Goal: Information Seeking & Learning: Learn about a topic

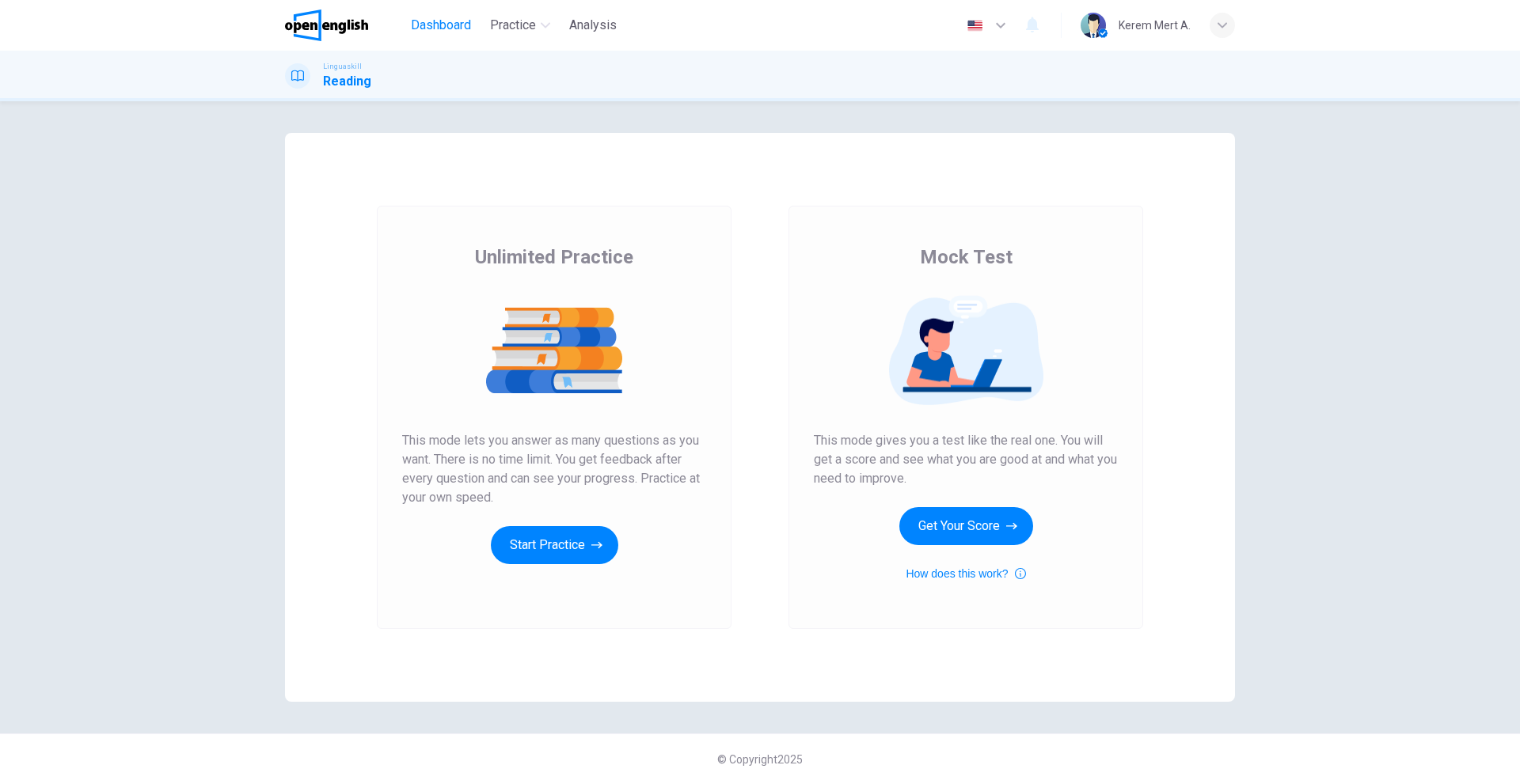
click at [431, 34] on span "Dashboard" at bounding box center [441, 25] width 60 height 19
click at [990, 513] on button "Get Your Score" at bounding box center [966, 525] width 134 height 38
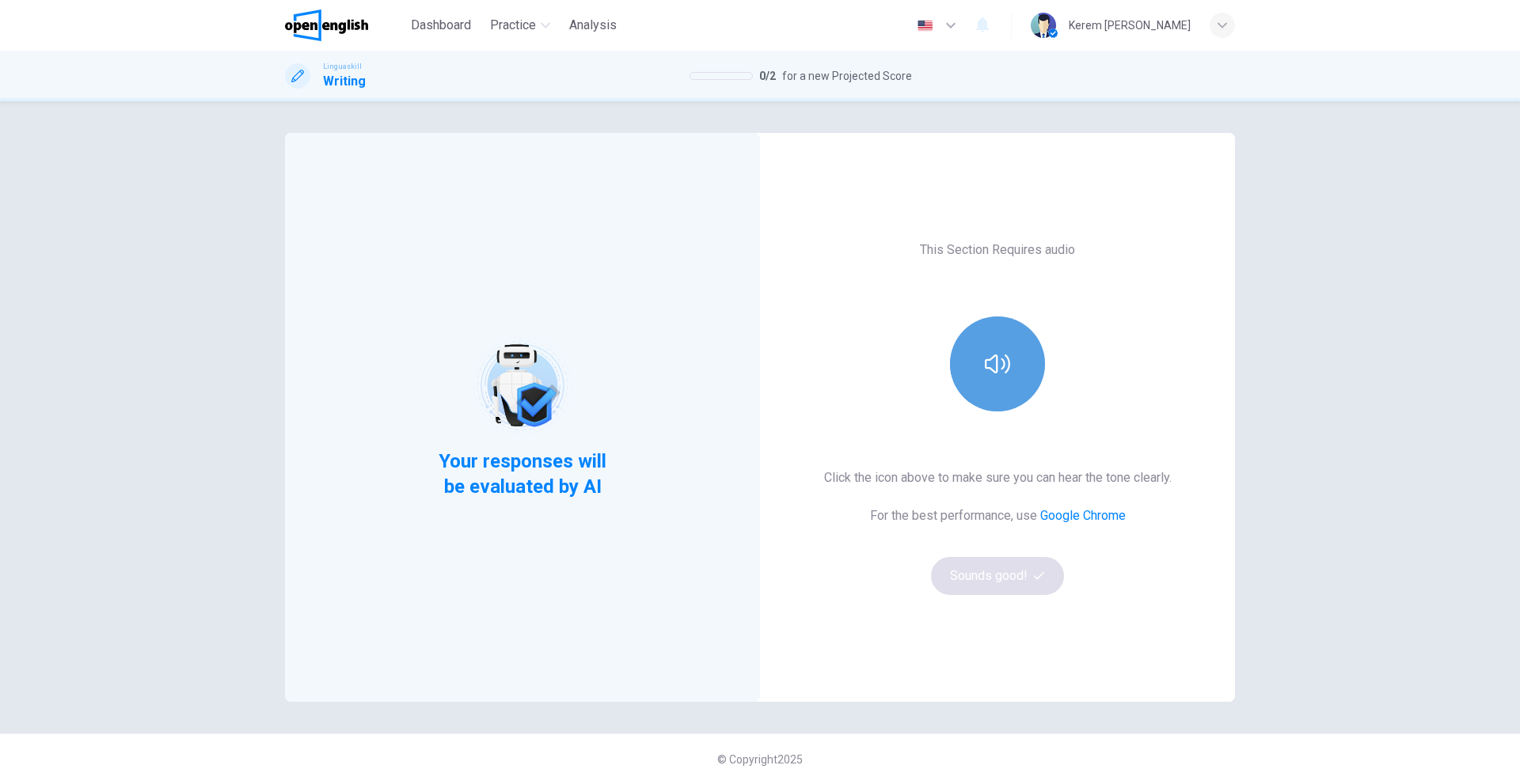
click at [992, 381] on button "button" at bounding box center [996, 364] width 95 height 95
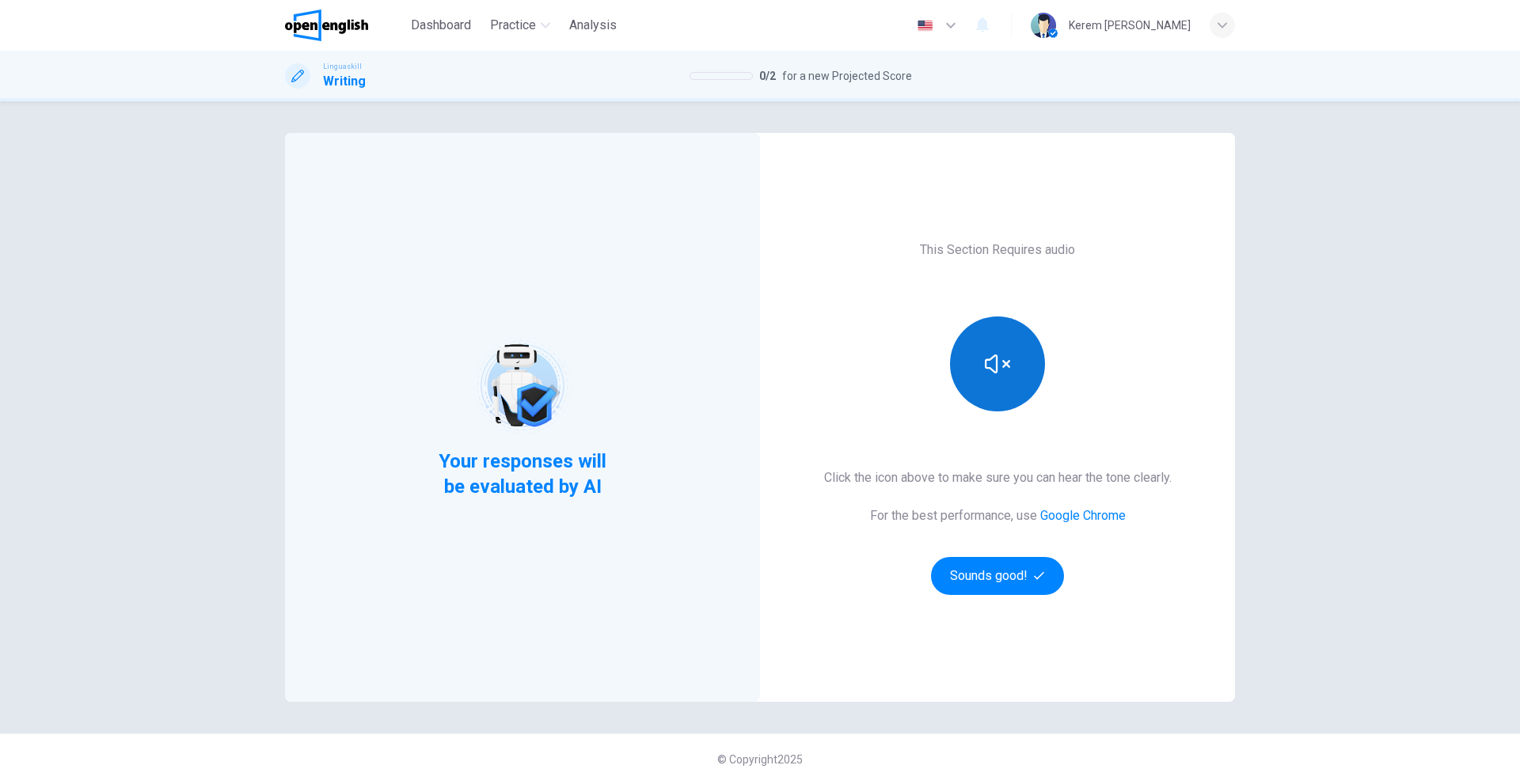
click at [1011, 404] on button "button" at bounding box center [996, 364] width 95 height 95
click at [1010, 593] on button "Sounds good!" at bounding box center [997, 575] width 133 height 38
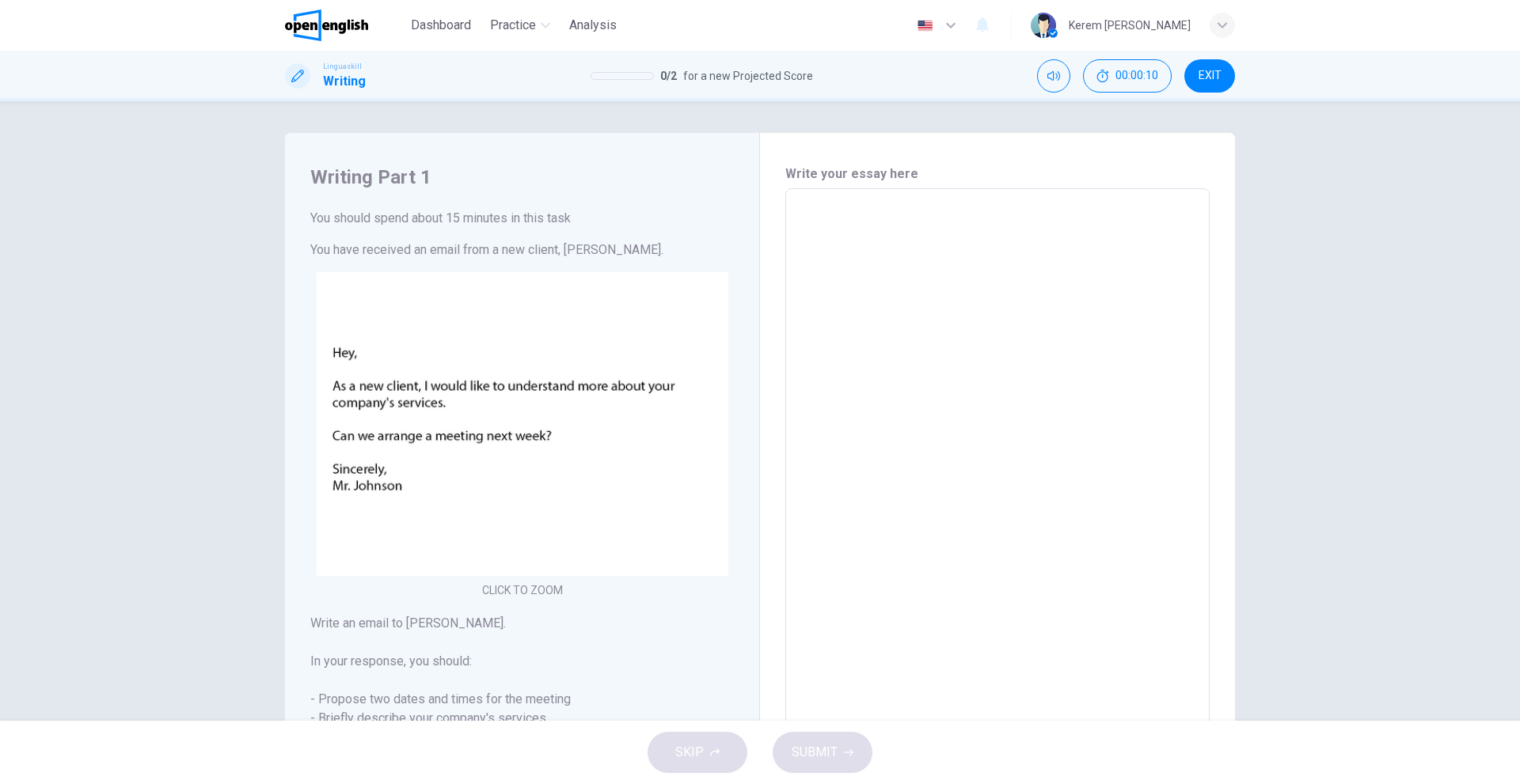
click at [1213, 78] on span "EXIT" at bounding box center [1209, 75] width 23 height 13
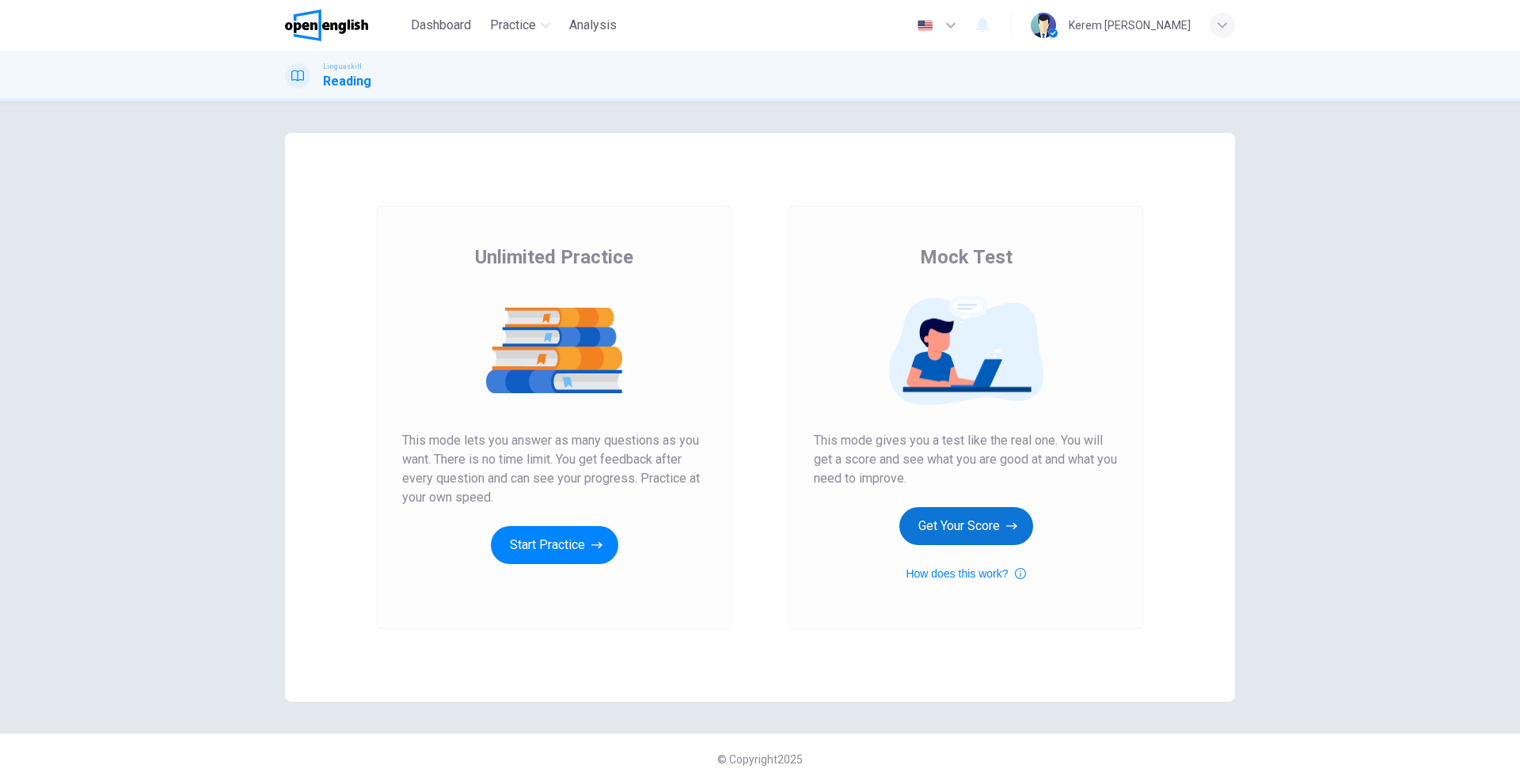
click at [995, 538] on button "Get Your Score" at bounding box center [966, 525] width 134 height 38
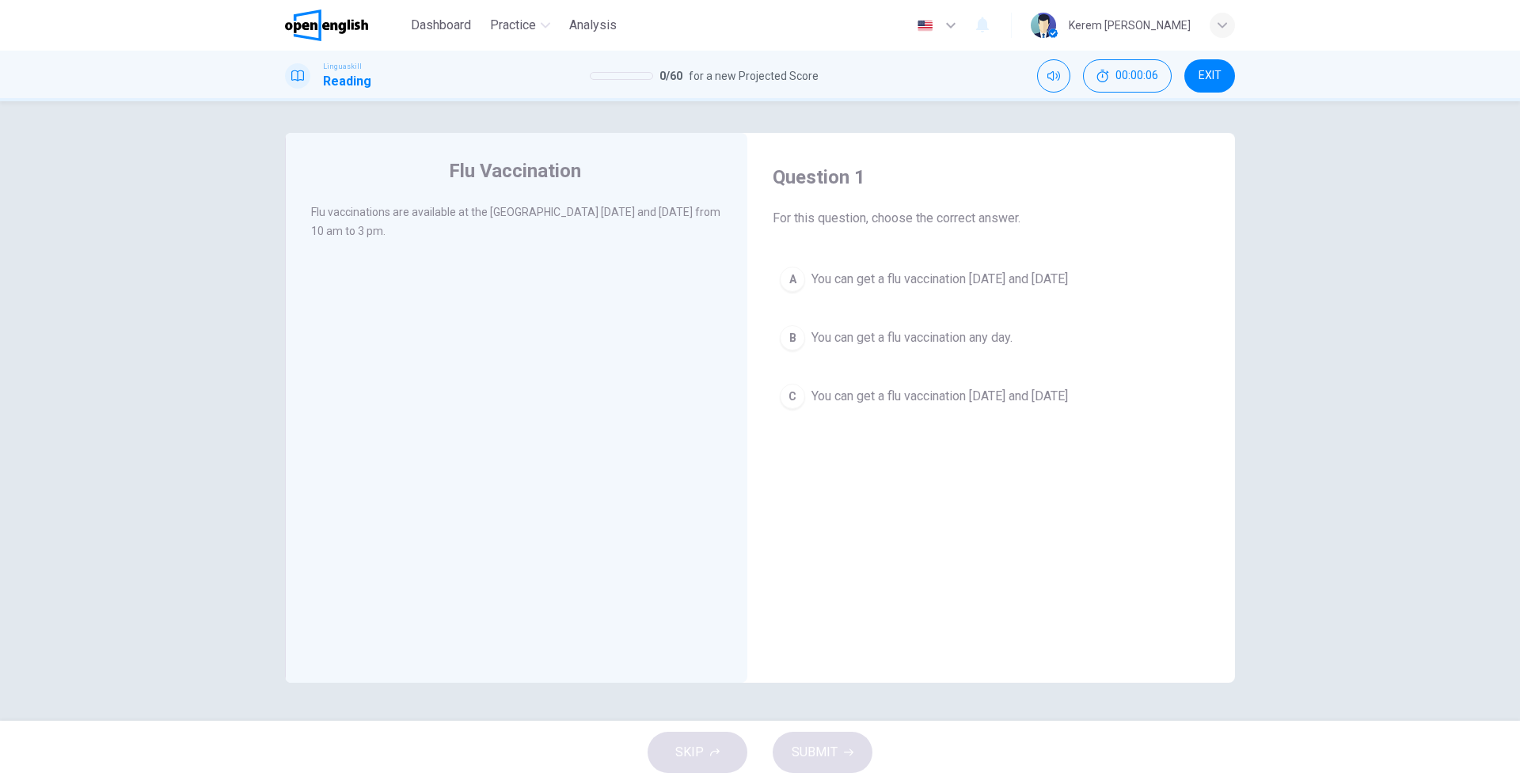
click at [794, 280] on div "A" at bounding box center [792, 279] width 25 height 25
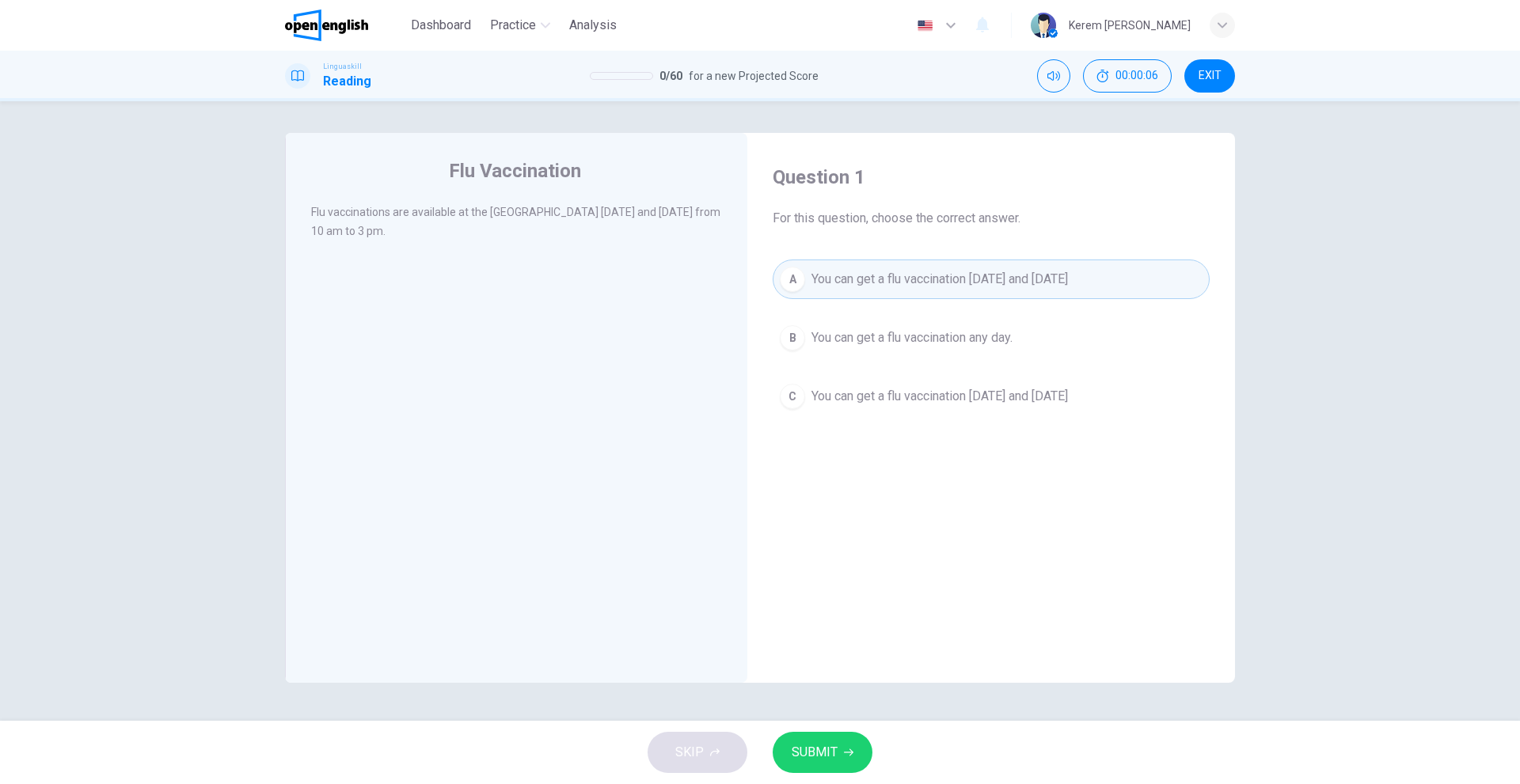
click at [840, 738] on button "SUBMIT" at bounding box center [822, 752] width 100 height 41
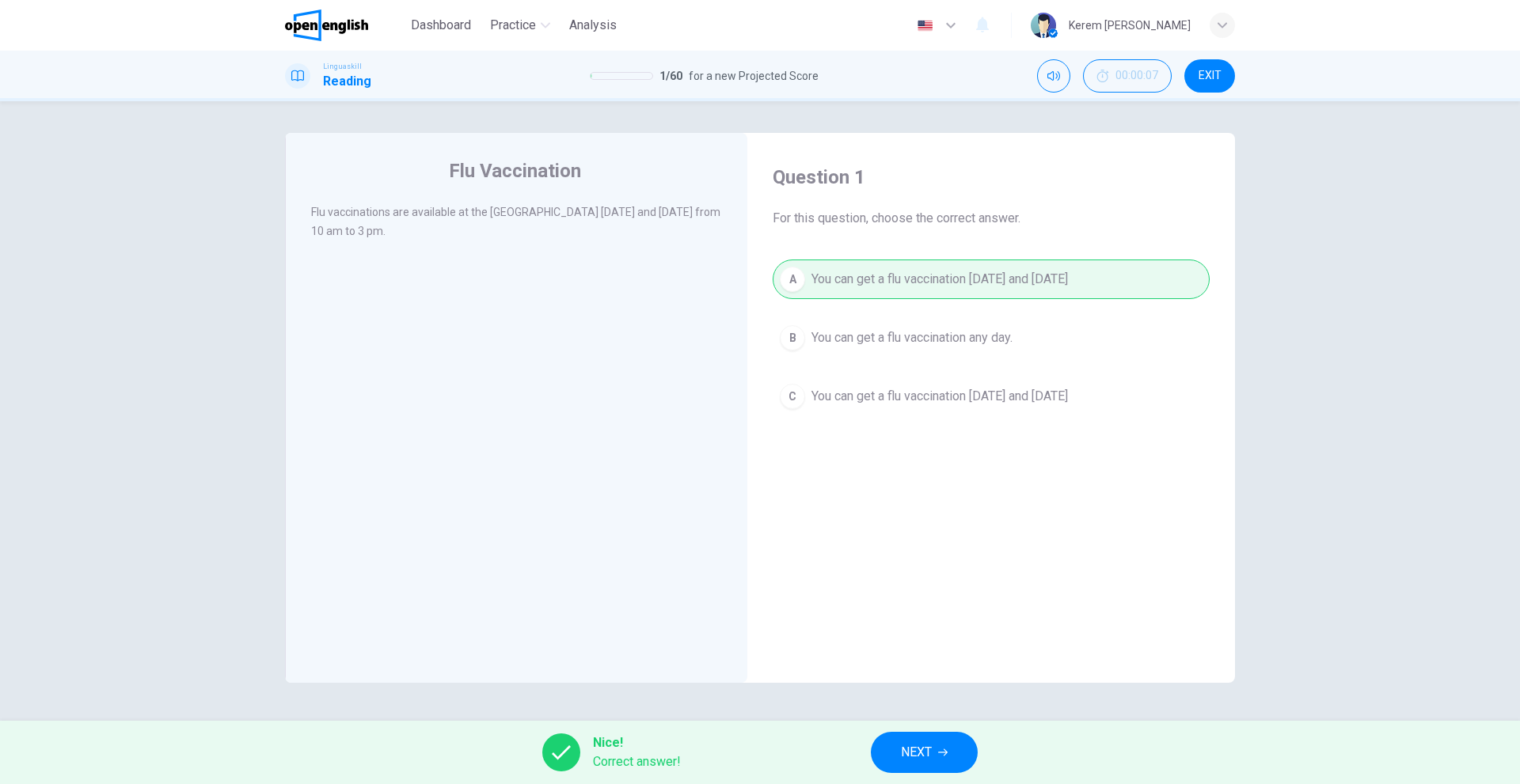
click at [927, 744] on span "NEXT" at bounding box center [916, 752] width 31 height 22
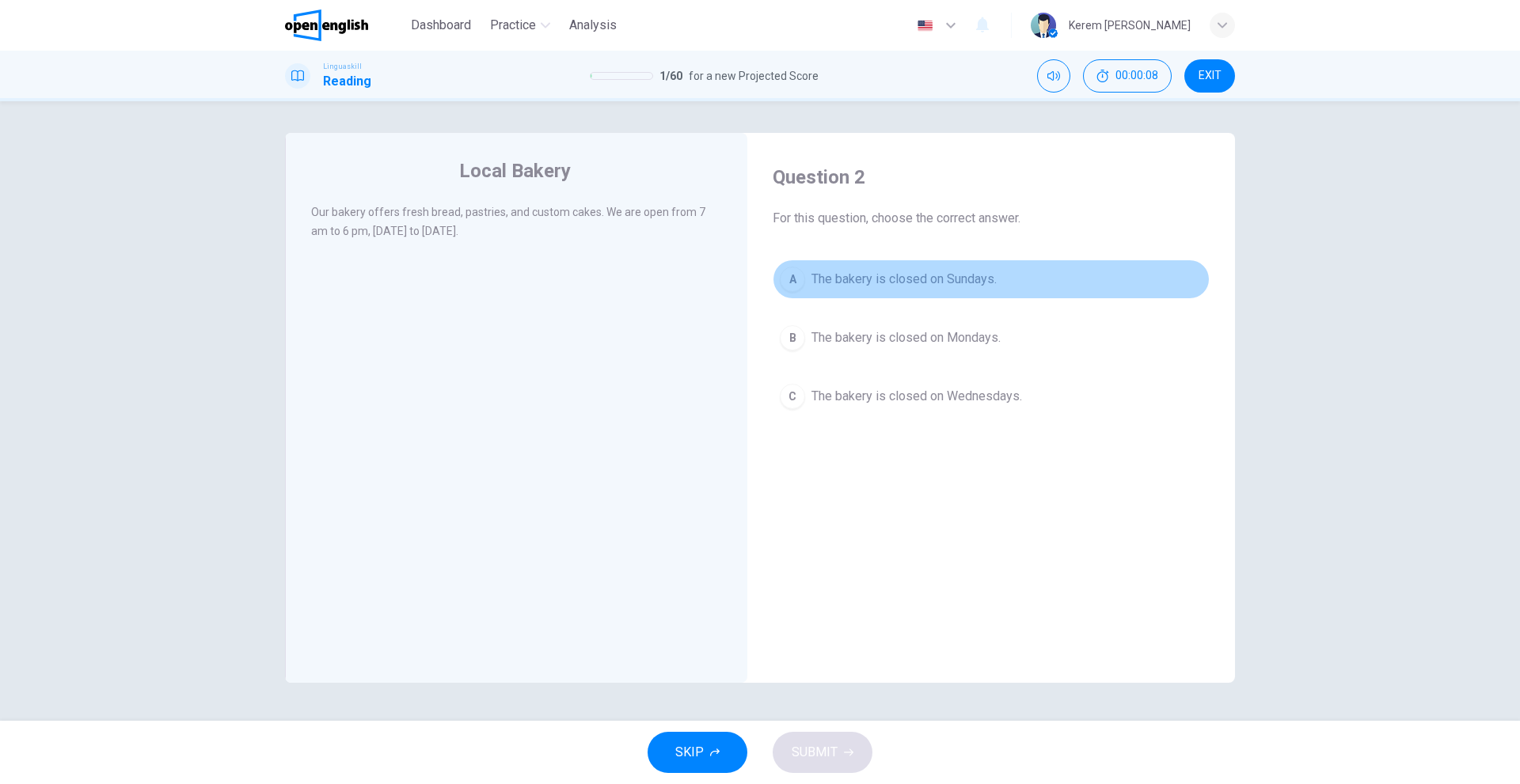
click at [799, 276] on div "A" at bounding box center [792, 279] width 25 height 25
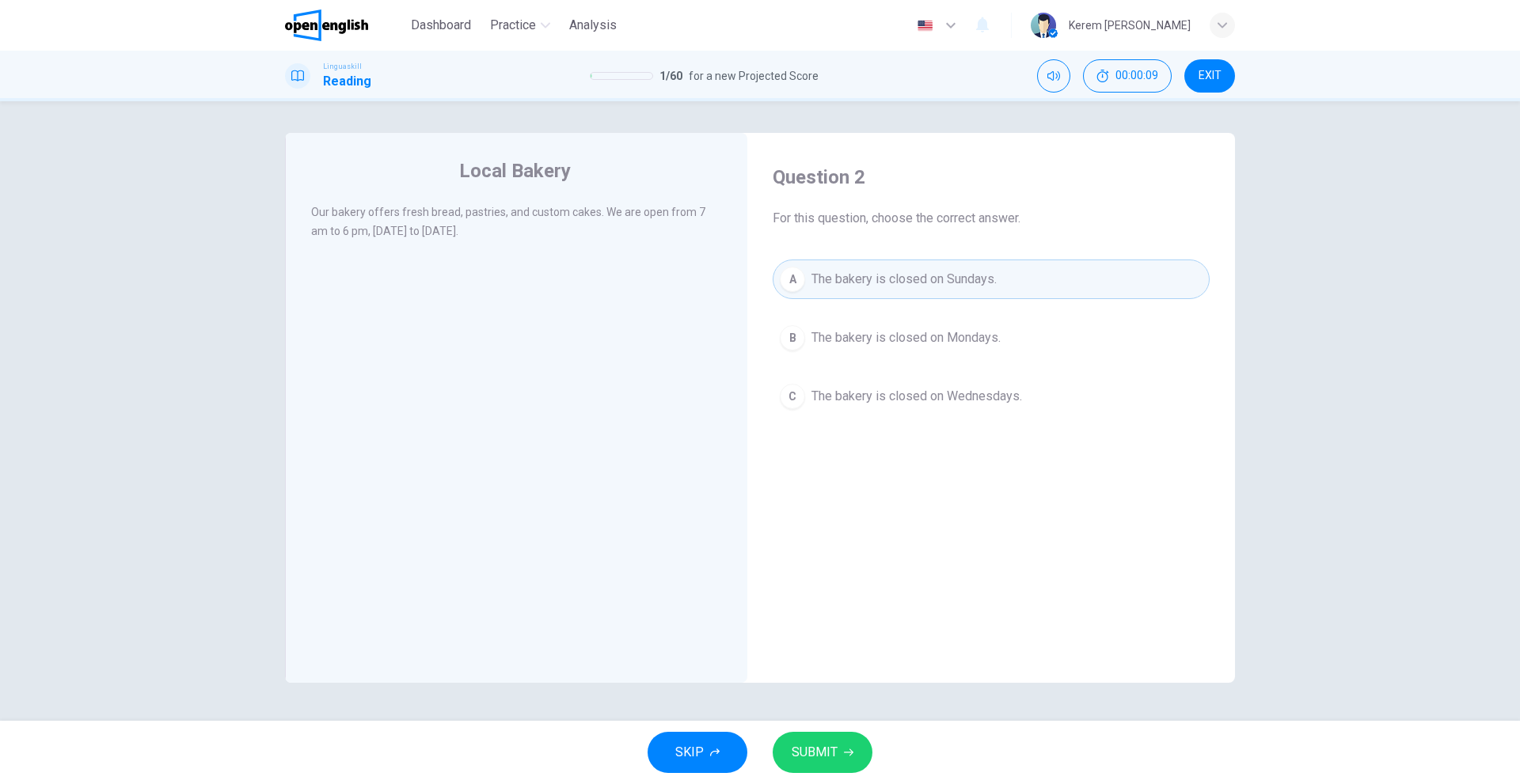
click at [799, 337] on div "B" at bounding box center [792, 338] width 25 height 25
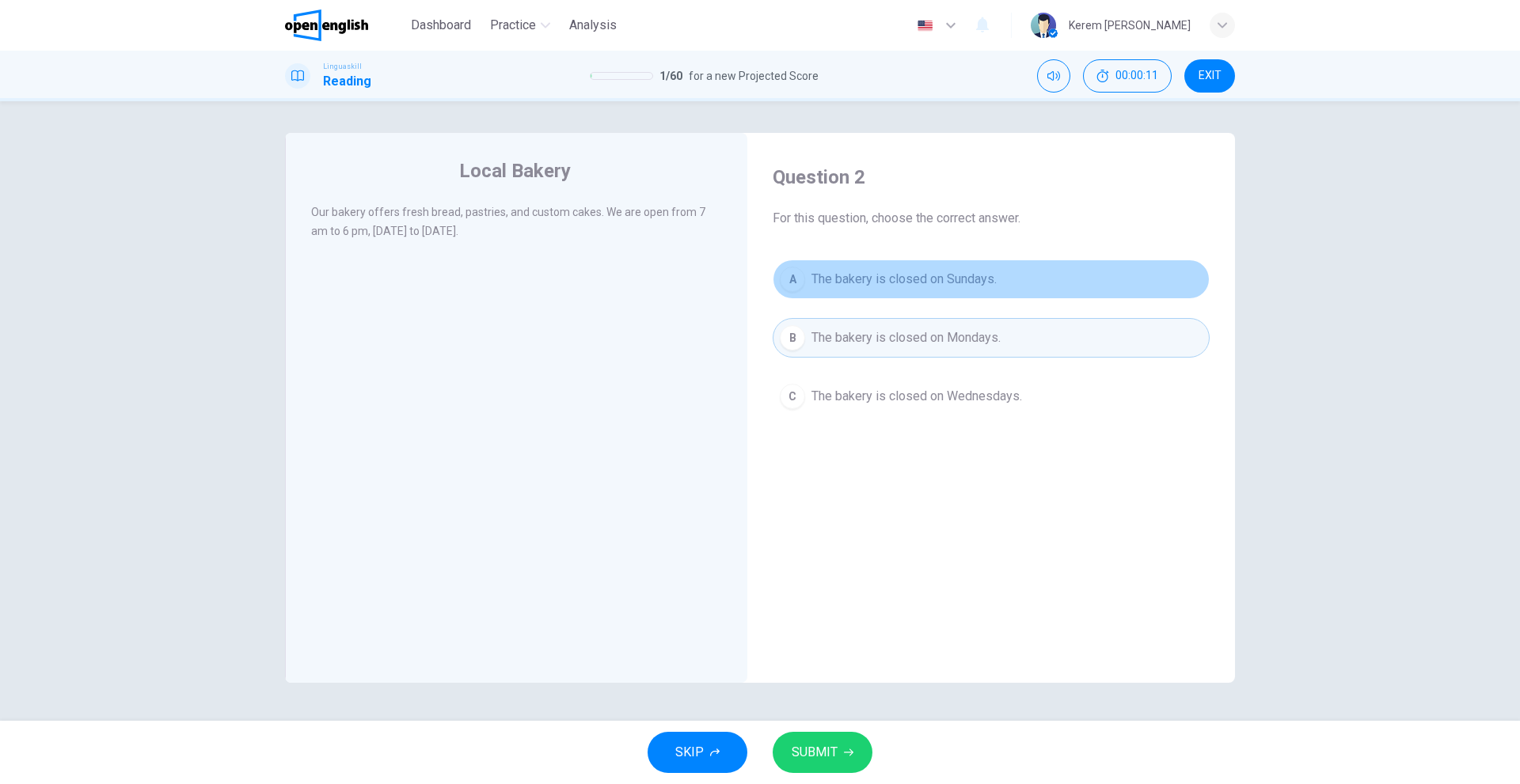
click at [800, 278] on div "A" at bounding box center [792, 279] width 25 height 25
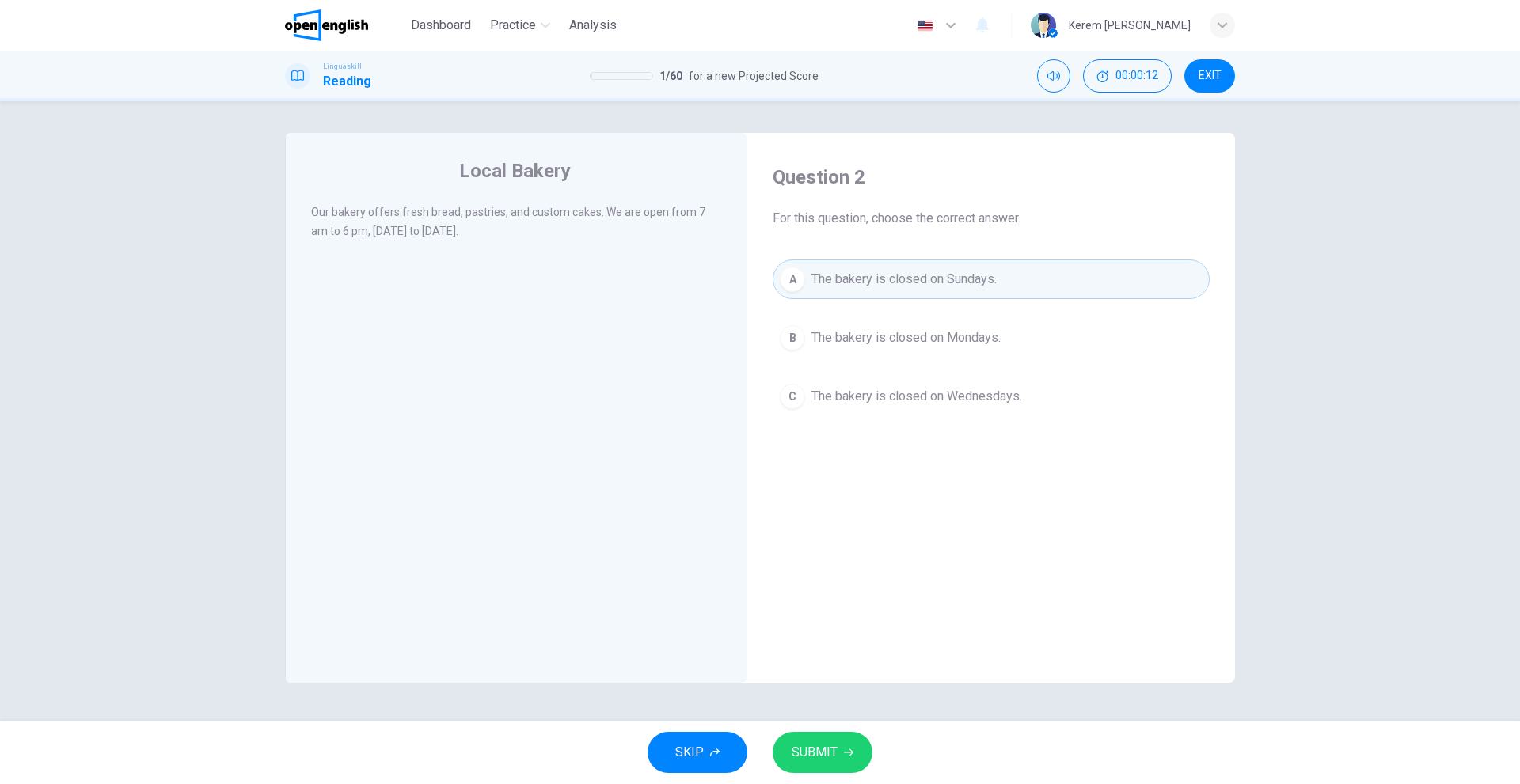
click at [819, 720] on div "Local Bakery Our bakery offers fresh bread, pastries, and custom cakes. We are …" at bounding box center [760, 411] width 1520 height 620
click at [820, 750] on span "SUBMIT" at bounding box center [814, 752] width 46 height 22
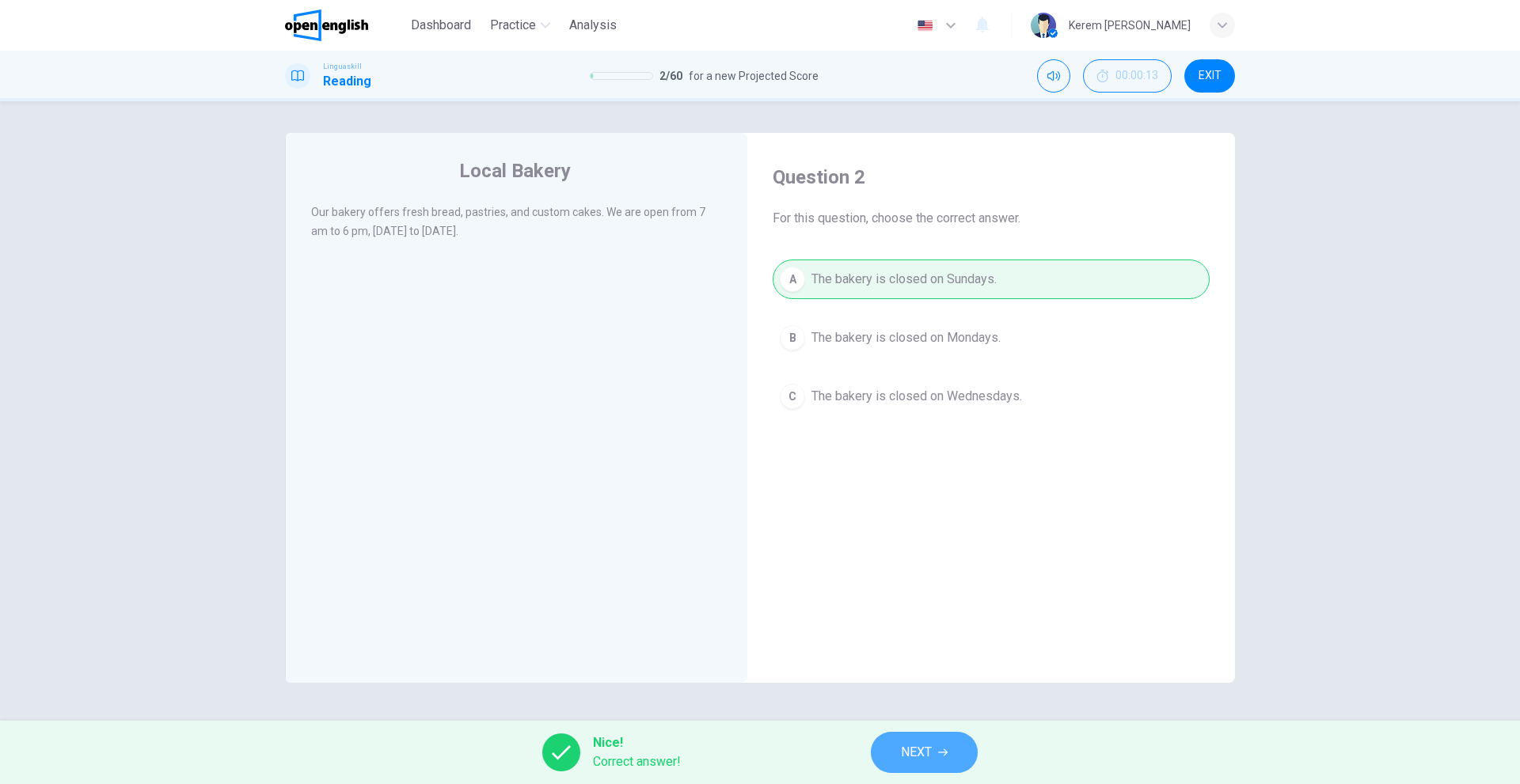
click at [911, 761] on span "NEXT" at bounding box center [916, 752] width 31 height 22
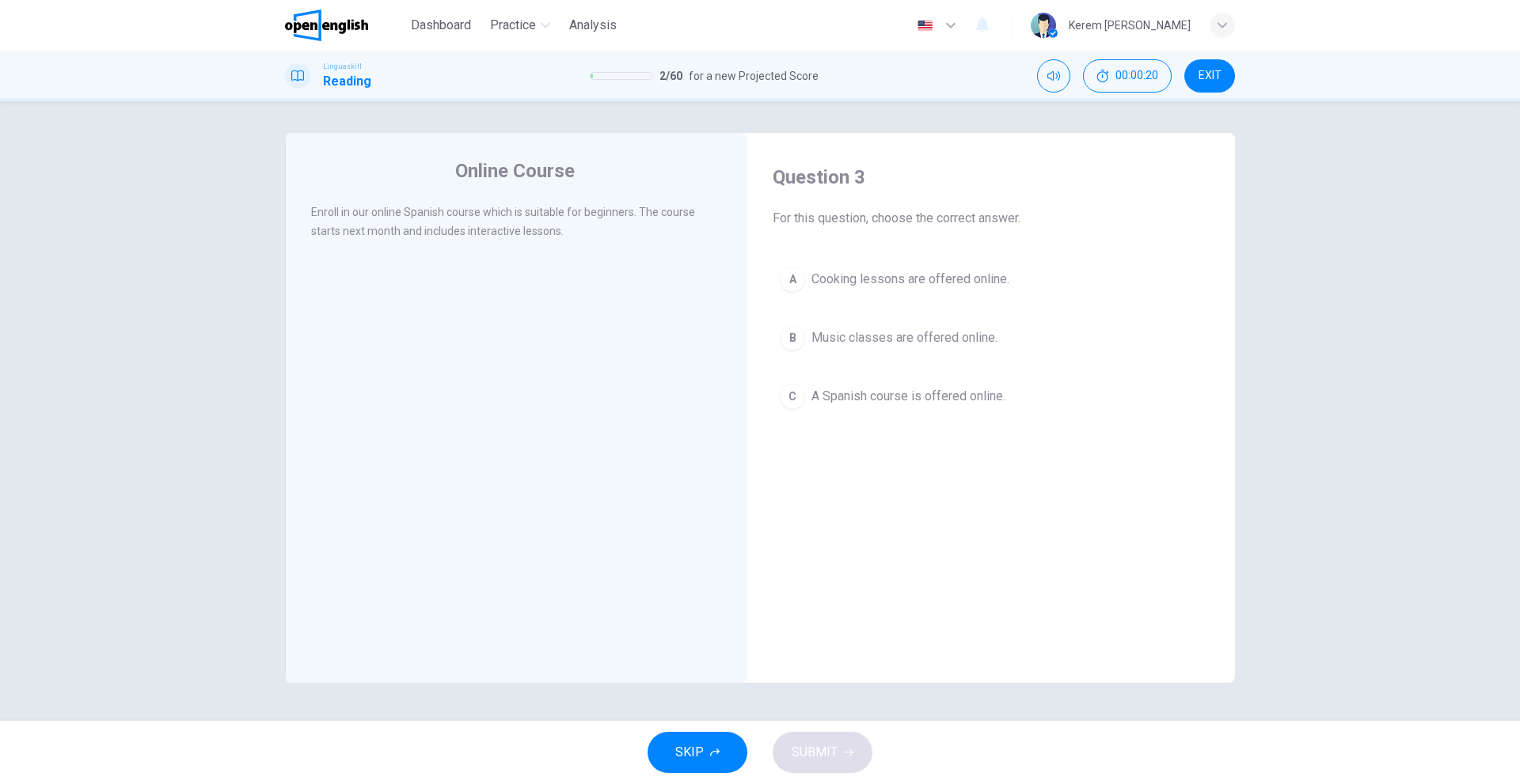
click at [824, 275] on span "Cooking lessons are offered online." at bounding box center [910, 279] width 198 height 19
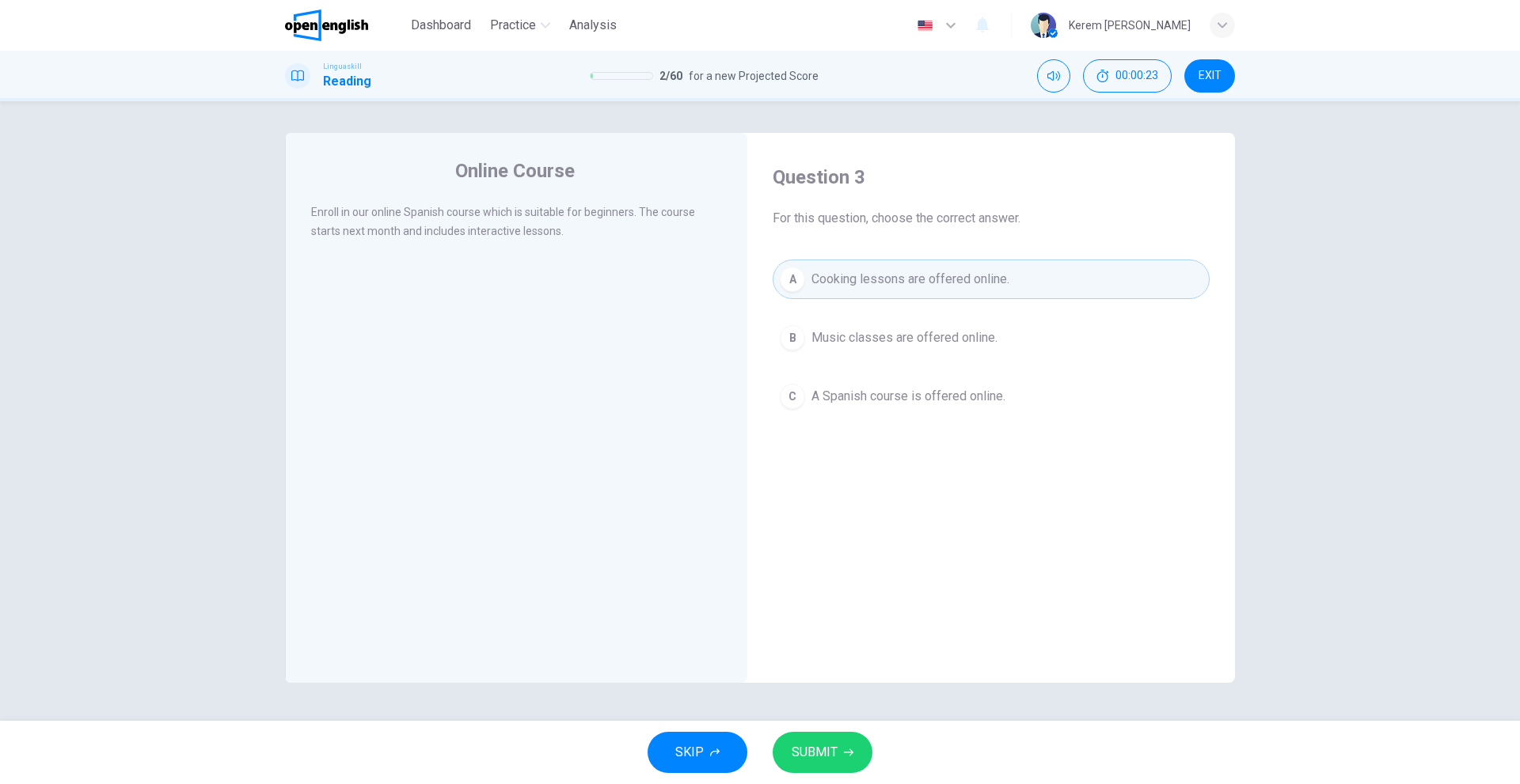
click at [895, 404] on span "A Spanish course is offered online." at bounding box center [907, 396] width 194 height 19
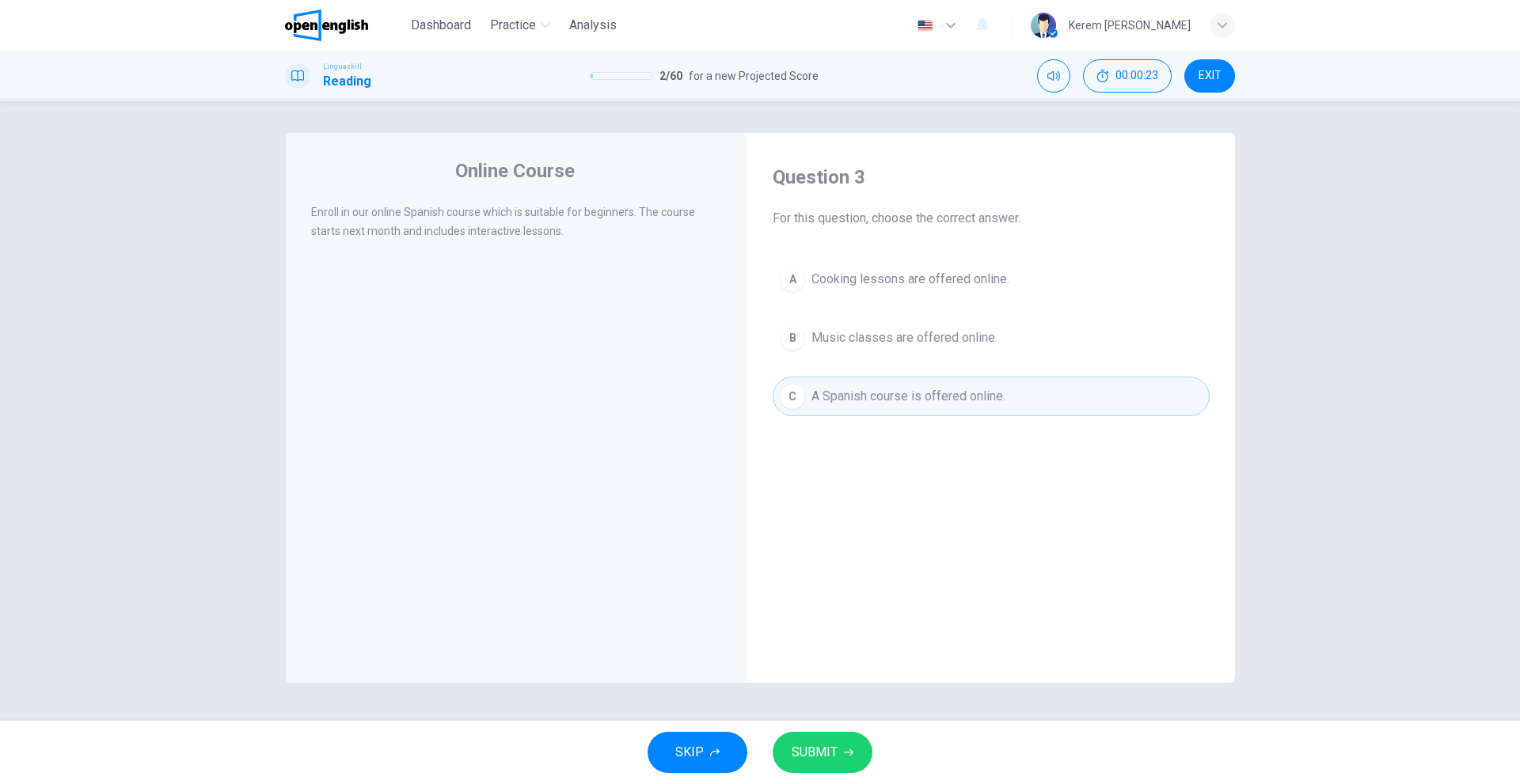
click at [831, 761] on span "SUBMIT" at bounding box center [814, 752] width 46 height 22
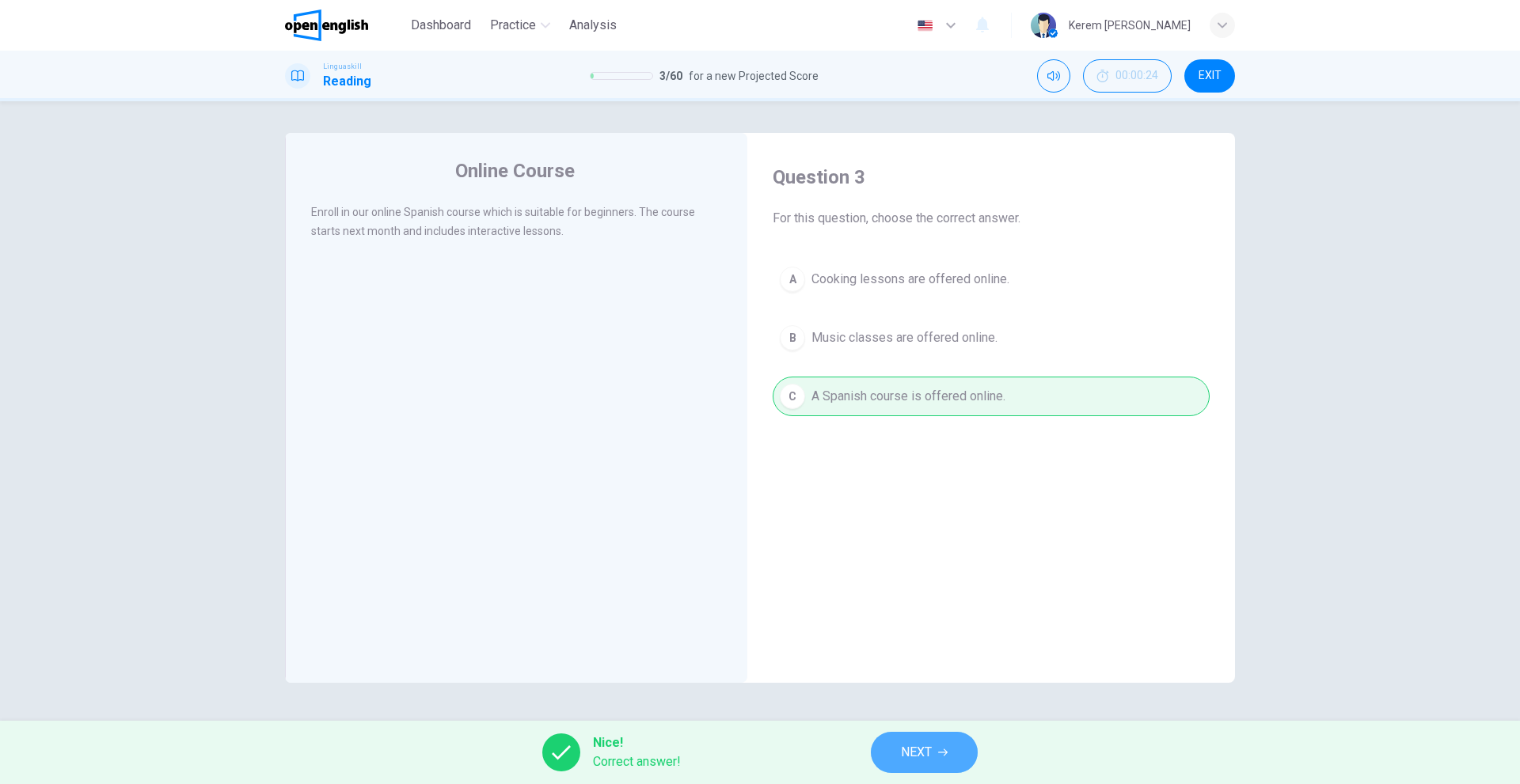
click at [891, 752] on button "NEXT" at bounding box center [924, 752] width 107 height 41
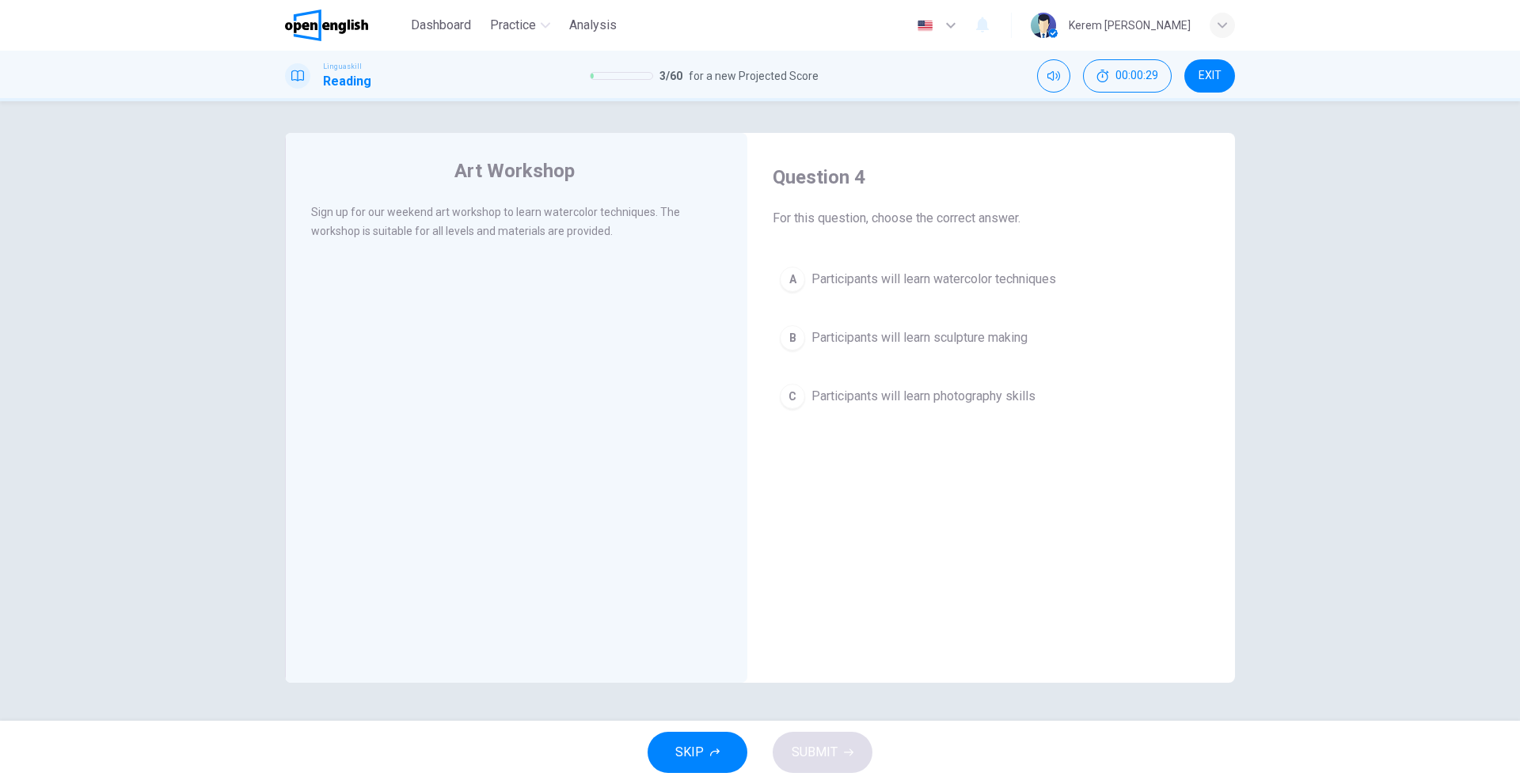
click at [871, 281] on span "Participants will learn watercolor techniques" at bounding box center [933, 279] width 245 height 19
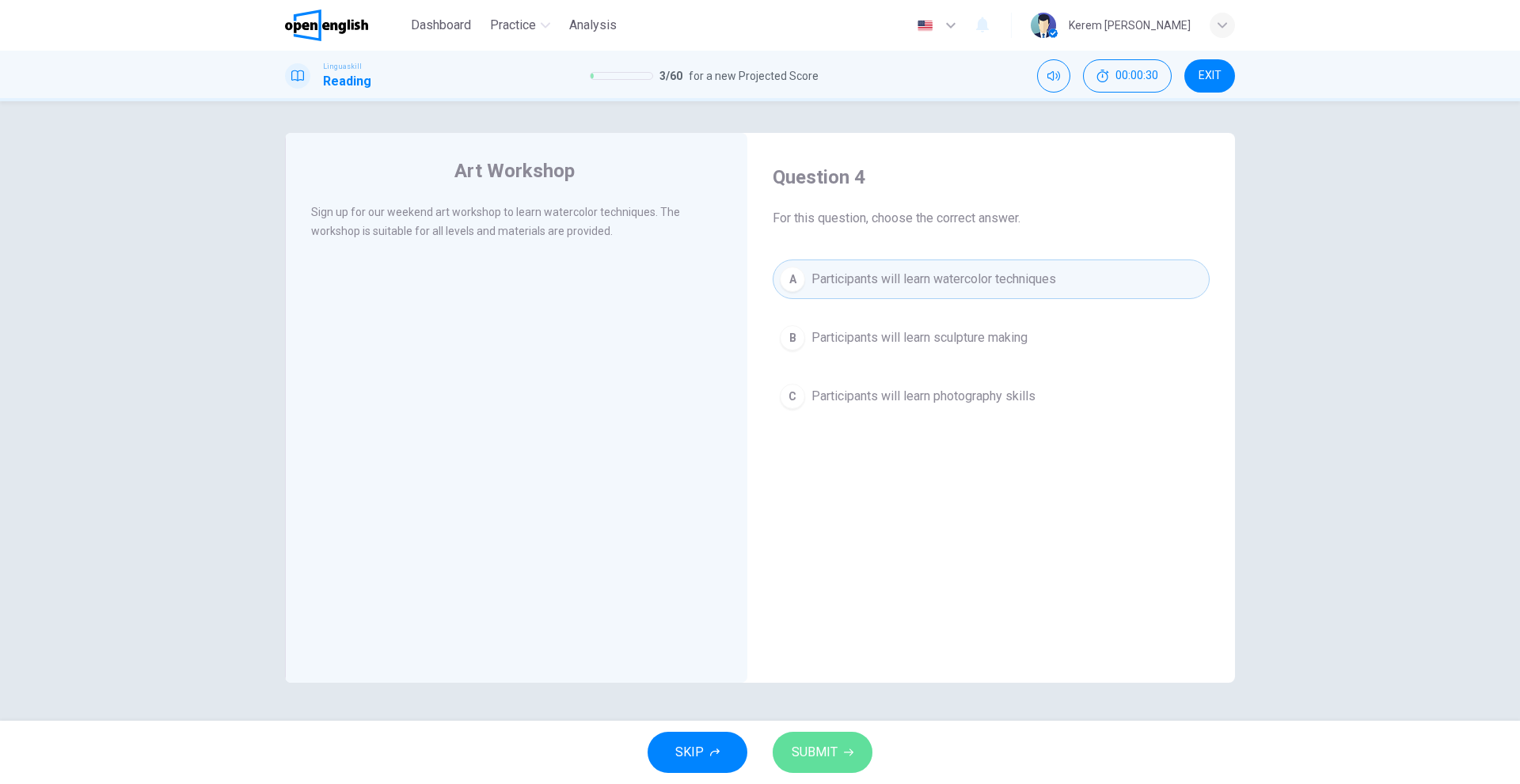
click at [803, 749] on span "SUBMIT" at bounding box center [814, 752] width 46 height 22
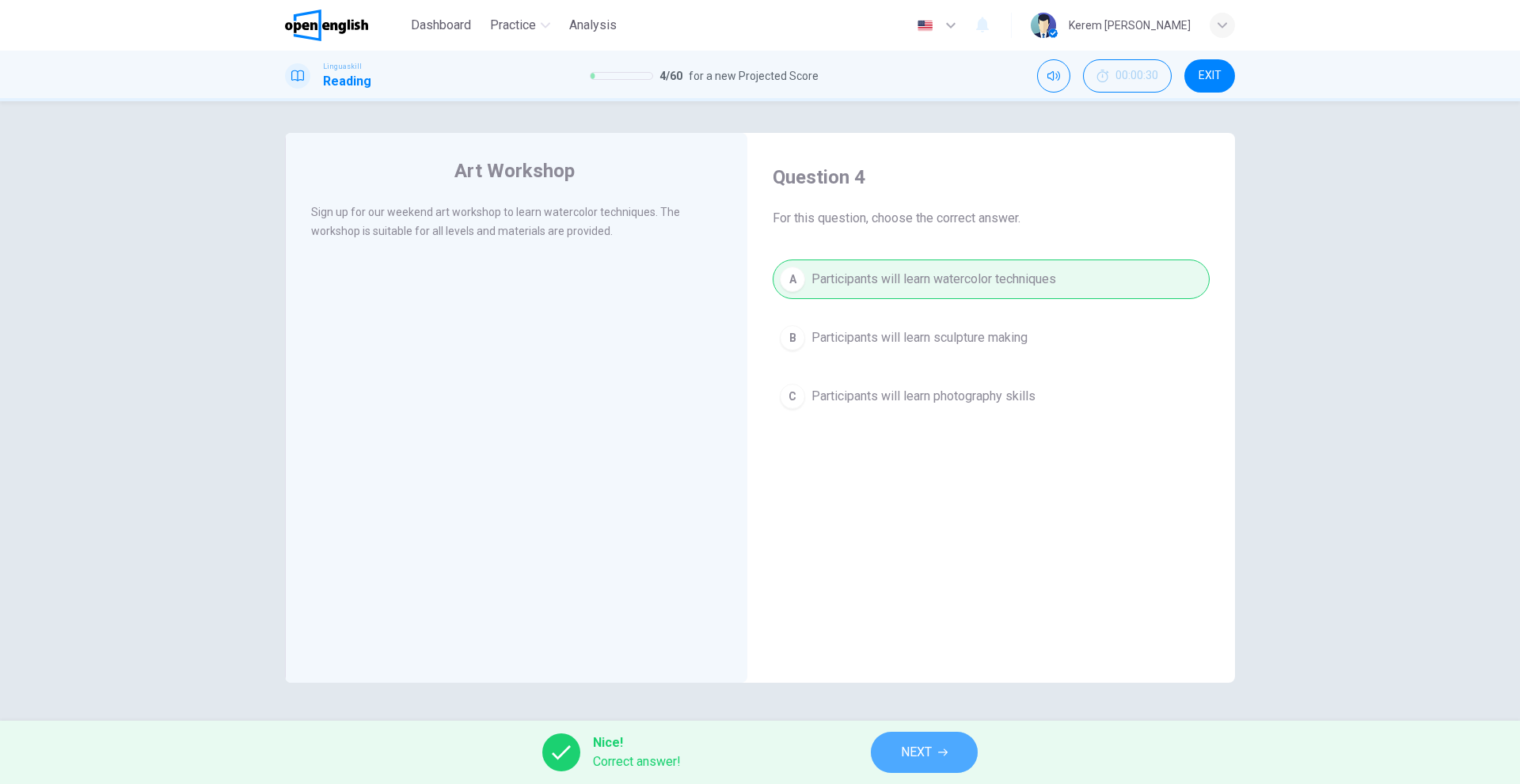
click at [914, 745] on span "NEXT" at bounding box center [916, 752] width 31 height 22
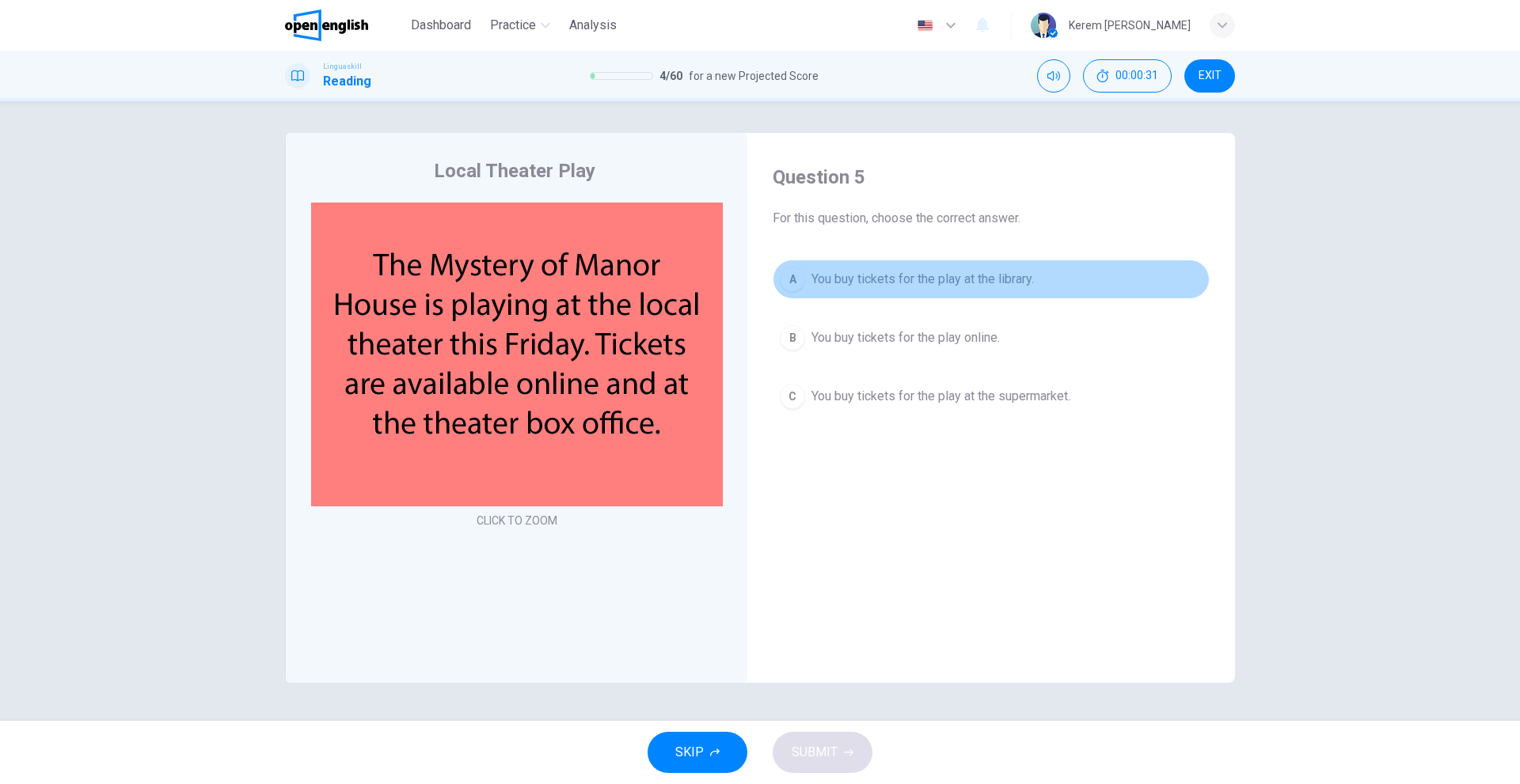
click at [924, 271] on span "You buy tickets for the play at the library." at bounding box center [922, 279] width 222 height 19
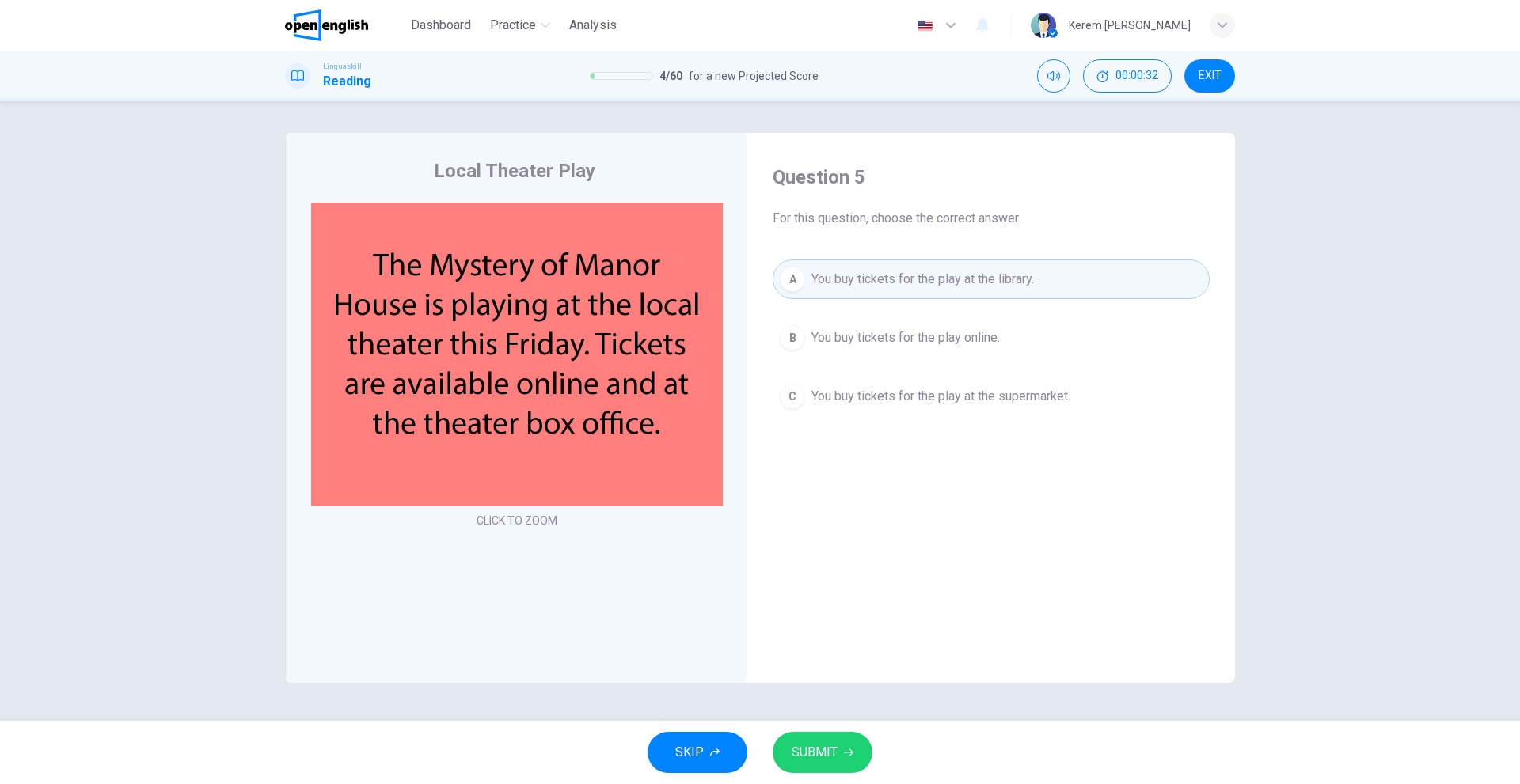
click at [907, 364] on div "A You buy tickets for the play at the library. B You buy tickets for the play o…" at bounding box center [990, 338] width 437 height 157
click at [899, 327] on button "B You buy tickets for the play online." at bounding box center [990, 338] width 437 height 39
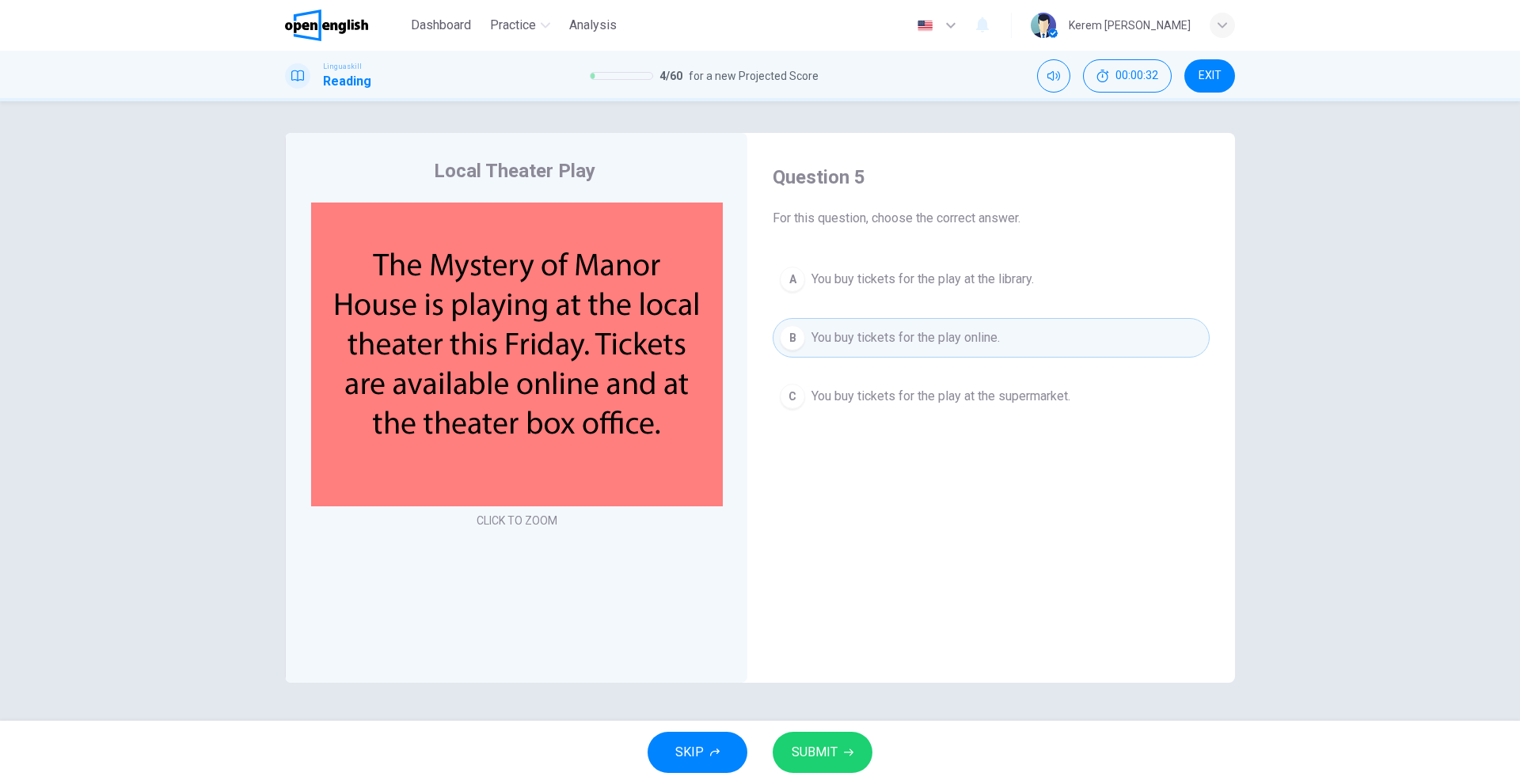
click at [899, 427] on div "Question 5 For this question, choose the correct answer. A You buy tickets for …" at bounding box center [991, 291] width 463 height 283
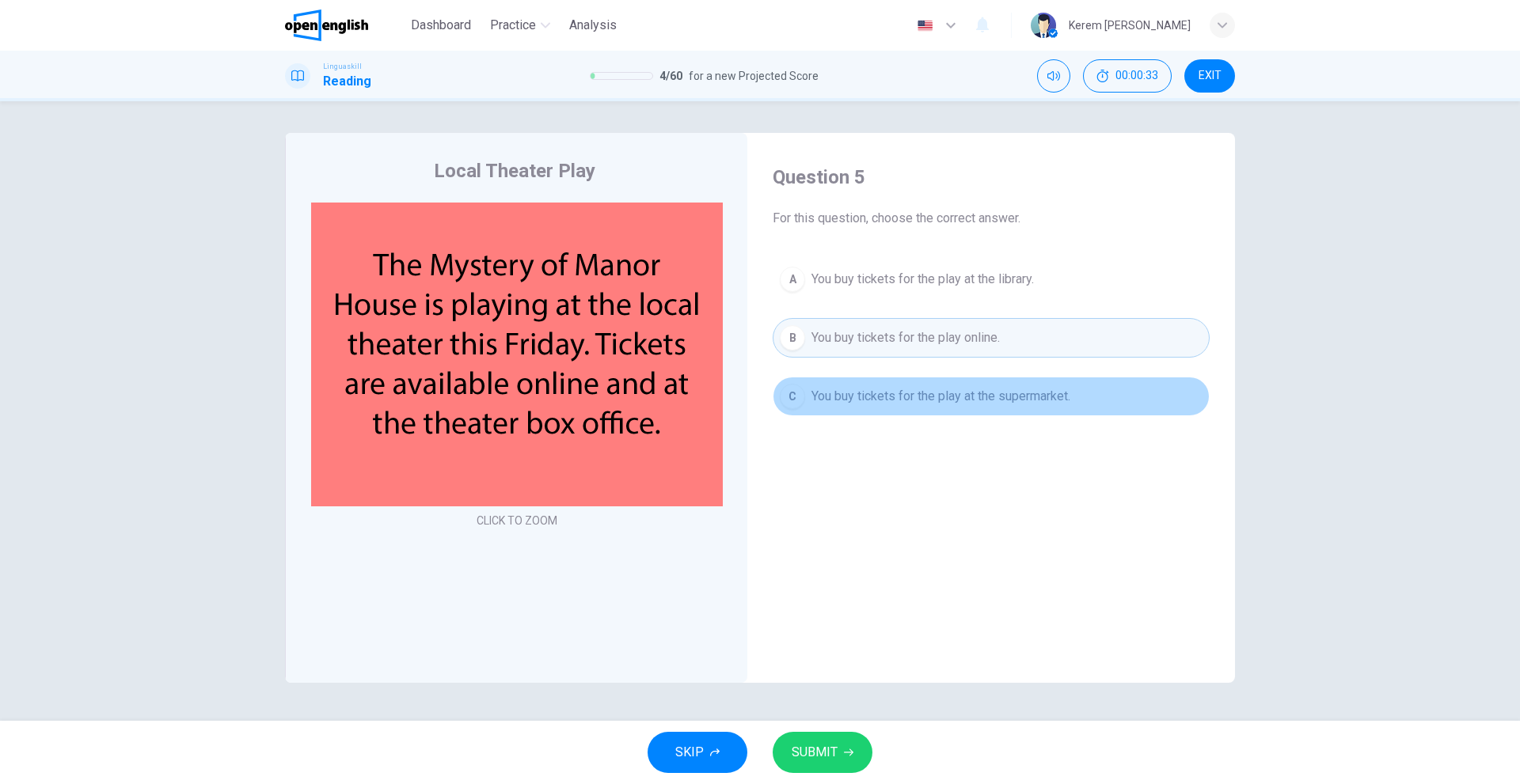
click at [892, 409] on button "C You buy tickets for the play at the supermarket." at bounding box center [990, 396] width 437 height 39
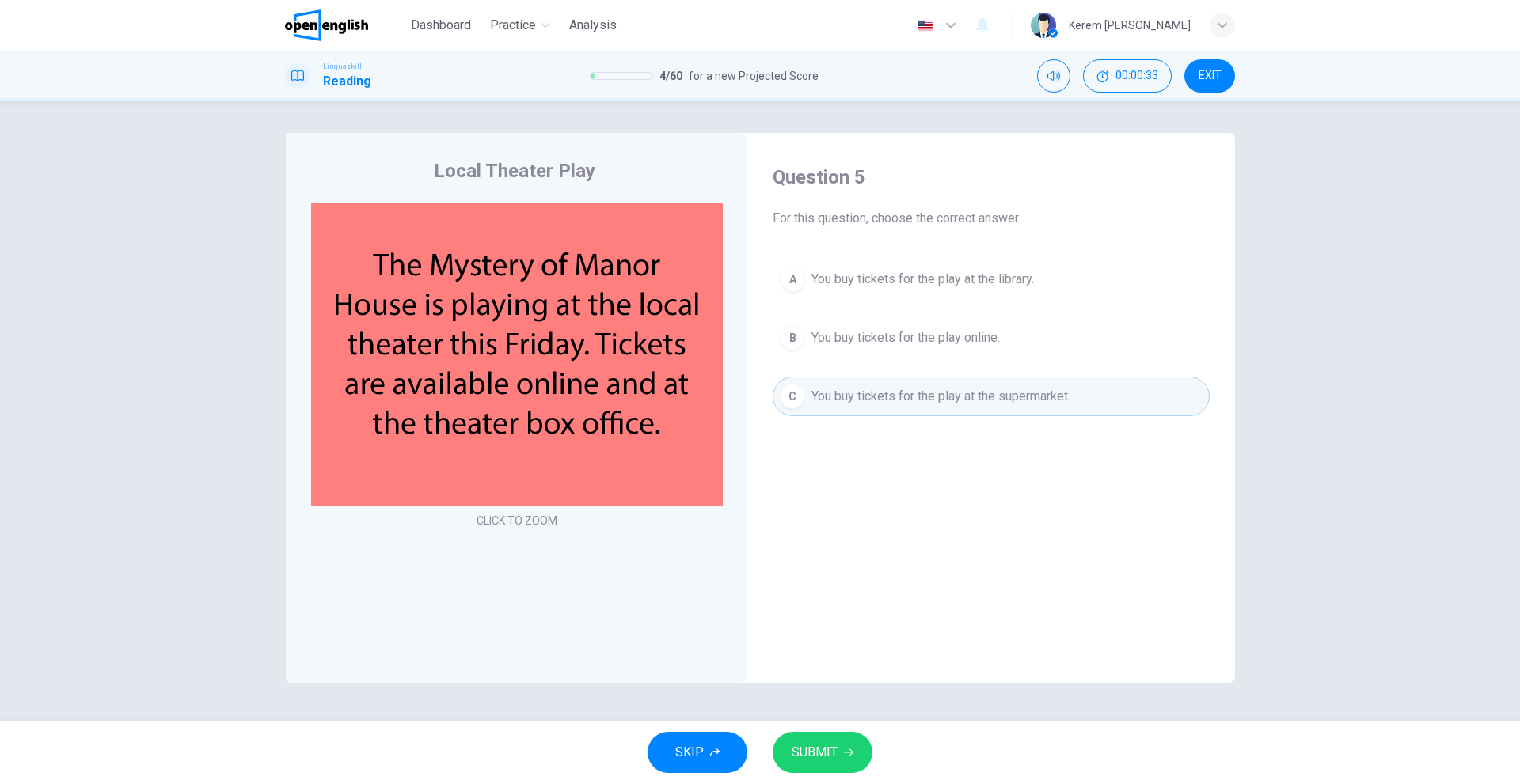
click at [882, 328] on button "B You buy tickets for the play online." at bounding box center [990, 338] width 437 height 39
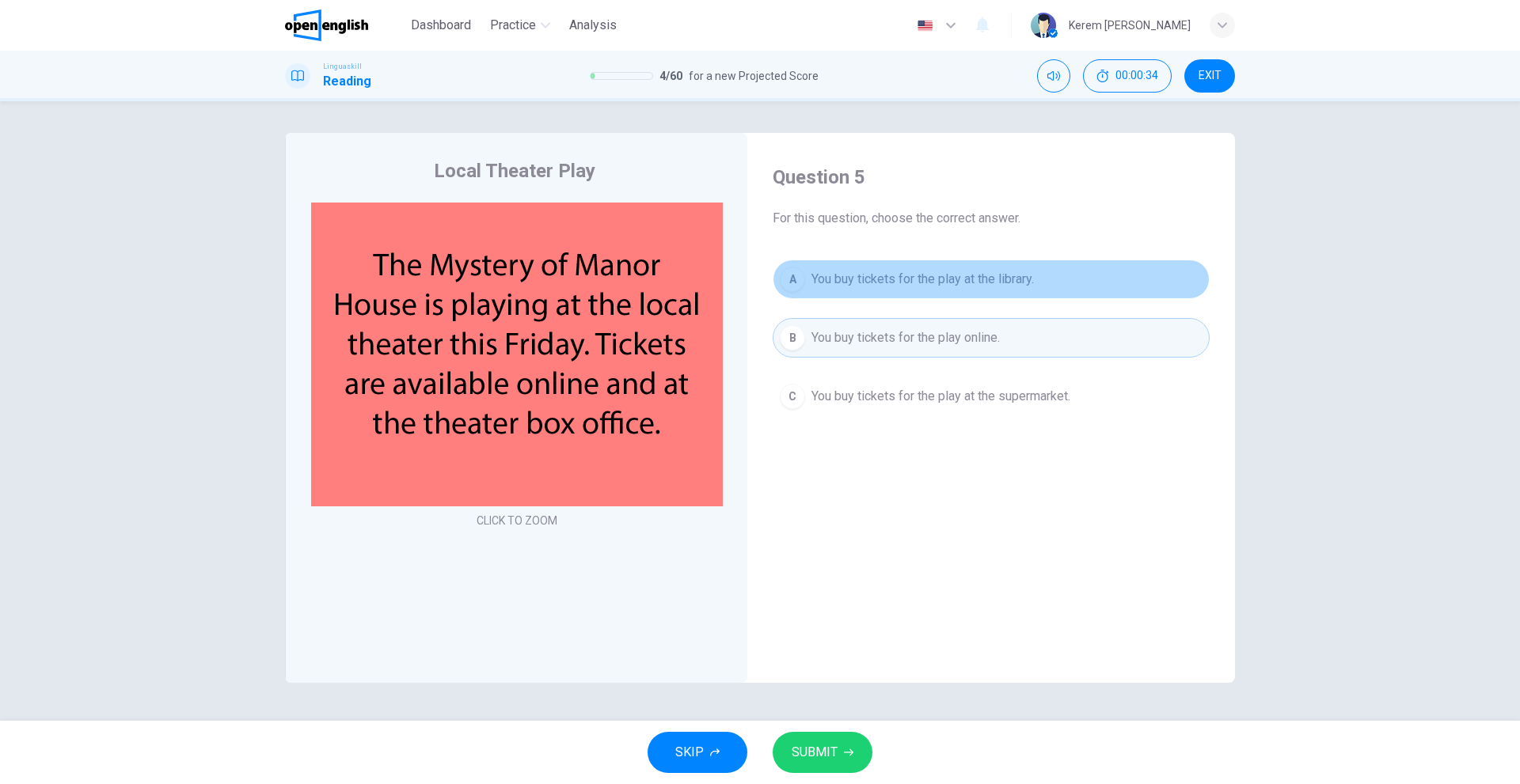
click at [878, 291] on button "A You buy tickets for the play at the library." at bounding box center [990, 279] width 437 height 39
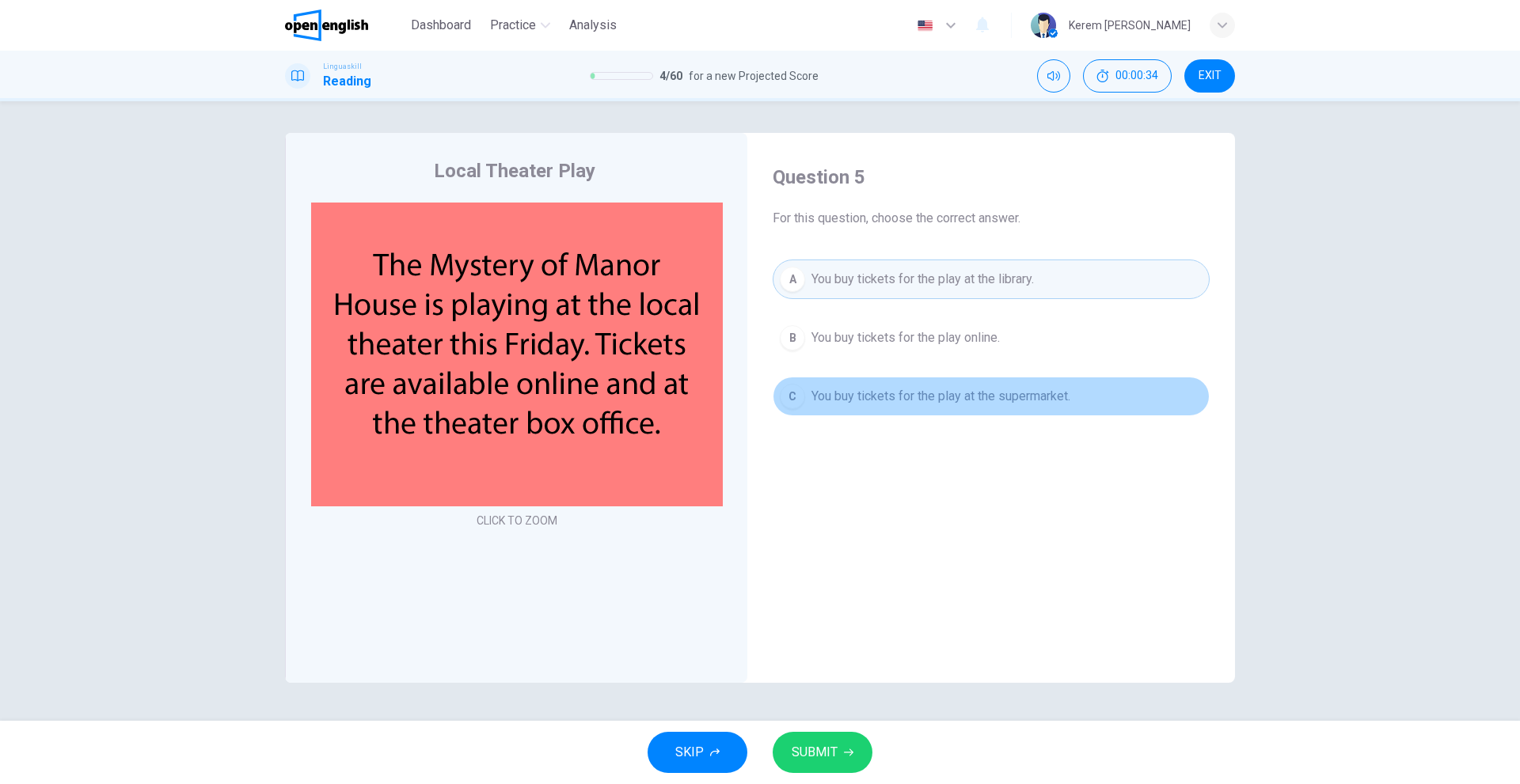
click at [886, 390] on span "You buy tickets for the play at the supermarket." at bounding box center [940, 396] width 259 height 19
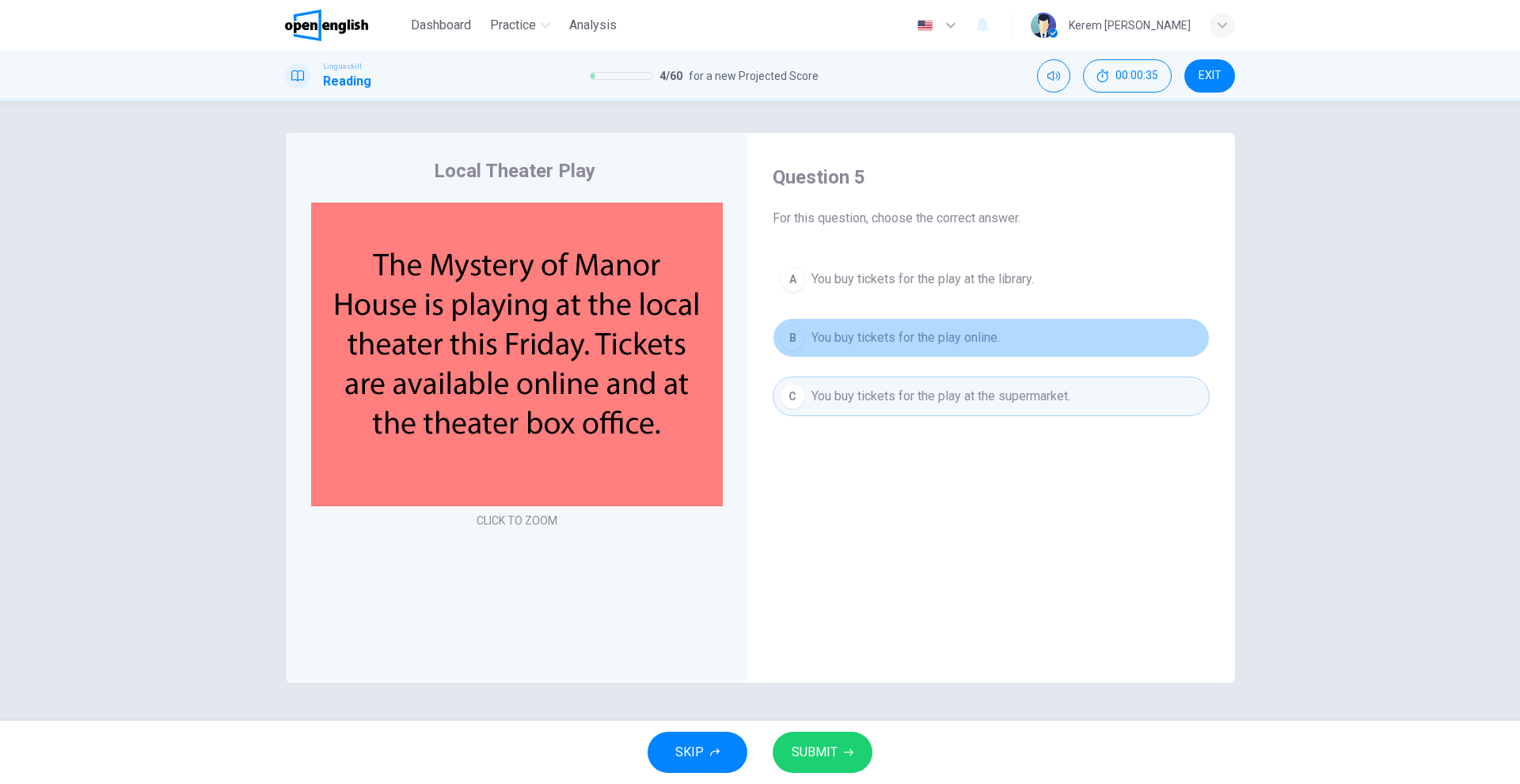
click at [882, 333] on span "You buy tickets for the play online." at bounding box center [905, 338] width 189 height 19
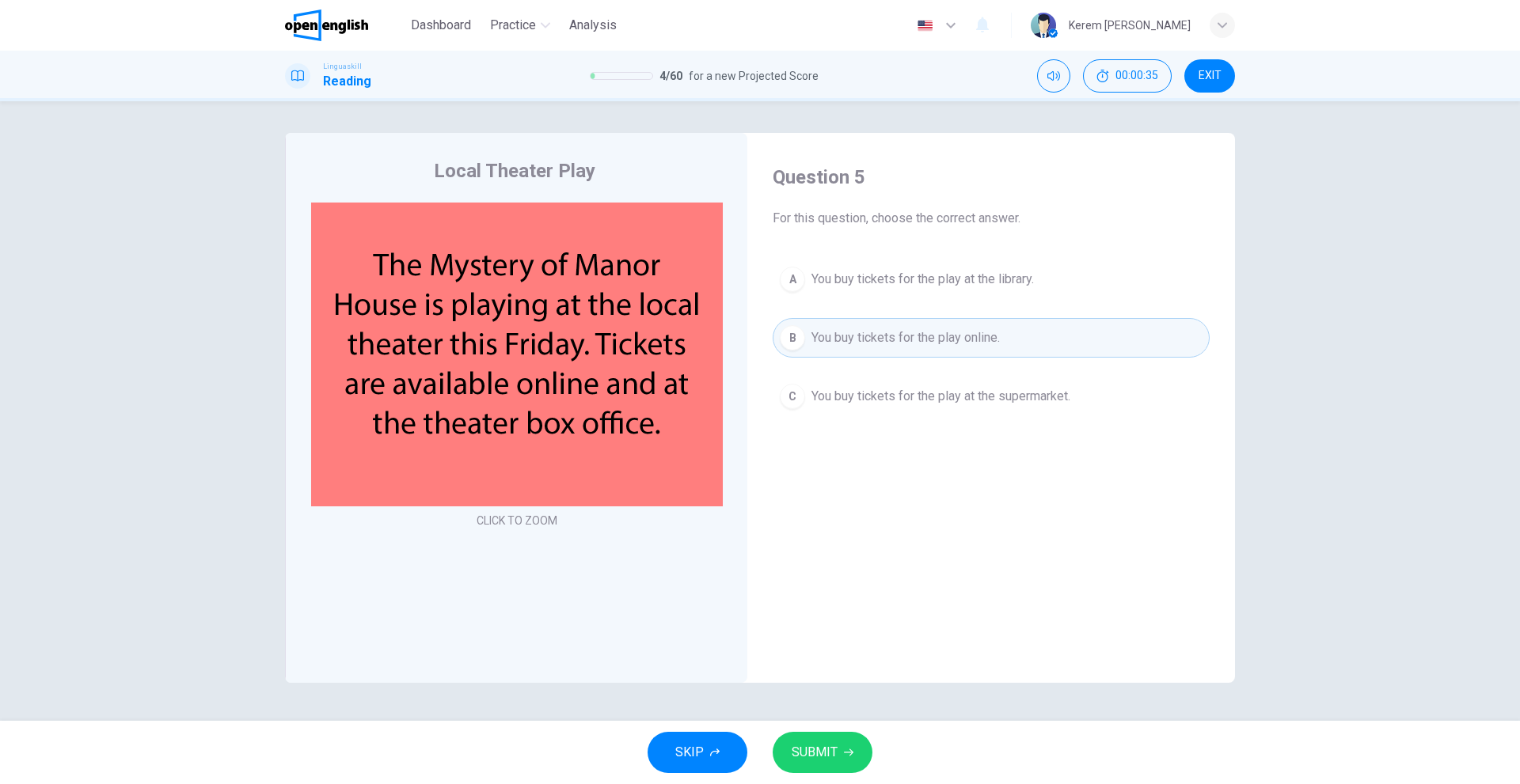
click at [882, 414] on button "C You buy tickets for the play at the supermarket." at bounding box center [990, 396] width 437 height 39
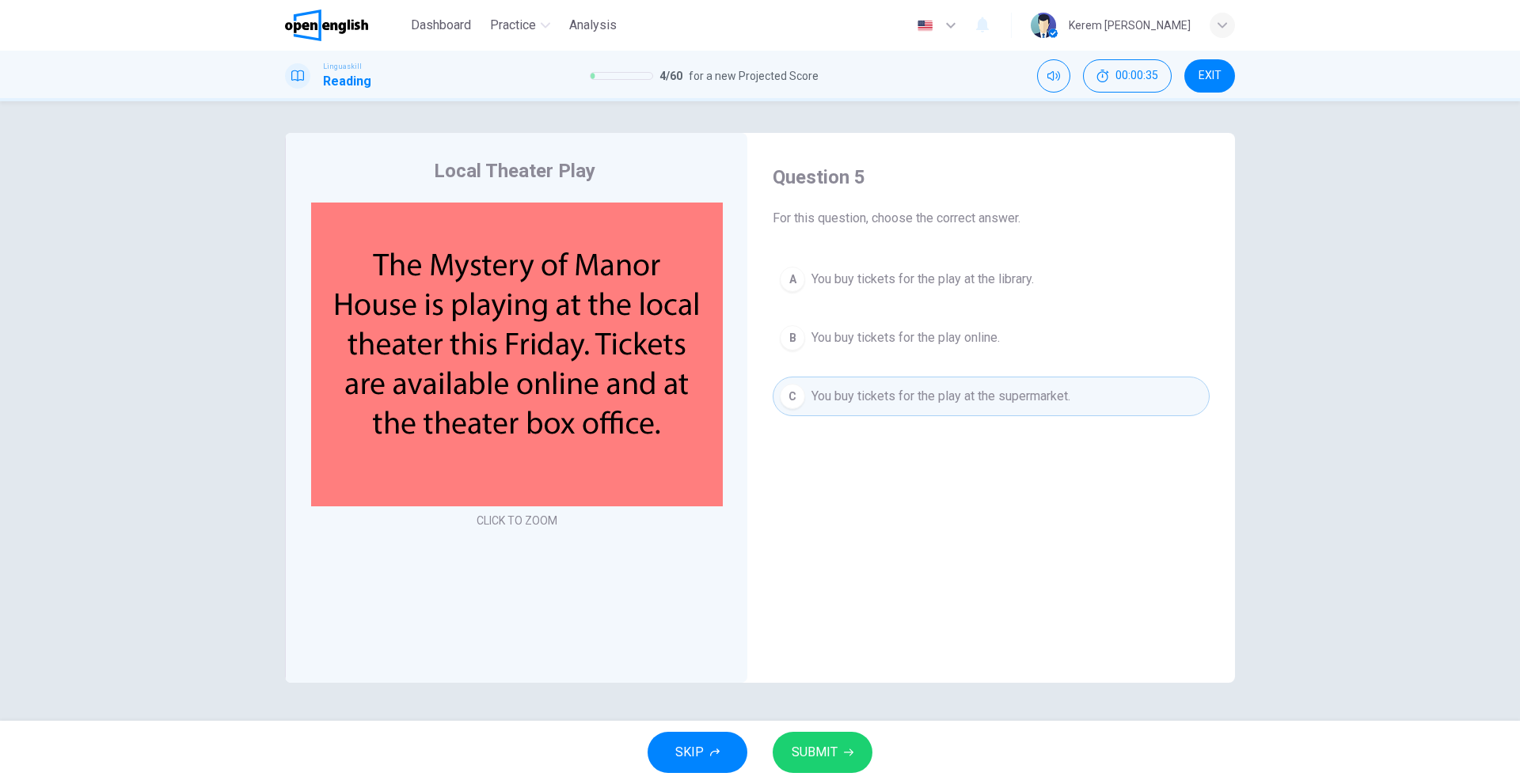
click at [873, 358] on div "A You buy tickets for the play at the library. B You buy tickets for the play o…" at bounding box center [990, 338] width 437 height 157
click at [871, 338] on span "You buy tickets for the play online." at bounding box center [905, 338] width 189 height 19
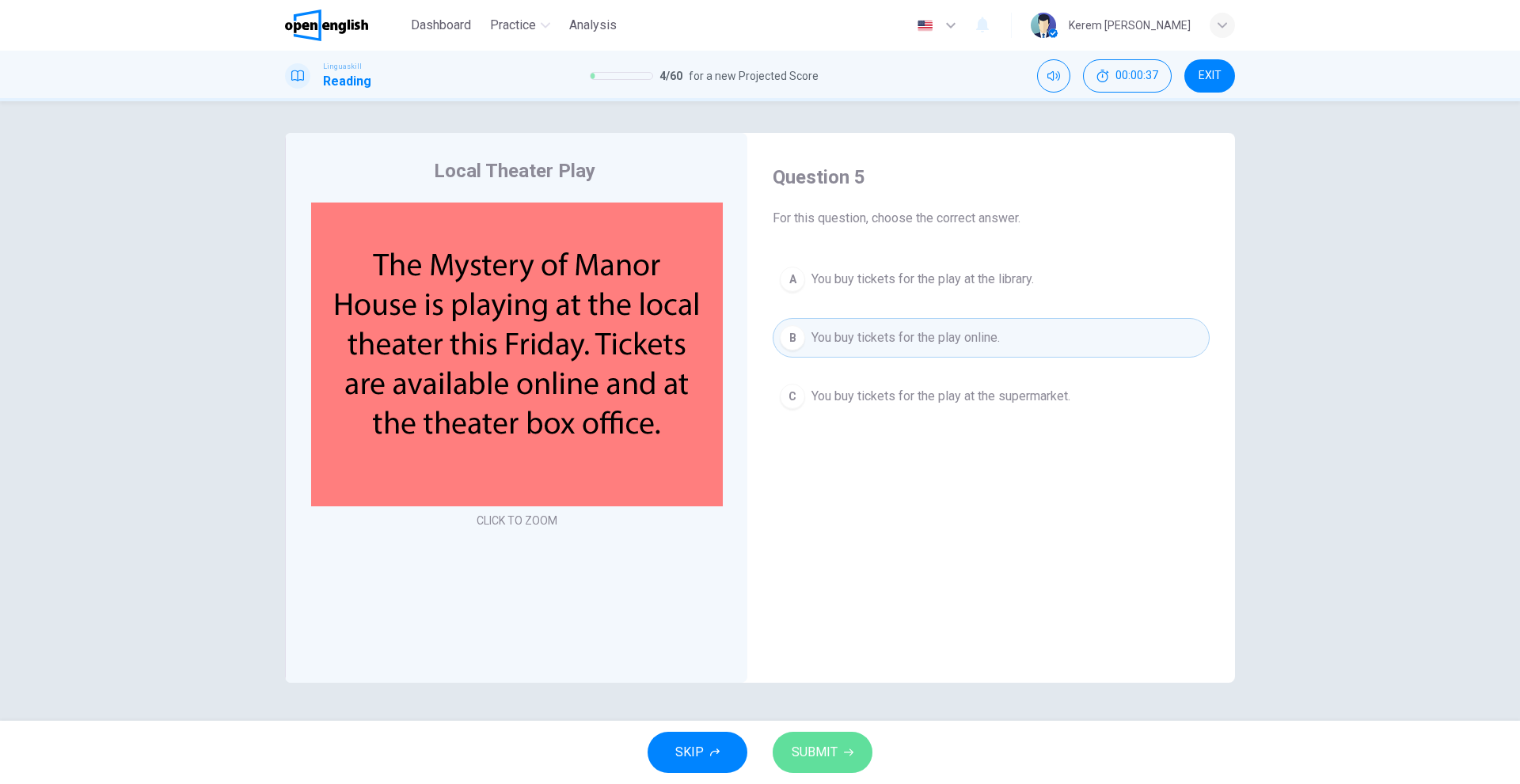
click at [845, 735] on button "SUBMIT" at bounding box center [822, 752] width 100 height 41
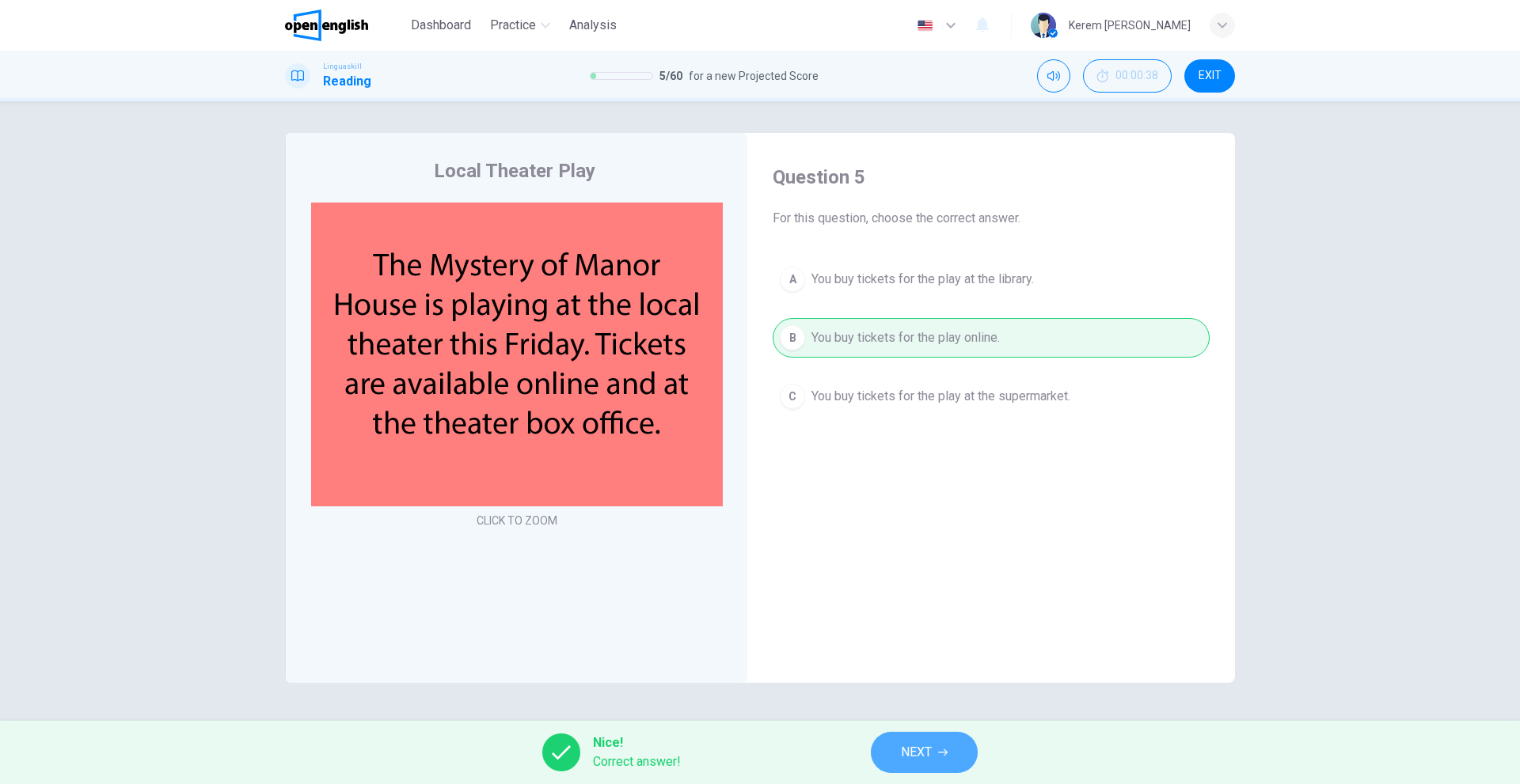
click at [944, 768] on button "NEXT" at bounding box center [924, 752] width 107 height 41
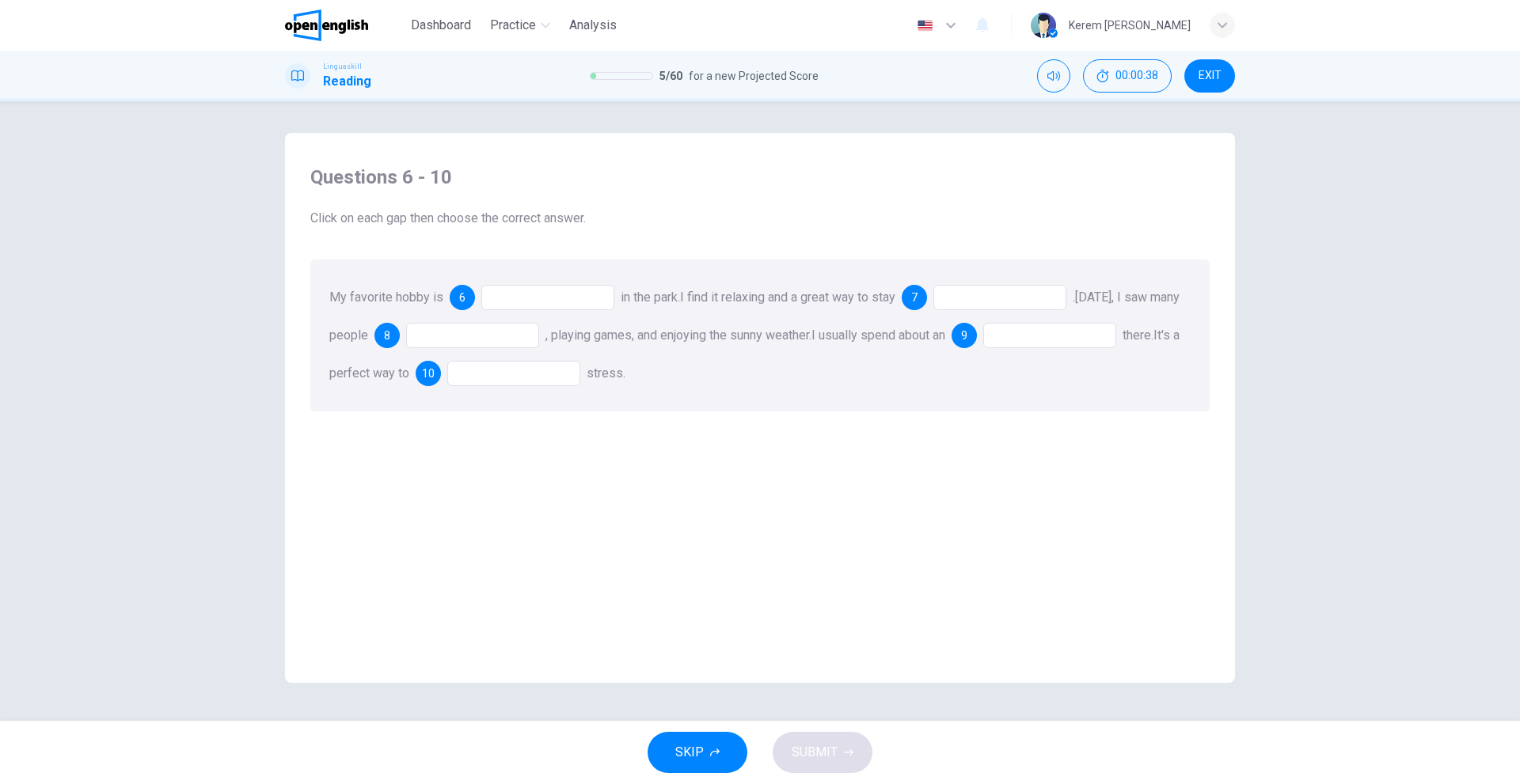
click at [557, 286] on div at bounding box center [547, 297] width 133 height 25
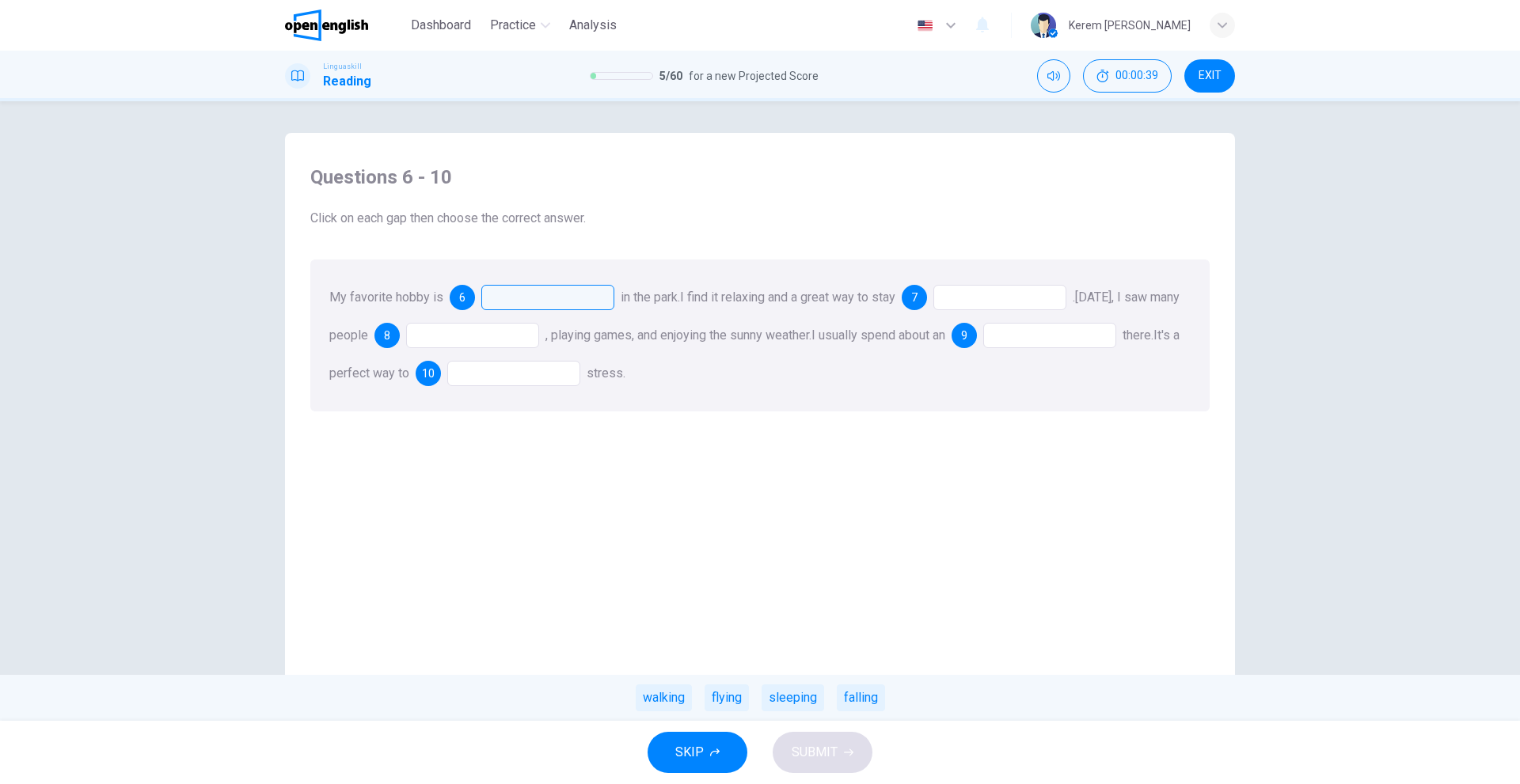
click at [719, 474] on div "Questions 6 - 10 Click on each gap then choose the correct answer. My favorite …" at bounding box center [759, 416] width 924 height 534
click at [803, 706] on div "sleeping" at bounding box center [793, 698] width 63 height 27
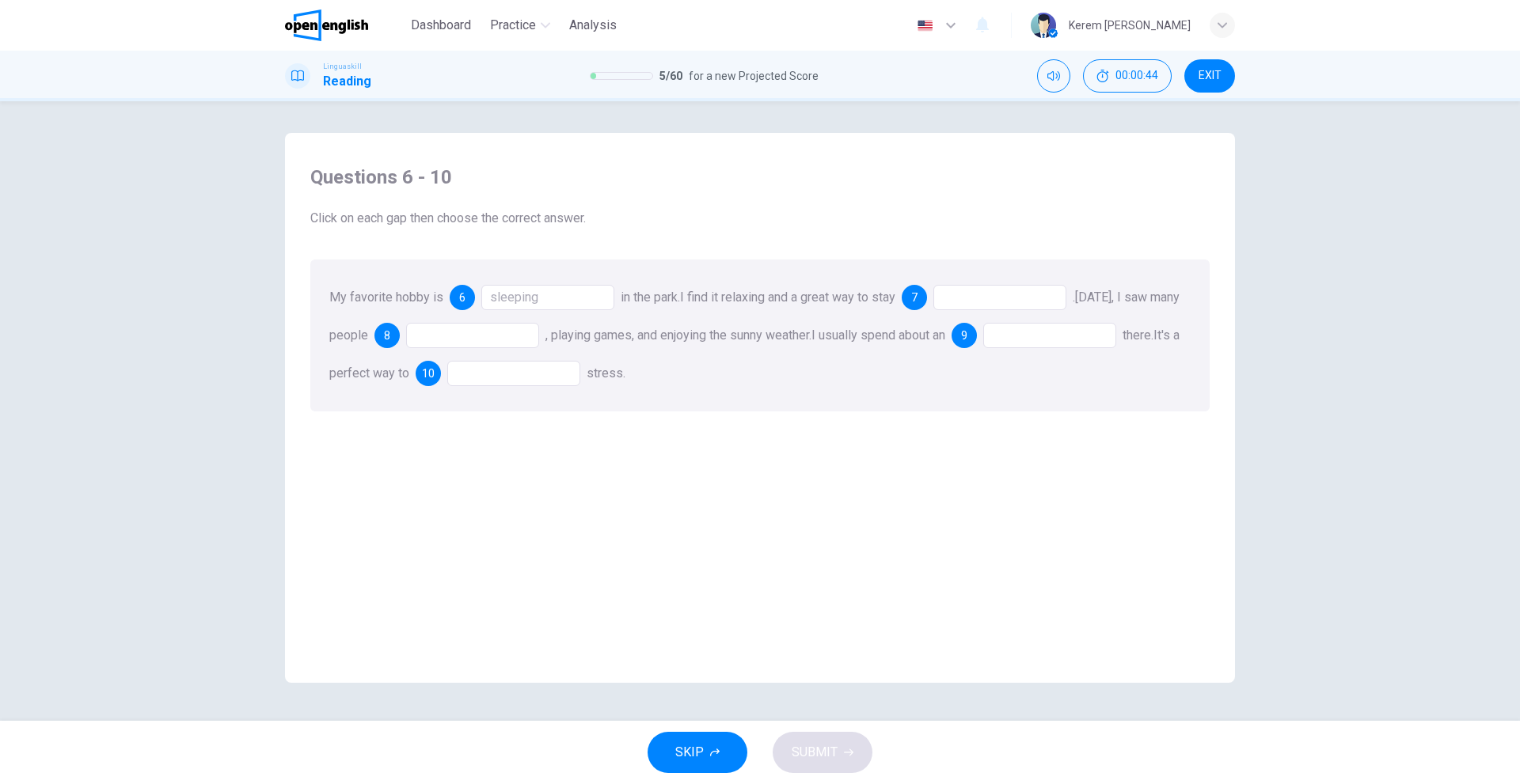
click at [1025, 286] on div at bounding box center [1000, 297] width 133 height 25
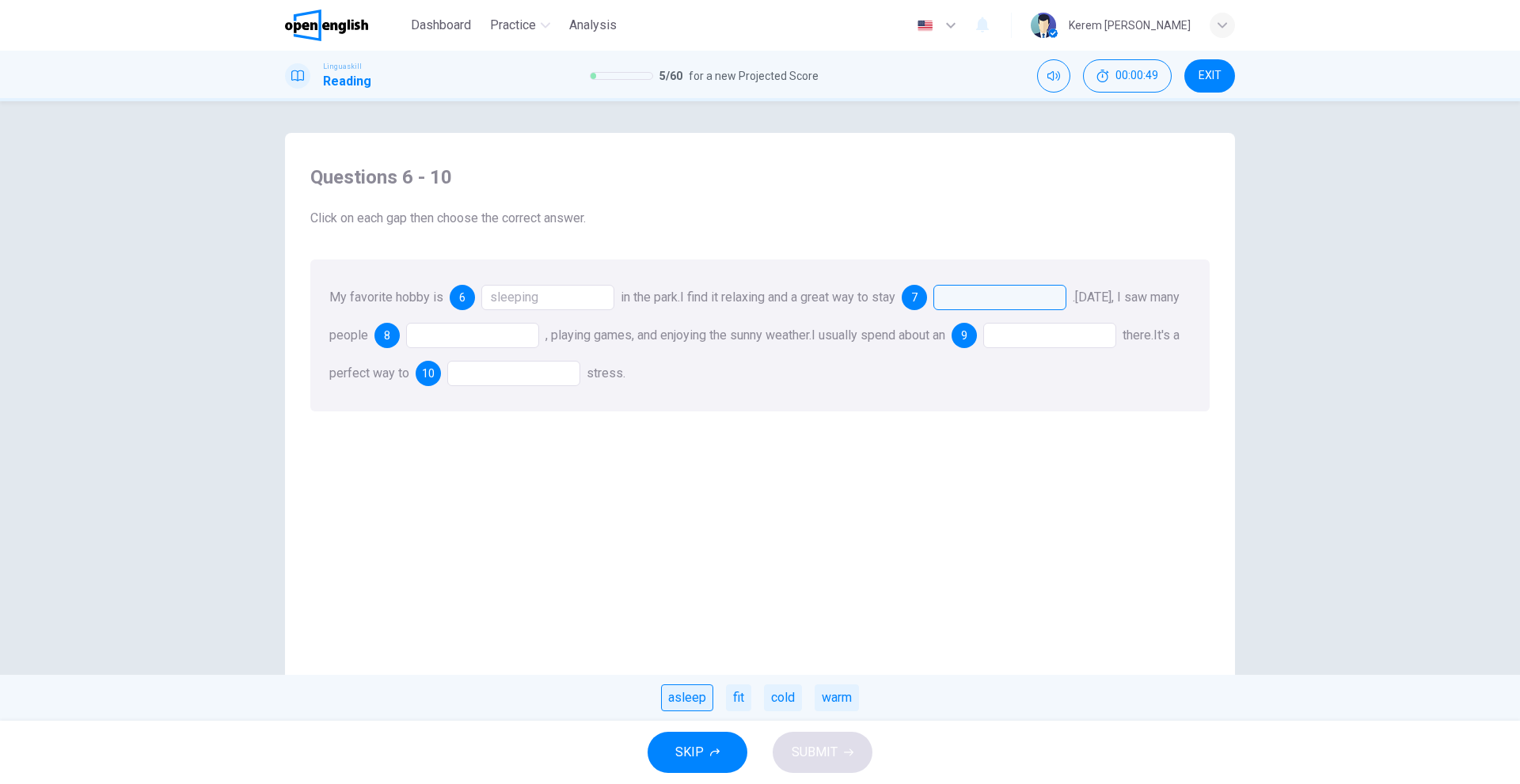
click at [695, 701] on div "asleep" at bounding box center [687, 698] width 52 height 27
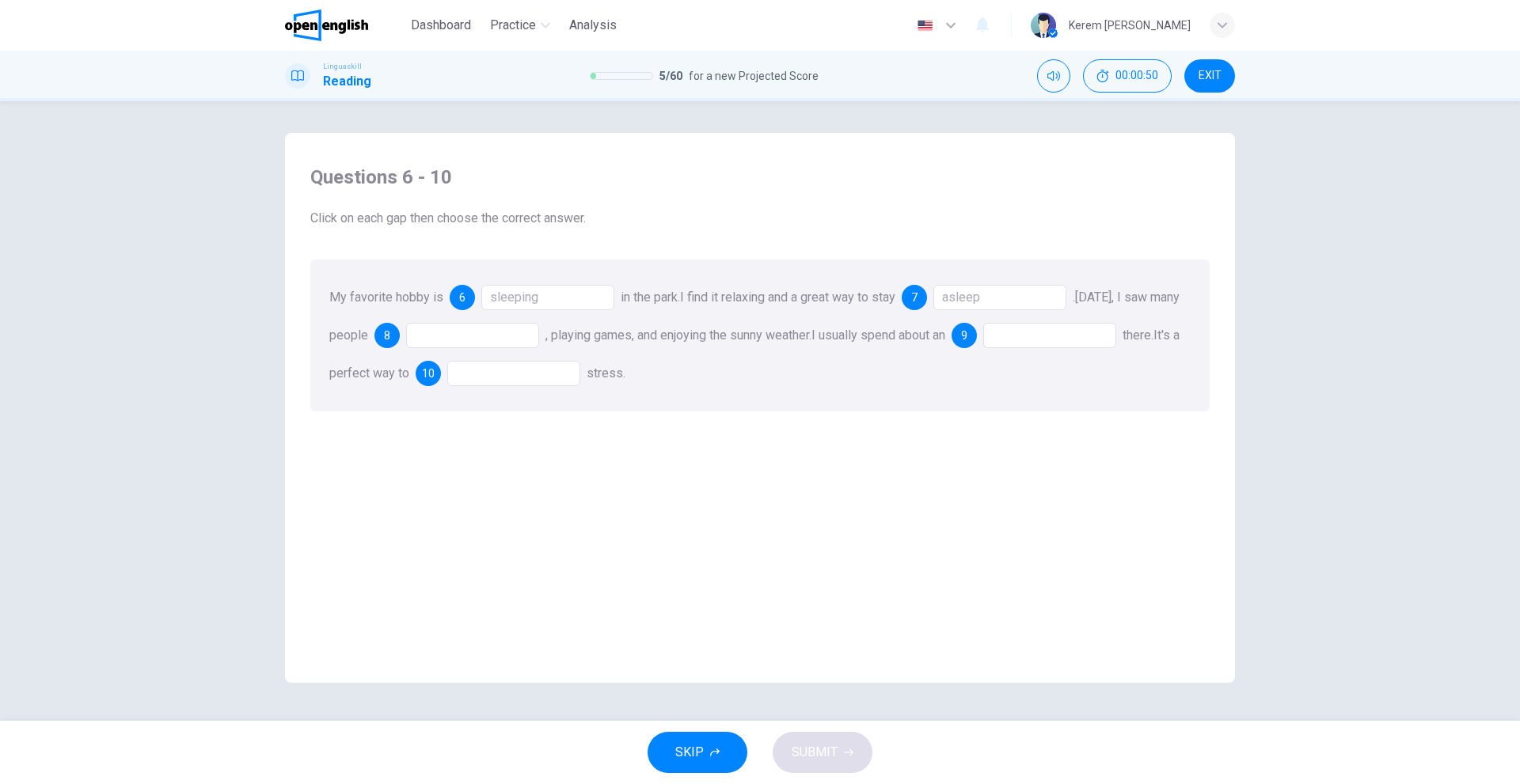
click at [500, 335] on div at bounding box center [473, 335] width 133 height 25
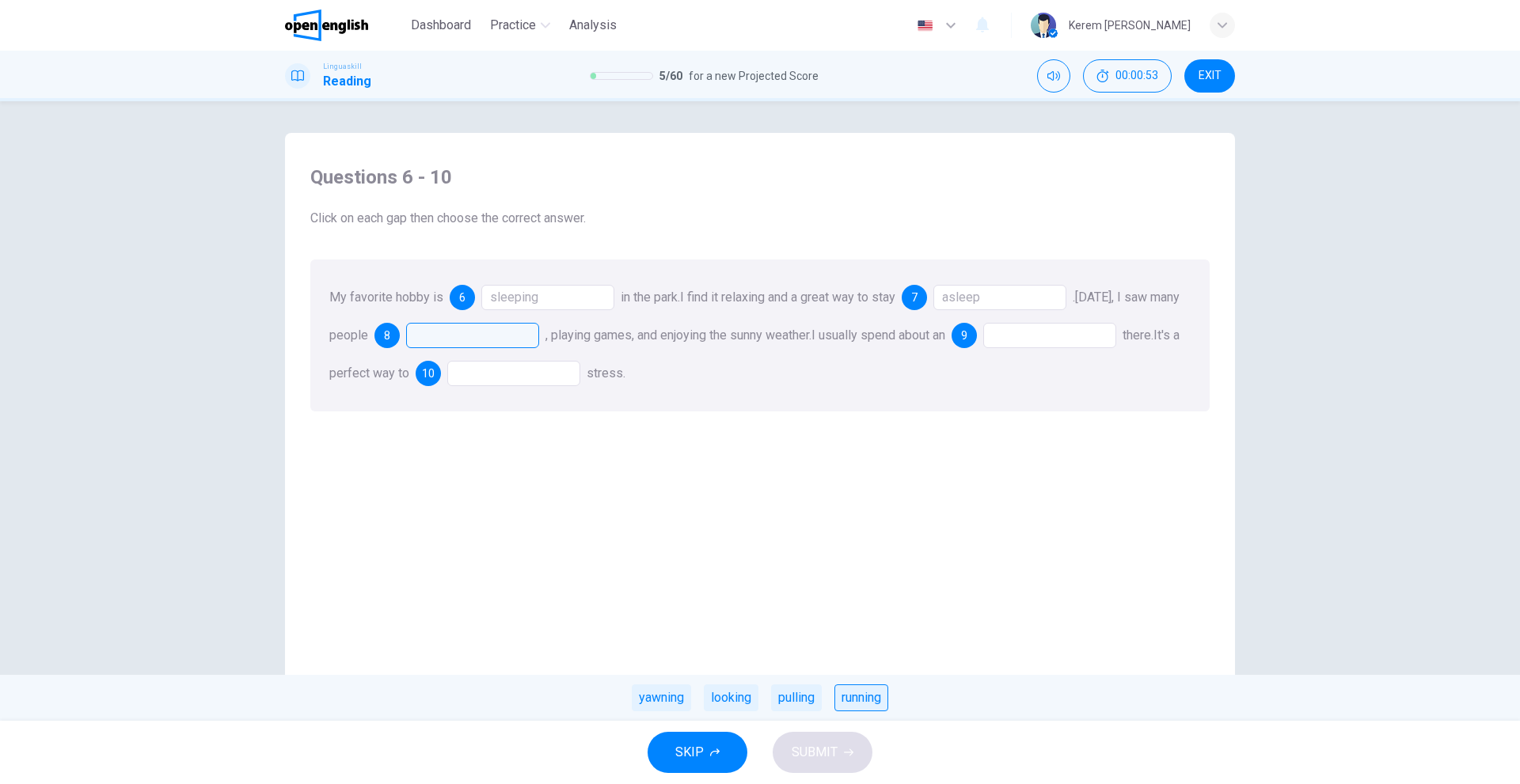
click at [868, 697] on div "running" at bounding box center [861, 698] width 54 height 27
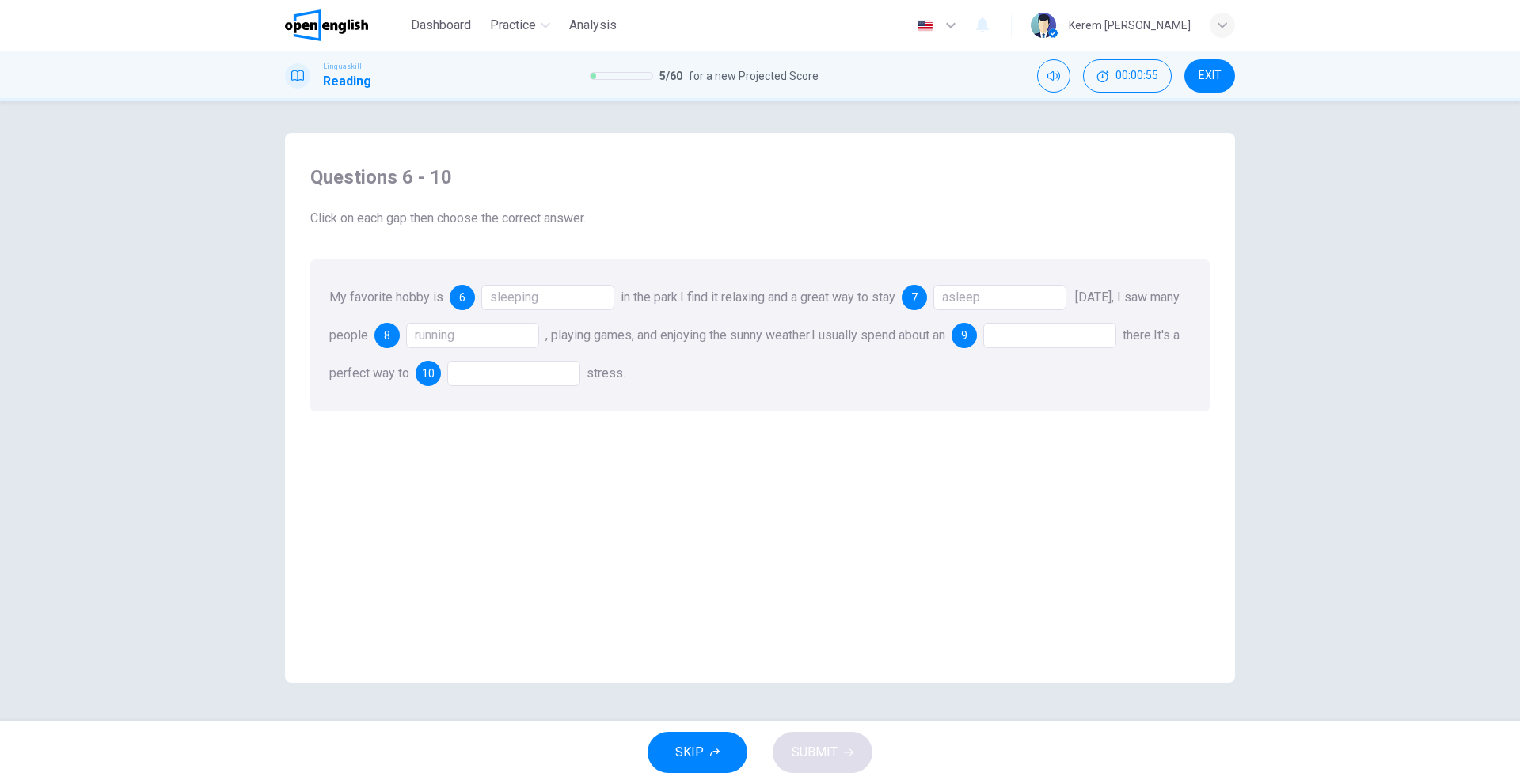
click at [1080, 335] on div at bounding box center [1049, 335] width 133 height 25
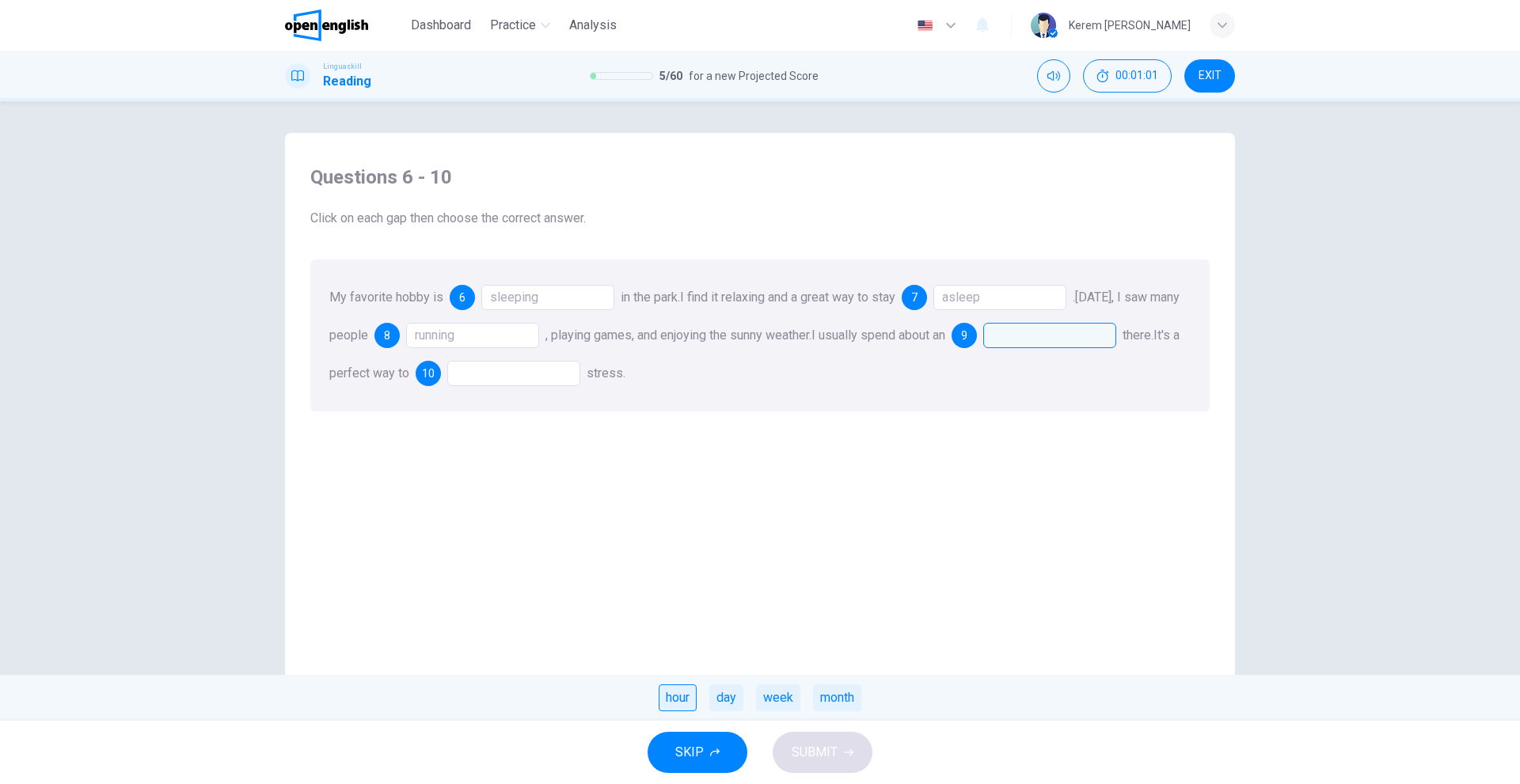
click at [680, 702] on div "hour" at bounding box center [677, 698] width 38 height 27
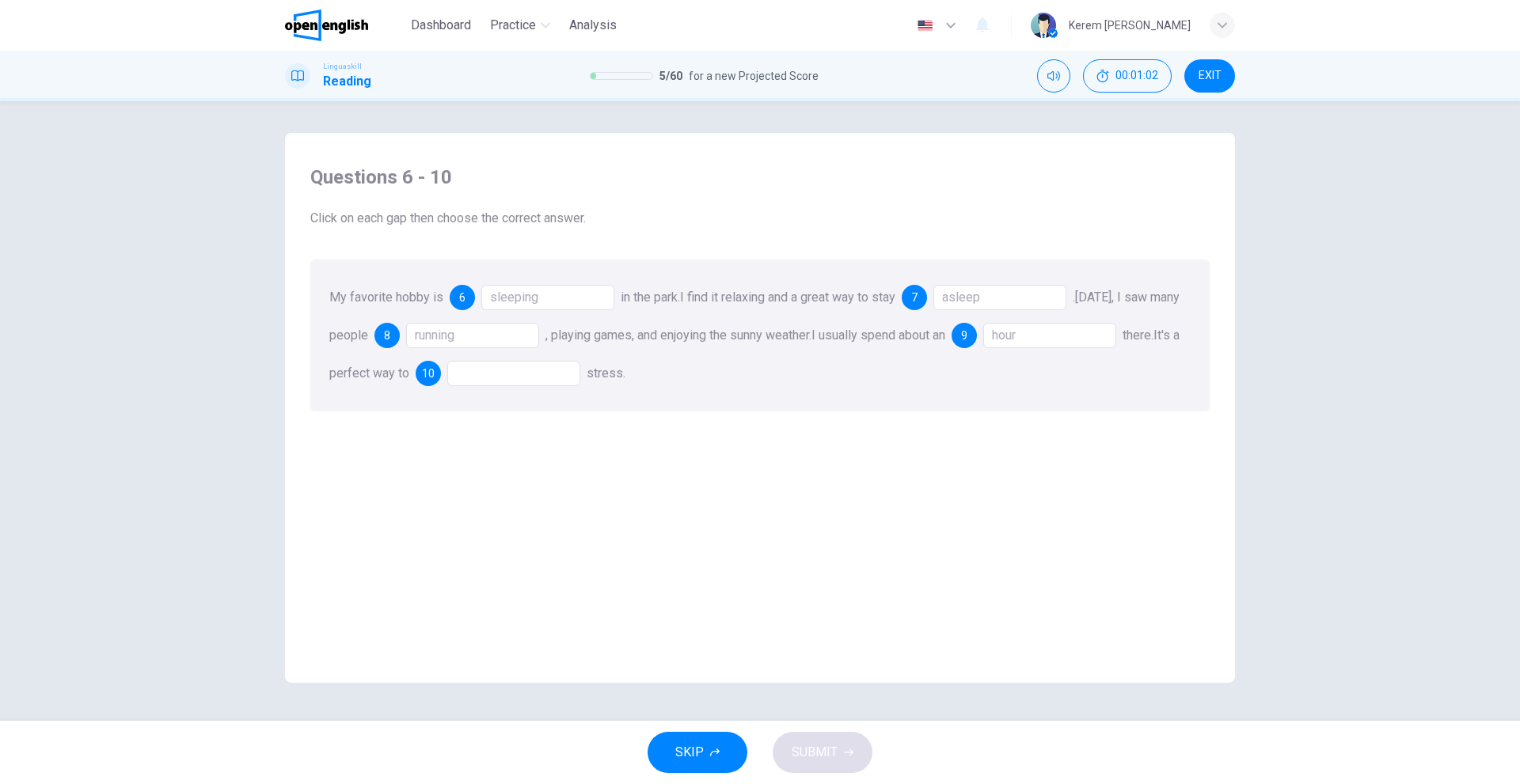
click at [544, 364] on div at bounding box center [514, 374] width 133 height 25
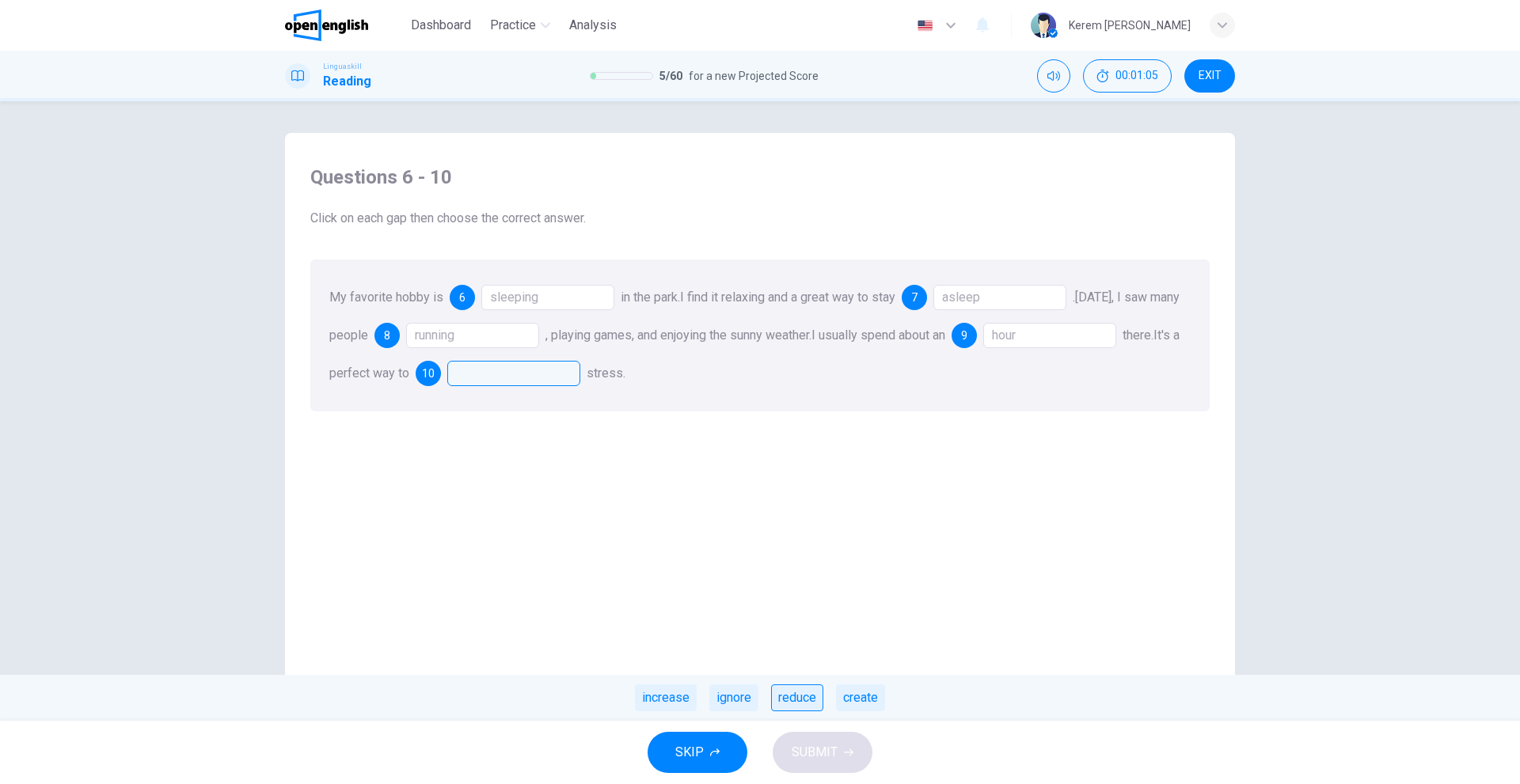
click at [807, 704] on div "reduce" at bounding box center [797, 698] width 52 height 27
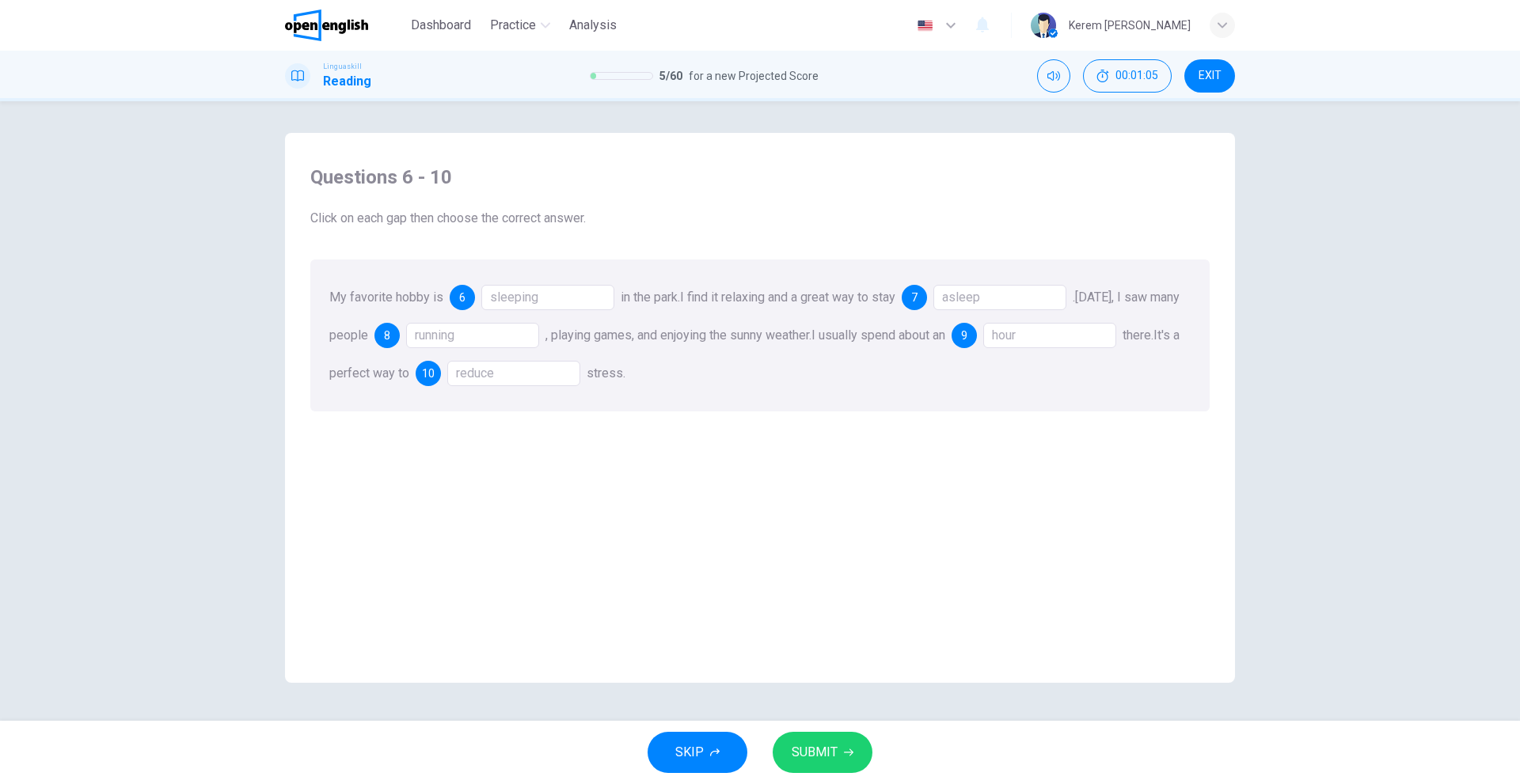
click at [809, 750] on span "SUBMIT" at bounding box center [814, 752] width 46 height 22
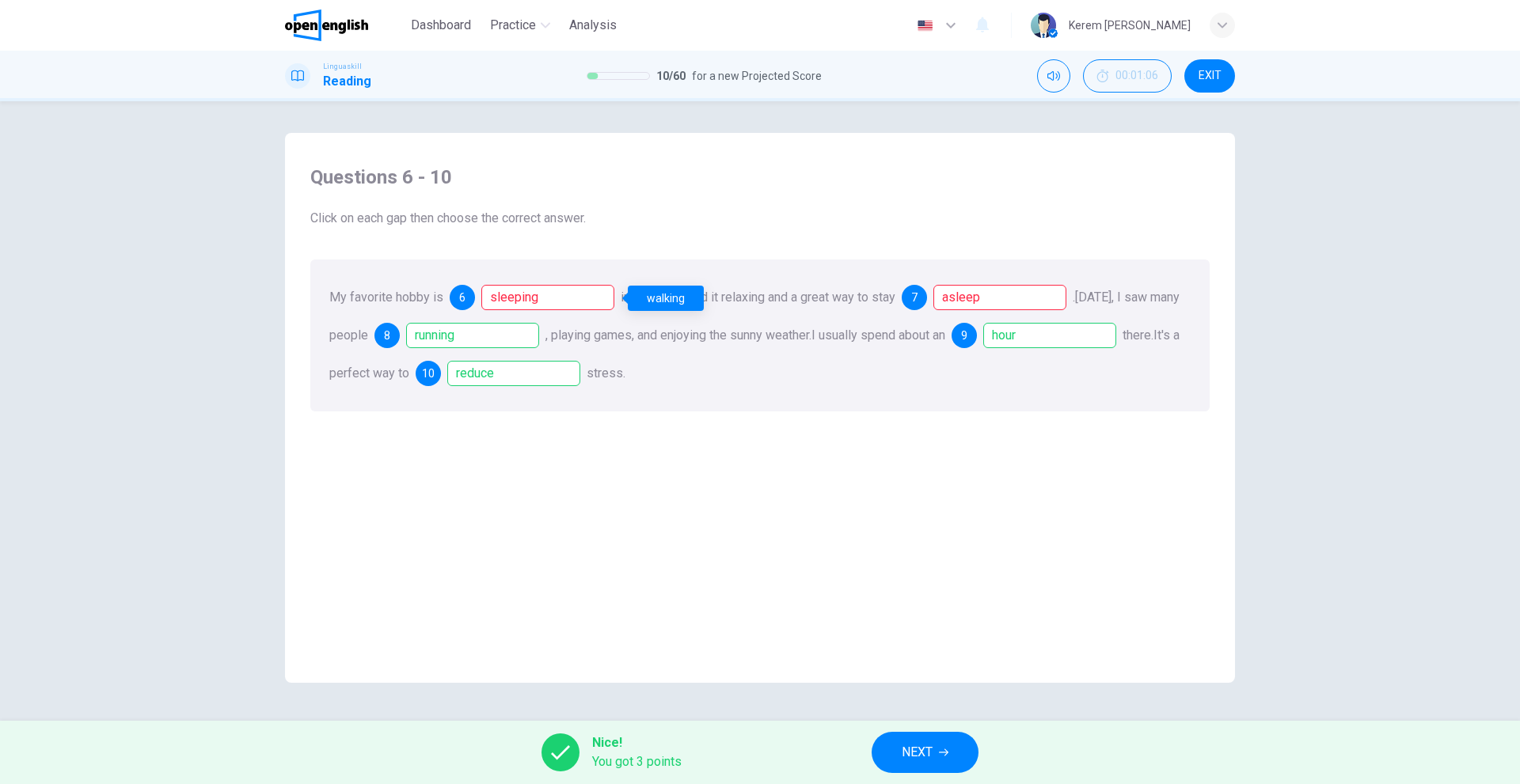
drag, startPoint x: 532, startPoint y: 298, endPoint x: 810, endPoint y: 295, distance: 278.0
click at [542, 298] on div "sleeping" at bounding box center [547, 297] width 133 height 25
click at [1026, 294] on div "asleep" at bounding box center [1000, 297] width 133 height 25
click at [913, 756] on span "NEXT" at bounding box center [917, 752] width 31 height 22
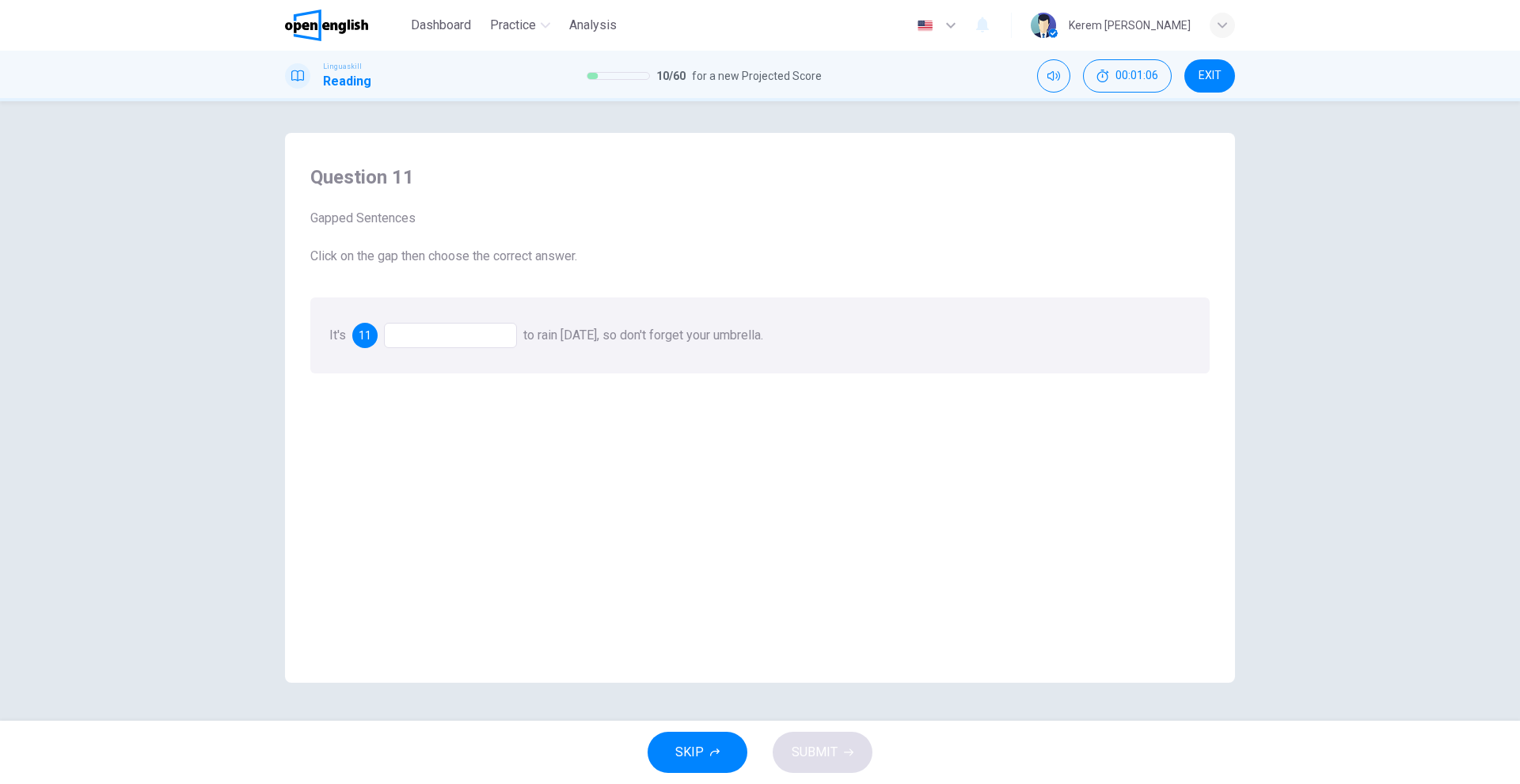
click at [472, 336] on div at bounding box center [450, 335] width 133 height 25
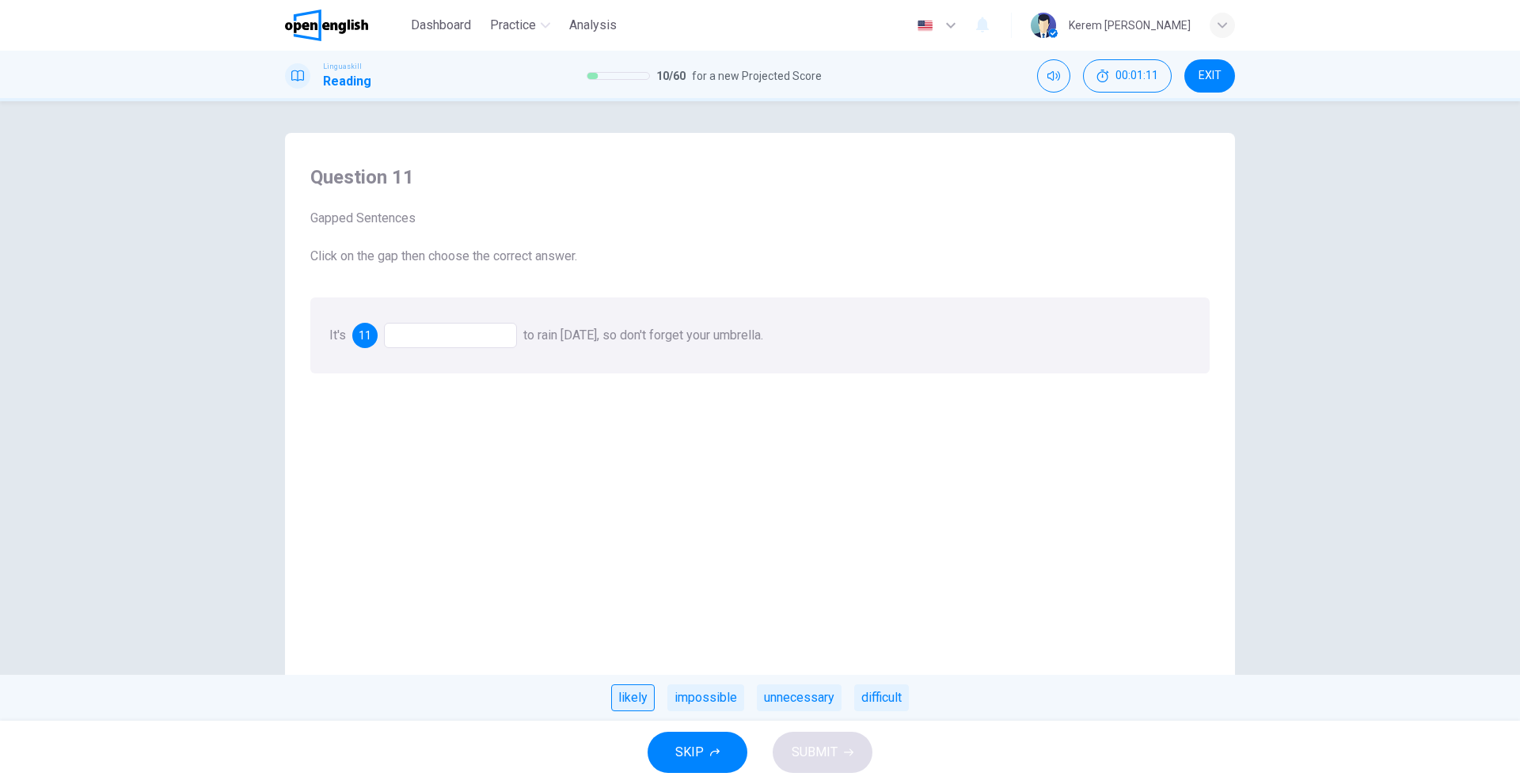
click at [621, 703] on div "likely" at bounding box center [633, 698] width 44 height 27
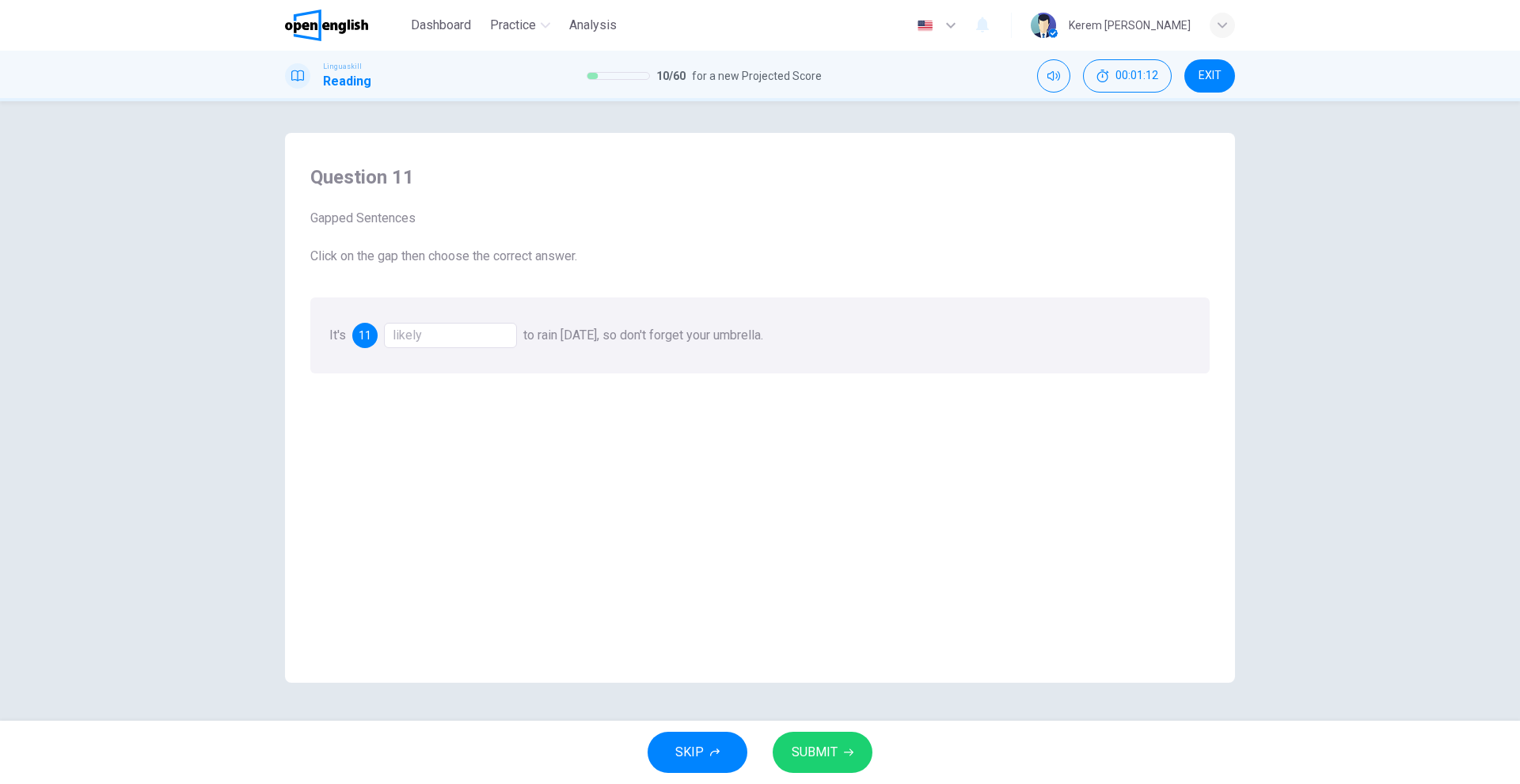
click at [460, 331] on div "likely" at bounding box center [450, 335] width 133 height 25
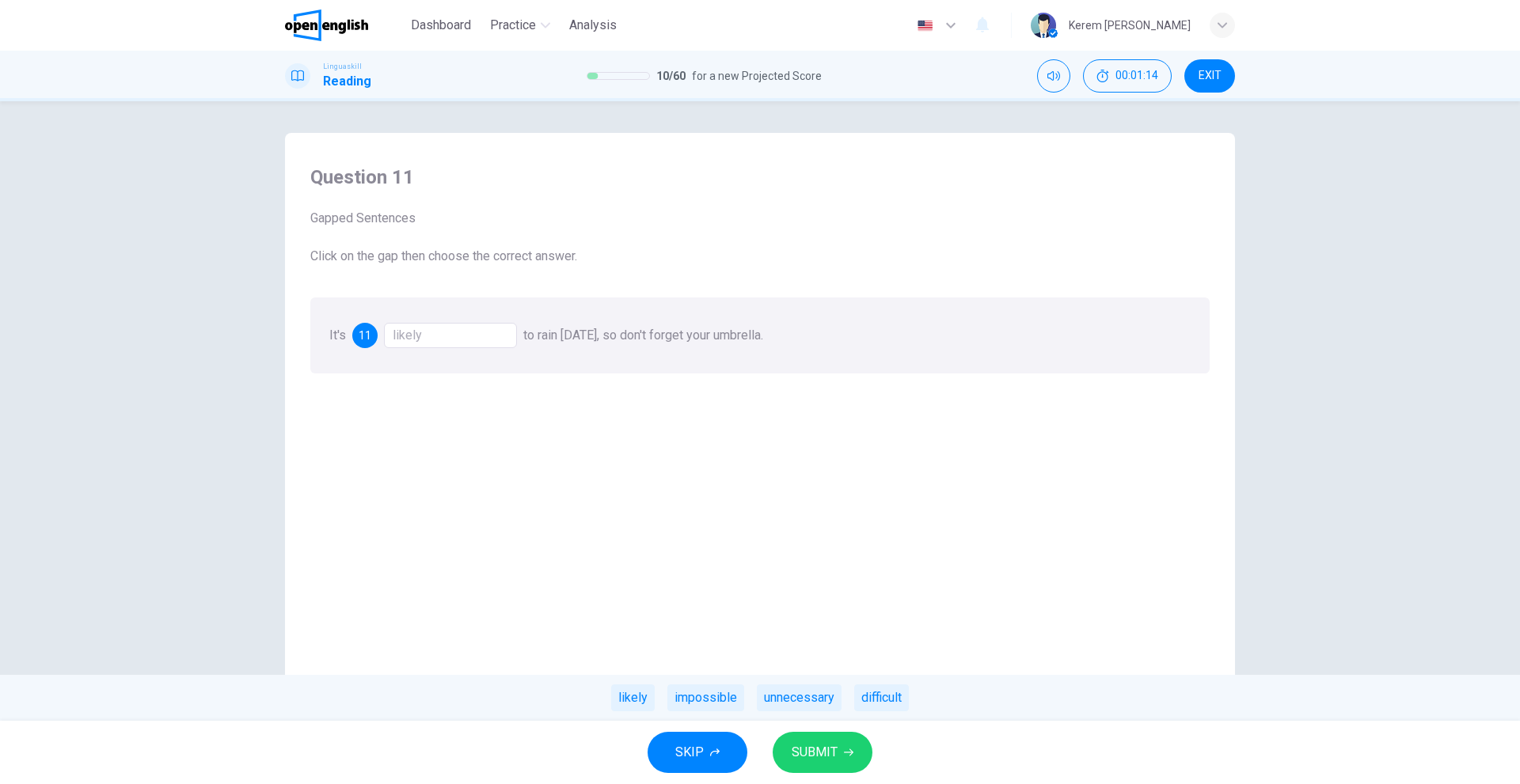
click at [804, 751] on span "SUBMIT" at bounding box center [814, 752] width 46 height 22
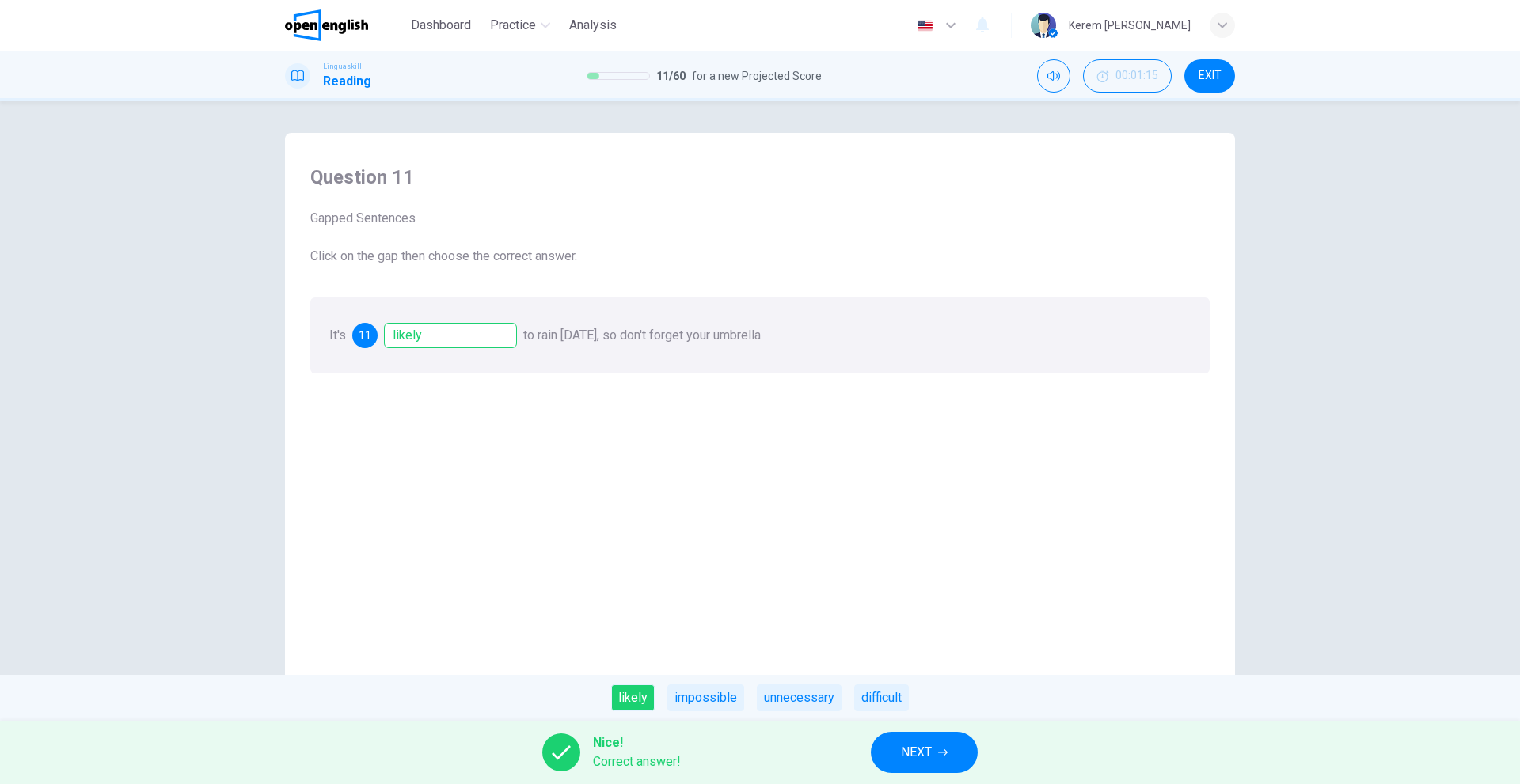
click at [899, 752] on button "NEXT" at bounding box center [924, 752] width 107 height 41
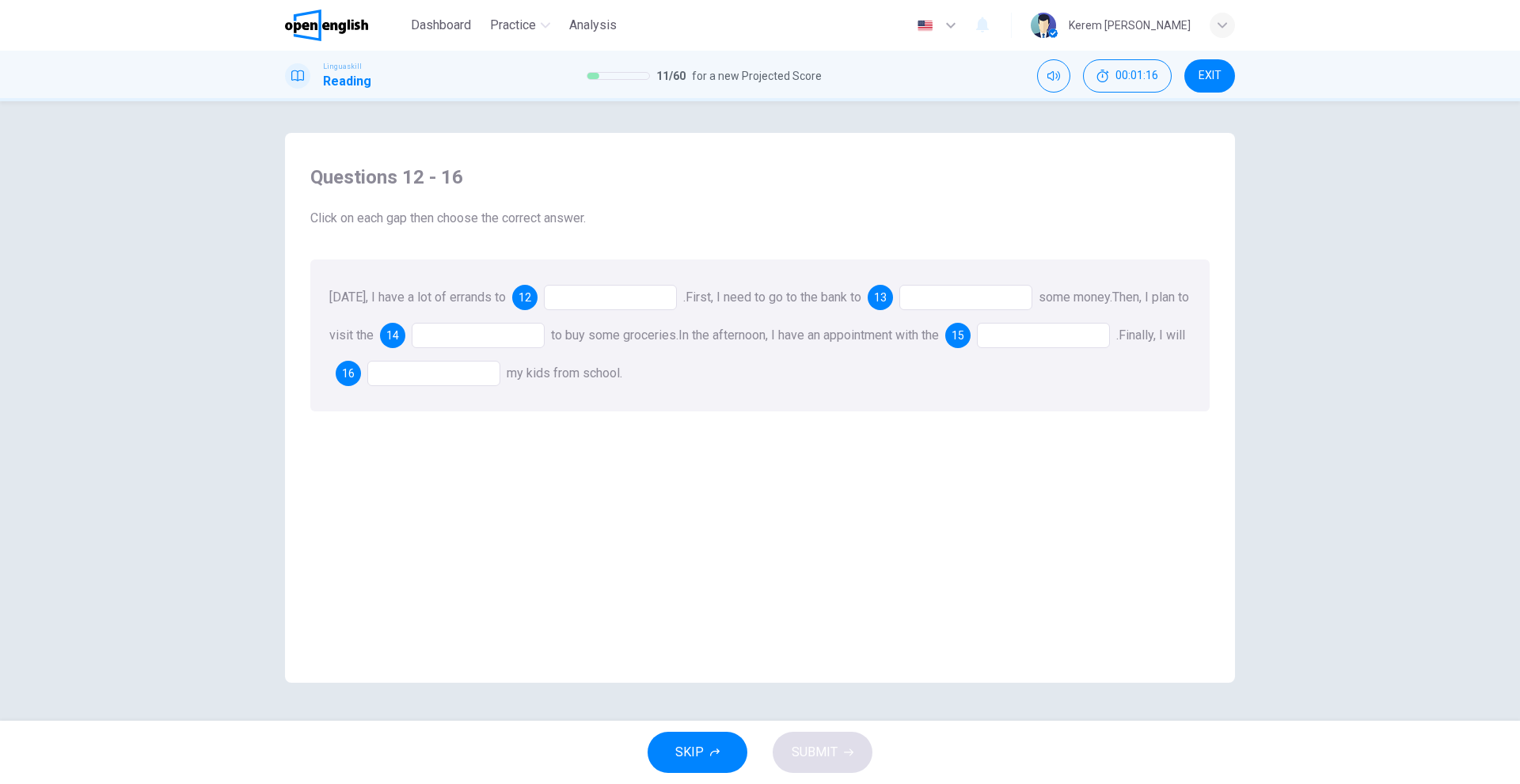
click at [603, 293] on div at bounding box center [610, 297] width 133 height 25
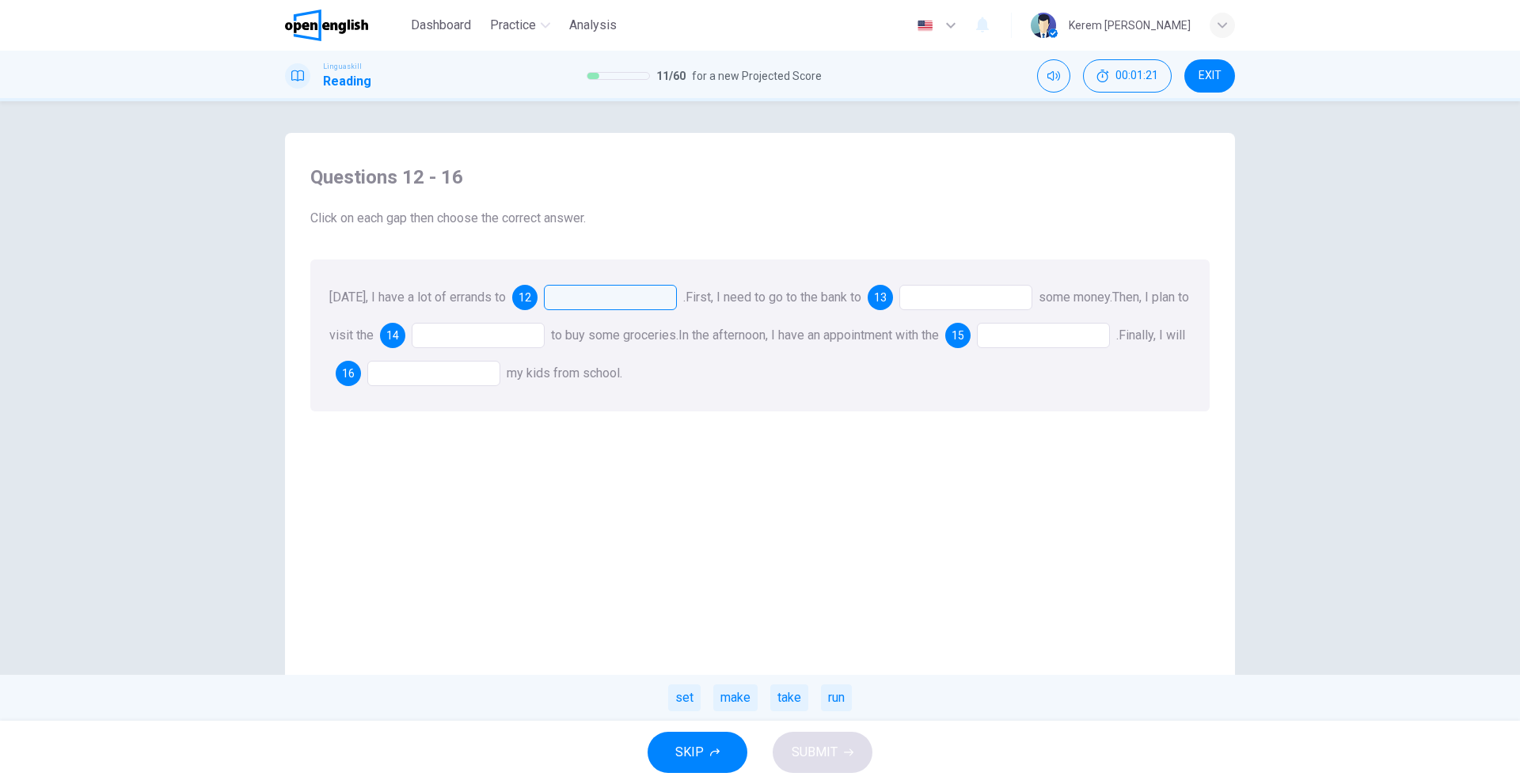
click at [936, 296] on div at bounding box center [965, 297] width 133 height 25
click at [688, 704] on div "deposit" at bounding box center [680, 698] width 57 height 27
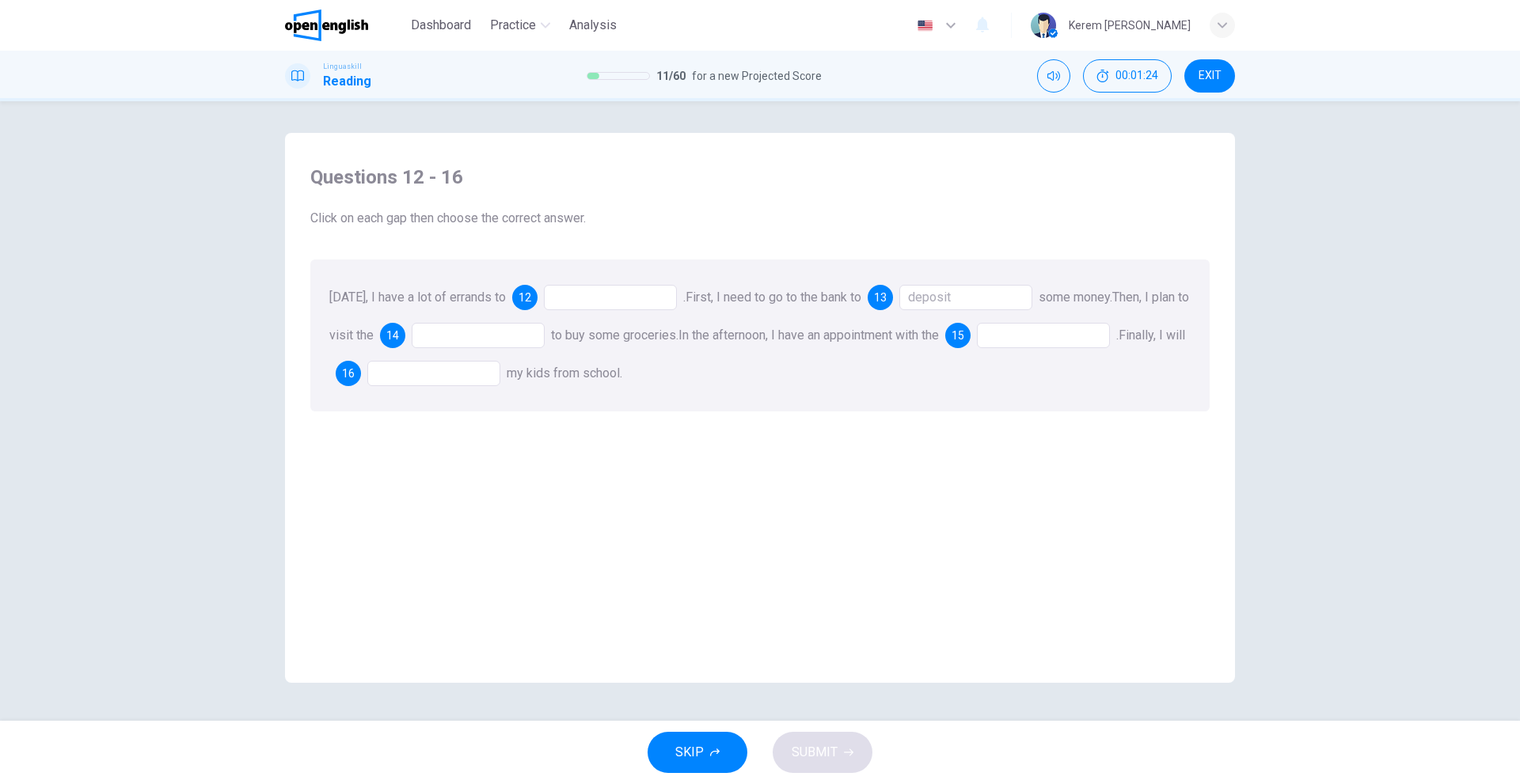
click at [644, 290] on div at bounding box center [610, 297] width 133 height 25
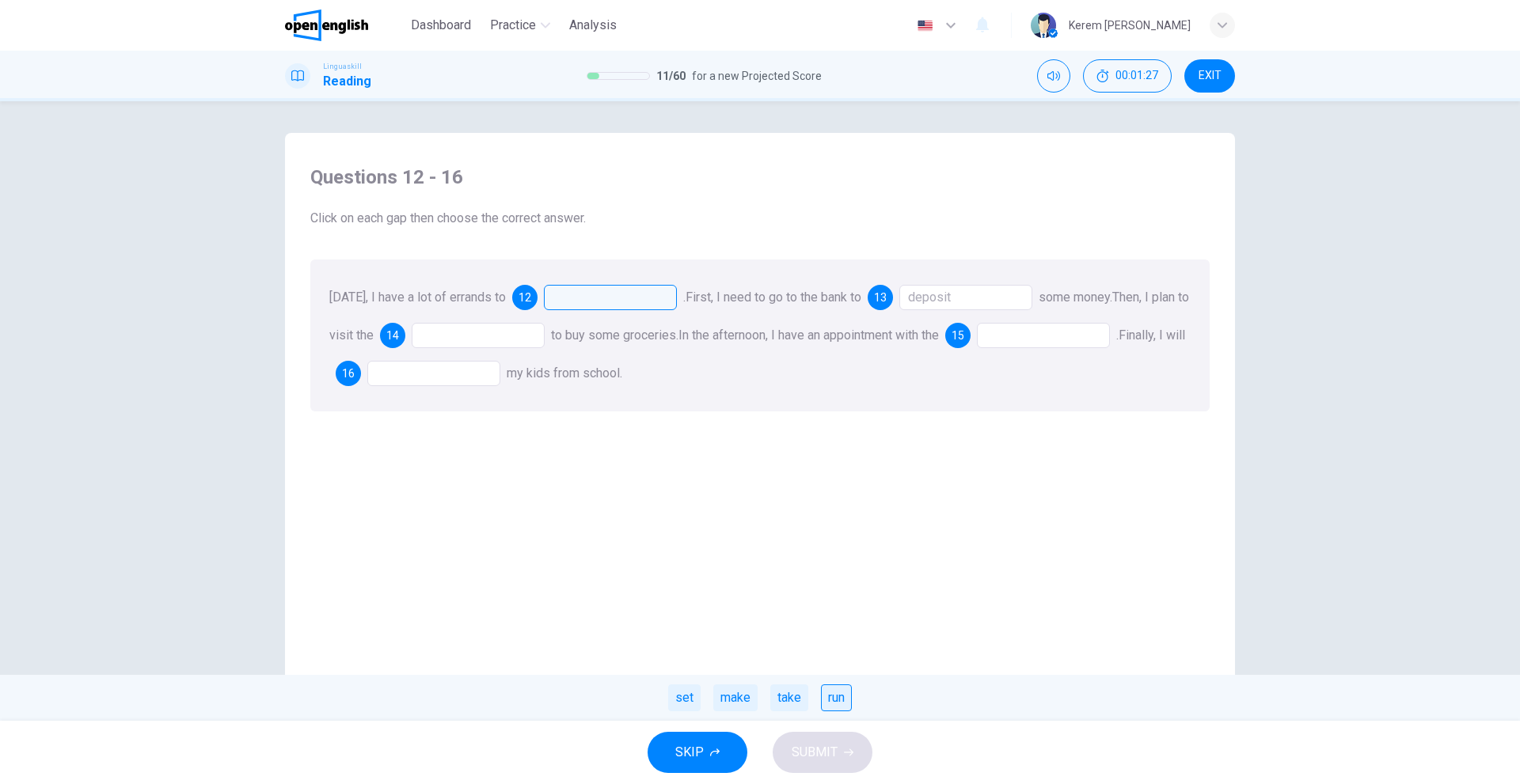
click at [840, 698] on div "run" at bounding box center [836, 698] width 31 height 27
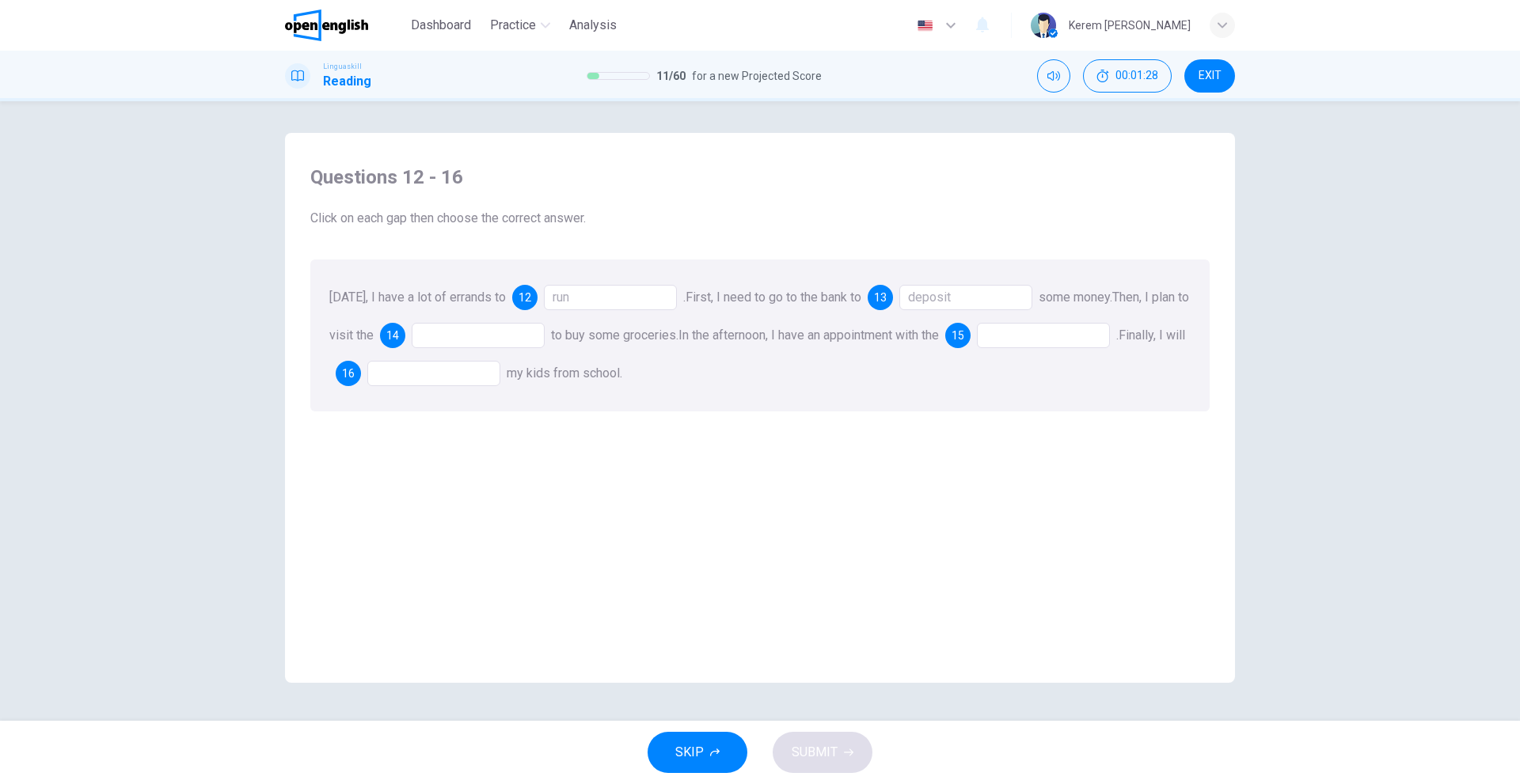
click at [635, 290] on div "run" at bounding box center [610, 297] width 133 height 25
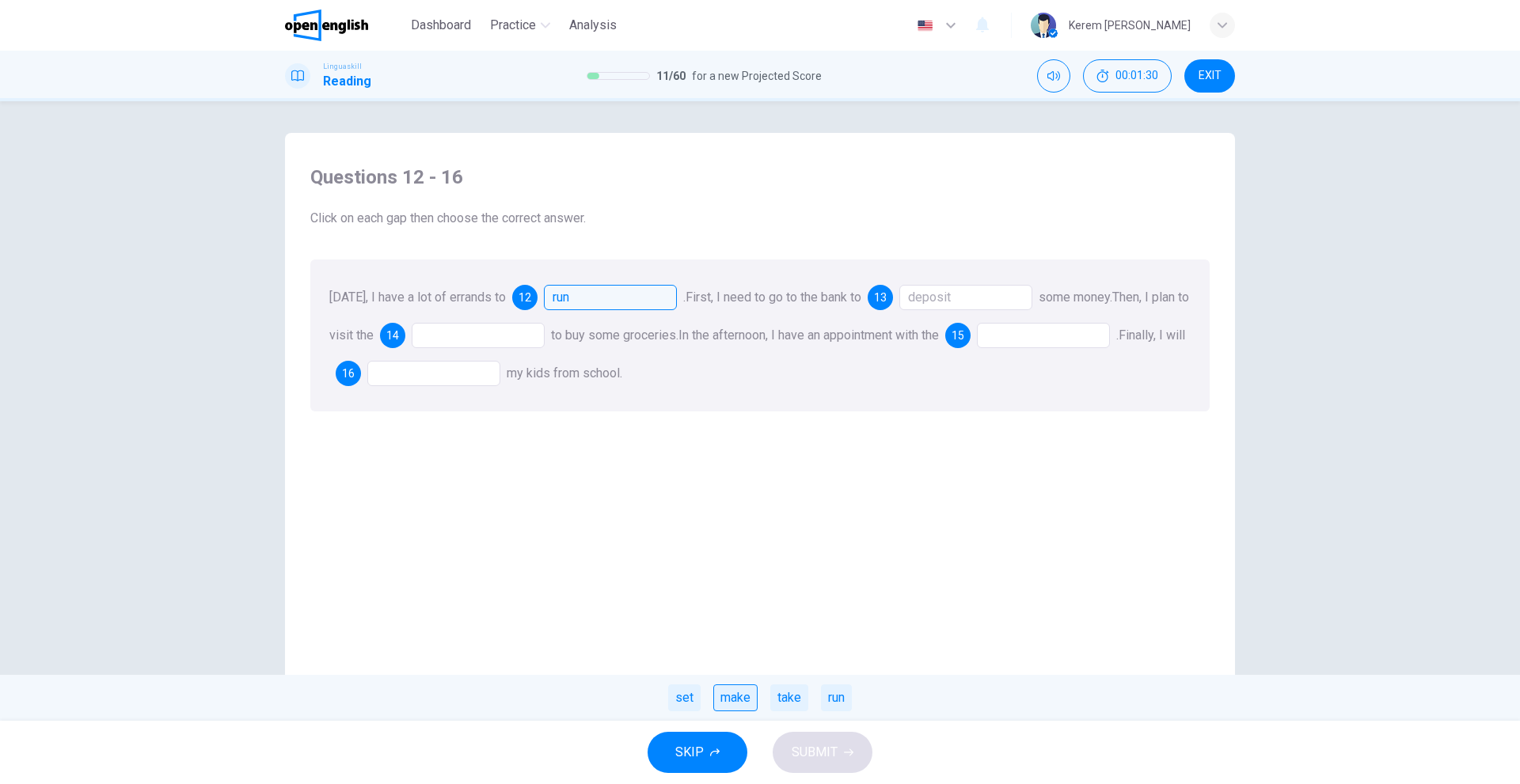
click at [722, 691] on div "make" at bounding box center [735, 698] width 44 height 27
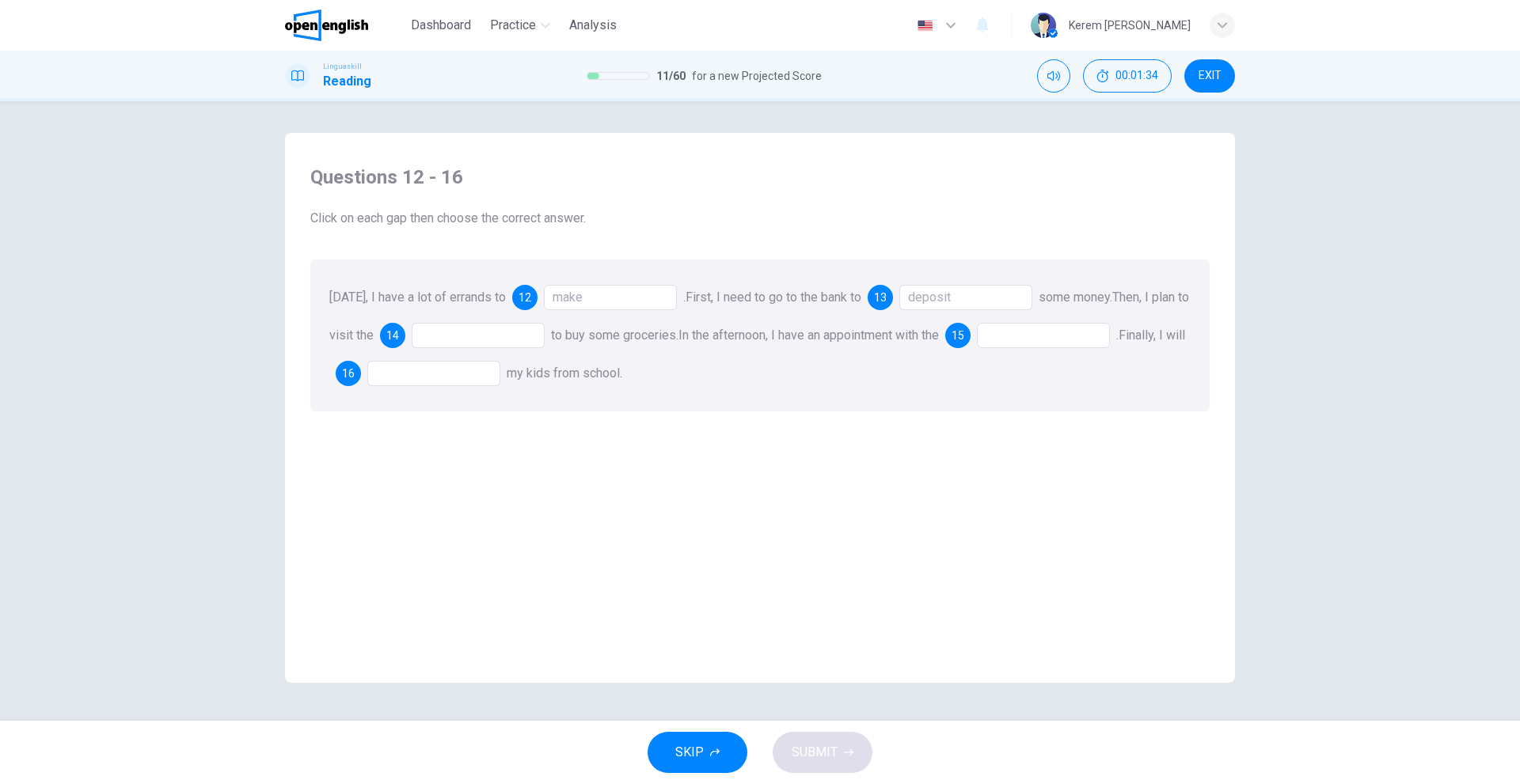
click at [527, 329] on div at bounding box center [478, 335] width 133 height 25
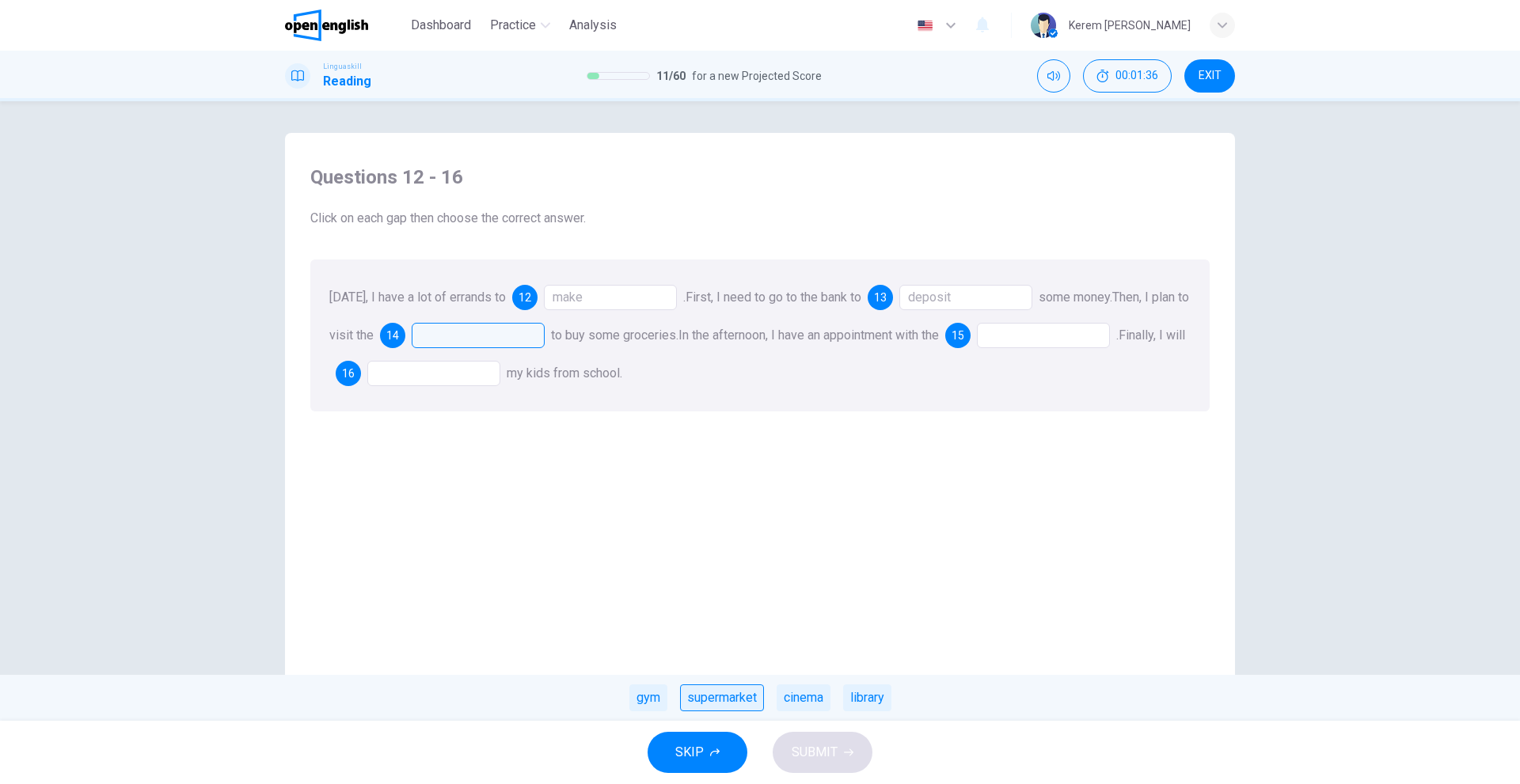
click at [736, 698] on div "supermarket" at bounding box center [721, 698] width 84 height 27
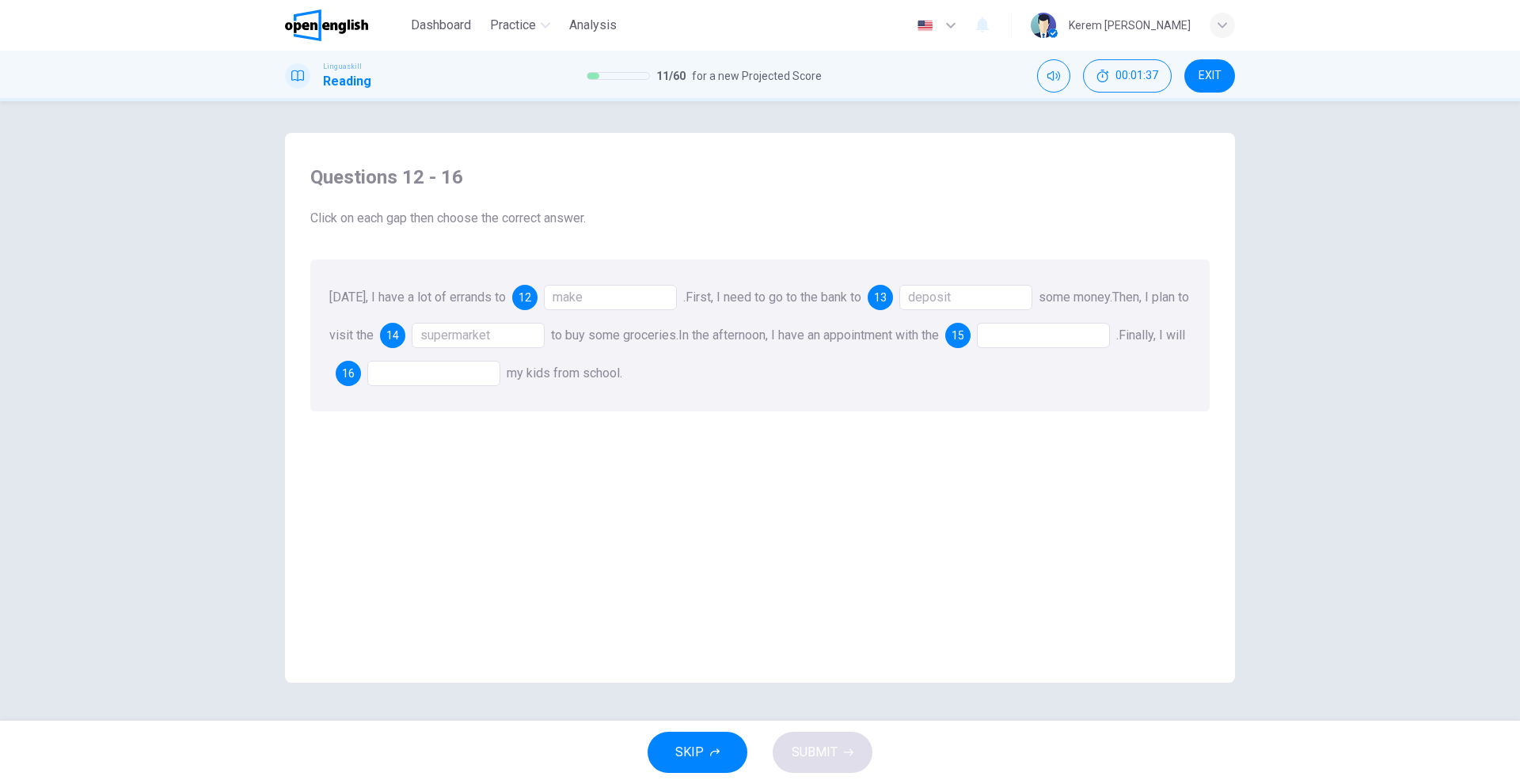
click at [1024, 337] on div at bounding box center [1043, 335] width 133 height 25
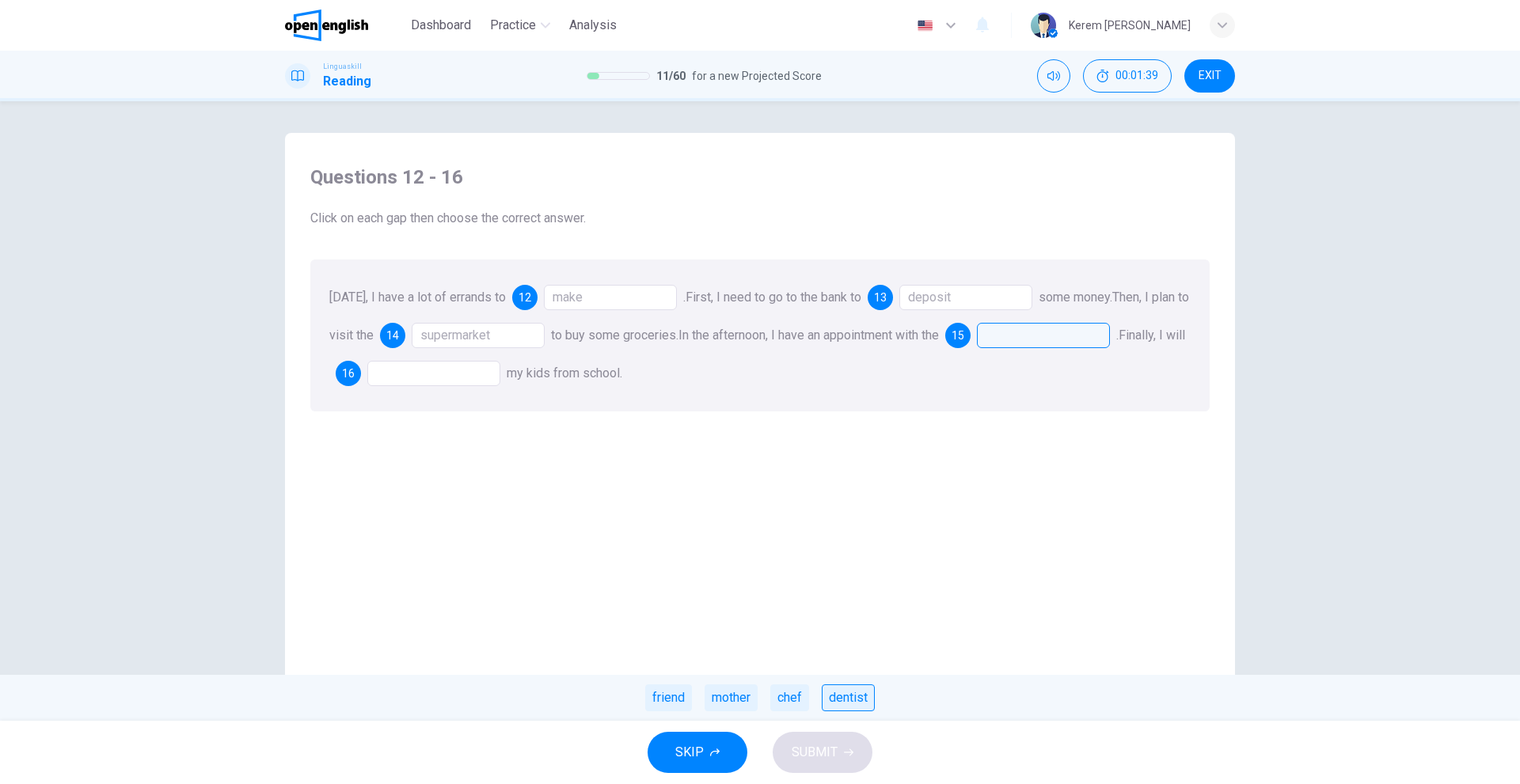
click at [842, 703] on div "dentist" at bounding box center [847, 698] width 53 height 27
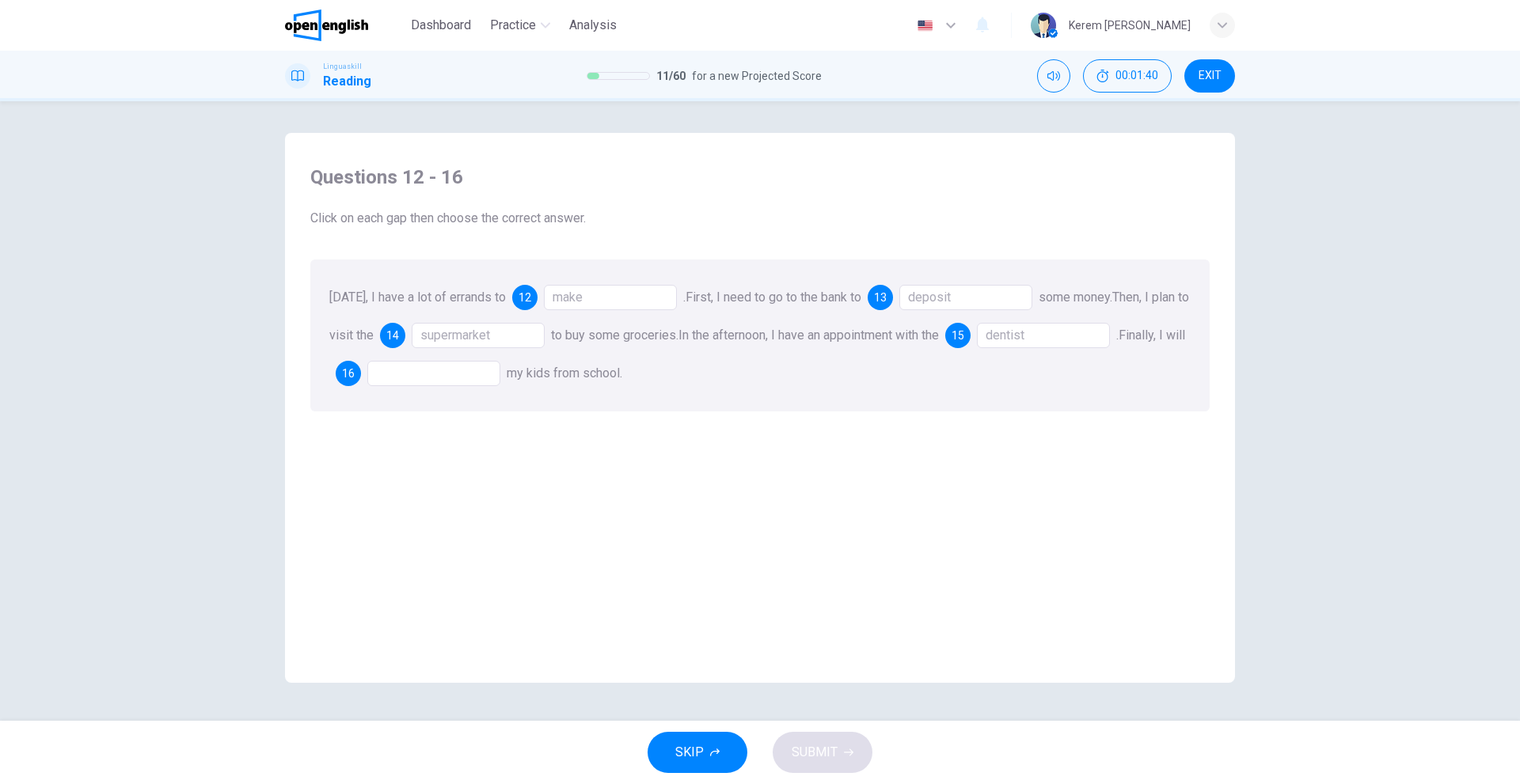
click at [475, 379] on div at bounding box center [433, 374] width 133 height 25
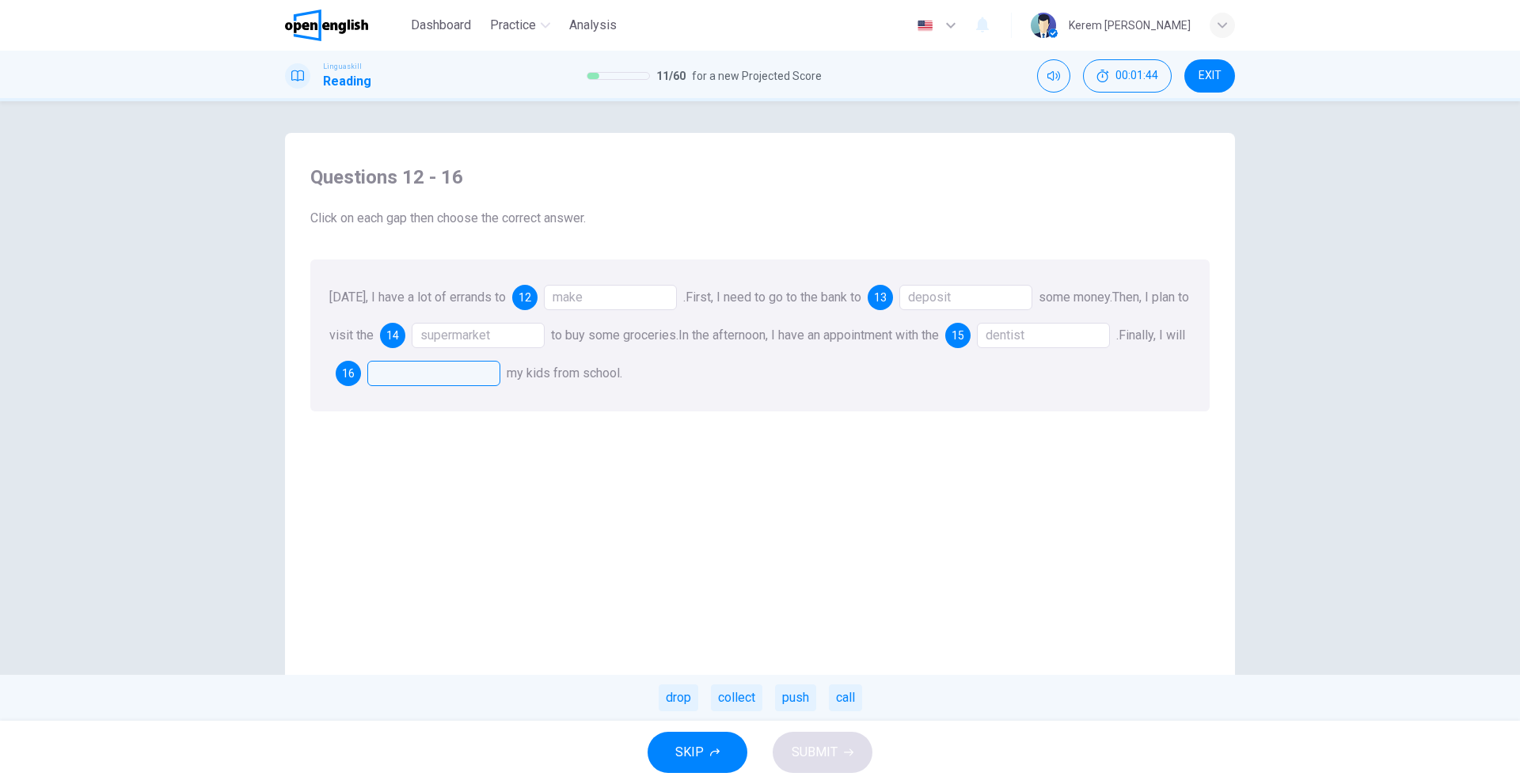
drag, startPoint x: 848, startPoint y: 698, endPoint x: 892, endPoint y: 642, distance: 71.2
click at [892, 642] on div "Questions 12 - 16 Click on each gap then choose the correct answer. Today, I ha…" at bounding box center [759, 416] width 924 height 534
click at [721, 702] on div "collect" at bounding box center [736, 698] width 51 height 27
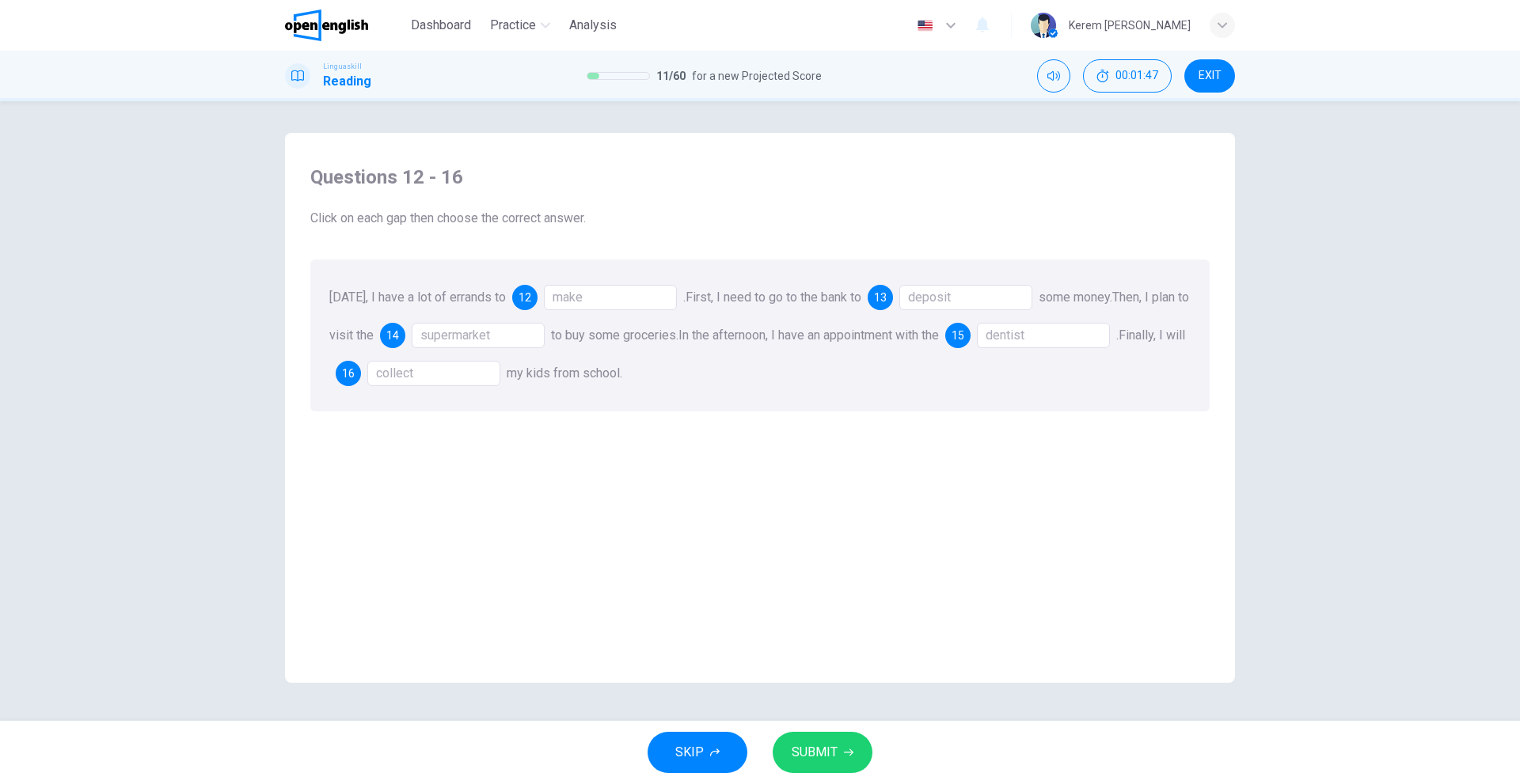
click at [812, 747] on span "SUBMIT" at bounding box center [814, 752] width 46 height 22
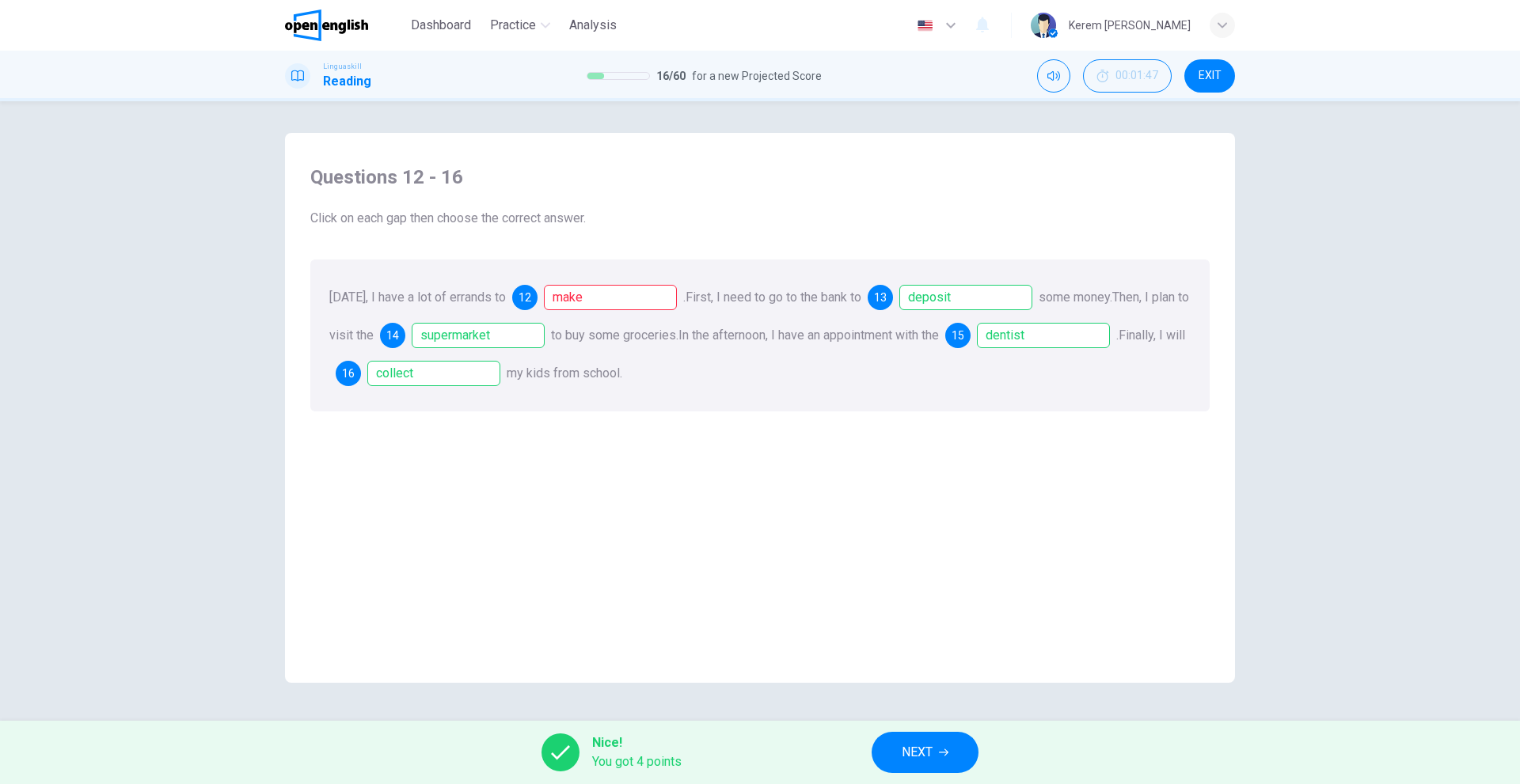
click at [626, 315] on div "Today, I have a lot of errands to 12 make . First, I need to go to the bank to …" at bounding box center [759, 335] width 899 height 152
click at [610, 303] on div "make" at bounding box center [610, 297] width 133 height 25
click at [910, 625] on div "Questions 12 - 16 Click on each gap then choose the correct answer. Today, I ha…" at bounding box center [759, 416] width 924 height 534
click at [902, 761] on span "NEXT" at bounding box center [917, 752] width 31 height 22
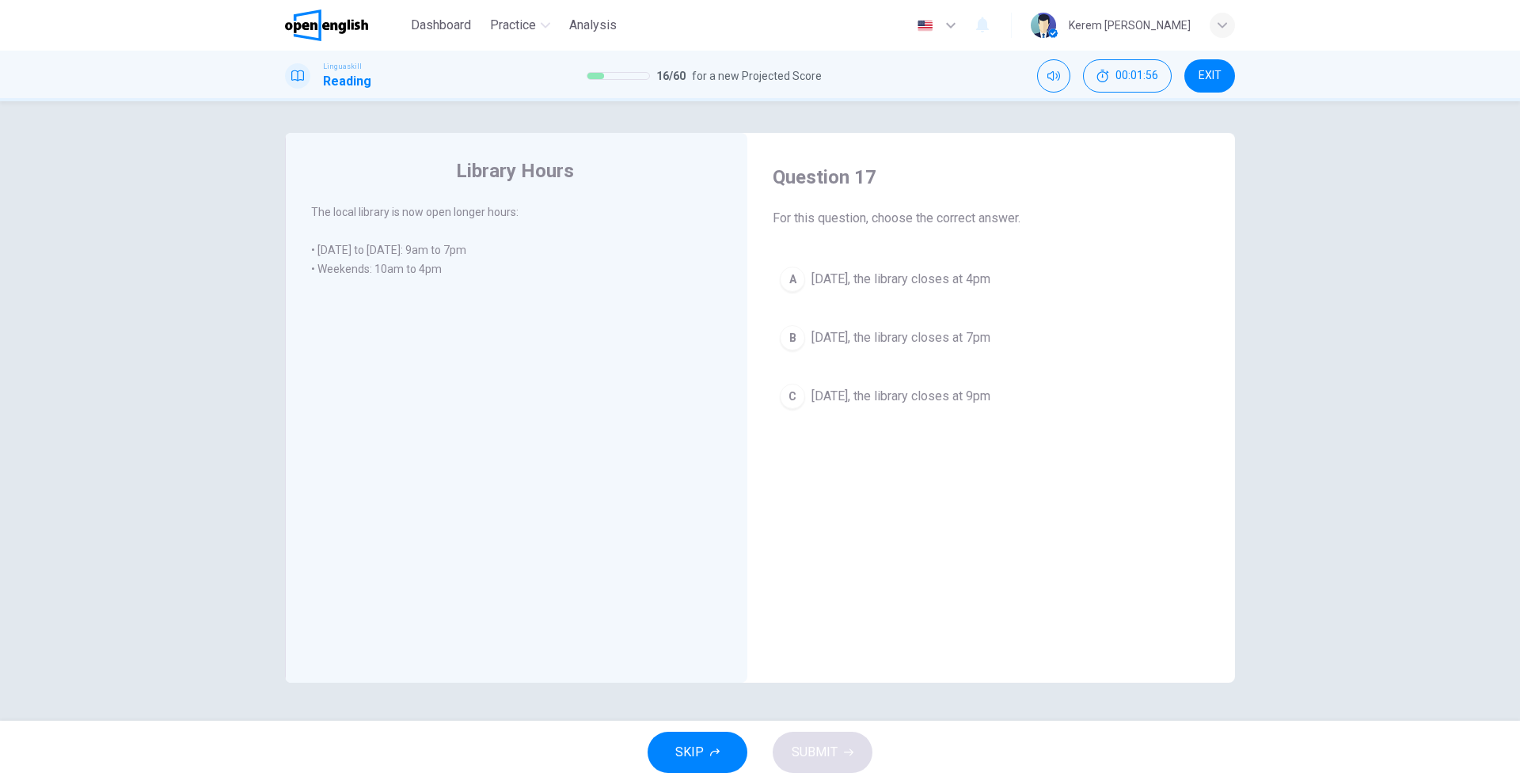
click at [876, 292] on button "A On Saturday, the library closes at 4pm" at bounding box center [990, 279] width 437 height 39
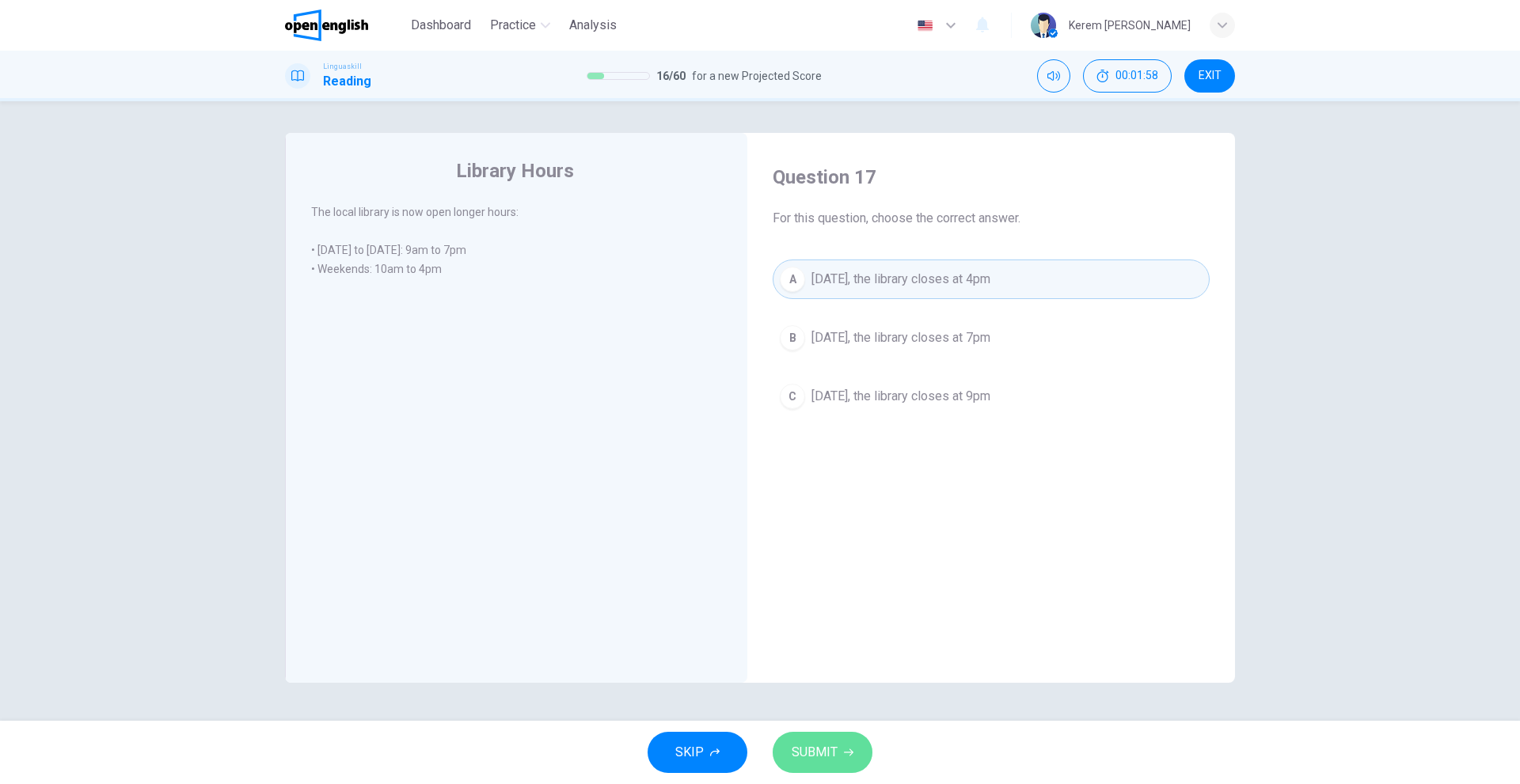
click at [828, 747] on span "SUBMIT" at bounding box center [814, 752] width 46 height 22
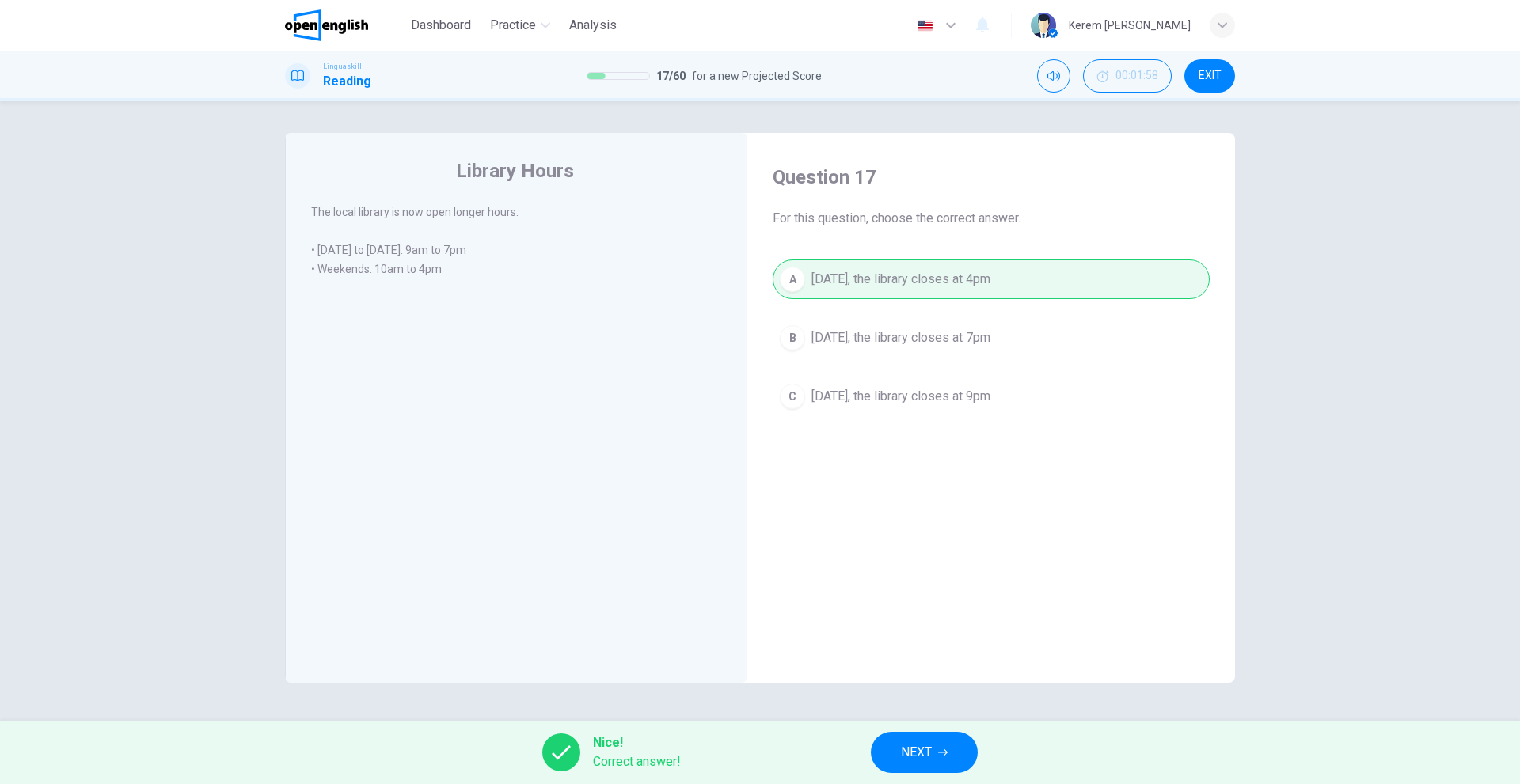
drag, startPoint x: 936, startPoint y: 778, endPoint x: 936, endPoint y: 766, distance: 12.0
click at [936, 776] on div "Nice! Correct answer! NEXT" at bounding box center [760, 752] width 1520 height 64
click at [936, 762] on button "NEXT" at bounding box center [924, 752] width 107 height 41
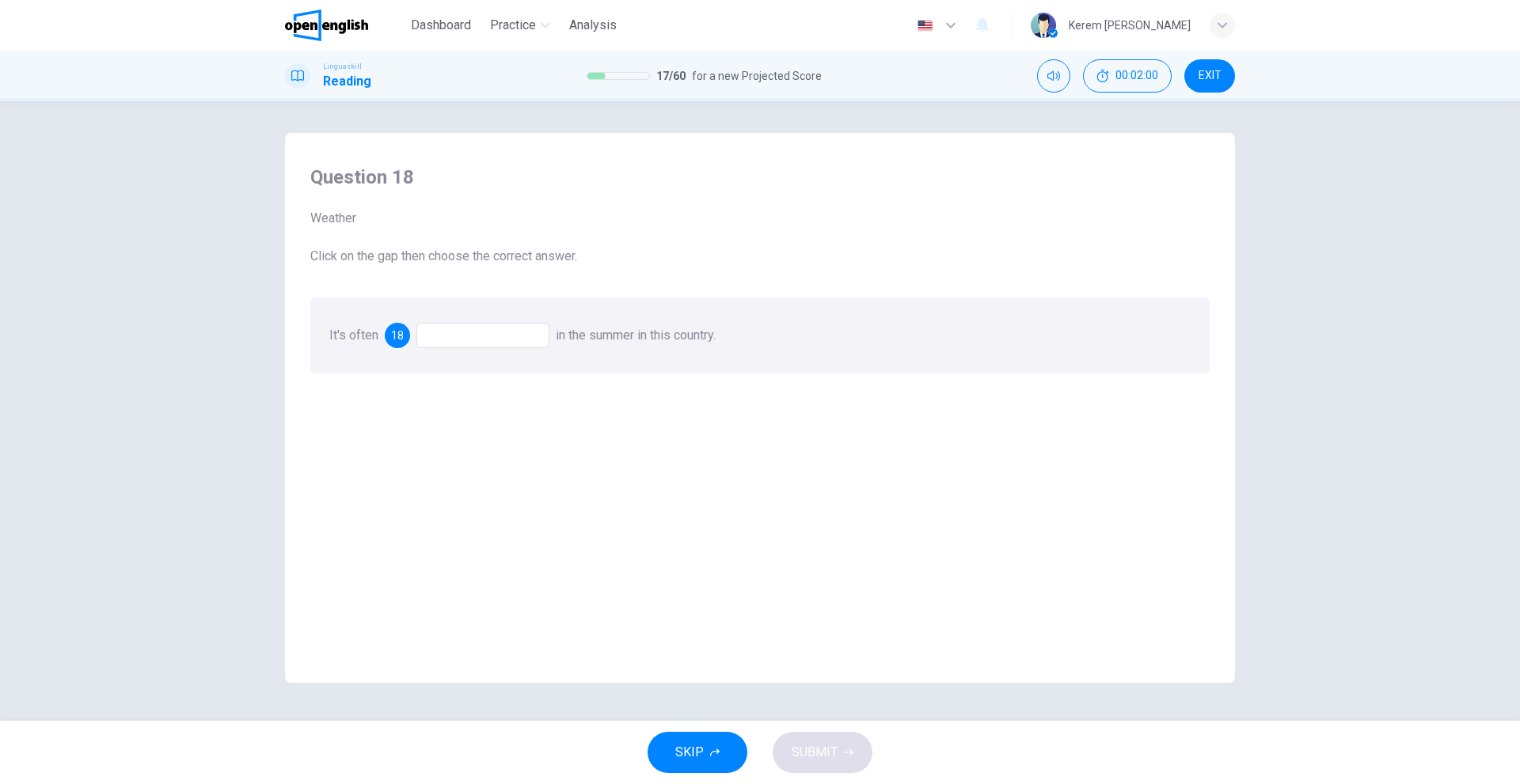
click at [460, 338] on div at bounding box center [483, 335] width 133 height 25
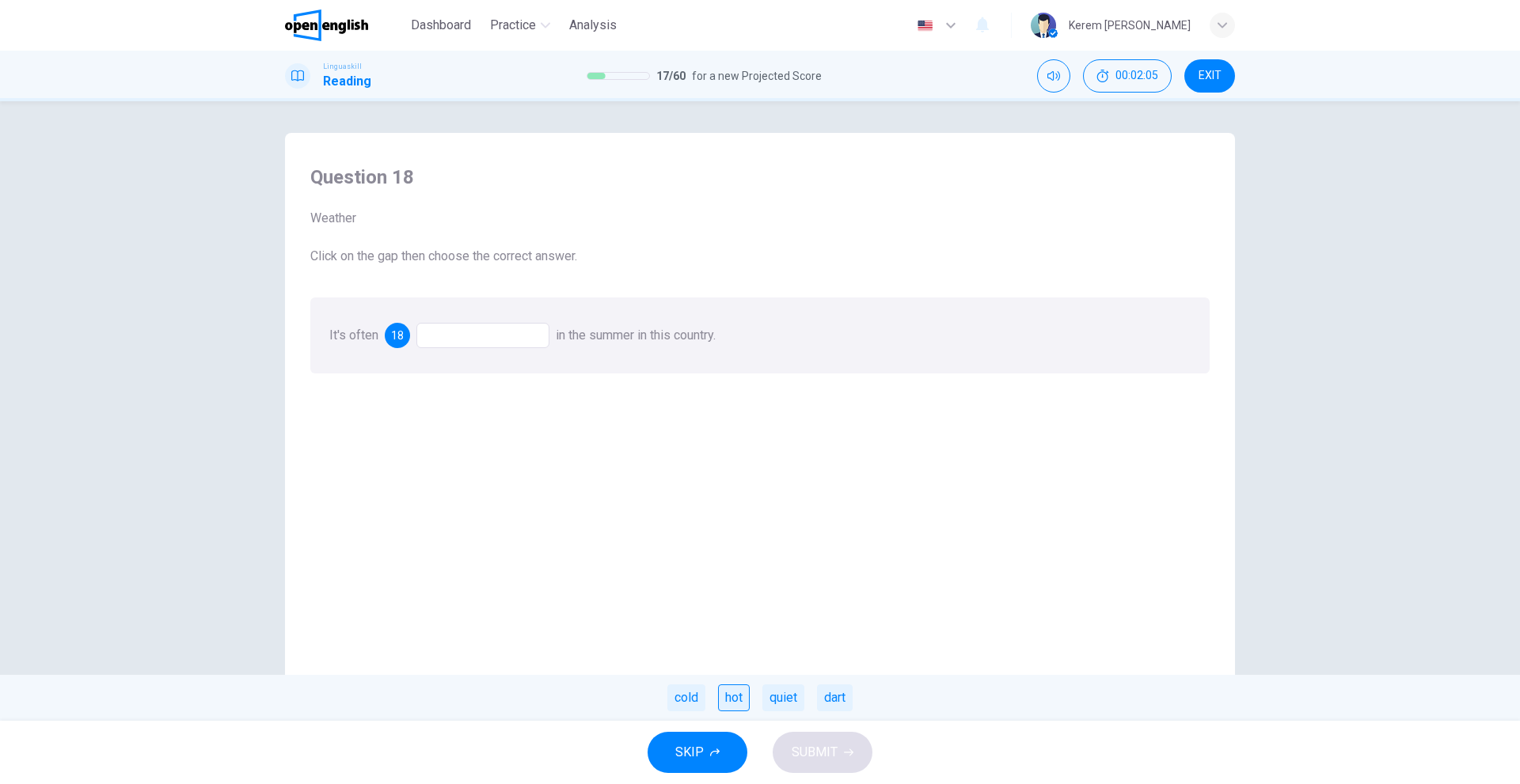
click at [731, 692] on div "hot" at bounding box center [734, 698] width 32 height 27
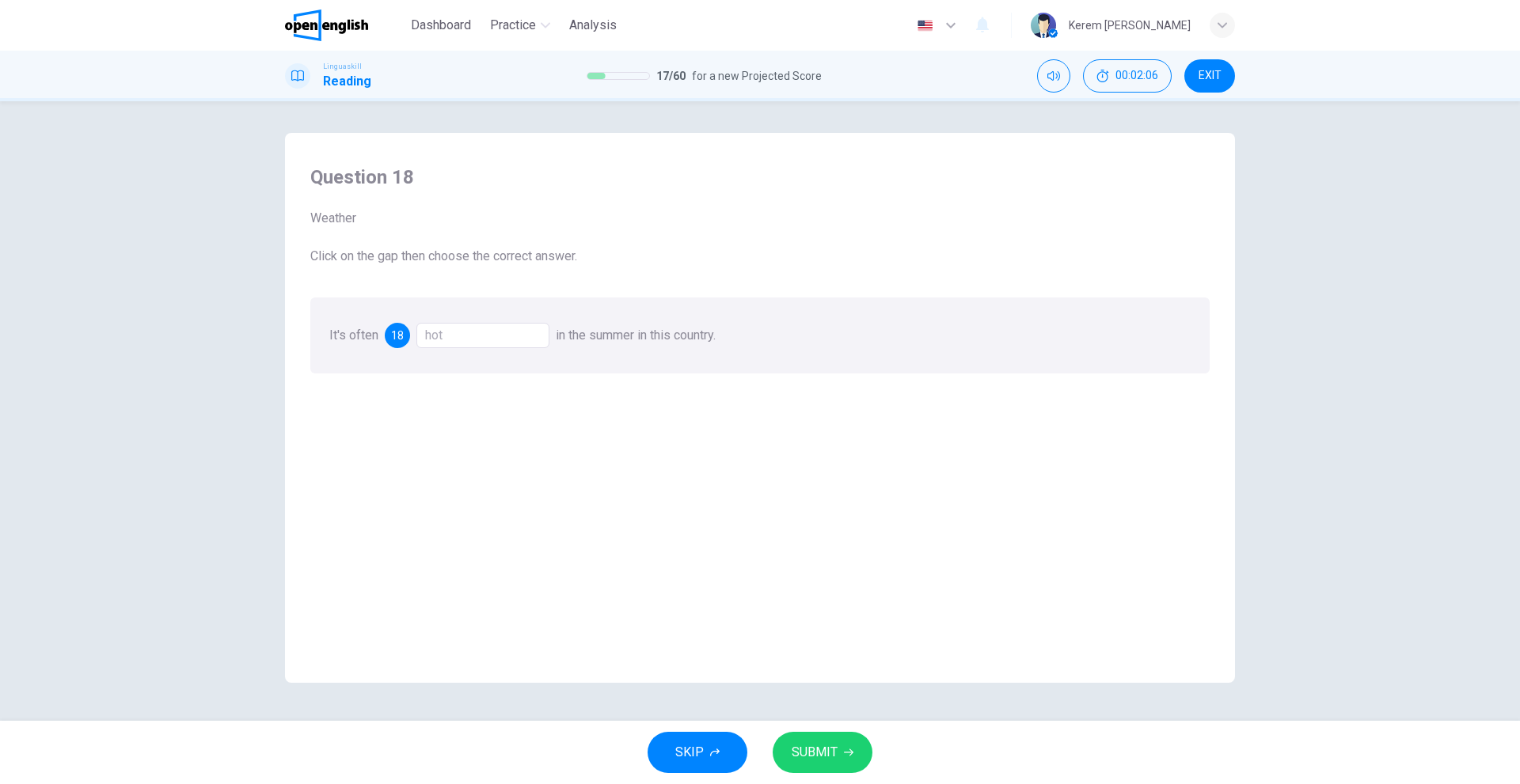
click at [820, 743] on span "SUBMIT" at bounding box center [814, 752] width 46 height 22
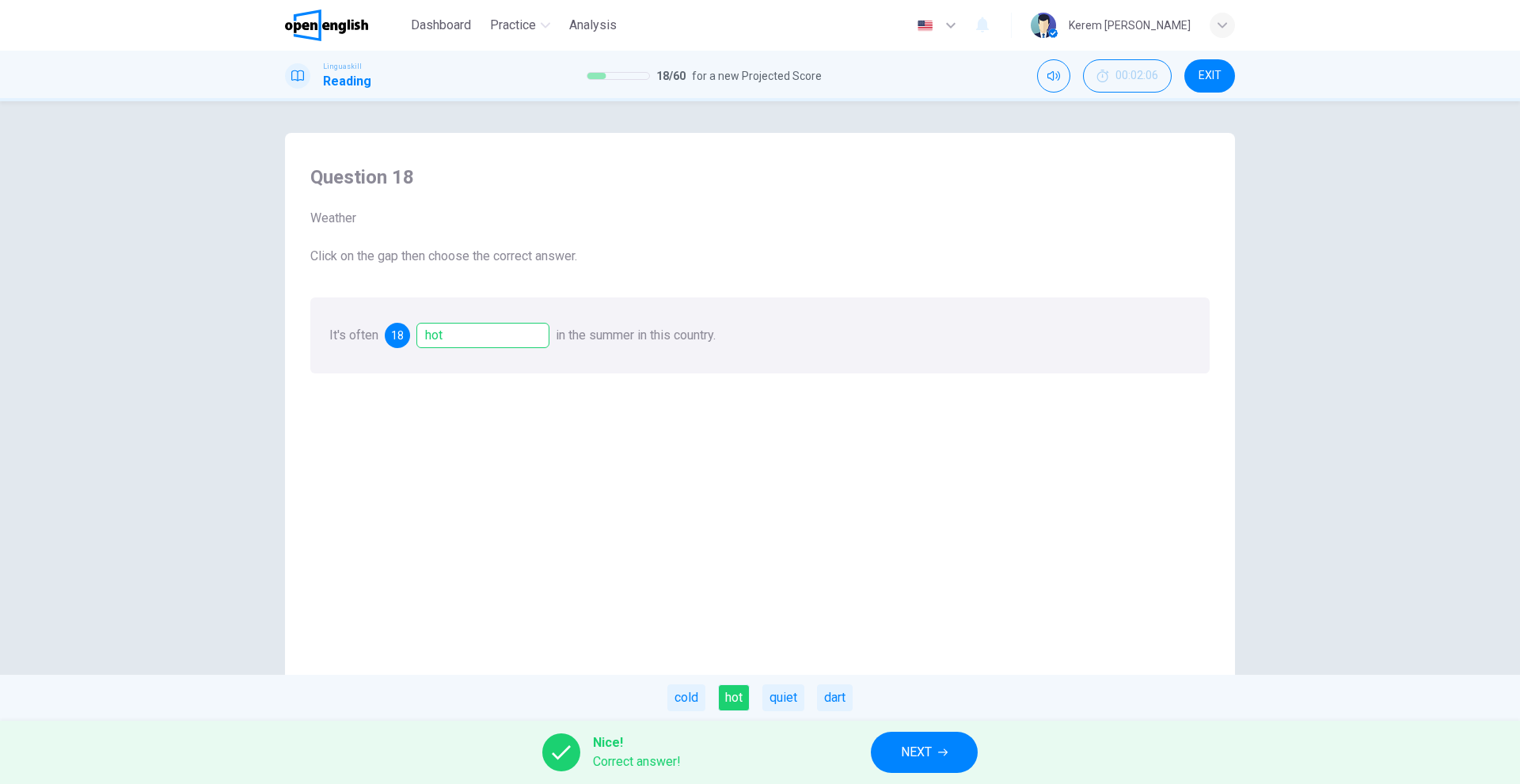
click at [906, 745] on span "NEXT" at bounding box center [916, 752] width 31 height 22
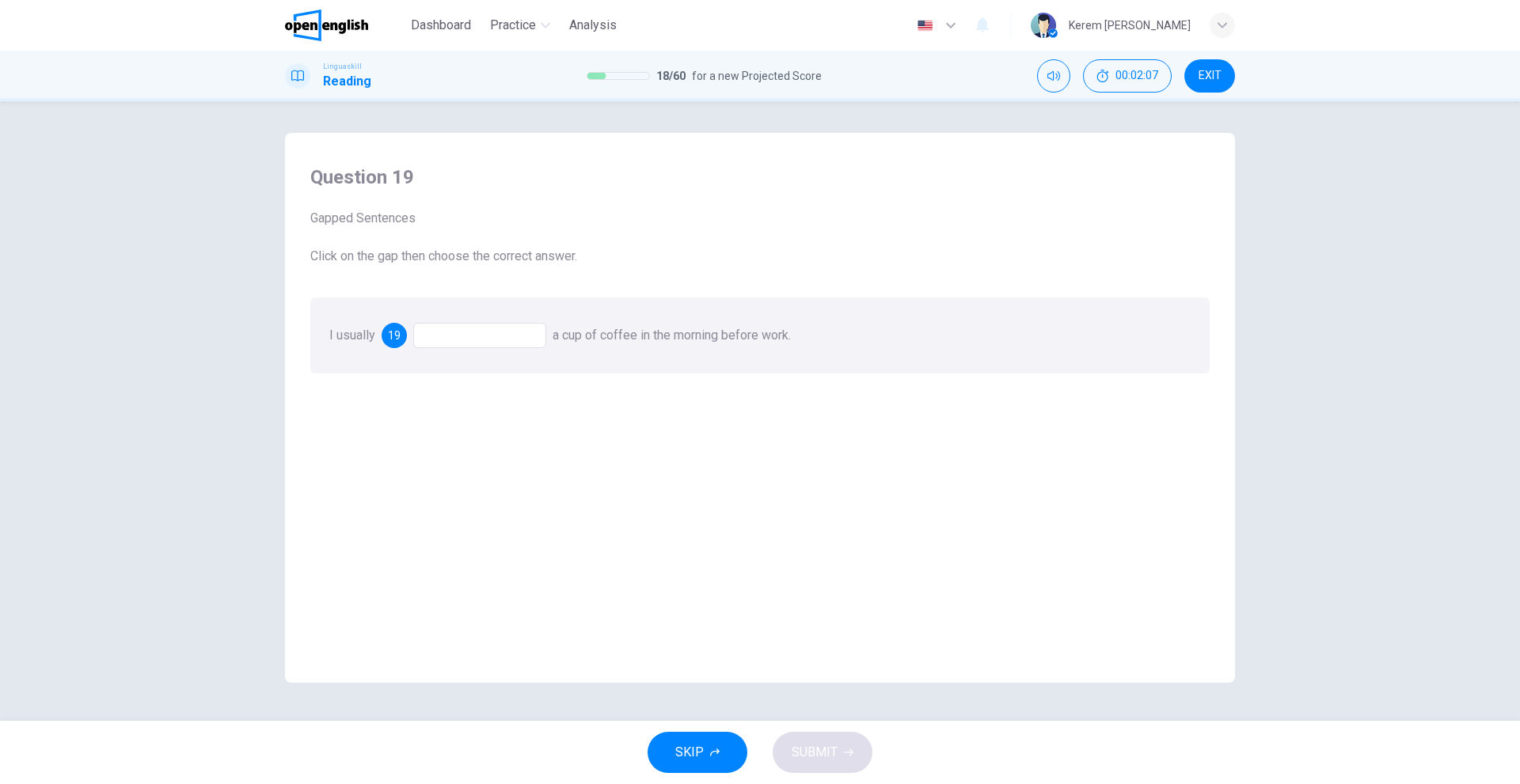
click at [451, 327] on div at bounding box center [479, 335] width 133 height 25
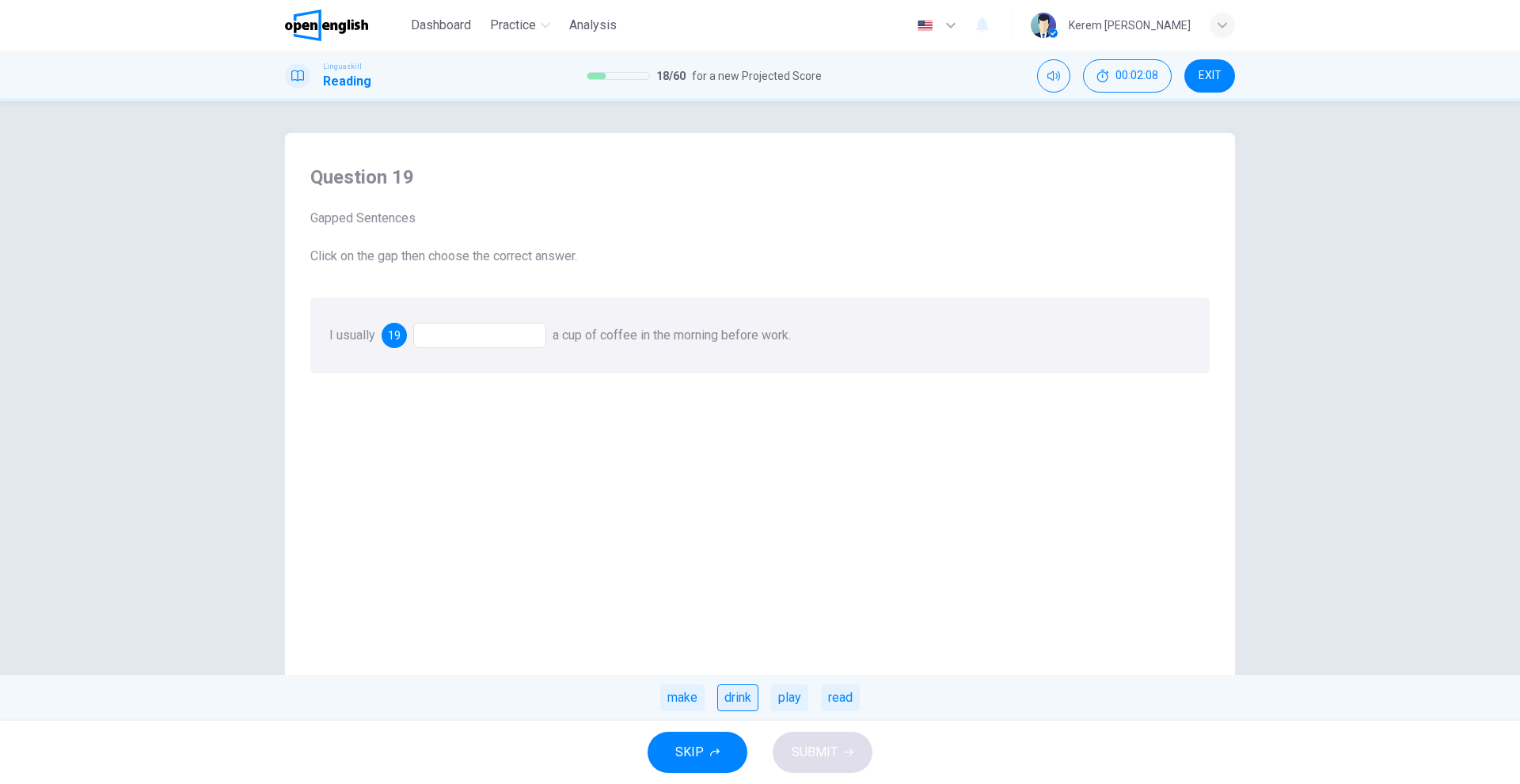
click at [739, 693] on div "drink" at bounding box center [737, 698] width 41 height 27
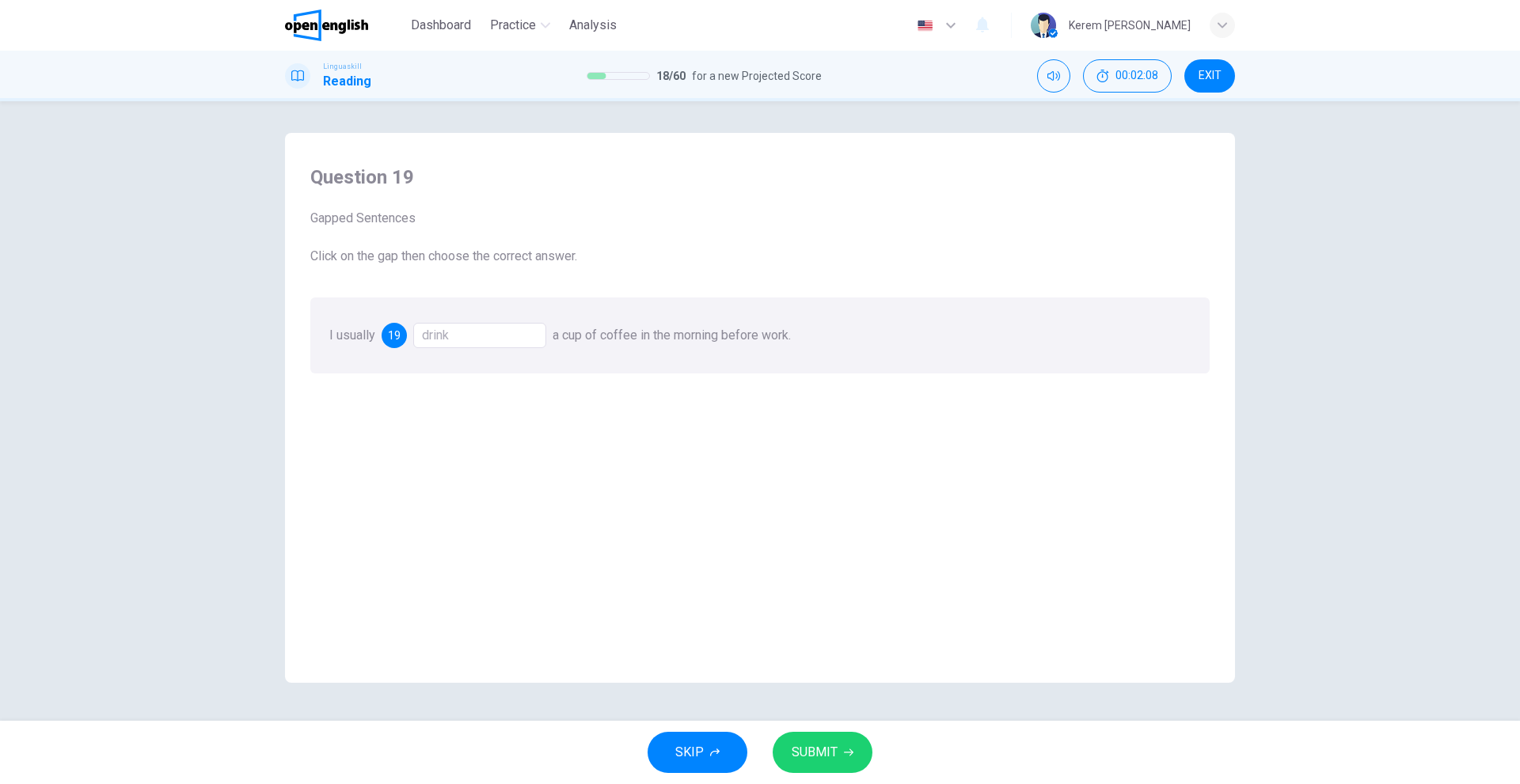
click at [805, 744] on span "SUBMIT" at bounding box center [814, 752] width 46 height 22
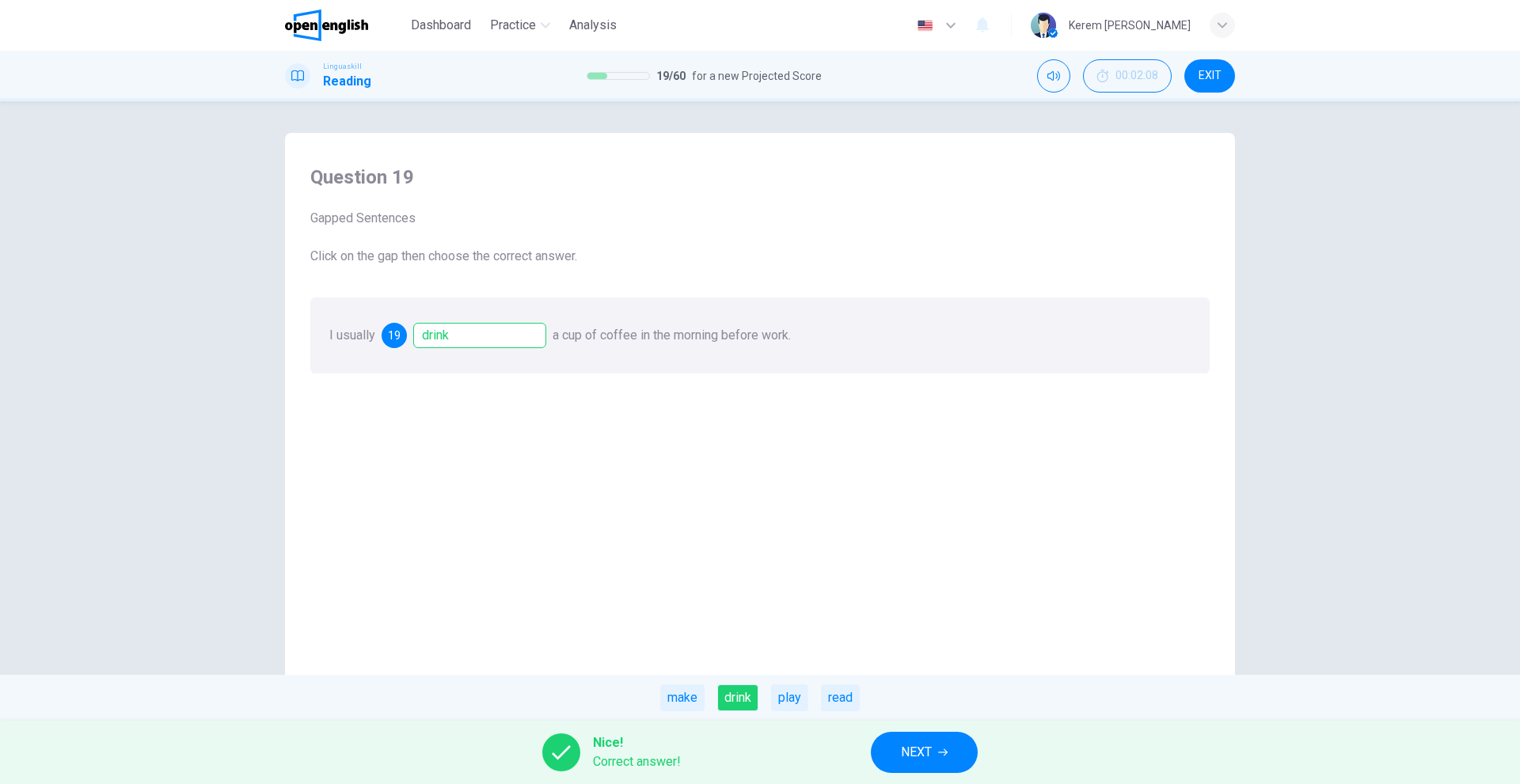
click at [902, 742] on span "NEXT" at bounding box center [916, 752] width 31 height 22
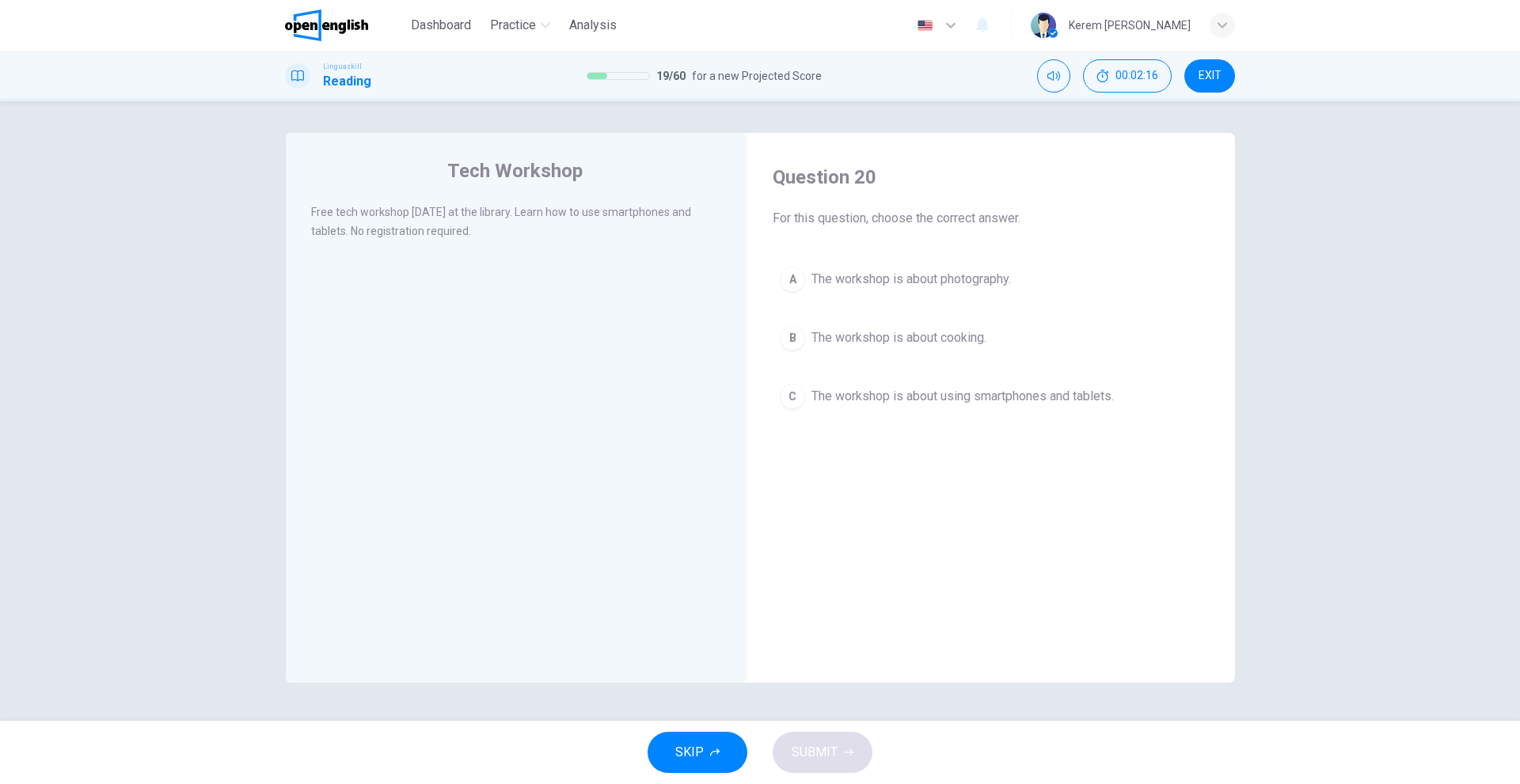
click at [812, 389] on span "The workshop is about using smartphones and tablets." at bounding box center [962, 396] width 302 height 19
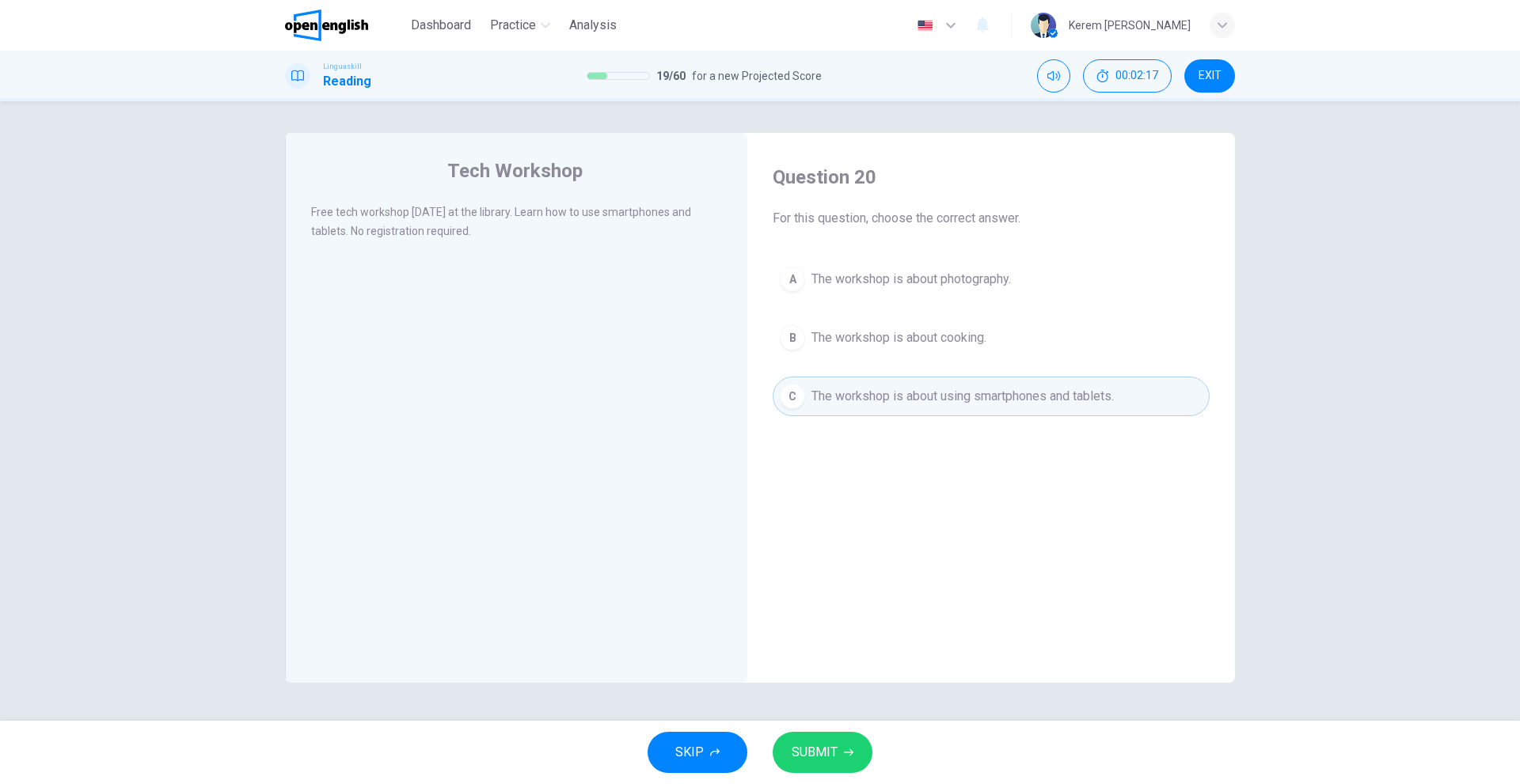
click at [806, 730] on div "SKIP SUBMIT" at bounding box center [760, 752] width 1520 height 64
click at [809, 752] on span "SUBMIT" at bounding box center [814, 752] width 46 height 22
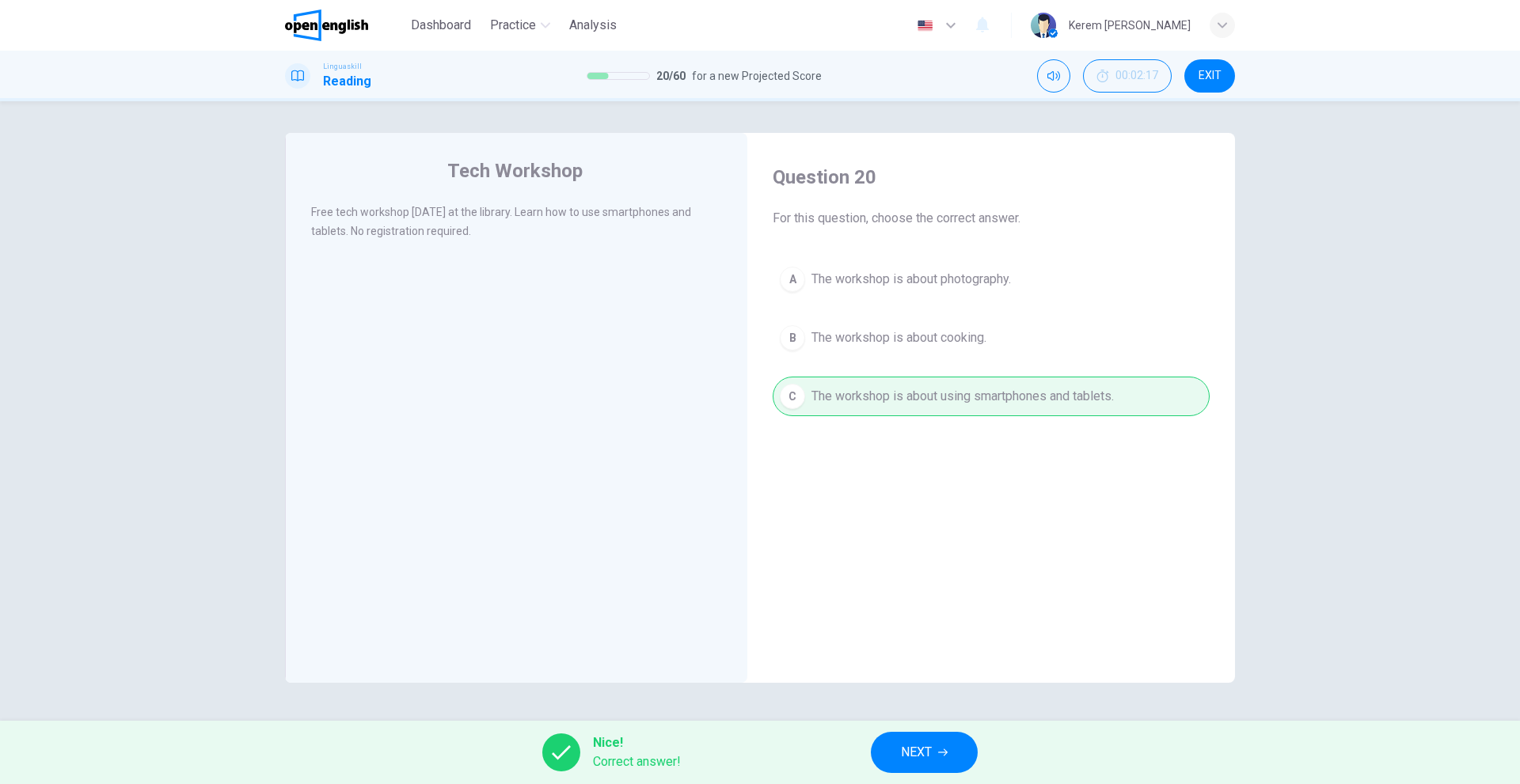
click at [927, 764] on button "NEXT" at bounding box center [924, 752] width 107 height 41
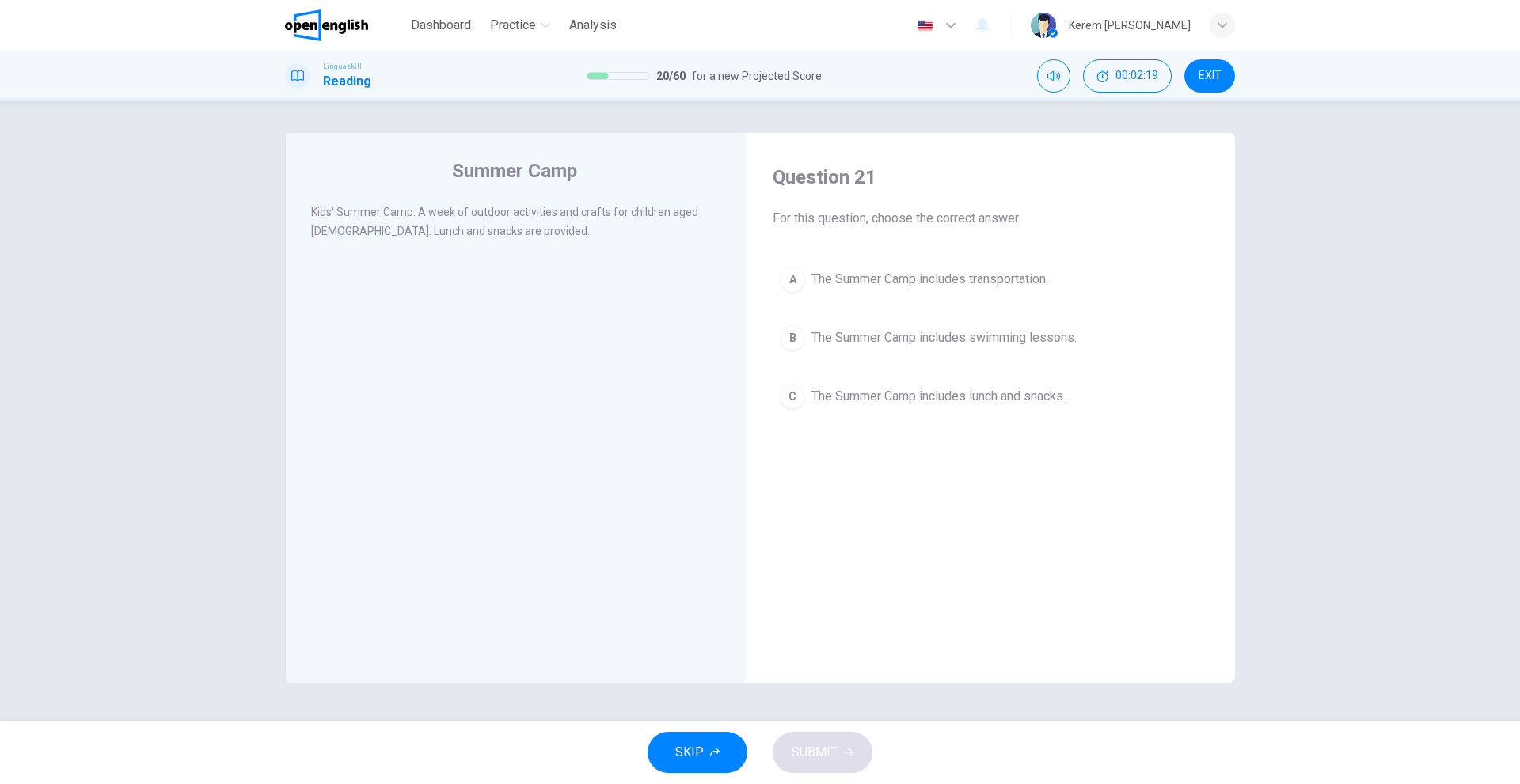
click at [864, 269] on button "A The Summer Camp includes transportation." at bounding box center [990, 279] width 437 height 39
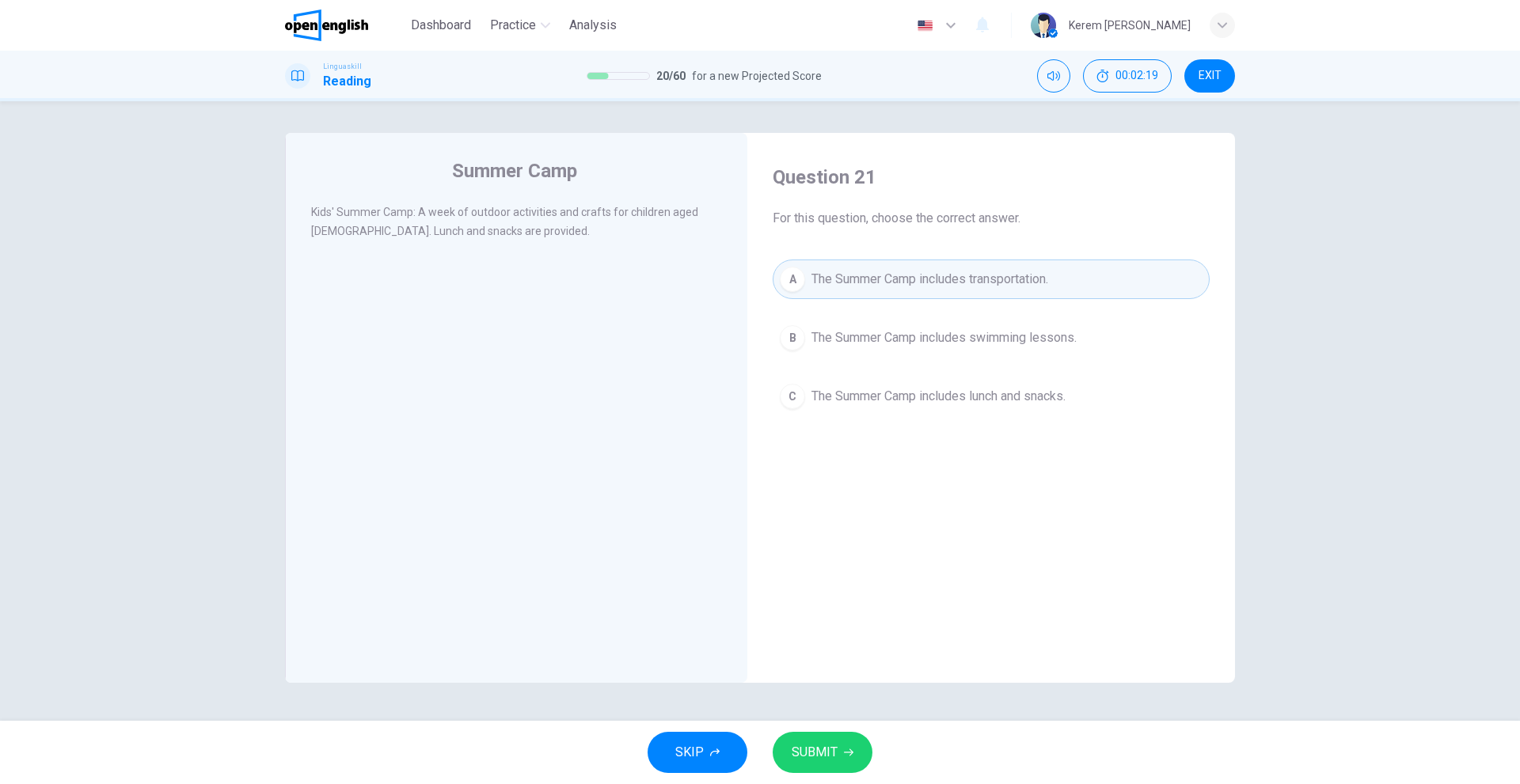
drag, startPoint x: 830, startPoint y: 328, endPoint x: 827, endPoint y: 344, distance: 16.3
click at [830, 329] on span "The Summer Camp includes swimming lessons." at bounding box center [944, 338] width 265 height 19
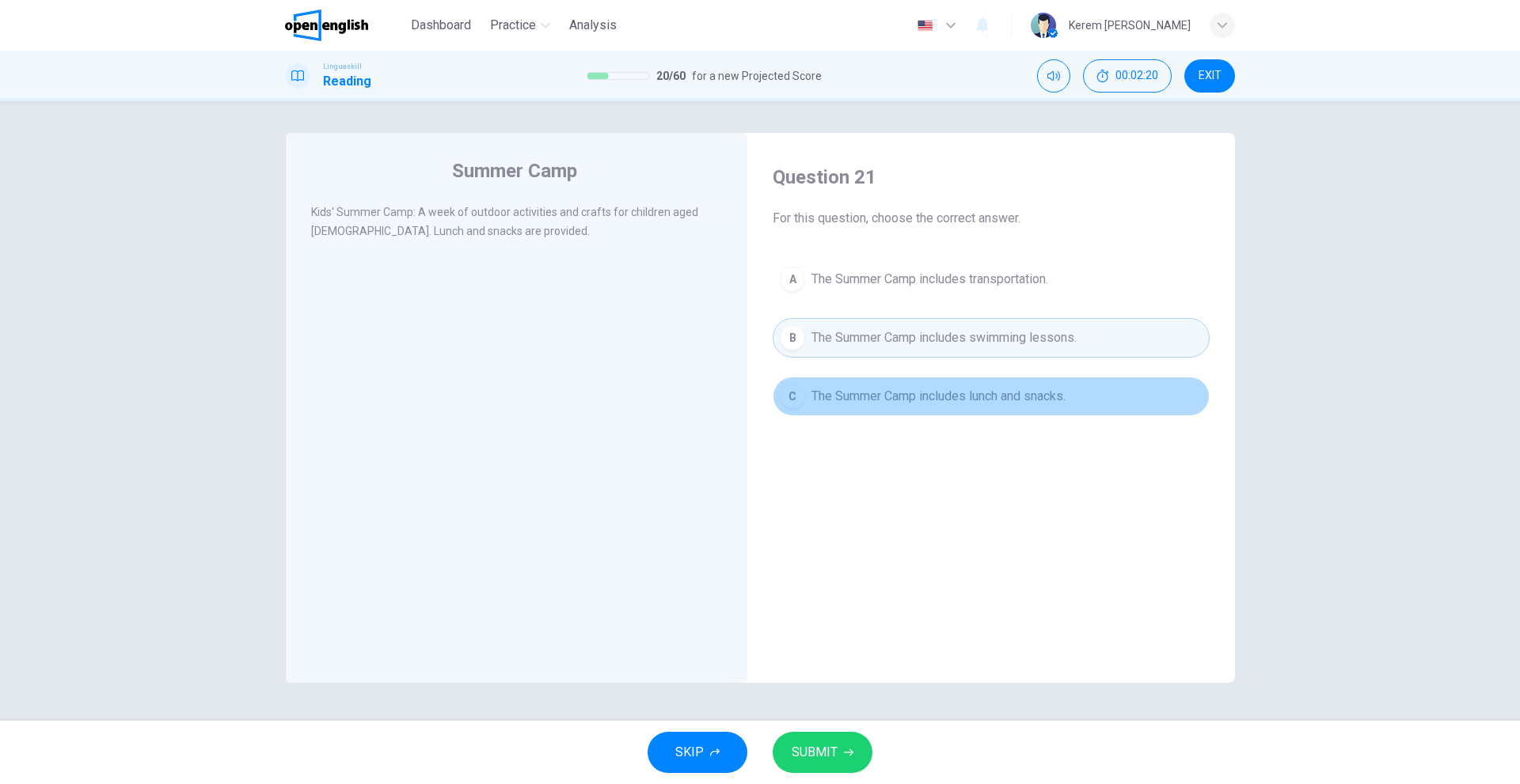
click at [826, 392] on span "The Summer Camp includes lunch and snacks." at bounding box center [938, 396] width 254 height 19
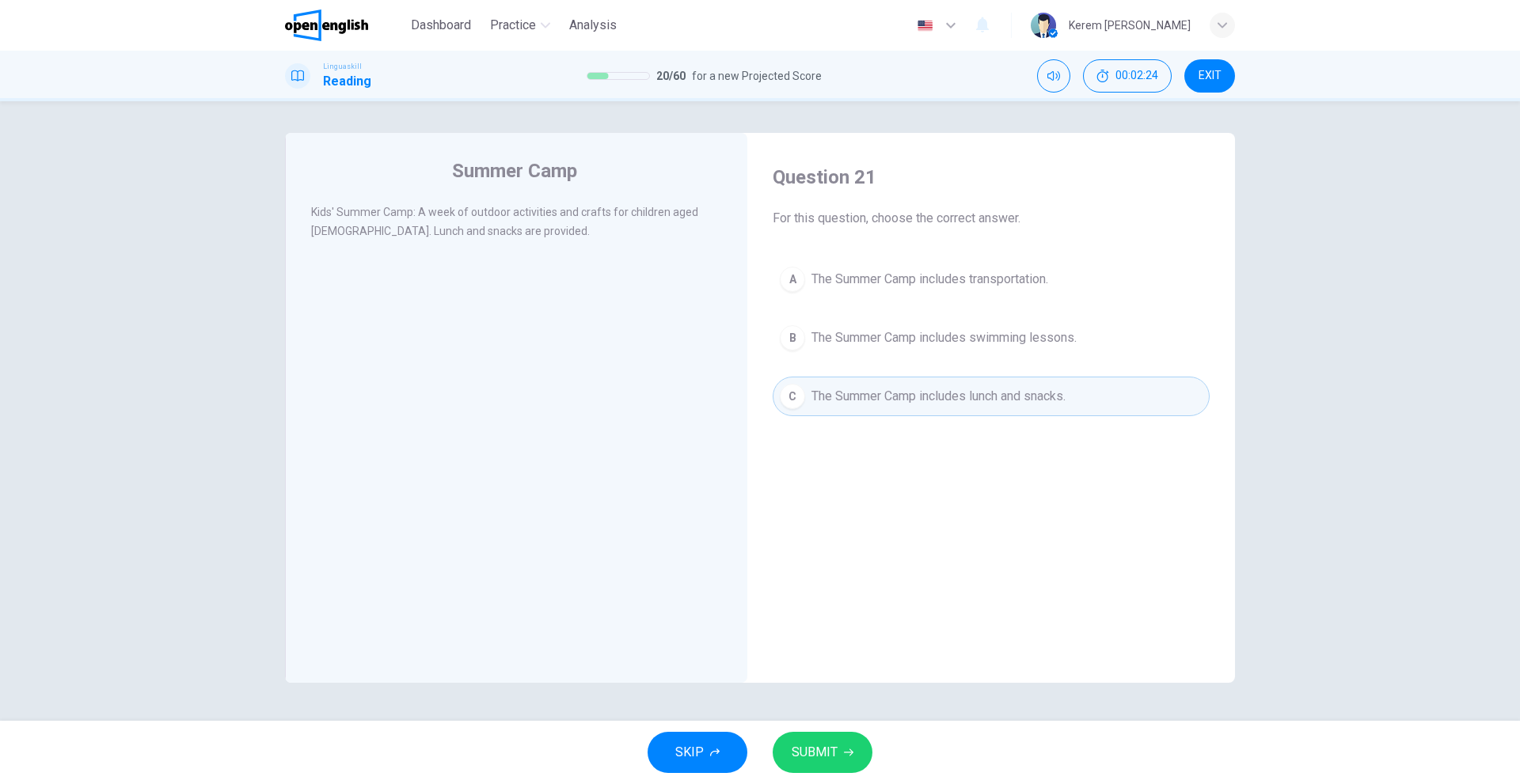
click at [821, 771] on button "SUBMIT" at bounding box center [822, 752] width 100 height 41
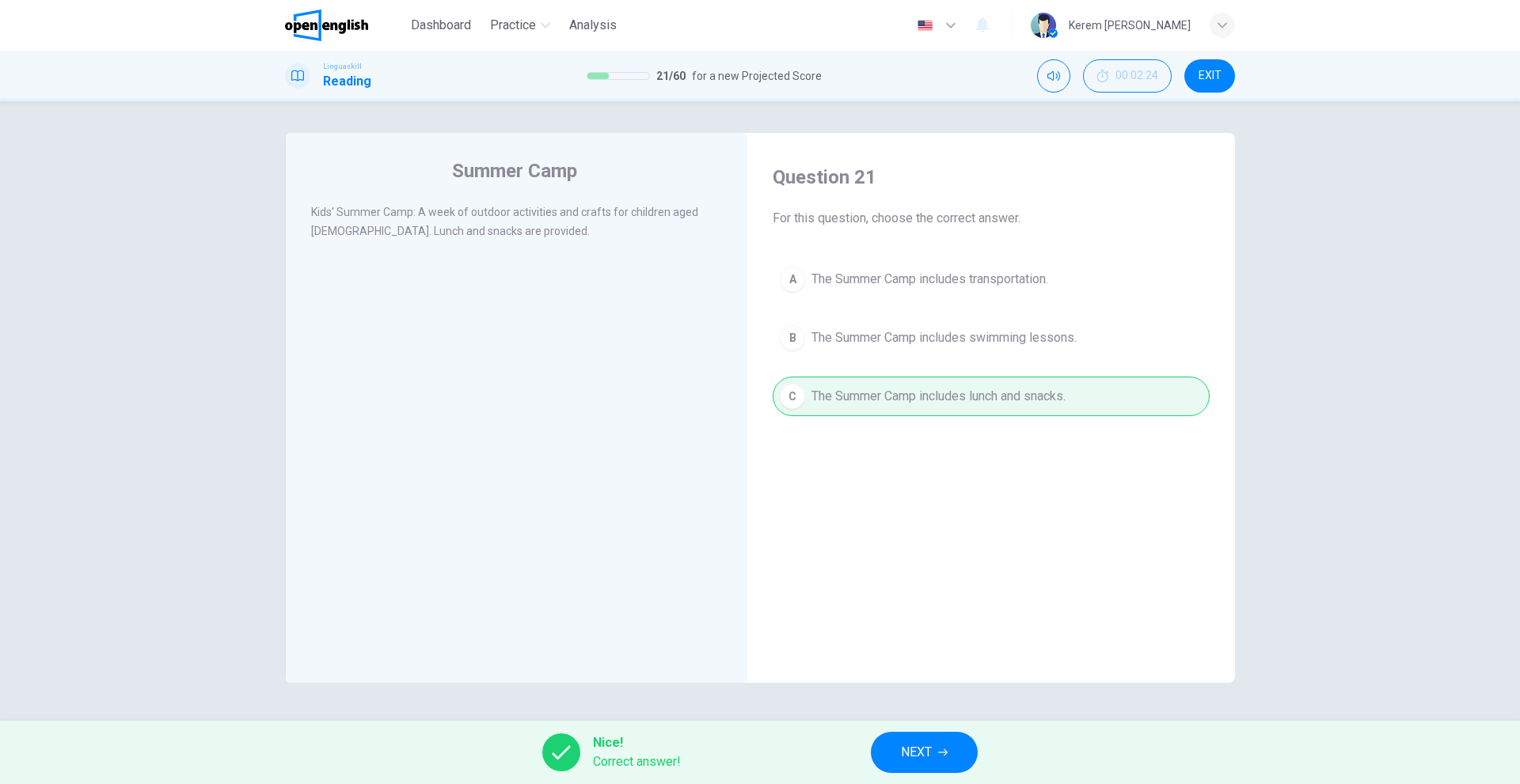
click at [928, 747] on span "NEXT" at bounding box center [916, 752] width 31 height 22
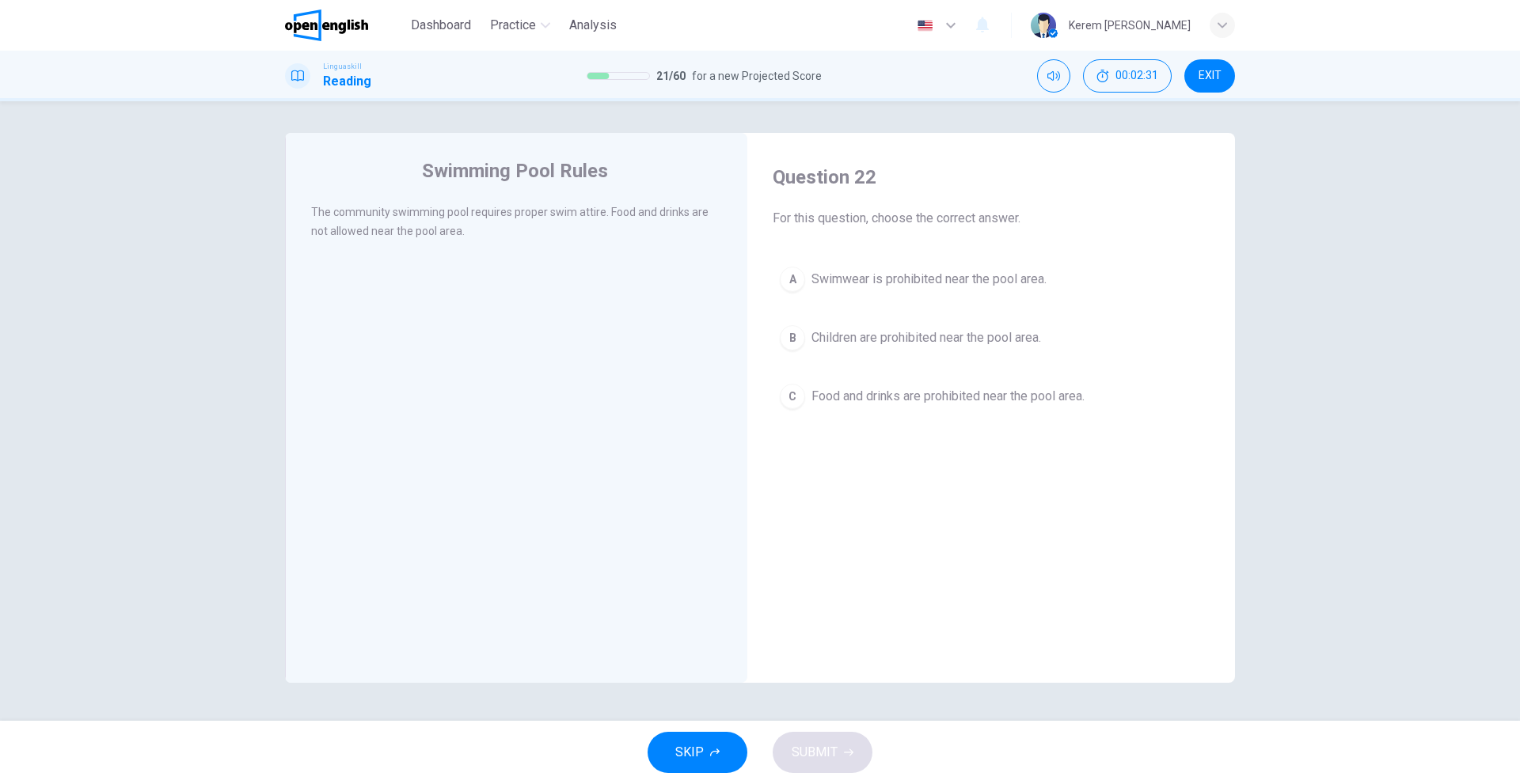
click at [959, 286] on span "Swimwear is prohibited near the pool area." at bounding box center [928, 279] width 235 height 19
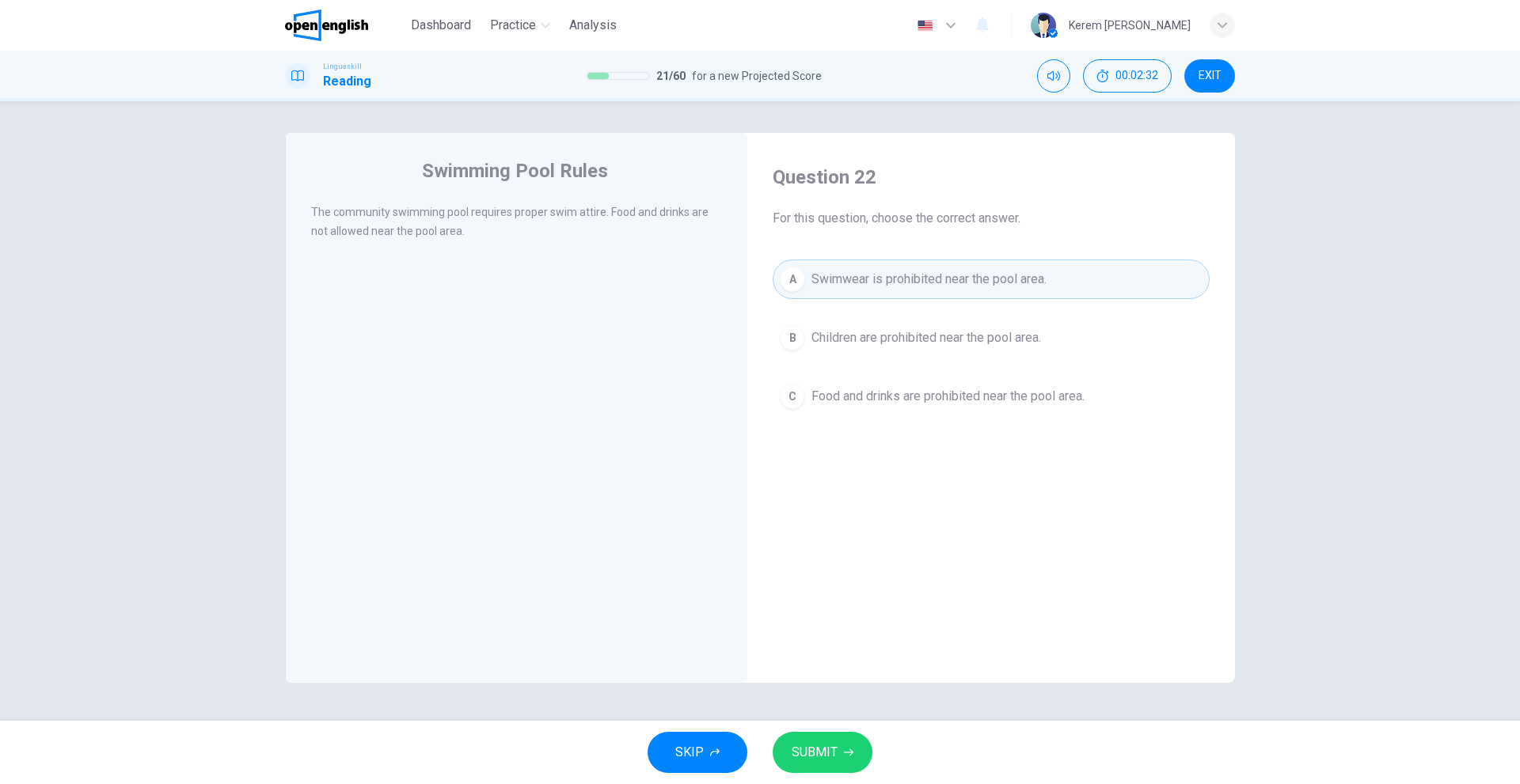
click at [950, 333] on span "Children are prohibited near the pool area." at bounding box center [926, 338] width 230 height 19
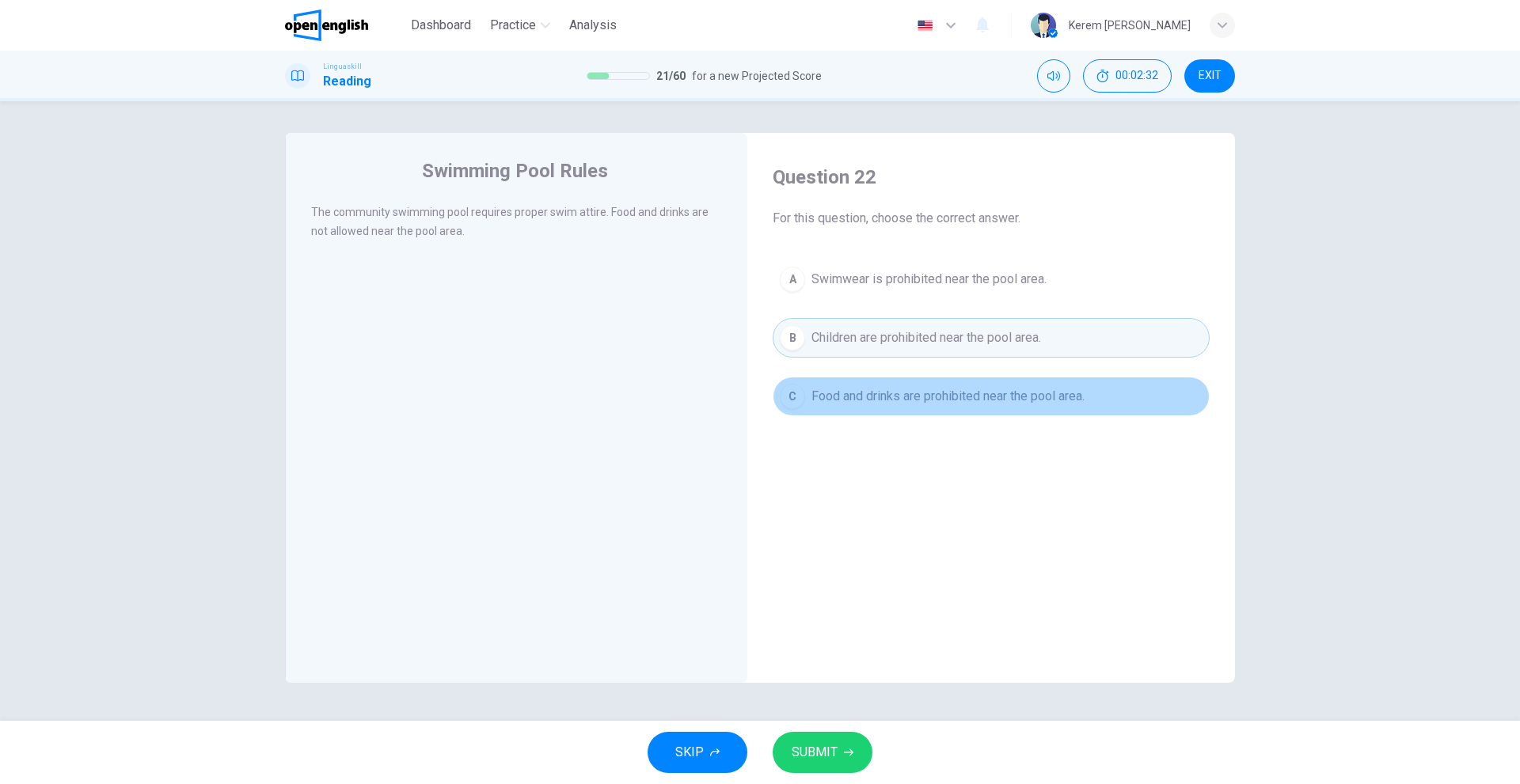
click at [938, 389] on span "Food and drinks are prohibited near the pool area." at bounding box center [948, 396] width 273 height 19
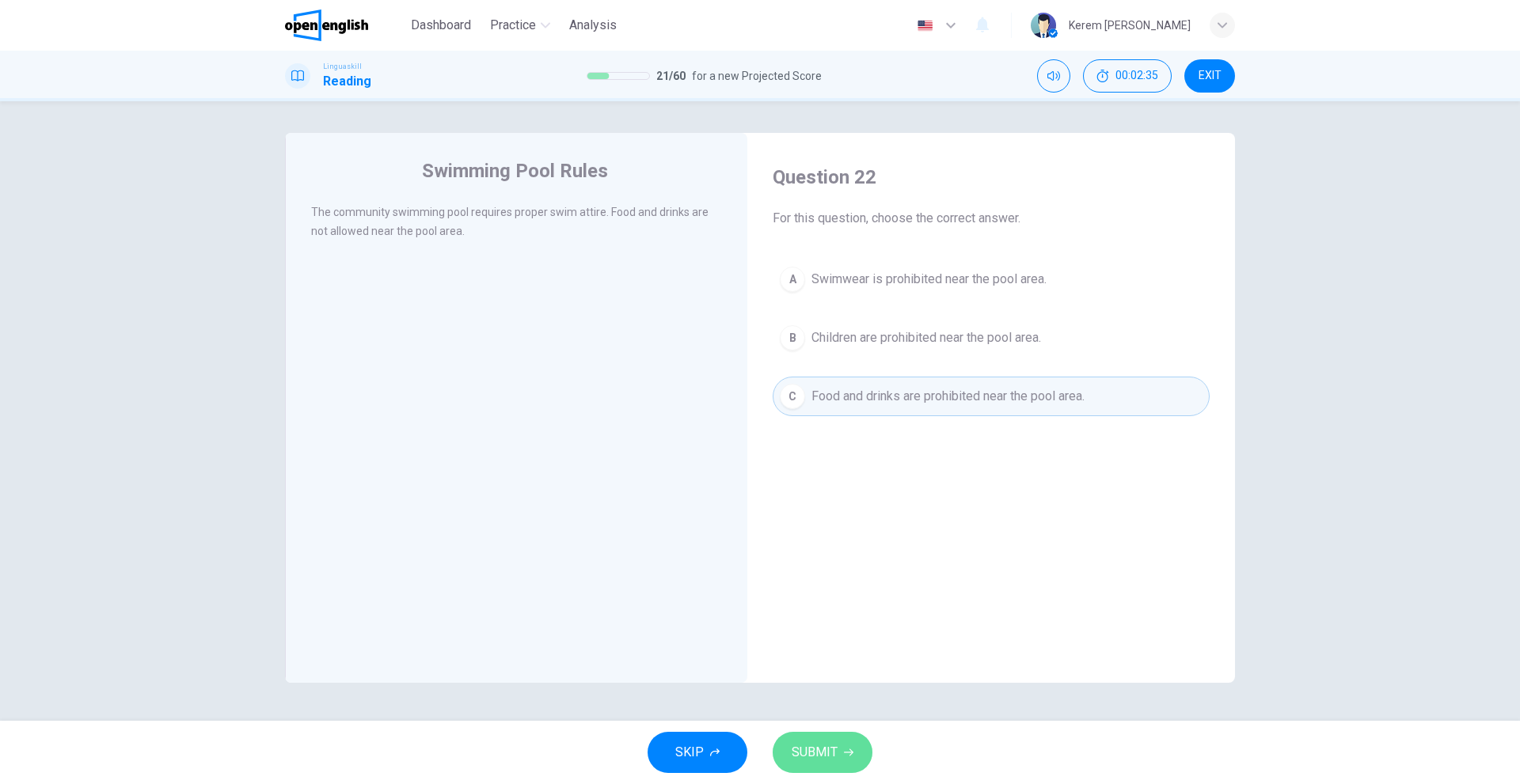
click at [792, 750] on span "SUBMIT" at bounding box center [814, 752] width 46 height 22
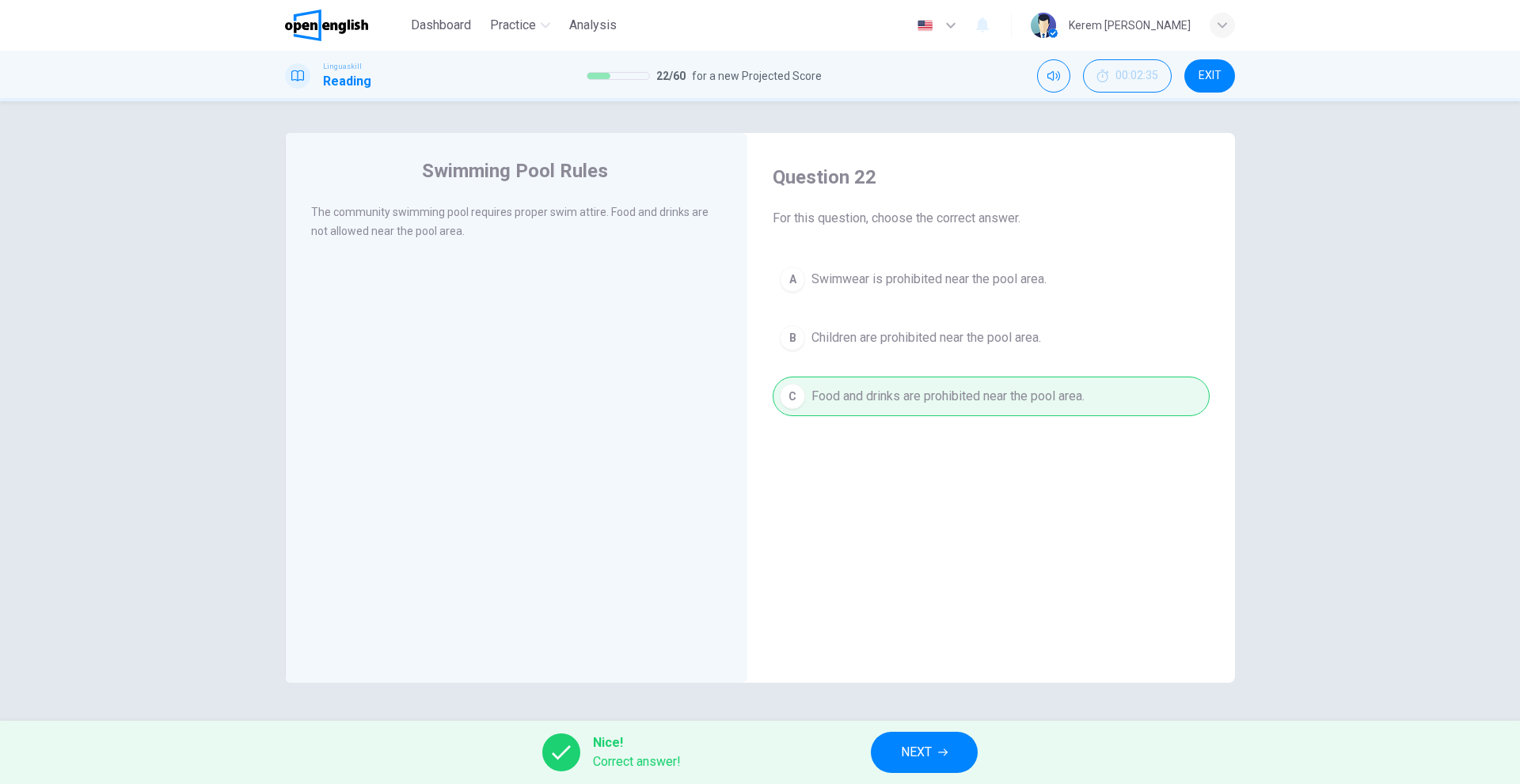
click at [911, 750] on span "NEXT" at bounding box center [916, 752] width 31 height 22
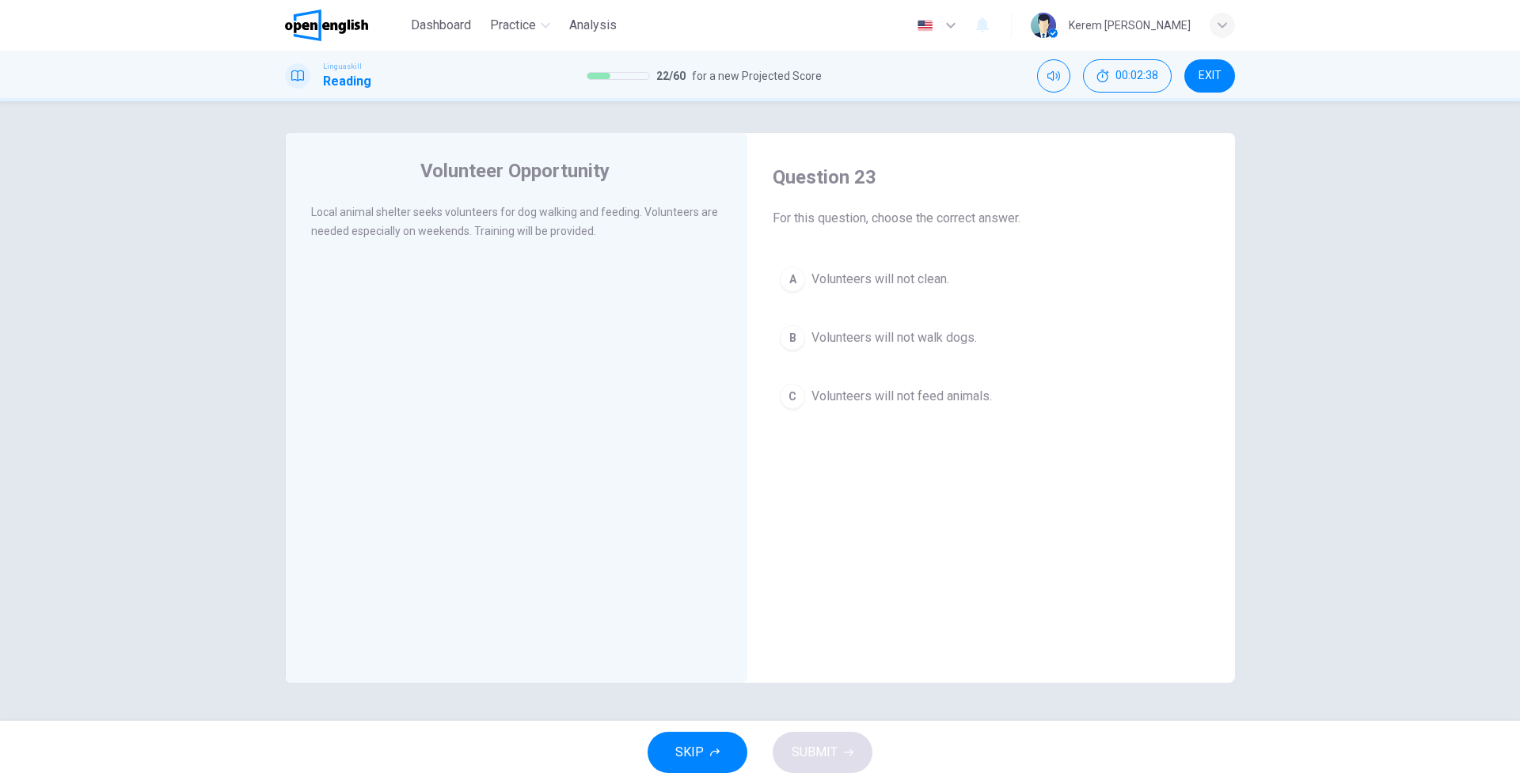
drag, startPoint x: 850, startPoint y: 280, endPoint x: 852, endPoint y: 289, distance: 9.2
click at [850, 280] on span "Volunteers will not clean." at bounding box center [880, 279] width 137 height 19
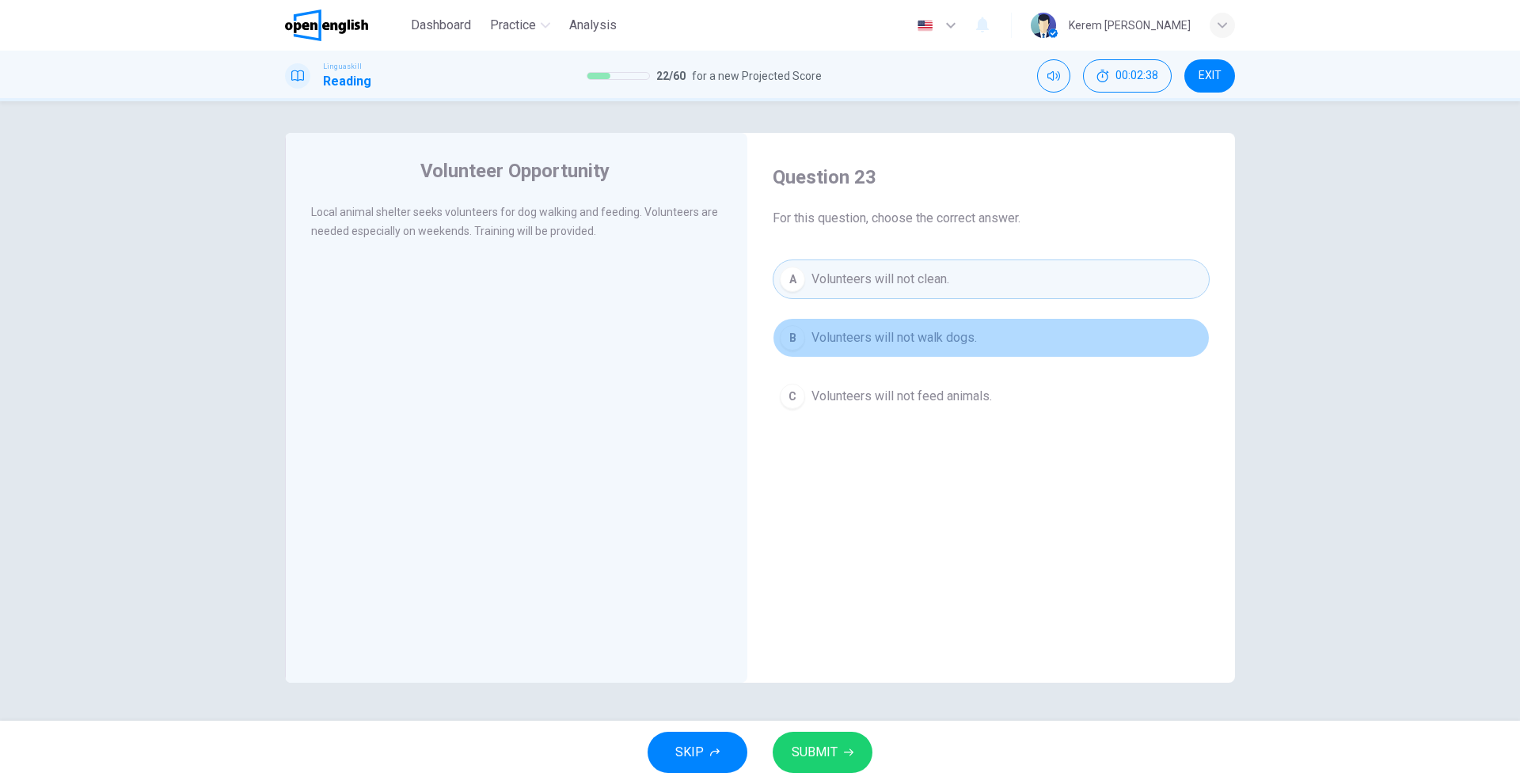
drag, startPoint x: 857, startPoint y: 355, endPoint x: 858, endPoint y: 371, distance: 16.0
click at [857, 356] on button "B Volunteers will not walk dogs." at bounding box center [990, 338] width 437 height 39
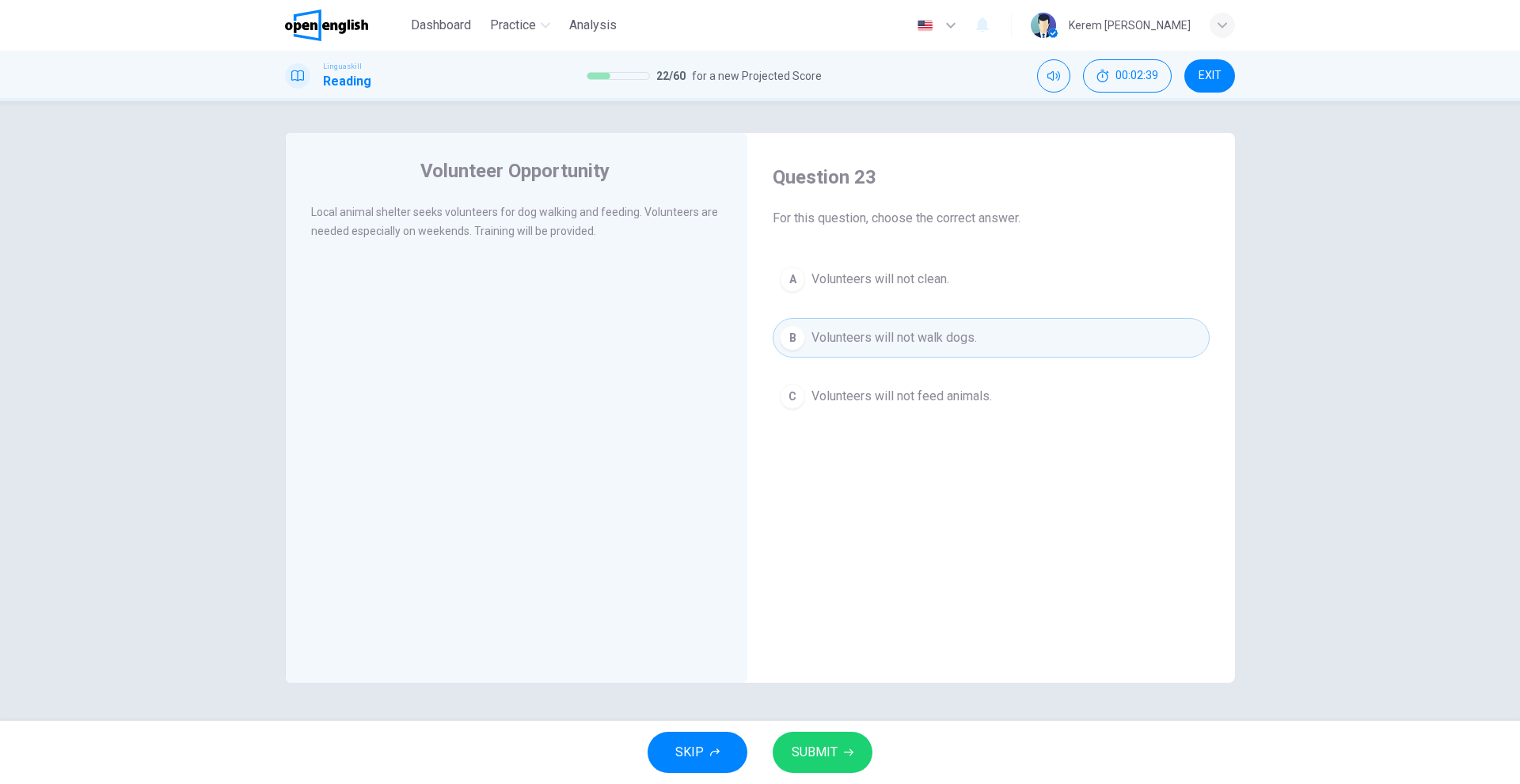
click at [858, 379] on button "C Volunteers will not feed animals." at bounding box center [990, 396] width 437 height 39
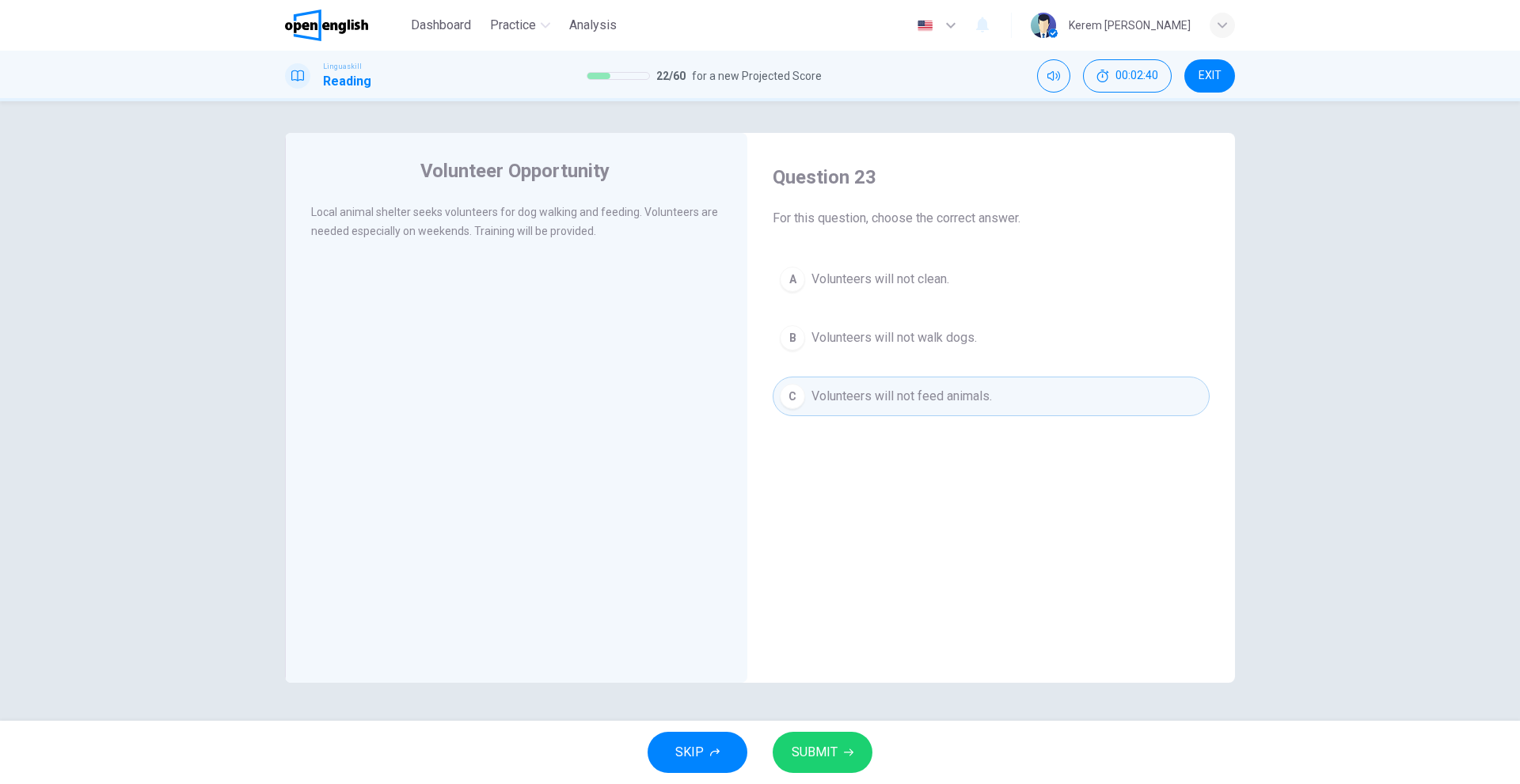
click at [849, 335] on span "Volunteers will not walk dogs." at bounding box center [893, 338] width 165 height 19
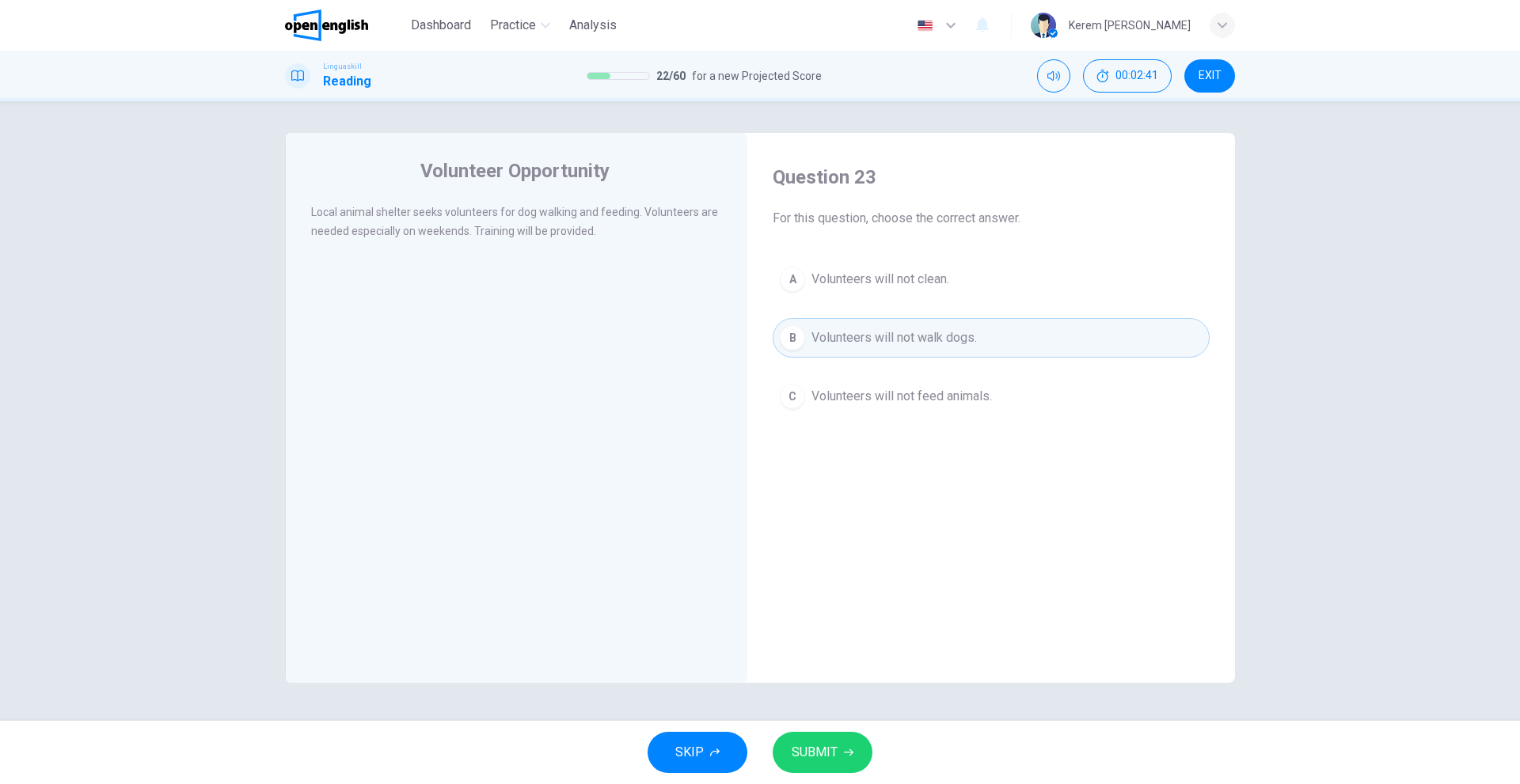
click at [869, 405] on span "Volunteers will not feed animals." at bounding box center [901, 396] width 180 height 19
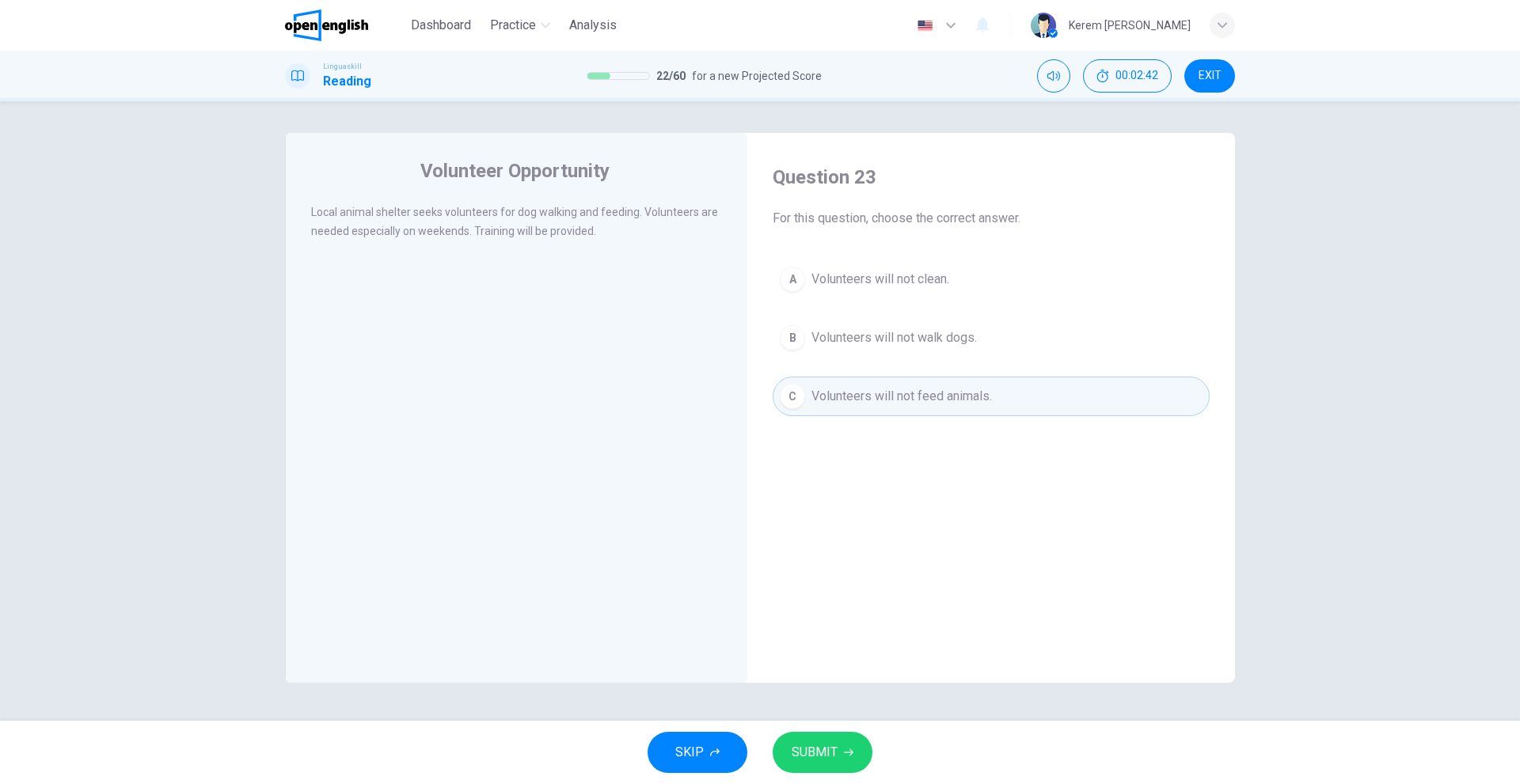
click at [856, 275] on span "Volunteers will not clean." at bounding box center [880, 279] width 137 height 19
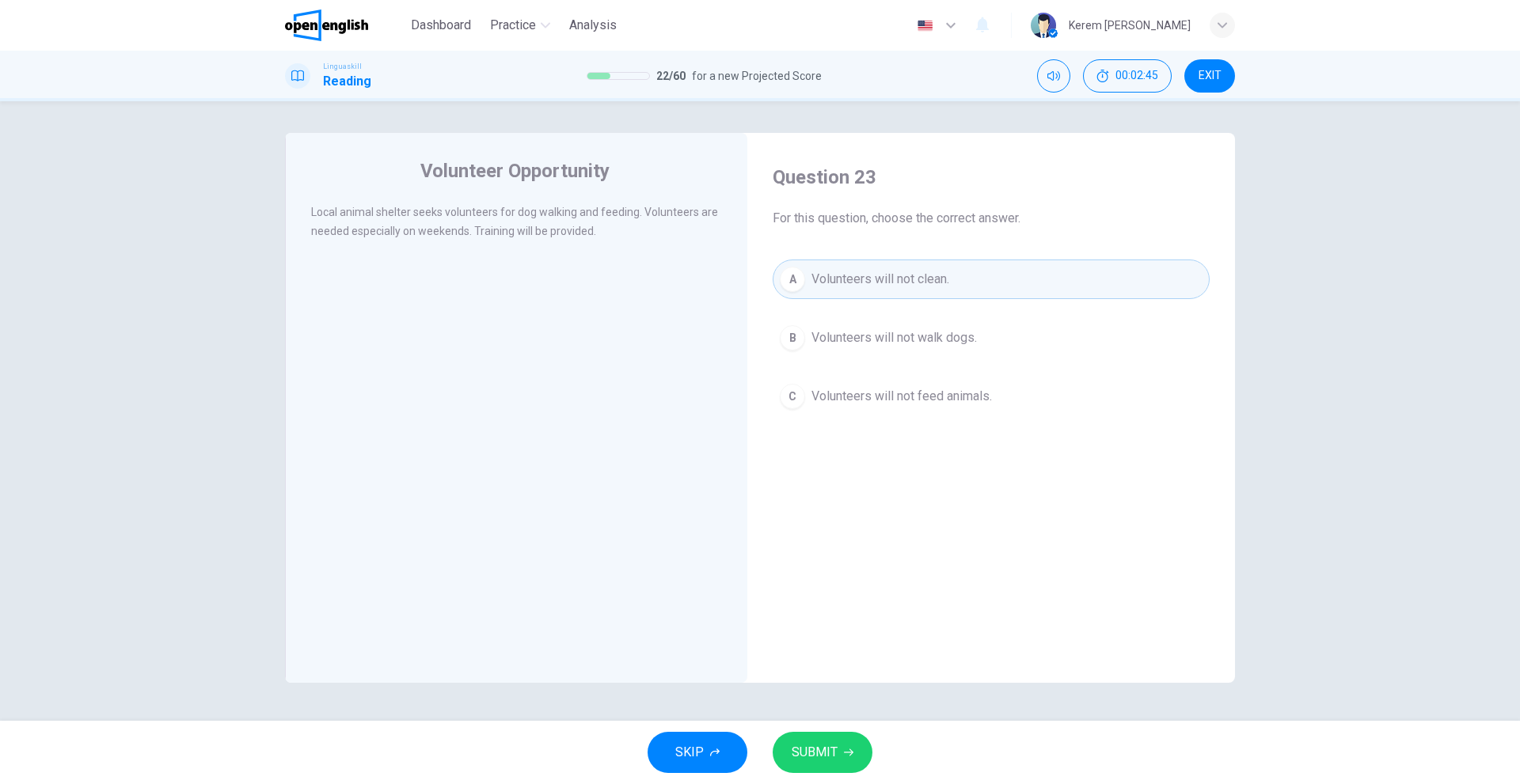
click at [814, 750] on span "SUBMIT" at bounding box center [814, 752] width 46 height 22
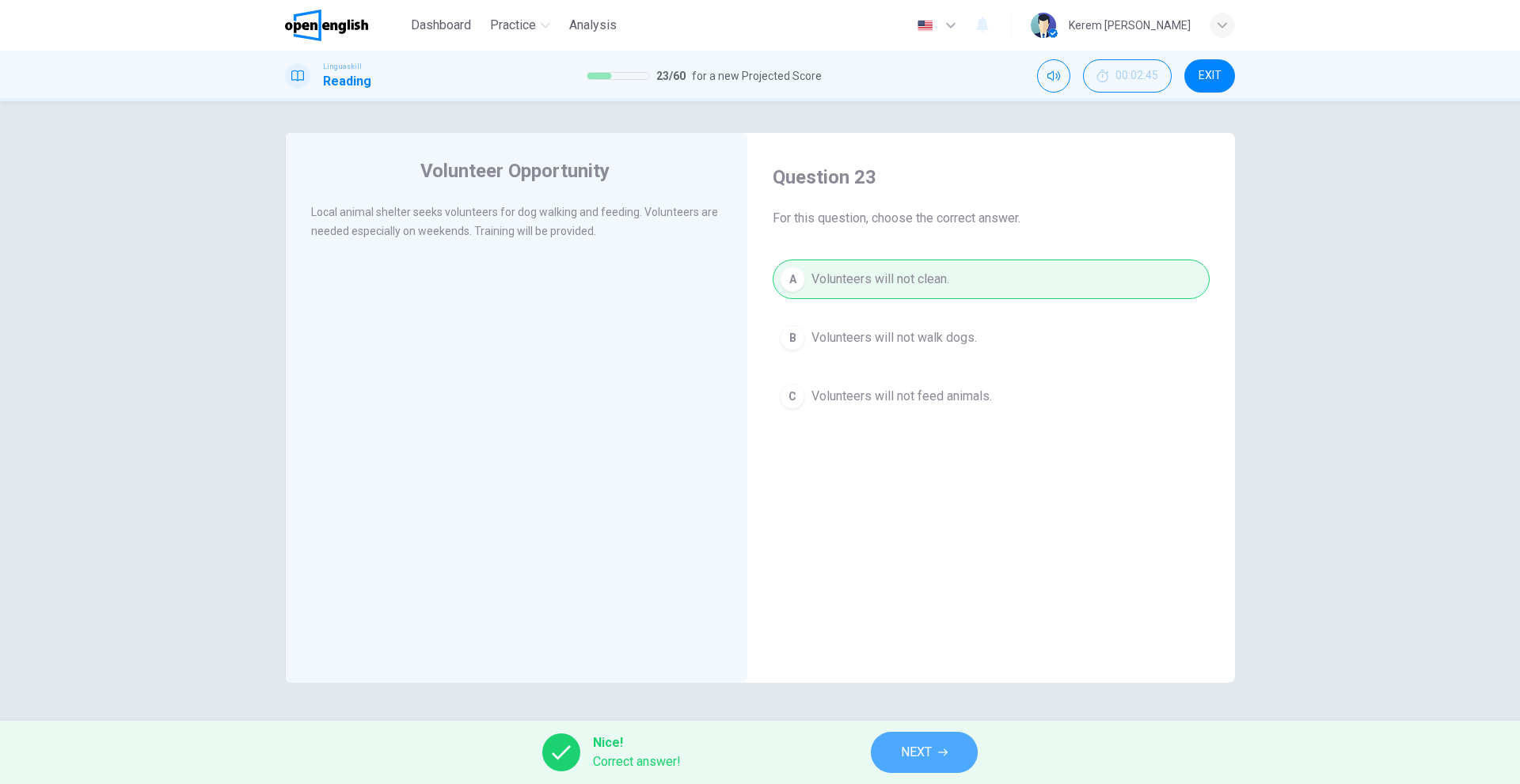
click at [932, 751] on span "NEXT" at bounding box center [916, 752] width 31 height 22
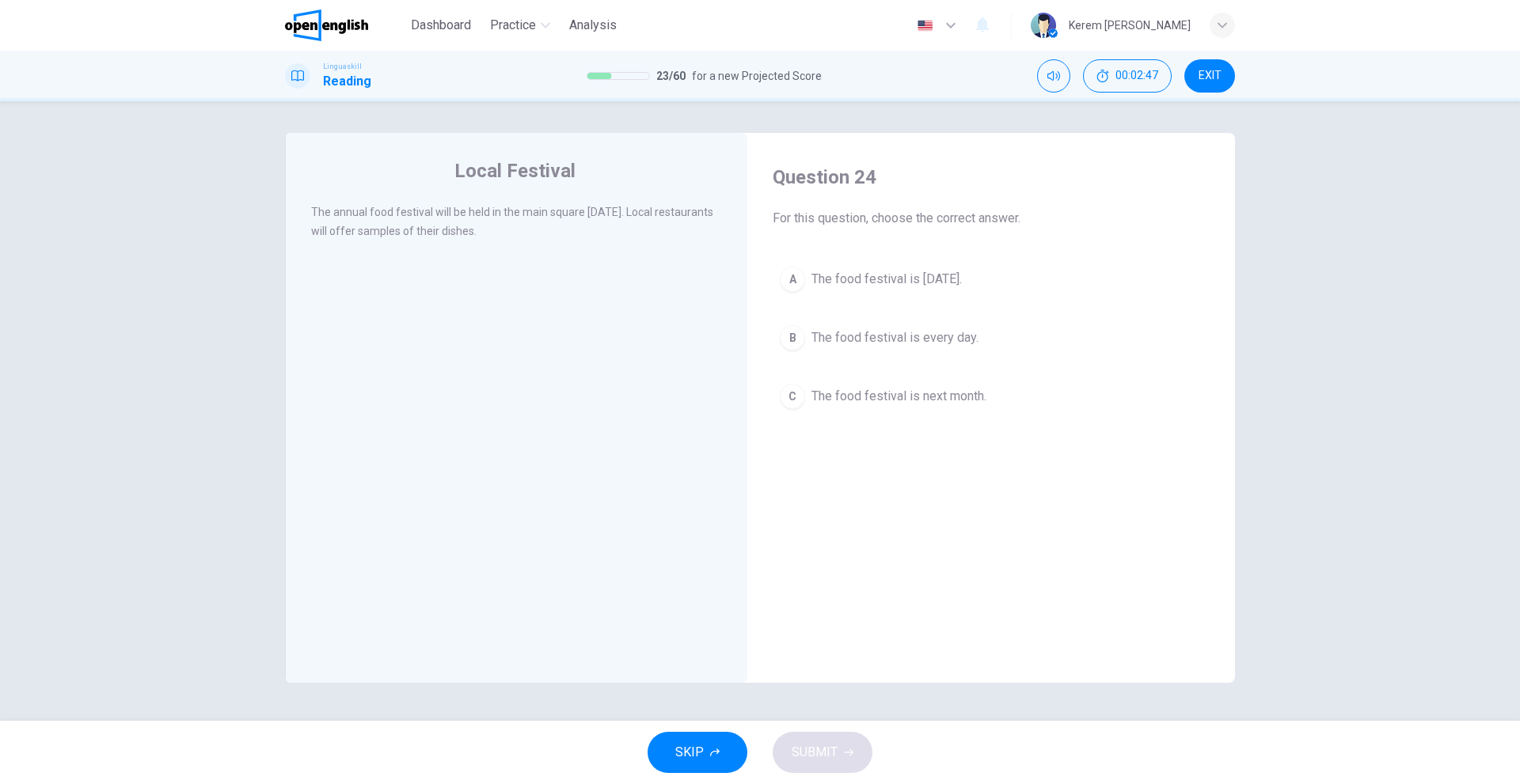
drag, startPoint x: 980, startPoint y: 250, endPoint x: 978, endPoint y: 262, distance: 12.2
click at [979, 257] on div "Question 24 For this question, choose the correct answer. A The food festival i…" at bounding box center [991, 291] width 463 height 283
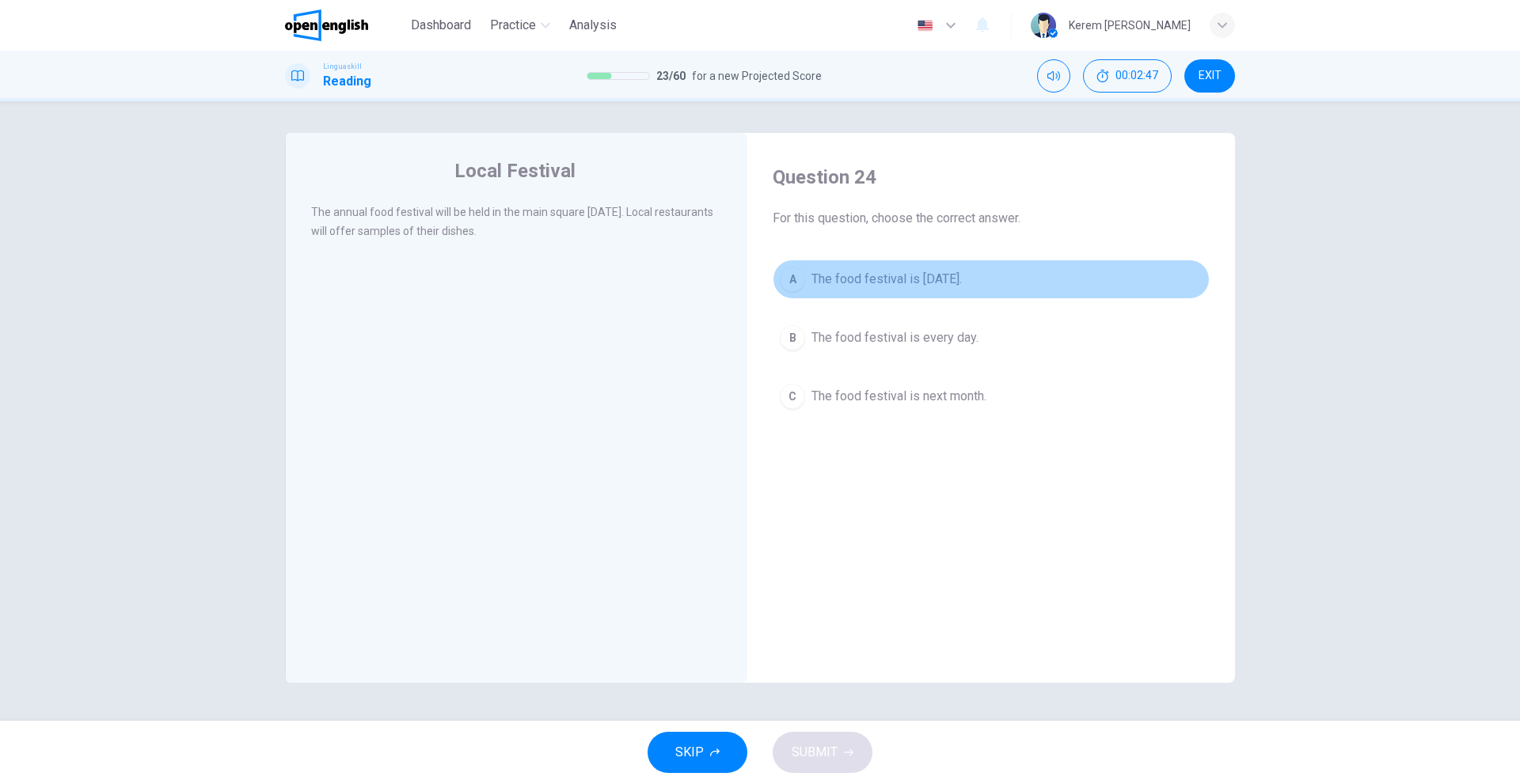
click at [975, 267] on button "A The food festival is next Saturday." at bounding box center [990, 279] width 437 height 39
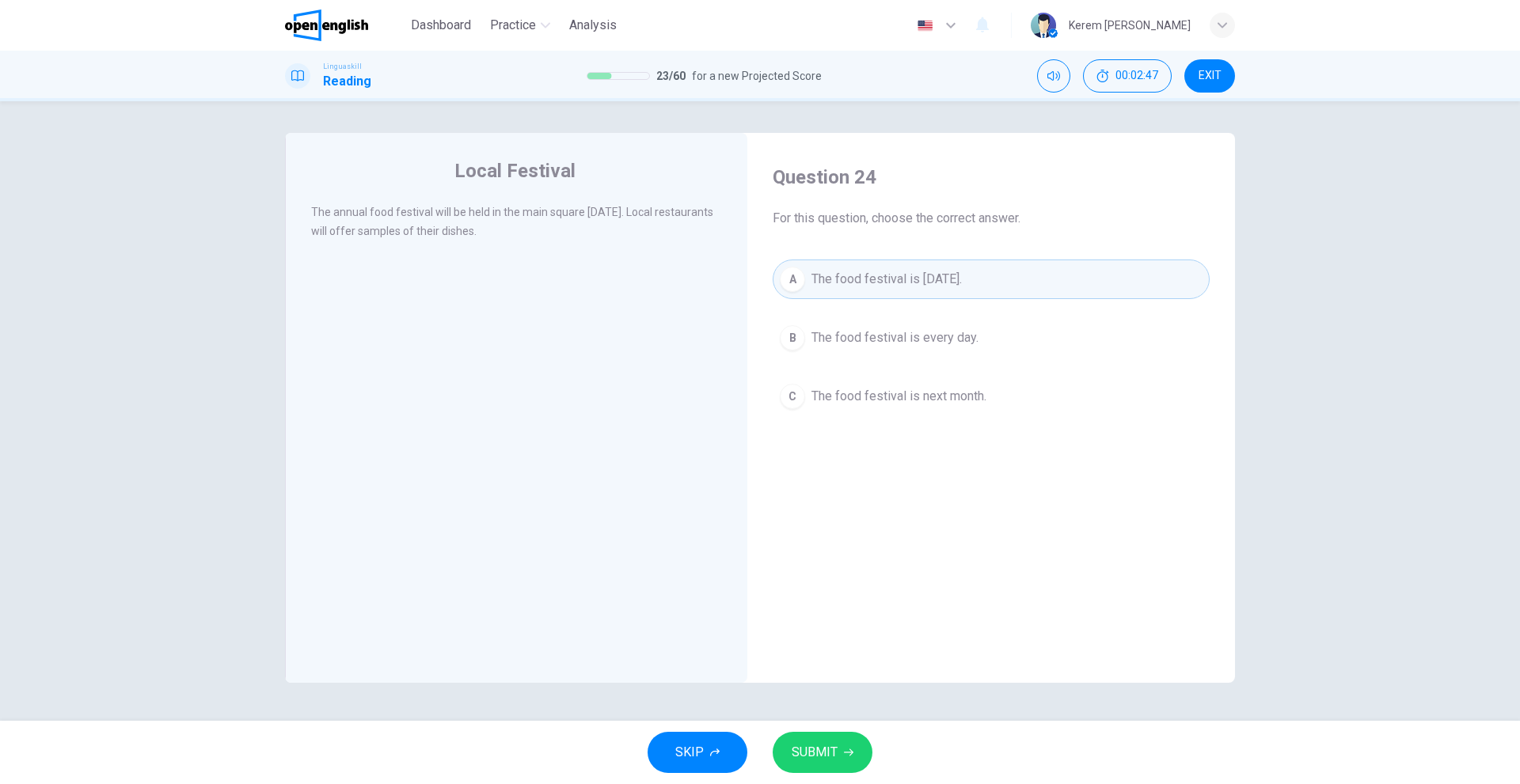
click at [896, 352] on button "B The food festival is every day." at bounding box center [990, 338] width 437 height 39
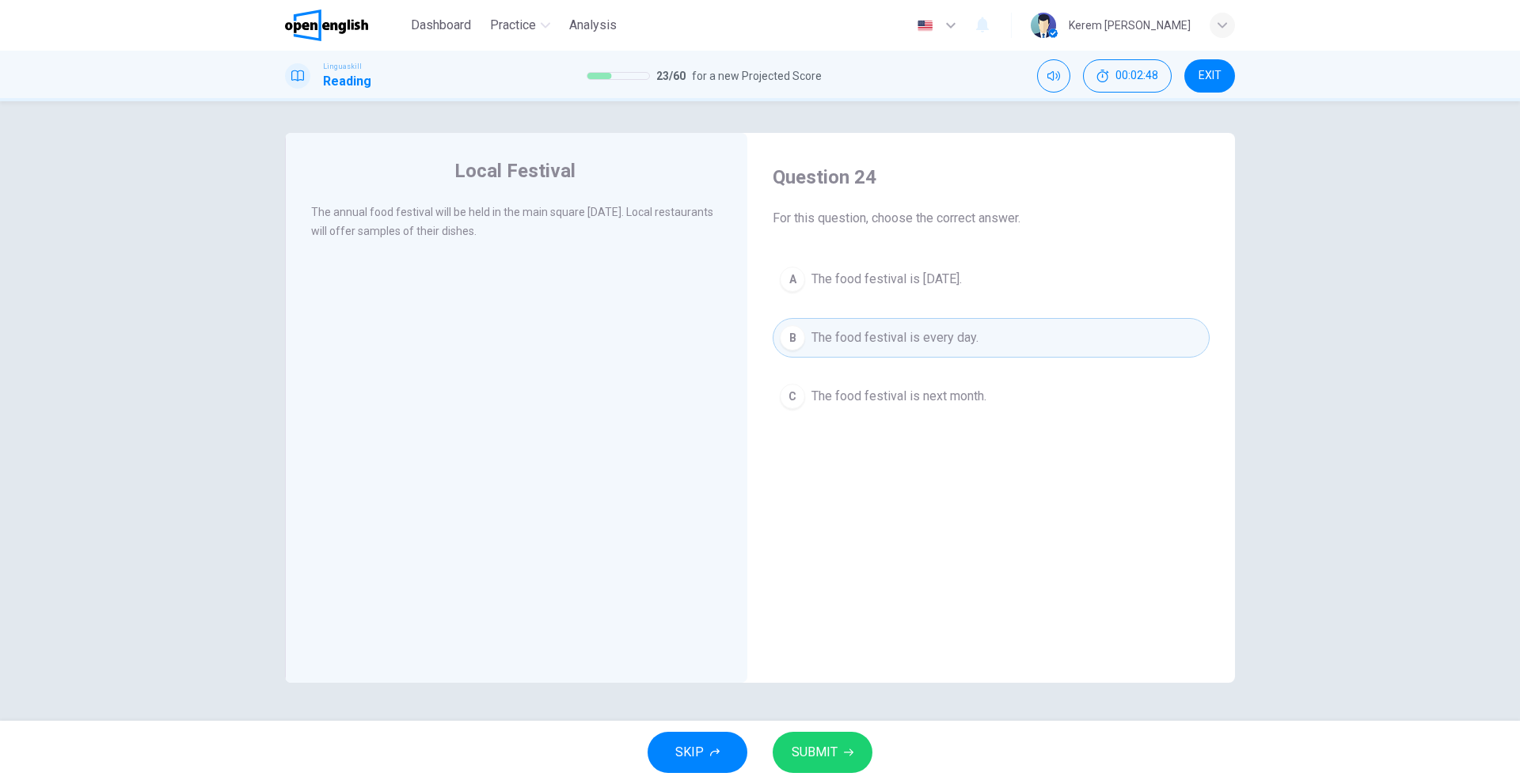
click at [892, 377] on div "A The food festival is next Saturday. B The food festival is every day. C The f…" at bounding box center [990, 338] width 437 height 157
click at [884, 298] on button "A The food festival is next Saturday." at bounding box center [990, 279] width 437 height 39
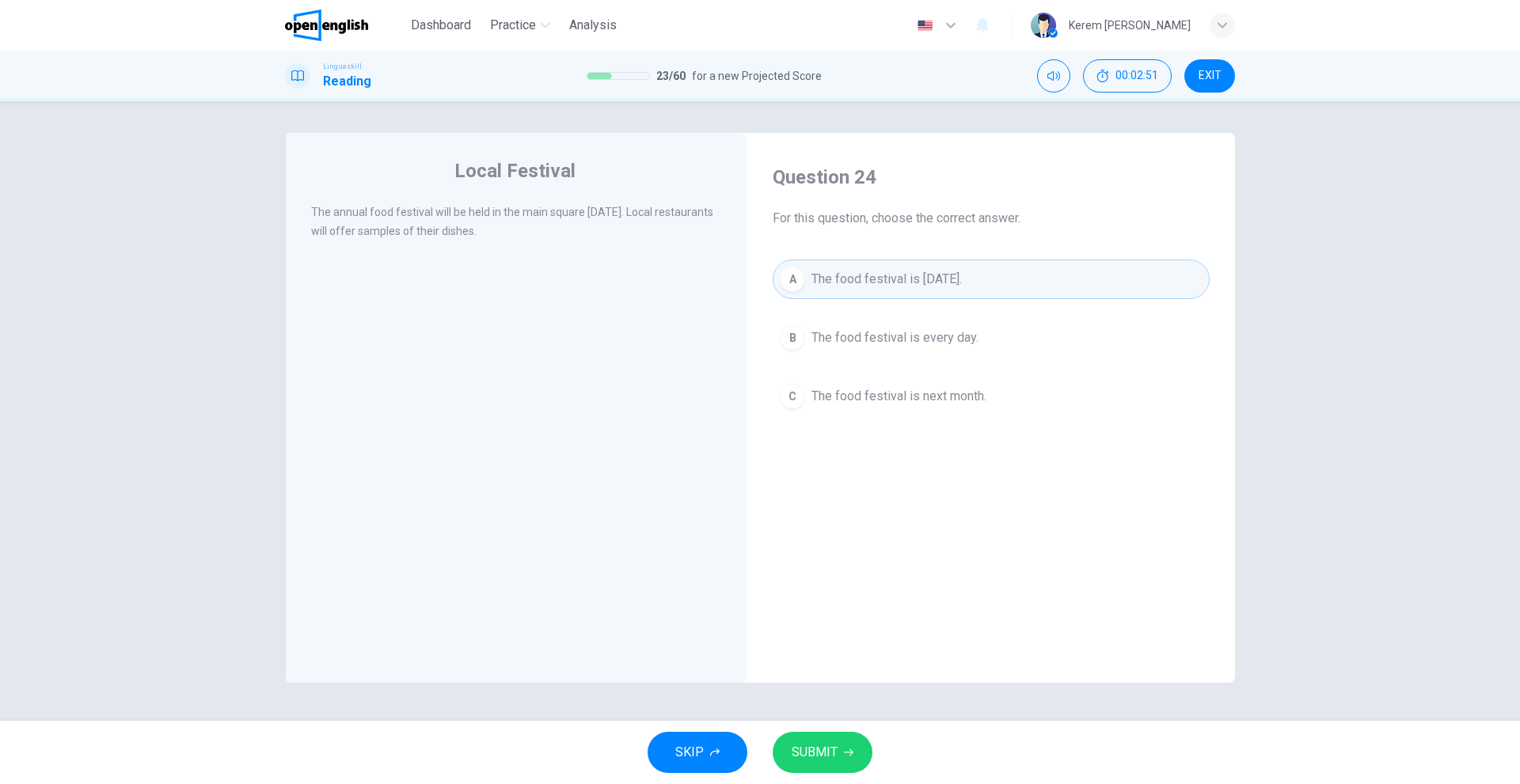
click at [845, 748] on icon "button" at bounding box center [848, 752] width 9 height 9
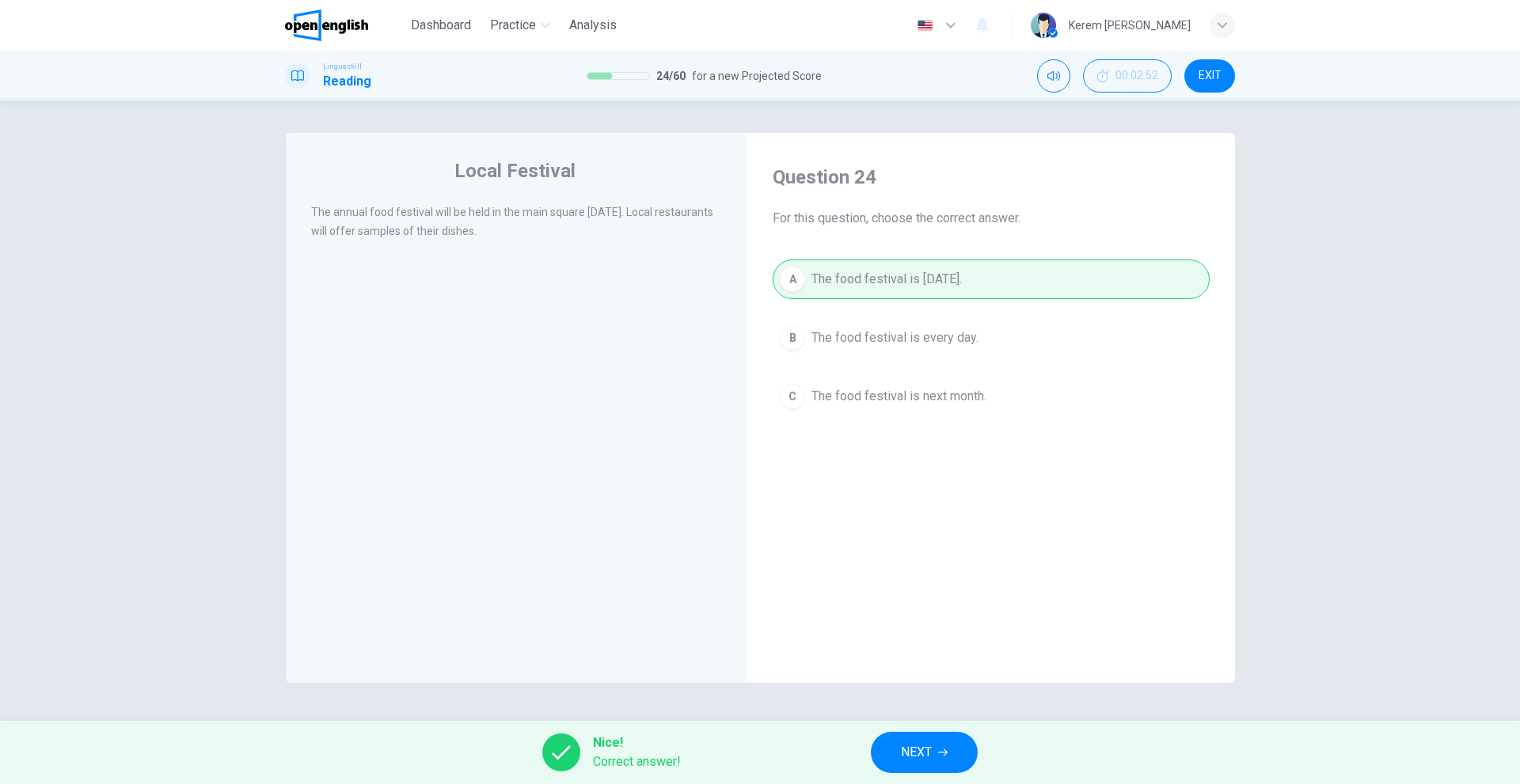
click at [950, 747] on button "NEXT" at bounding box center [924, 752] width 107 height 41
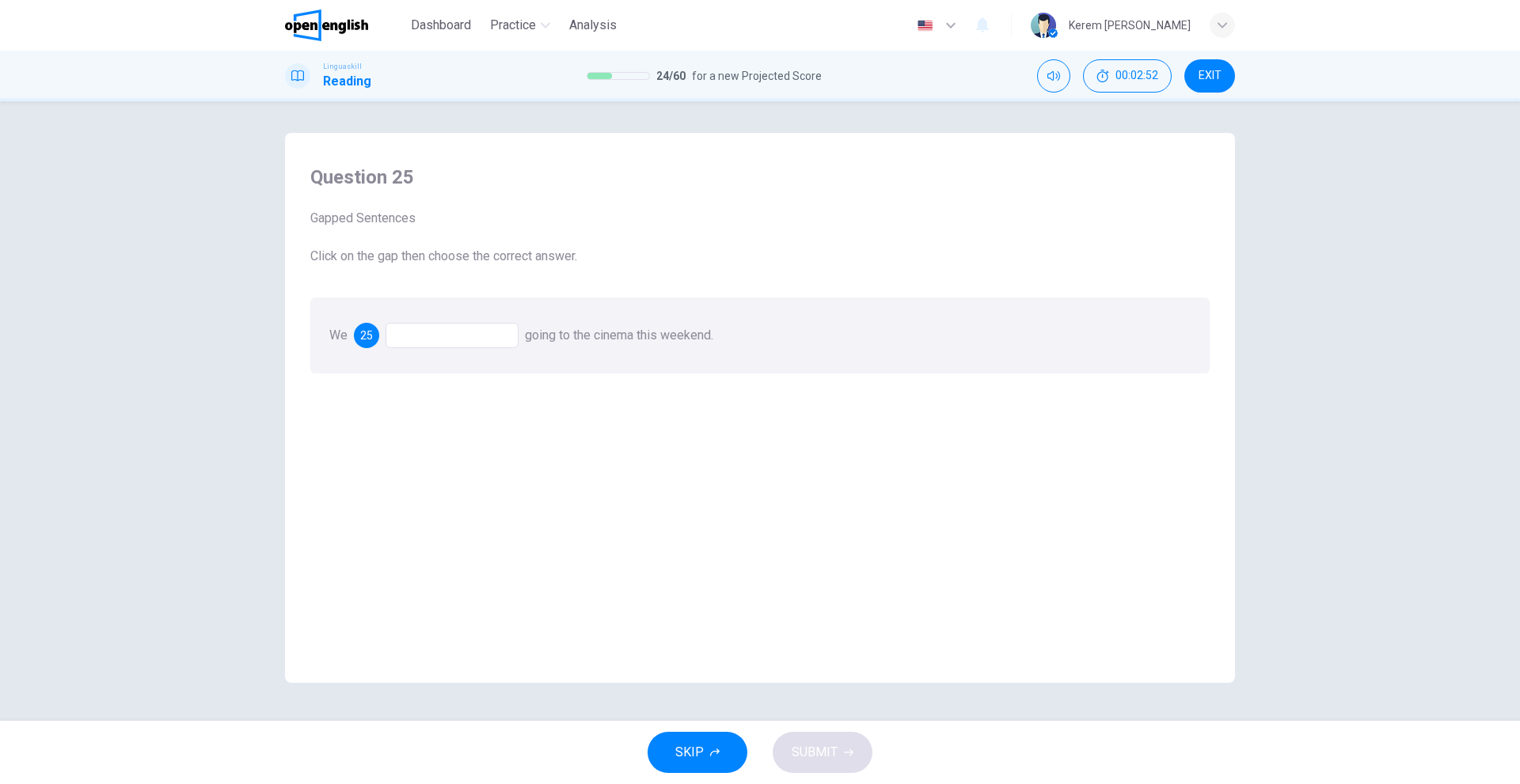
click at [409, 336] on div at bounding box center [452, 335] width 133 height 25
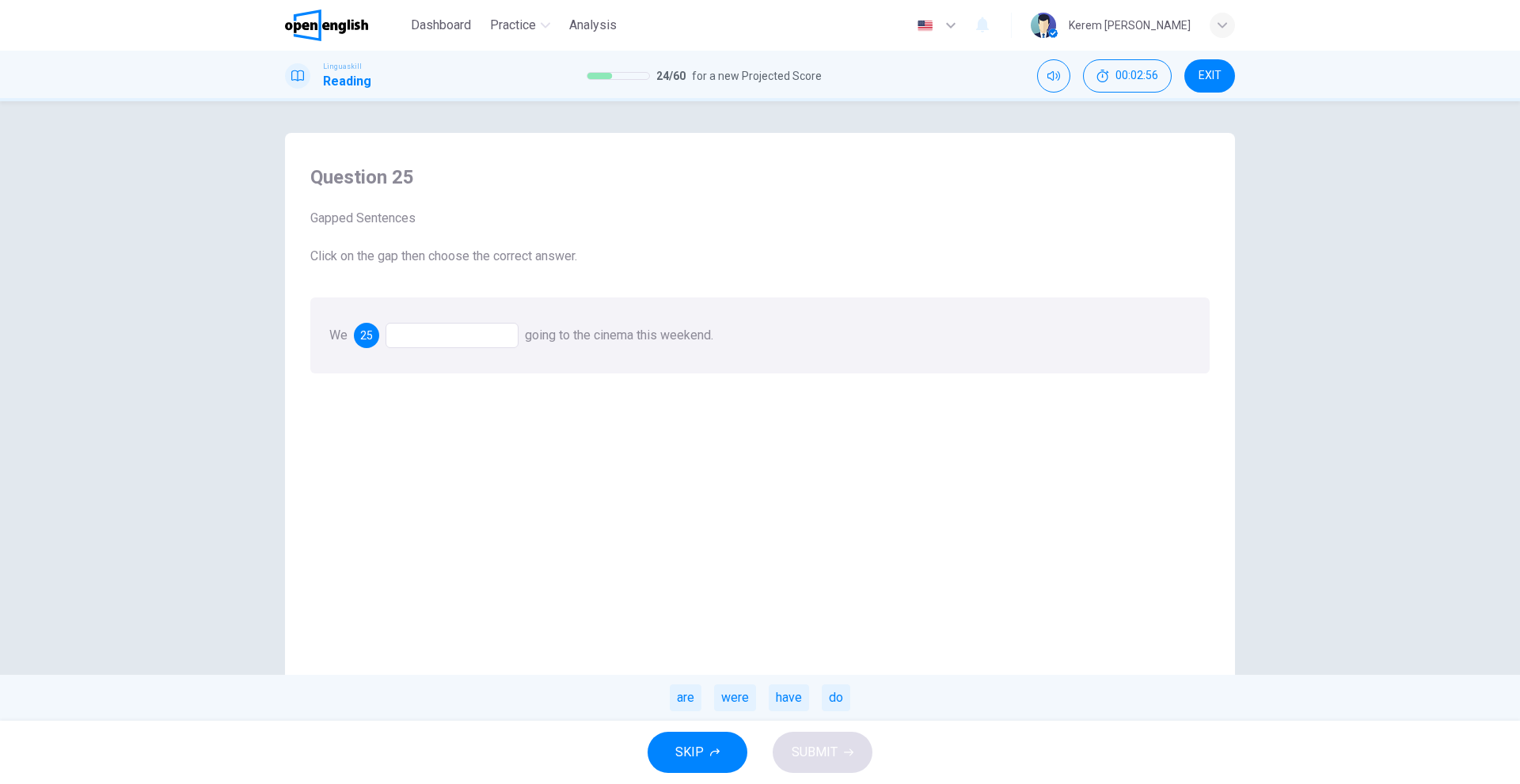
click at [692, 701] on div "are" at bounding box center [685, 698] width 32 height 27
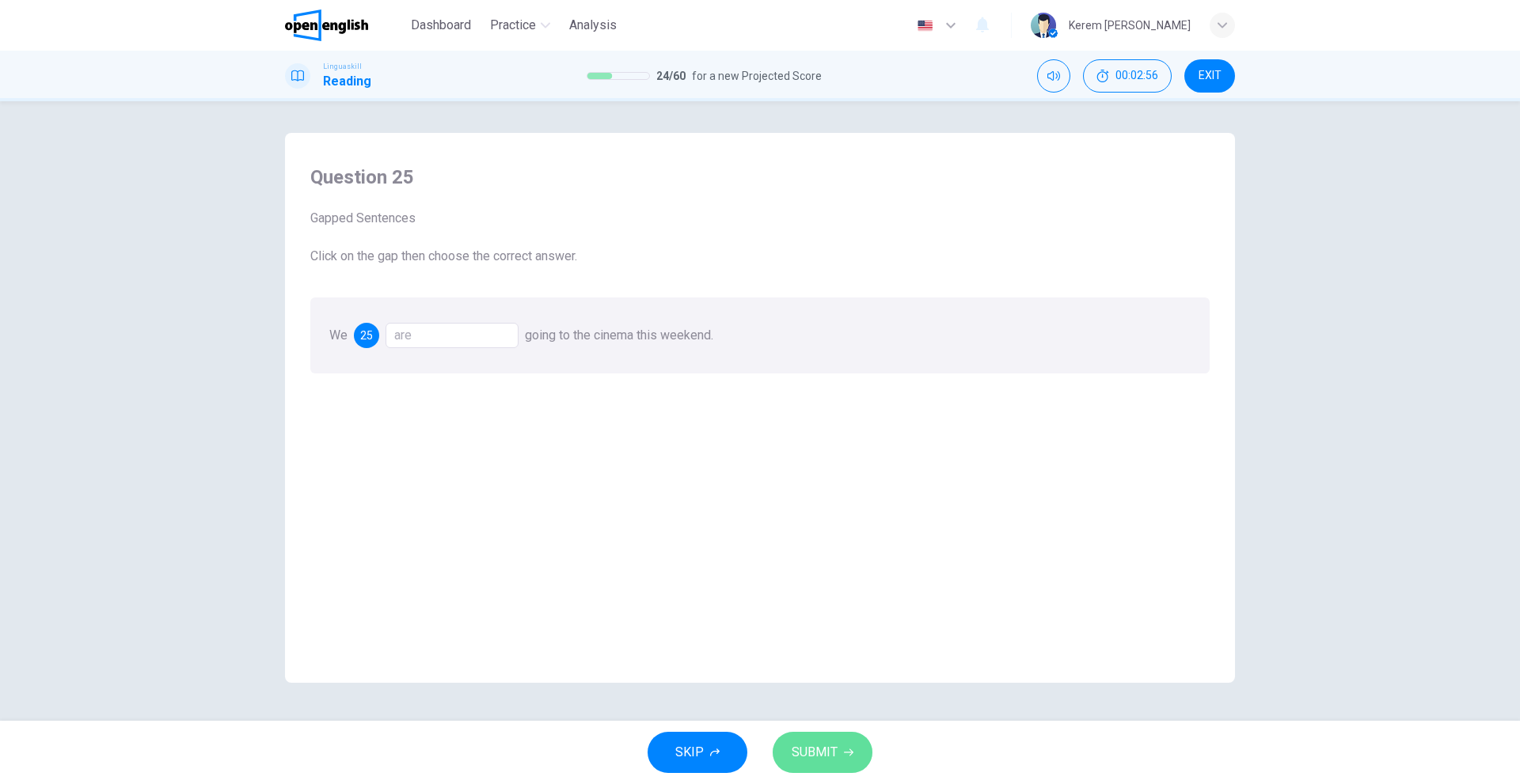
click at [845, 767] on button "SUBMIT" at bounding box center [822, 752] width 100 height 41
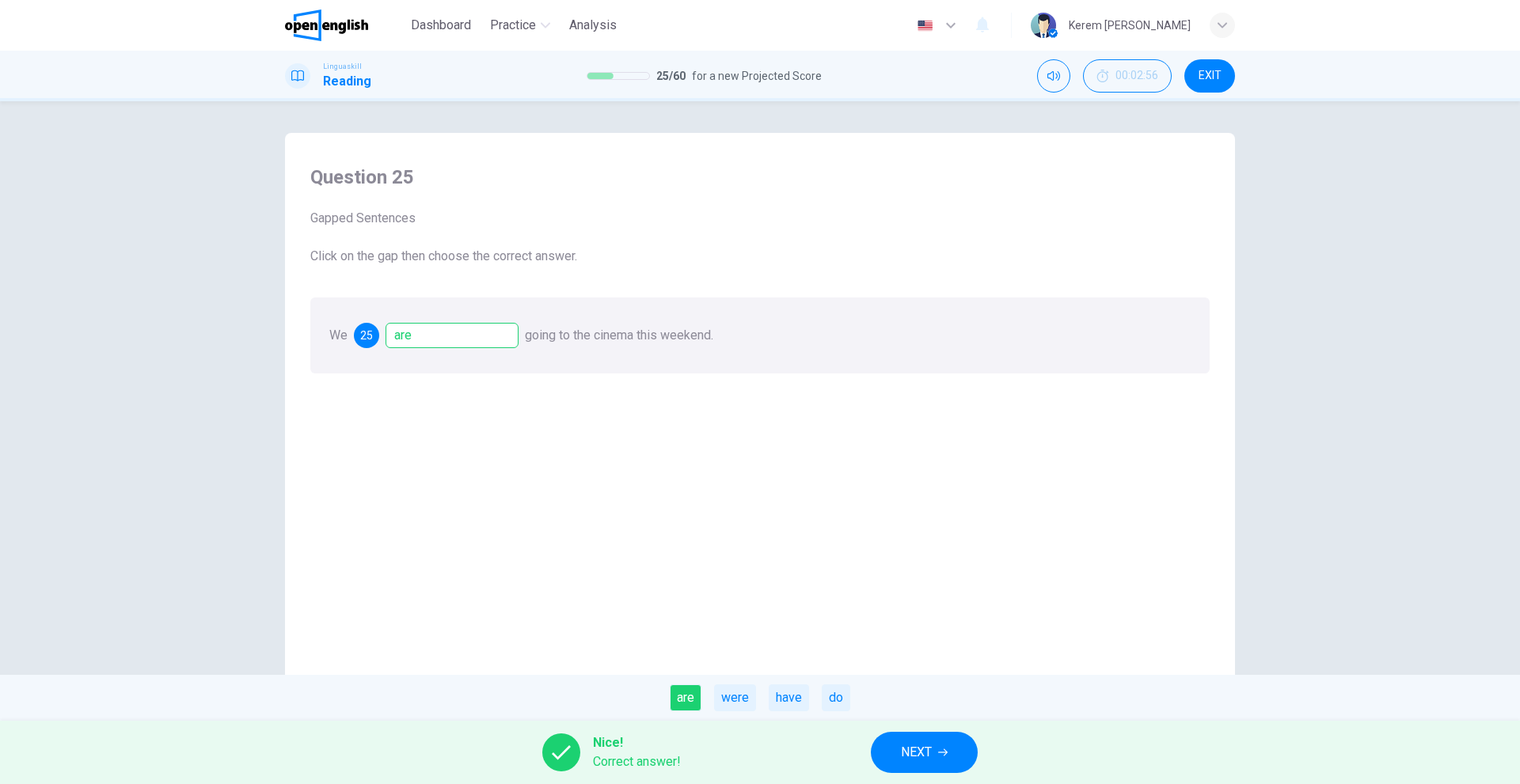
click at [923, 736] on button "NEXT" at bounding box center [924, 752] width 107 height 41
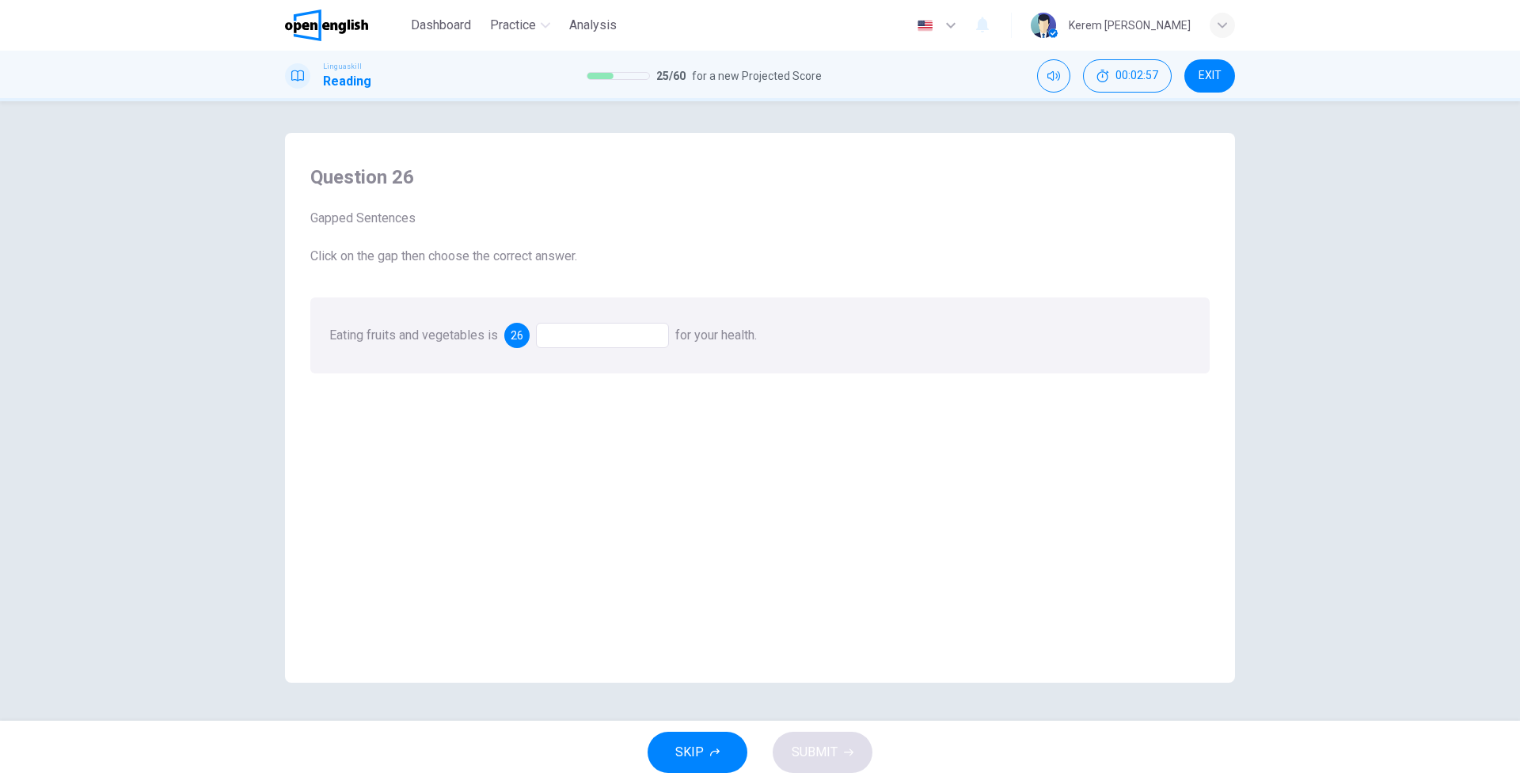
click at [605, 328] on div at bounding box center [602, 335] width 133 height 25
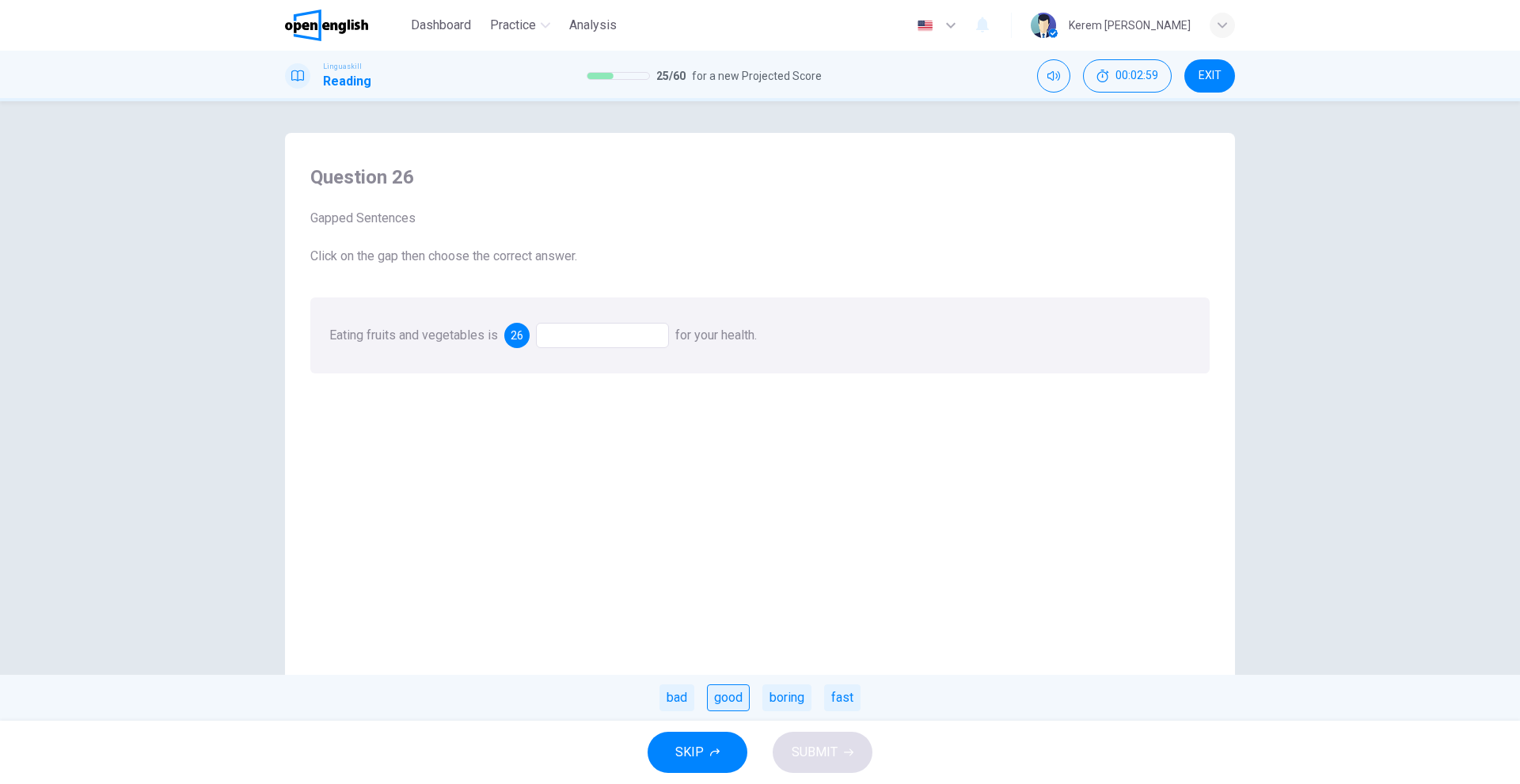
click at [732, 699] on div "good" at bounding box center [727, 698] width 43 height 27
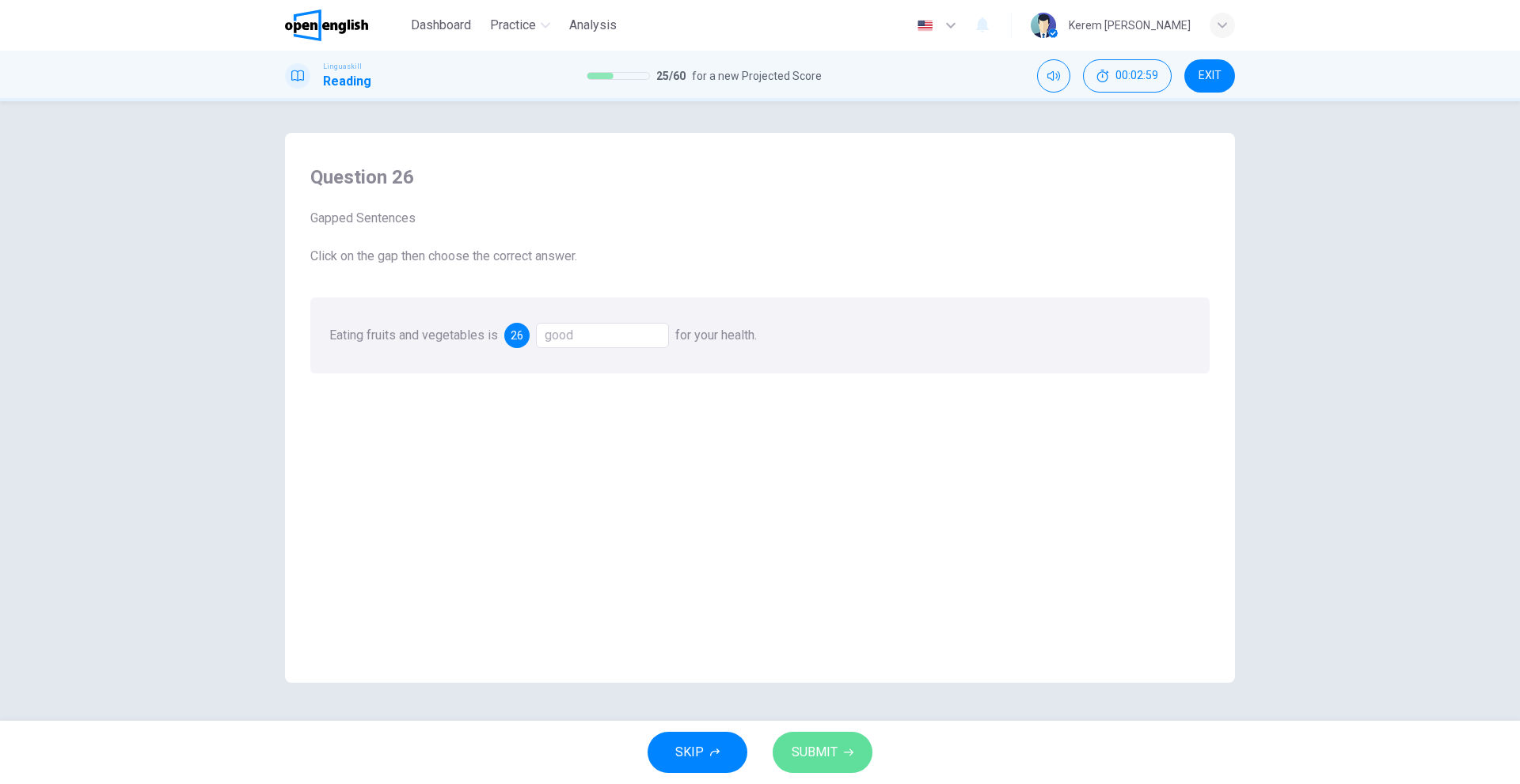
drag, startPoint x: 835, startPoint y: 750, endPoint x: 720, endPoint y: 703, distance: 124.2
click at [835, 750] on span "SUBMIT" at bounding box center [814, 752] width 46 height 22
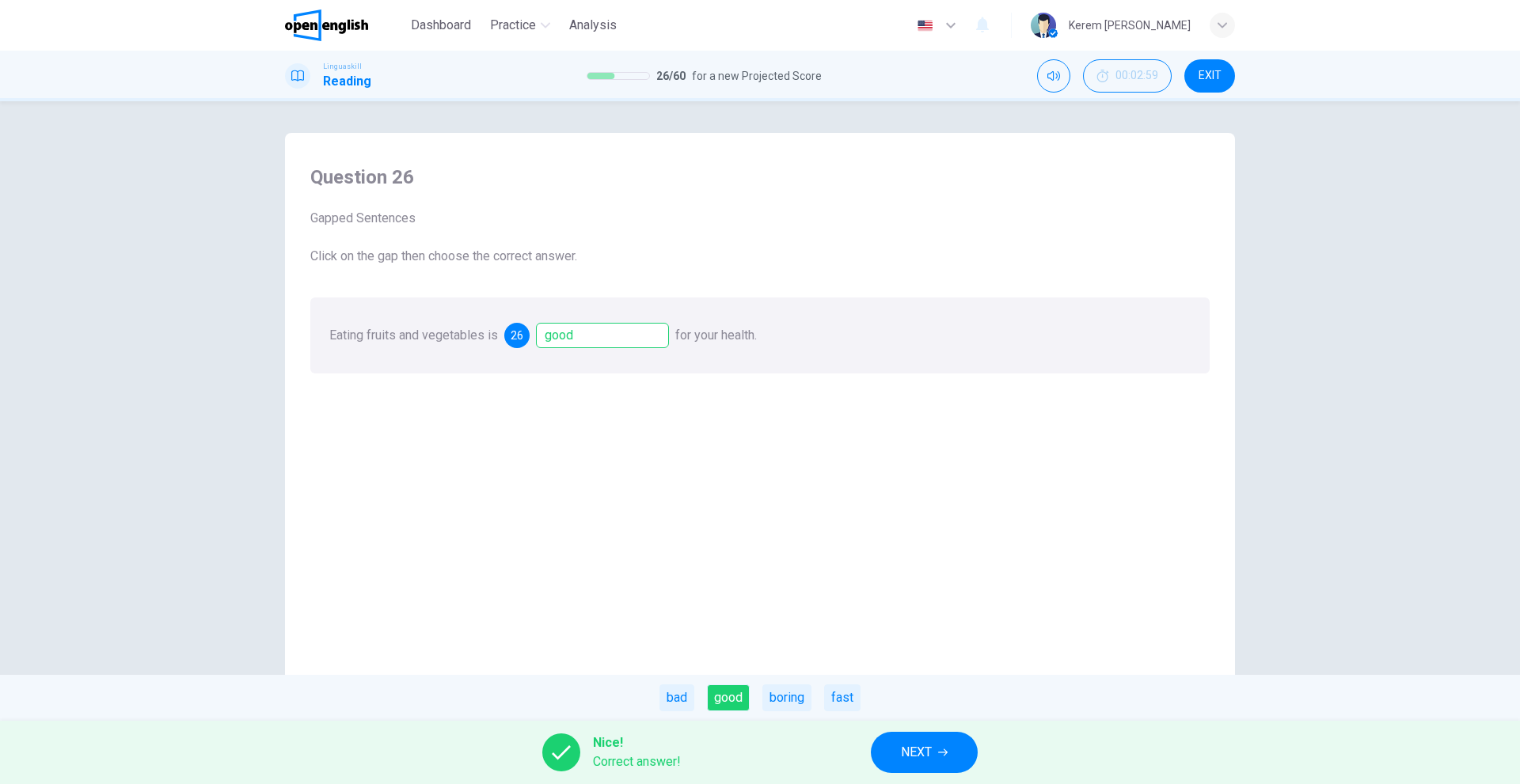
click at [894, 752] on button "NEXT" at bounding box center [924, 752] width 107 height 41
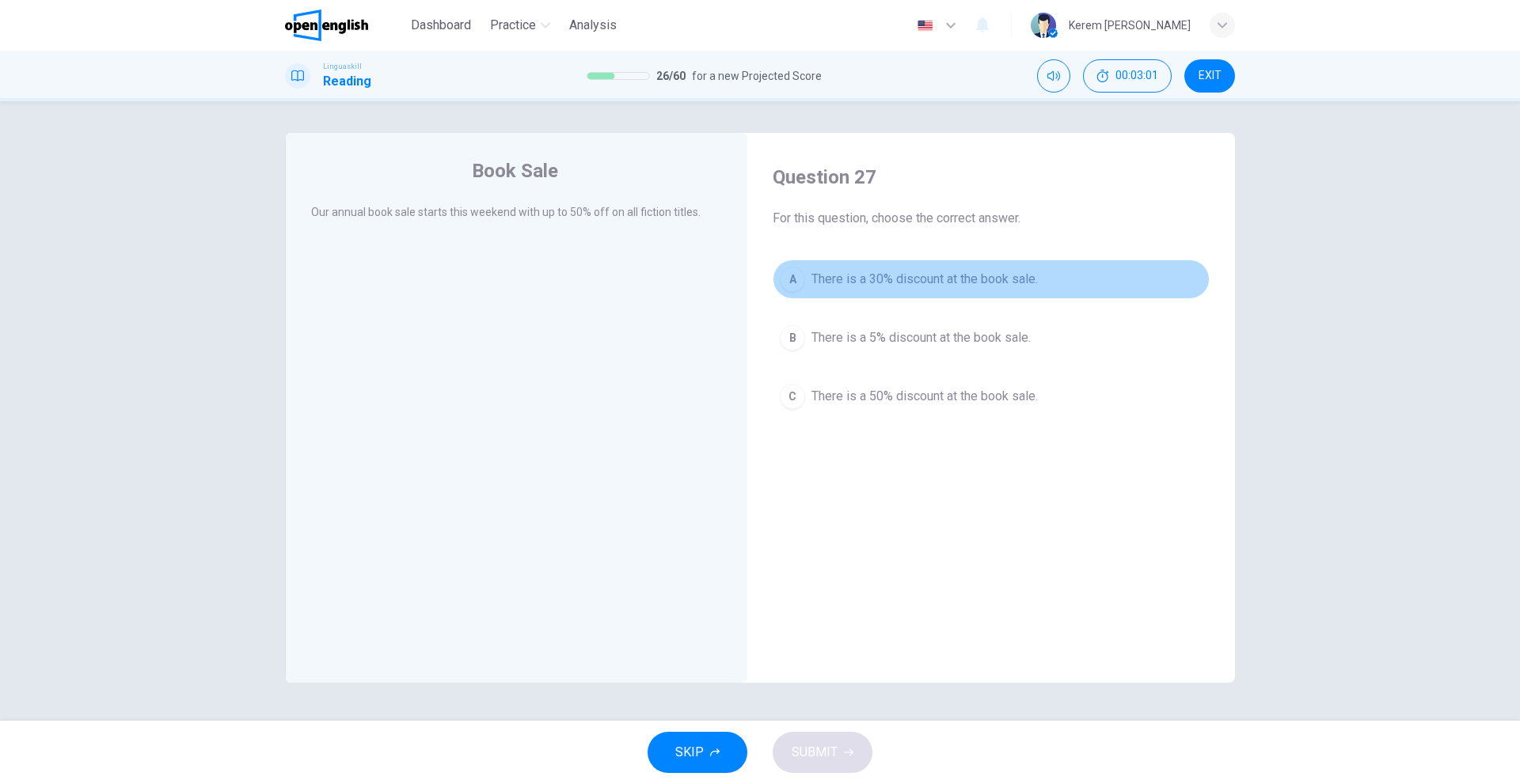
click at [809, 278] on button "A There is a 30% discount at the book sale." at bounding box center [990, 279] width 437 height 39
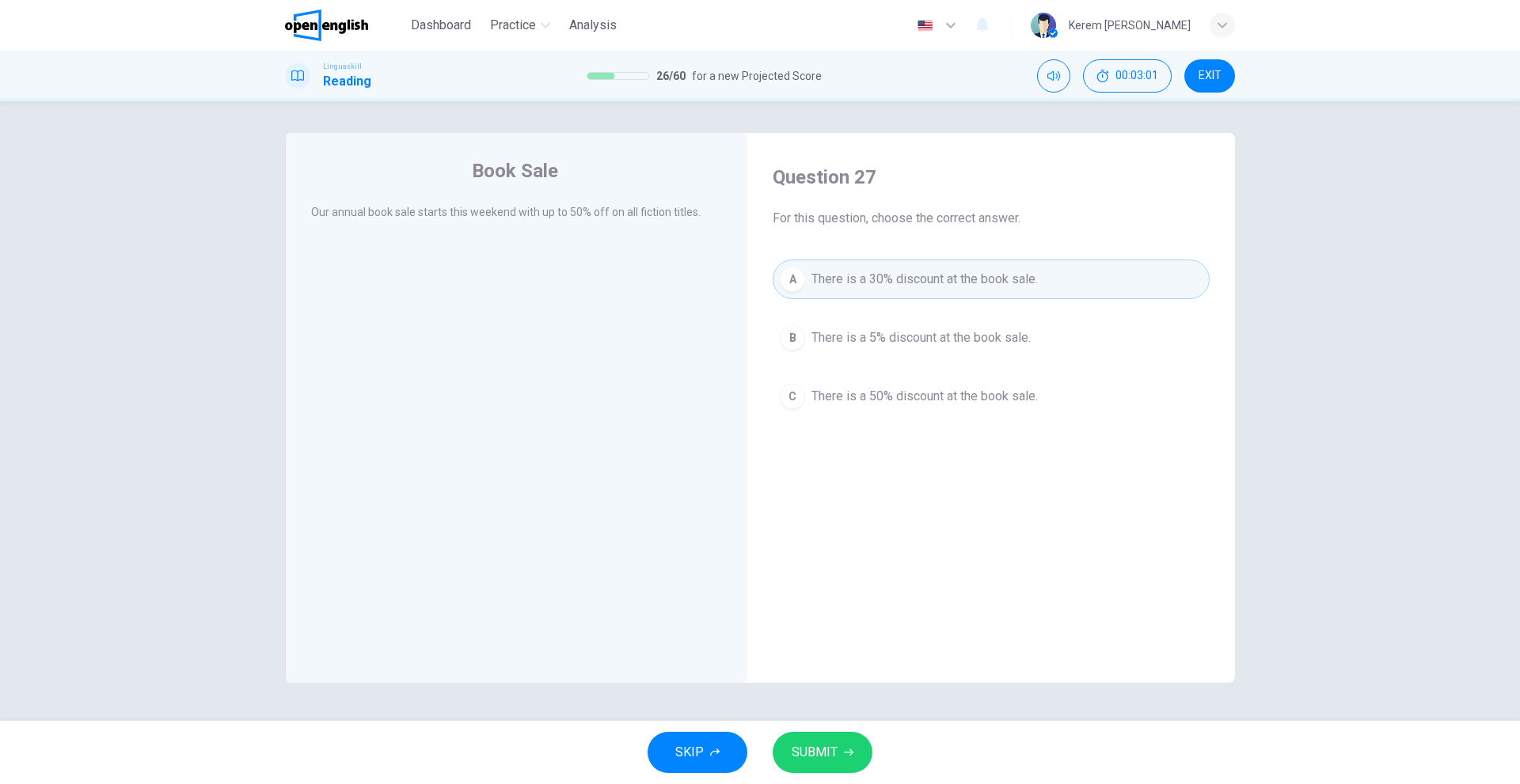
click at [809, 343] on button "B There is a 5% discount at the book sale." at bounding box center [990, 338] width 437 height 39
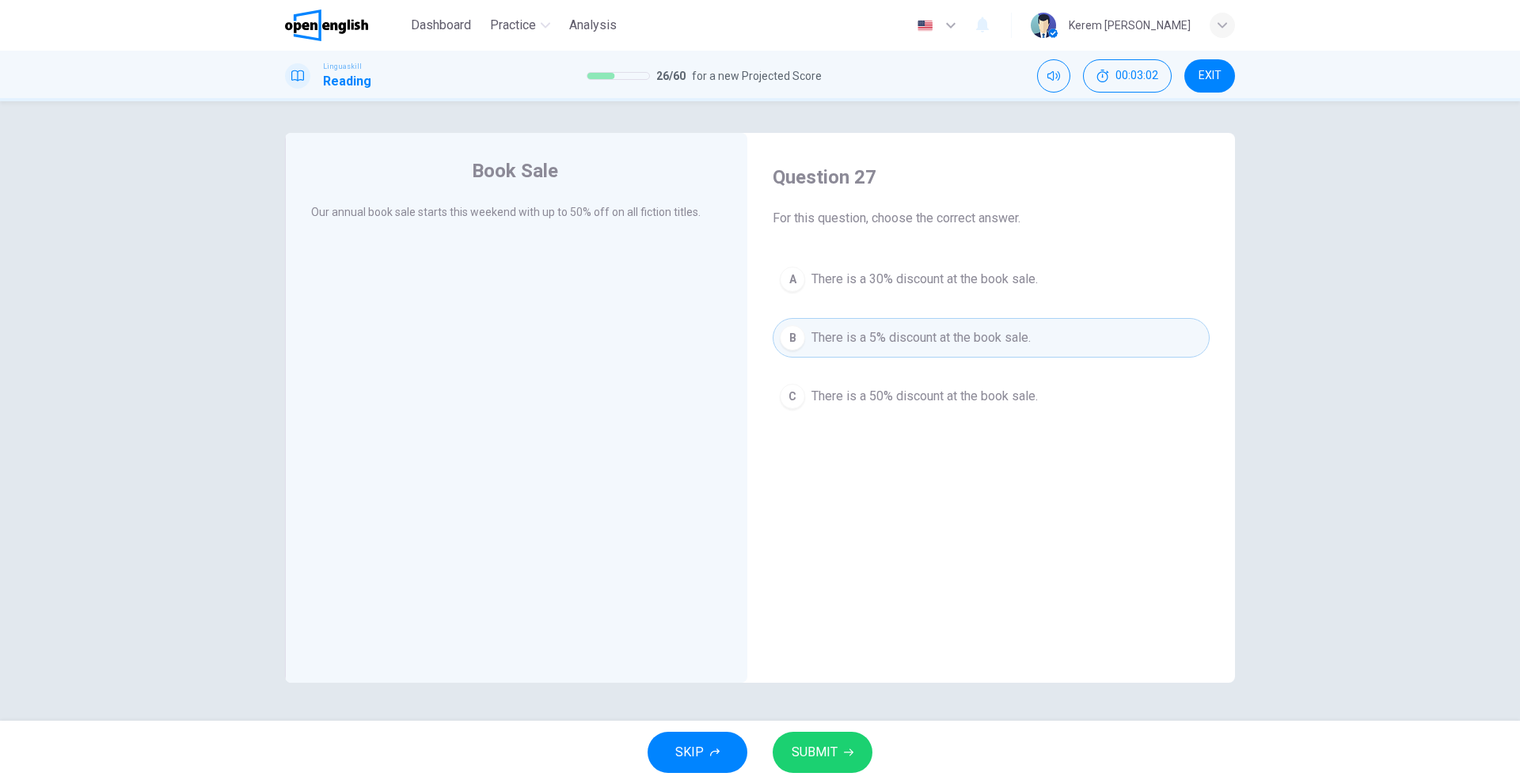
click at [813, 380] on button "C There is a 50% discount at the book sale." at bounding box center [990, 396] width 437 height 39
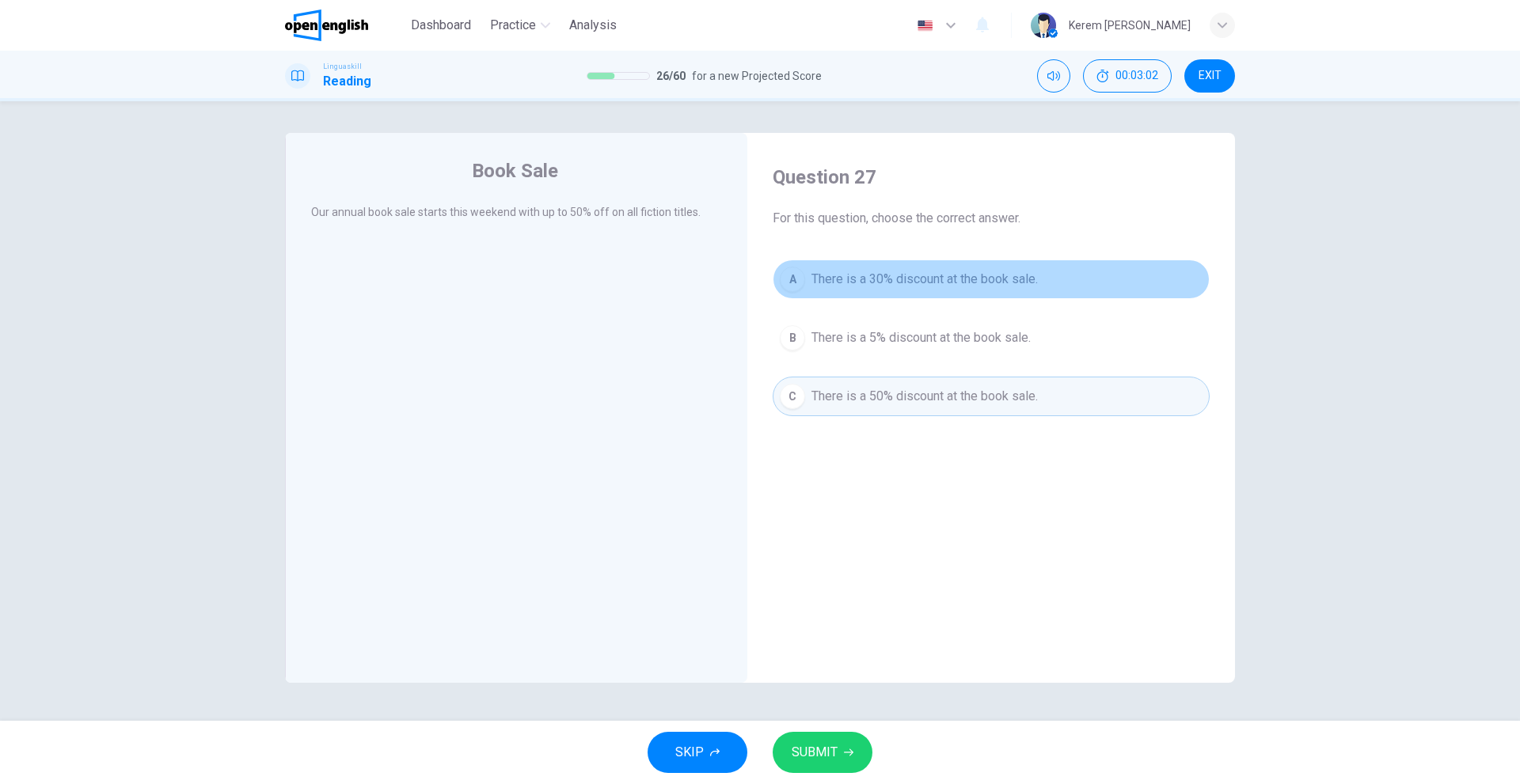
click at [815, 292] on button "A There is a 30% discount at the book sale." at bounding box center [990, 279] width 437 height 39
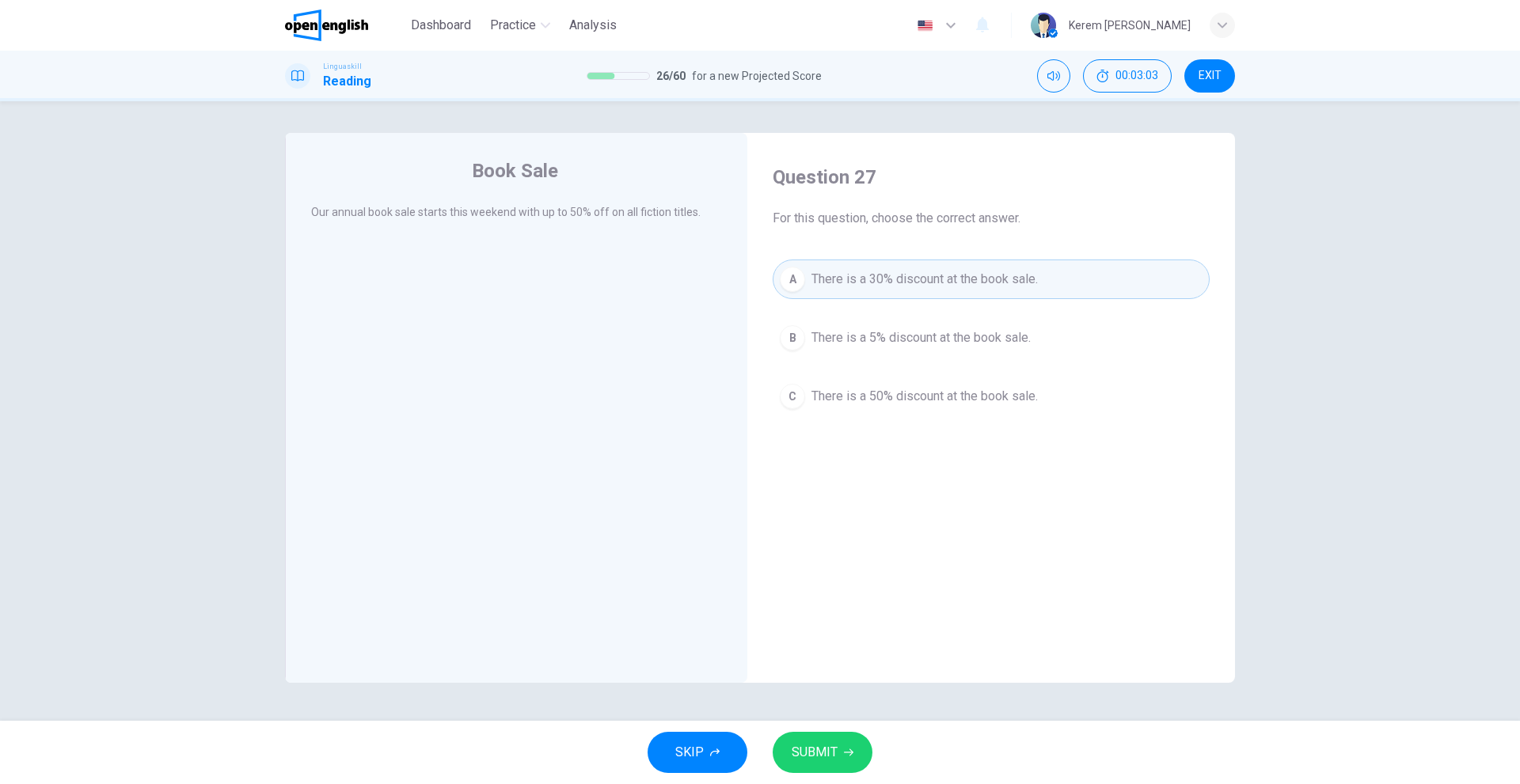
drag, startPoint x: 843, startPoint y: 365, endPoint x: 849, endPoint y: 391, distance: 26.7
click at [845, 372] on div "A There is a 30% discount at the book sale. B There is a 5% discount at the boo…" at bounding box center [990, 338] width 437 height 157
drag, startPoint x: 850, startPoint y: 396, endPoint x: 861, endPoint y: 451, distance: 56.1
click at [850, 400] on span "There is a 50% discount at the book sale." at bounding box center [924, 396] width 226 height 19
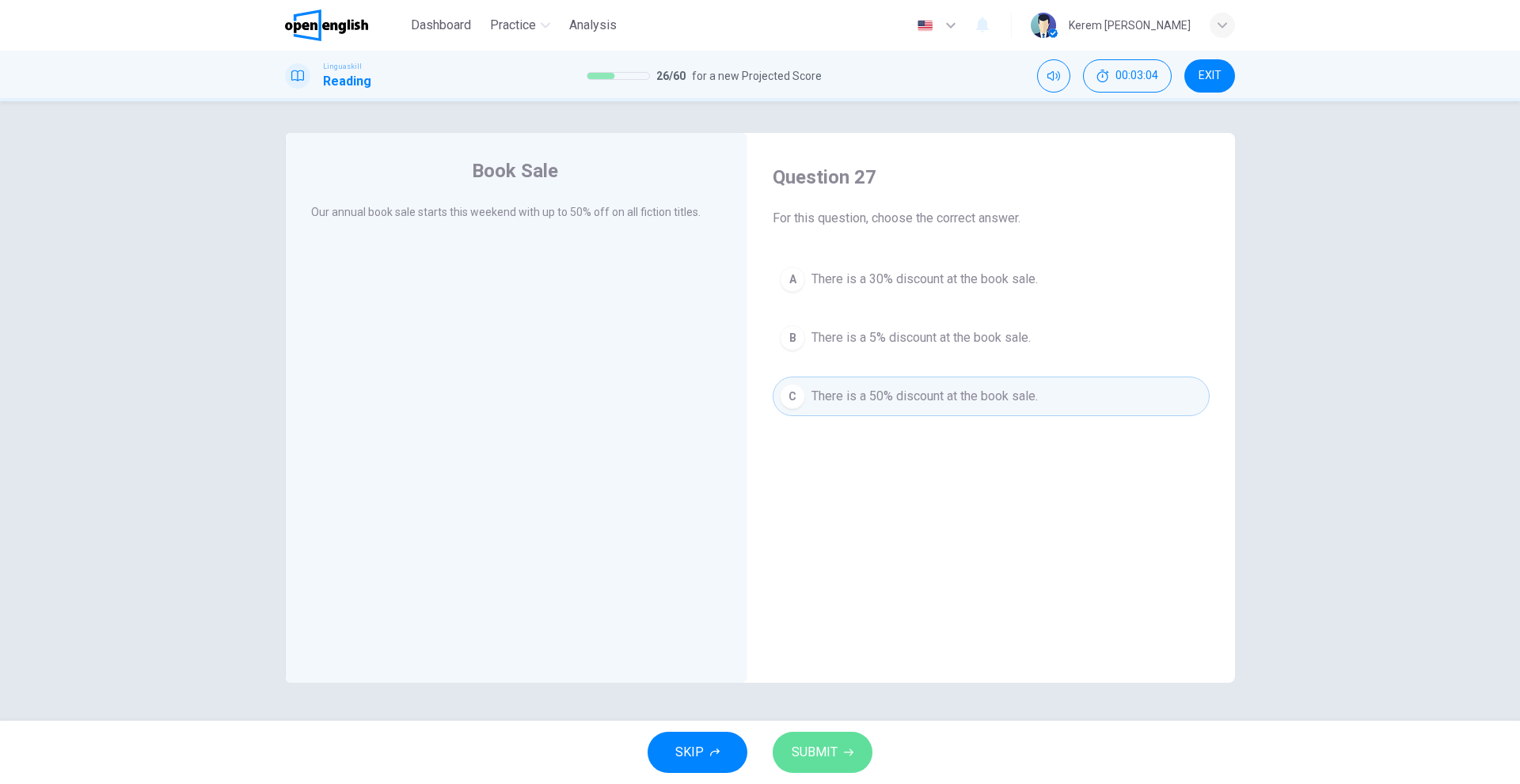
click at [825, 766] on button "SUBMIT" at bounding box center [822, 752] width 100 height 41
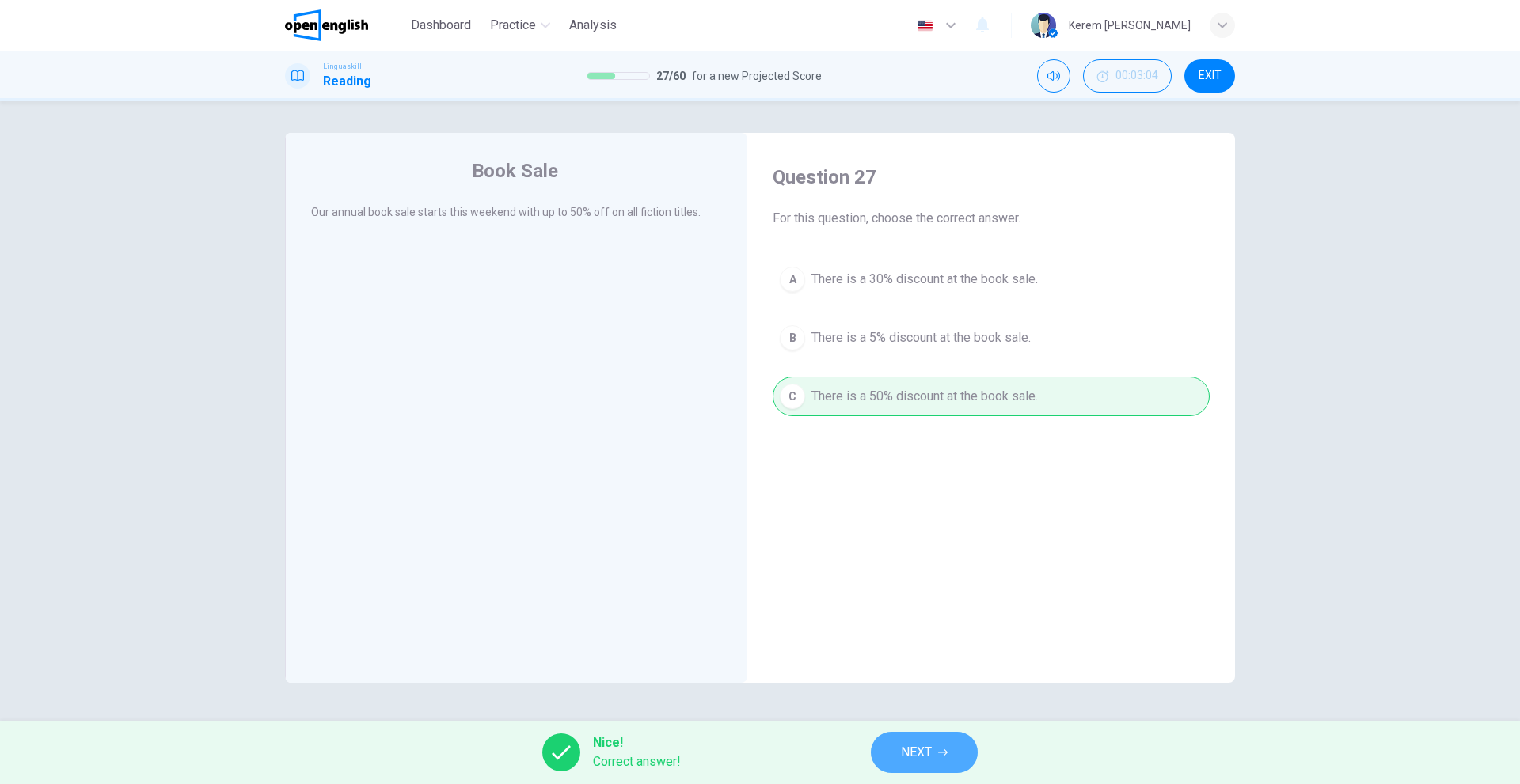
click at [937, 752] on button "NEXT" at bounding box center [924, 752] width 107 height 41
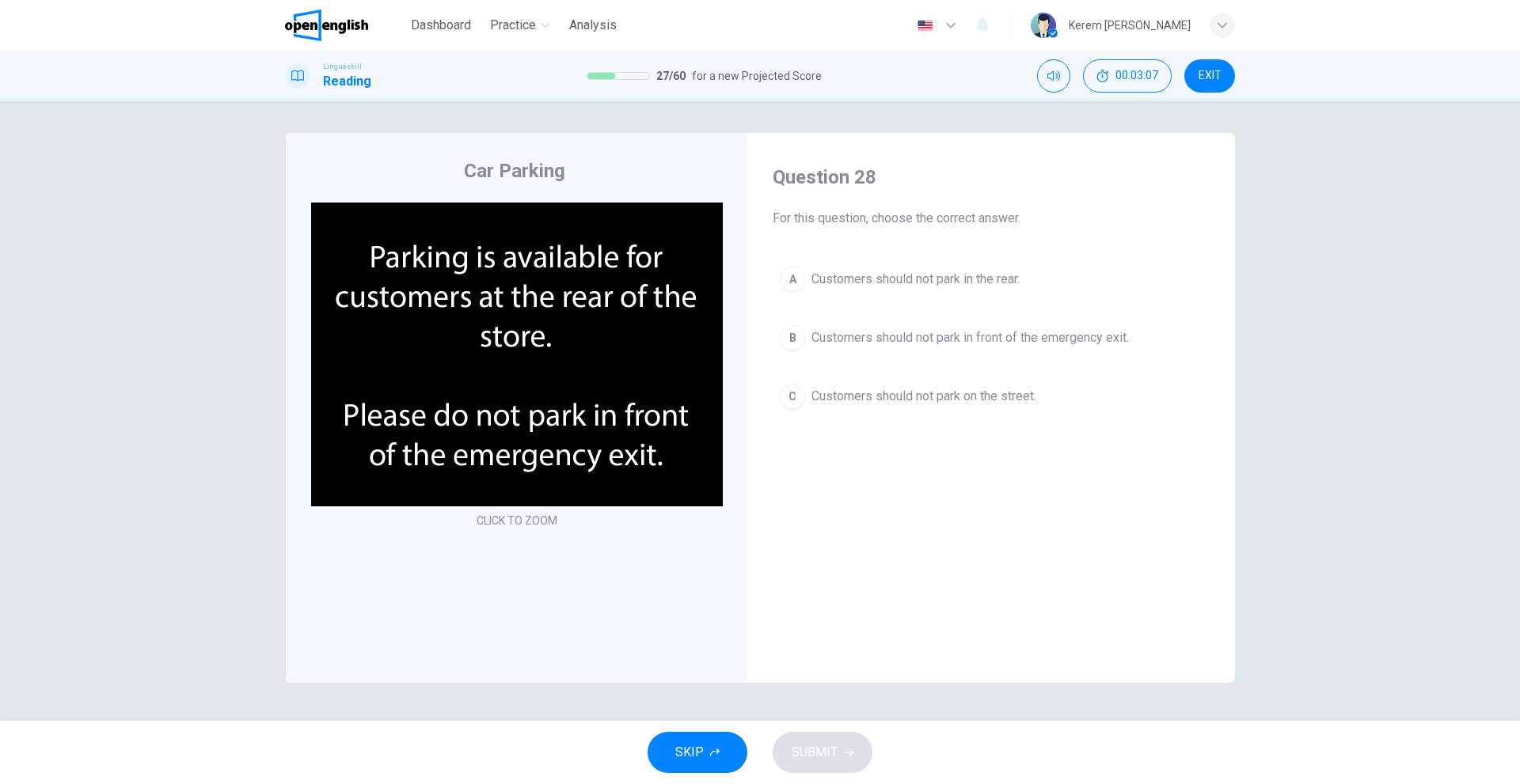
drag, startPoint x: 853, startPoint y: 272, endPoint x: 853, endPoint y: 301, distance: 29.0
click at [853, 276] on span "Customers should not park in the rear." at bounding box center [915, 279] width 208 height 19
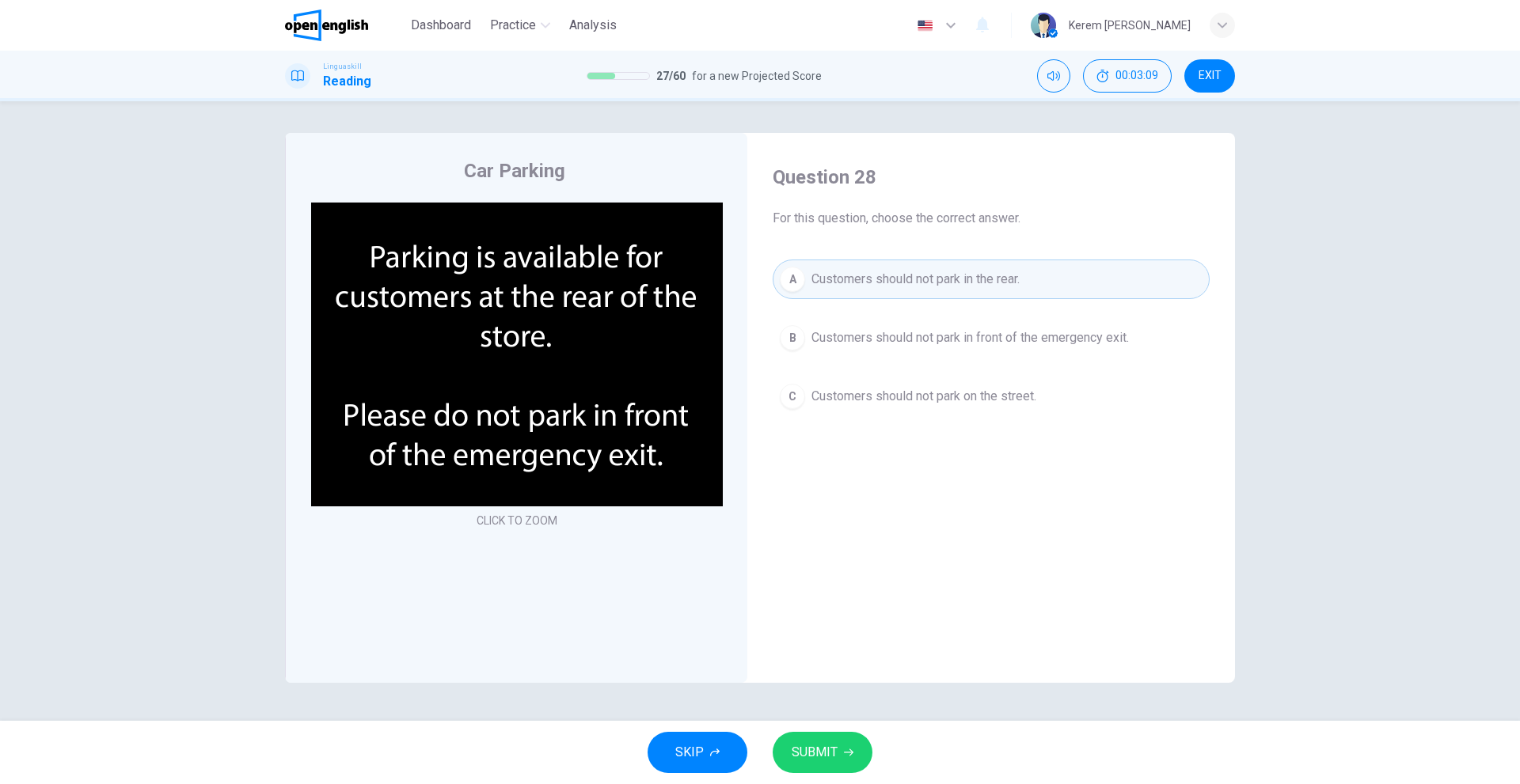
click at [857, 315] on div "A Customers should not park in the rear. B Customers should not park in front o…" at bounding box center [990, 338] width 437 height 157
click at [853, 332] on span "Customers should not park in front of the emergency exit." at bounding box center [969, 338] width 318 height 19
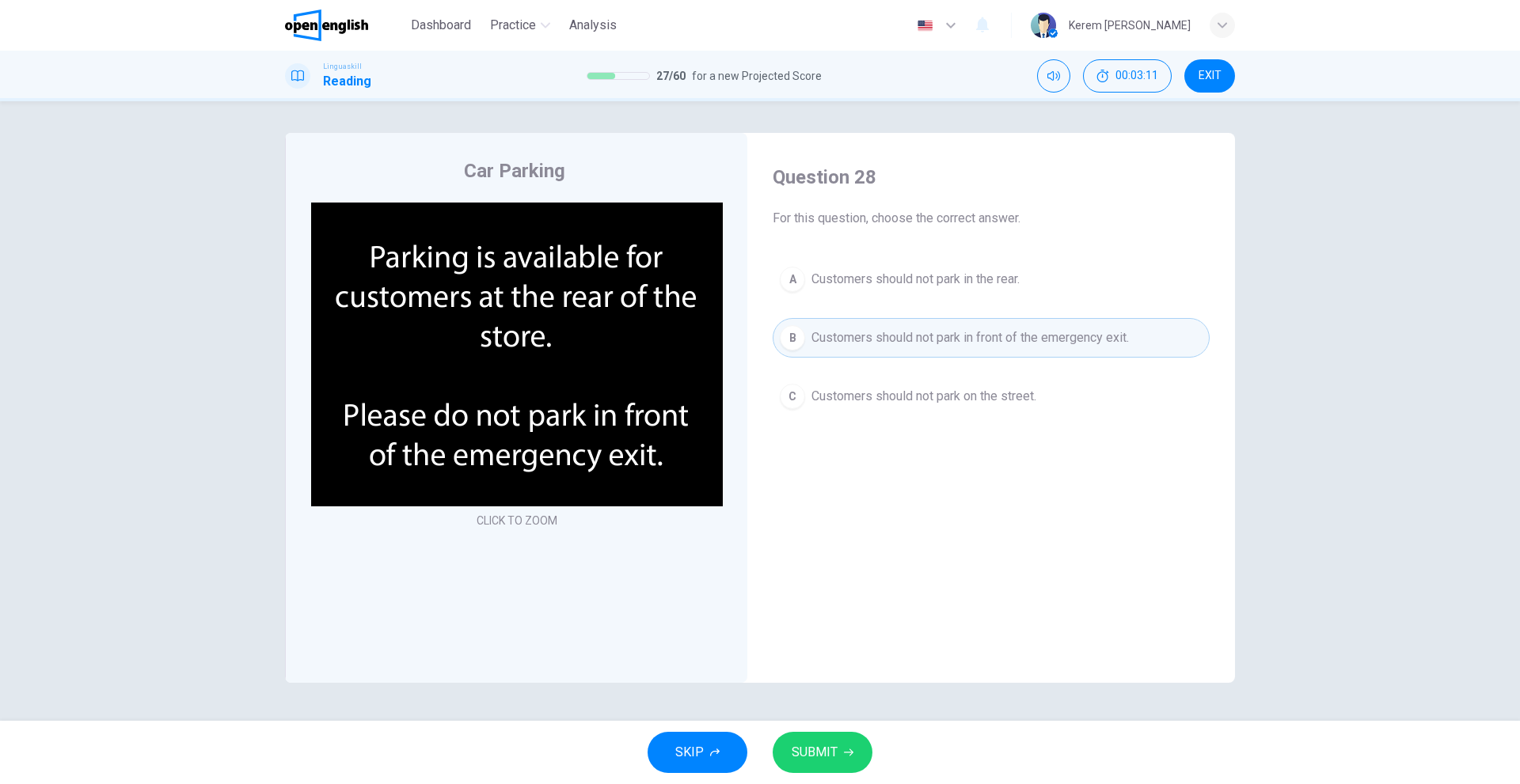
click at [819, 762] on span "SUBMIT" at bounding box center [814, 752] width 46 height 22
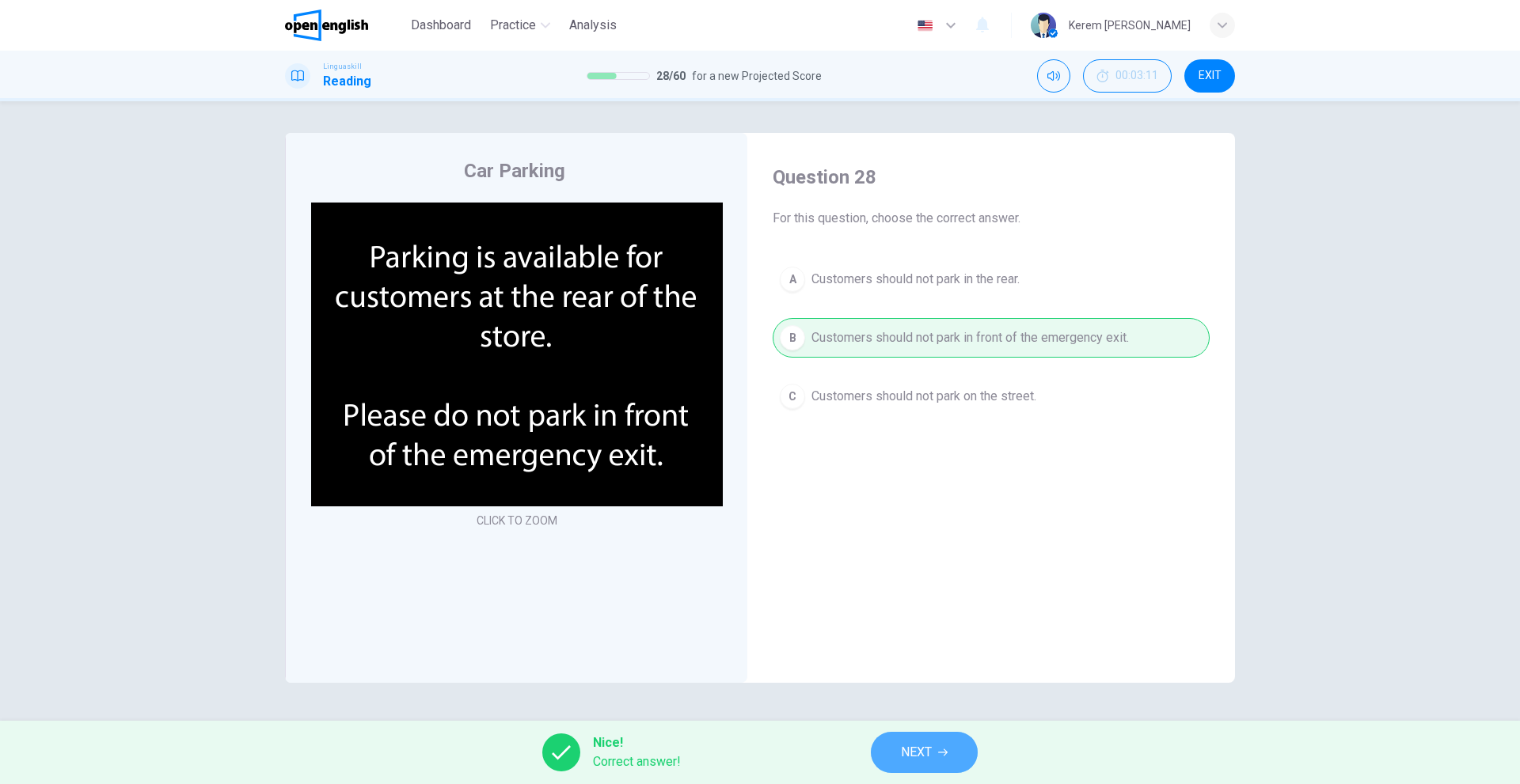
click at [899, 742] on button "NEXT" at bounding box center [924, 752] width 107 height 41
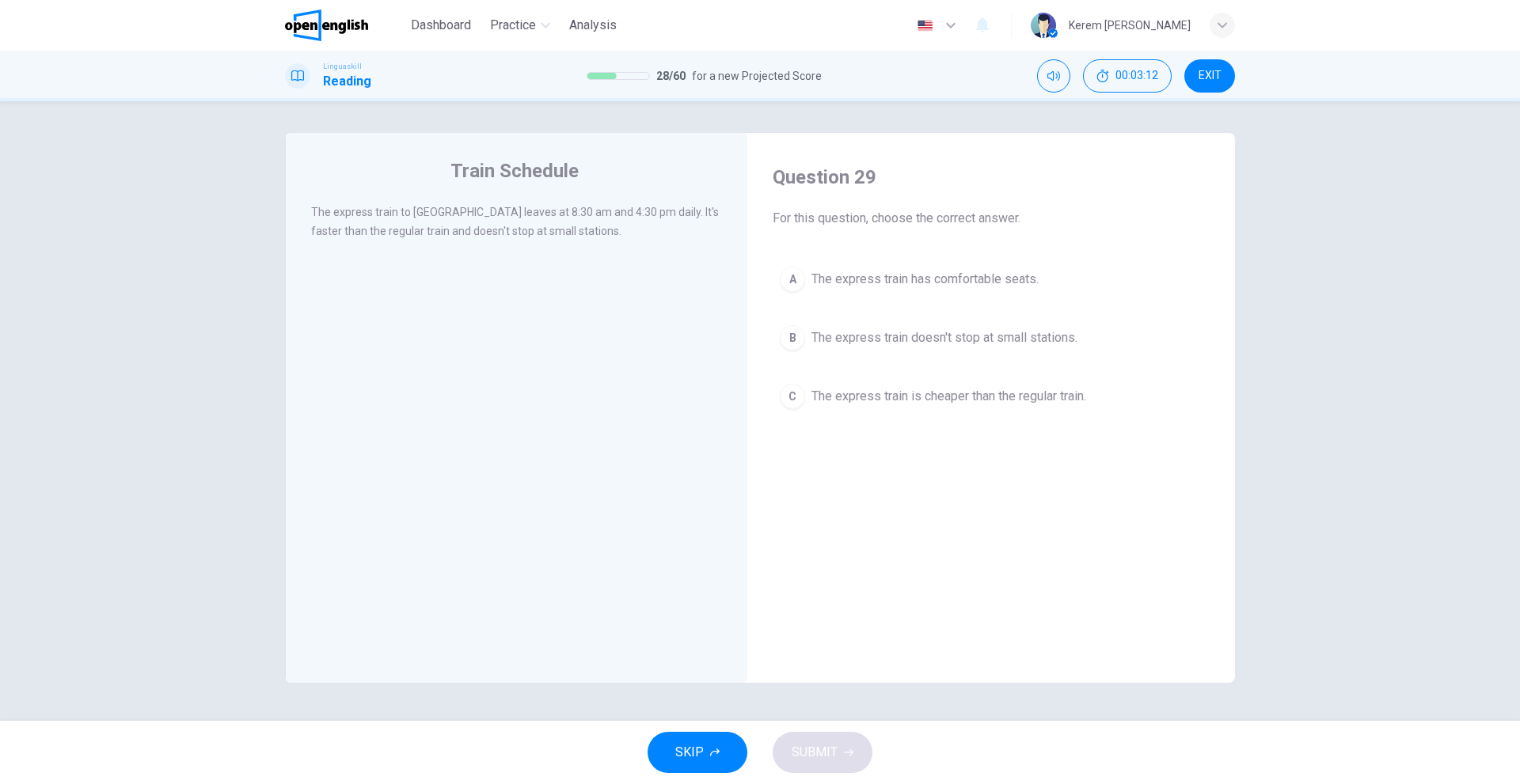
drag, startPoint x: 878, startPoint y: 320, endPoint x: 883, endPoint y: 343, distance: 23.5
click at [878, 322] on button "B The express train doesn't stop at small stations." at bounding box center [990, 338] width 437 height 39
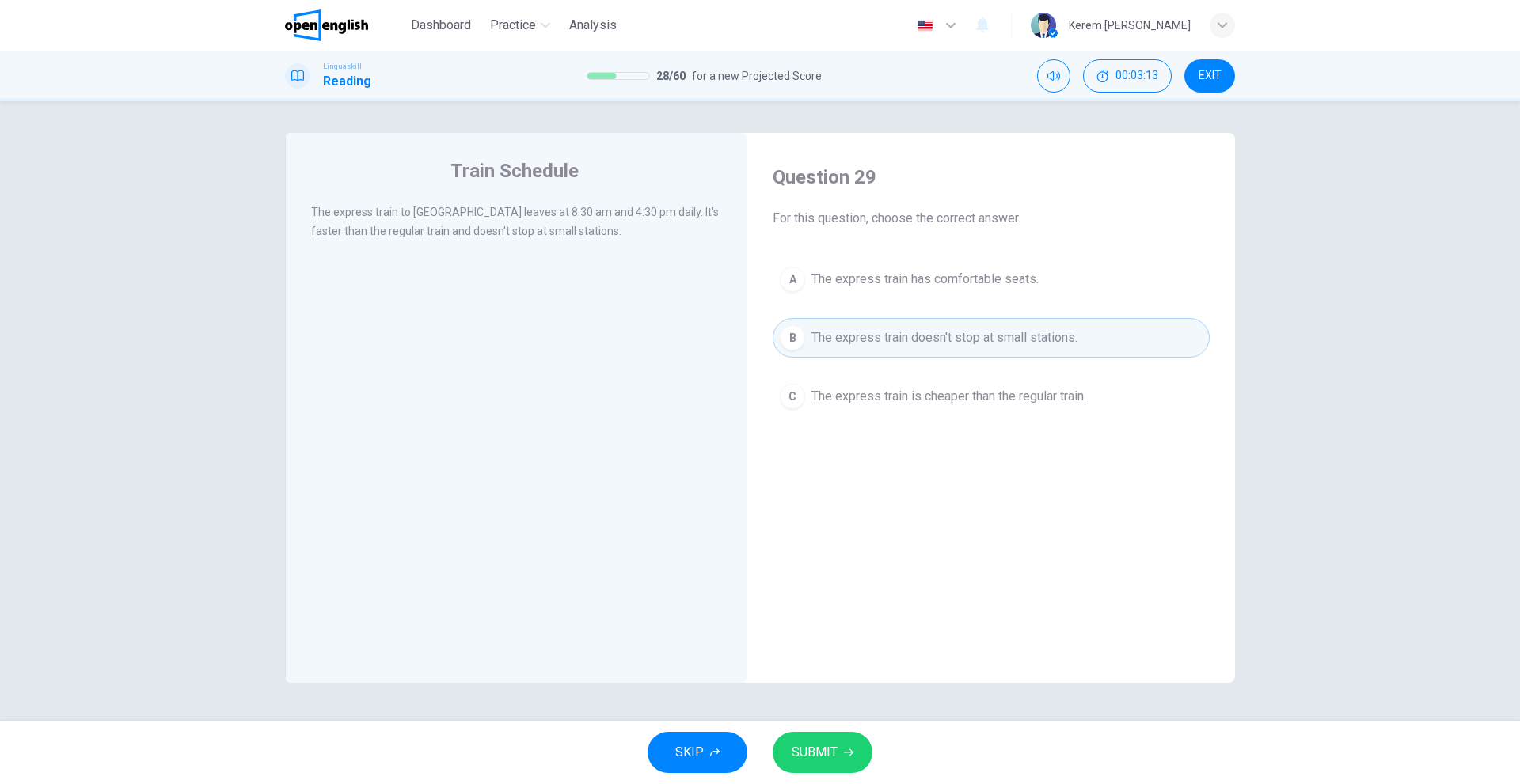
click at [875, 258] on div "Question 29 For this question, choose the correct answer. A The express train h…" at bounding box center [991, 291] width 463 height 283
click at [889, 414] on button "C The express train is cheaper than the regular train." at bounding box center [990, 396] width 437 height 39
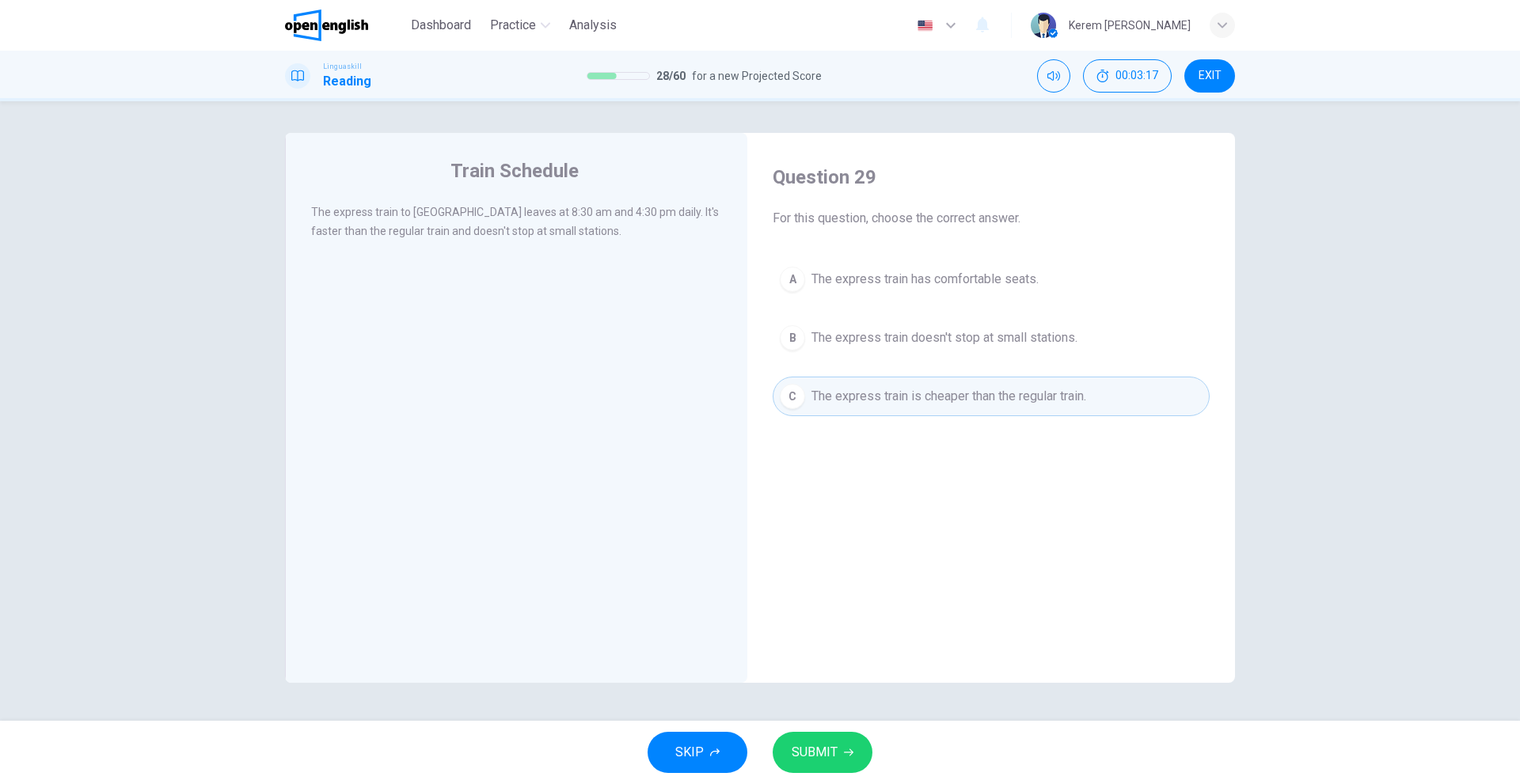
click at [859, 335] on span "The express train doesn't stop at small stations." at bounding box center [944, 338] width 266 height 19
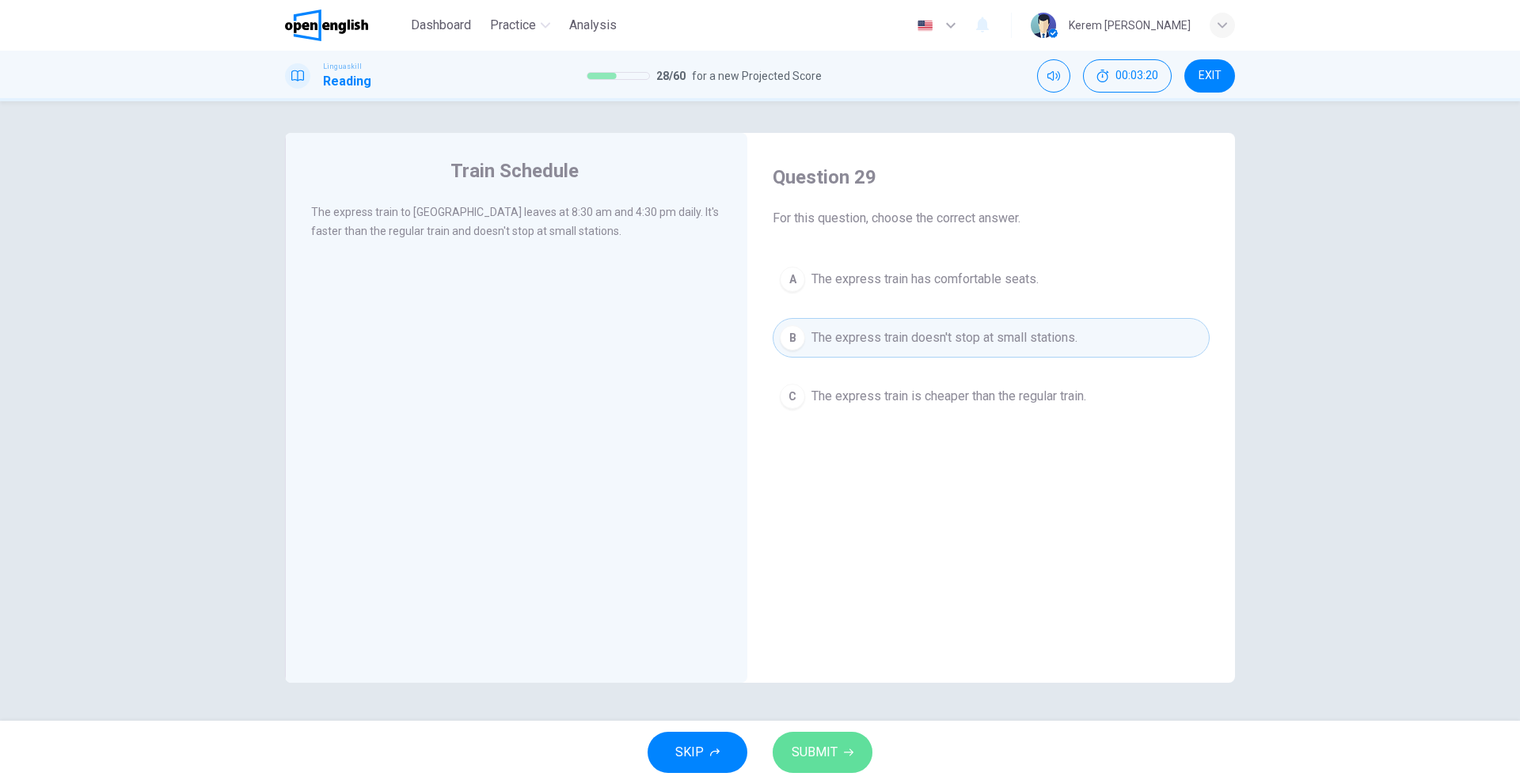
click at [828, 756] on span "SUBMIT" at bounding box center [814, 752] width 46 height 22
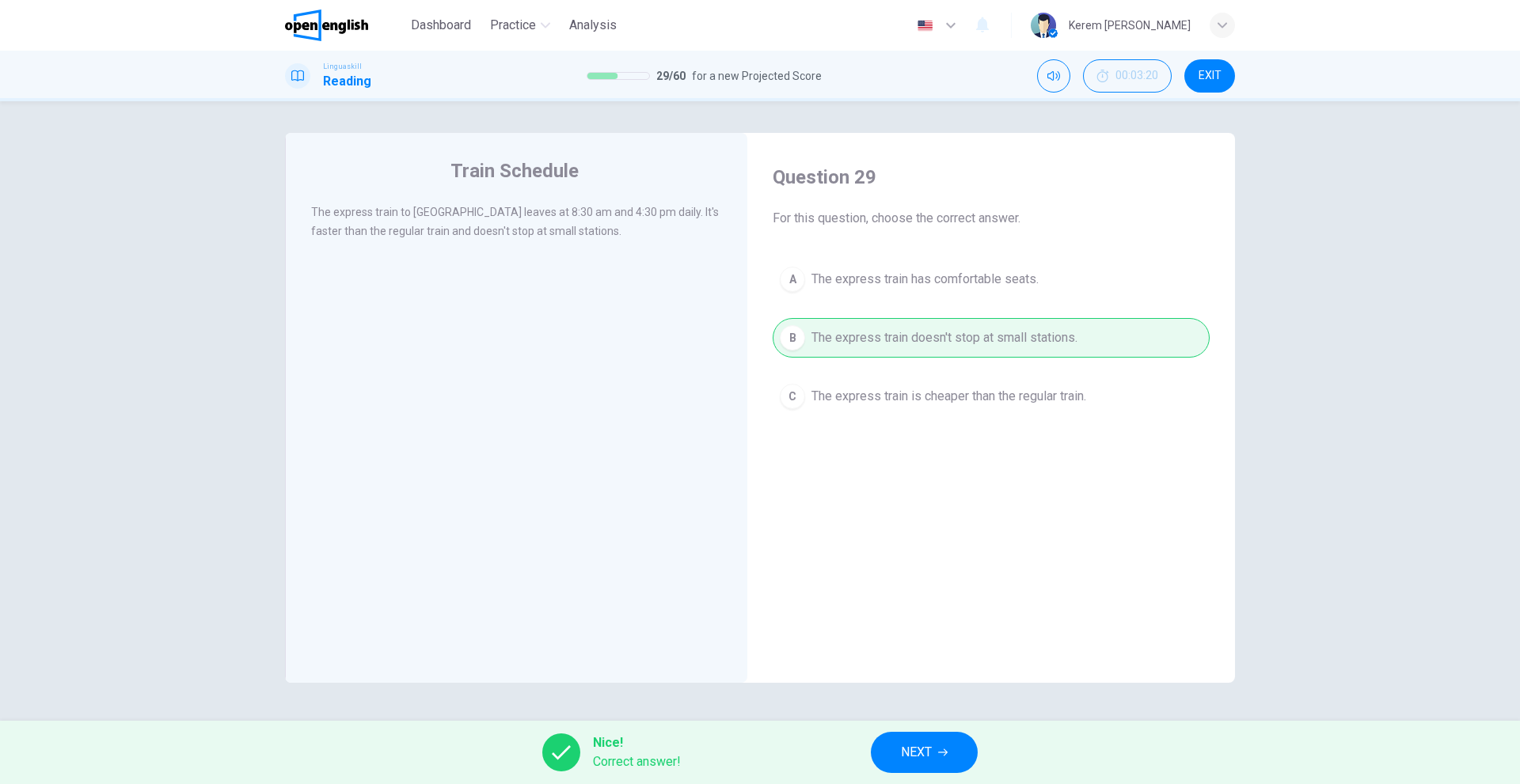
click at [928, 750] on span "NEXT" at bounding box center [916, 752] width 31 height 22
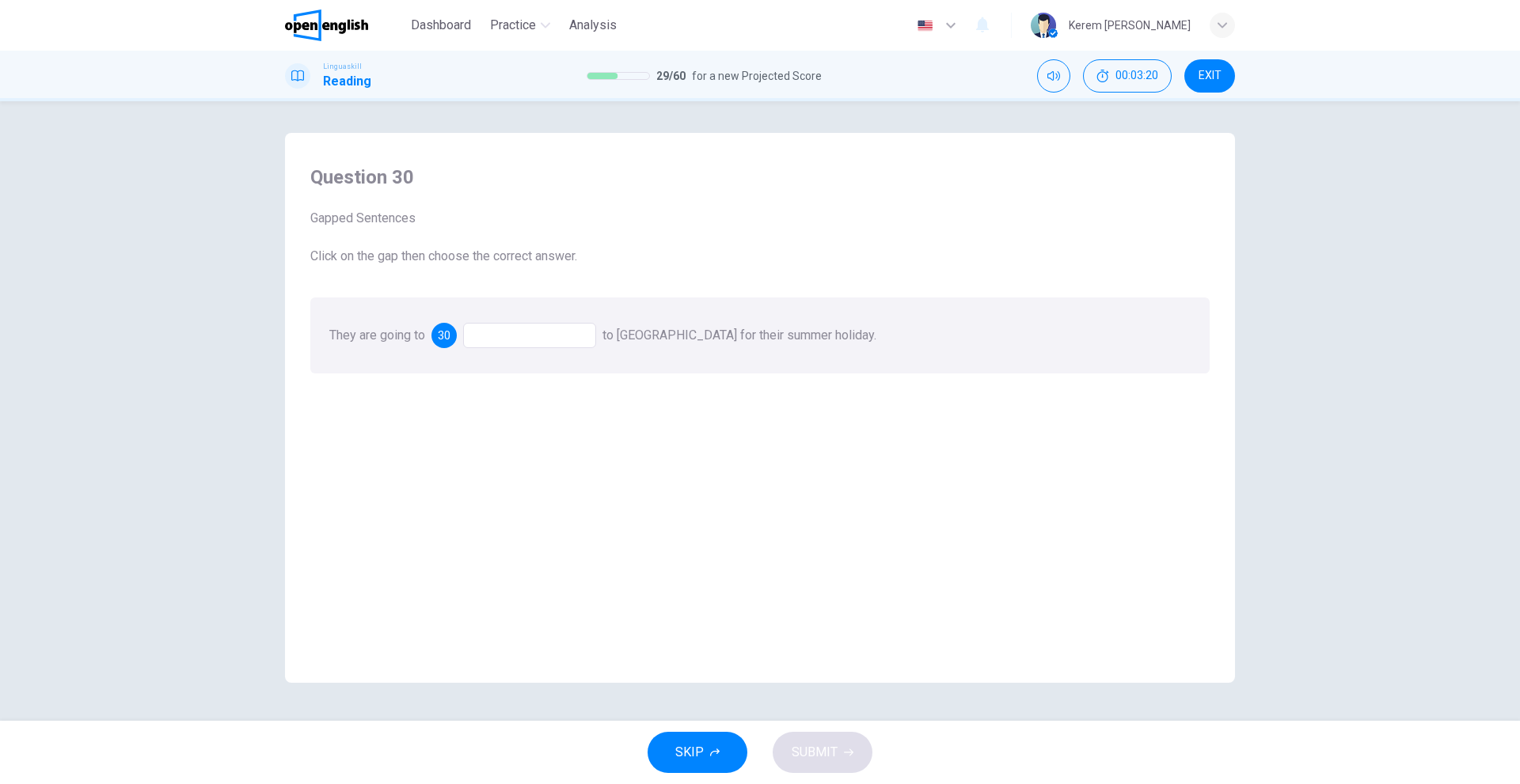
click at [535, 326] on div at bounding box center [530, 335] width 133 height 25
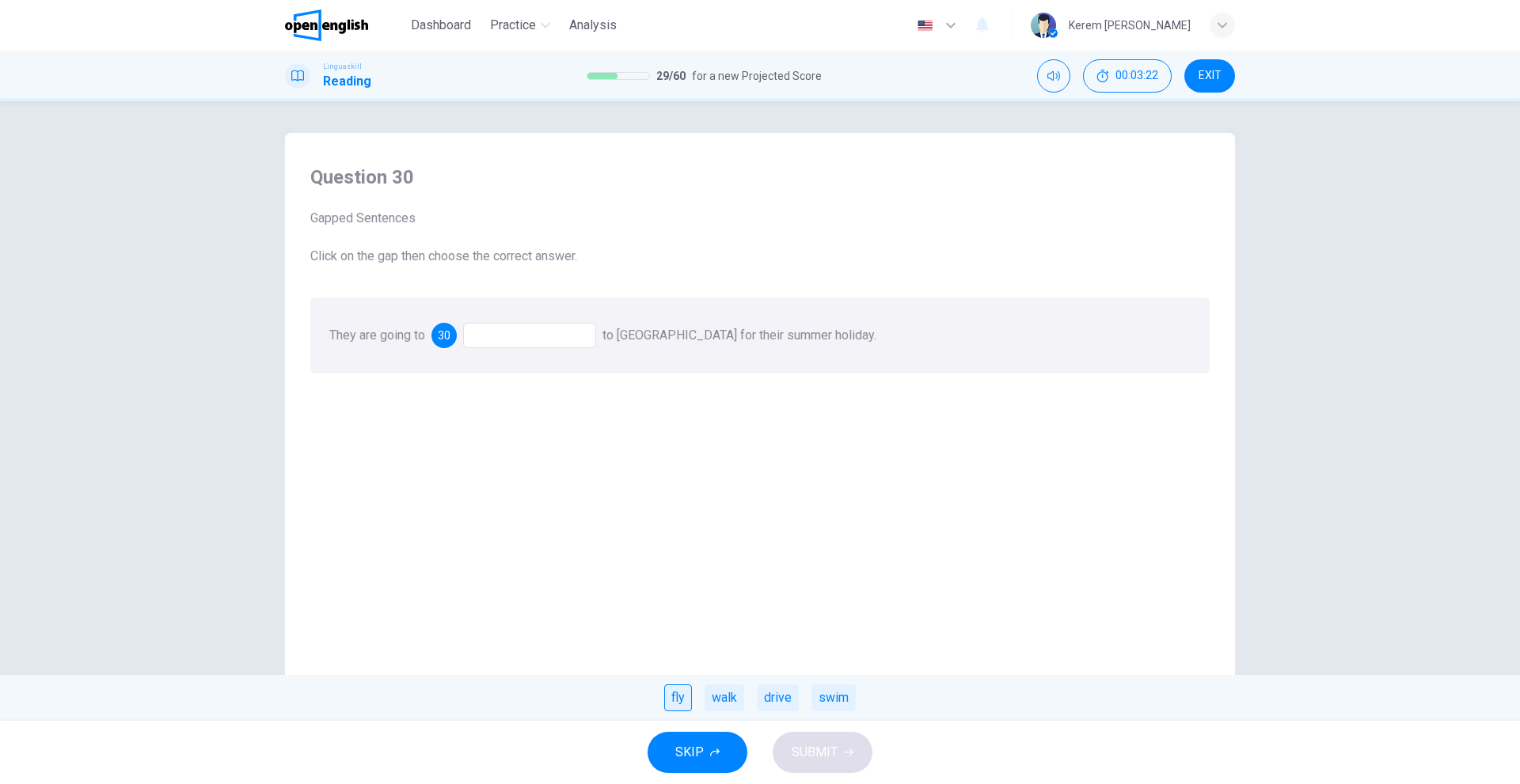
click at [689, 701] on div "fly" at bounding box center [677, 698] width 28 height 27
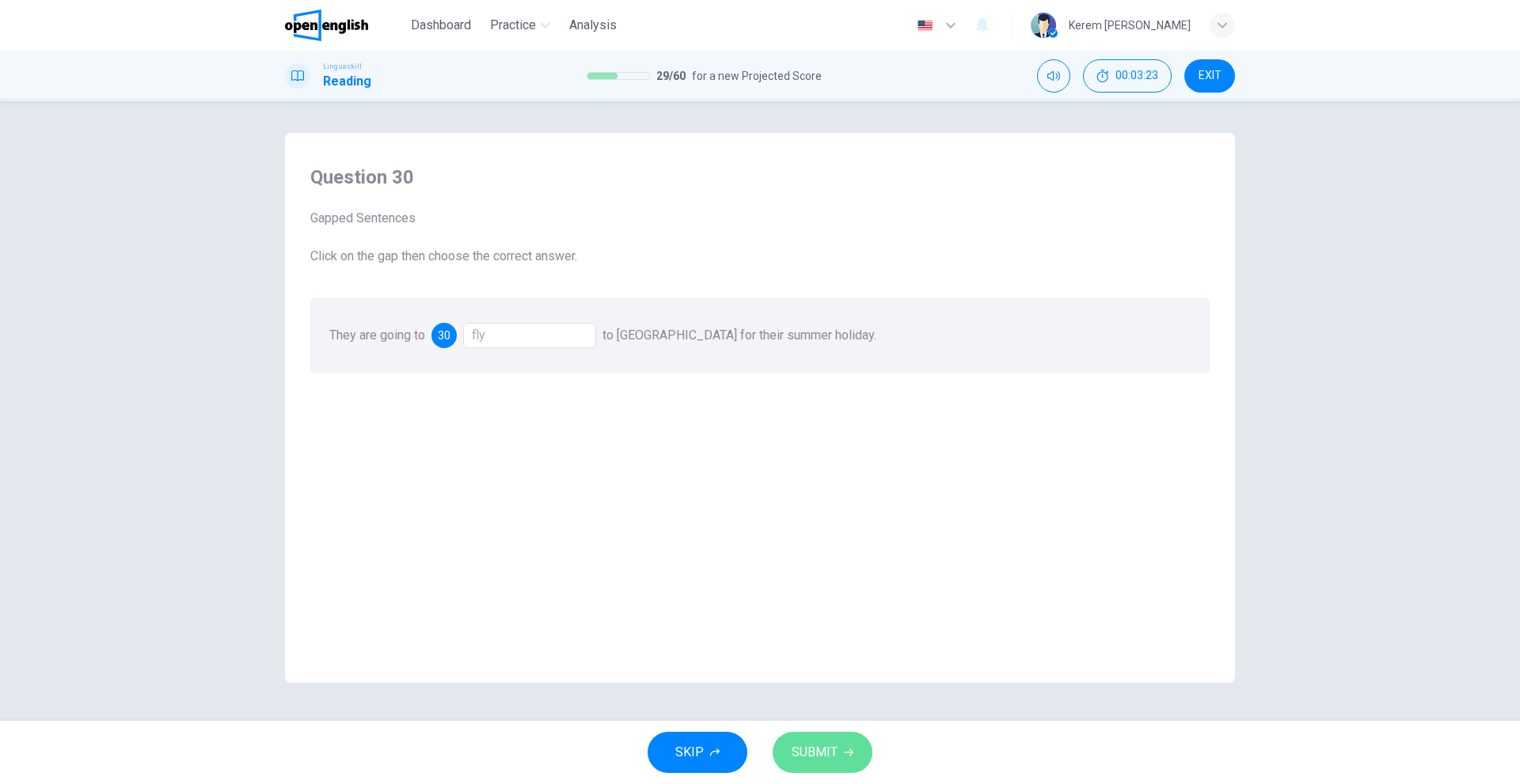
click at [821, 749] on span "SUBMIT" at bounding box center [814, 752] width 46 height 22
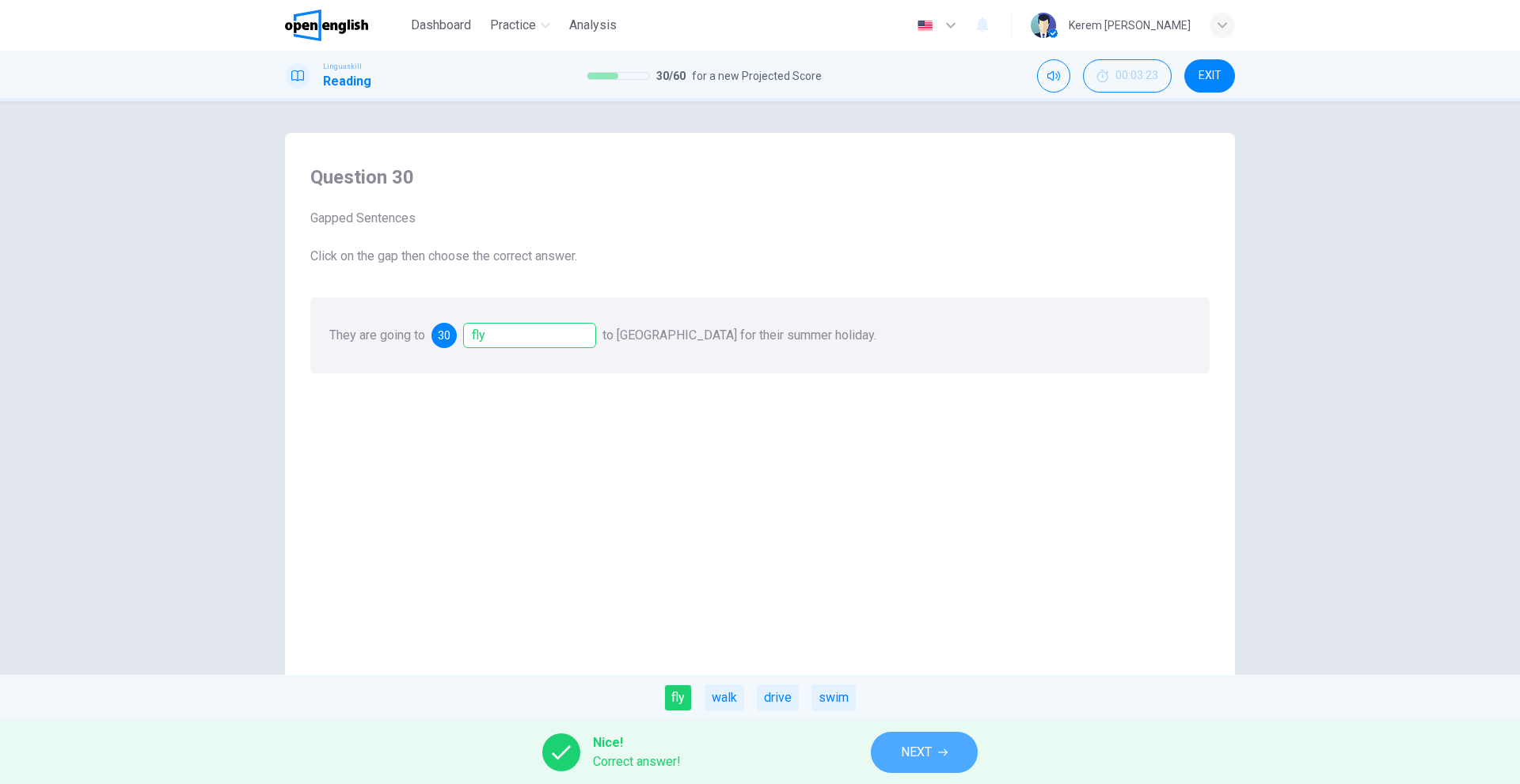
click at [918, 756] on span "NEXT" at bounding box center [916, 752] width 31 height 22
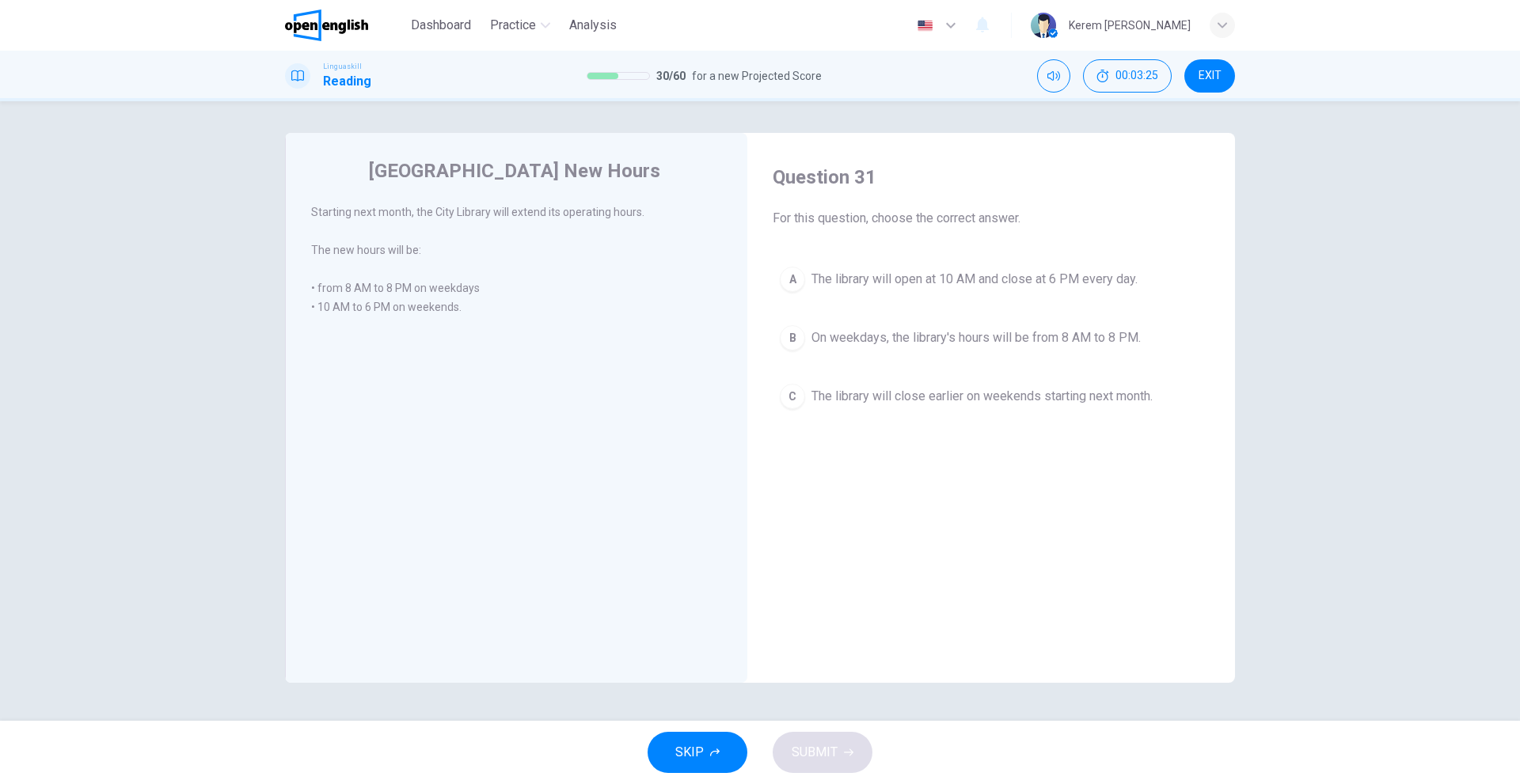
click at [801, 264] on button "A The library will open at 10 AM and close at 6 PM every day." at bounding box center [990, 279] width 437 height 39
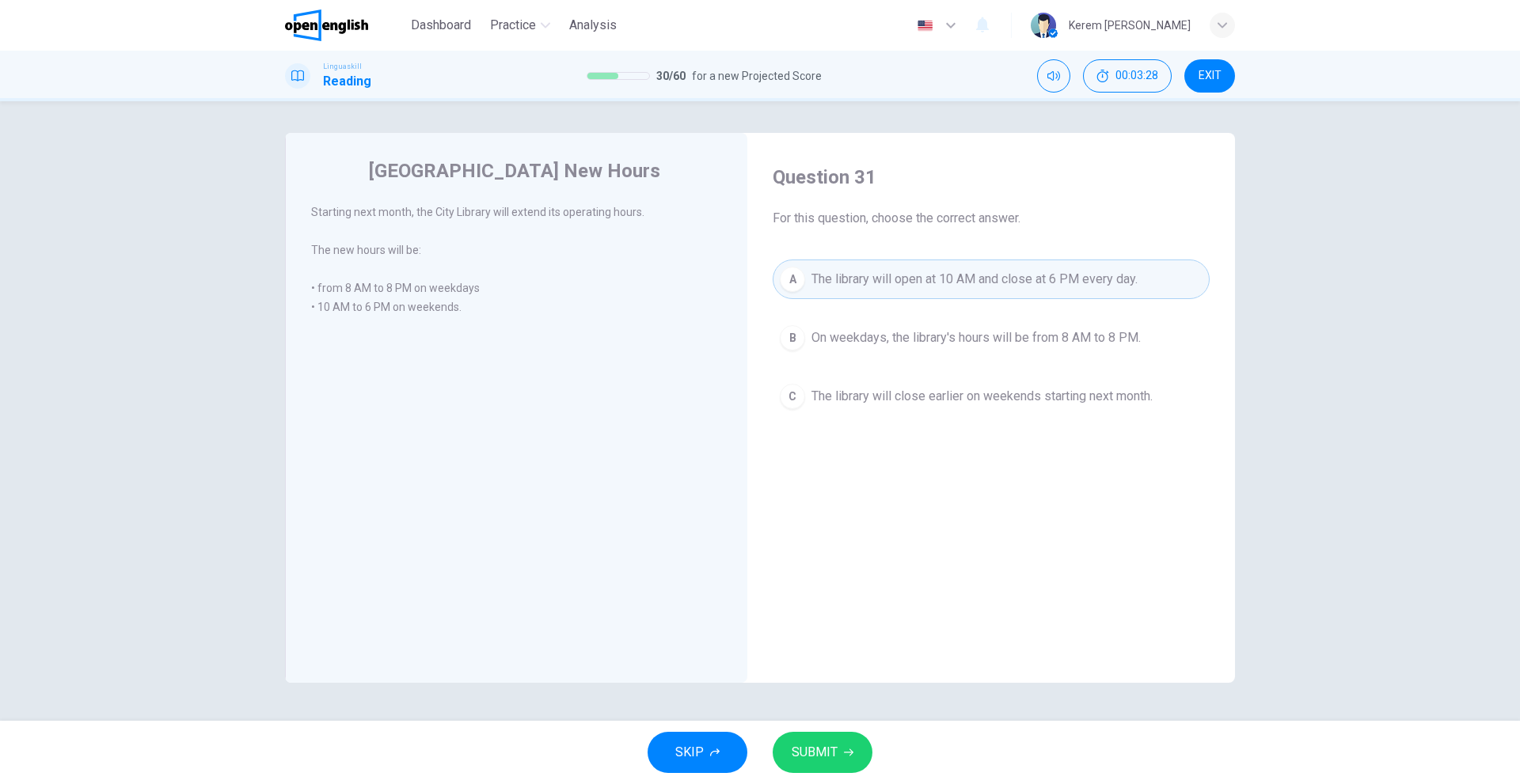
click at [860, 327] on button "B On weekdays, the library's hours will be from 8 AM to 8 PM." at bounding box center [990, 338] width 437 height 39
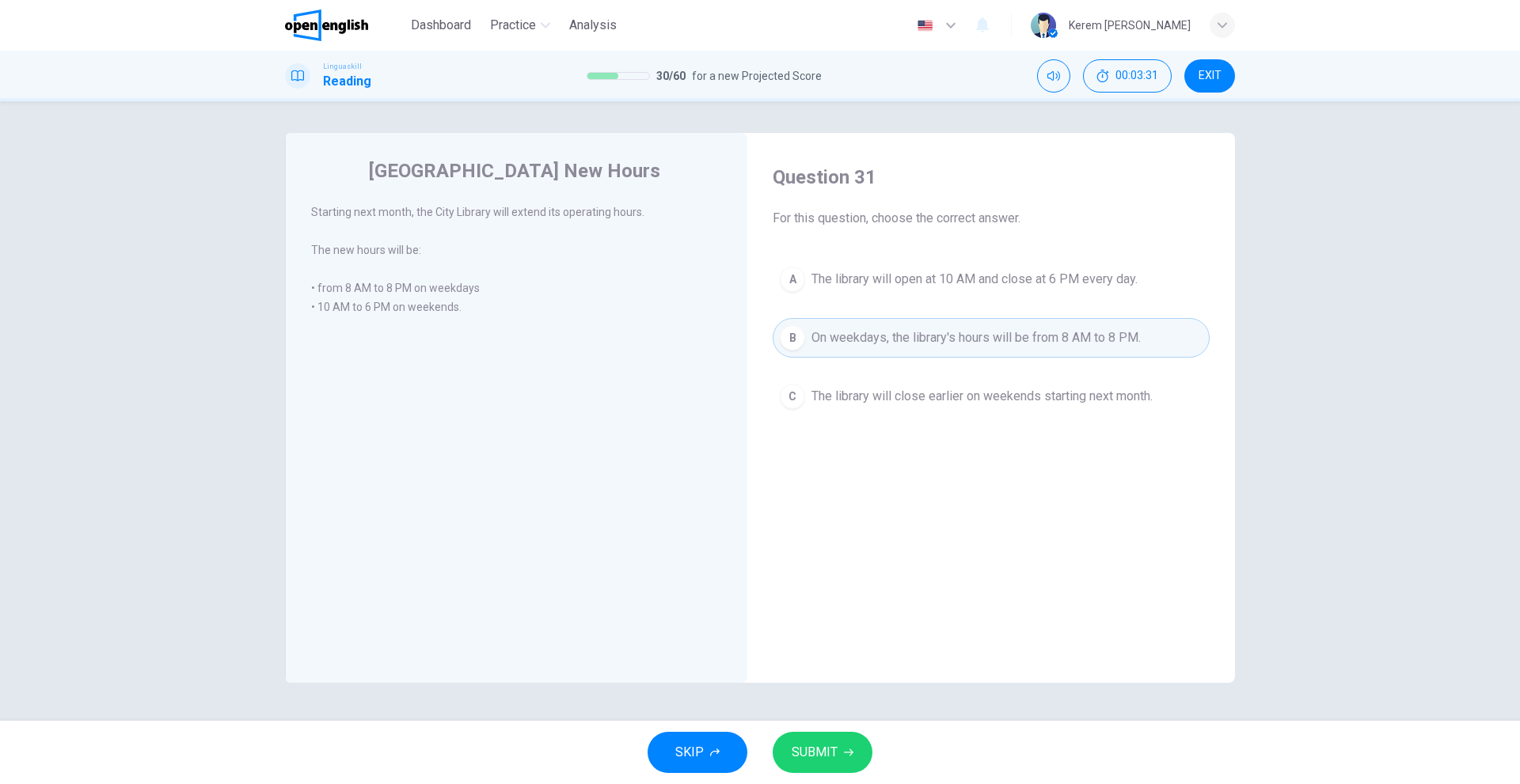
click at [814, 399] on span "The library will close earlier on weekends starting next month." at bounding box center [981, 396] width 341 height 19
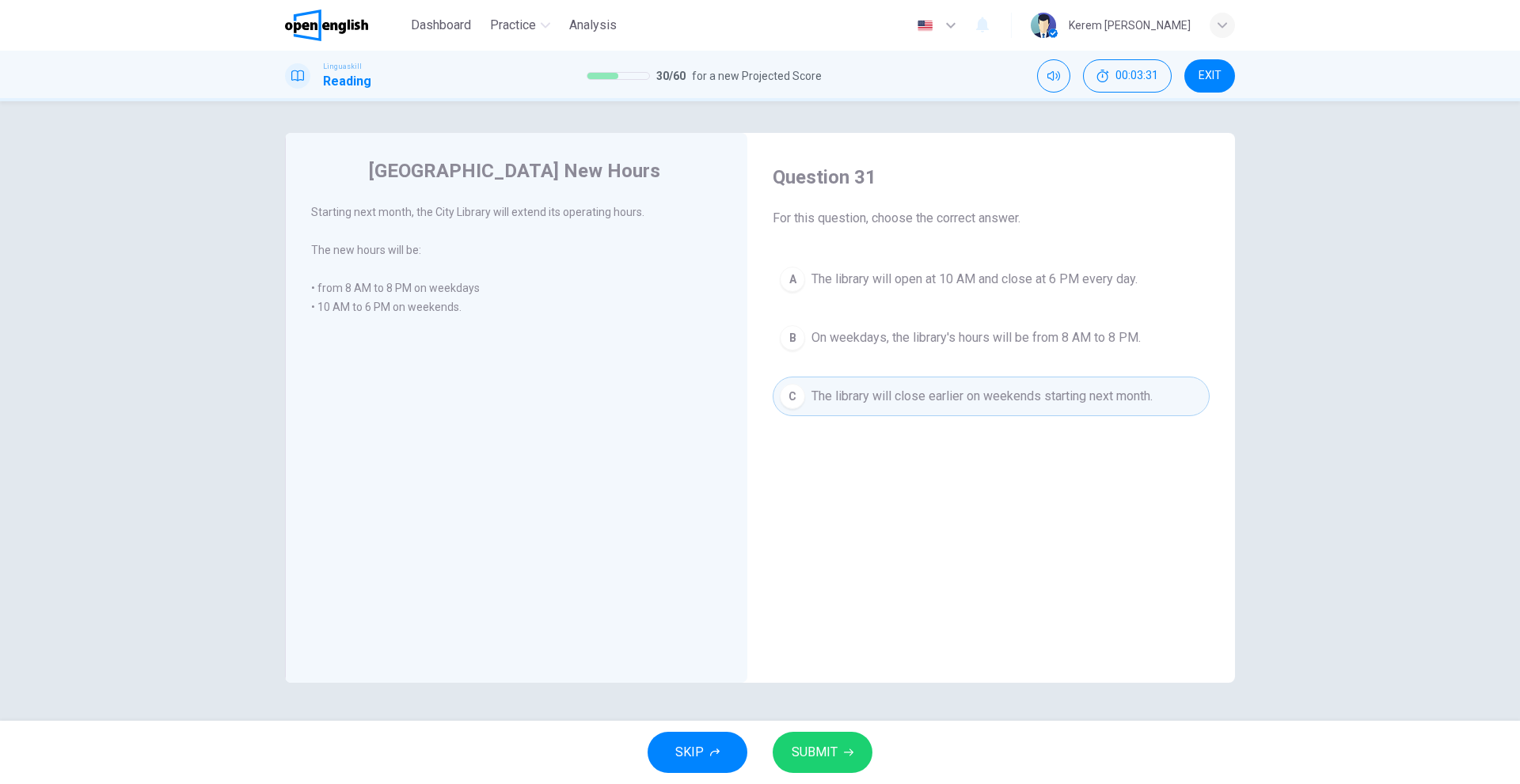
click at [825, 750] on span "SUBMIT" at bounding box center [814, 752] width 46 height 22
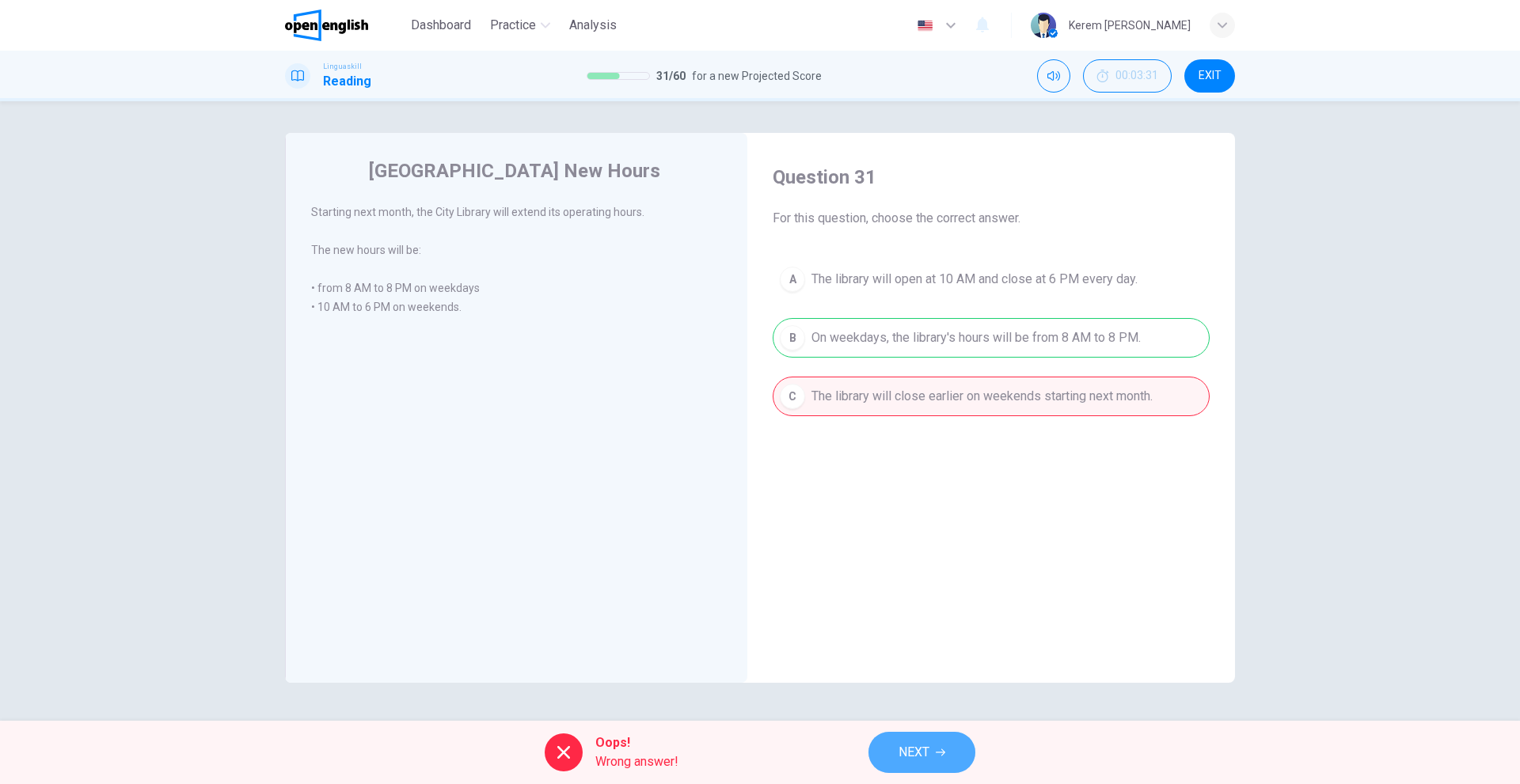
click at [926, 762] on span "NEXT" at bounding box center [913, 752] width 31 height 22
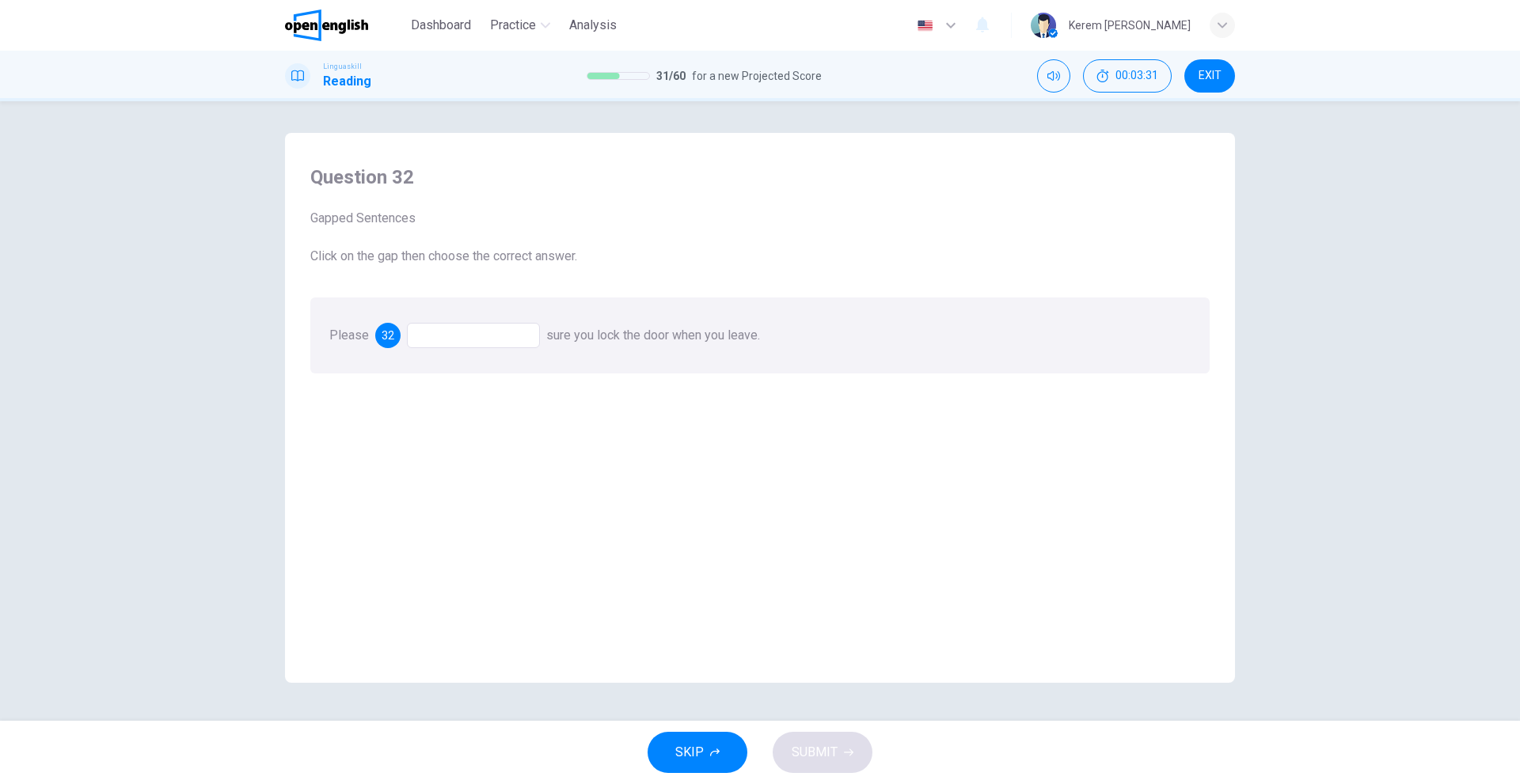
drag, startPoint x: 437, startPoint y: 358, endPoint x: 444, endPoint y: 339, distance: 20.2
click at [438, 354] on div "Please 32 sure you lock the door when you leave." at bounding box center [759, 335] width 899 height 76
click at [445, 337] on div at bounding box center [473, 335] width 133 height 25
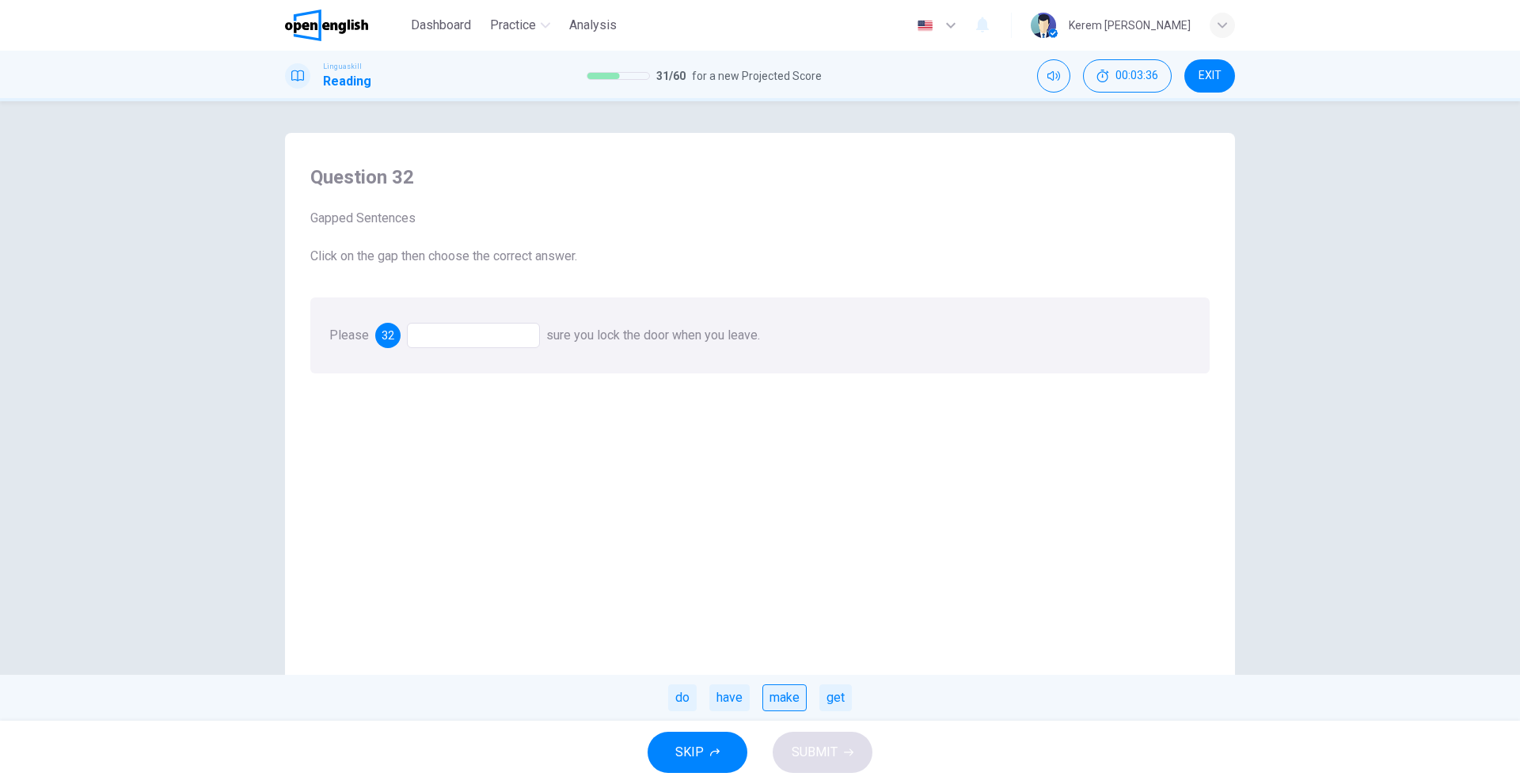
click at [793, 707] on div "make" at bounding box center [784, 698] width 44 height 27
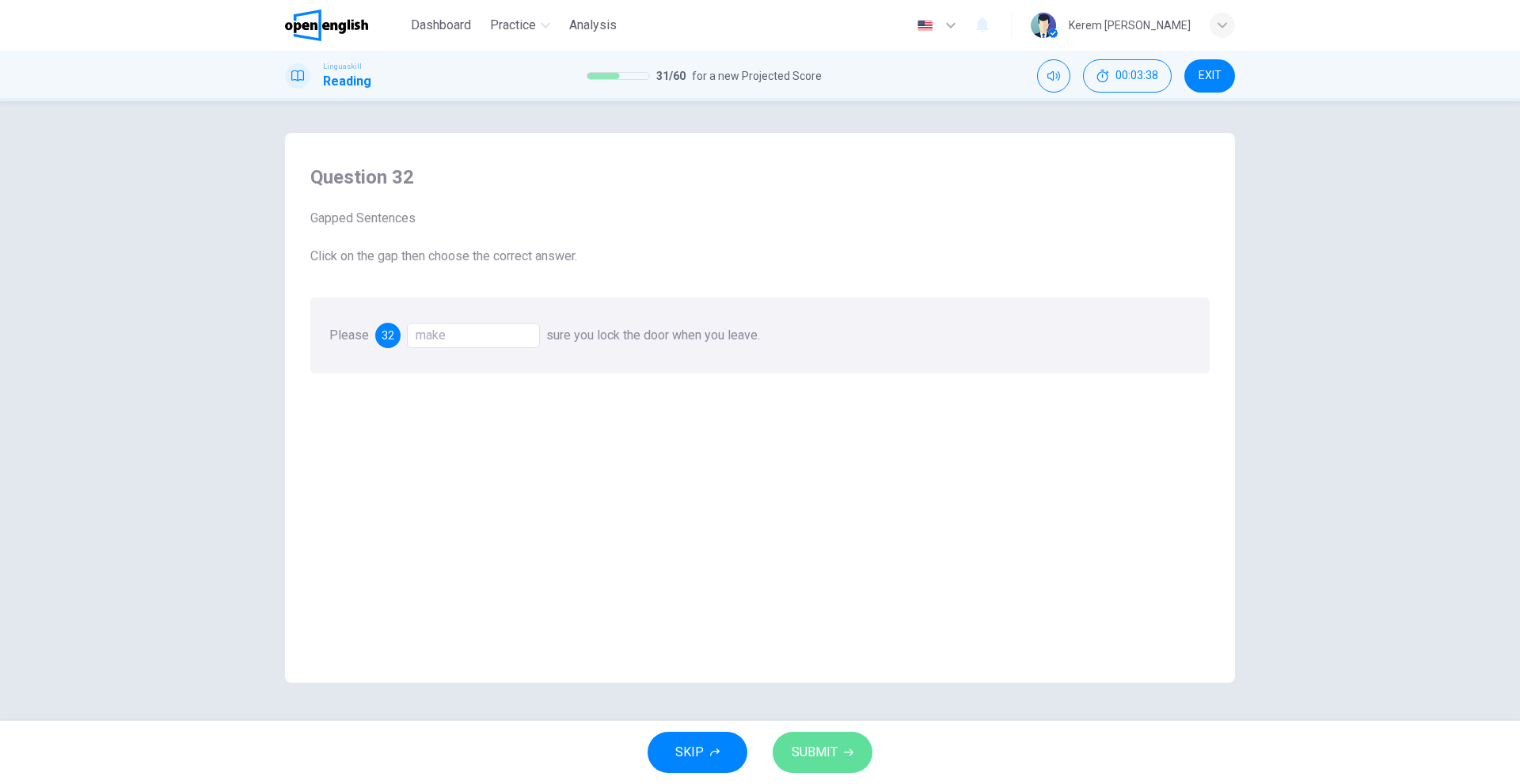
click at [829, 735] on button "SUBMIT" at bounding box center [822, 752] width 100 height 41
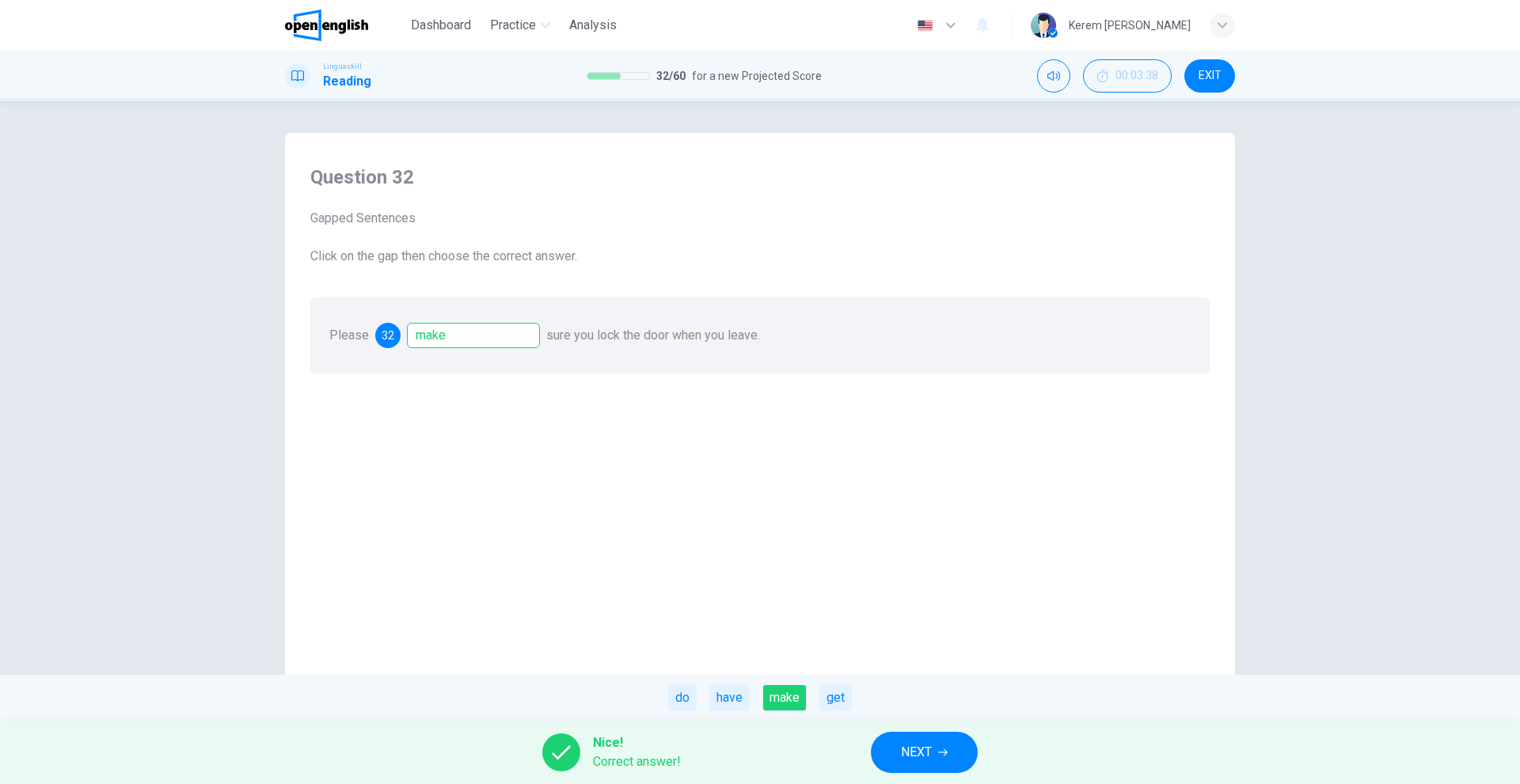
click at [918, 743] on span "NEXT" at bounding box center [916, 752] width 31 height 22
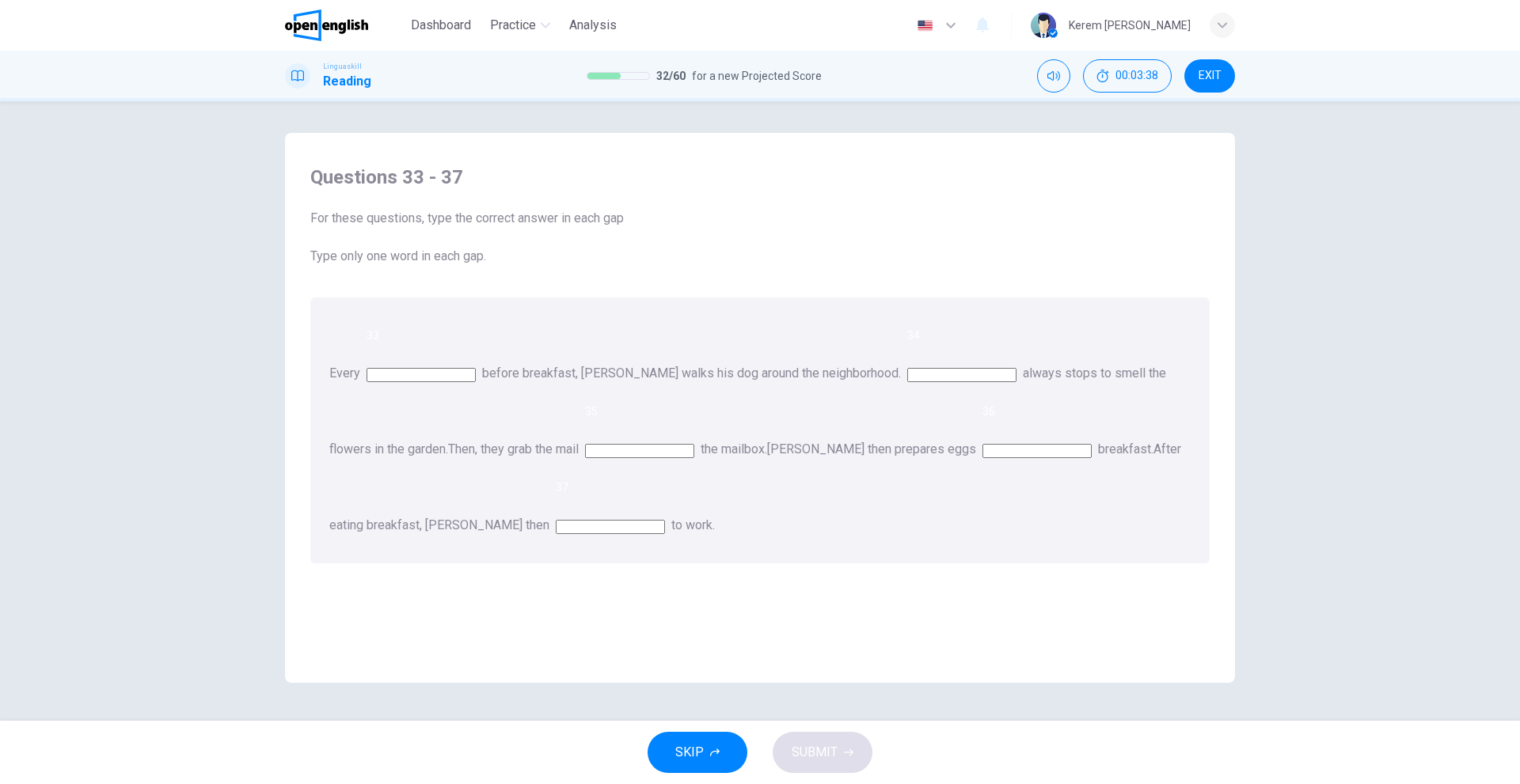
click at [476, 368] on input at bounding box center [421, 374] width 109 height 14
click at [592, 389] on div "Every 33 before breakfast, Mr. Green walks his dog around the neighborhood. 34 …" at bounding box center [759, 430] width 899 height 266
click at [476, 368] on input at bounding box center [421, 374] width 109 height 14
click at [647, 388] on div "Every 33 before breakfast, Mr. Green walks his dog around the neighborhood. 34 …" at bounding box center [759, 430] width 899 height 266
click at [476, 368] on input at bounding box center [421, 374] width 109 height 14
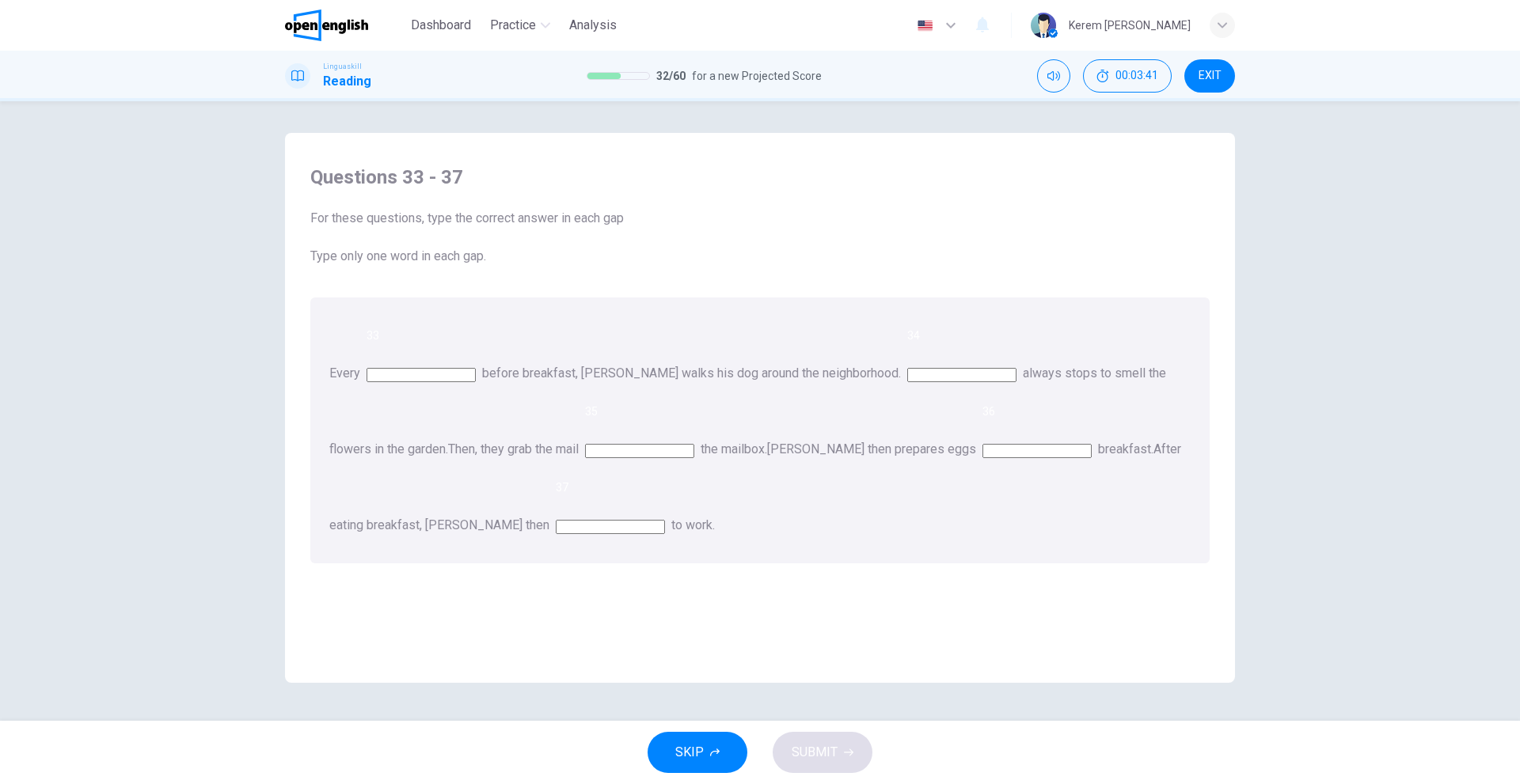
drag, startPoint x: 573, startPoint y: 431, endPoint x: 578, endPoint y: 439, distance: 9.4
click at [578, 439] on div "Every 33 before breakfast, Mr. Green walks his dog around the neighborhood. 34 …" at bounding box center [759, 430] width 899 height 266
click at [533, 351] on div "Every 33 before breakfast, Mr. Green walks his dog around the neighborhood. 34 …" at bounding box center [759, 430] width 899 height 266
click at [476, 368] on input at bounding box center [421, 374] width 109 height 14
type input "****"
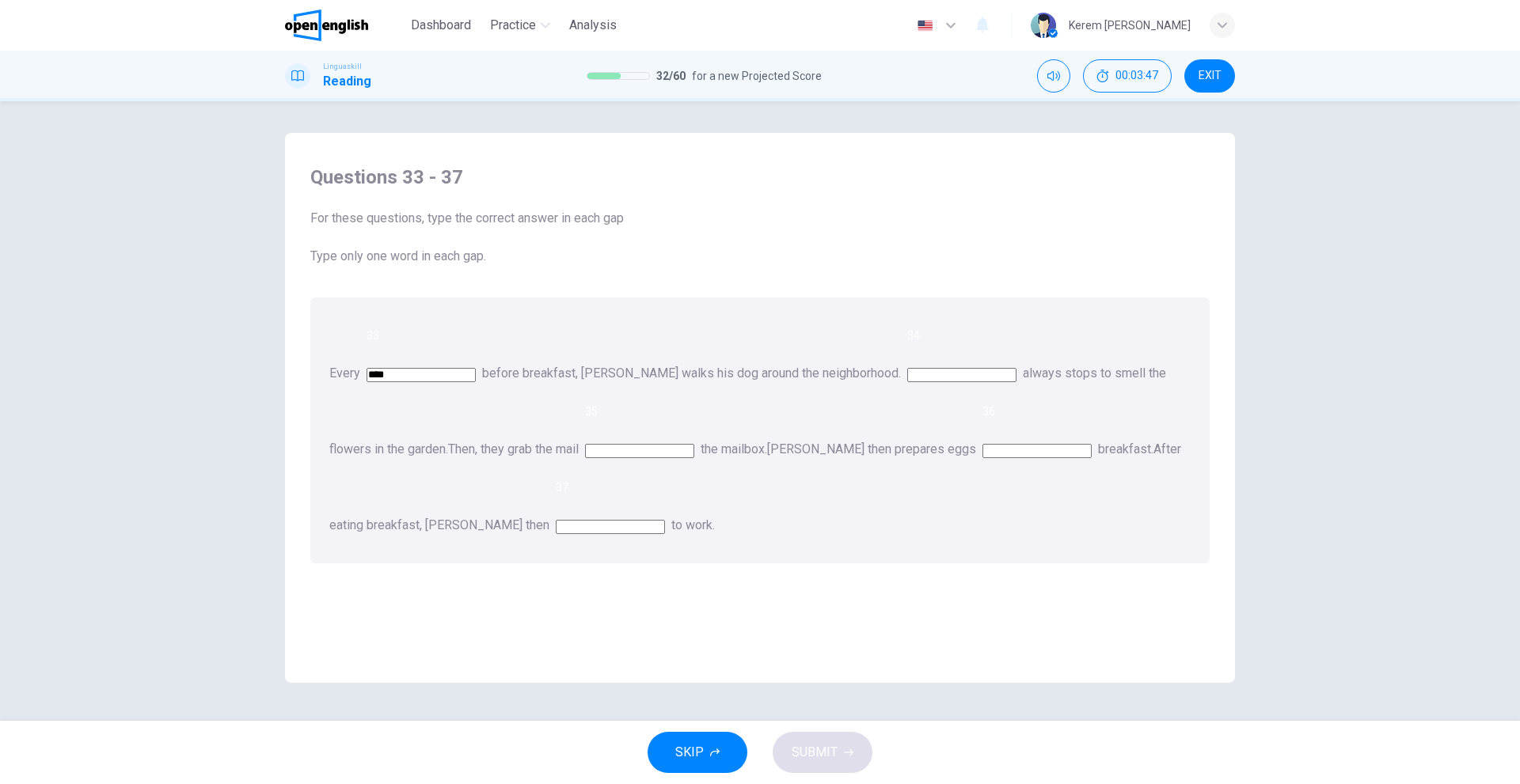
click at [1016, 368] on input at bounding box center [961, 374] width 109 height 14
type input "**"
click at [694, 444] on input at bounding box center [639, 451] width 109 height 14
type input "****"
click at [715, 518] on span "to work." at bounding box center [693, 525] width 44 height 15
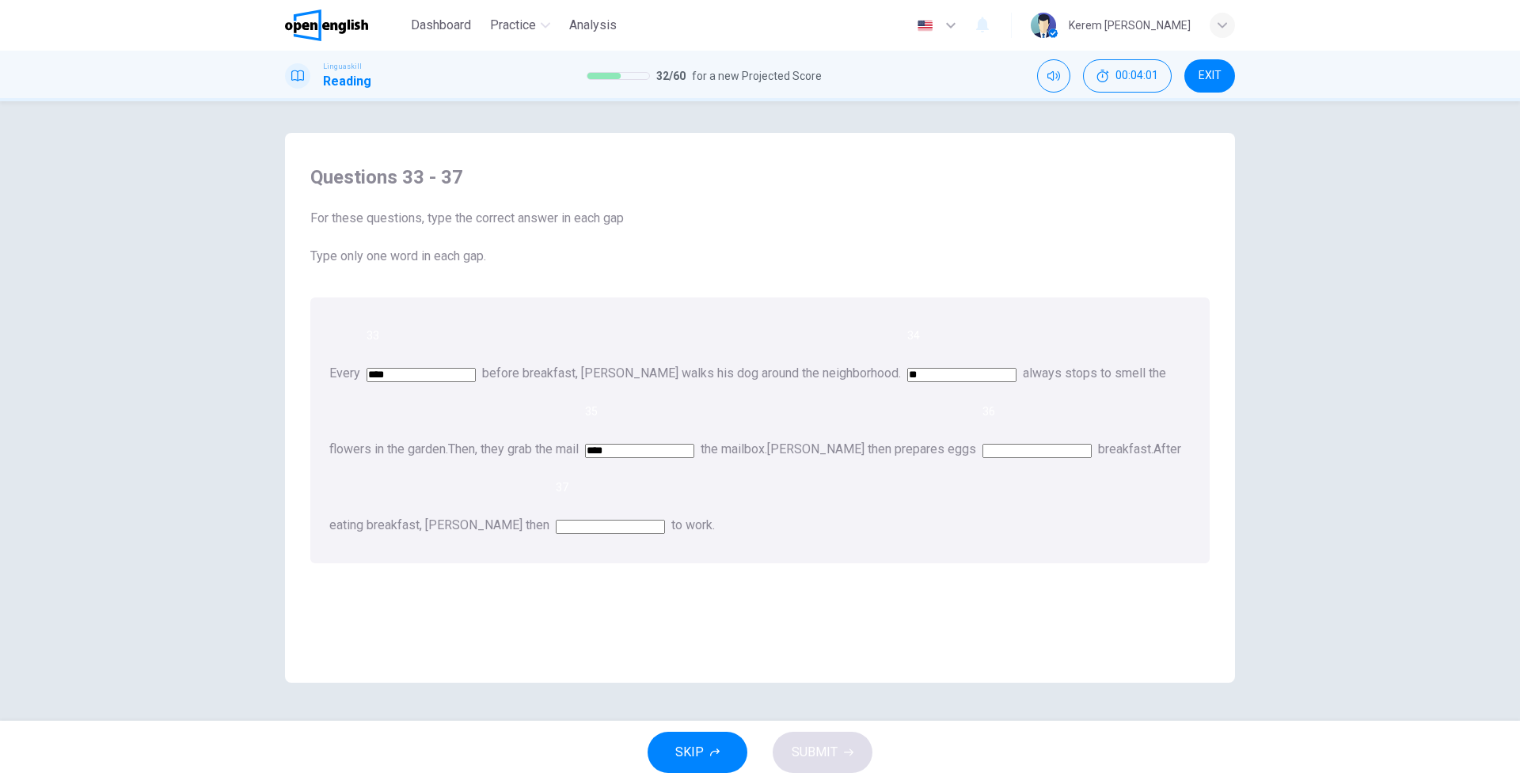
click at [982, 444] on input at bounding box center [1037, 451] width 109 height 14
type input "***"
click at [801, 492] on div "Questions 33 - 37 For these questions, type the correct answer in each gap Type…" at bounding box center [759, 416] width 924 height 534
click at [664, 520] on input at bounding box center [610, 527] width 109 height 14
type input "****"
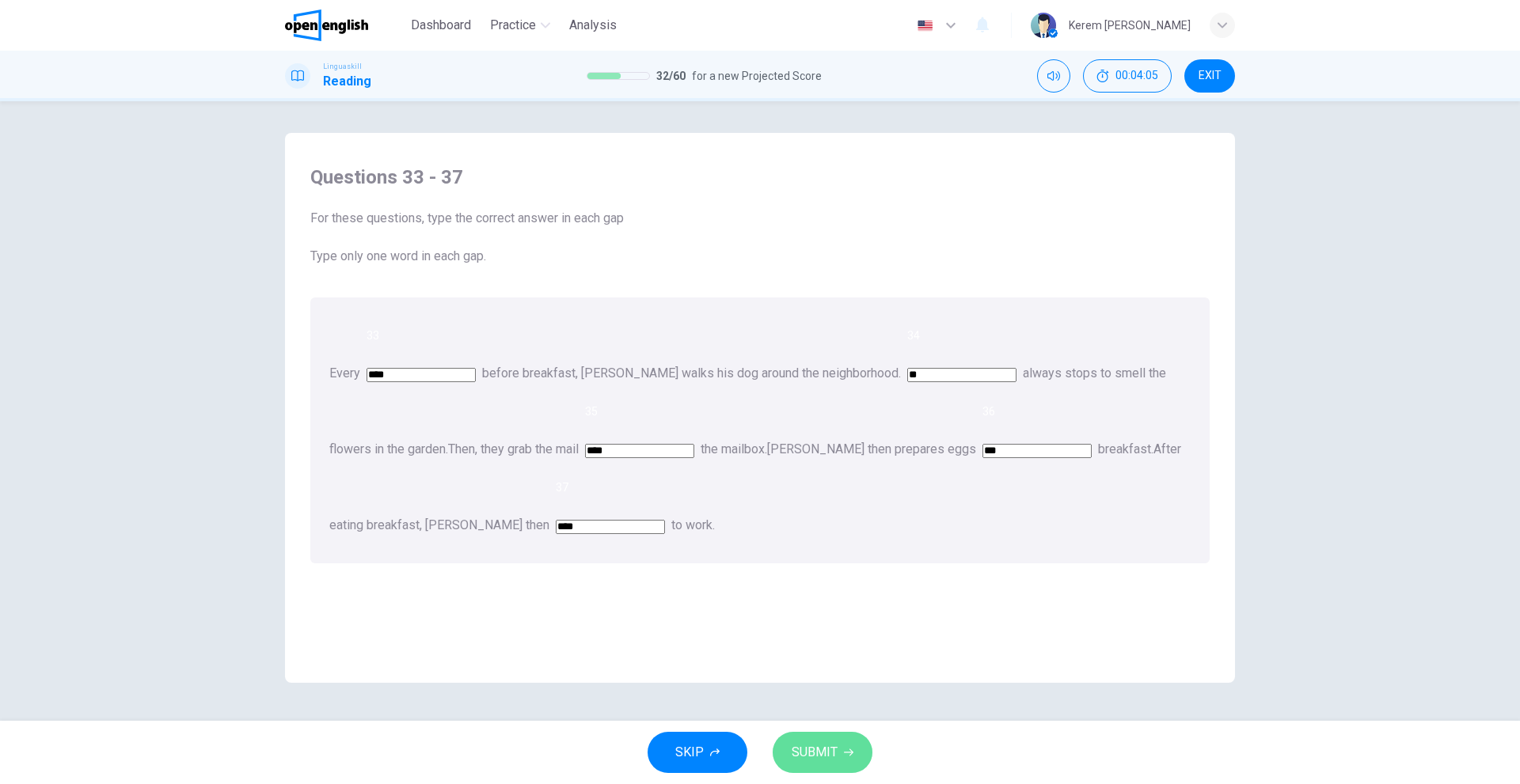
click at [847, 751] on icon "button" at bounding box center [848, 752] width 9 height 9
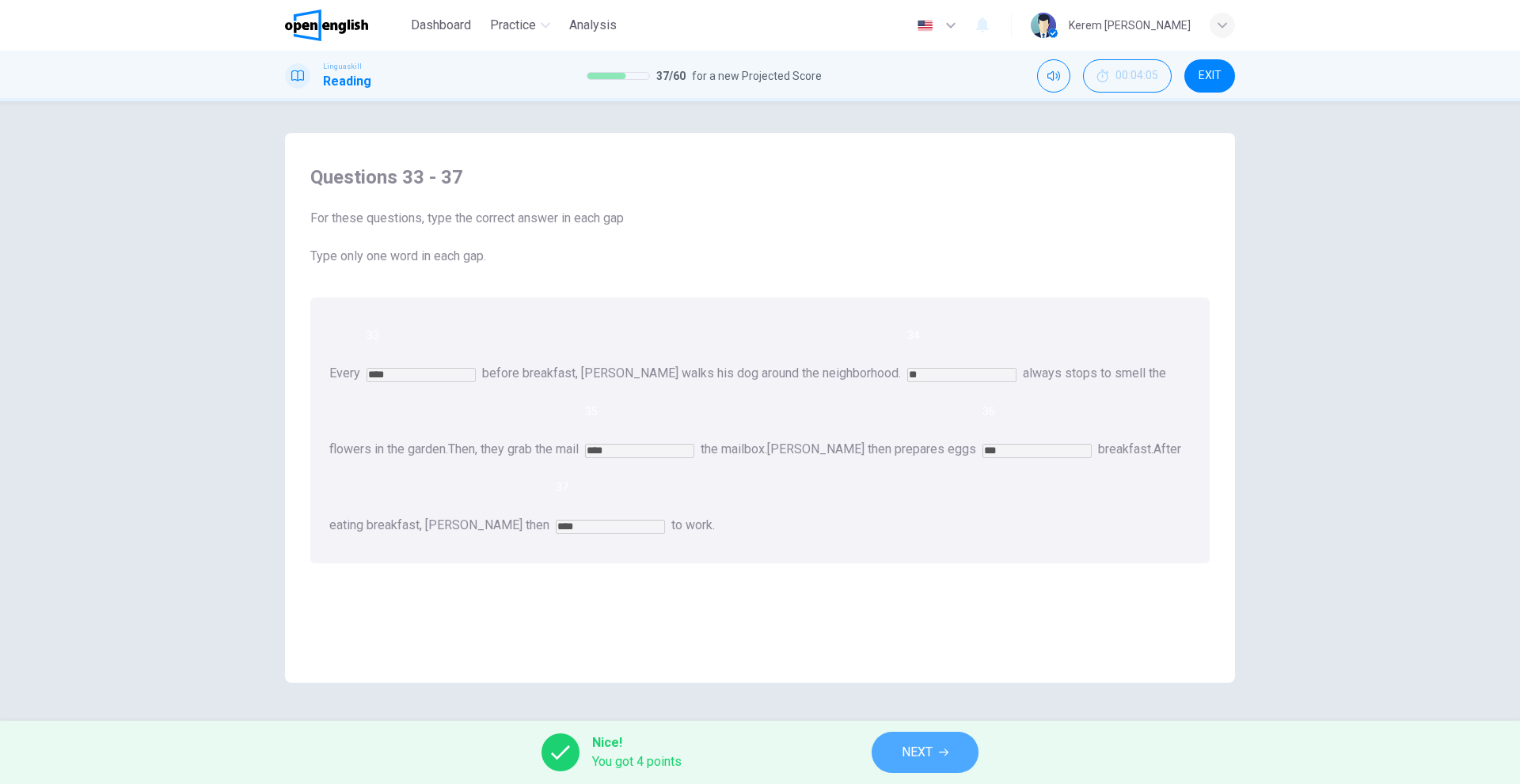
click at [925, 766] on button "NEXT" at bounding box center [925, 752] width 107 height 41
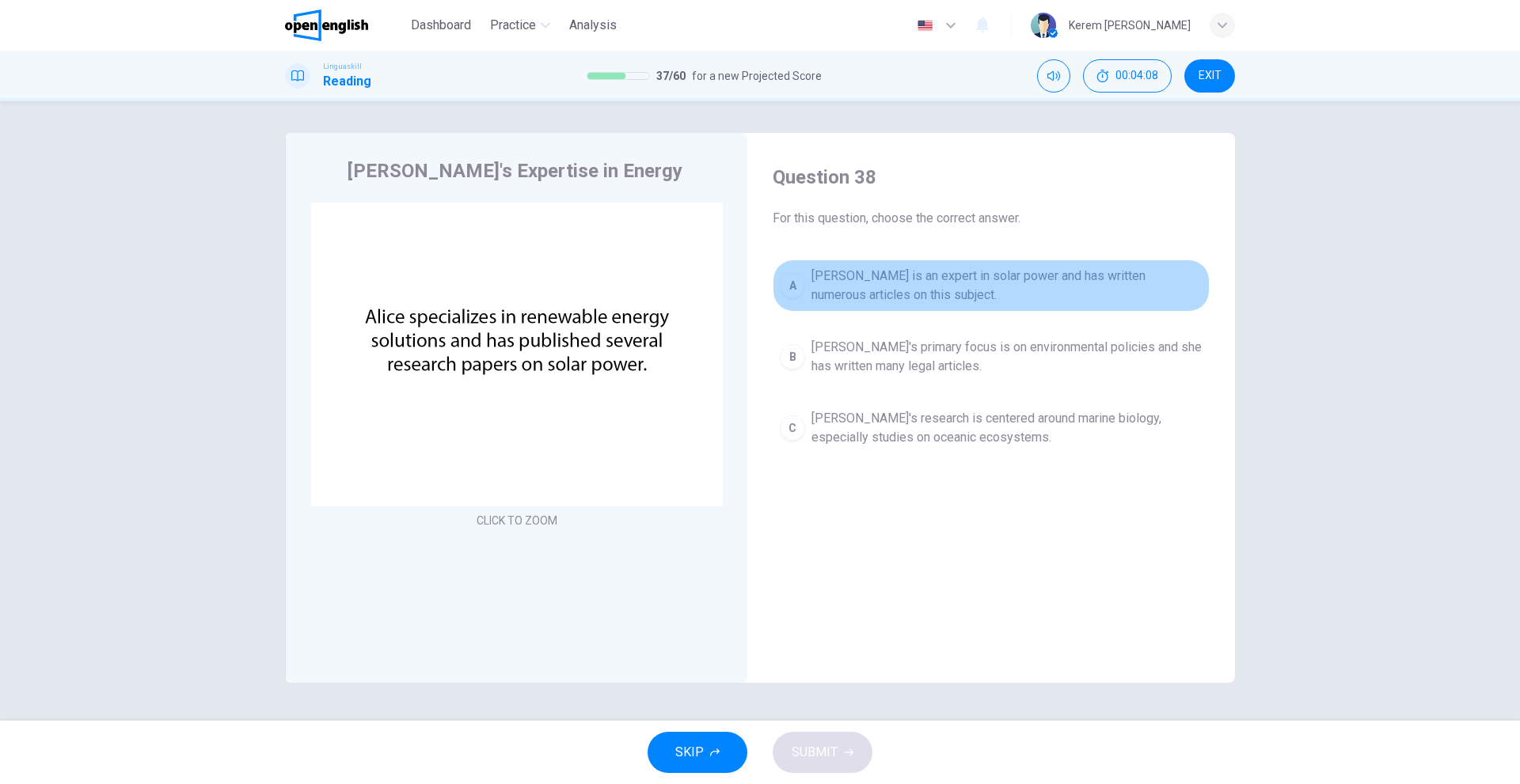
click at [812, 286] on span "Alice is an expert in solar power and has written numerous articles on this sub…" at bounding box center [1006, 285] width 391 height 38
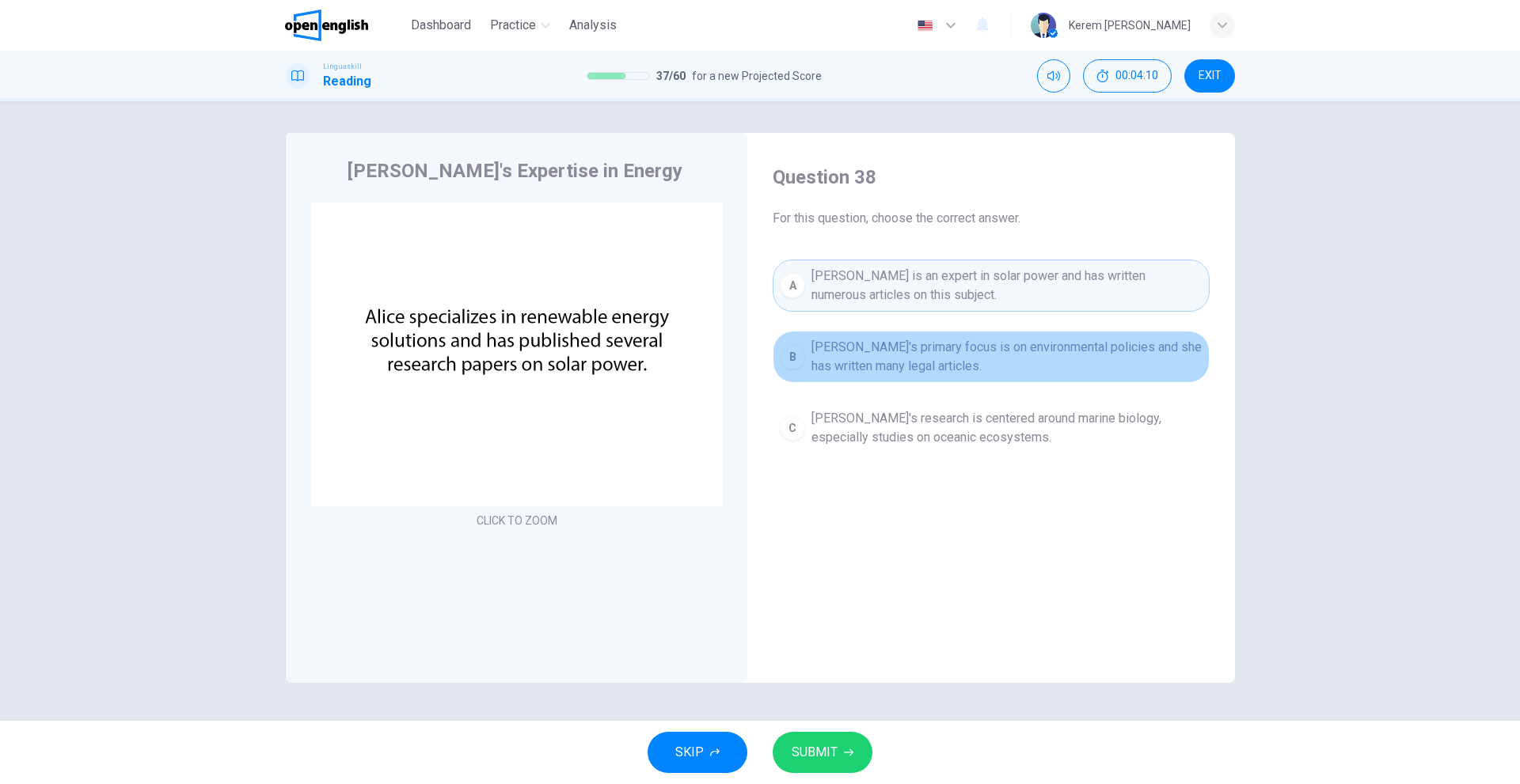
click at [819, 368] on span "Alice's primary focus is on environmental policies and she has written many leg…" at bounding box center [1006, 356] width 391 height 38
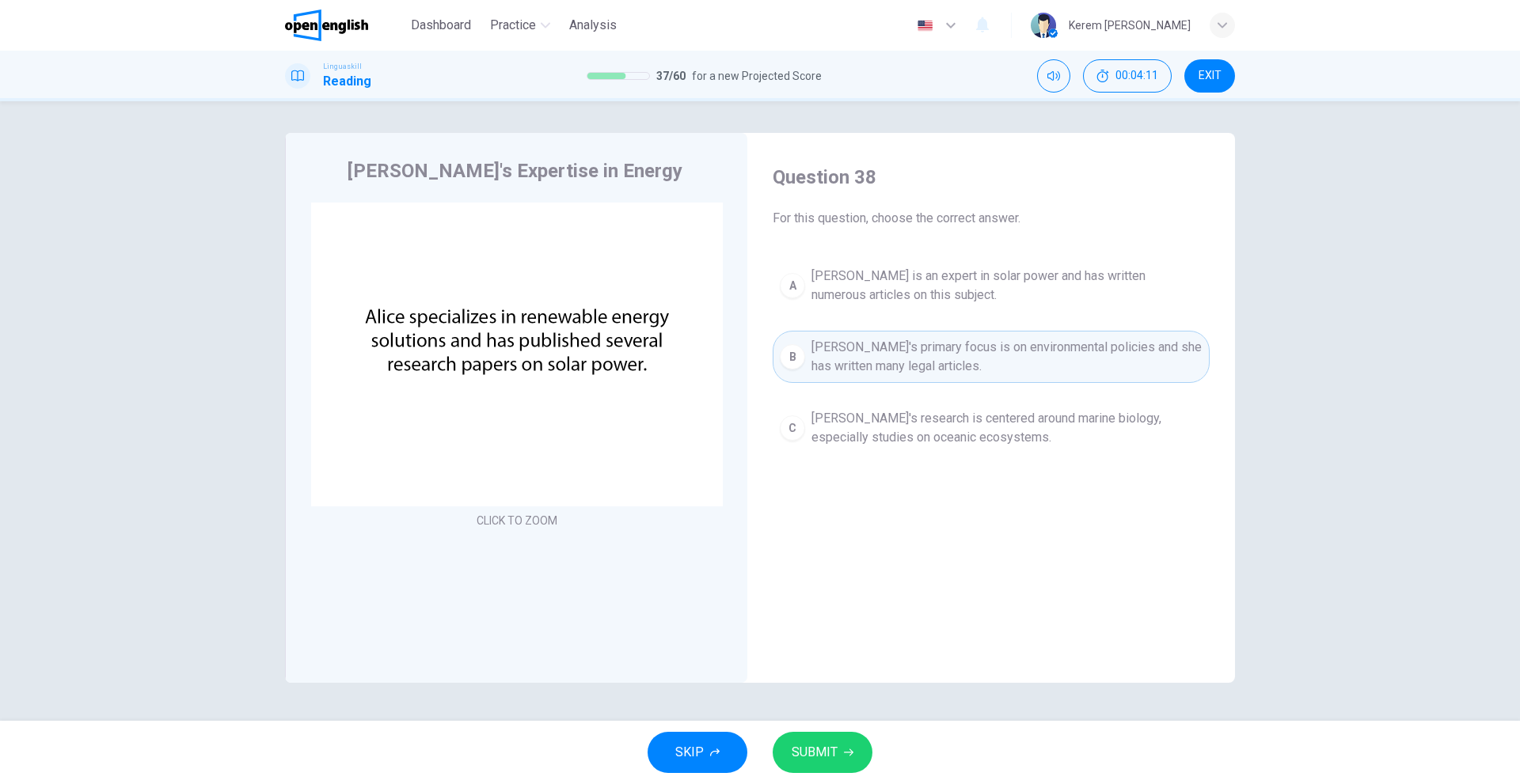
click at [832, 438] on span "Alice's research is centered around marine biology, especially studies on ocean…" at bounding box center [1006, 427] width 391 height 38
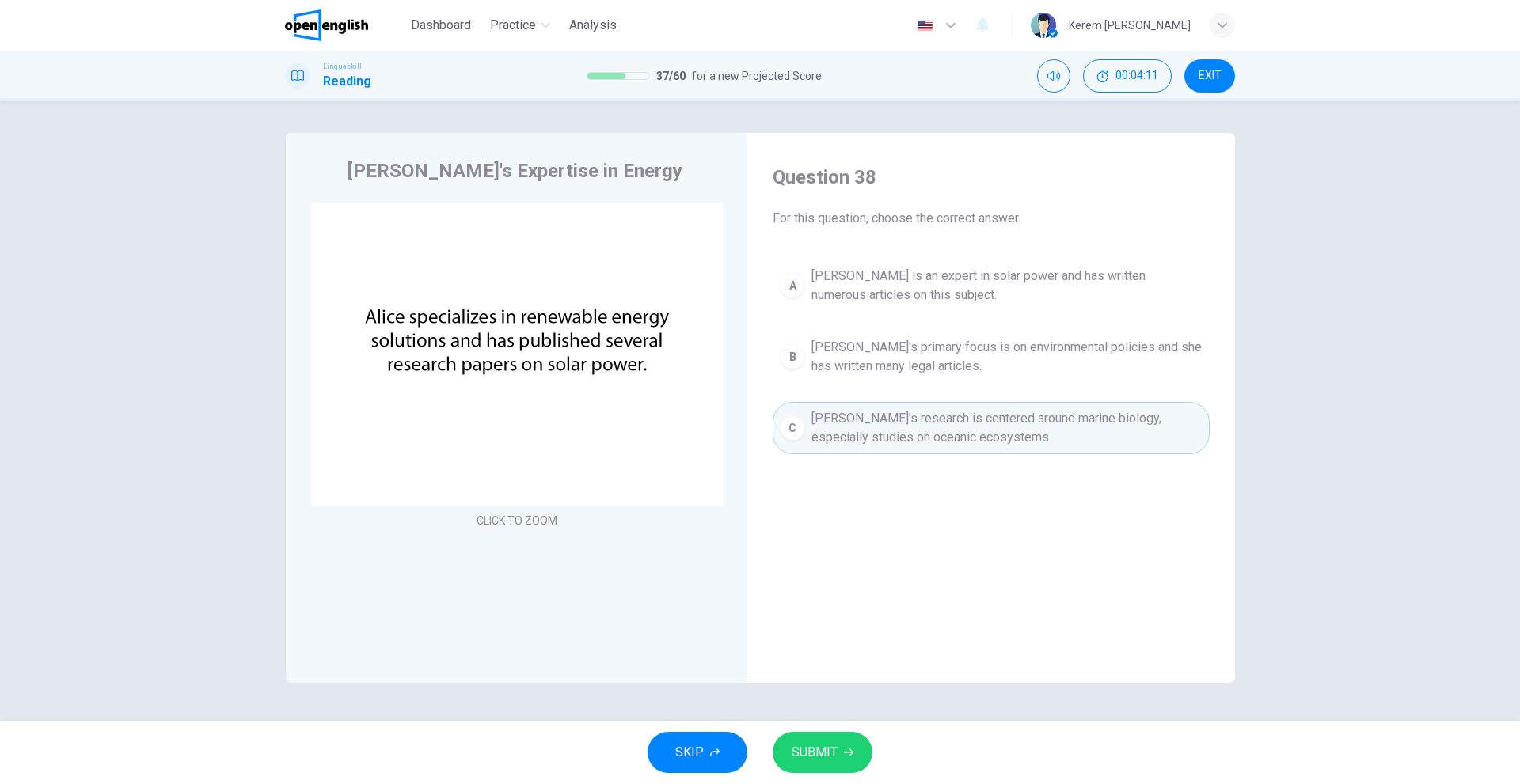
click at [816, 287] on span "Alice is an expert in solar power and has written numerous articles on this sub…" at bounding box center [1006, 285] width 391 height 38
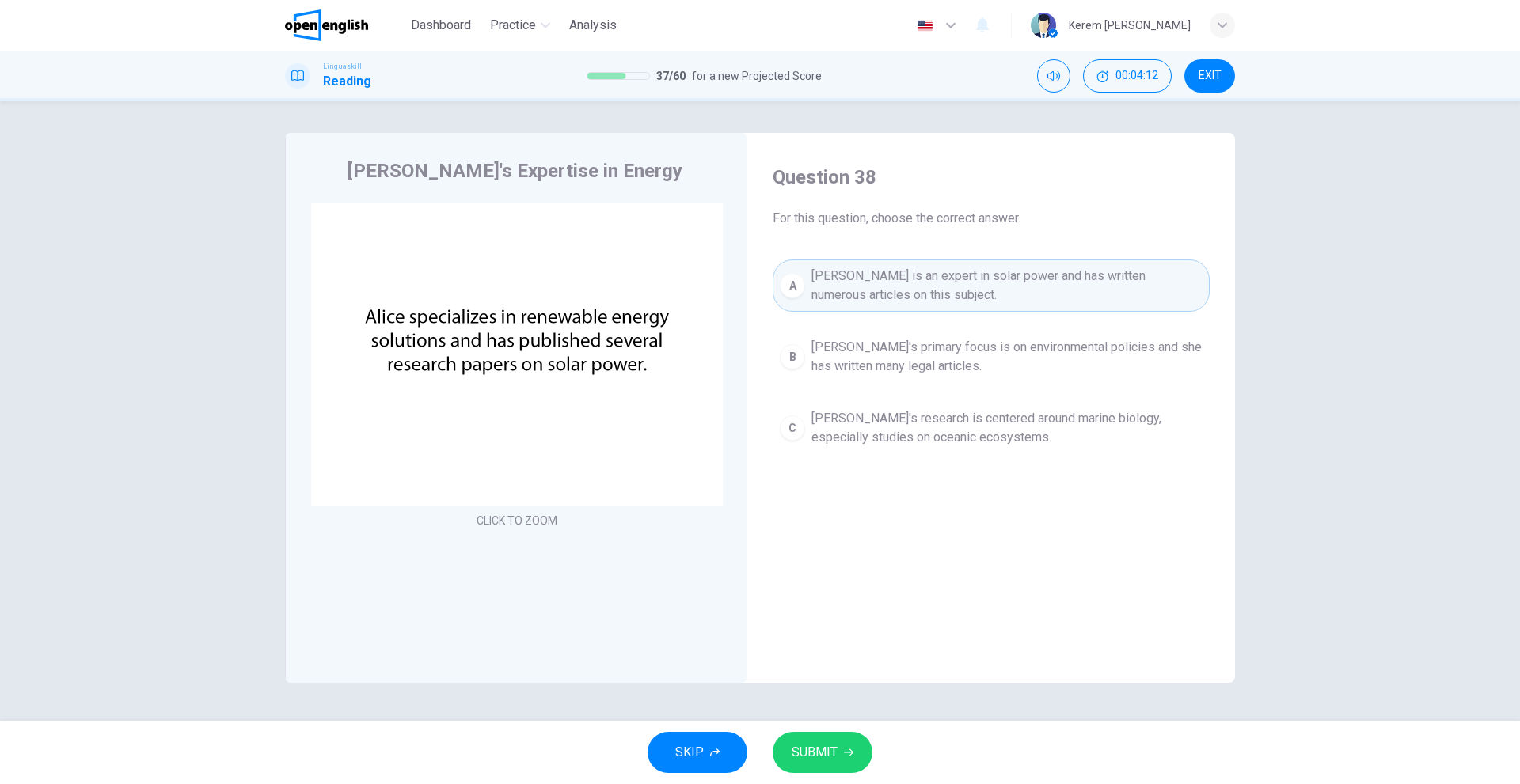
click at [822, 756] on span "SUBMIT" at bounding box center [814, 752] width 46 height 22
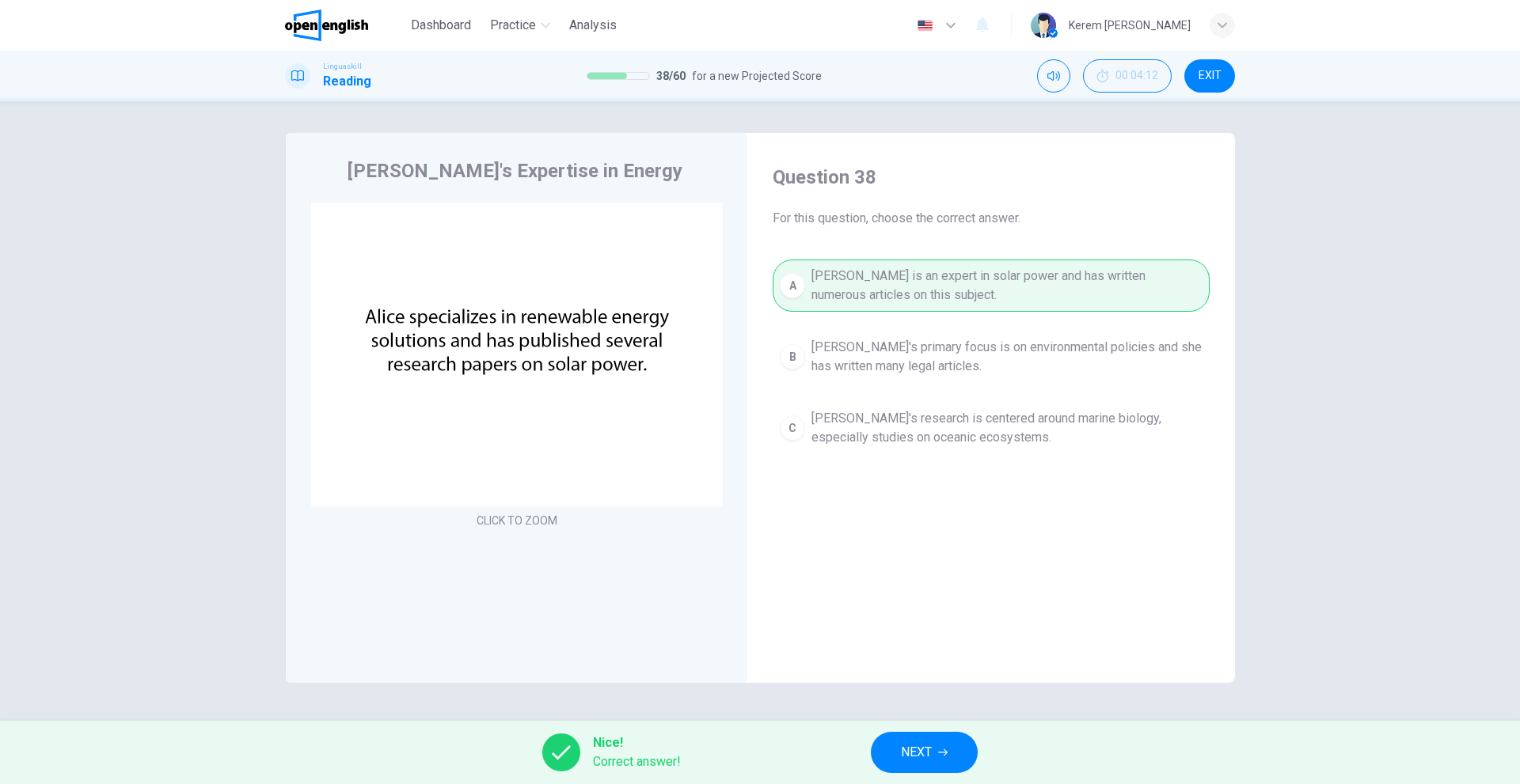
drag, startPoint x: 877, startPoint y: 754, endPoint x: 933, endPoint y: 560, distance: 201.9
click at [933, 560] on div "Dashboard Practice Analysis English ** ​ Kerem Mert A. Linguaskill Reading 38 /…" at bounding box center [760, 392] width 1520 height 784
click at [935, 761] on button "NEXT" at bounding box center [924, 752] width 107 height 41
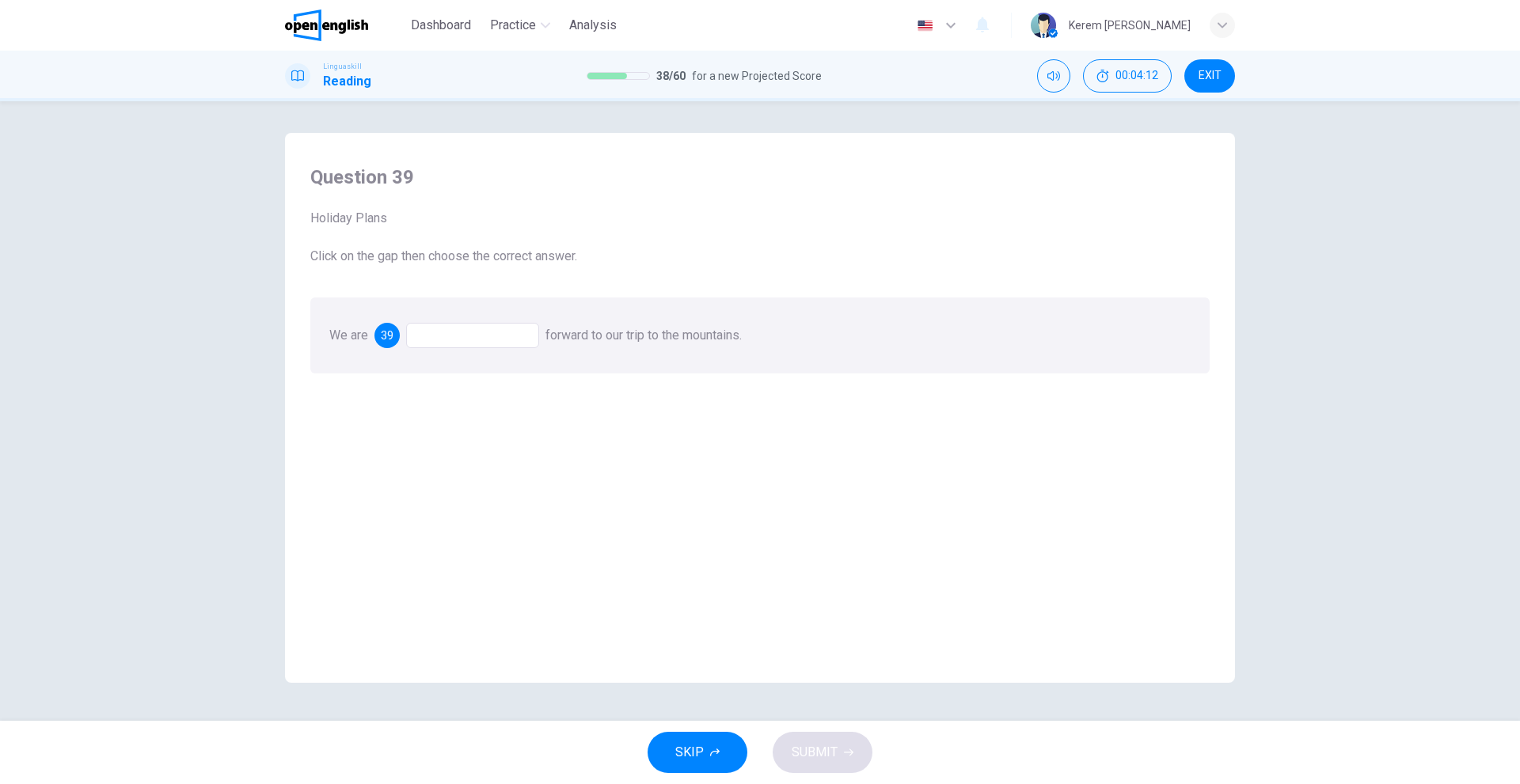
click at [460, 328] on div at bounding box center [473, 335] width 133 height 25
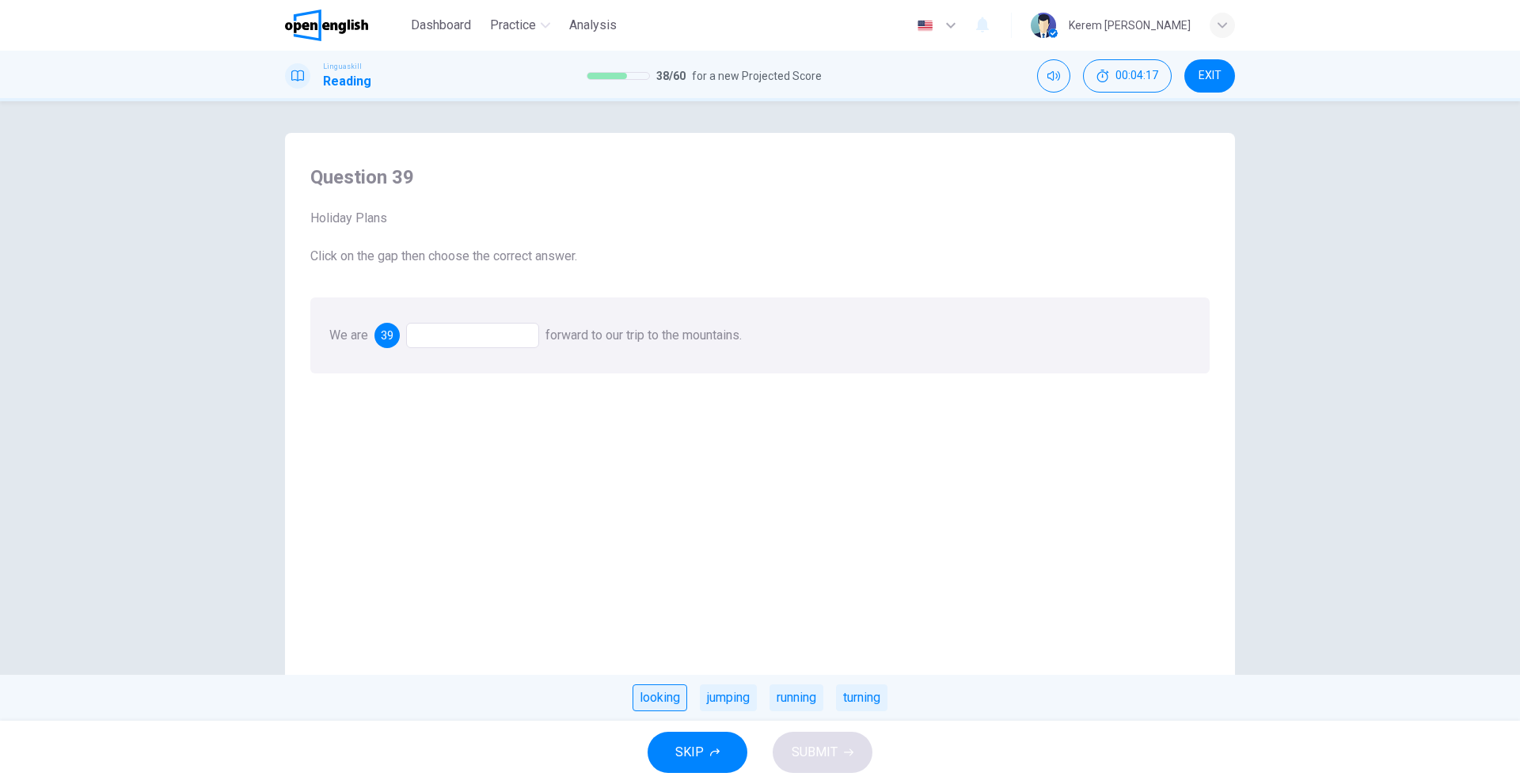
click at [653, 699] on div "looking" at bounding box center [659, 698] width 54 height 27
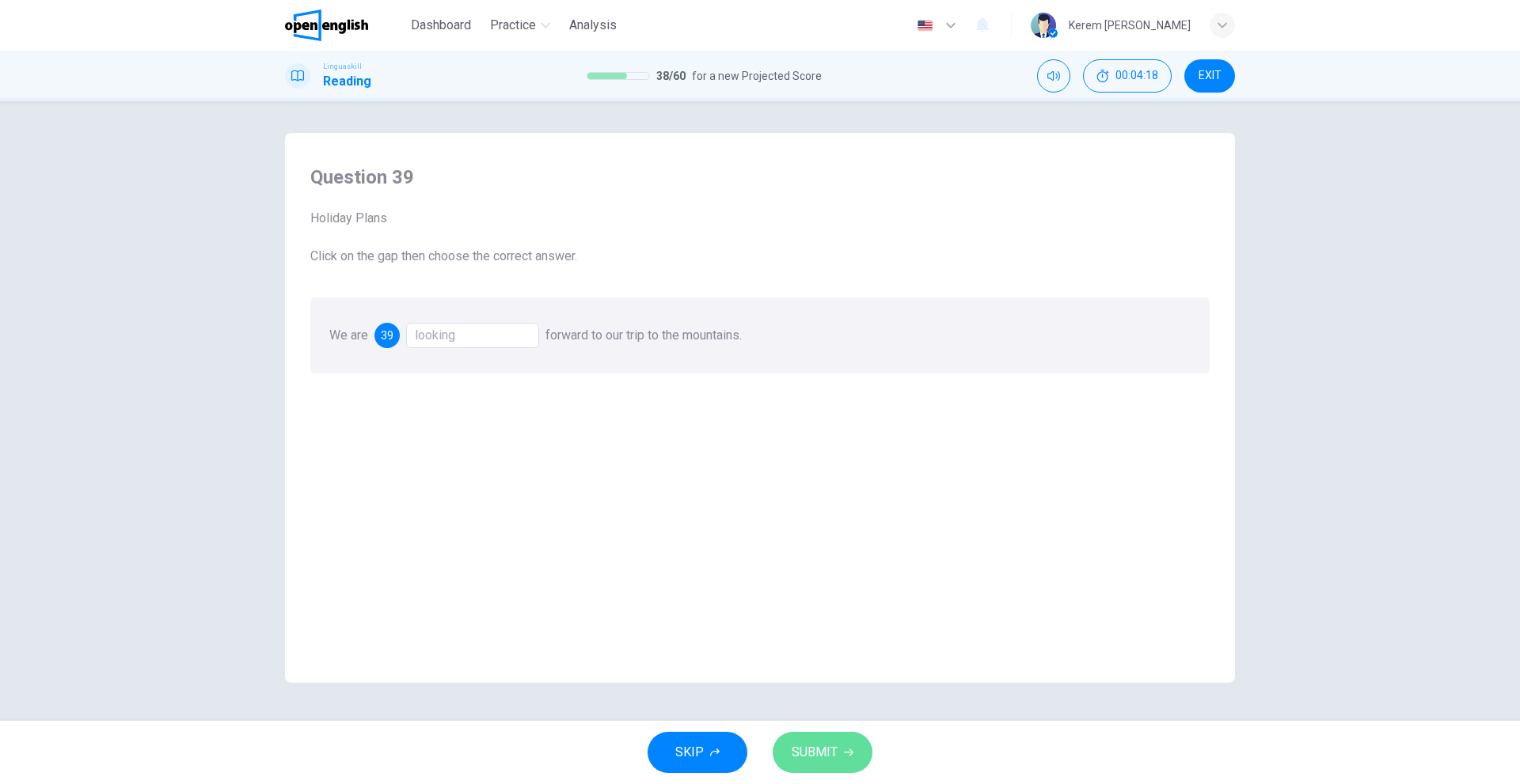
click at [832, 738] on button "SUBMIT" at bounding box center [822, 752] width 100 height 41
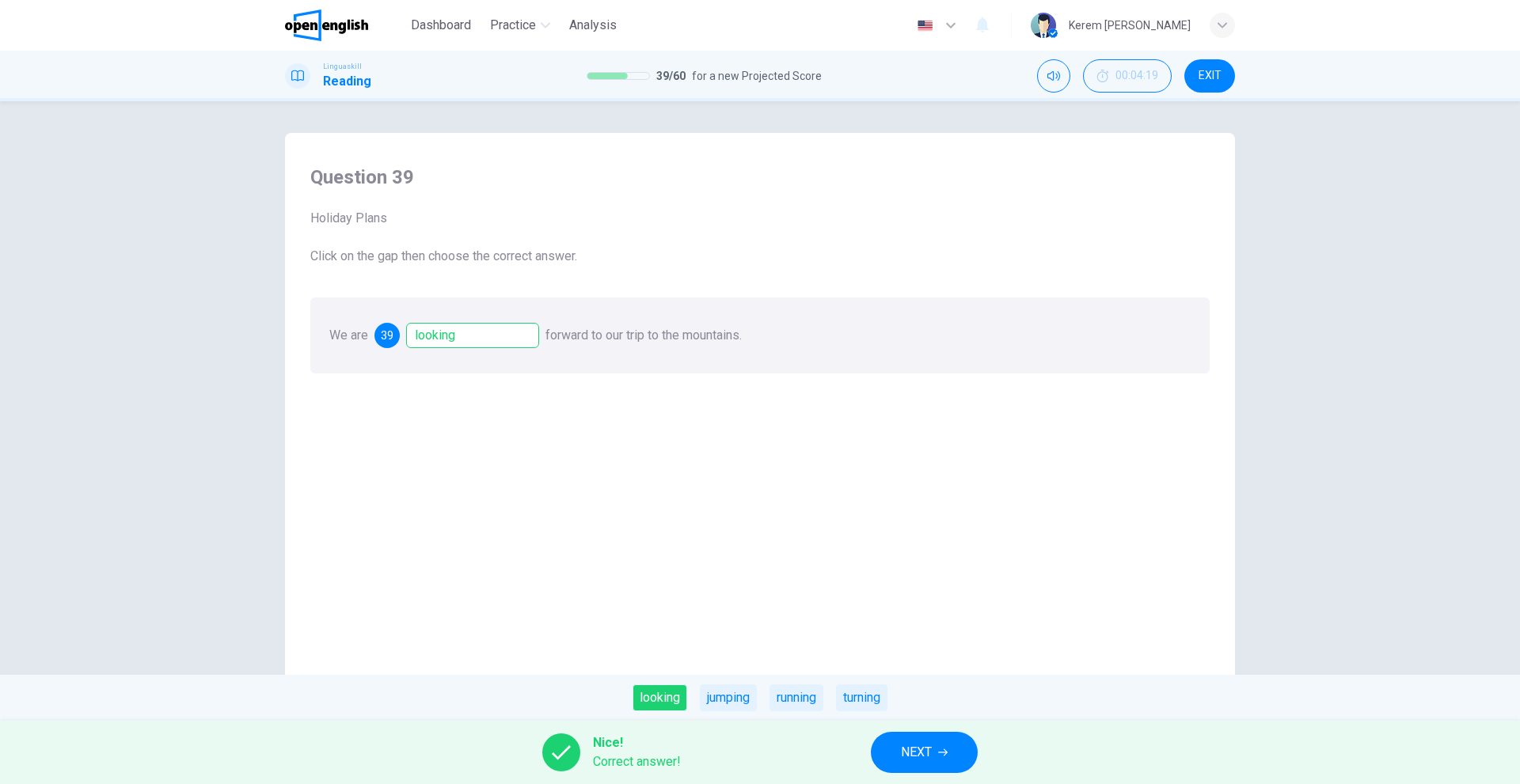
click at [932, 750] on span "NEXT" at bounding box center [916, 752] width 31 height 22
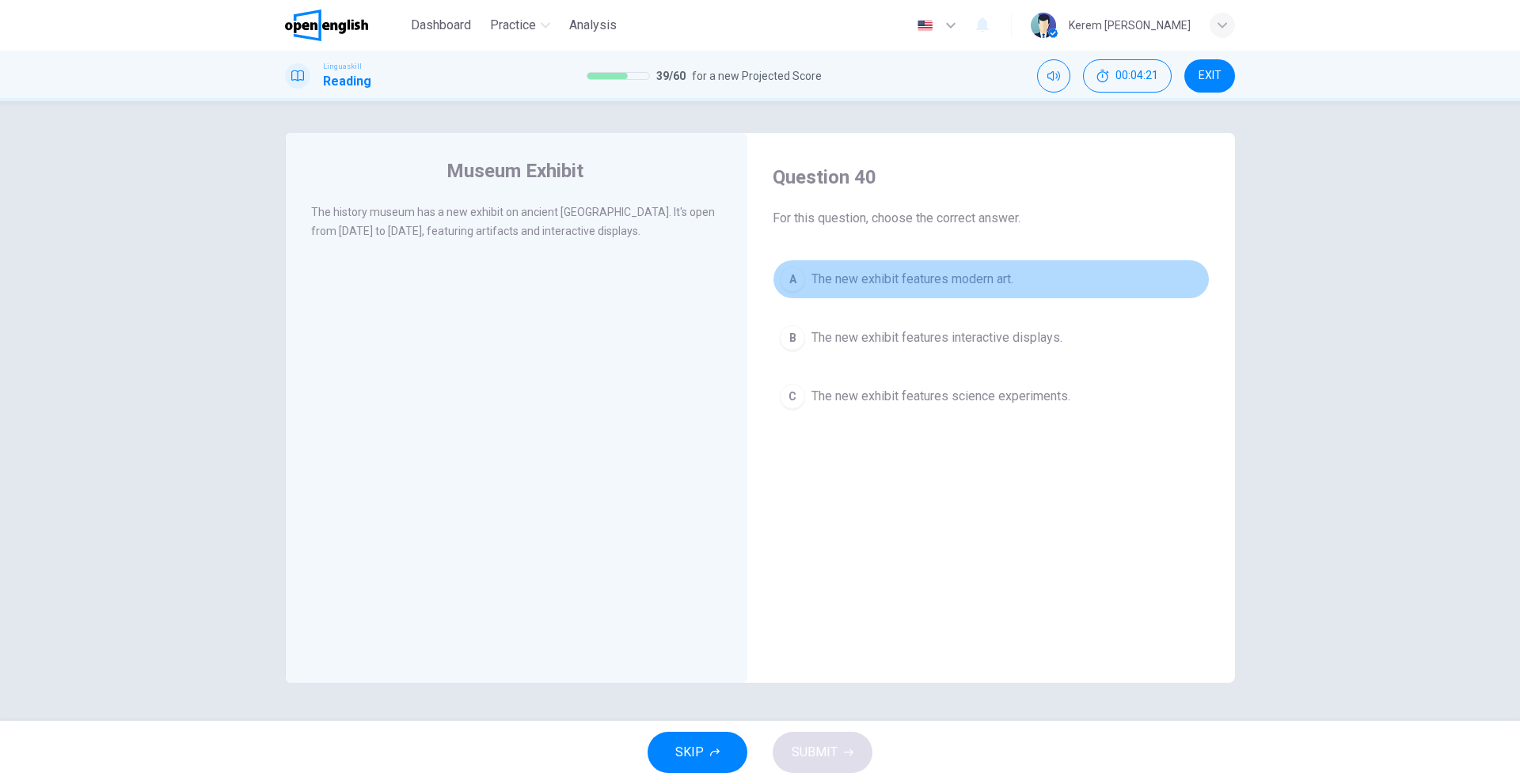
click at [793, 272] on div "A" at bounding box center [792, 279] width 25 height 25
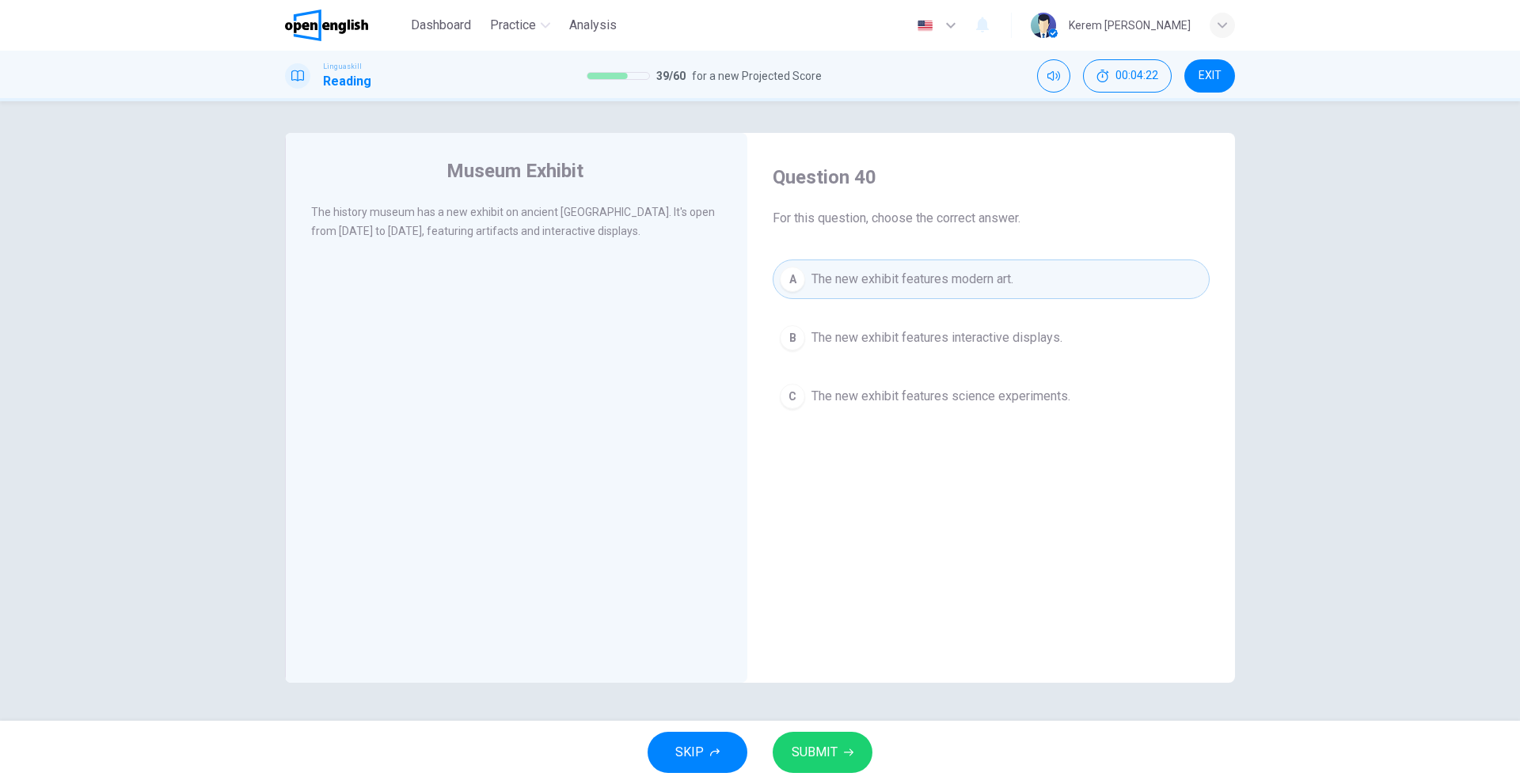
click at [874, 364] on div "A The new exhibit features modern art. B The new exhibit features interactive d…" at bounding box center [990, 338] width 437 height 157
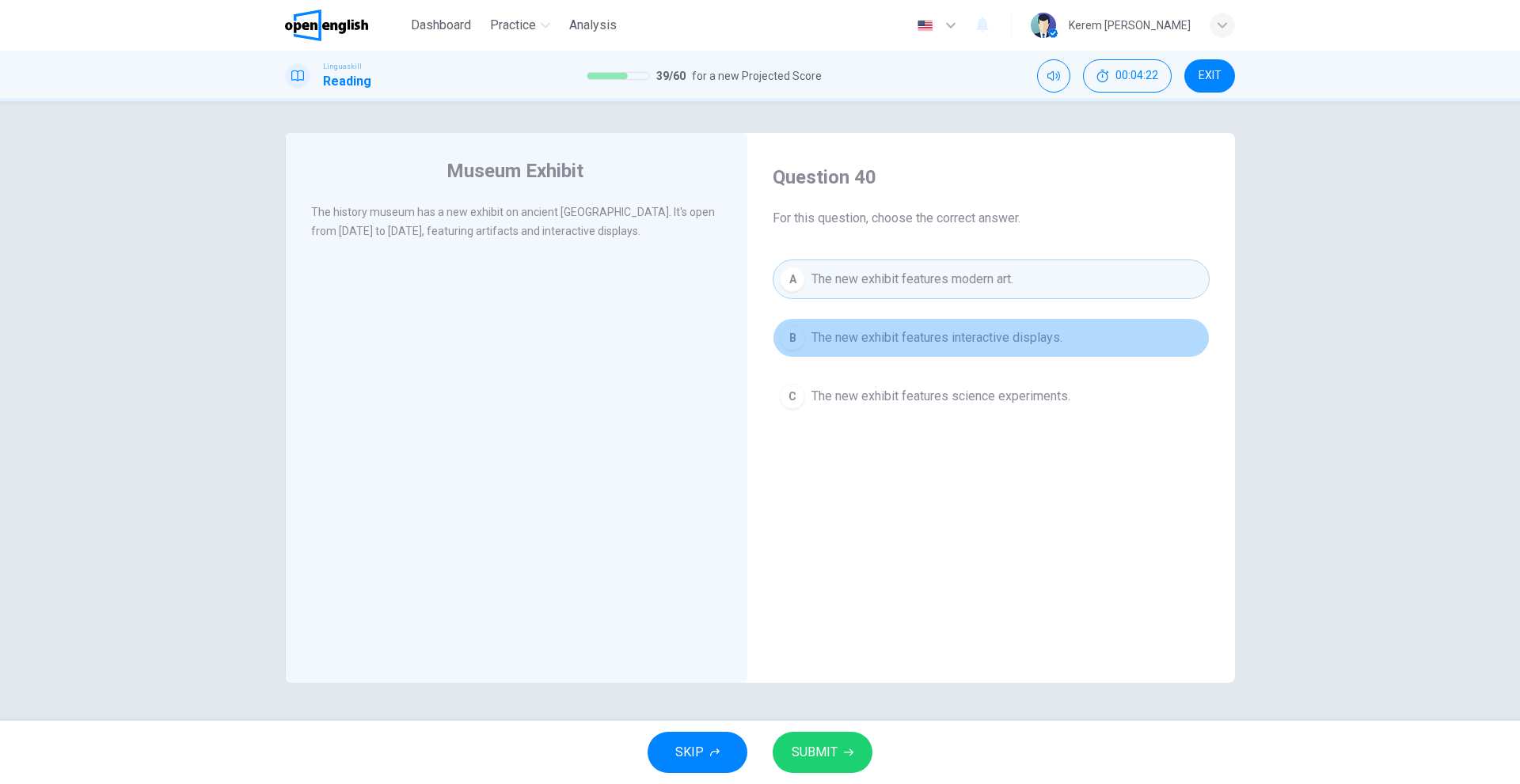
click at [872, 348] on button "B The new exhibit features interactive displays." at bounding box center [990, 338] width 437 height 39
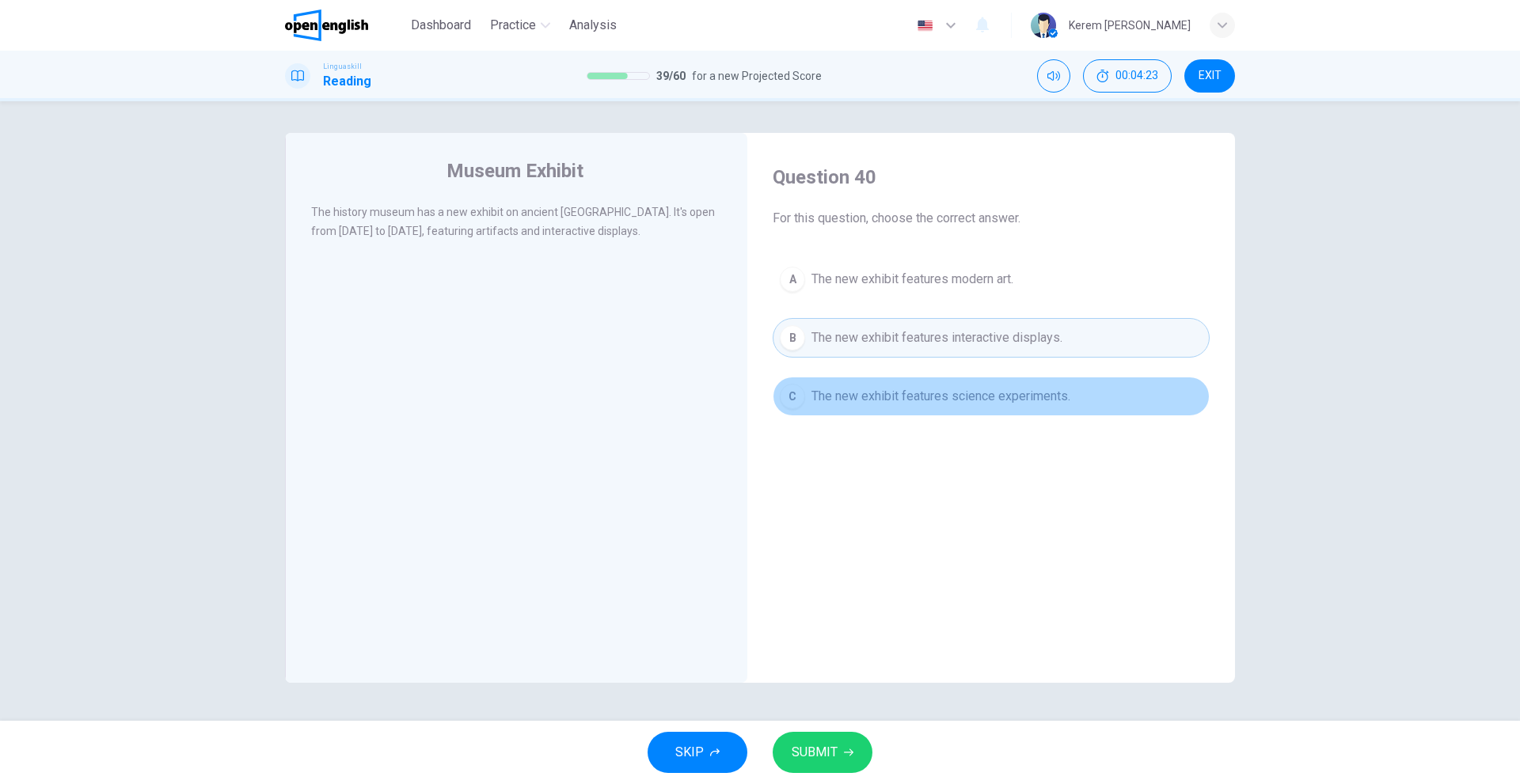
click at [874, 404] on span "The new exhibit features science experiments." at bounding box center [940, 396] width 259 height 19
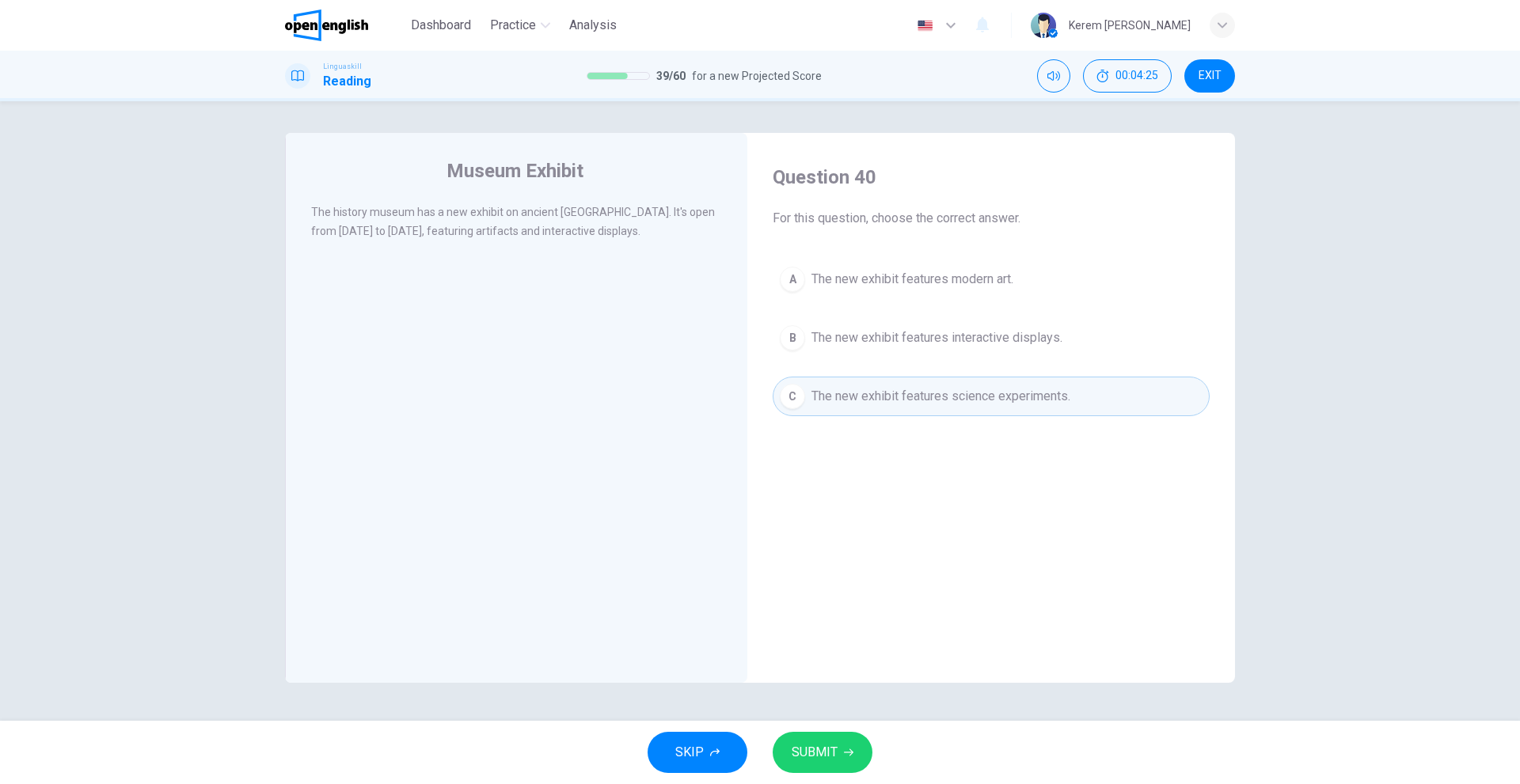
click at [794, 321] on button "B The new exhibit features interactive displays." at bounding box center [990, 338] width 437 height 39
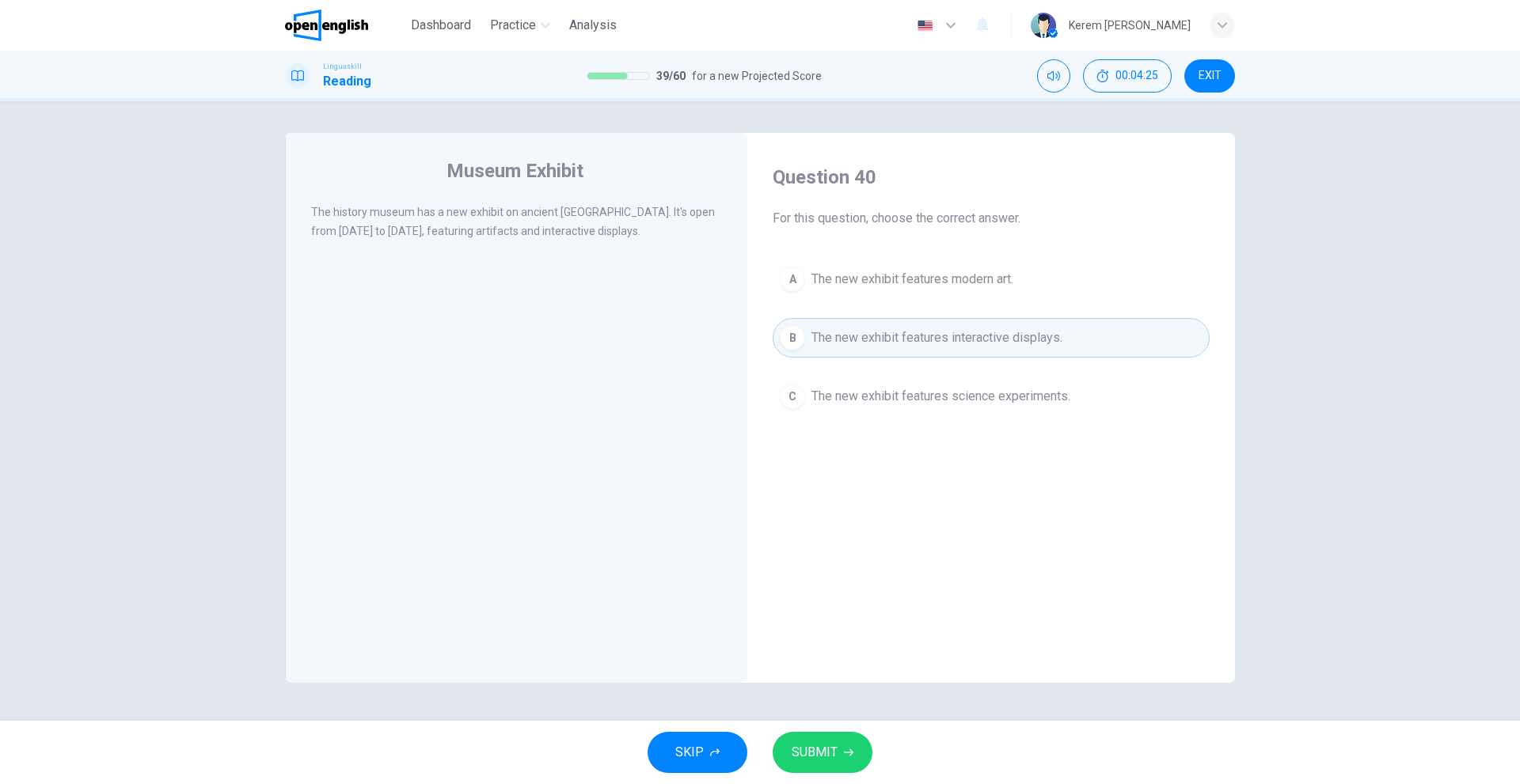
click at [866, 378] on button "C The new exhibit features science experiments." at bounding box center [990, 396] width 437 height 39
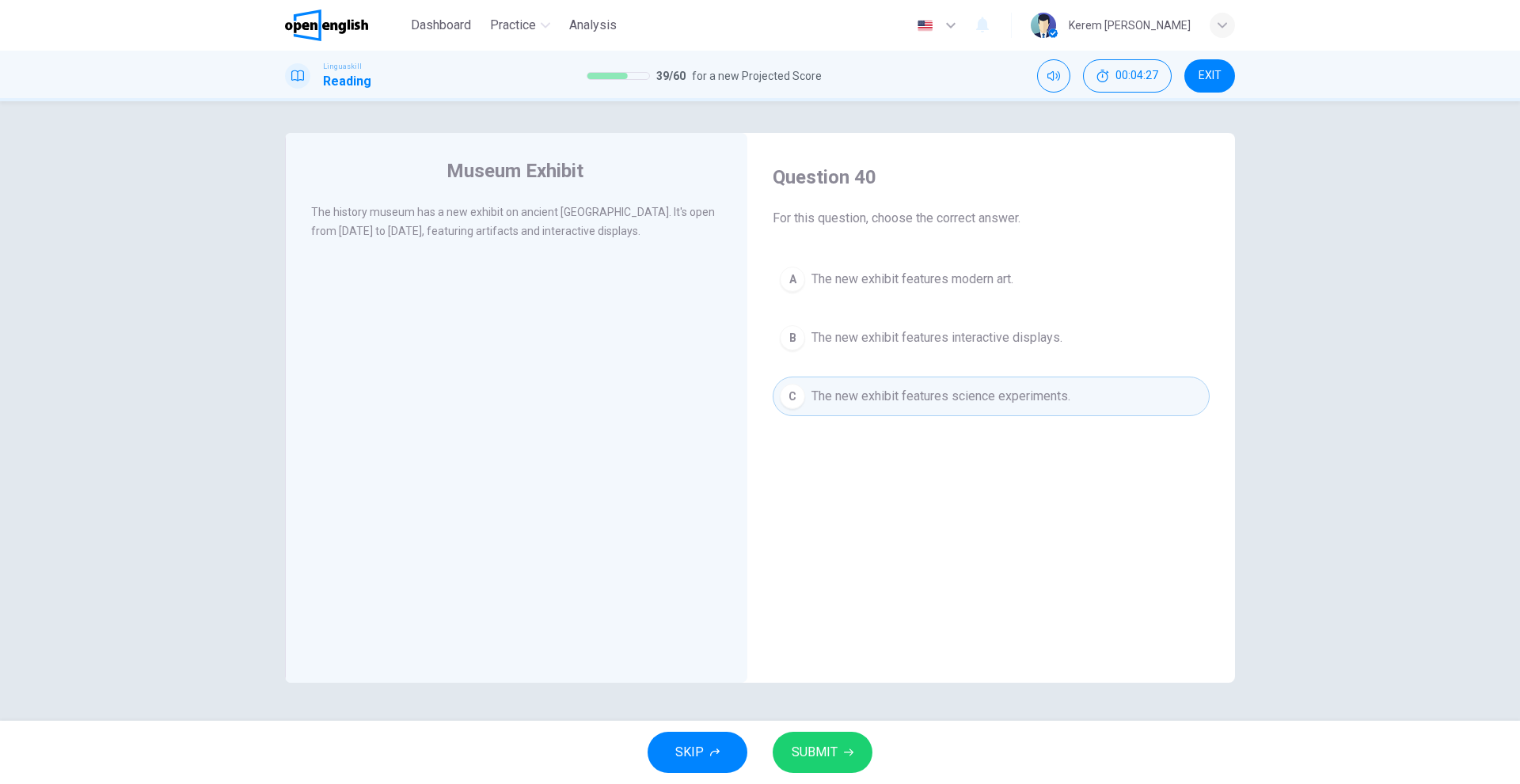
click at [858, 338] on span "The new exhibit features interactive displays." at bounding box center [936, 338] width 251 height 19
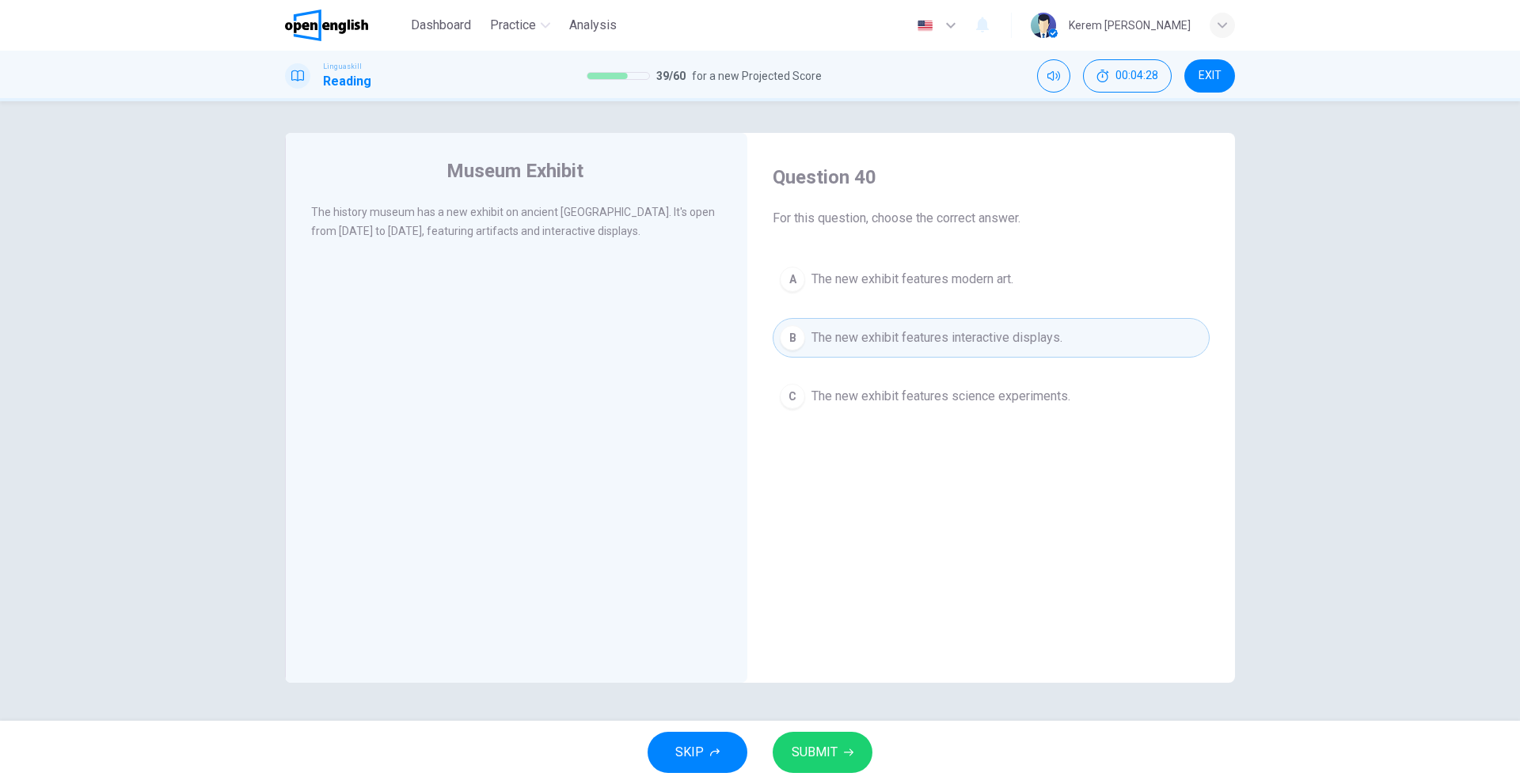
click at [853, 752] on button "SUBMIT" at bounding box center [822, 752] width 100 height 41
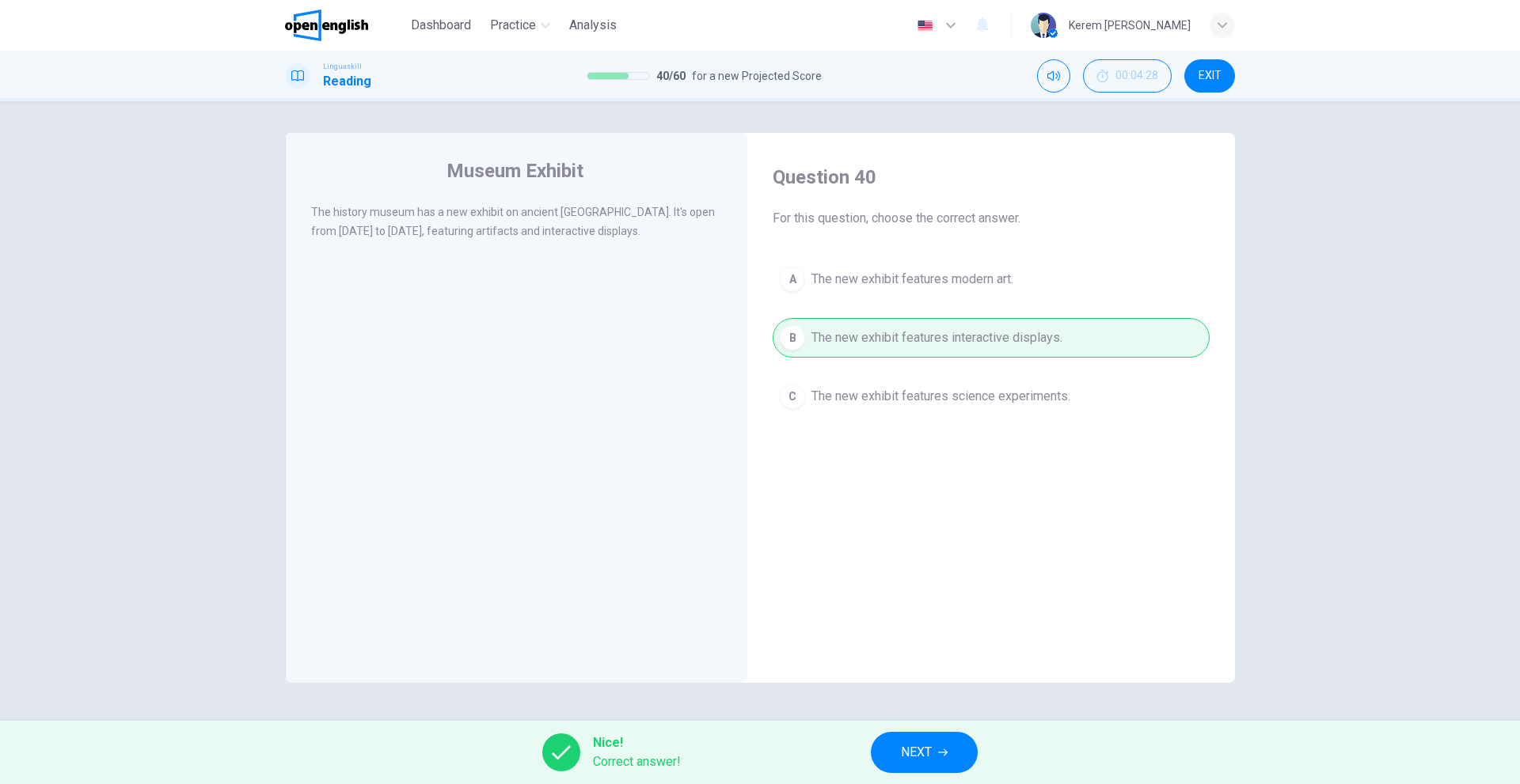
click at [897, 757] on button "NEXT" at bounding box center [924, 752] width 107 height 41
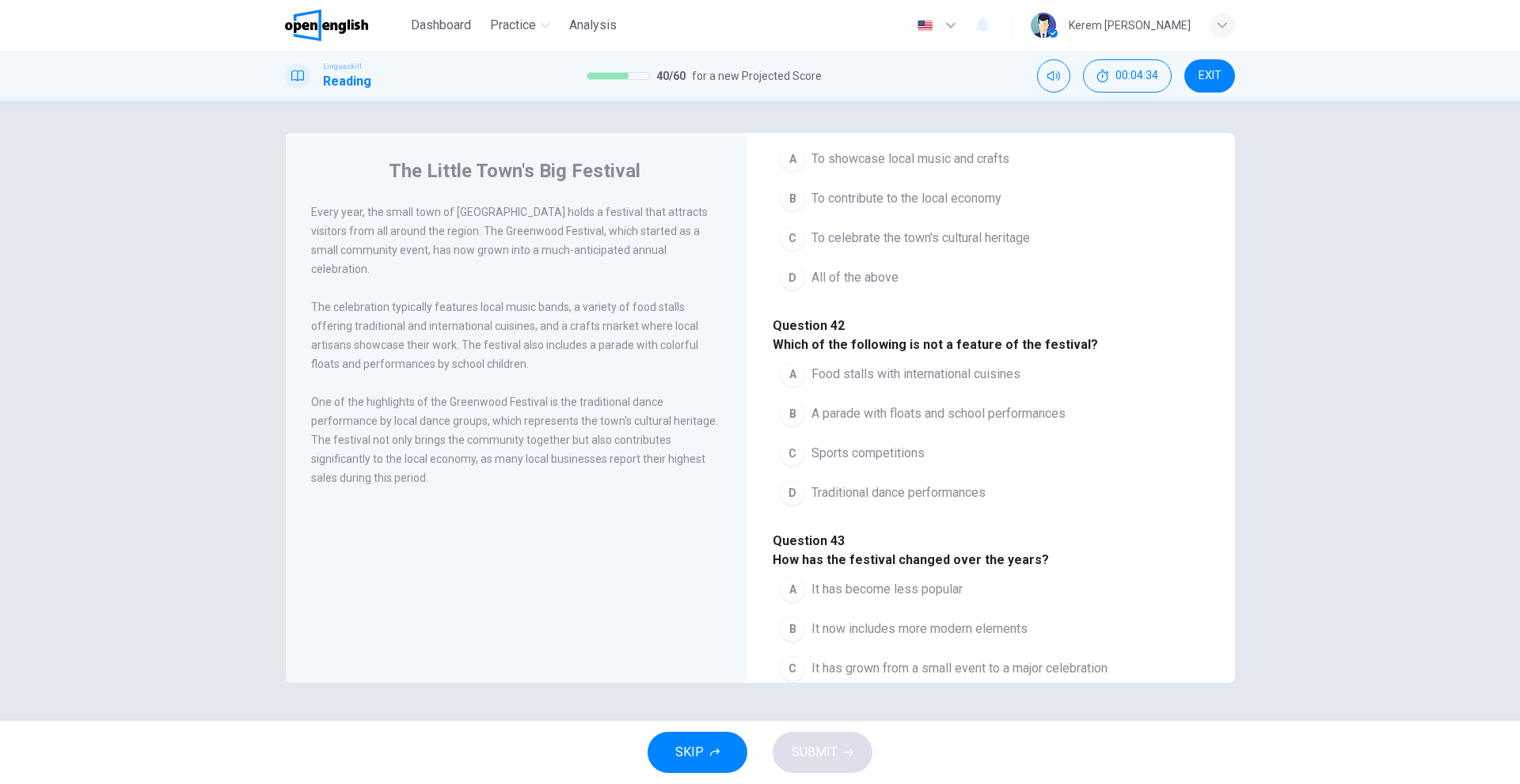
scroll to position [79, 0]
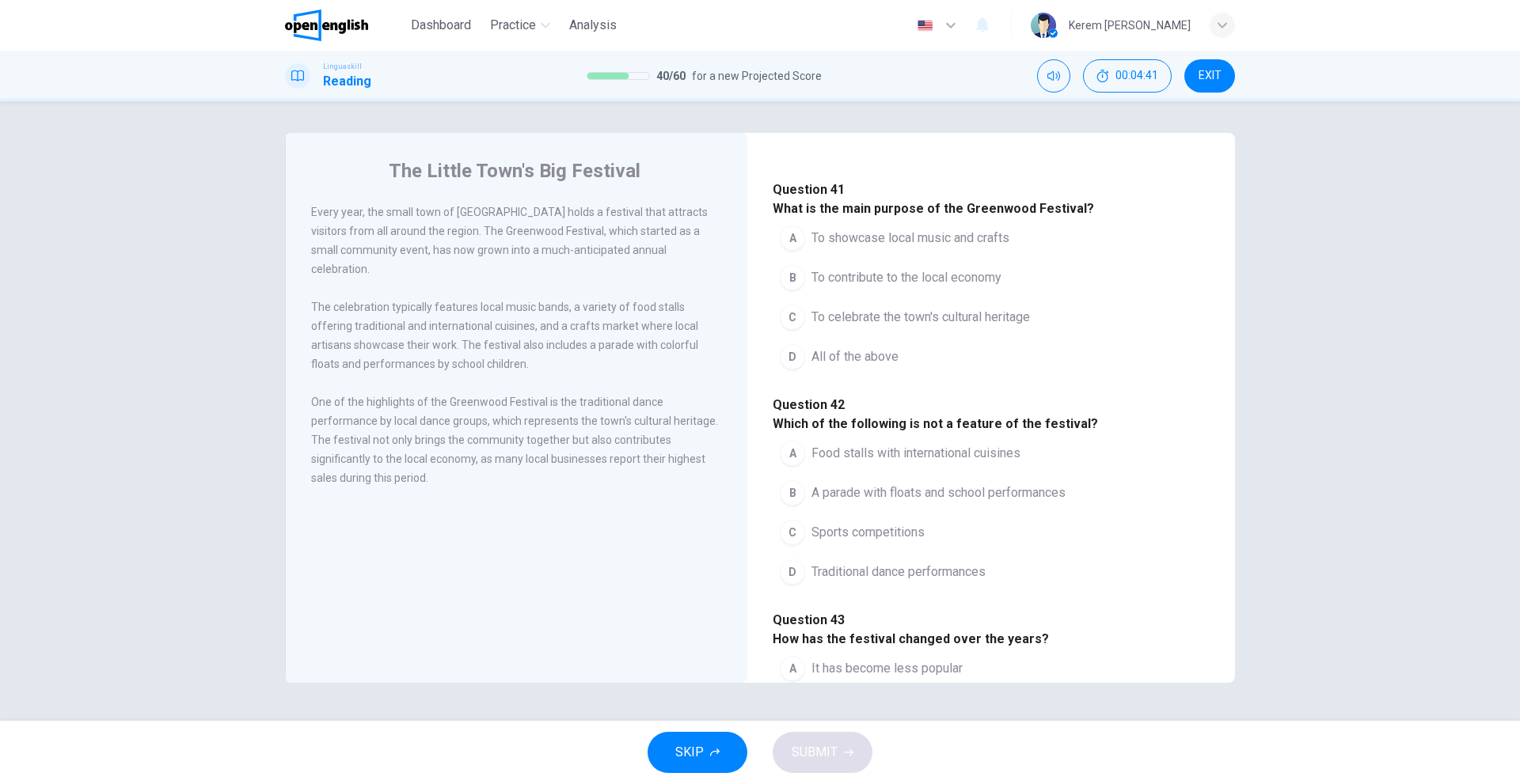
drag, startPoint x: 807, startPoint y: 305, endPoint x: 809, endPoint y: 349, distance: 44.0
click at [807, 297] on button "B To contribute to the local economy" at bounding box center [890, 277] width 235 height 39
click at [809, 337] on button "C To celebrate the town's cultural heritage" at bounding box center [904, 317] width 264 height 39
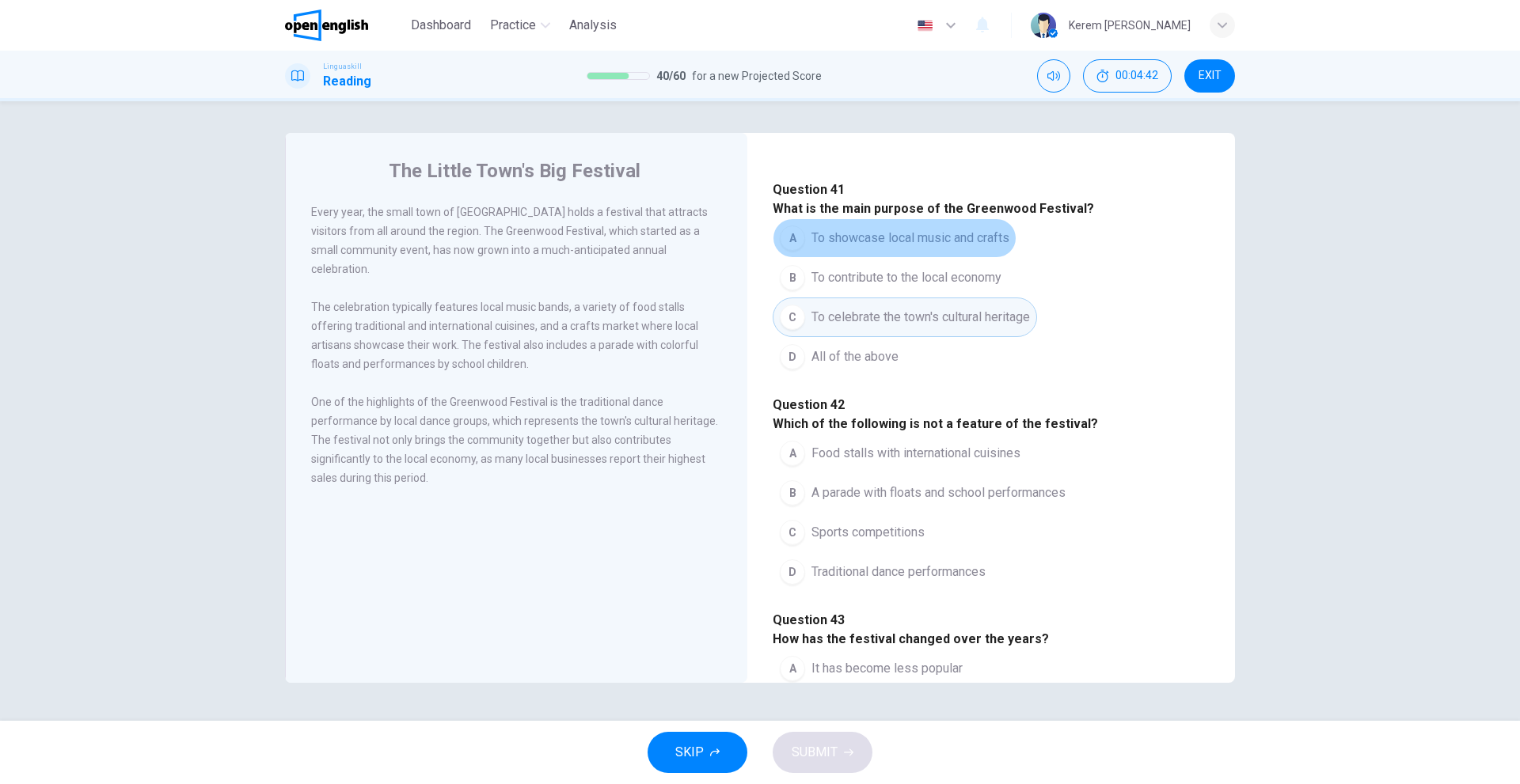
click at [818, 258] on button "A To showcase local music and crafts" at bounding box center [894, 238] width 244 height 39
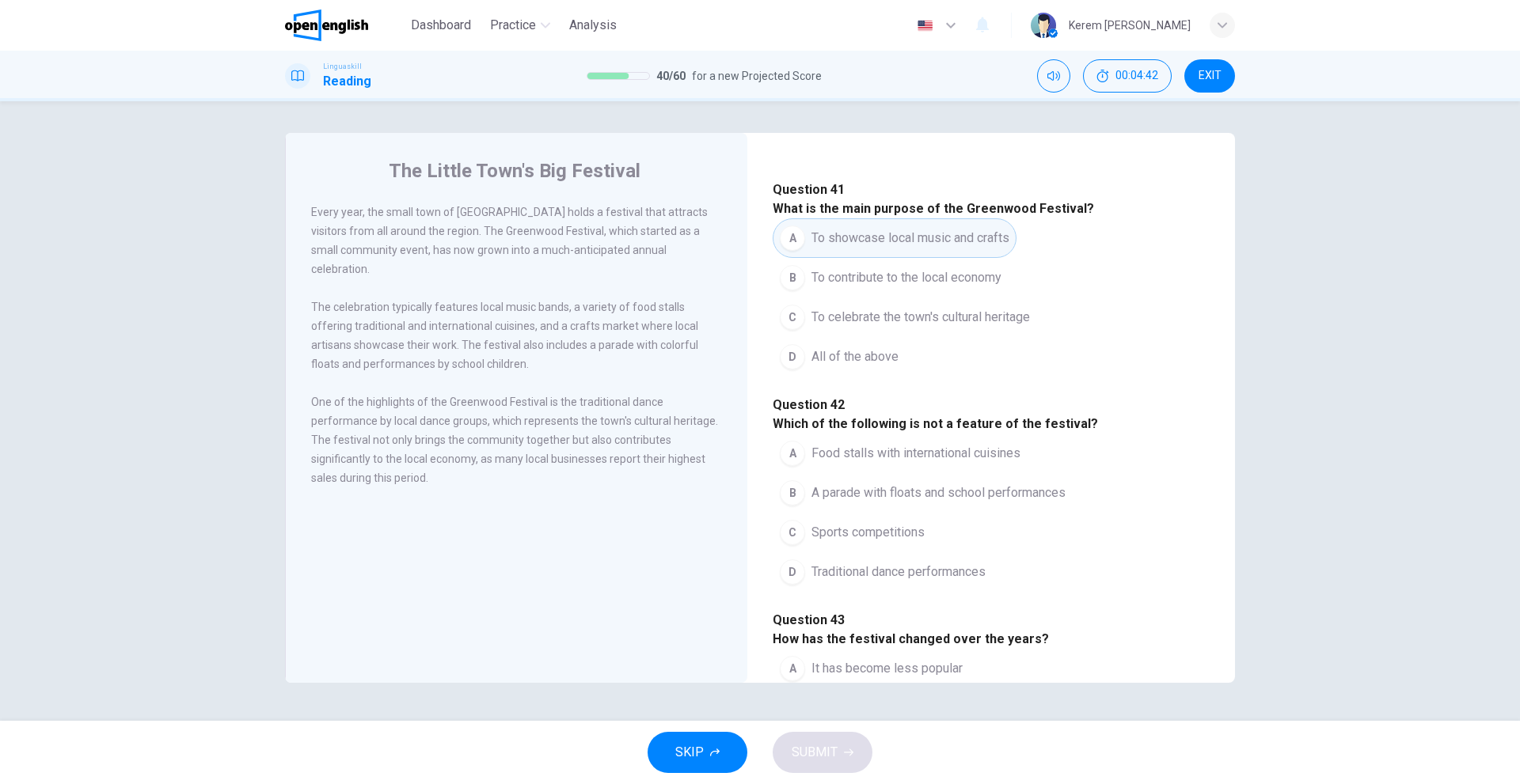
click at [819, 327] on span "To celebrate the town's cultural heritage" at bounding box center [920, 317] width 219 height 19
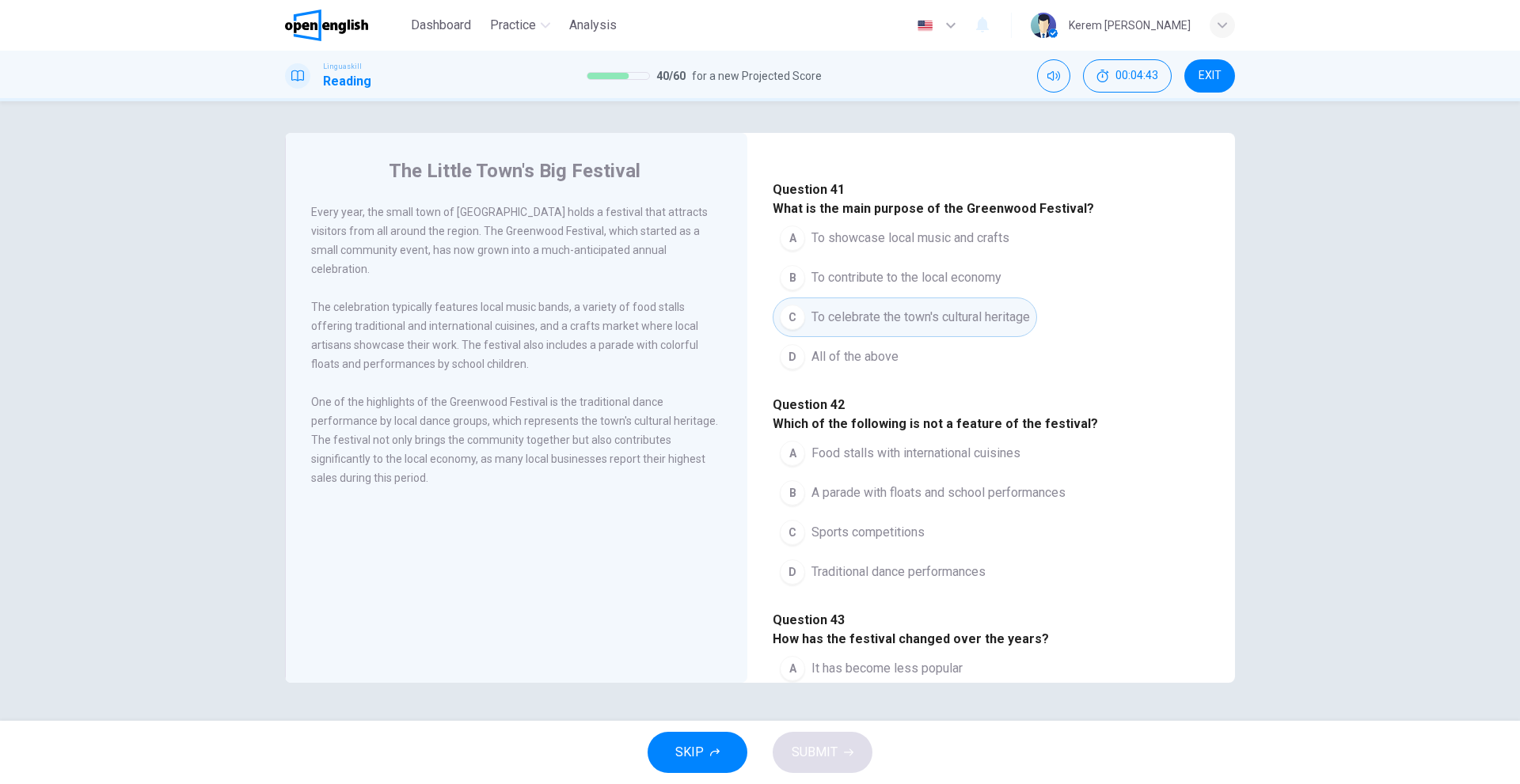
click at [817, 377] on button "D All of the above" at bounding box center [839, 356] width 133 height 39
click at [845, 327] on span "To celebrate the town's cultural heritage" at bounding box center [920, 317] width 219 height 19
click at [845, 287] on span "To contribute to the local economy" at bounding box center [906, 277] width 190 height 19
click at [874, 377] on div "A To showcase local music and crafts B To contribute to the local economy C To …" at bounding box center [990, 297] width 437 height 158
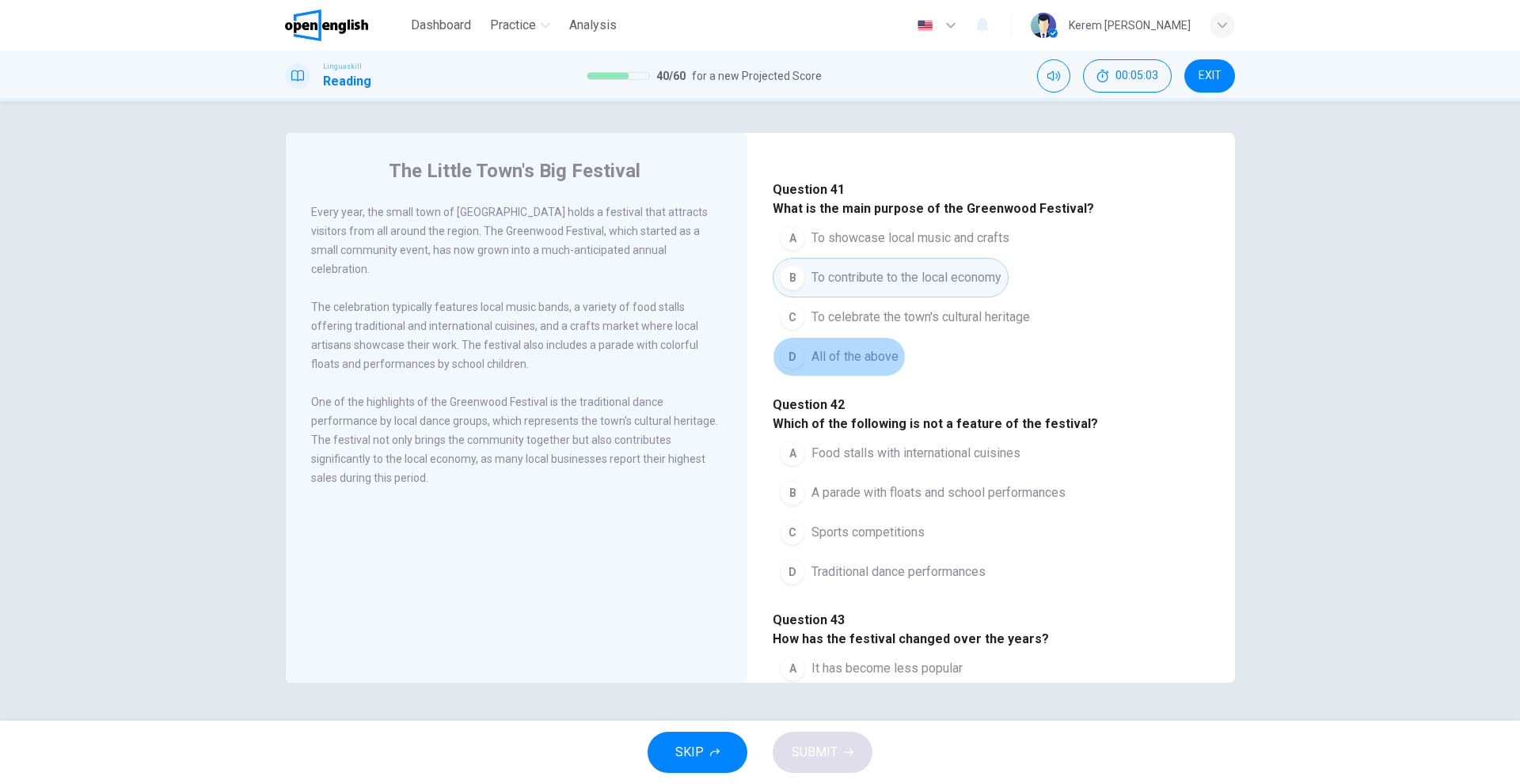
click at [862, 377] on button "D All of the above" at bounding box center [839, 356] width 133 height 39
click at [867, 290] on div "A To showcase local music and crafts B To contribute to the local economy C To …" at bounding box center [990, 297] width 437 height 158
click at [869, 248] on span "To showcase local music and crafts" at bounding box center [910, 238] width 198 height 19
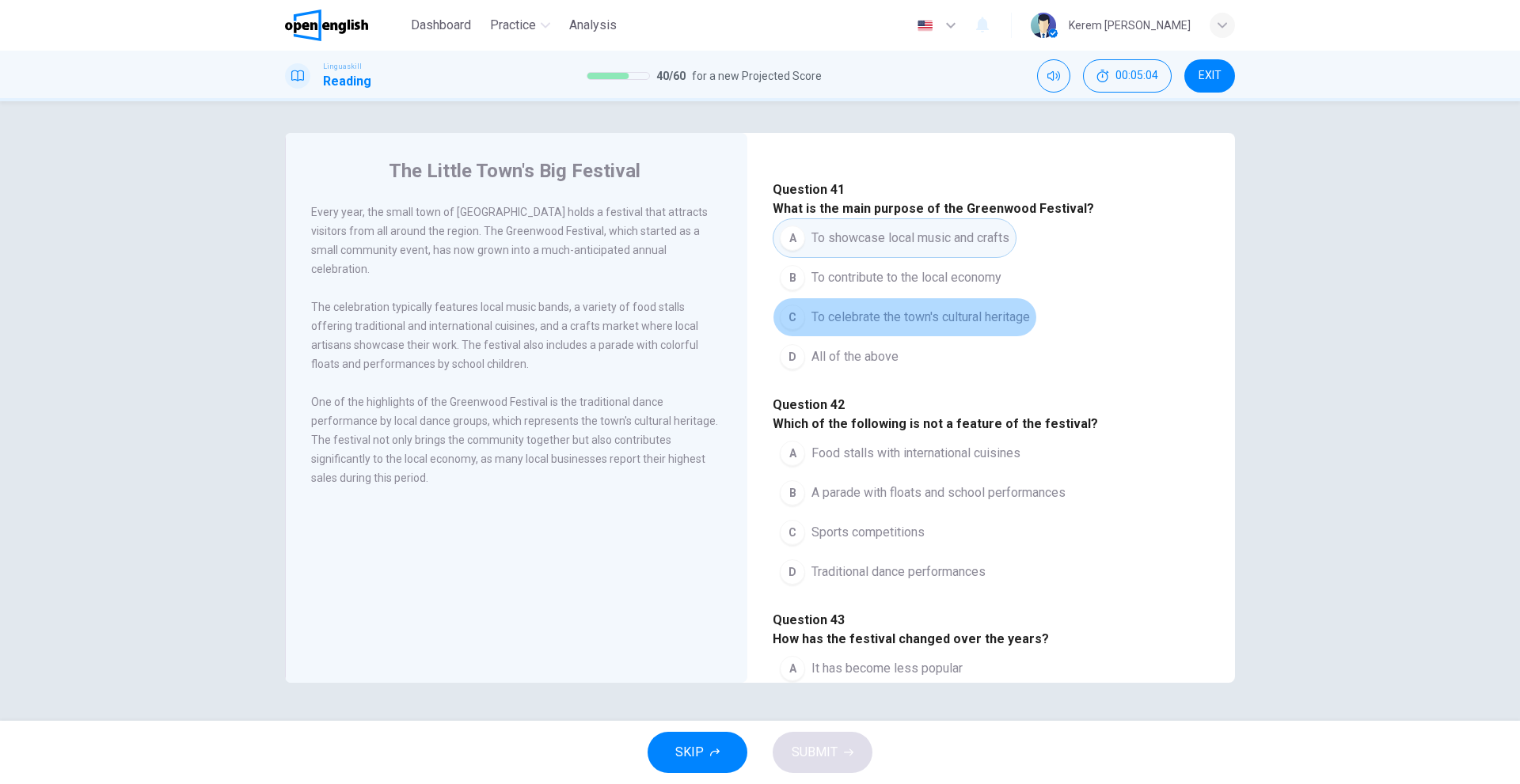
click at [897, 327] on span "To celebrate the town's cultural heritage" at bounding box center [920, 317] width 219 height 19
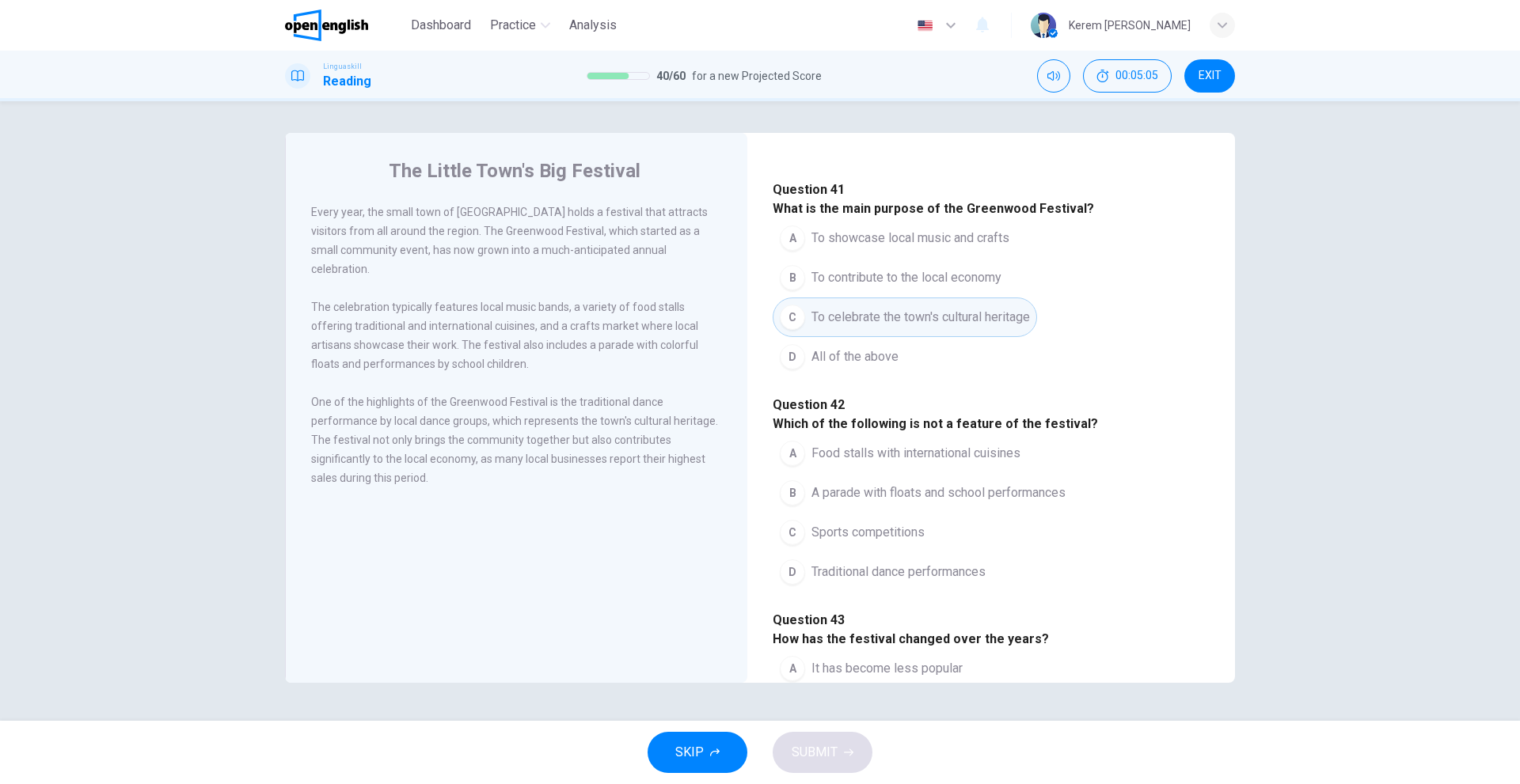
click at [875, 241] on div "Question 41 What is the main purpose of the Greenwood Festival? A To showcase l…" at bounding box center [990, 278] width 437 height 196
click at [876, 250] on button "A To showcase local music and crafts" at bounding box center [894, 238] width 244 height 39
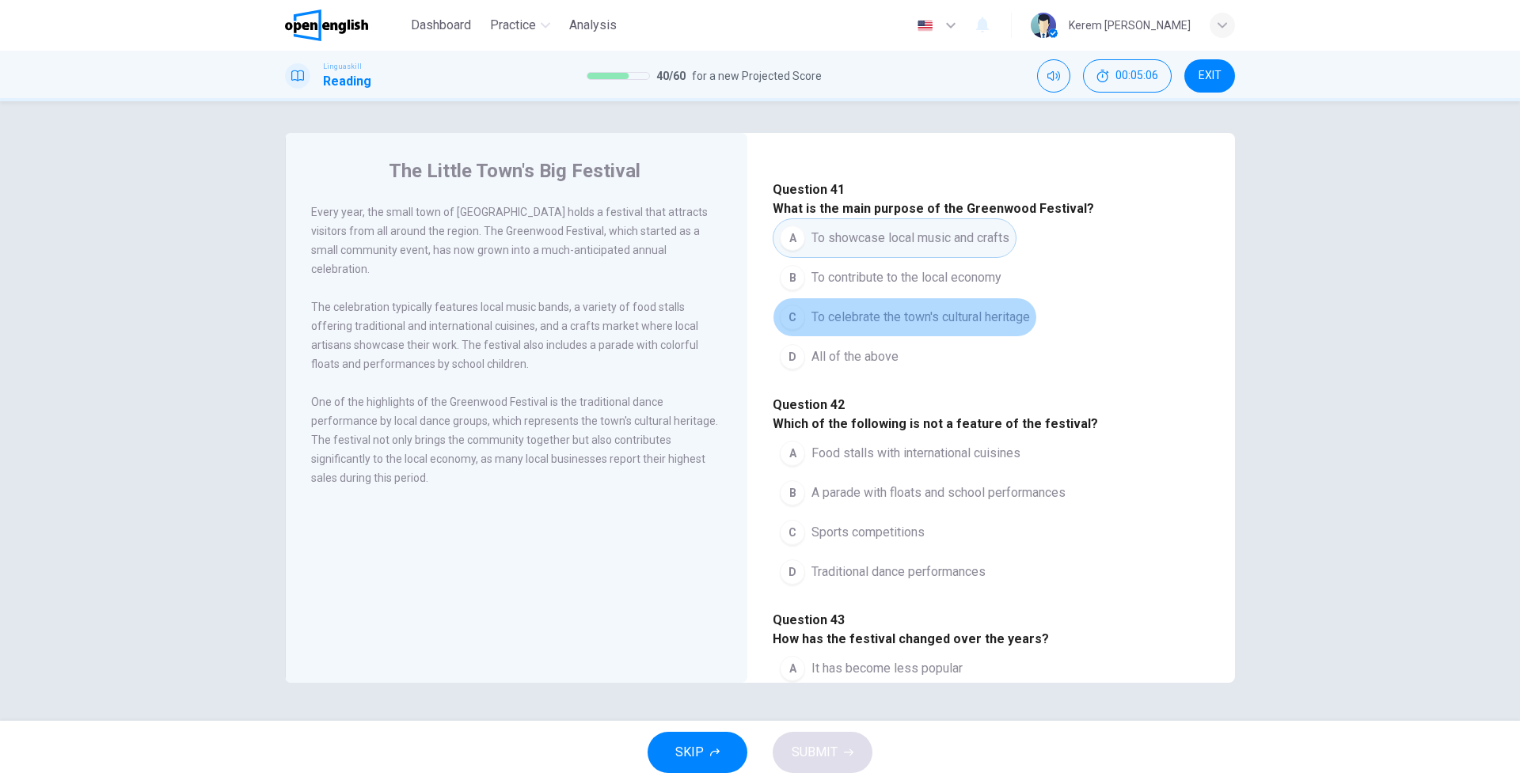
click at [919, 337] on button "C To celebrate the town's cultural heritage" at bounding box center [904, 317] width 264 height 39
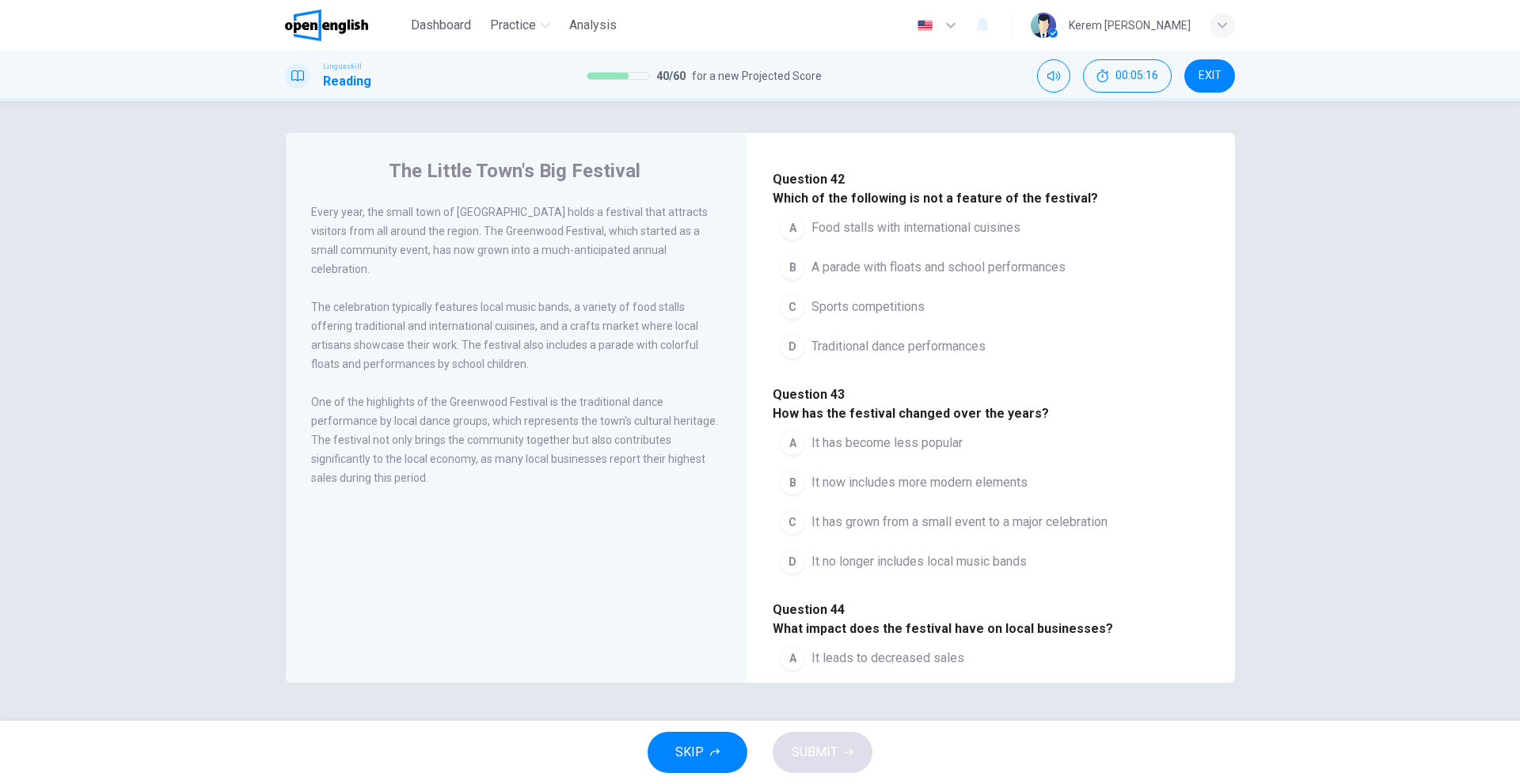
scroll to position [317, 0]
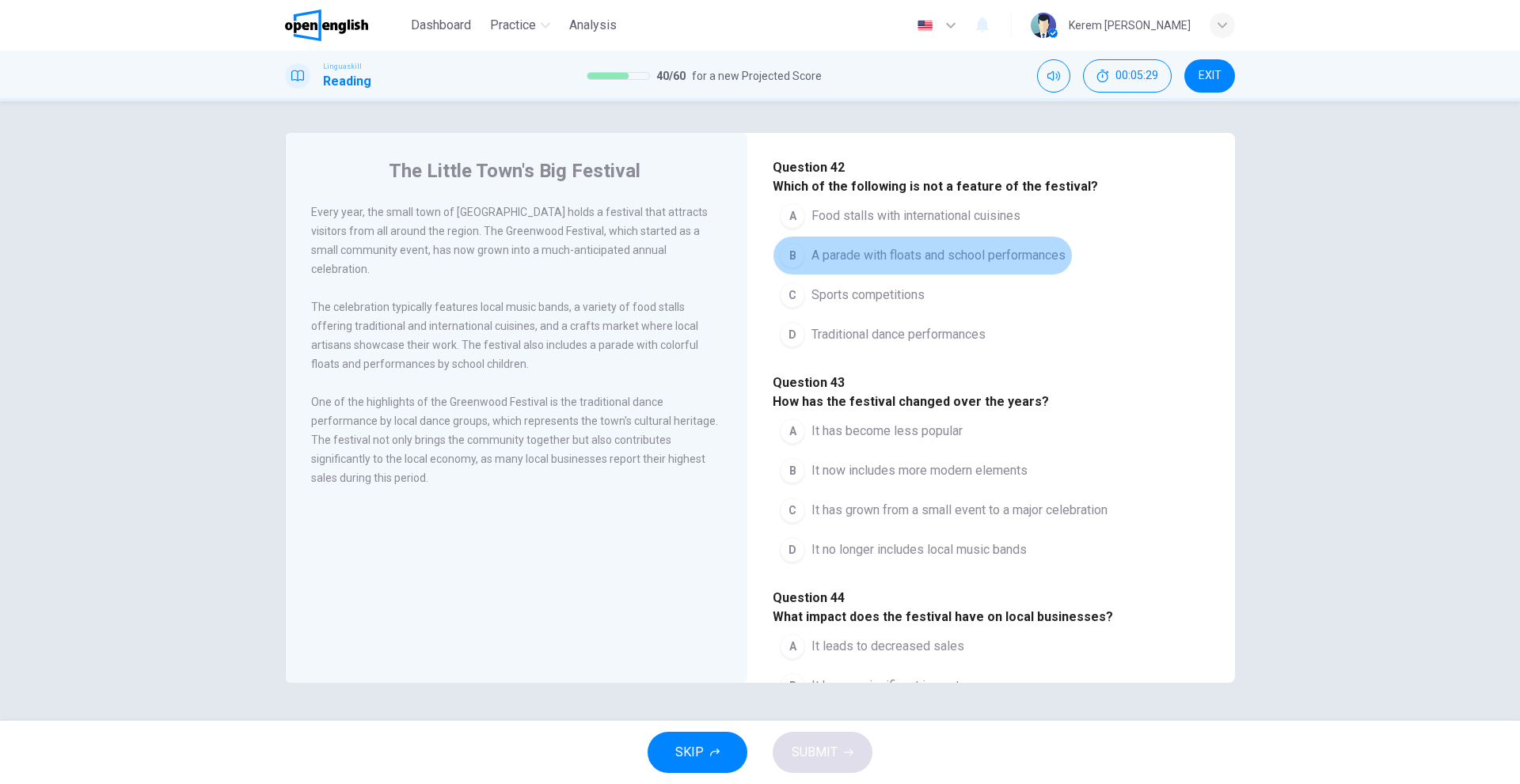
click at [947, 265] on span "A parade with floats and school performances" at bounding box center [938, 255] width 254 height 19
click at [907, 315] on button "C Sports competitions" at bounding box center [852, 295] width 159 height 39
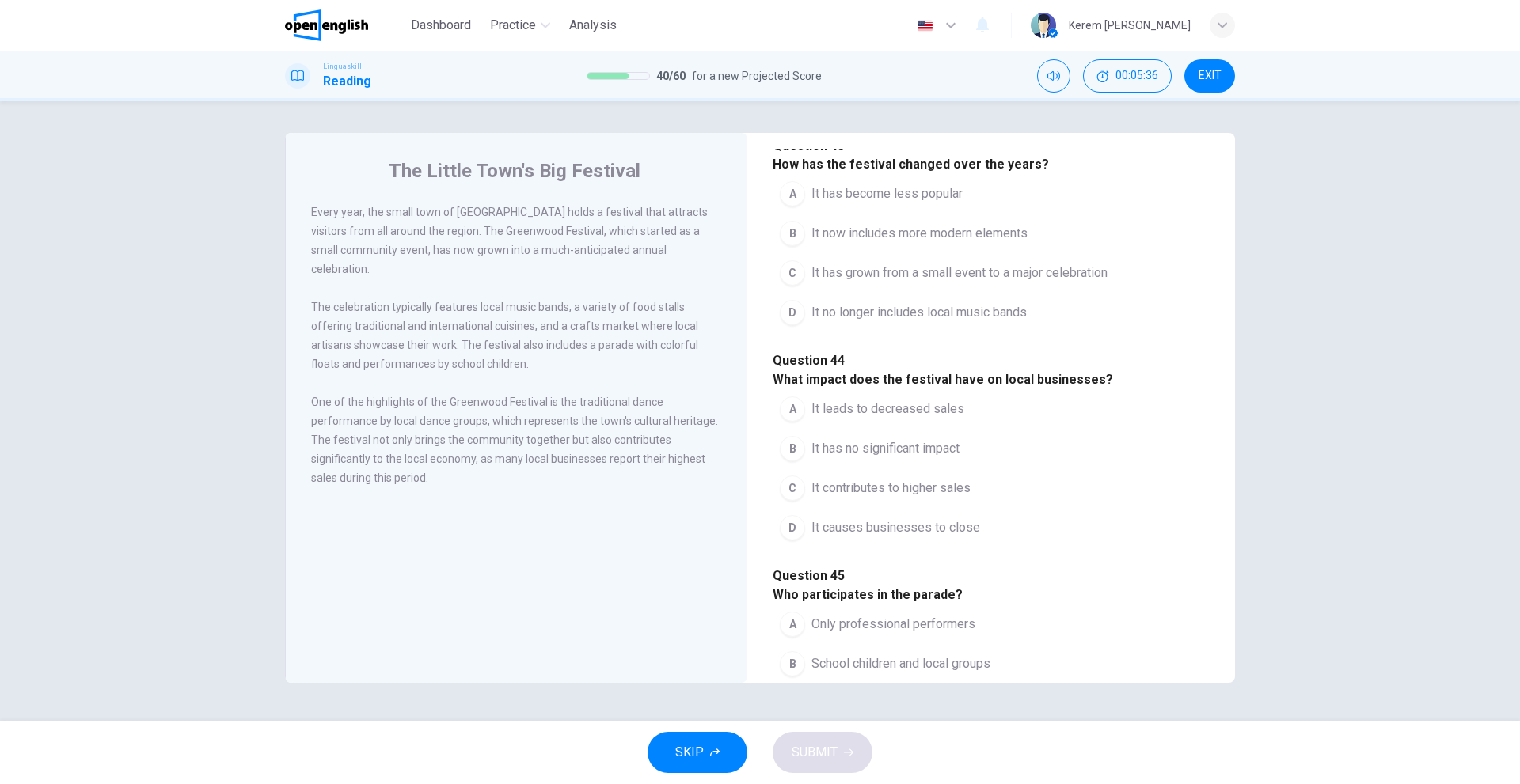
scroll to position [633, 0]
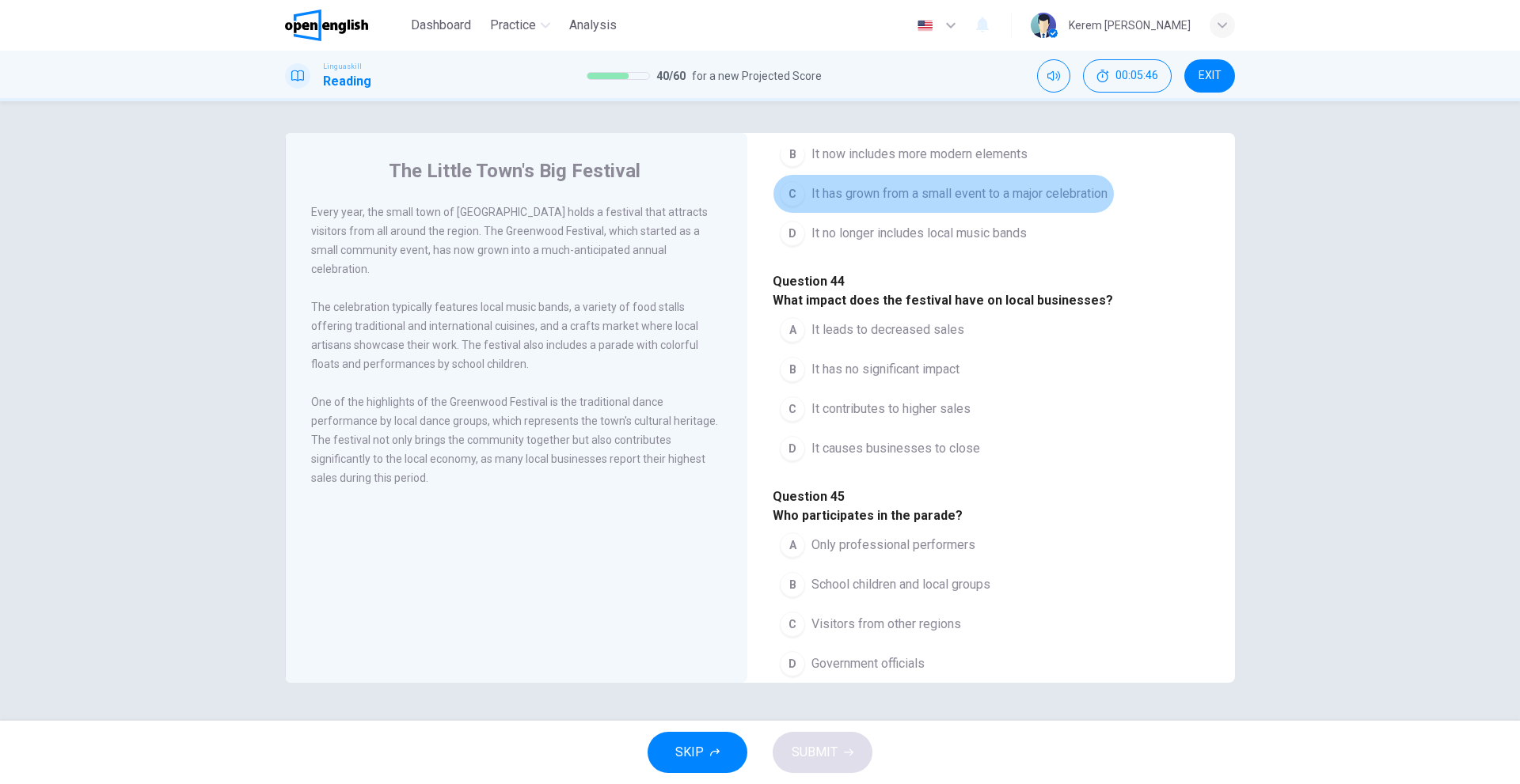
click at [904, 204] on span "It has grown from a small event to a major celebration" at bounding box center [959, 193] width 296 height 19
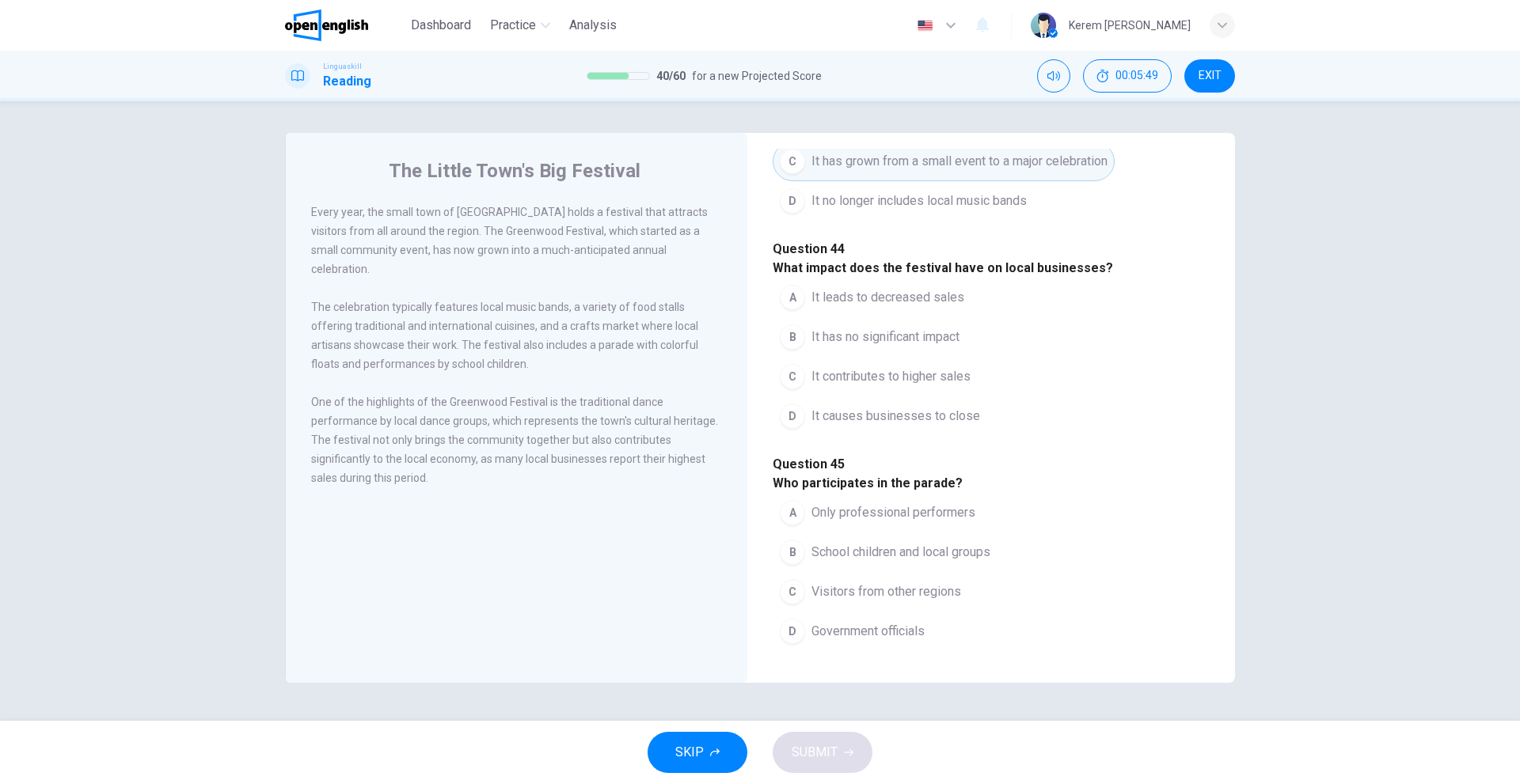
scroll to position [949, 0]
click at [872, 367] on span "It contributes to higher sales" at bounding box center [891, 376] width 159 height 19
click at [882, 407] on span "It causes businesses to close" at bounding box center [895, 416] width 168 height 19
click at [861, 278] on button "A It leads to decreased sales" at bounding box center [871, 297] width 199 height 39
click at [854, 328] on span "It has no significant impact" at bounding box center [885, 337] width 148 height 19
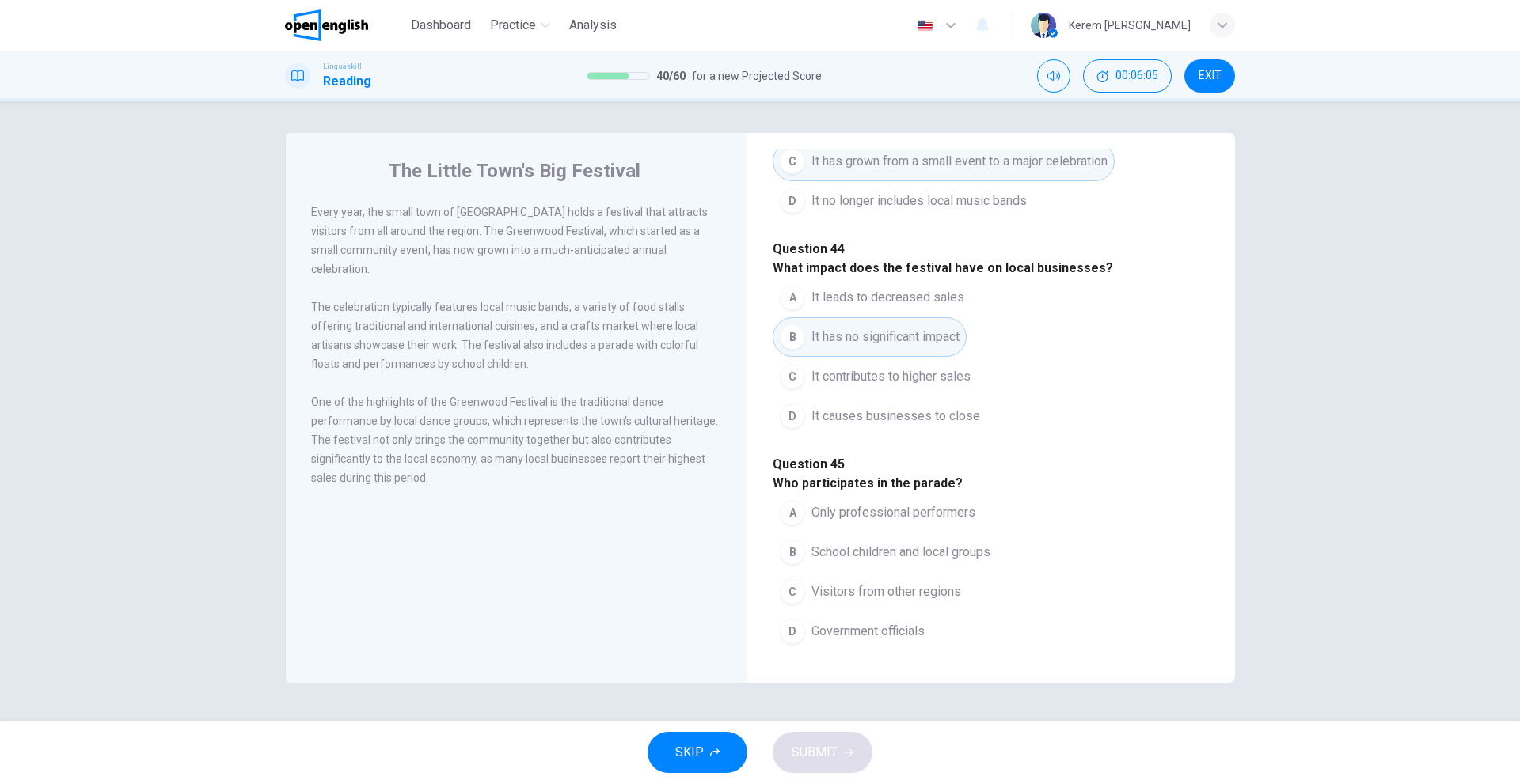
click at [864, 367] on span "It contributes to higher sales" at bounding box center [891, 376] width 159 height 19
click at [978, 552] on span "School children and local groups" at bounding box center [900, 552] width 178 height 19
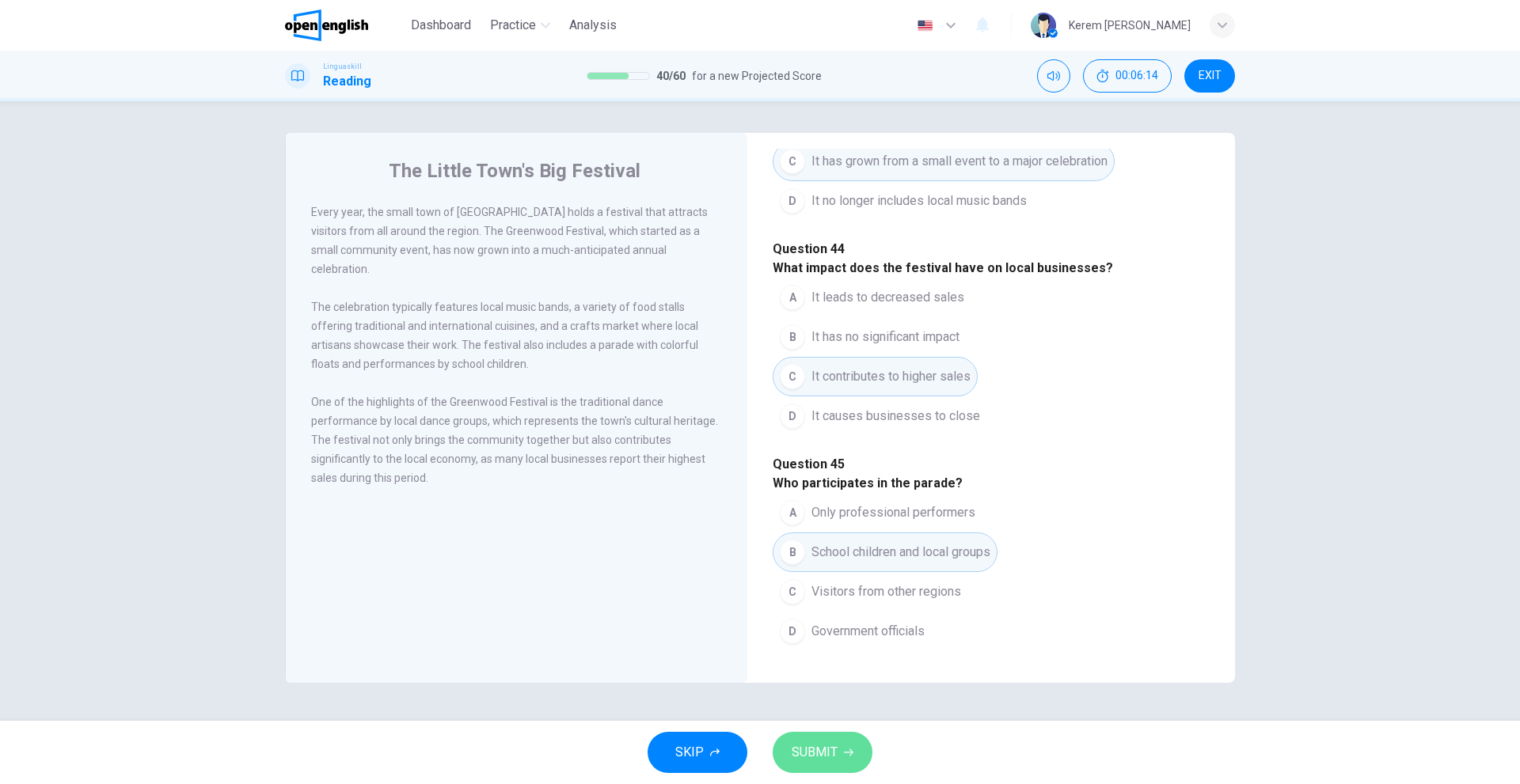
click at [822, 761] on span "SUBMIT" at bounding box center [814, 752] width 46 height 22
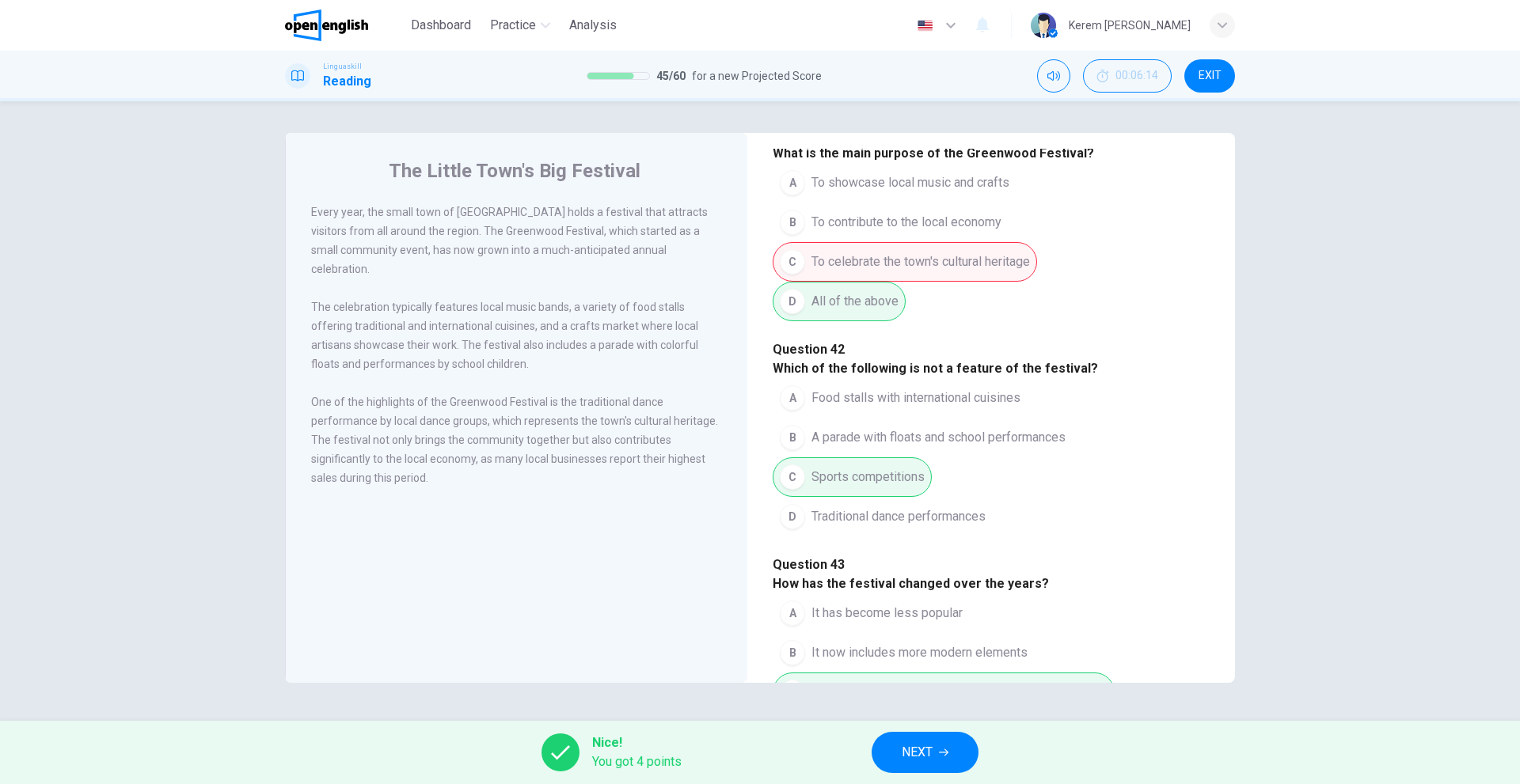
scroll to position [79, 0]
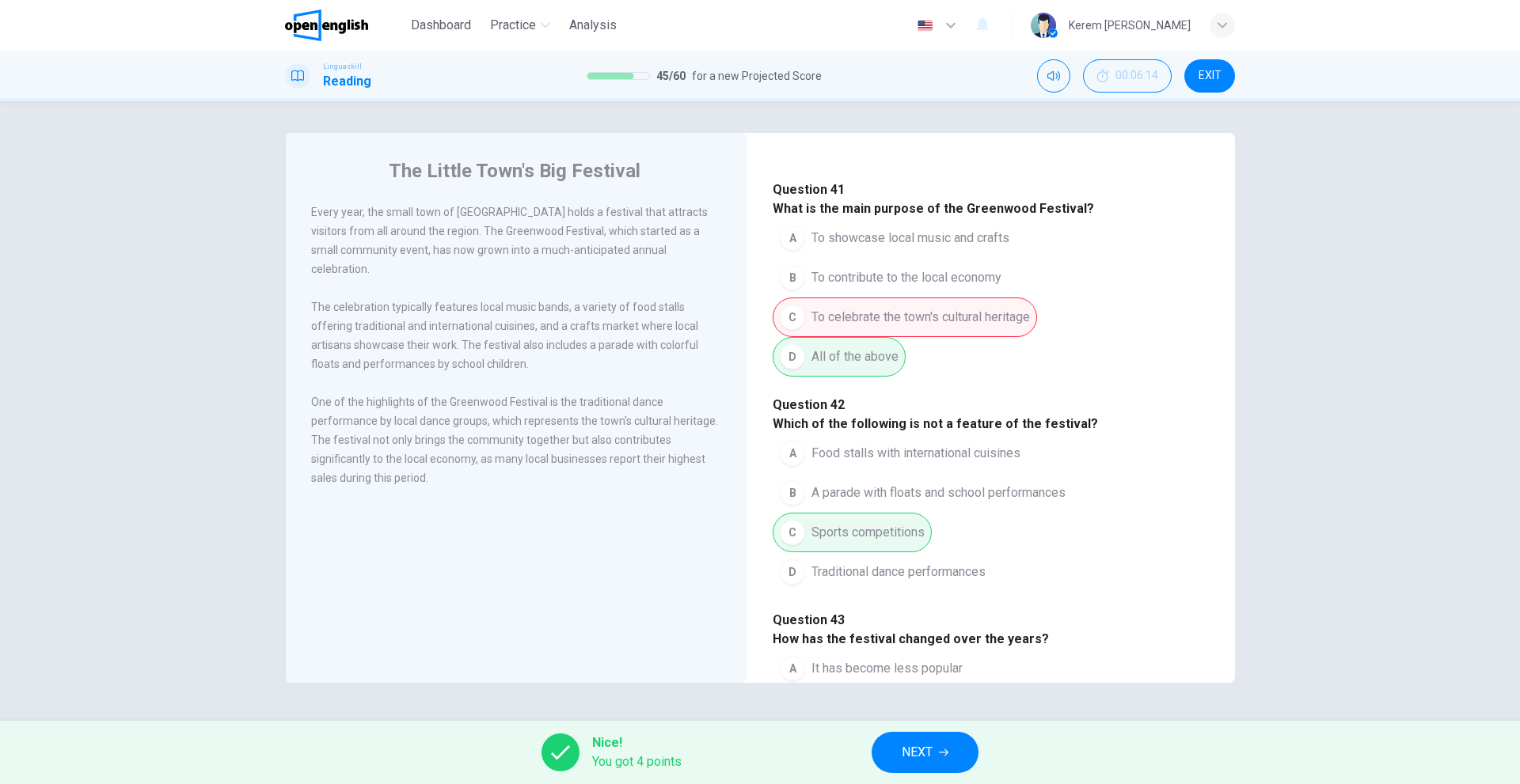
click at [984, 364] on div "A To showcase local music and crafts B To contribute to the local economy C To …" at bounding box center [990, 297] width 437 height 158
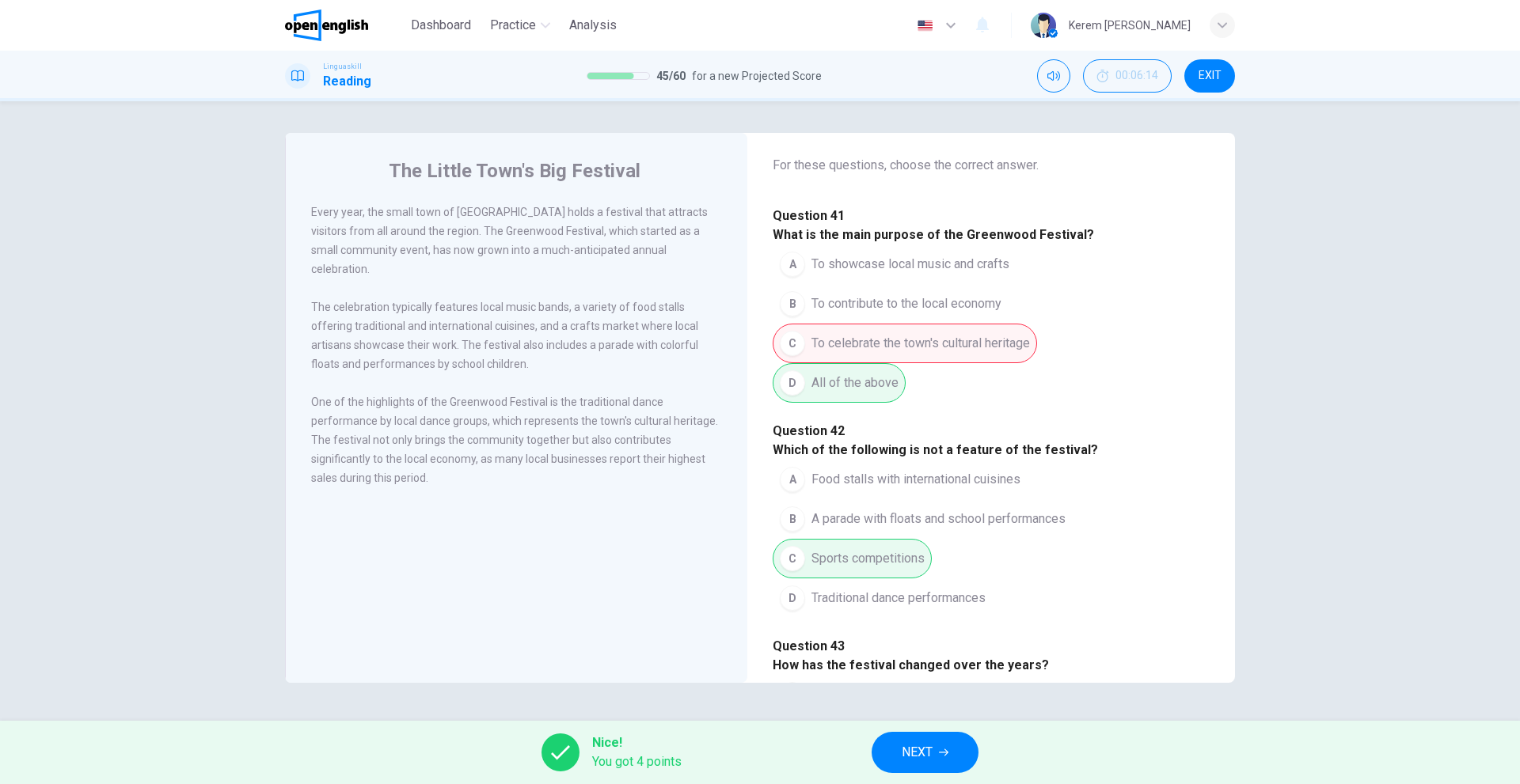
scroll to position [0, 0]
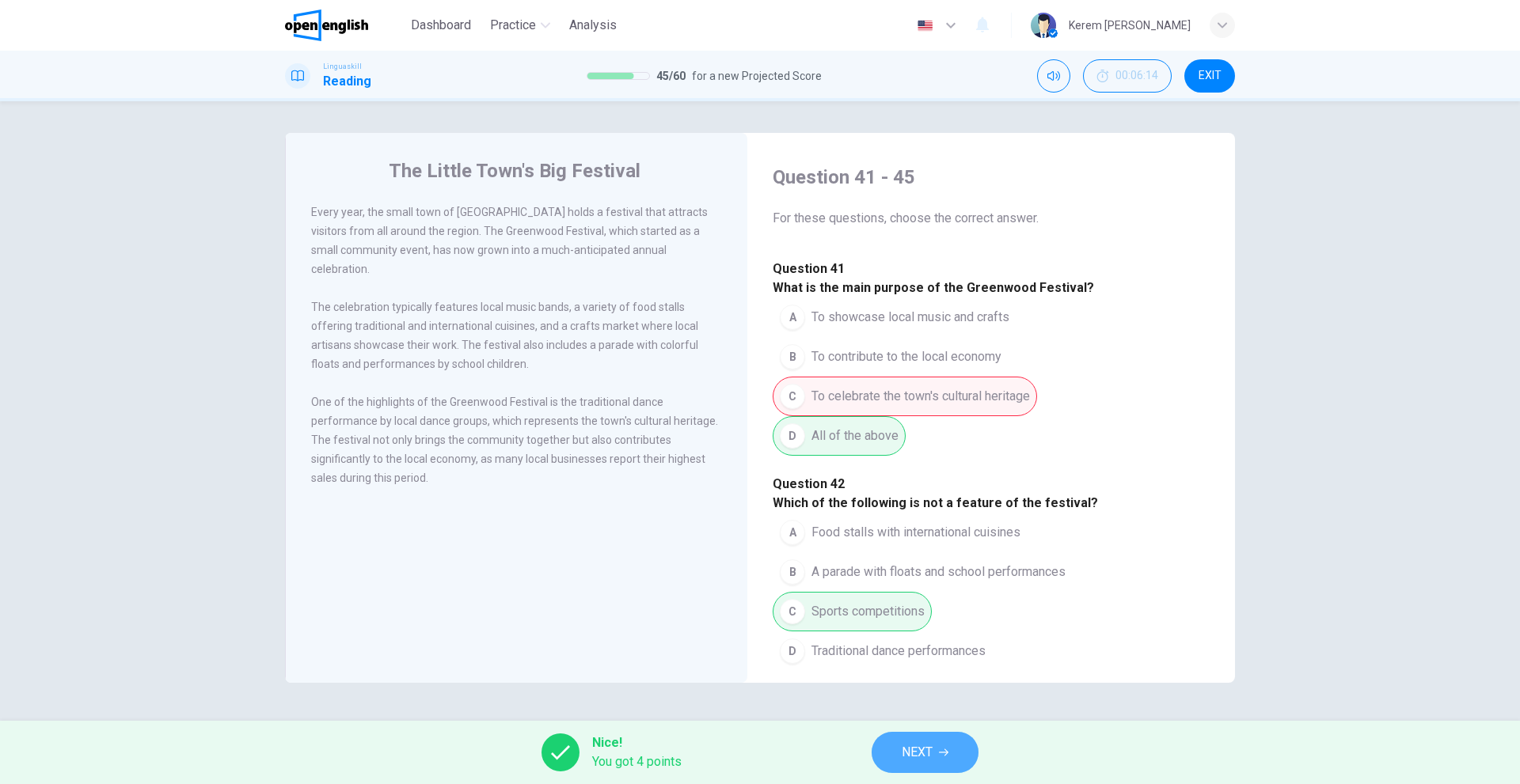
click at [905, 756] on span "NEXT" at bounding box center [917, 752] width 31 height 22
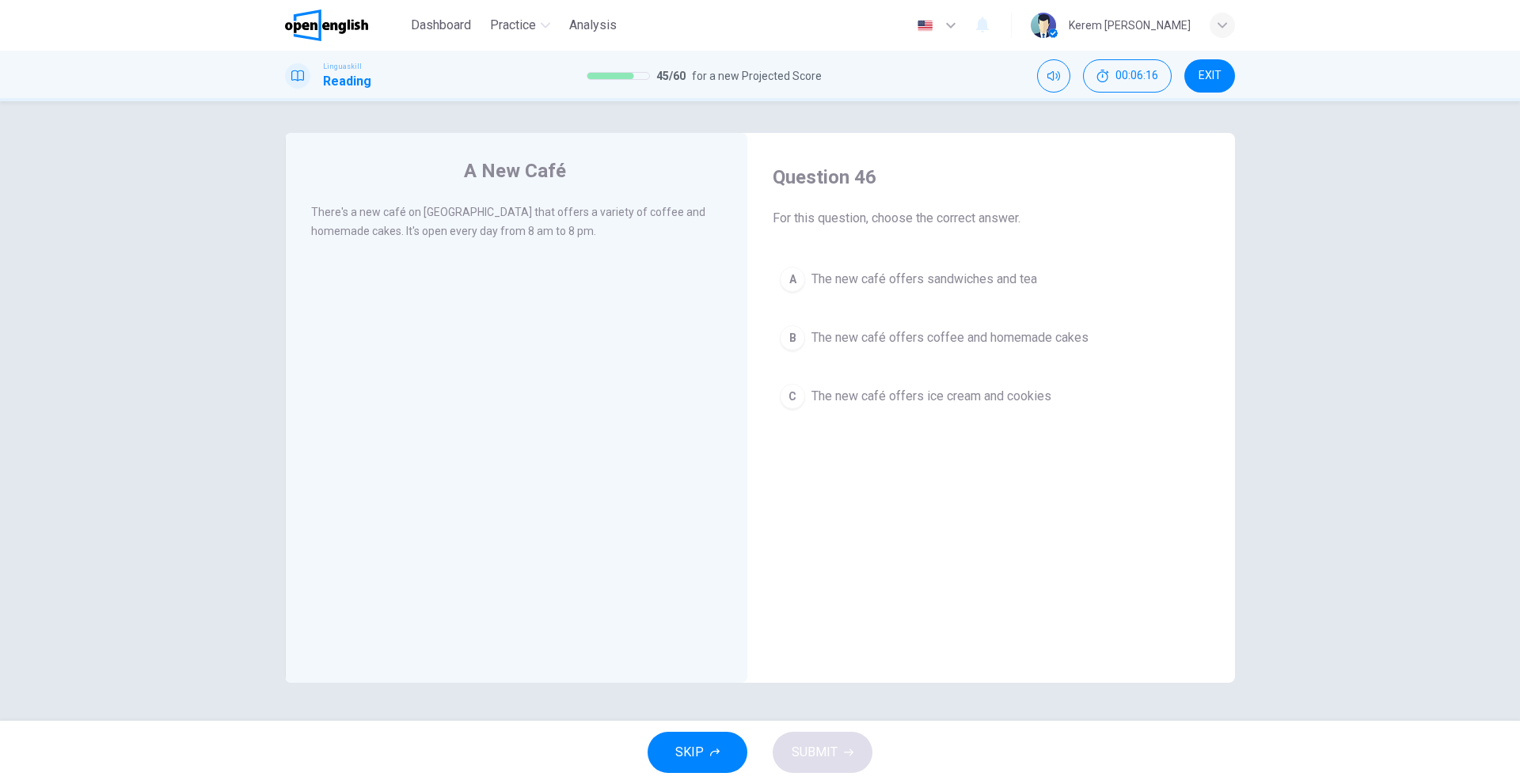
click at [803, 286] on div "A" at bounding box center [792, 279] width 25 height 25
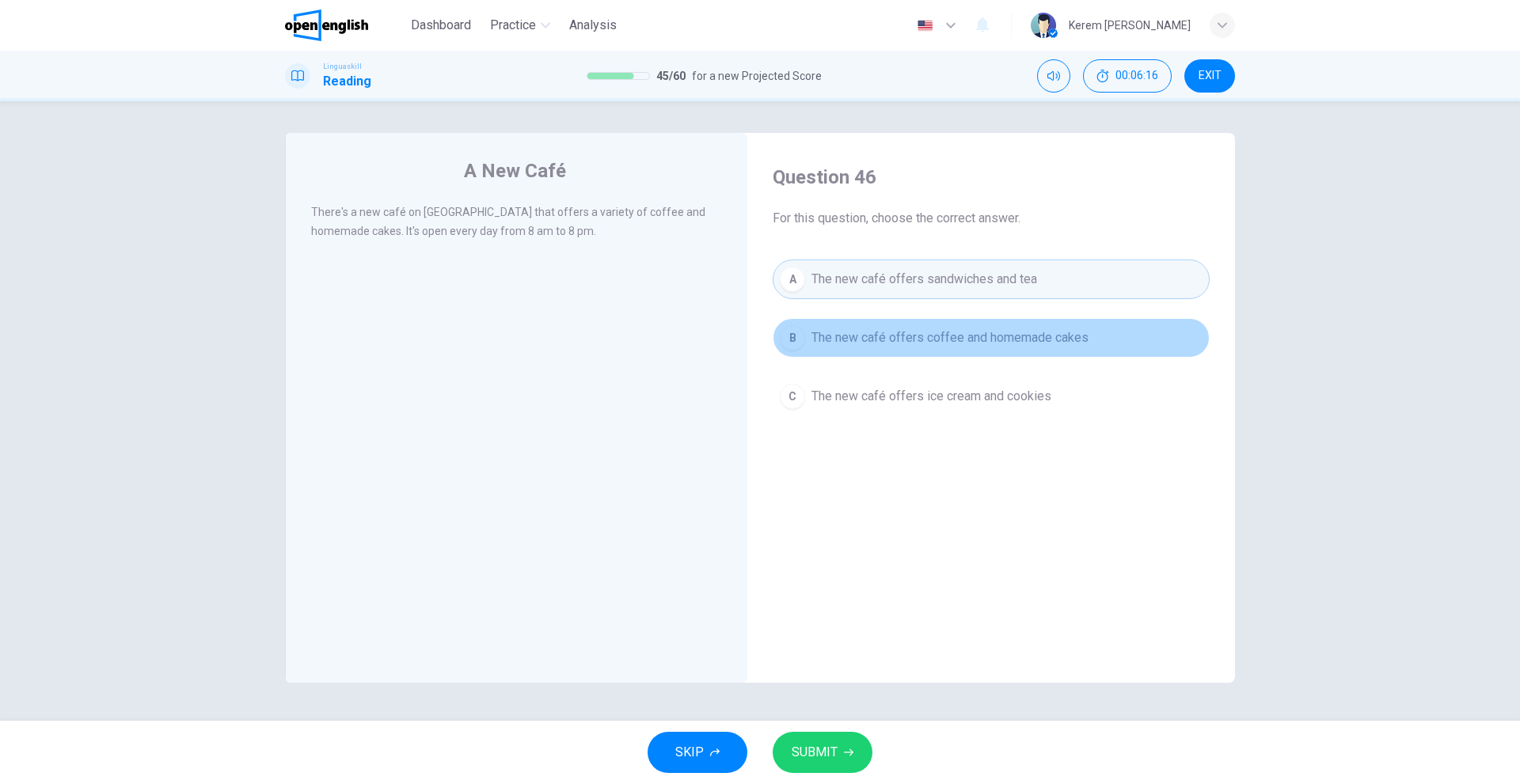
click at [809, 345] on button "B The new café offers coffee and homemade cakes" at bounding box center [990, 338] width 437 height 39
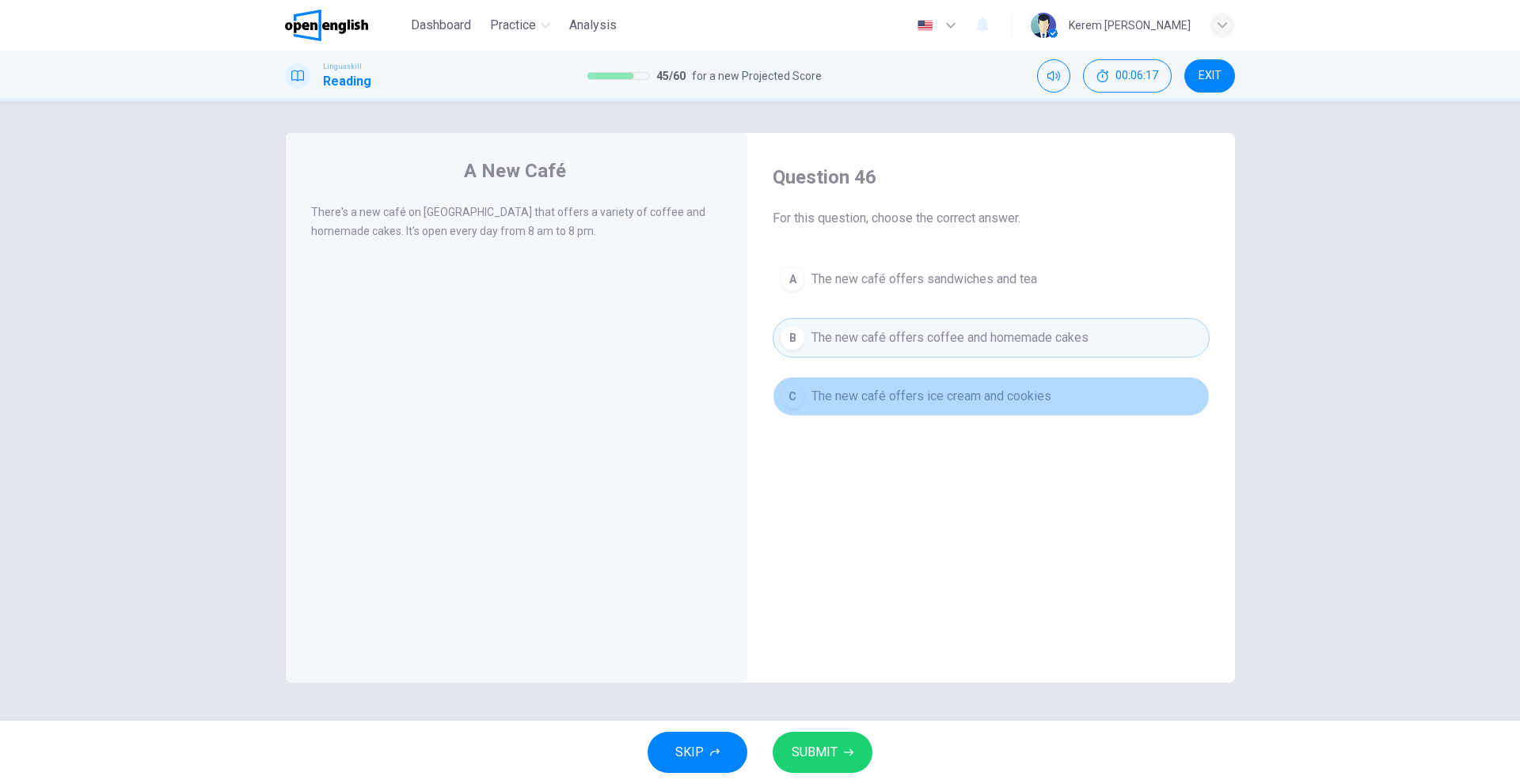
click at [809, 397] on button "C The new café offers ice cream and cookies" at bounding box center [990, 396] width 437 height 39
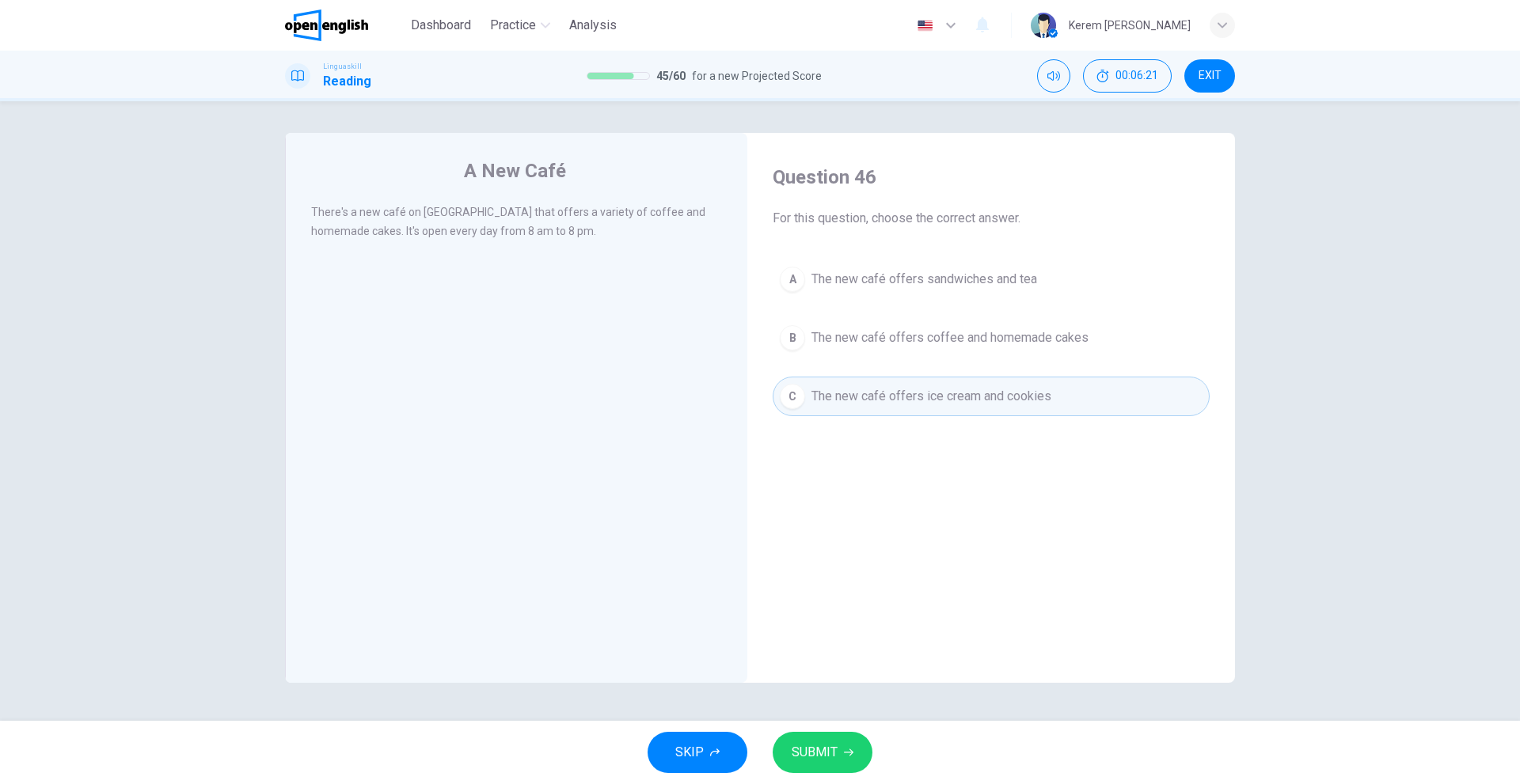
click at [831, 753] on span "SUBMIT" at bounding box center [814, 752] width 46 height 22
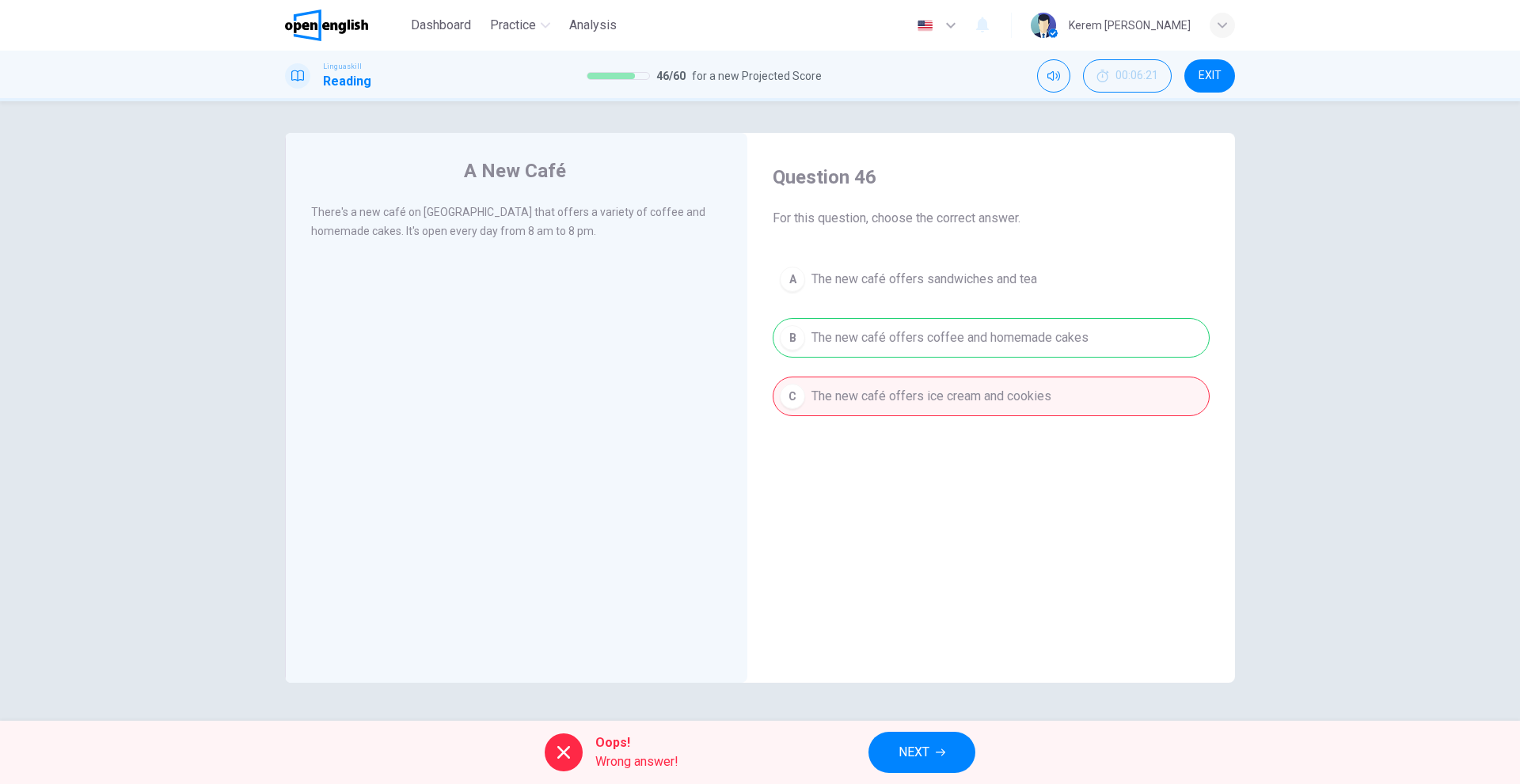
click at [902, 756] on span "NEXT" at bounding box center [913, 752] width 31 height 22
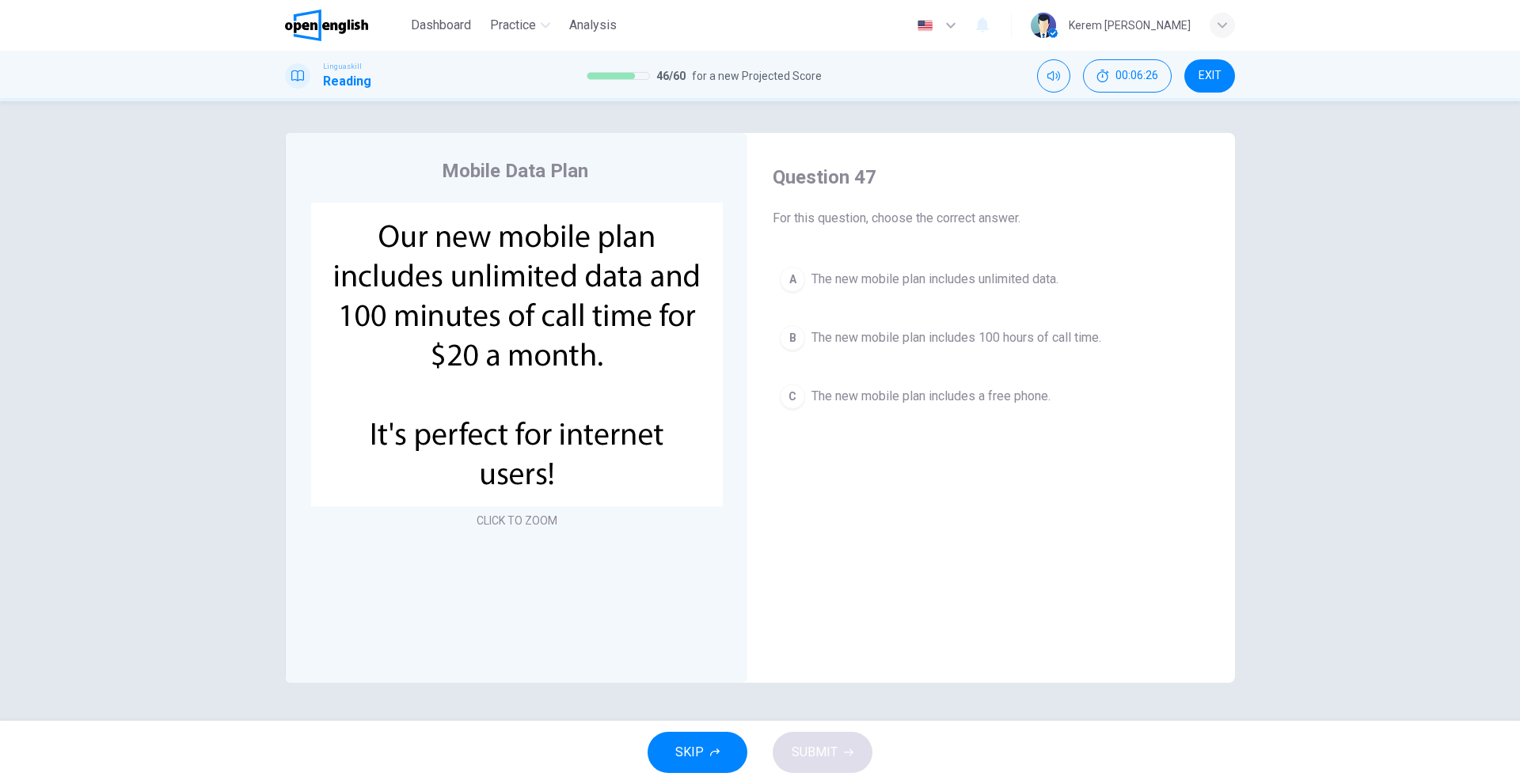
click at [825, 277] on span "The new mobile plan includes unlimited data." at bounding box center [934, 279] width 247 height 19
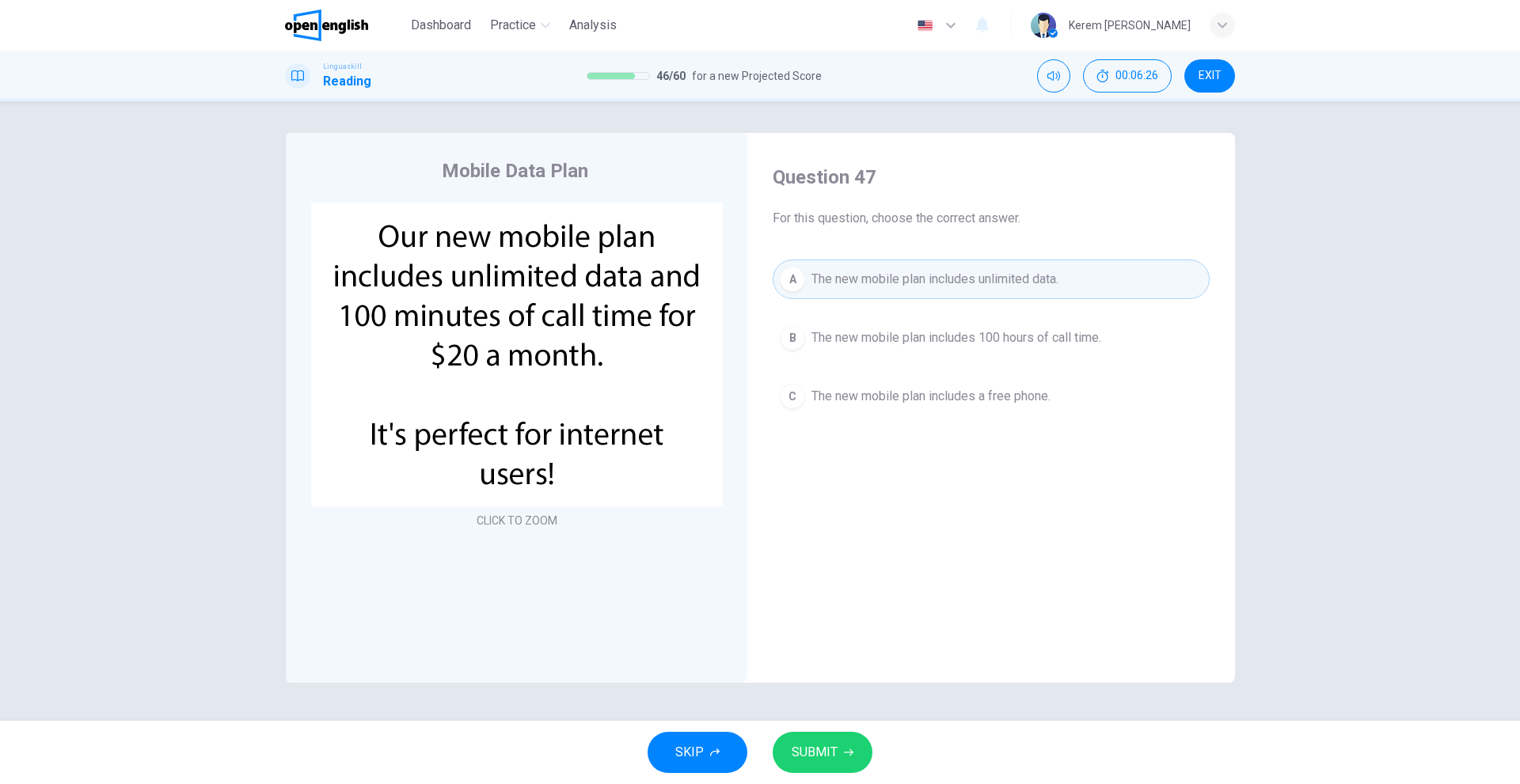
click at [834, 325] on button "B The new mobile plan includes 100 hours of call time." at bounding box center [990, 338] width 437 height 39
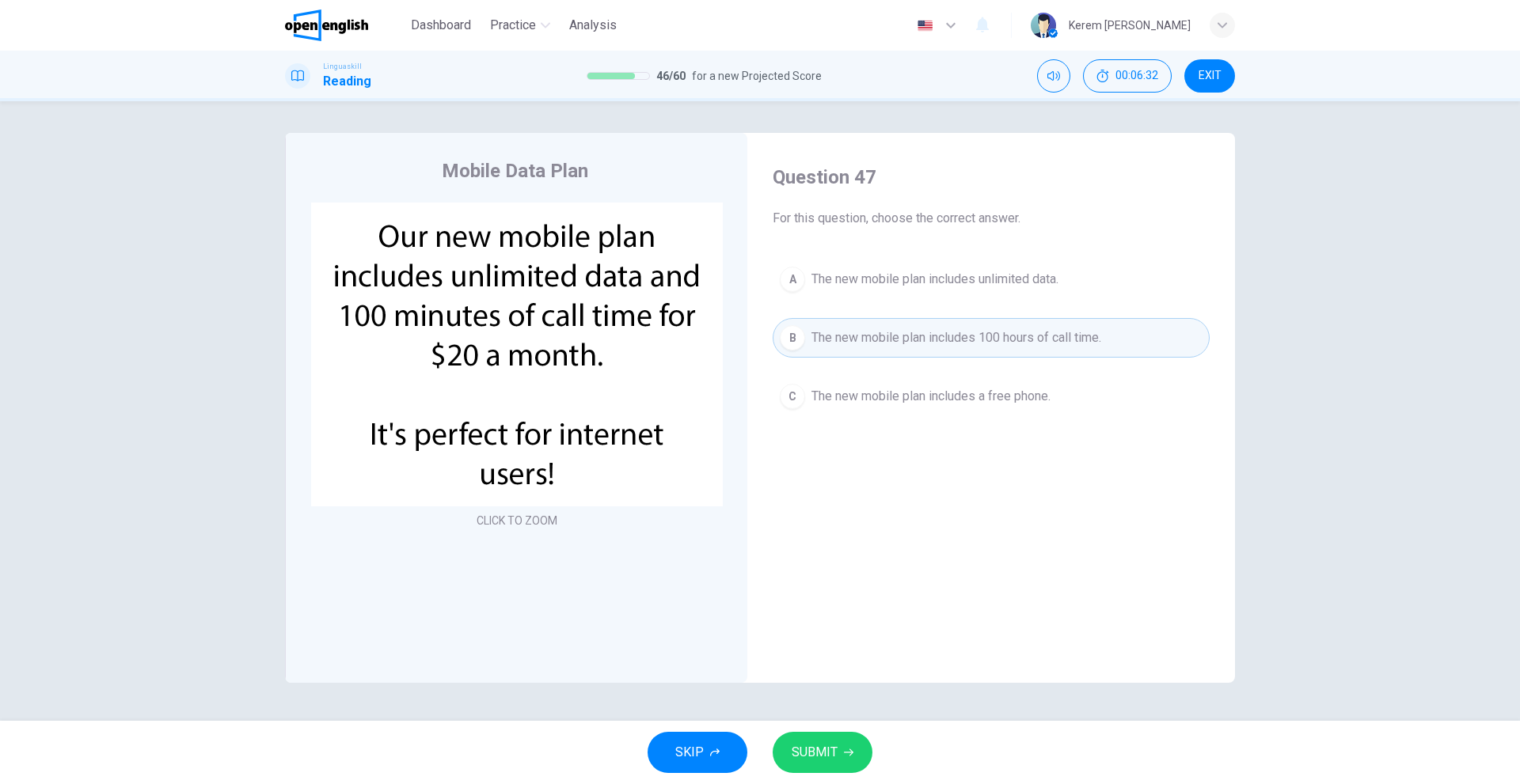
click at [863, 390] on span "The new mobile plan includes a free phone." at bounding box center [930, 396] width 239 height 19
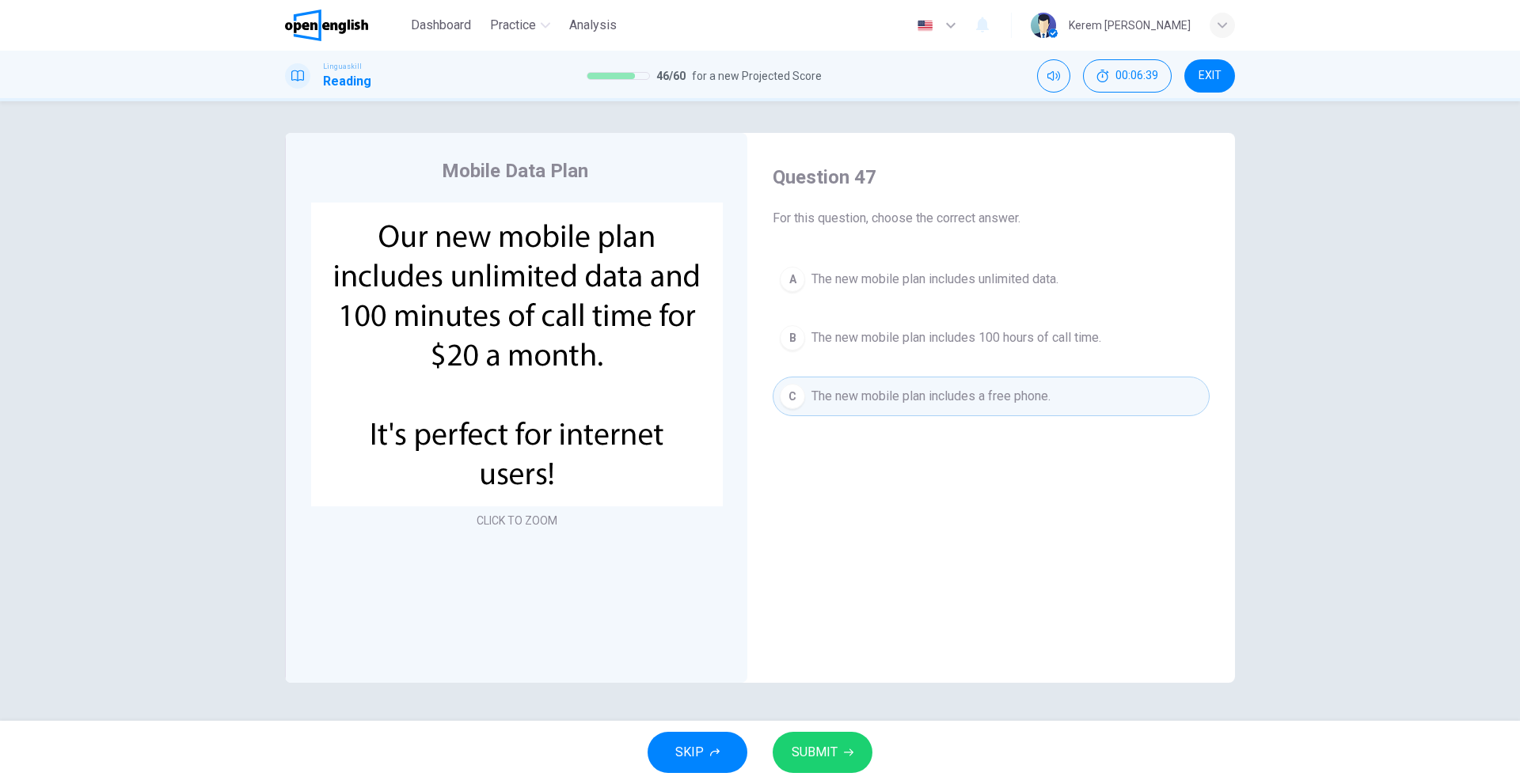
click at [845, 273] on span "The new mobile plan includes unlimited data." at bounding box center [934, 279] width 247 height 19
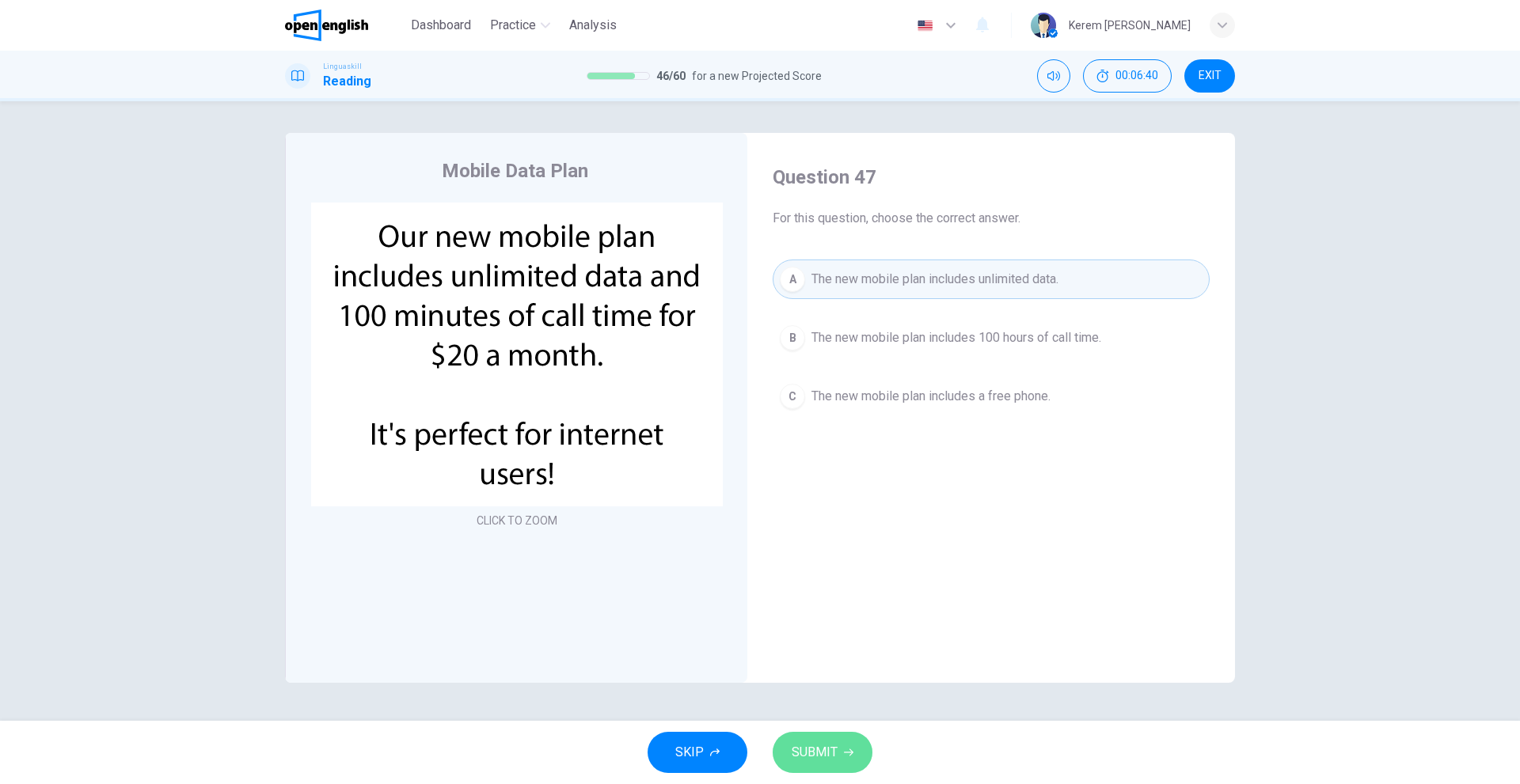
click at [835, 747] on span "SUBMIT" at bounding box center [814, 752] width 46 height 22
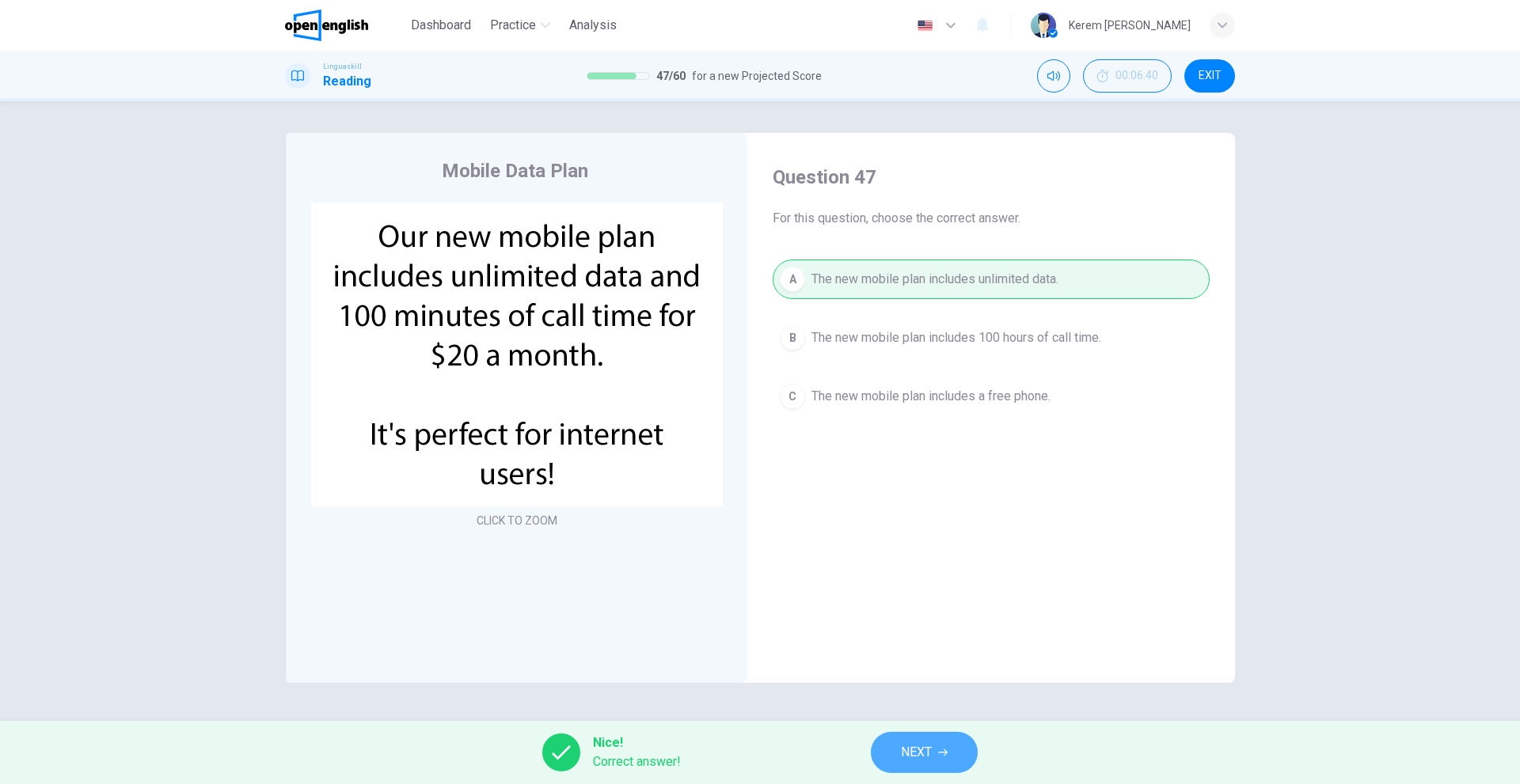
click at [892, 750] on button "NEXT" at bounding box center [924, 752] width 107 height 41
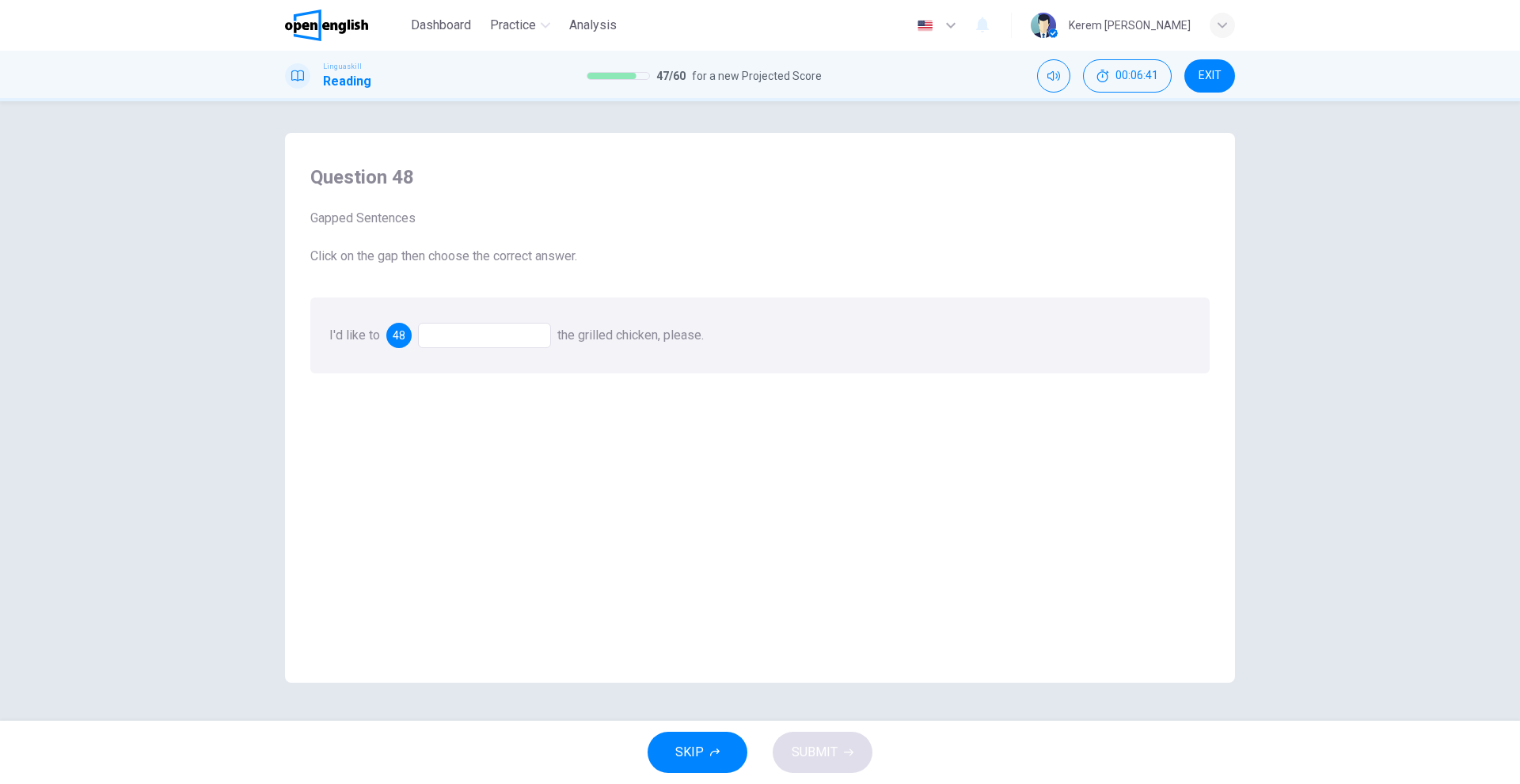
click at [487, 347] on div at bounding box center [484, 335] width 133 height 25
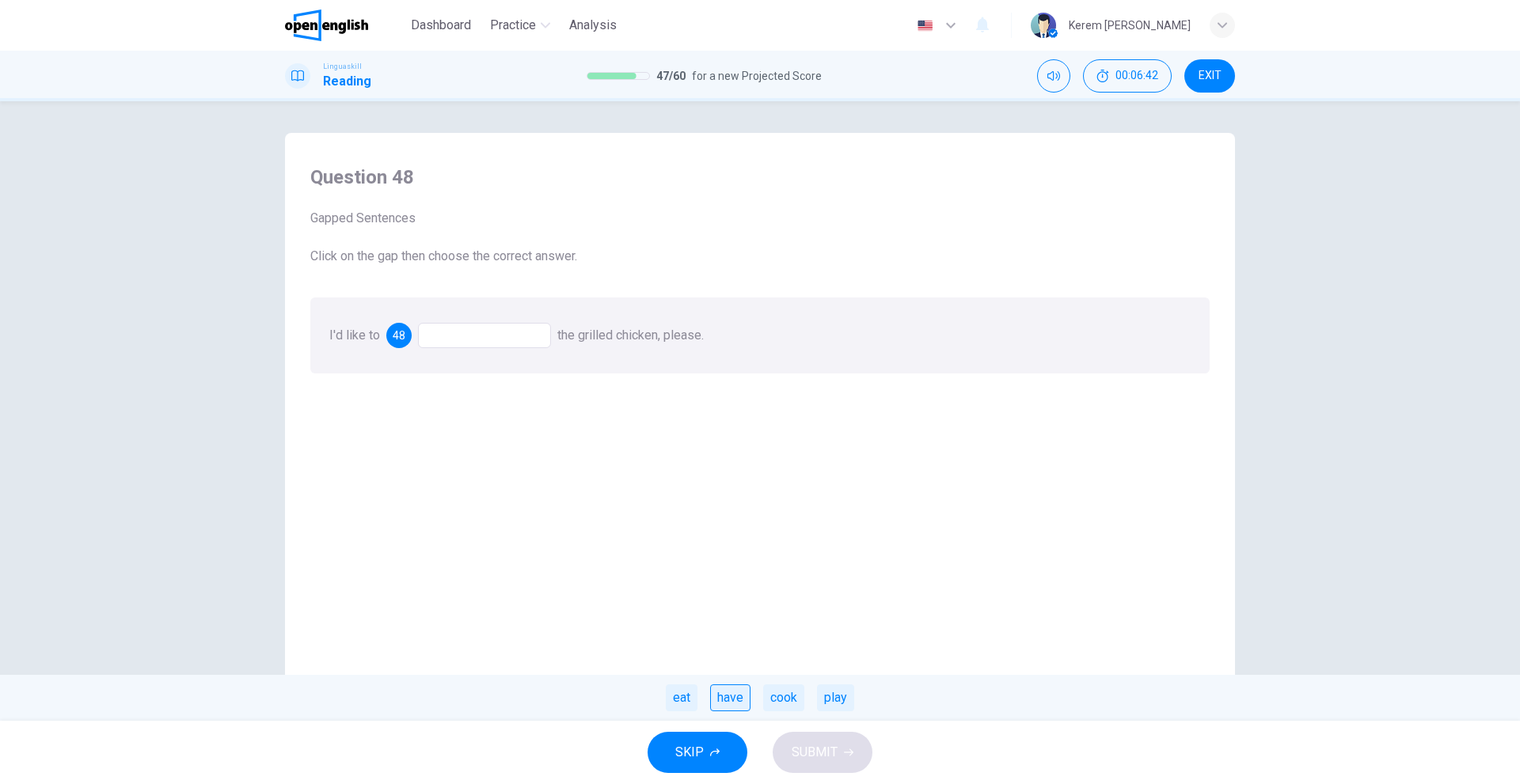
click at [740, 695] on div "have" at bounding box center [730, 698] width 40 height 27
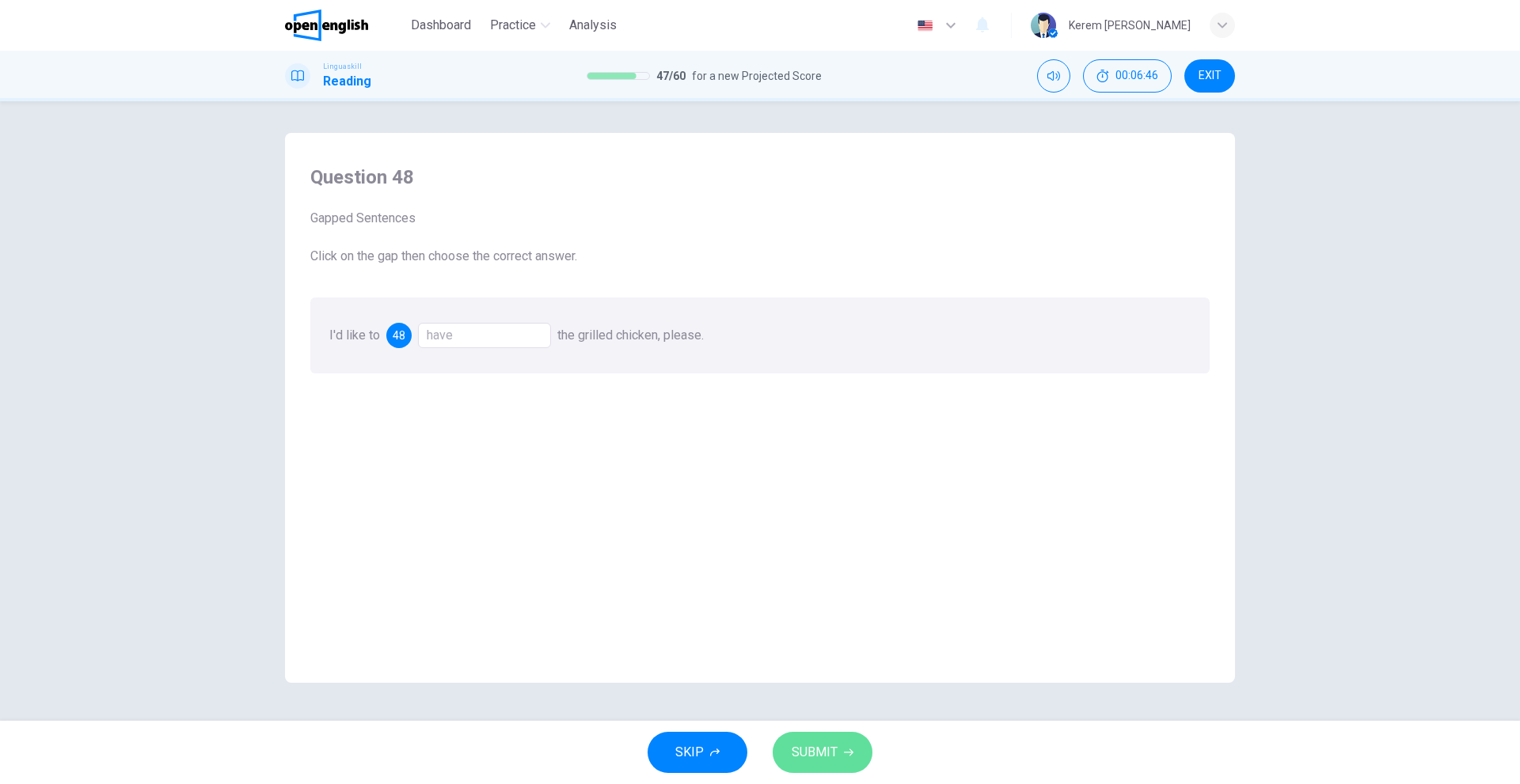
click at [830, 740] on button "SUBMIT" at bounding box center [822, 752] width 100 height 41
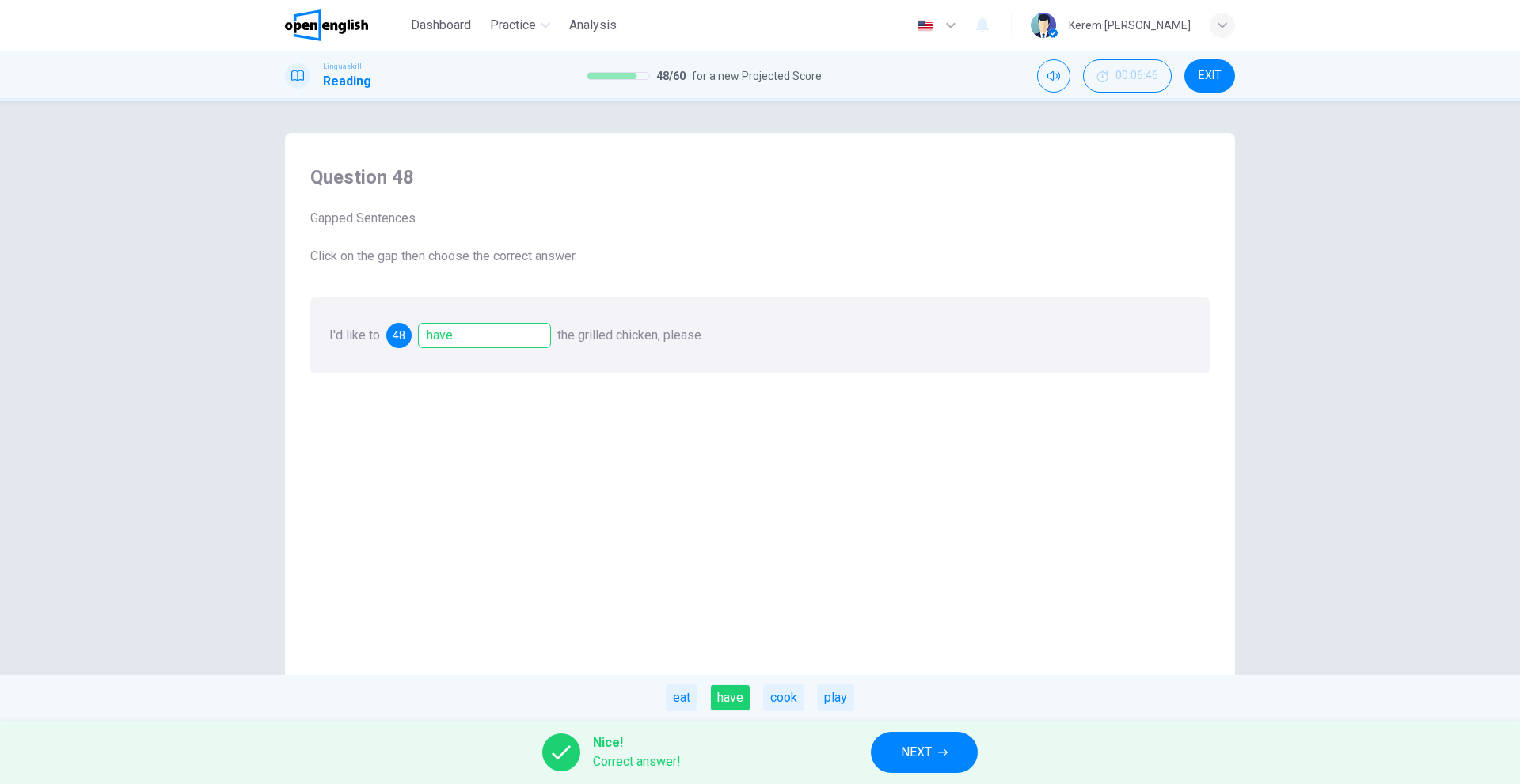
drag, startPoint x: 407, startPoint y: 174, endPoint x: 441, endPoint y: 177, distance: 34.1
click at [441, 177] on h4 "Question 48" at bounding box center [759, 177] width 899 height 25
click at [904, 745] on span "NEXT" at bounding box center [916, 752] width 31 height 22
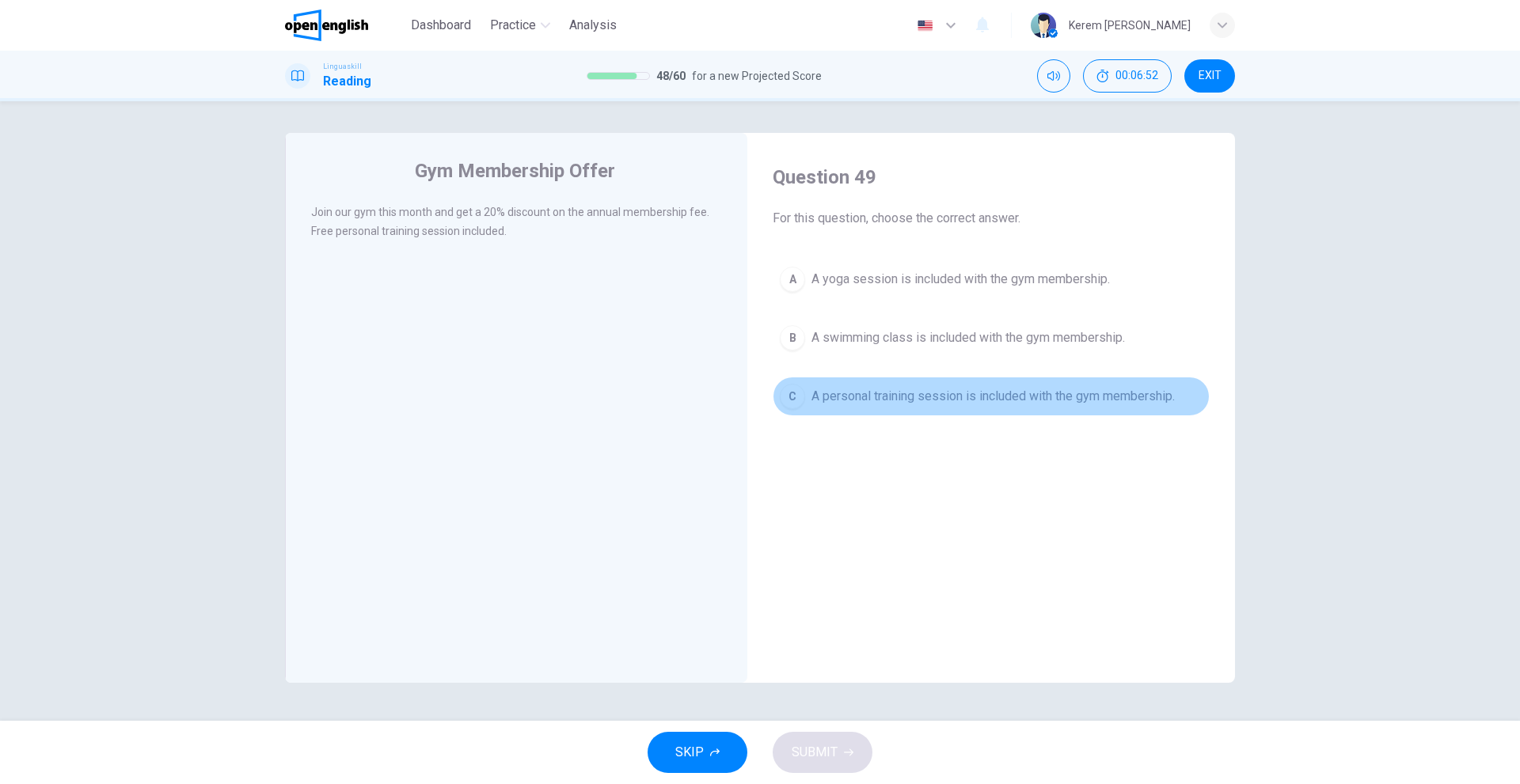
click at [811, 395] on span "A personal training session is included with the gym membership." at bounding box center [993, 396] width 364 height 19
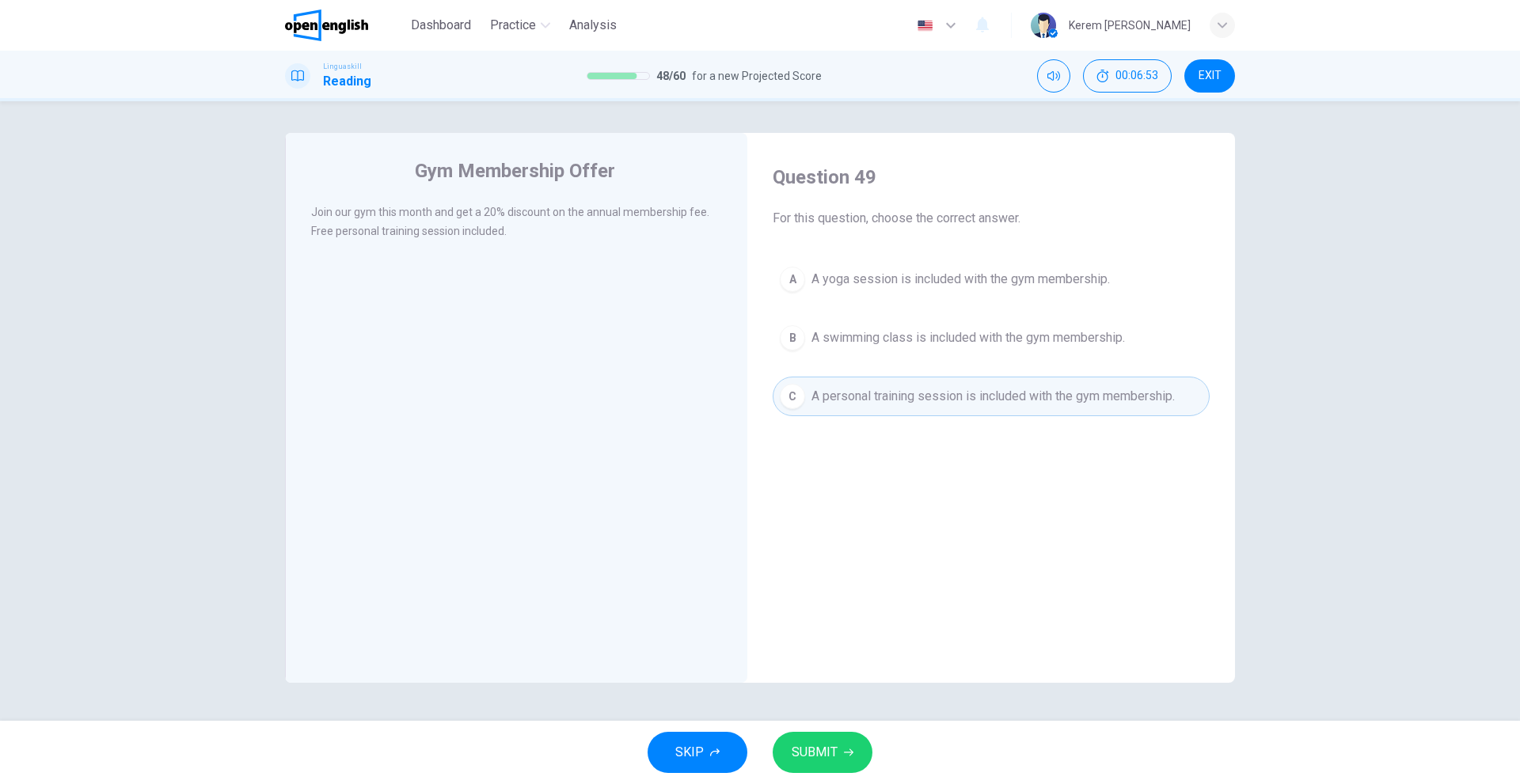
click at [847, 746] on button "SUBMIT" at bounding box center [822, 752] width 100 height 41
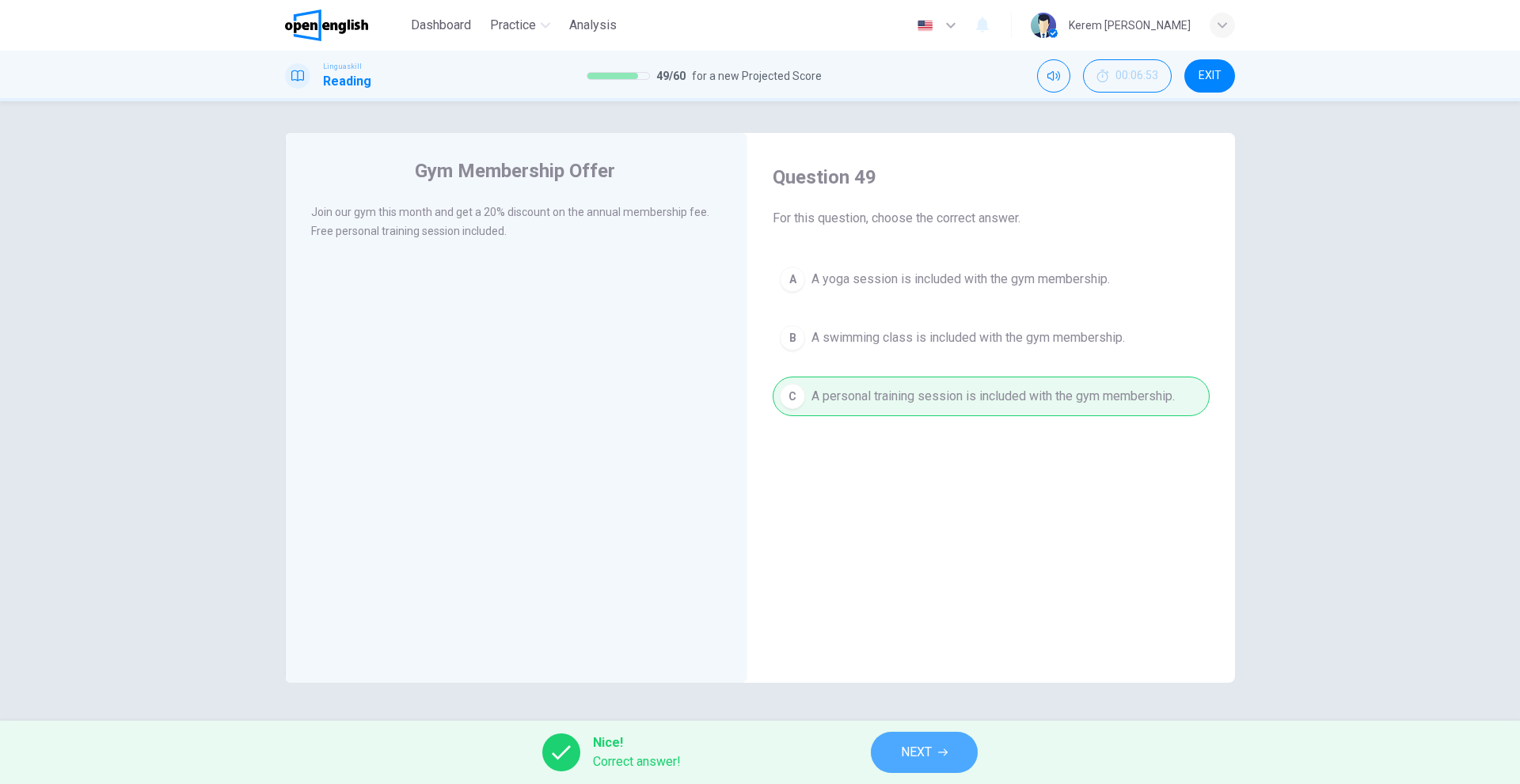
click at [914, 742] on span "NEXT" at bounding box center [916, 752] width 31 height 22
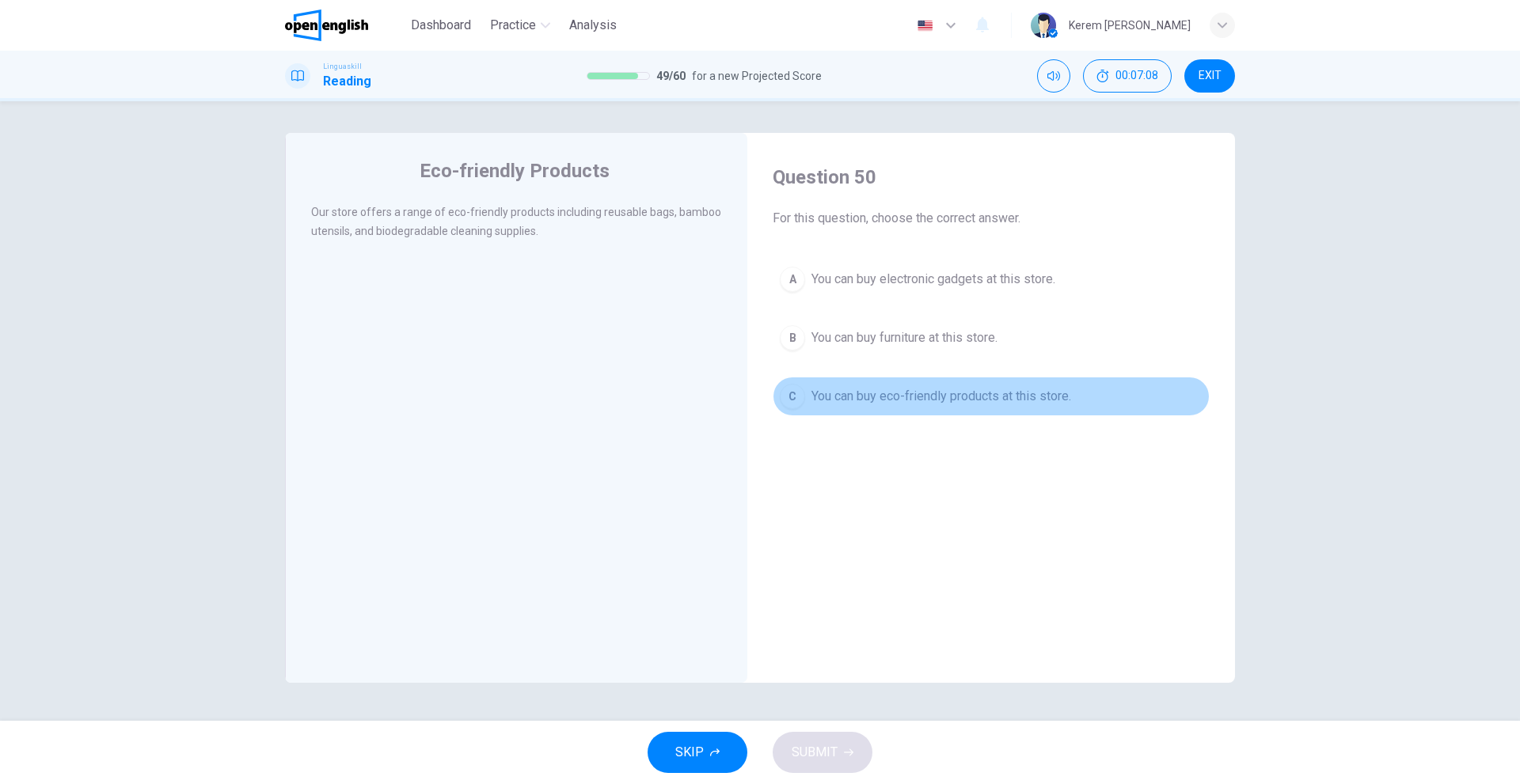
click at [799, 397] on div "C" at bounding box center [792, 396] width 25 height 25
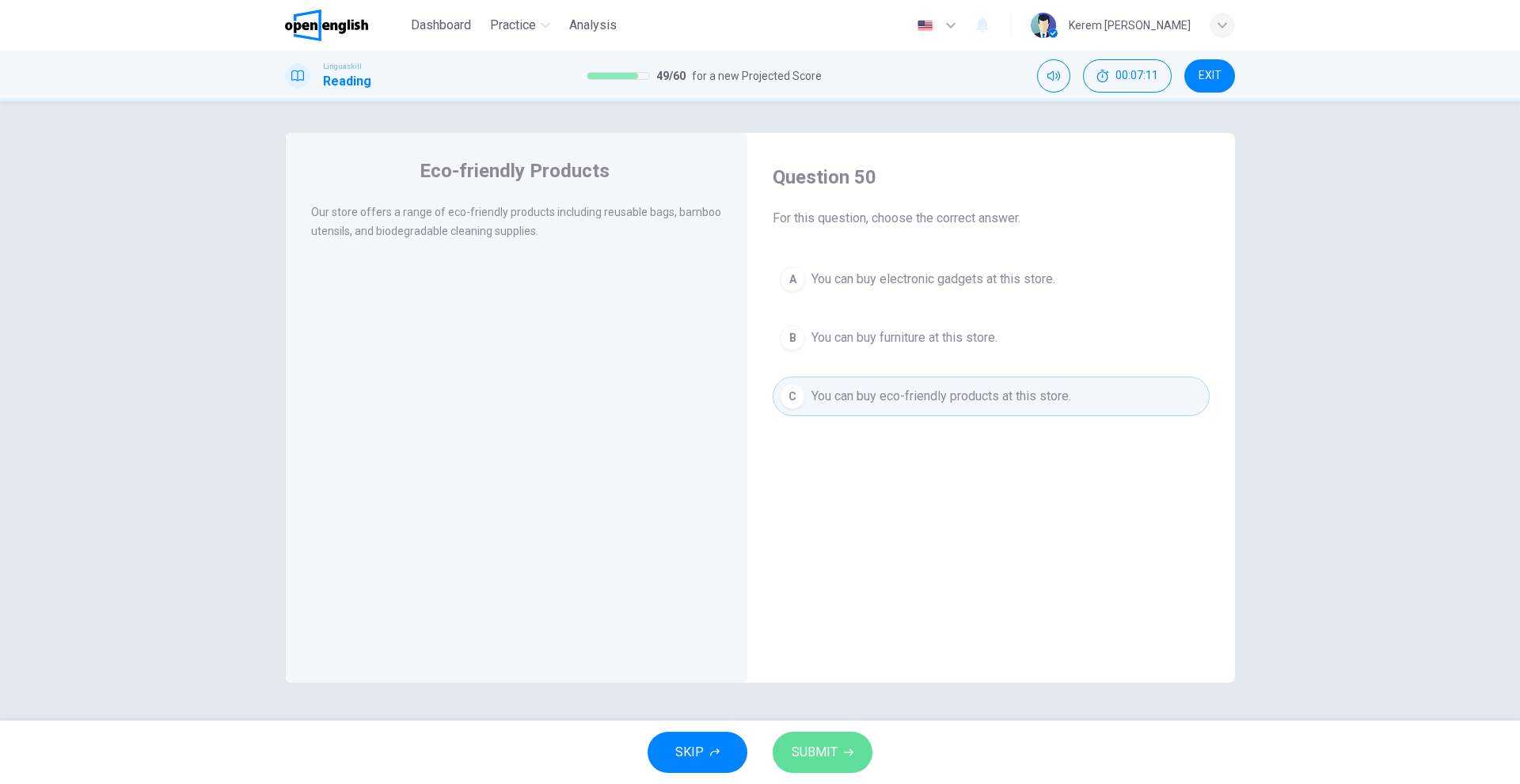
click at [822, 744] on span "SUBMIT" at bounding box center [814, 752] width 46 height 22
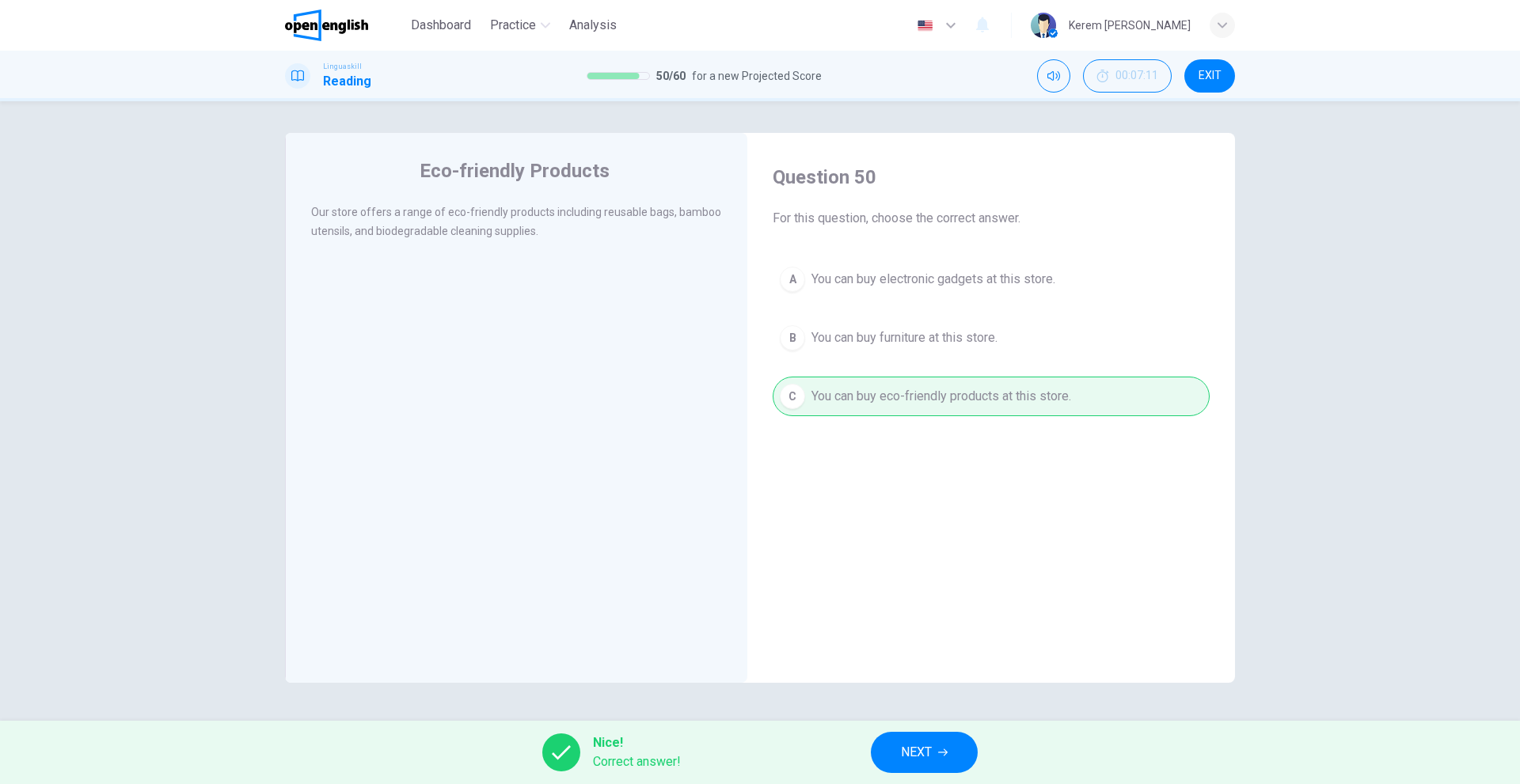
click at [943, 752] on icon "button" at bounding box center [942, 753] width 9 height 8
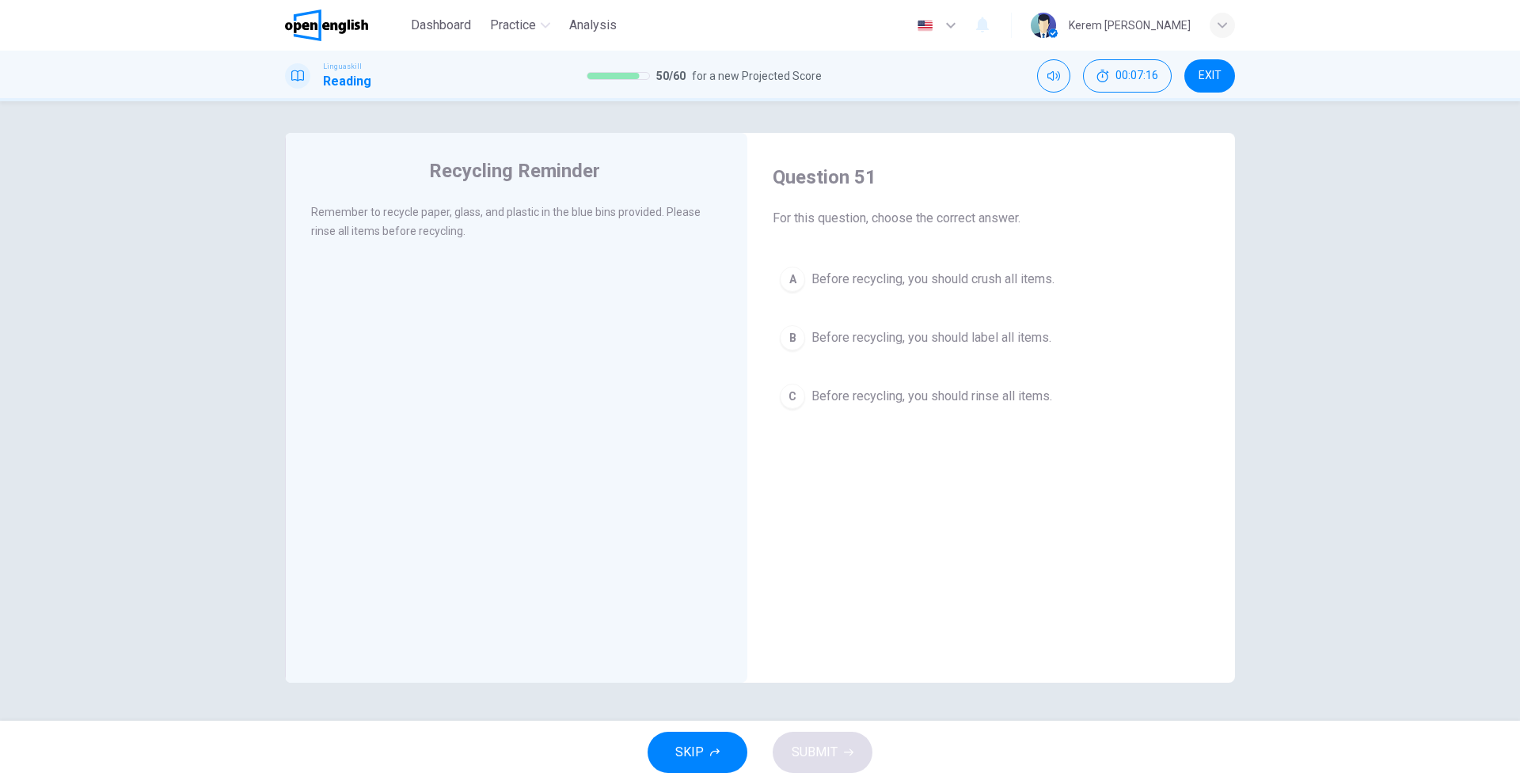
click at [830, 390] on span "Before recycling, you should rinse all items." at bounding box center [931, 396] width 240 height 19
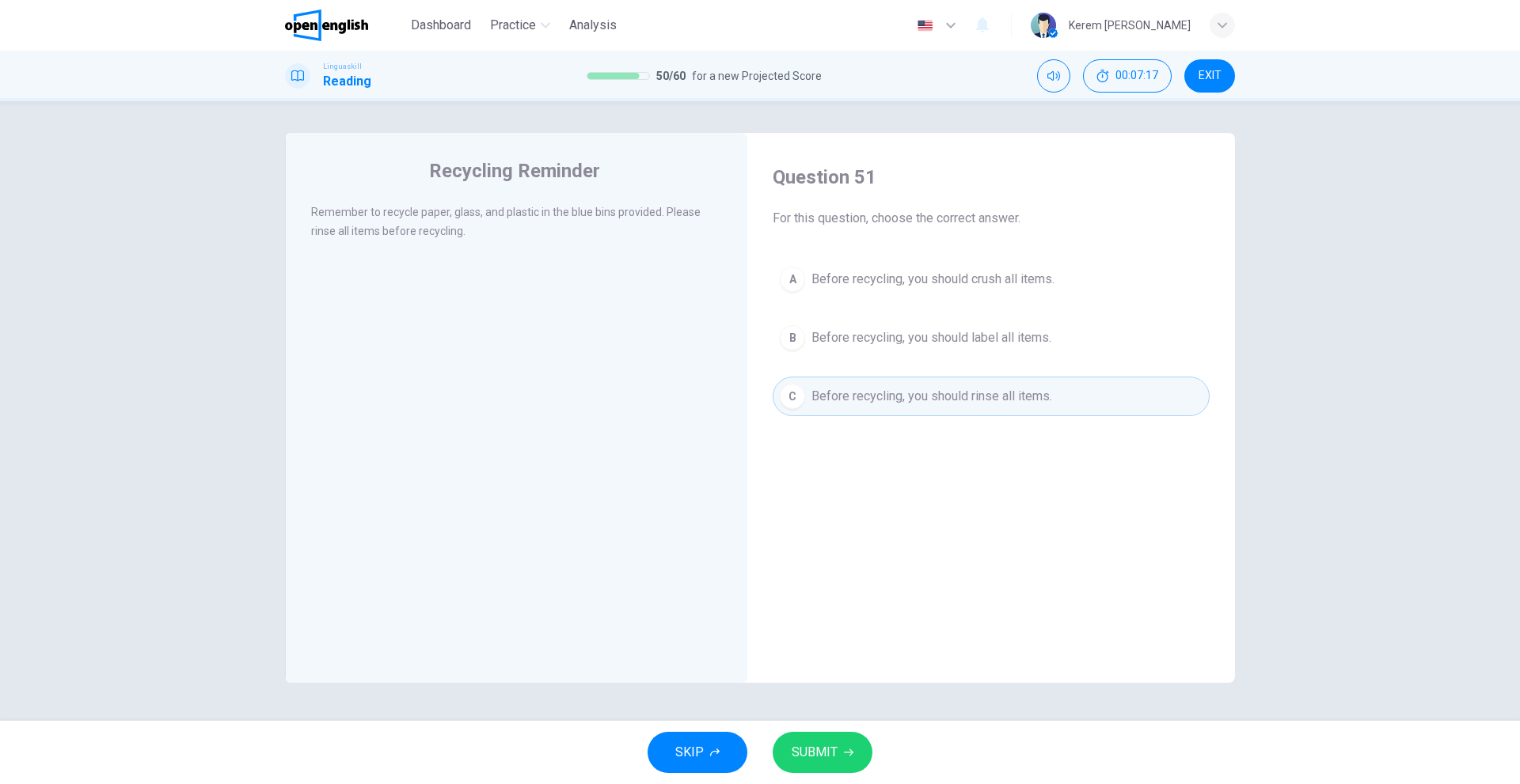
click at [837, 752] on button "SUBMIT" at bounding box center [822, 752] width 100 height 41
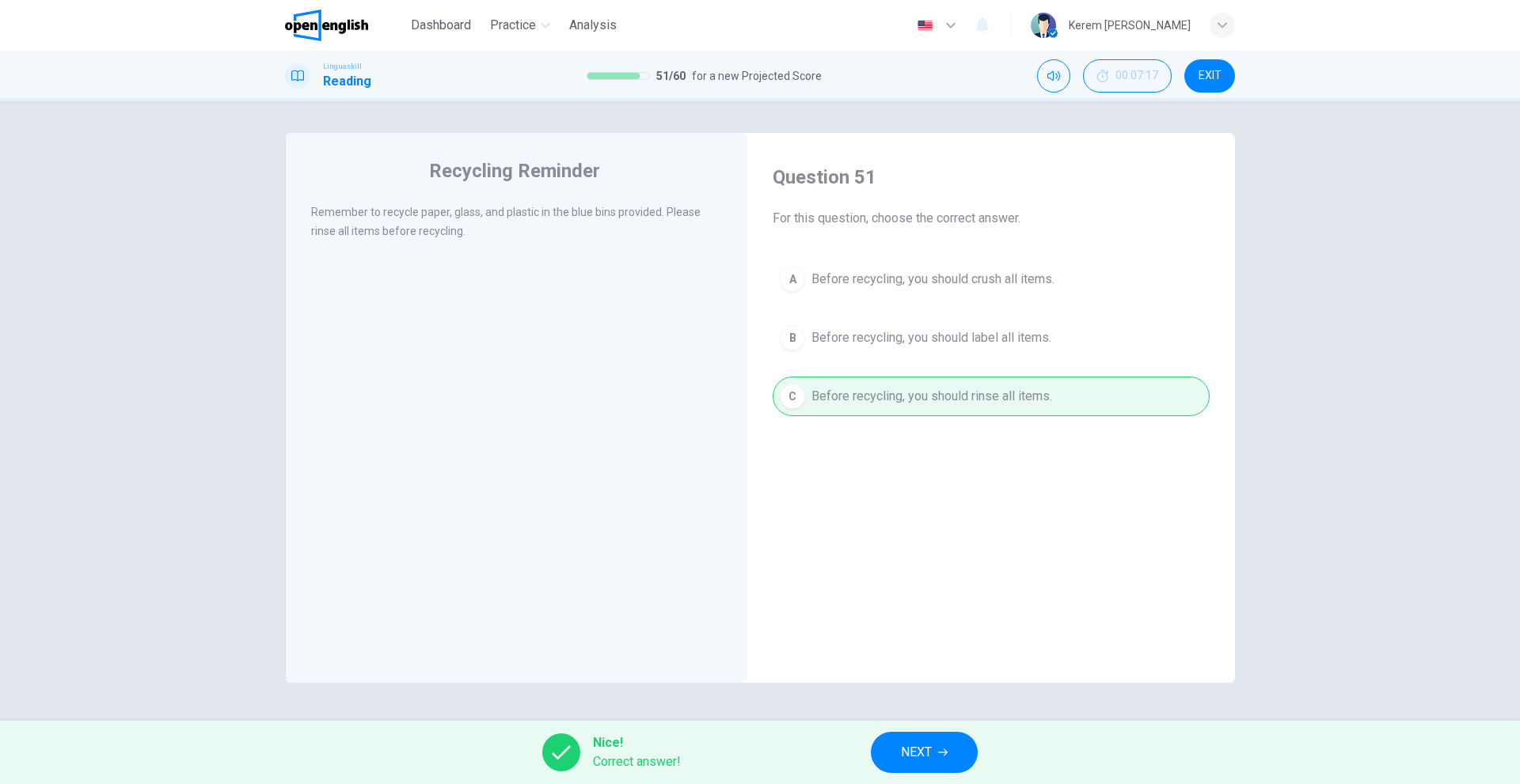
click at [923, 733] on button "NEXT" at bounding box center [924, 752] width 107 height 41
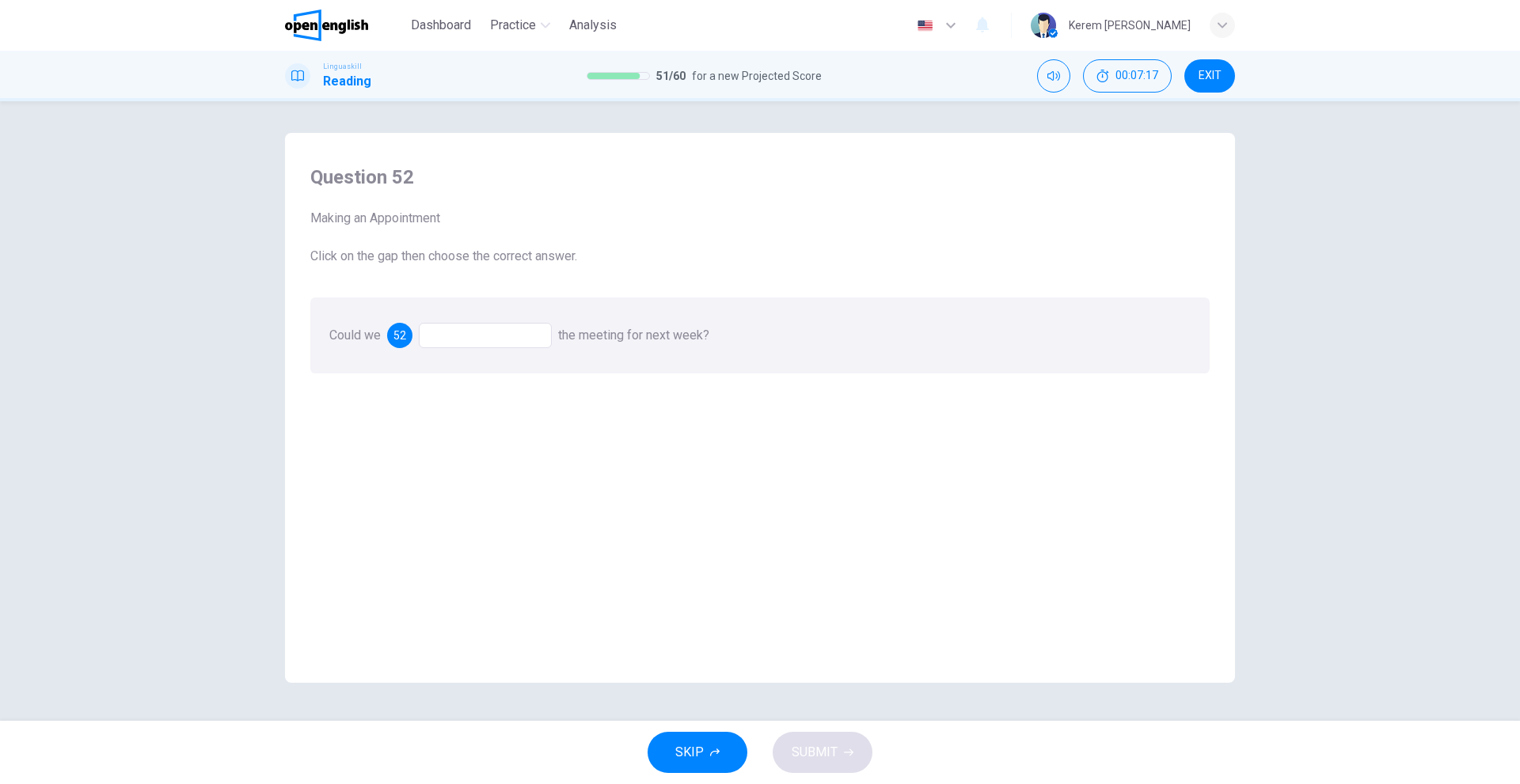
click at [446, 322] on div "Could we 52 the meeting for next week?" at bounding box center [759, 335] width 899 height 76
click at [455, 343] on div at bounding box center [485, 335] width 133 height 25
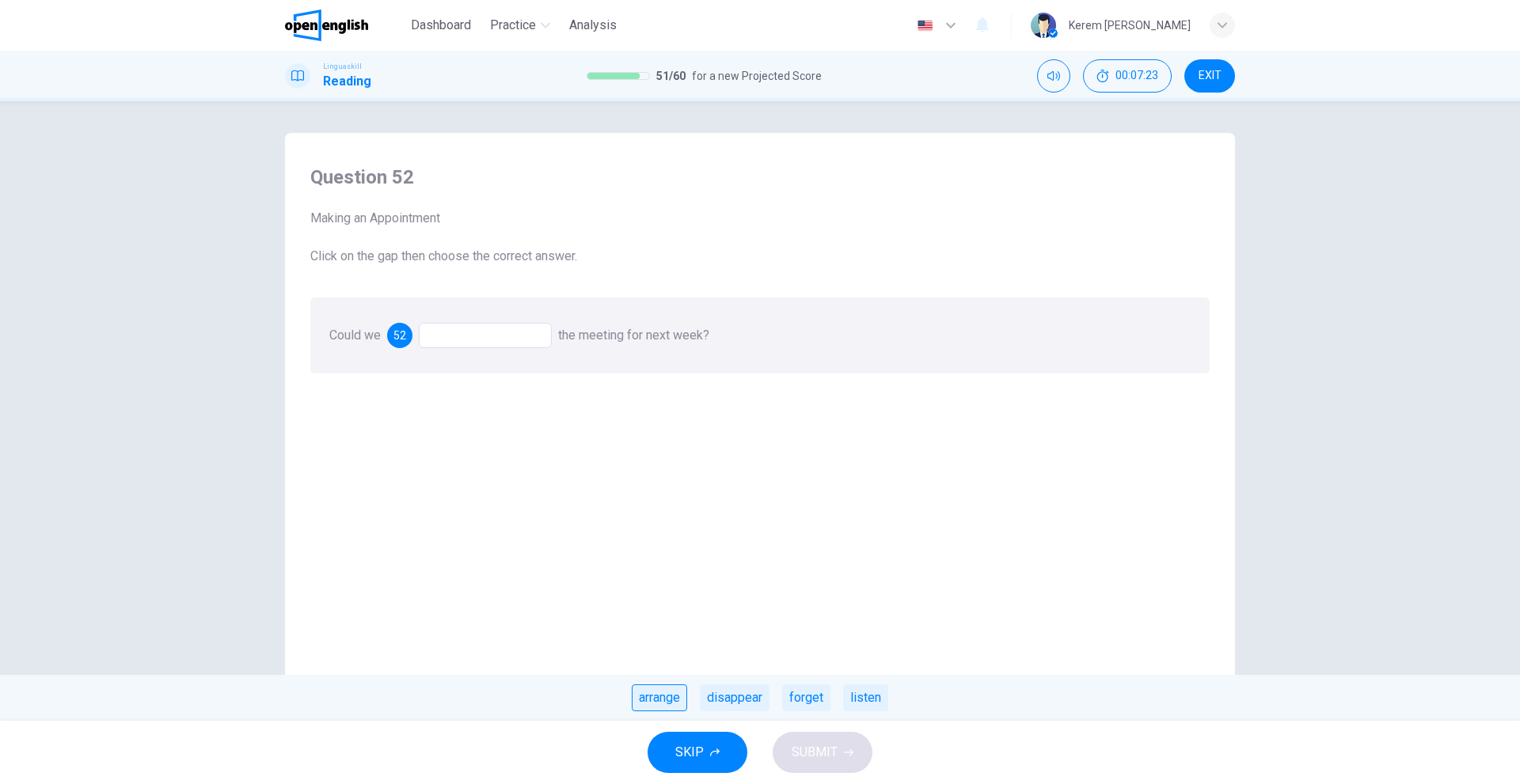
click at [671, 695] on div "arrange" at bounding box center [659, 698] width 55 height 27
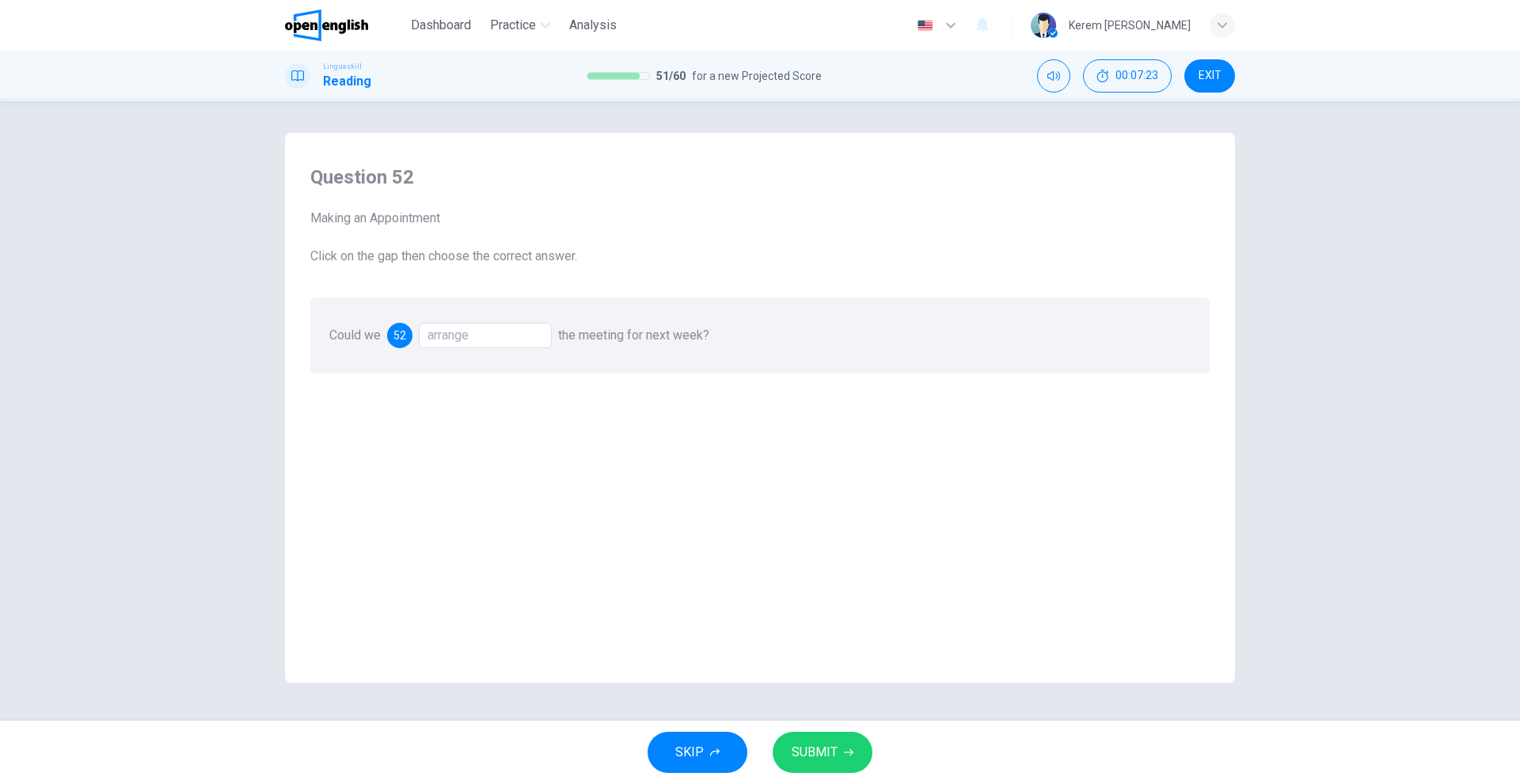
click at [827, 750] on span "SUBMIT" at bounding box center [814, 752] width 46 height 22
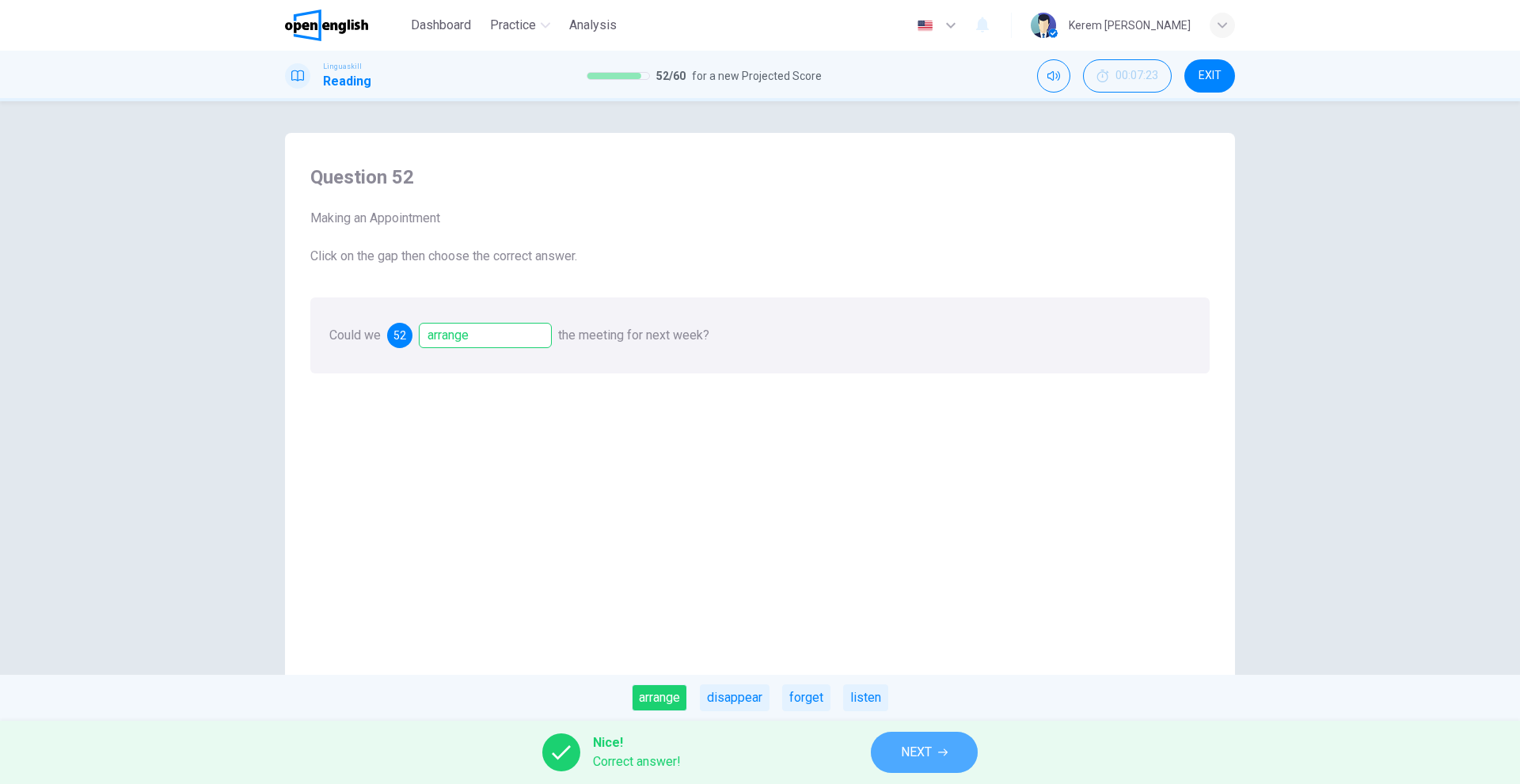
click at [894, 750] on button "NEXT" at bounding box center [924, 752] width 107 height 41
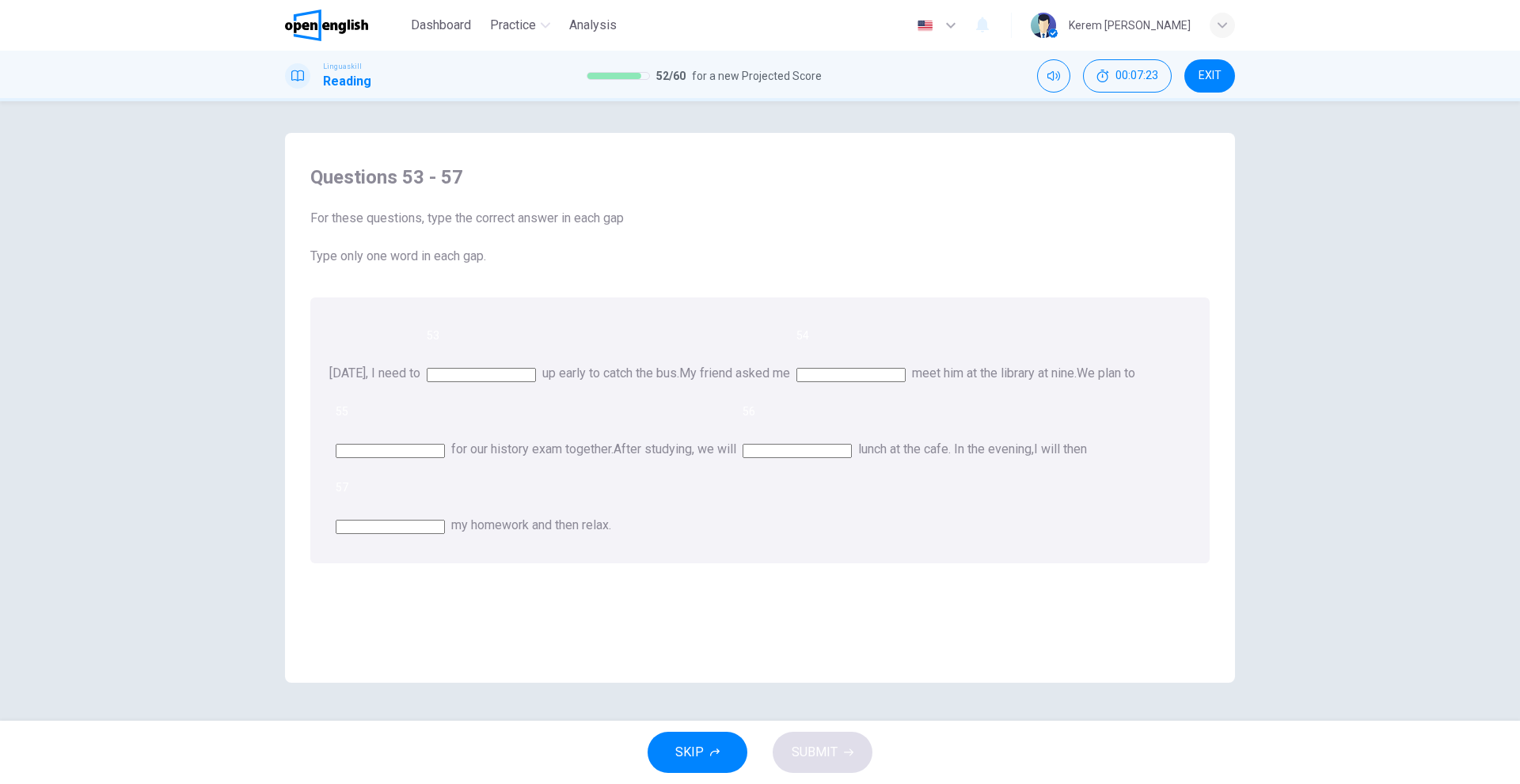
click at [535, 368] on input at bounding box center [481, 374] width 109 height 14
type input "****"
click at [906, 368] on input at bounding box center [850, 374] width 109 height 14
type input "**"
click at [691, 401] on div "Tomorrow, I need to 53 **** up early to catch the bus. My friend asked me 54 **…" at bounding box center [759, 430] width 899 height 266
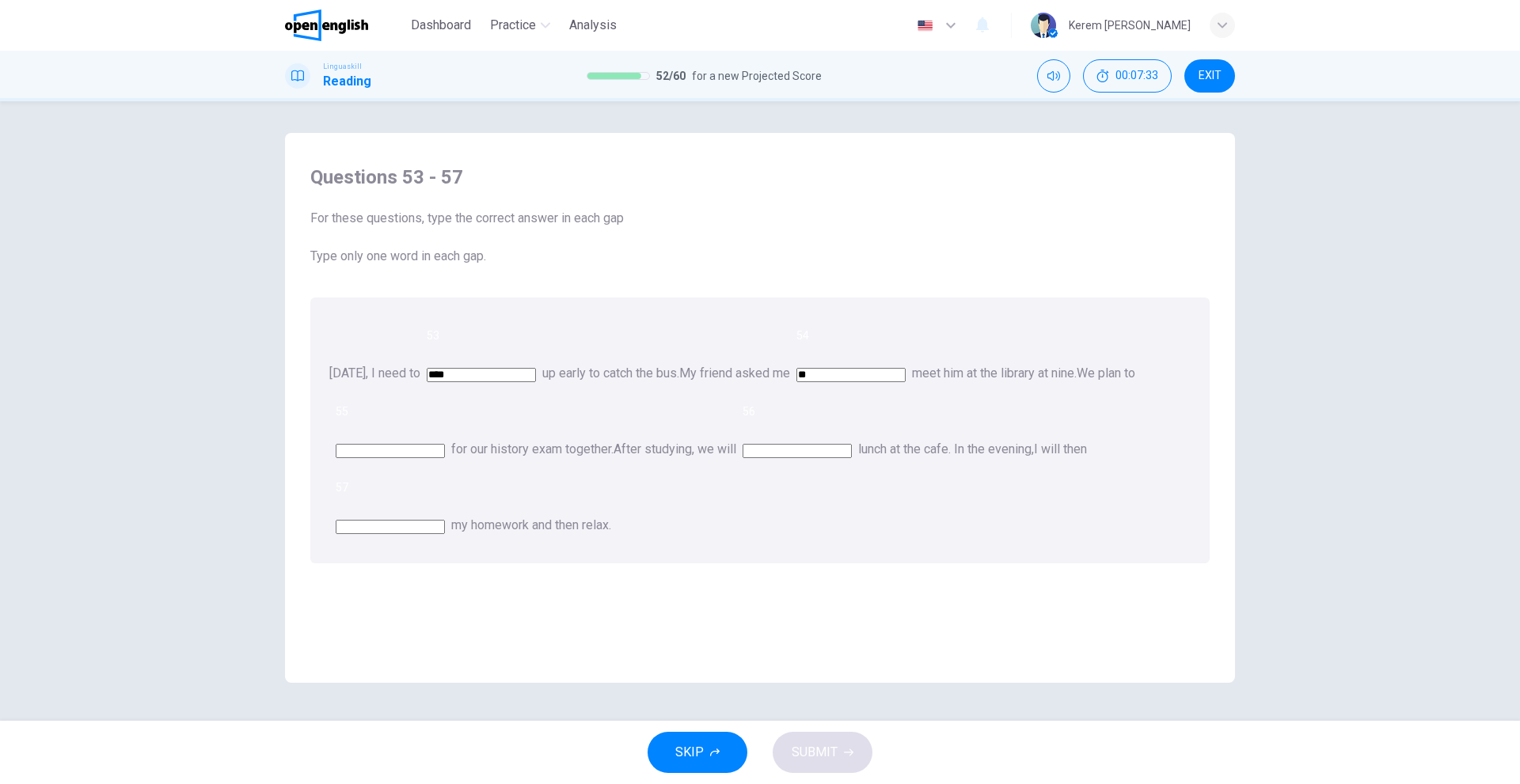
click at [445, 444] on input at bounding box center [390, 451] width 109 height 14
type input "*****"
click at [1202, 426] on div "Tomorrow, I need to 53 **** up early to catch the bus. My friend asked me 54 **…" at bounding box center [759, 430] width 899 height 266
click at [742, 444] on input at bounding box center [797, 451] width 109 height 14
type input "****"
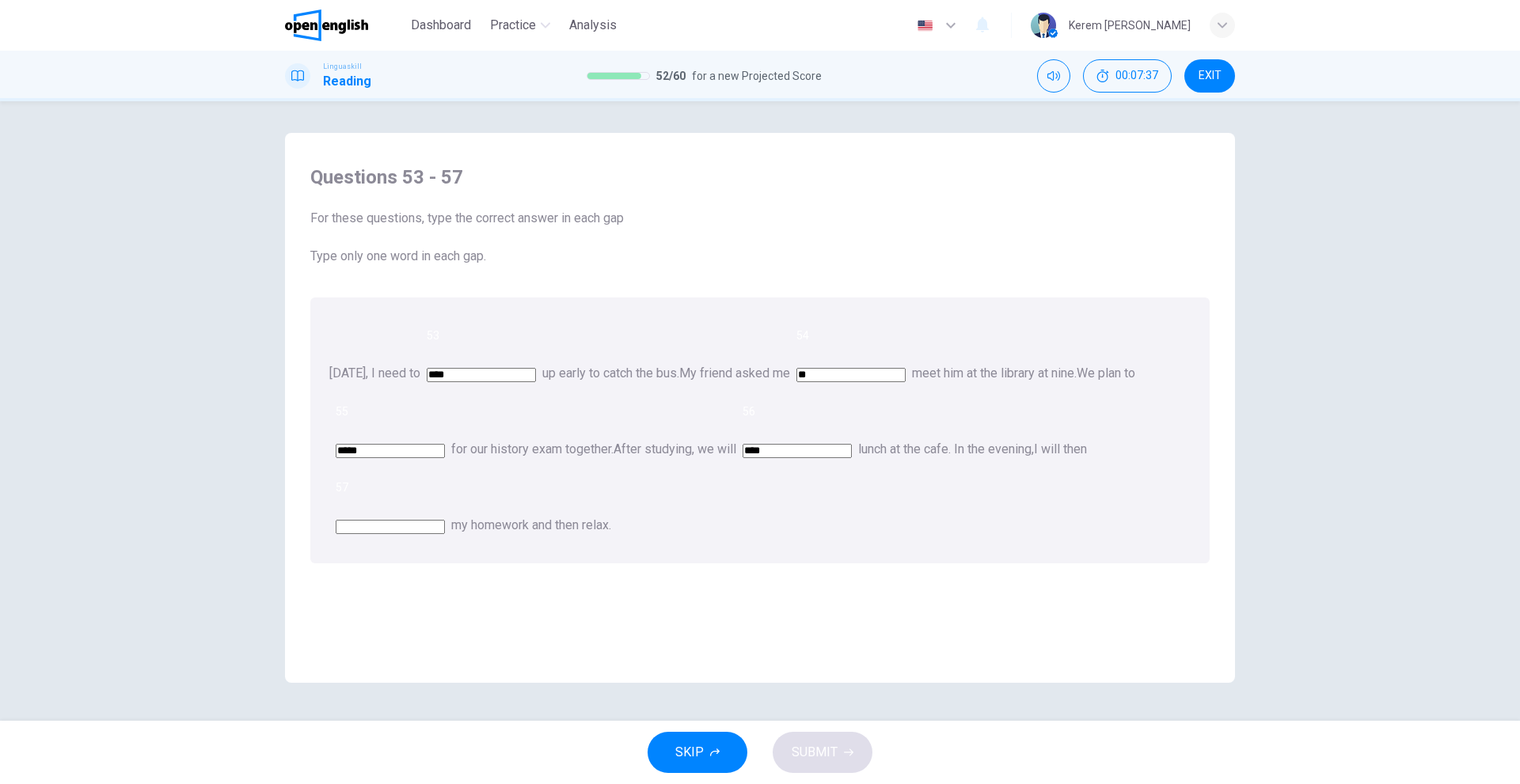
click at [626, 472] on div "Questions 53 - 57 For these questions, type the correct answer in each gap Type…" at bounding box center [759, 416] width 924 height 534
click at [445, 520] on input at bounding box center [390, 527] width 109 height 14
type input "**"
click at [856, 757] on button "SUBMIT" at bounding box center [822, 752] width 100 height 41
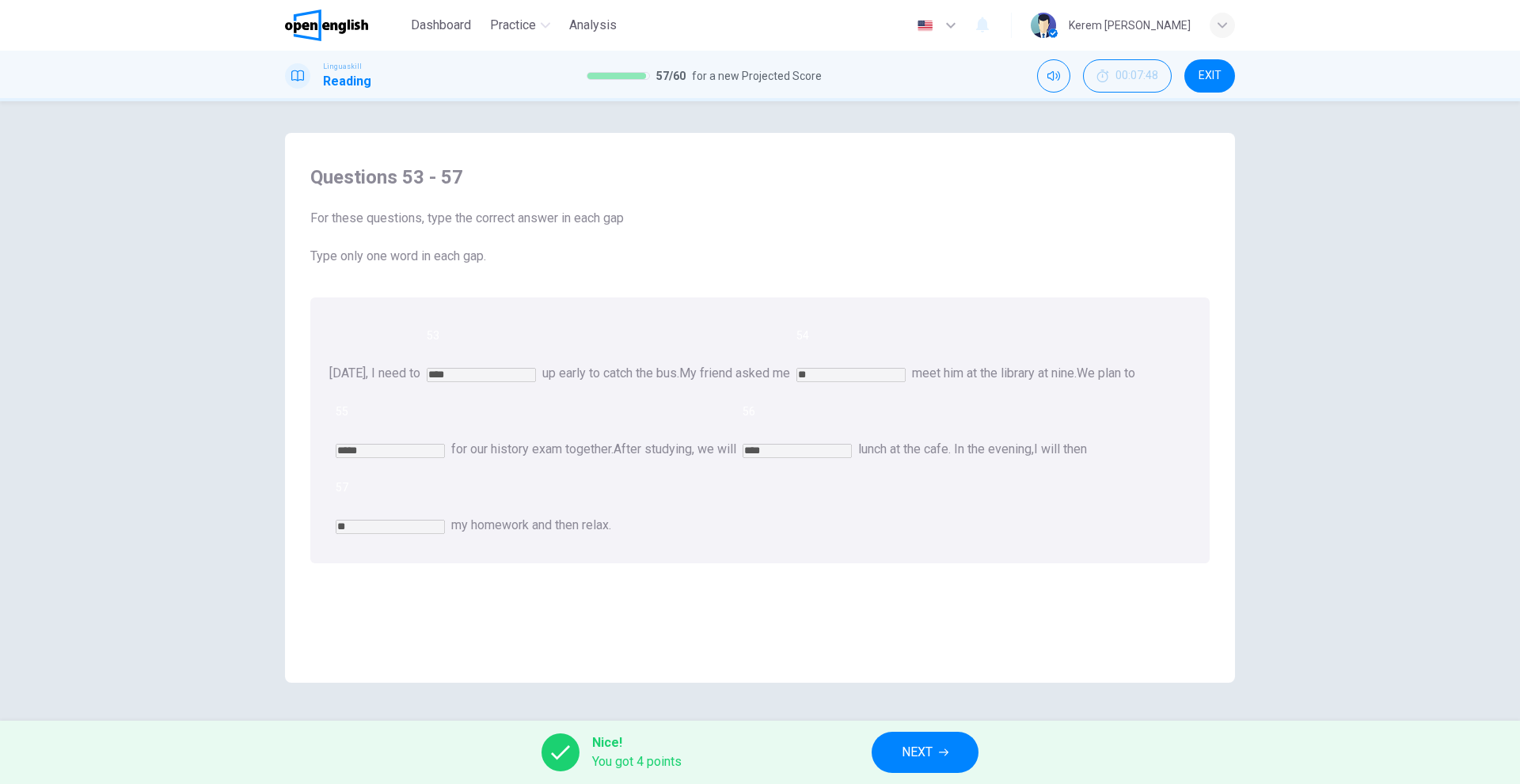
click at [933, 738] on button "NEXT" at bounding box center [925, 752] width 107 height 41
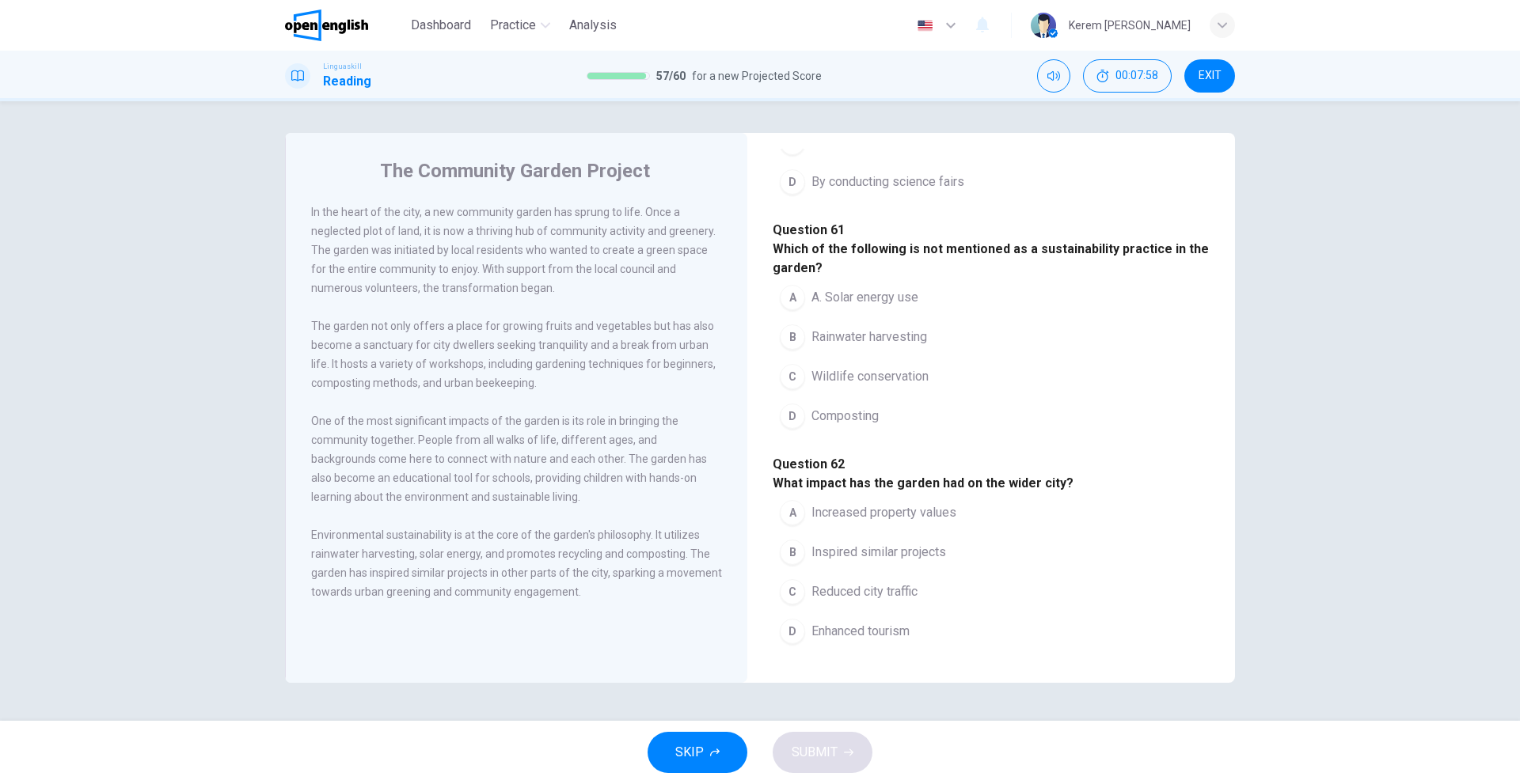
scroll to position [1028, 0]
drag, startPoint x: 793, startPoint y: 407, endPoint x: 769, endPoint y: 407, distance: 24.0
click at [770, 407] on div "Question 58 - 62 For these questions, choose the correct answer. Question 58 Wh…" at bounding box center [991, 56] width 463 height 1221
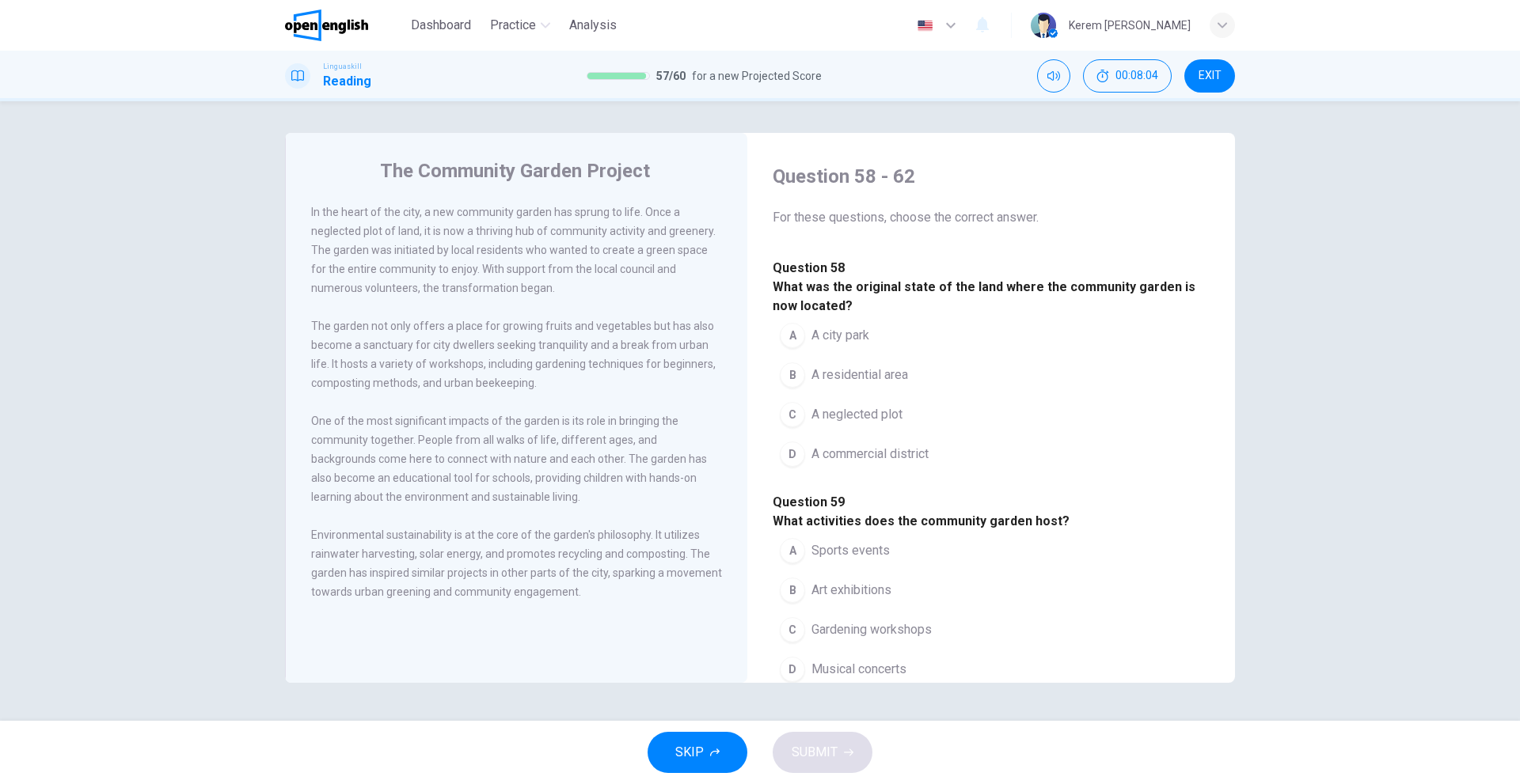
scroll to position [0, 0]
click at [853, 436] on button "C A neglected plot" at bounding box center [840, 415] width 137 height 39
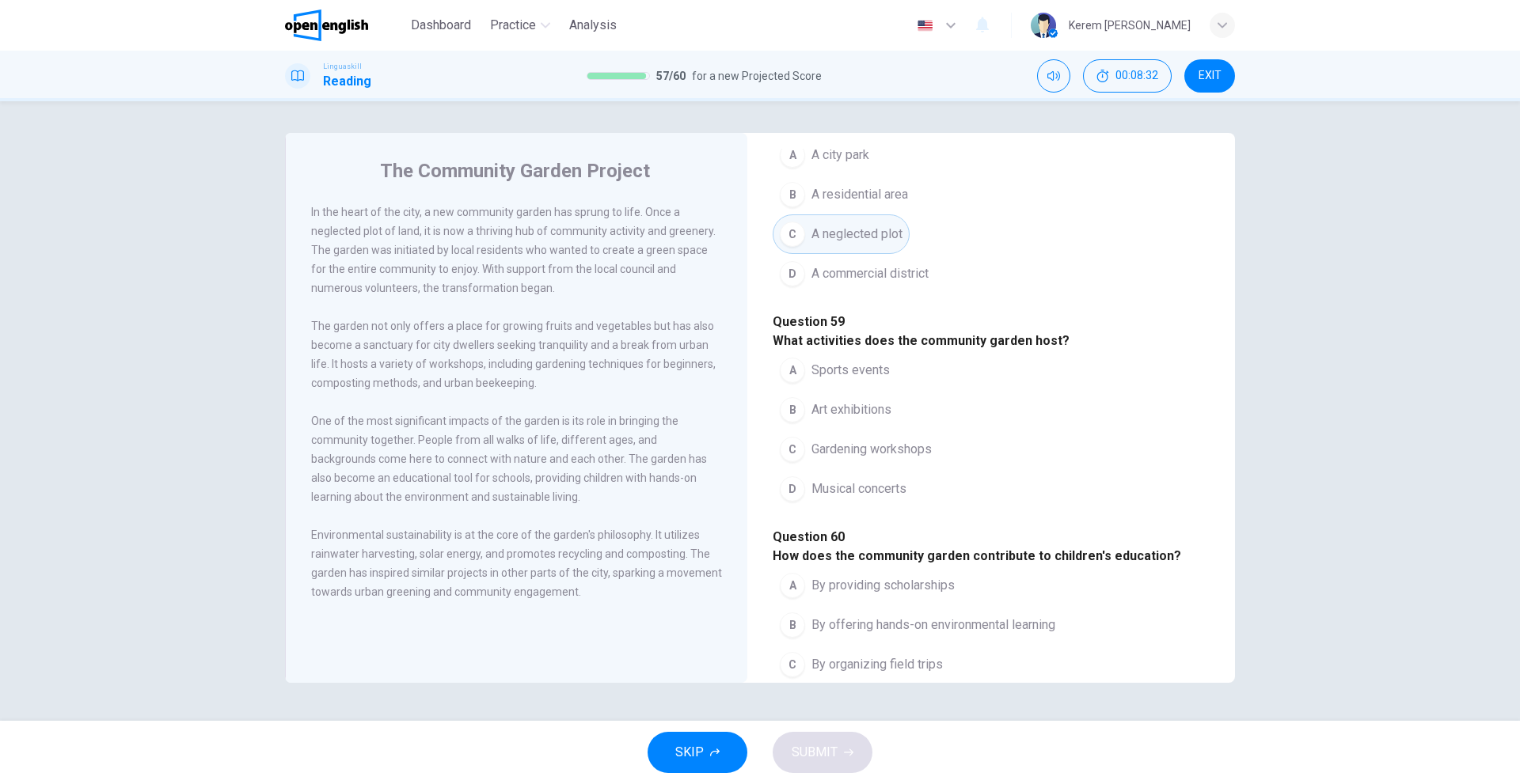
scroll to position [237, 0]
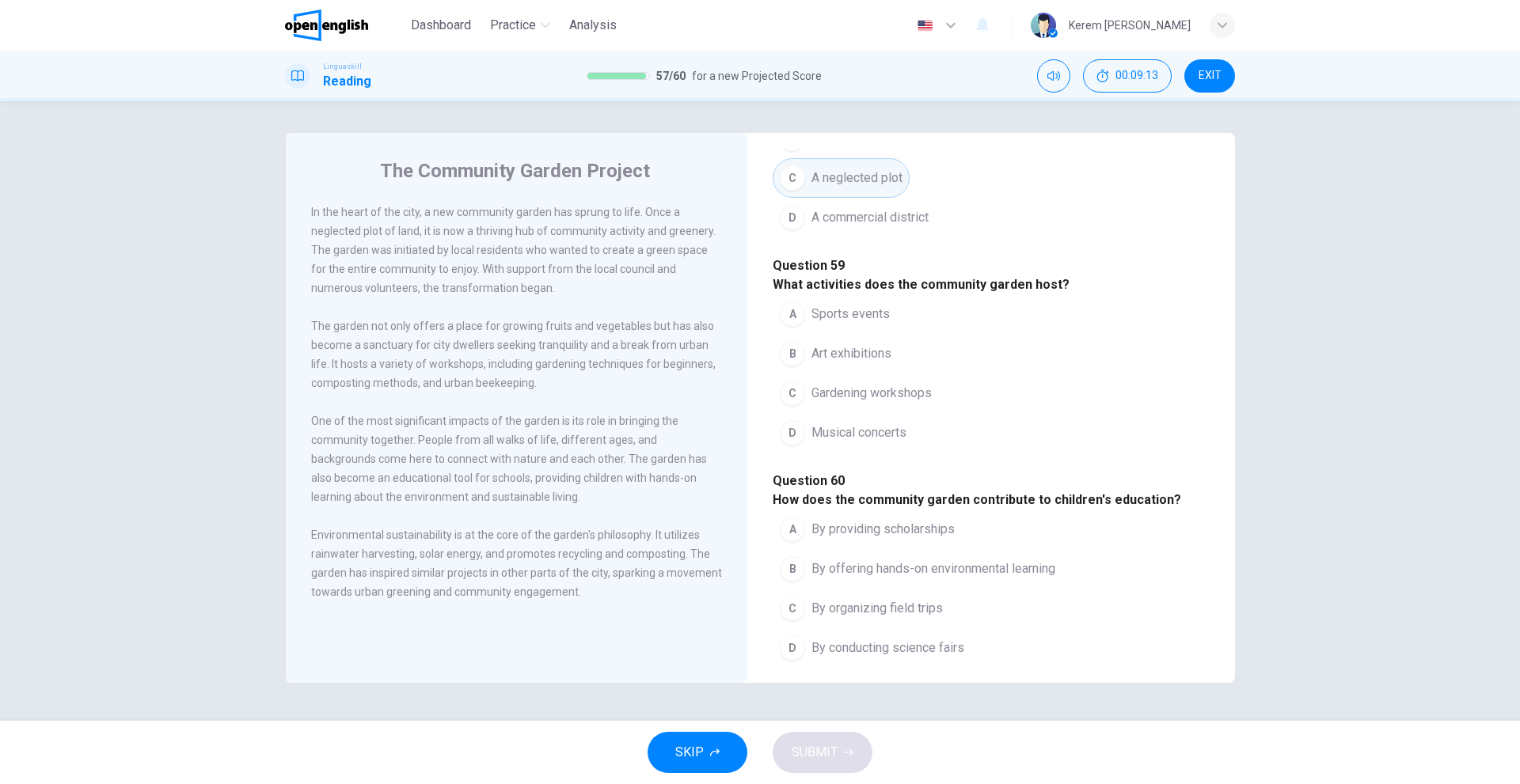
click at [808, 452] on button "D Musical concerts" at bounding box center [843, 432] width 141 height 39
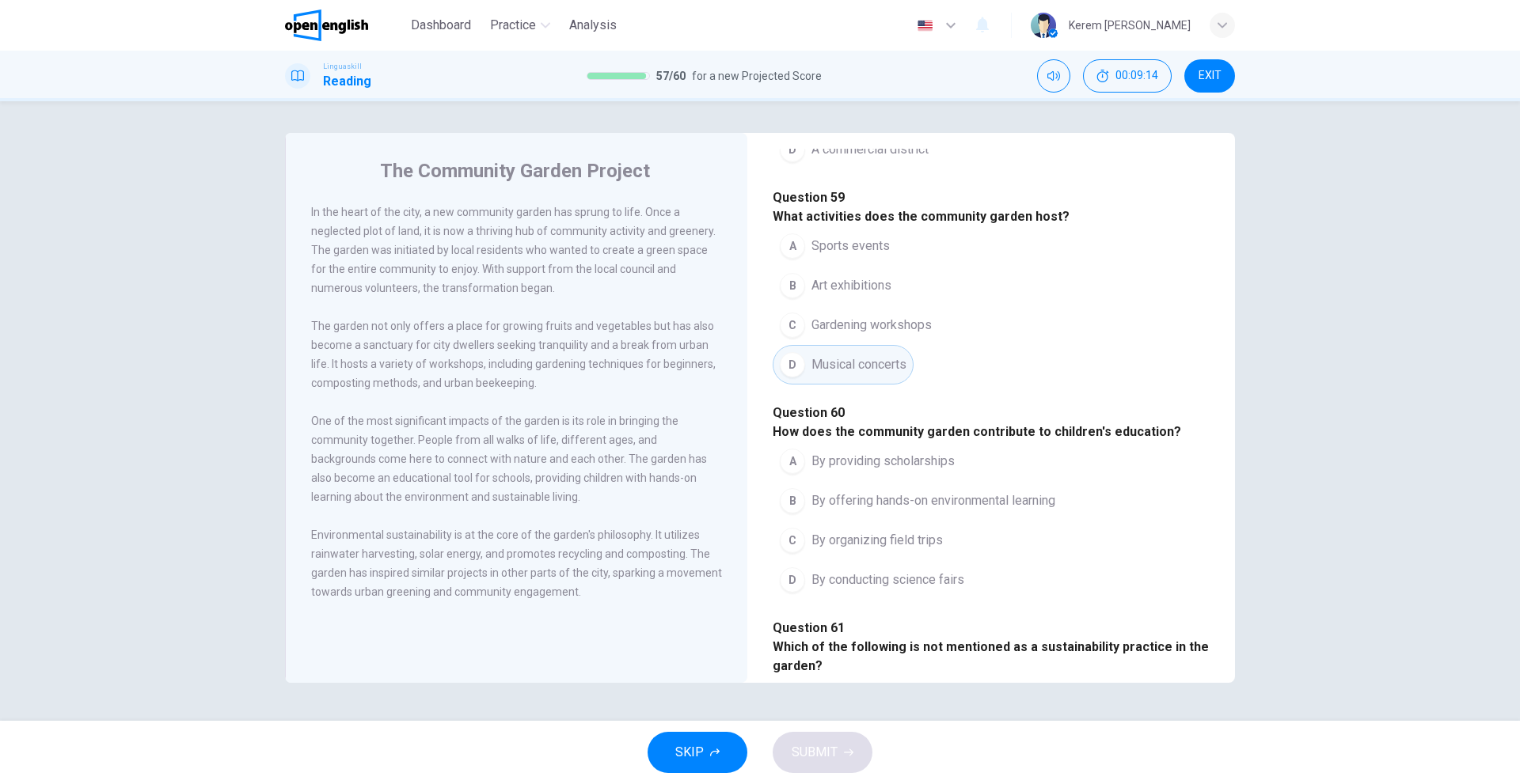
scroll to position [317, 0]
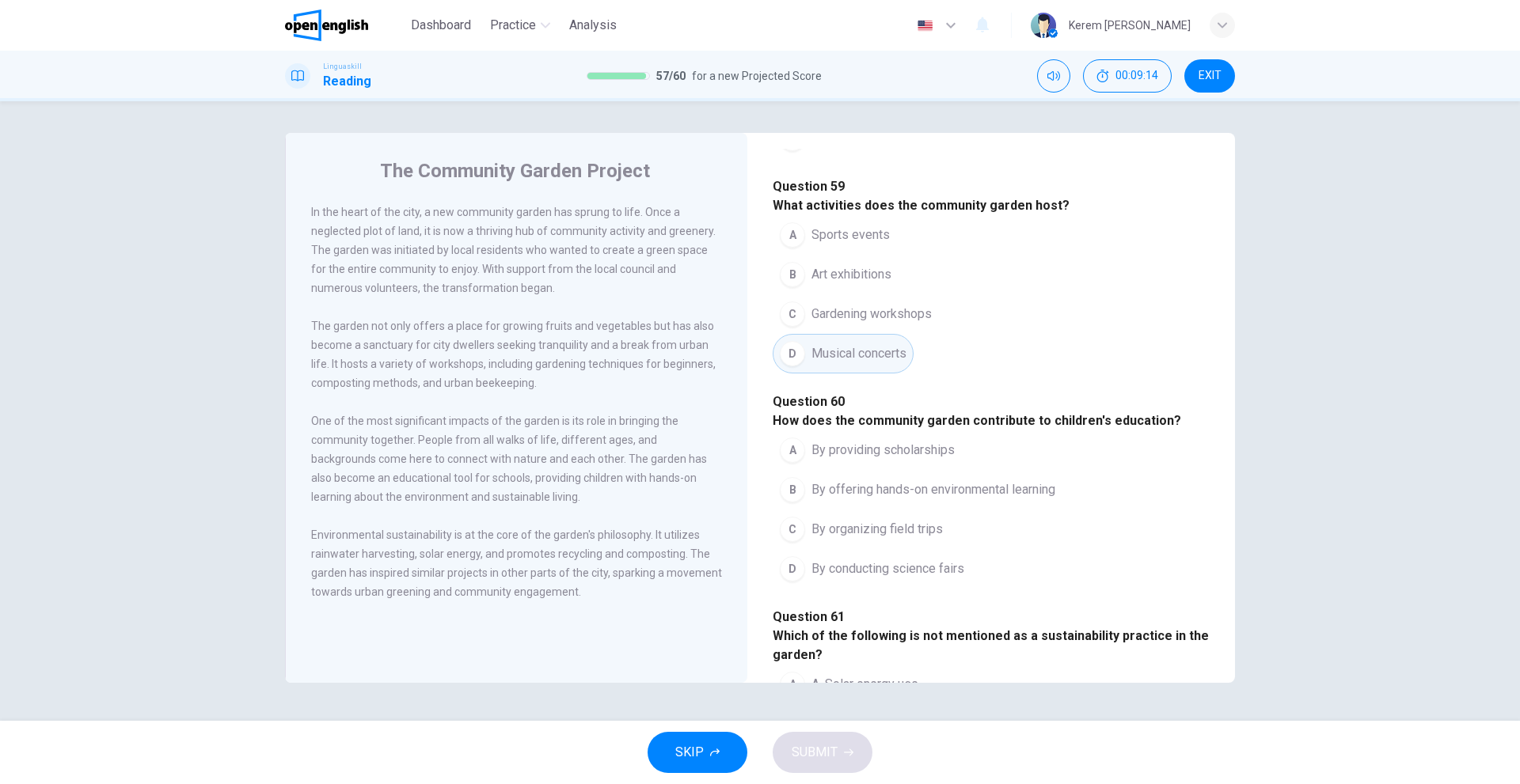
click at [836, 323] on span "Gardening workshops" at bounding box center [871, 314] width 121 height 19
click at [850, 334] on button "C Gardening workshops" at bounding box center [856, 313] width 166 height 39
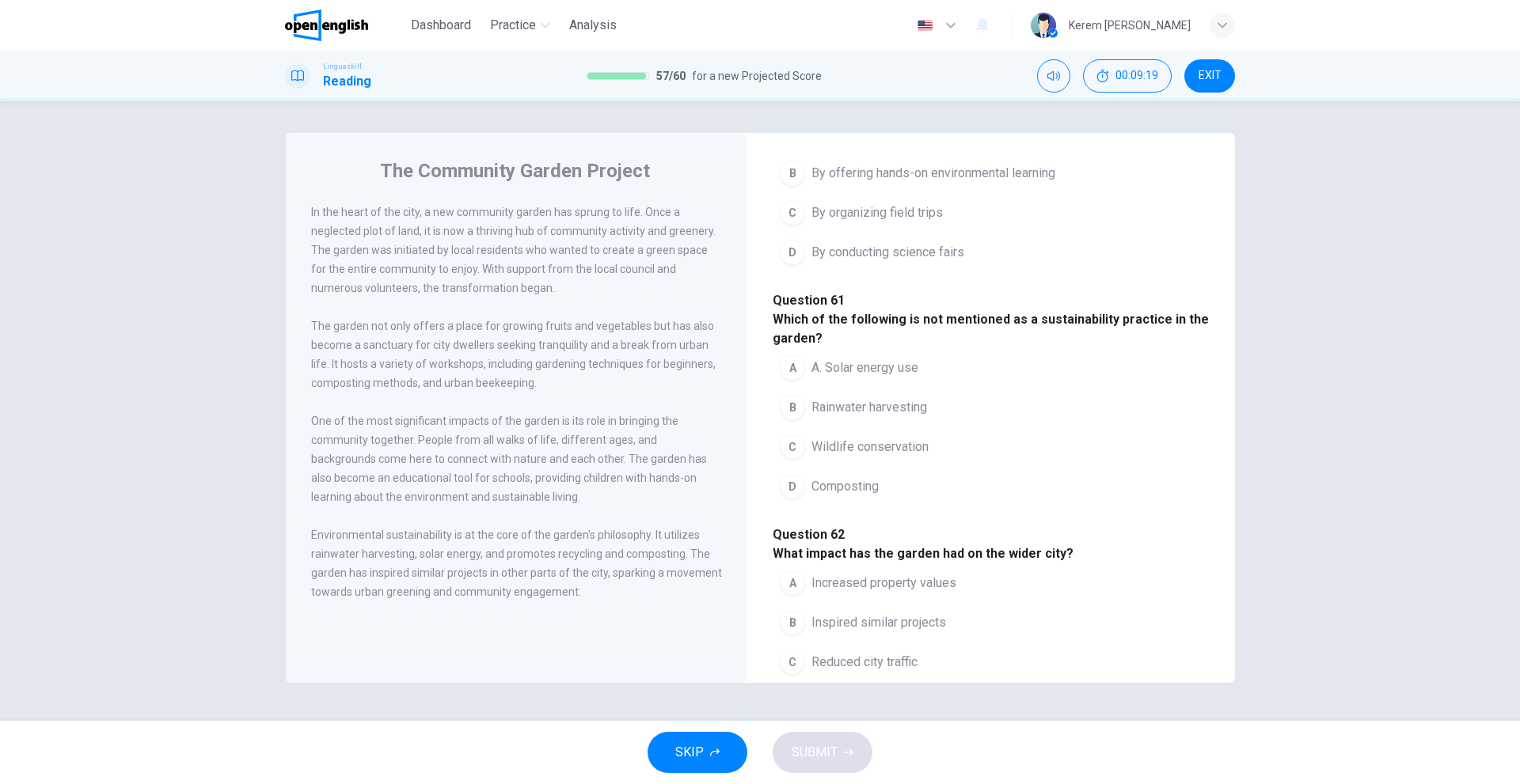
scroll to position [712, 0]
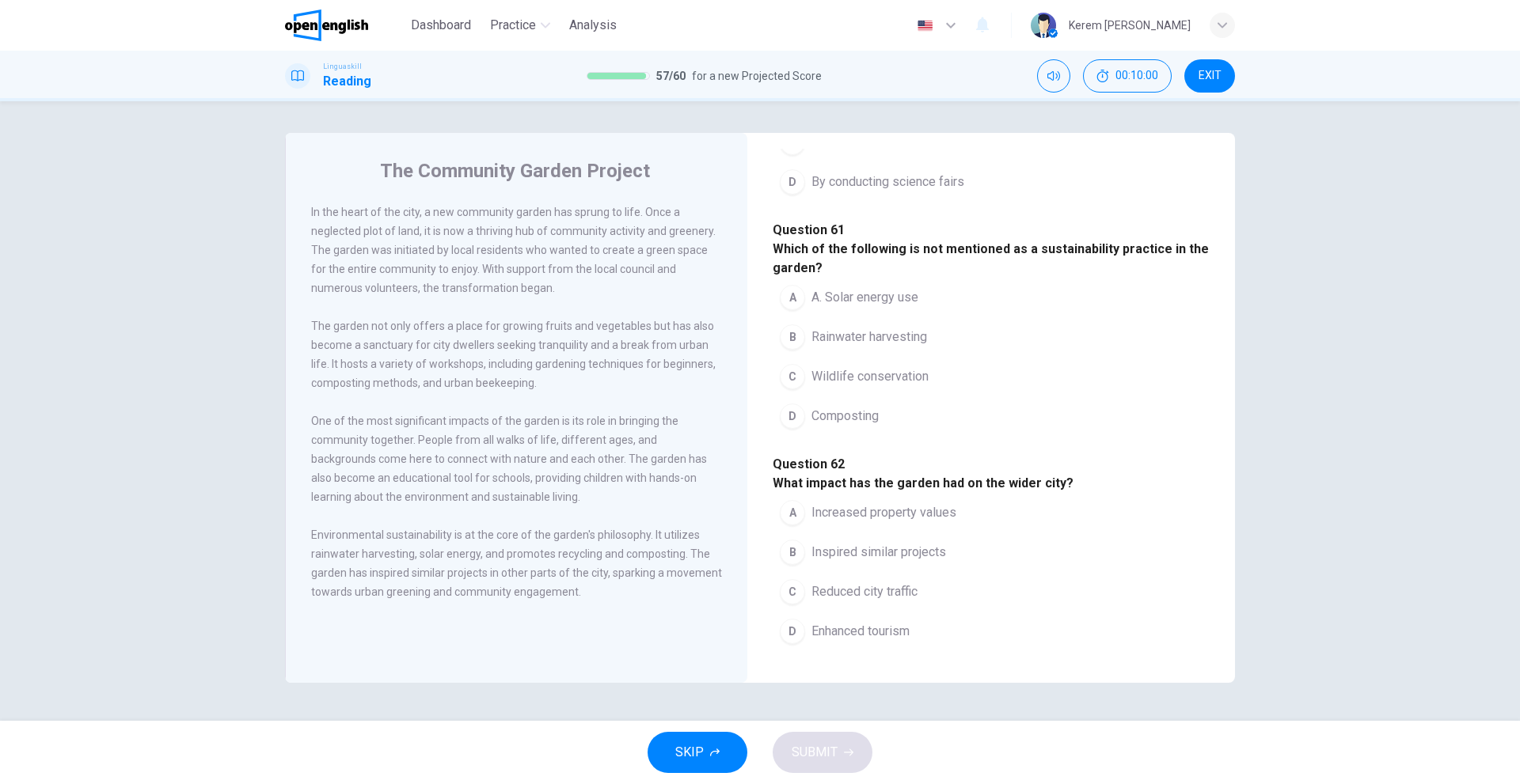
click at [814, 112] on span "By offering hands-on environmental learning" at bounding box center [933, 102] width 244 height 19
click at [848, 288] on span "A. Solar energy use" at bounding box center [865, 297] width 107 height 19
drag, startPoint x: 848, startPoint y: 321, endPoint x: 850, endPoint y: 351, distance: 30.1
click at [848, 328] on span "Rainwater harvesting" at bounding box center [869, 337] width 116 height 19
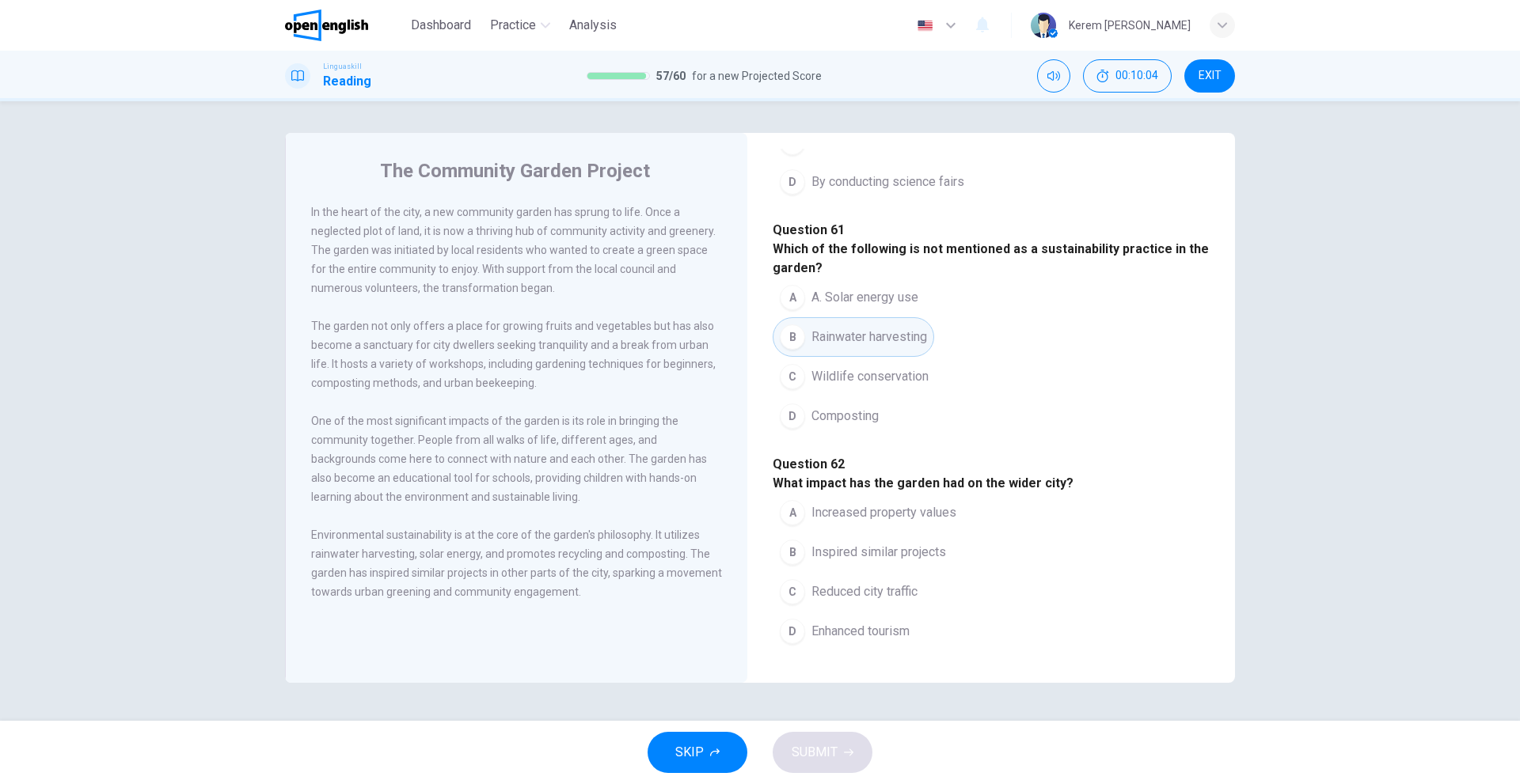
click at [849, 369] on span "Wildlife conservation" at bounding box center [870, 376] width 117 height 19
click at [845, 407] on span "Composting" at bounding box center [845, 416] width 67 height 19
click at [843, 328] on span "Rainwater harvesting" at bounding box center [869, 337] width 116 height 19
click at [852, 278] on button "A A. Solar energy use" at bounding box center [849, 297] width 153 height 39
click at [892, 367] on span "Wildlife conservation" at bounding box center [870, 376] width 117 height 19
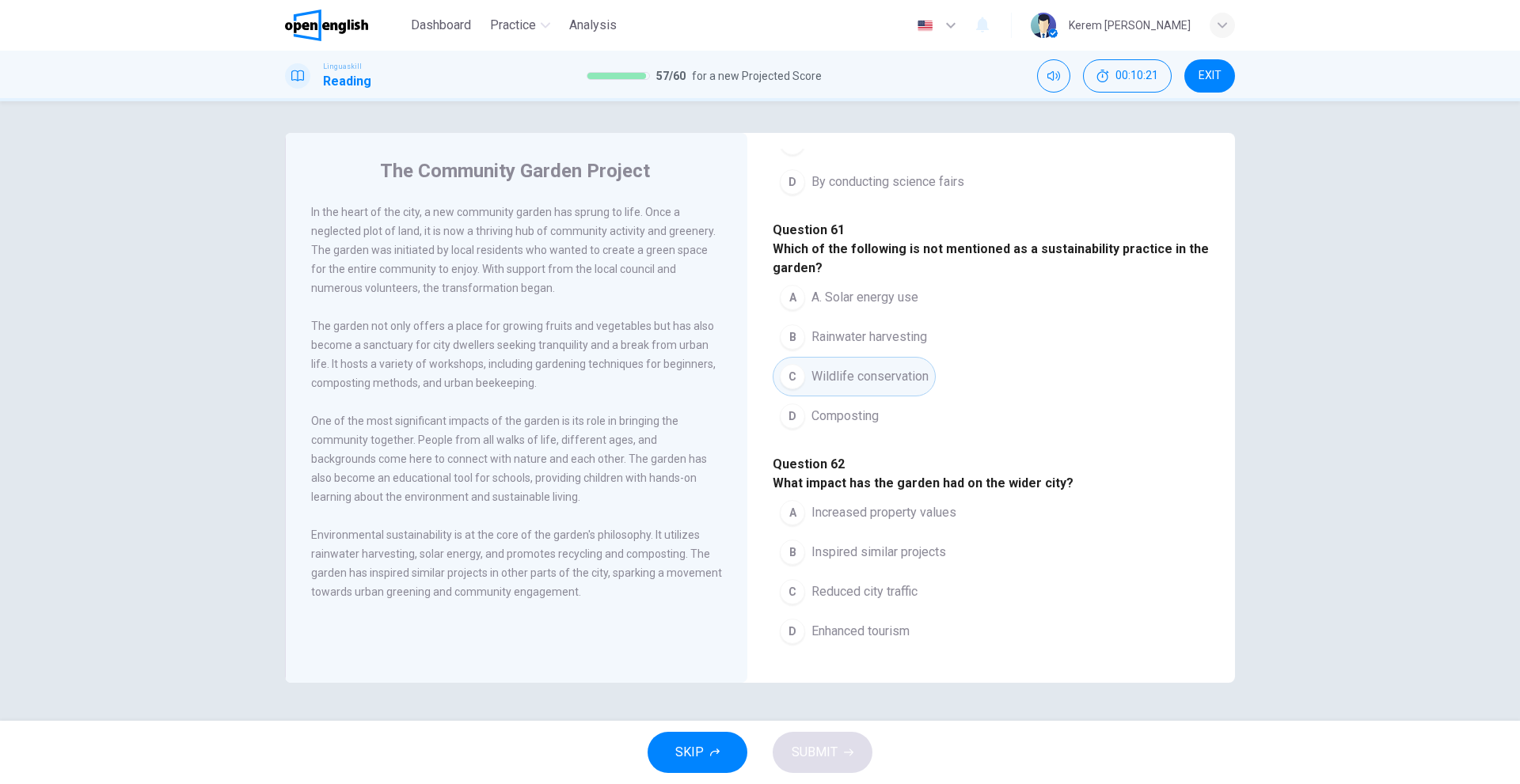
scroll to position [1028, 0]
click at [850, 611] on button "D Enhanced tourism" at bounding box center [845, 631] width 144 height 39
click at [830, 750] on span "SUBMIT" at bounding box center [814, 752] width 46 height 22
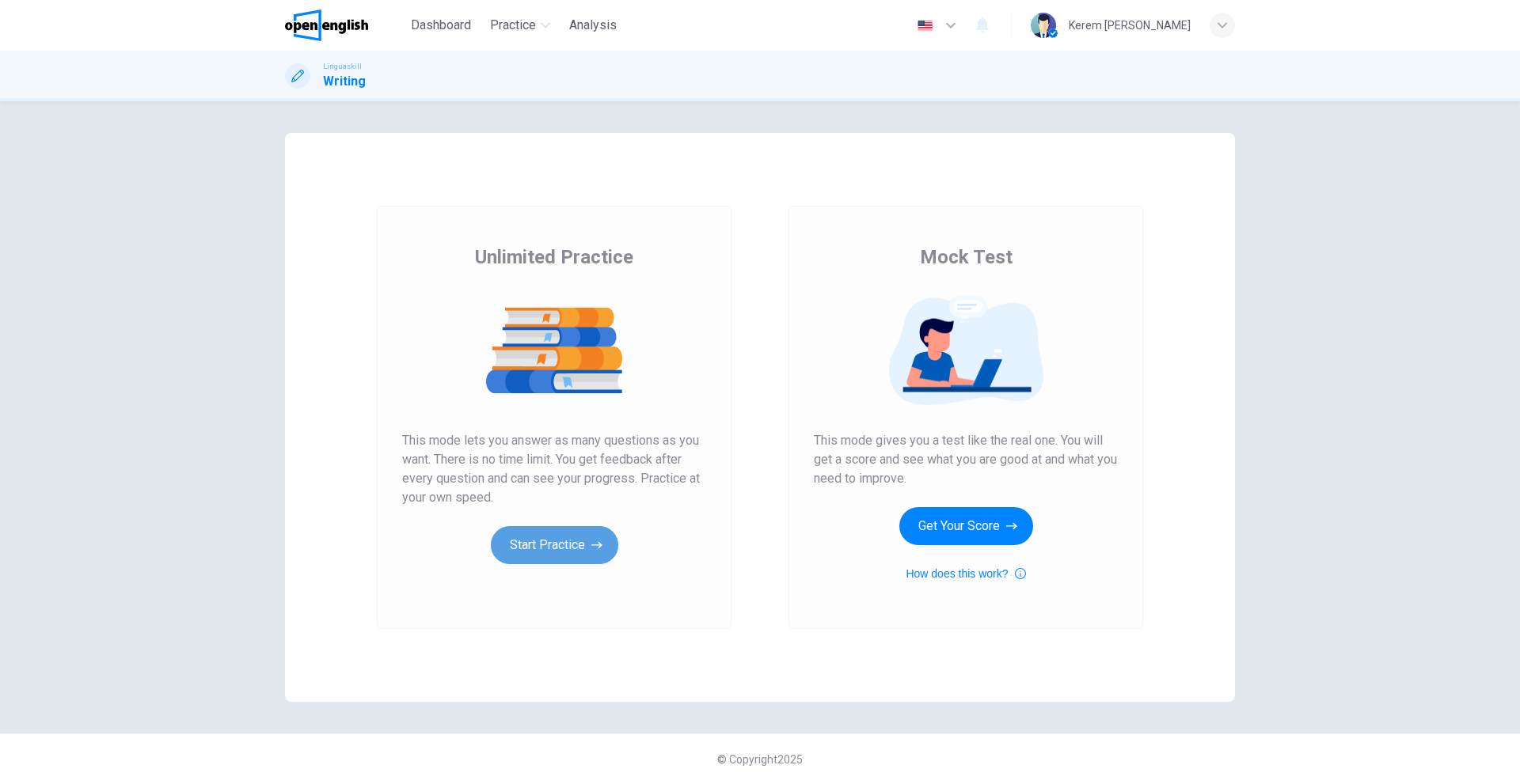
click at [560, 559] on button "Start Practice" at bounding box center [555, 544] width 127 height 38
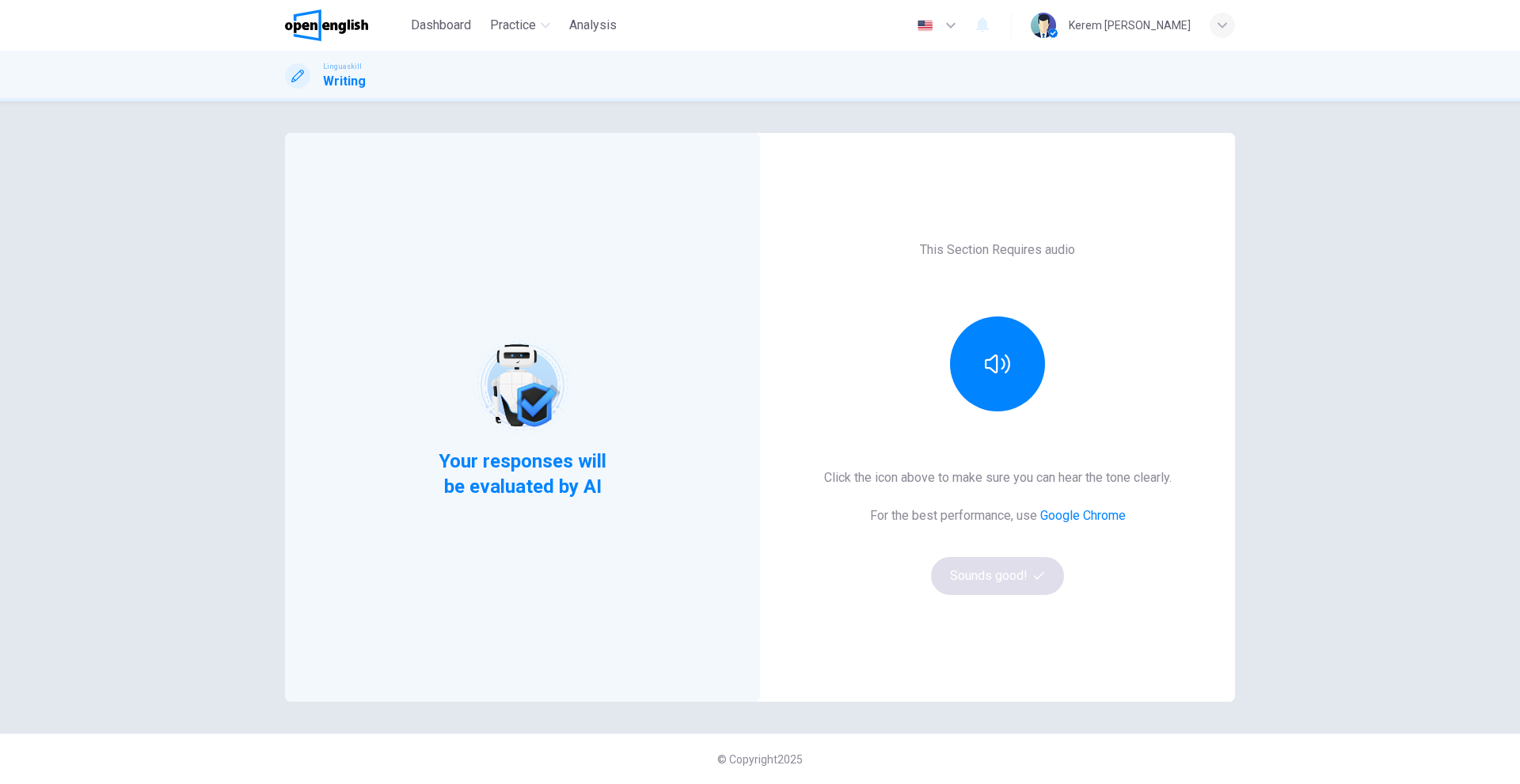
click at [1006, 421] on div "This Section Requires audio Click the icon above to make sure you can hear the …" at bounding box center [997, 417] width 475 height 569
click at [1000, 400] on button "button" at bounding box center [996, 364] width 95 height 95
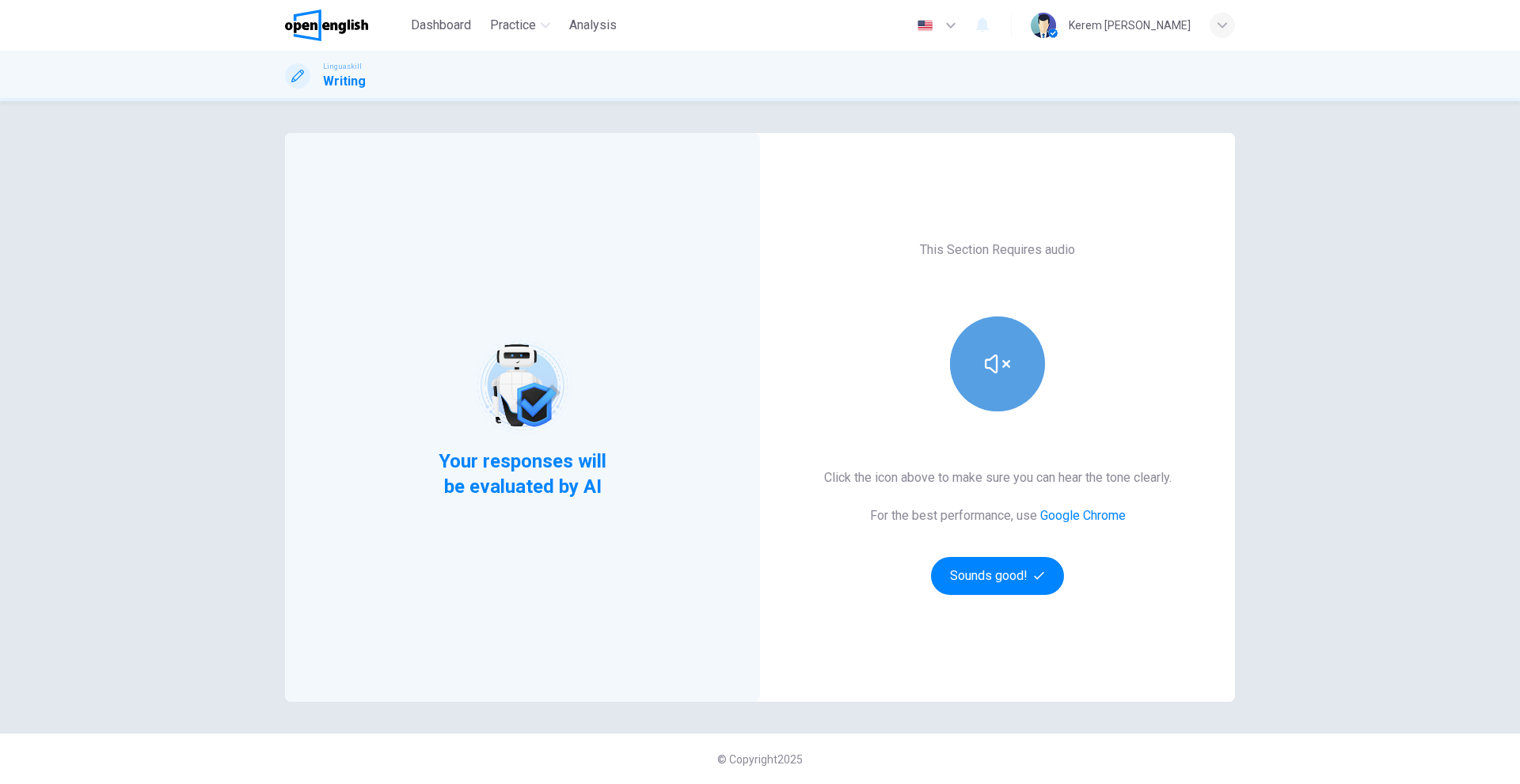
click at [997, 387] on button "button" at bounding box center [996, 364] width 95 height 95
click at [1011, 570] on button "Sounds good!" at bounding box center [997, 575] width 133 height 38
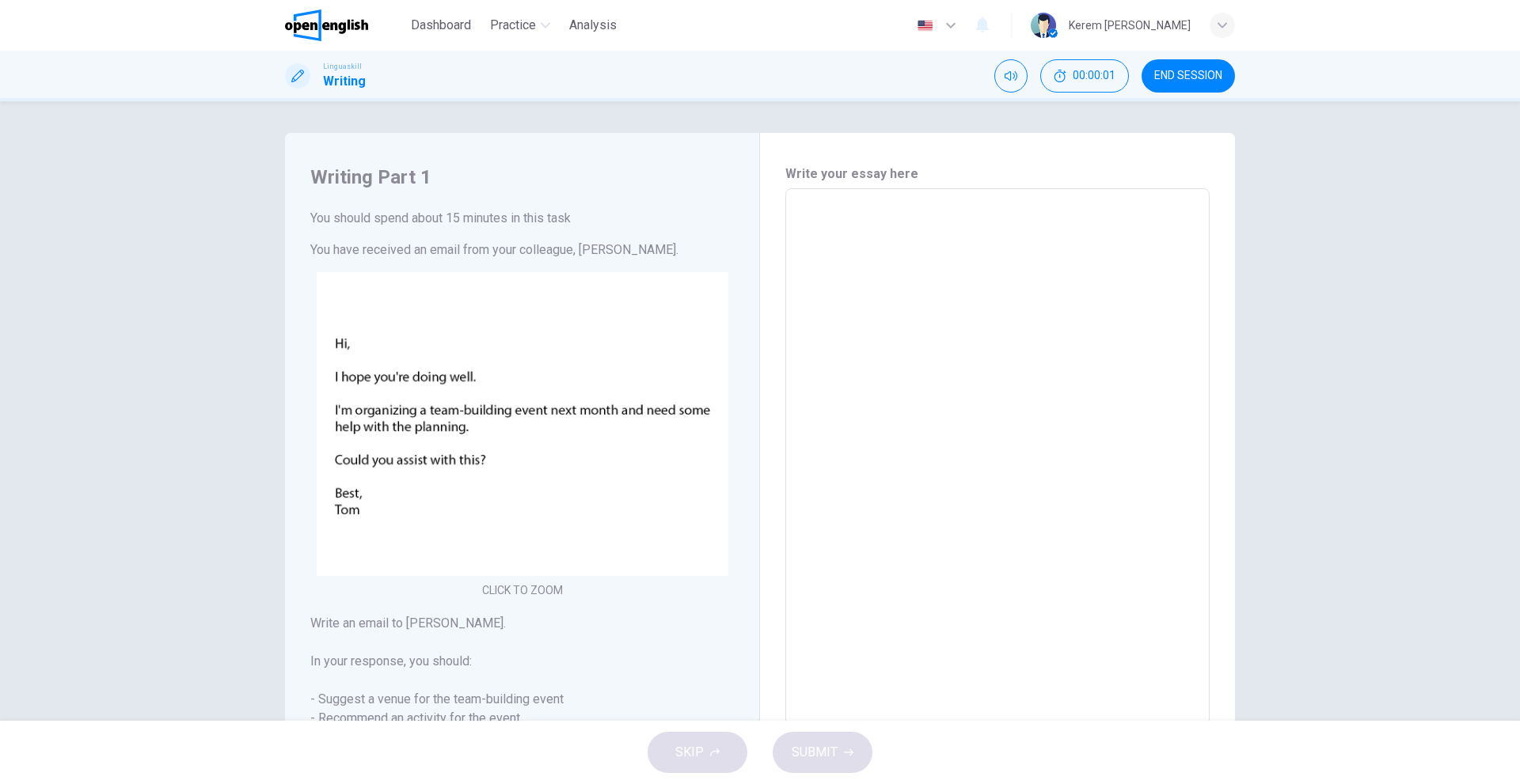
click at [883, 209] on textarea at bounding box center [997, 493] width 402 height 583
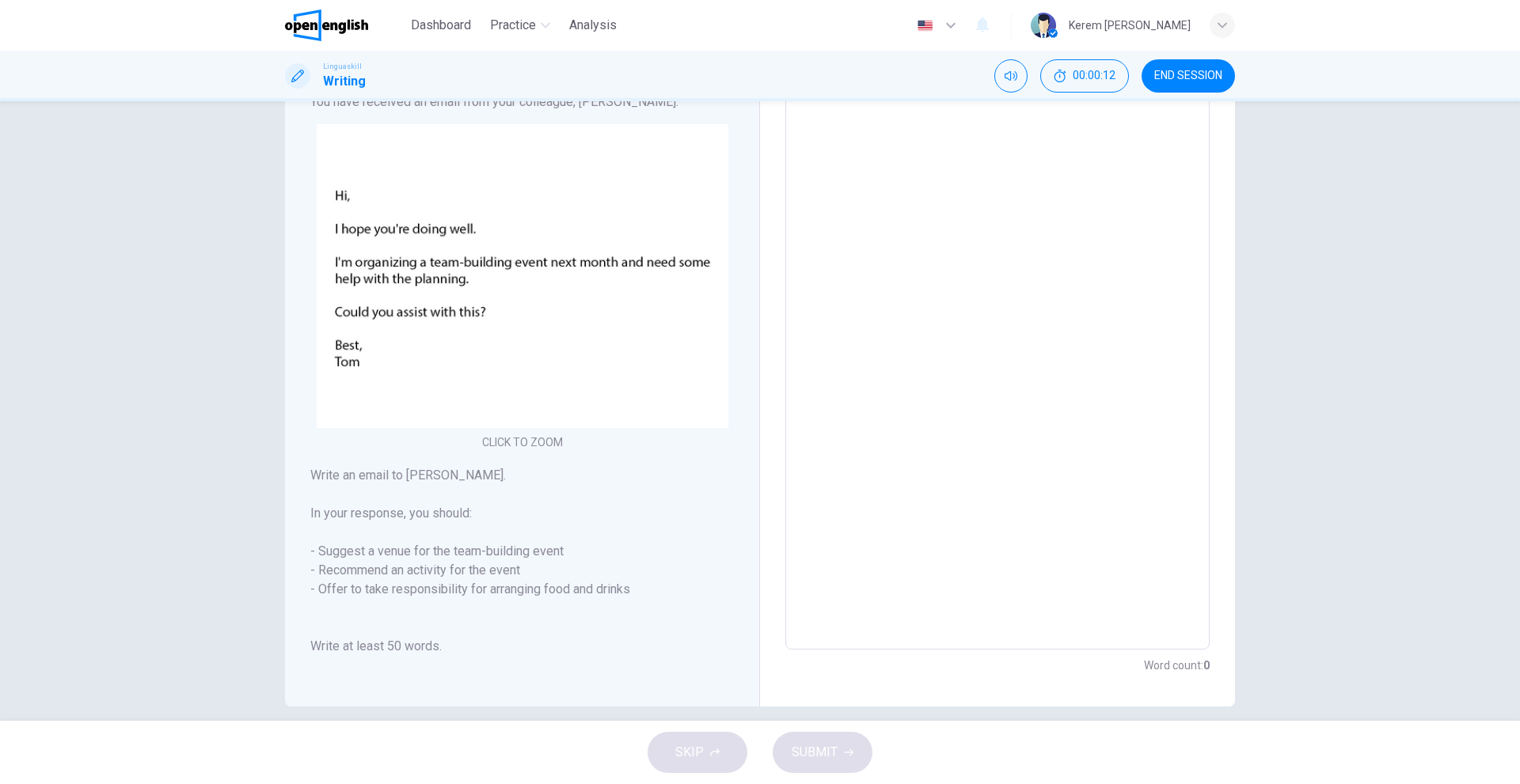
scroll to position [158, 0]
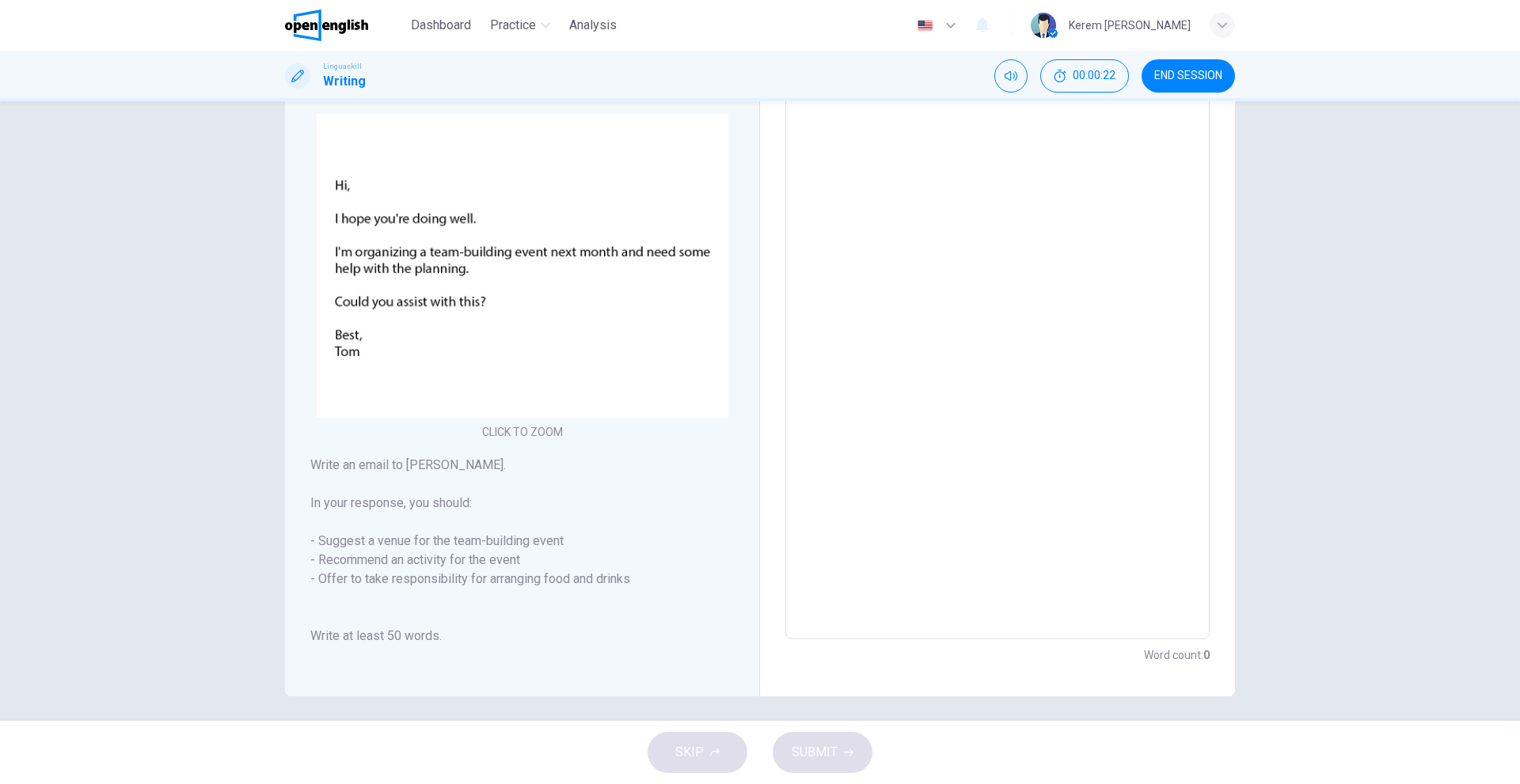
drag, startPoint x: 293, startPoint y: 636, endPoint x: 396, endPoint y: 640, distance: 103.1
click at [390, 640] on div "Writing Part 1 You should spend about 15 minutes in this task You have received…" at bounding box center [522, 335] width 475 height 721
drag, startPoint x: 442, startPoint y: 635, endPoint x: 387, endPoint y: 637, distance: 55.0
click at [387, 637] on h6 "Write an email to Tom. In your response, you should: - Suggest a venue for the …" at bounding box center [521, 550] width 423 height 190
drag, startPoint x: 314, startPoint y: 582, endPoint x: 603, endPoint y: 580, distance: 289.0
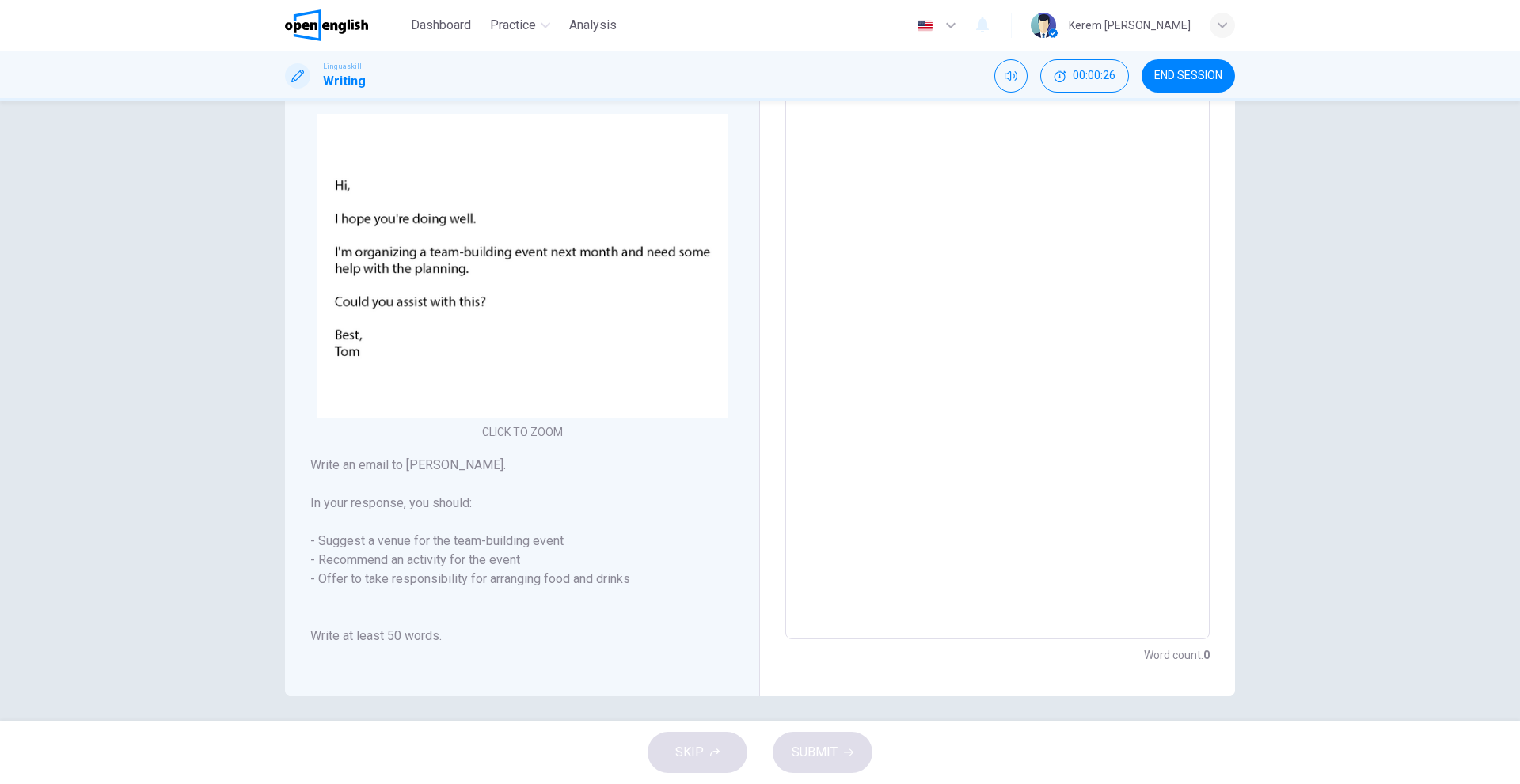
click at [598, 582] on h6 "Write an email to Tom. In your response, you should: - Suggest a venue for the …" at bounding box center [521, 550] width 423 height 190
click at [1105, 220] on textarea at bounding box center [997, 335] width 402 height 583
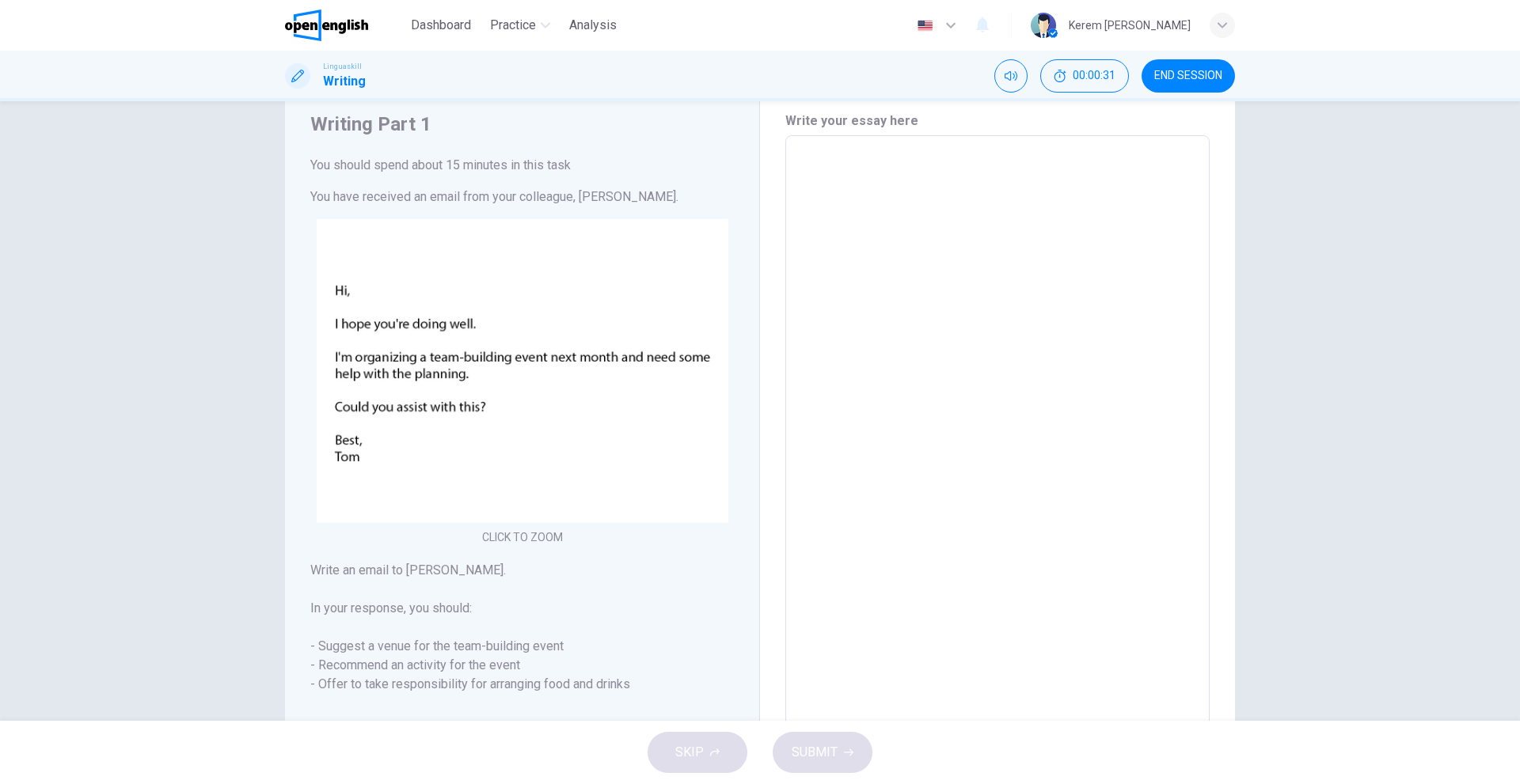
scroll to position [0, 0]
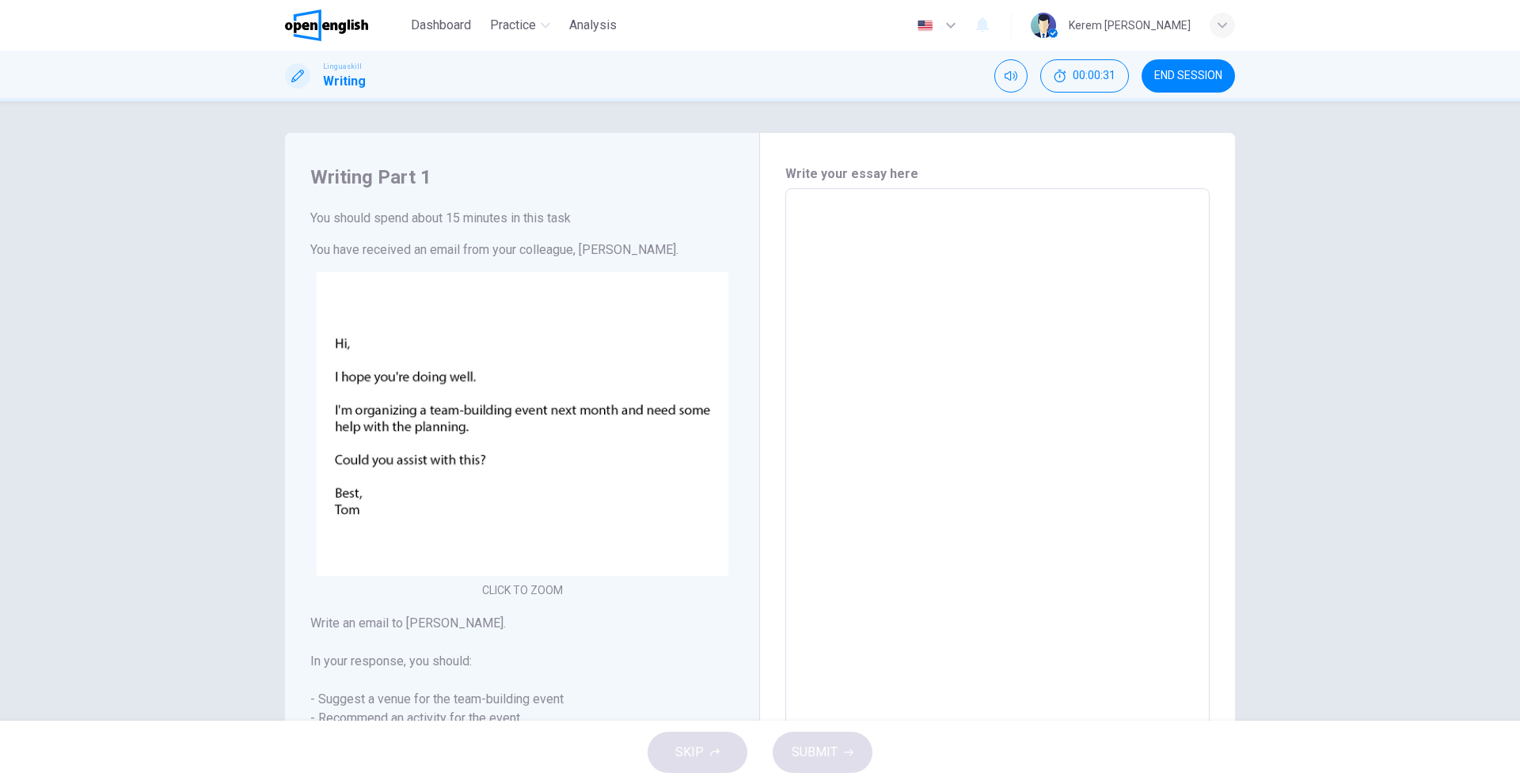
type textarea "*"
type textarea "**"
type textarea "*"
type textarea "***"
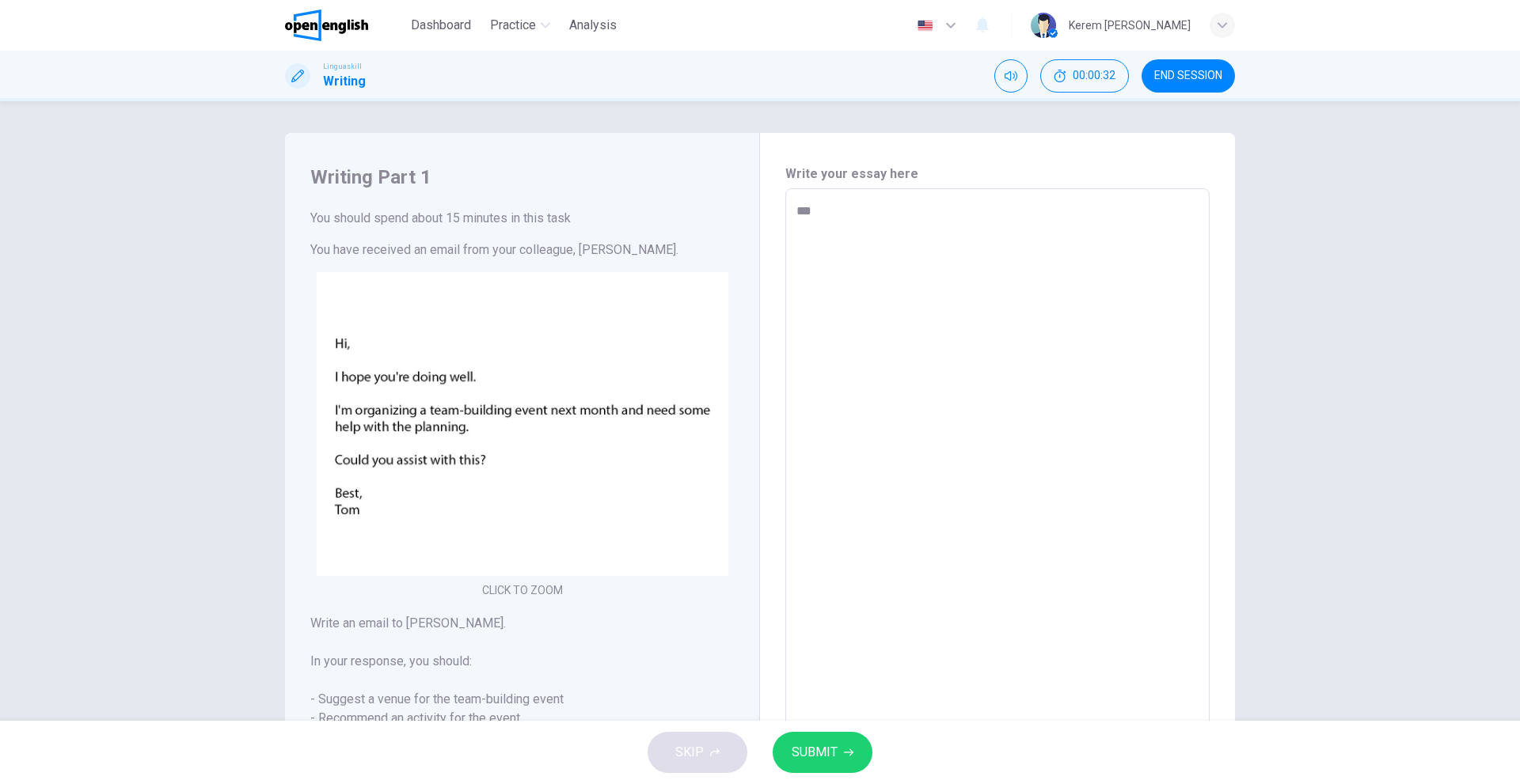
type textarea "*"
type textarea "****"
type textarea "*"
type textarea "*****"
type textarea "*"
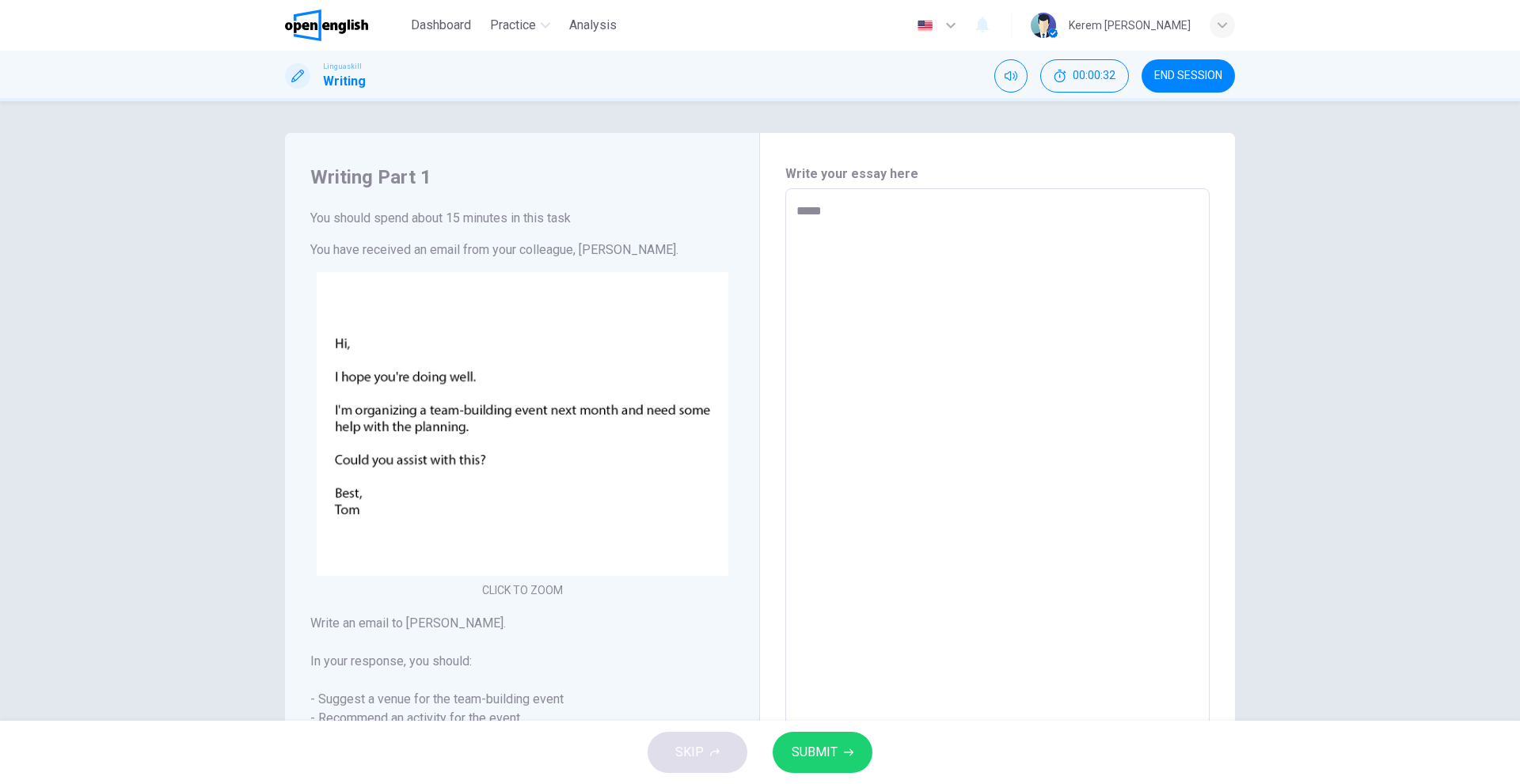
type textarea "******"
type textarea "*"
type textarea "*******"
type textarea "*"
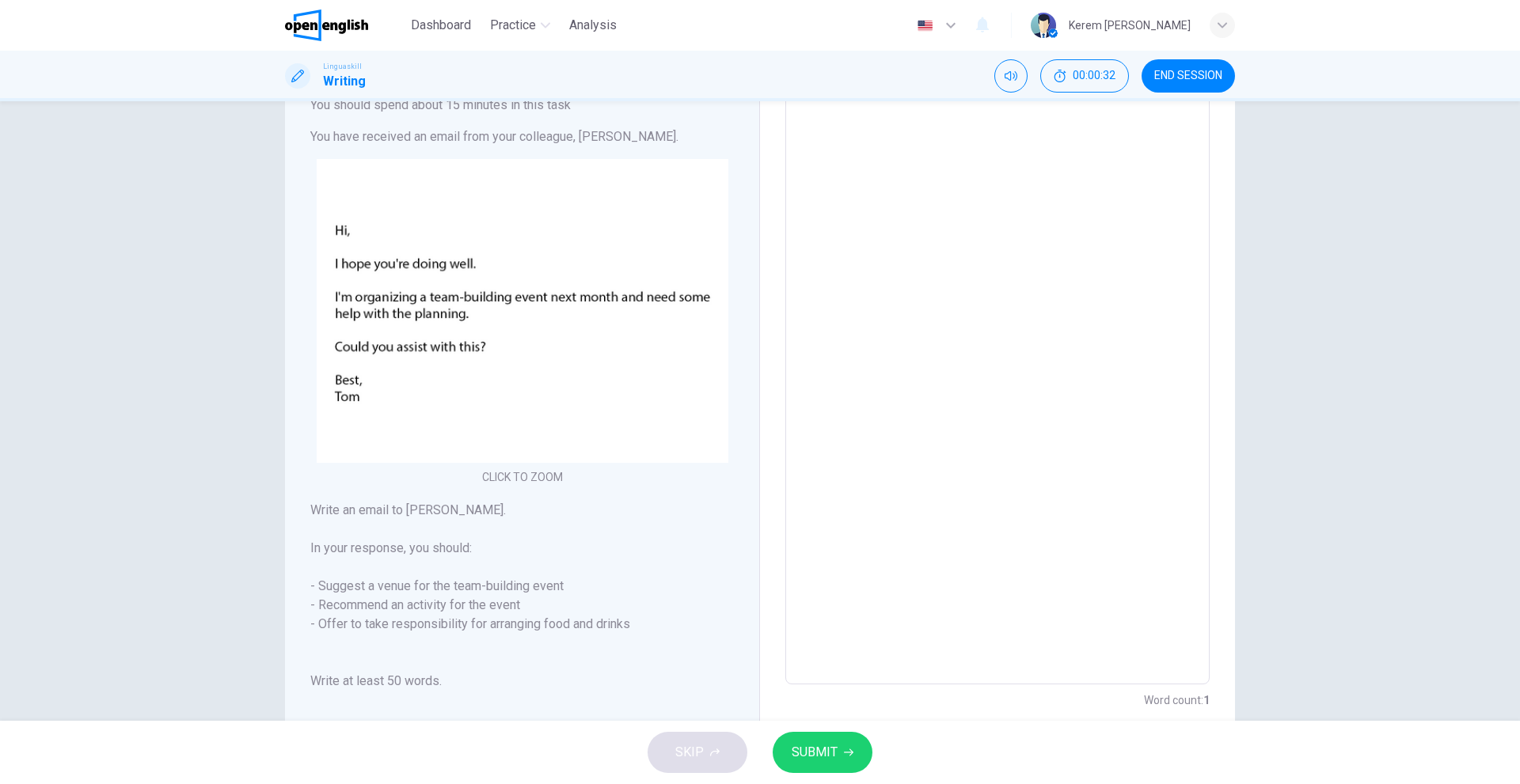
type textarea "********"
type textarea "*"
type textarea "*********"
type textarea "*"
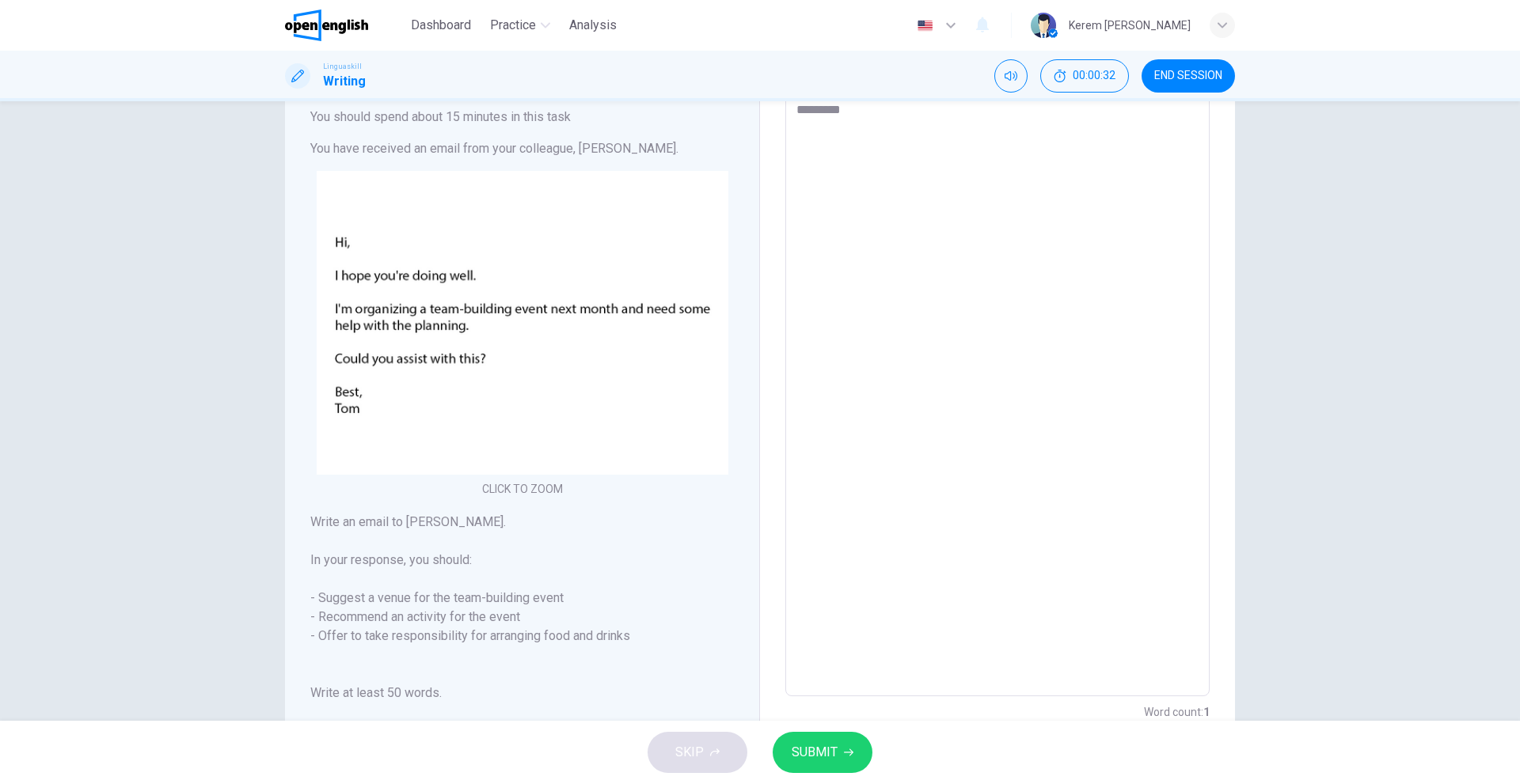
type textarea "**********"
type textarea "*"
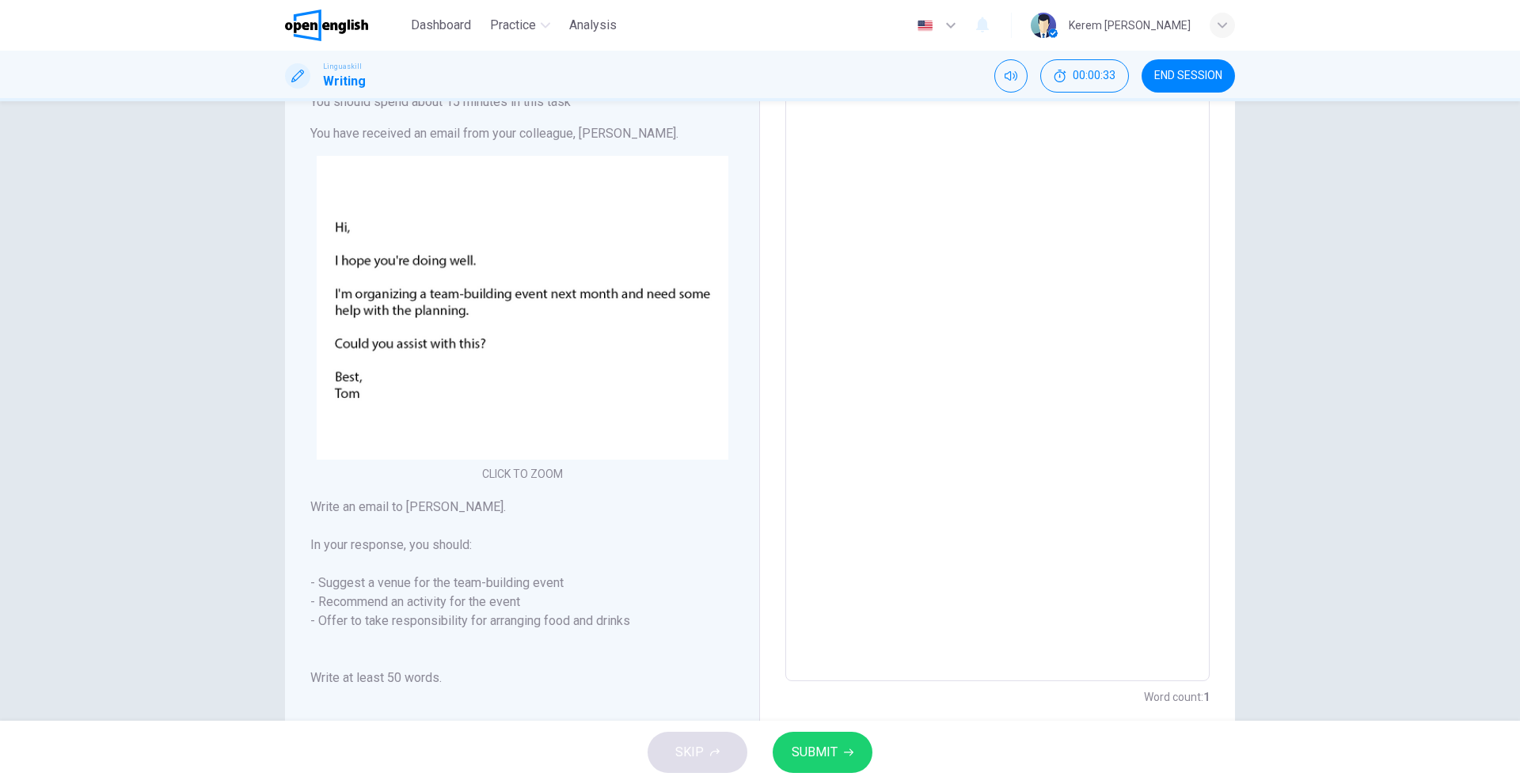
type textarea "**********"
type textarea "*"
type textarea "**********"
type textarea "*"
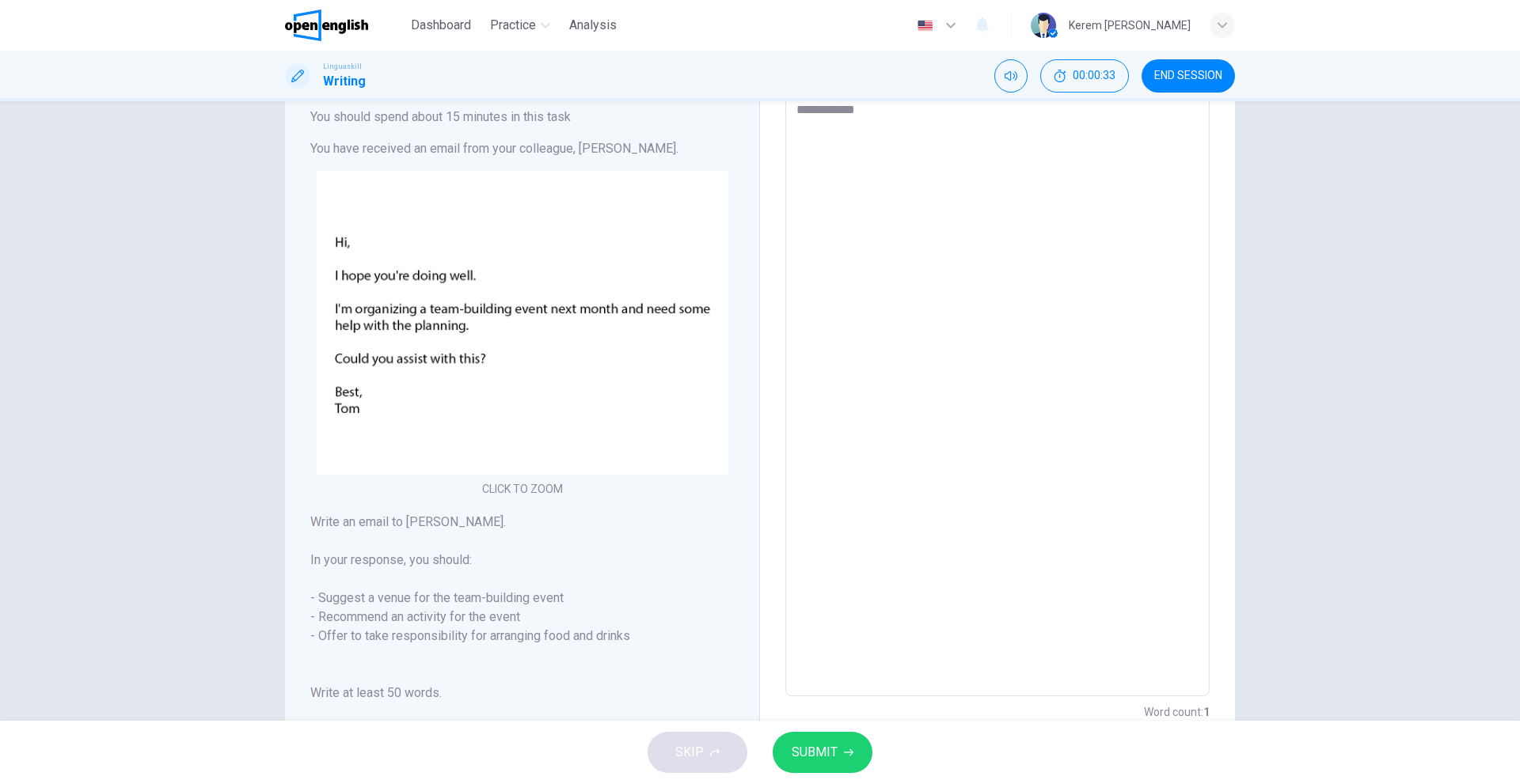
type textarea "**********"
type textarea "*"
type textarea "**********"
type textarea "*"
type textarea "**********"
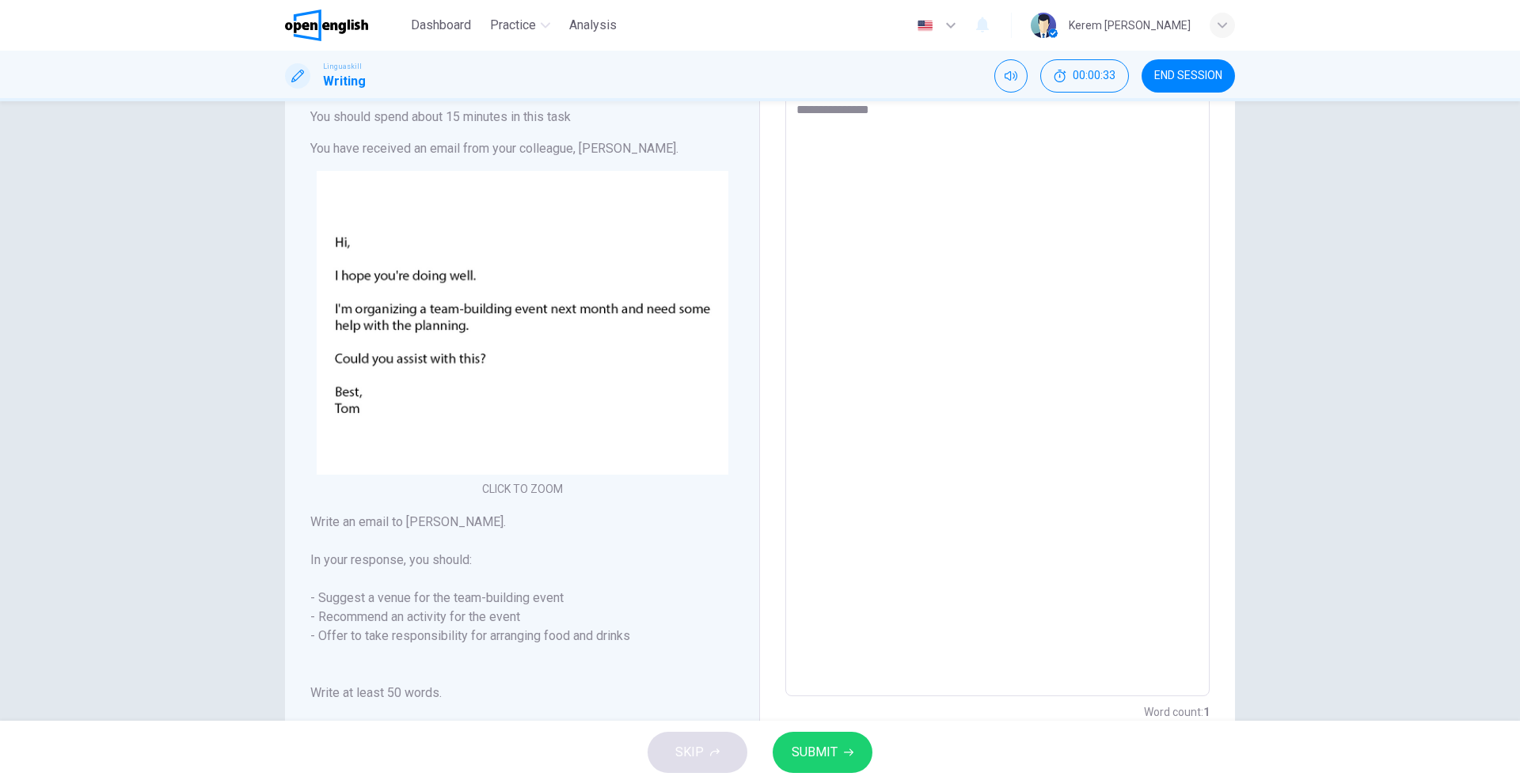
type textarea "*"
type textarea "**********"
type textarea "*"
type textarea "**********"
type textarea "*"
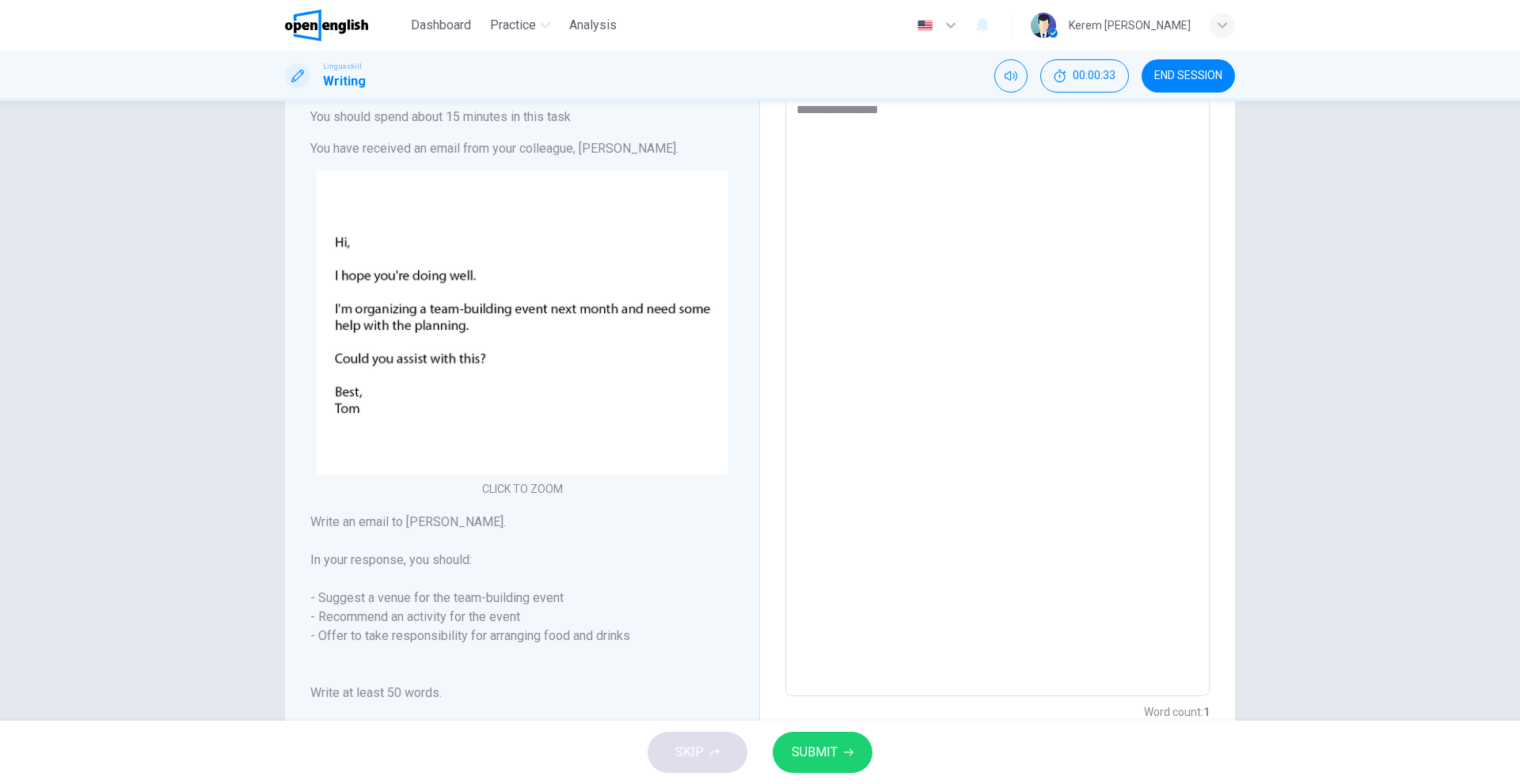
type textarea "**********"
type textarea "*"
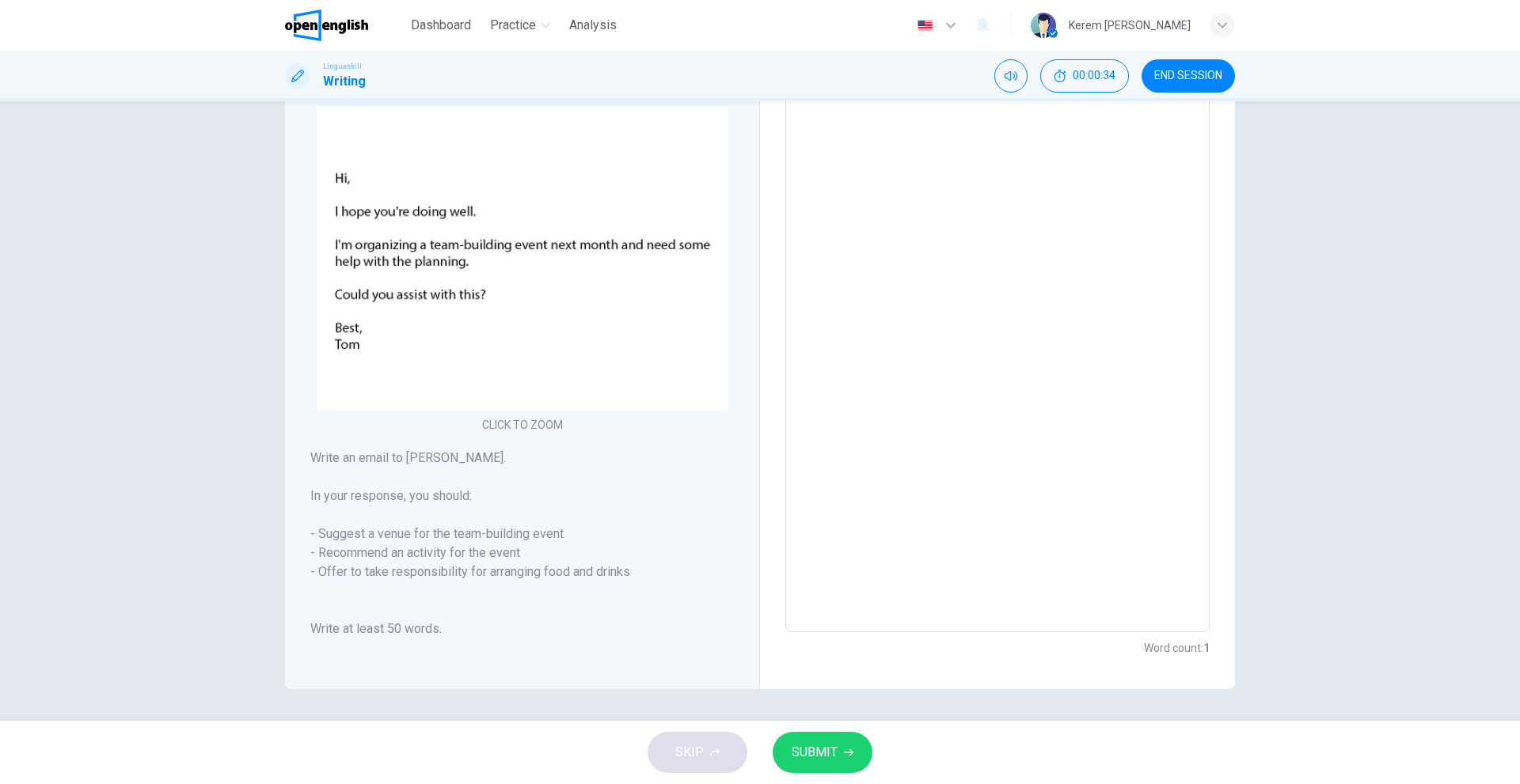
type textarea "**********"
type textarea "*"
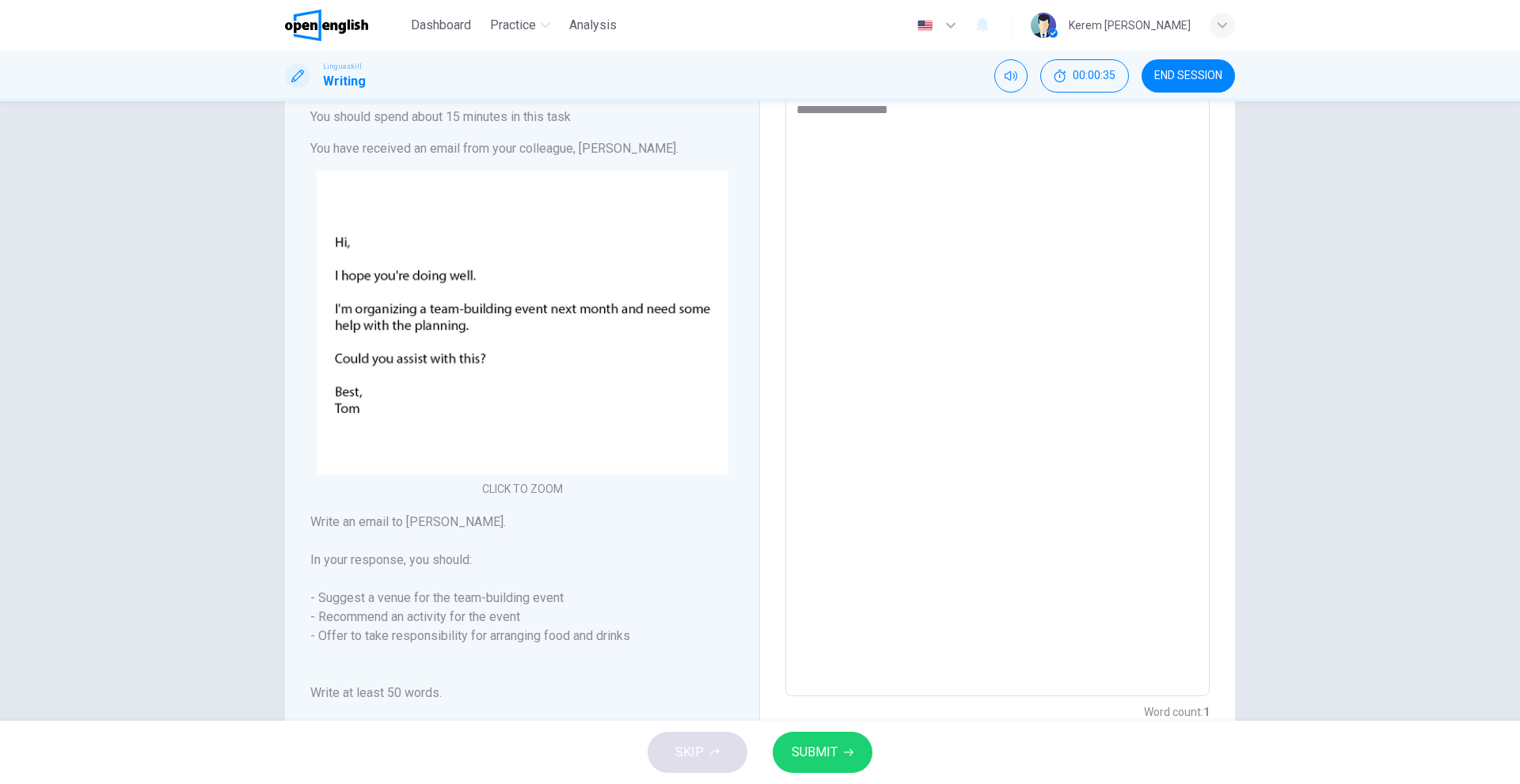
type textarea "**********"
type textarea "*"
type textarea "**********"
type textarea "*"
type textarea "**********"
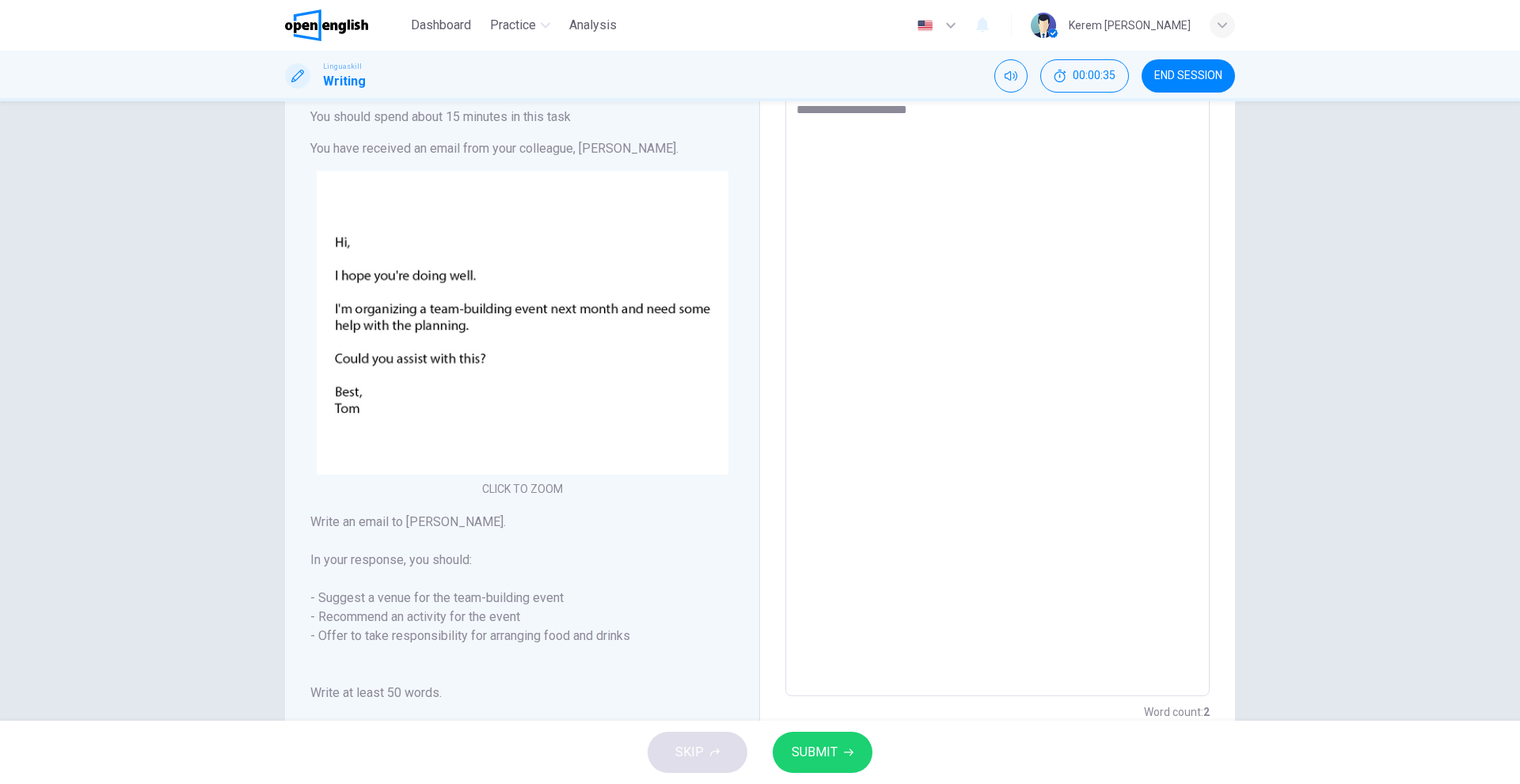
type textarea "*"
type textarea "**********"
type textarea "*"
type textarea "**********"
type textarea "*"
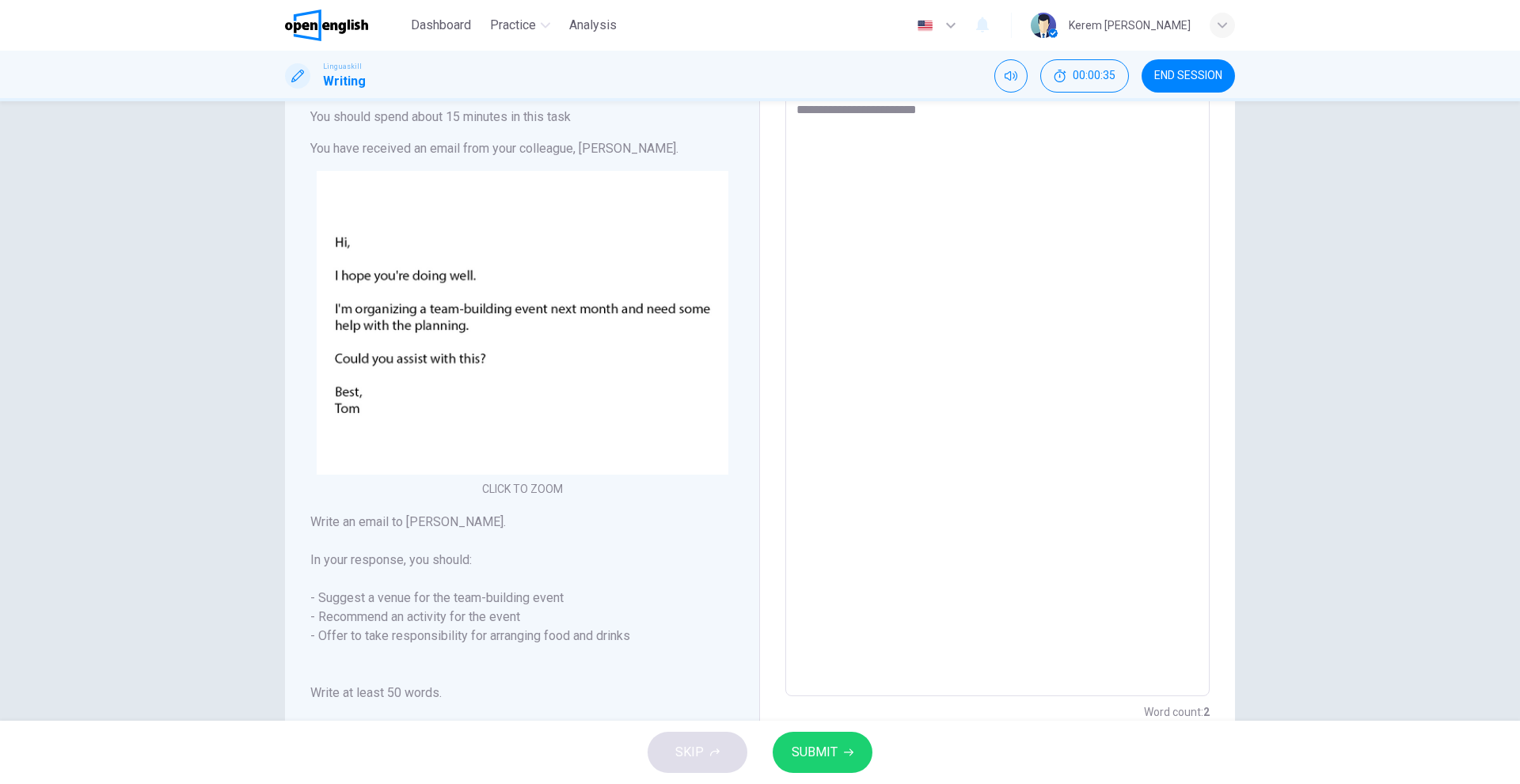
type textarea "**********"
type textarea "*"
type textarea "**********"
type textarea "*"
type textarea "**********"
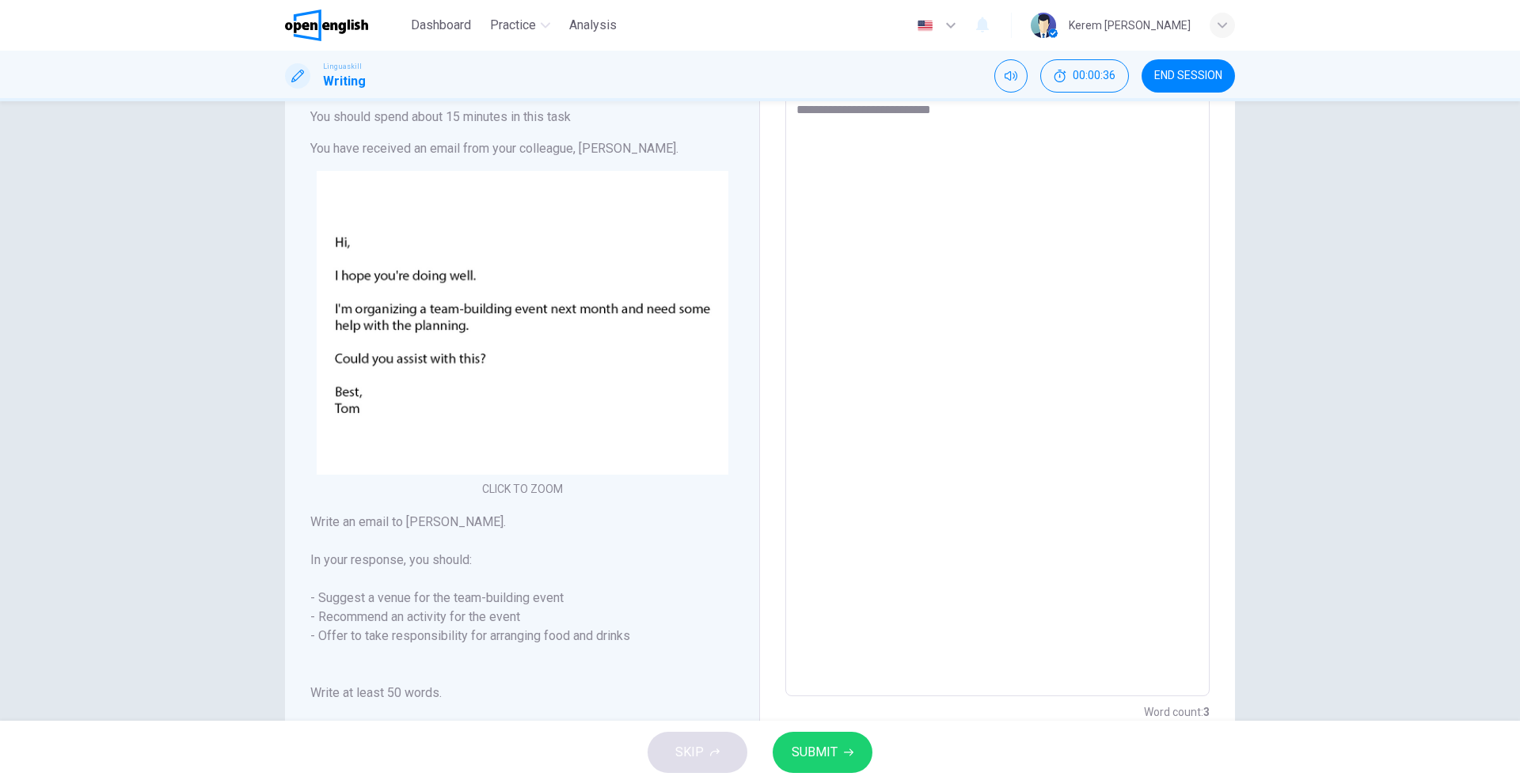
type textarea "*"
type textarea "**********"
type textarea "*"
type textarea "**********"
type textarea "*"
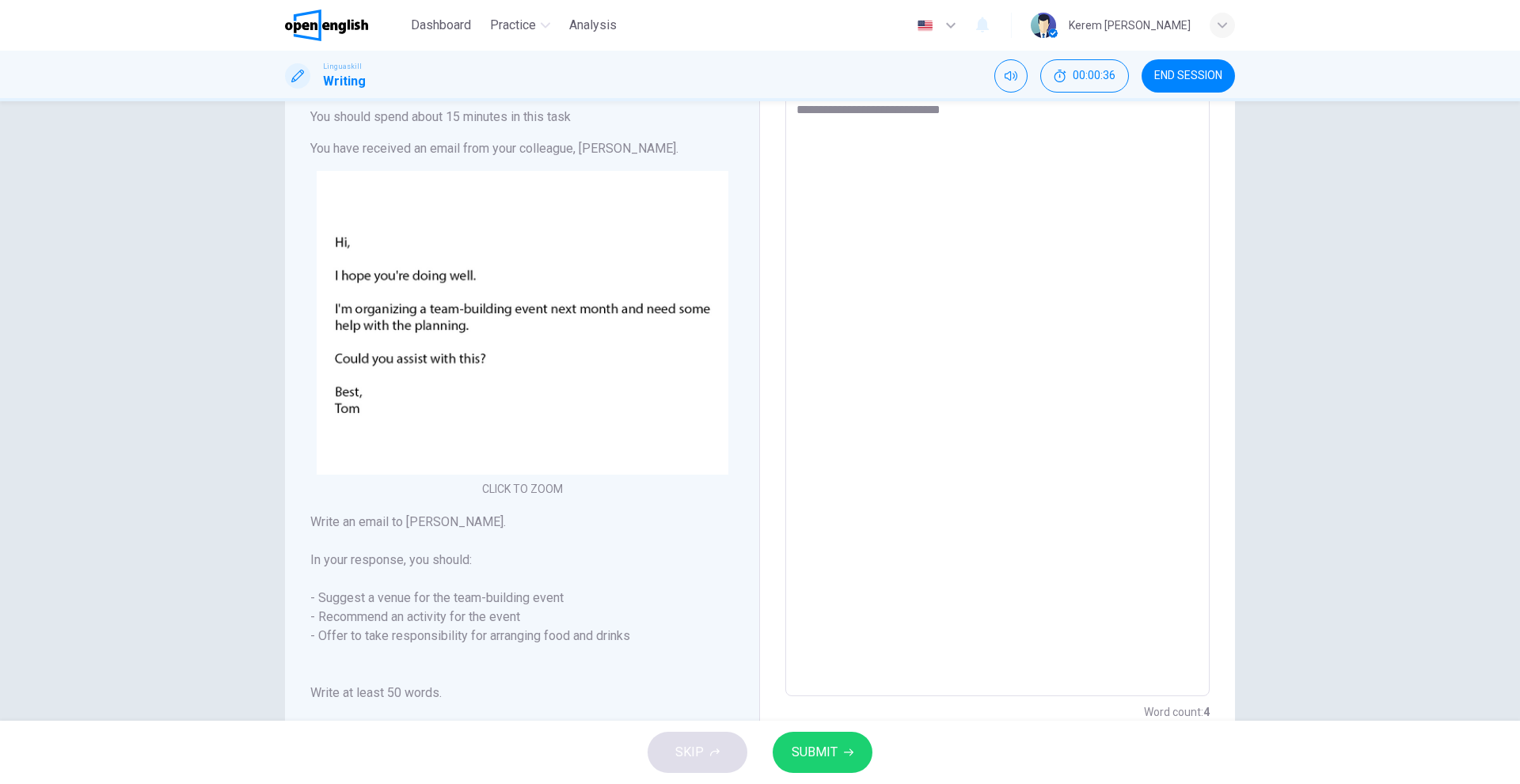
type textarea "**********"
type textarea "*"
type textarea "**********"
type textarea "*"
type textarea "**********"
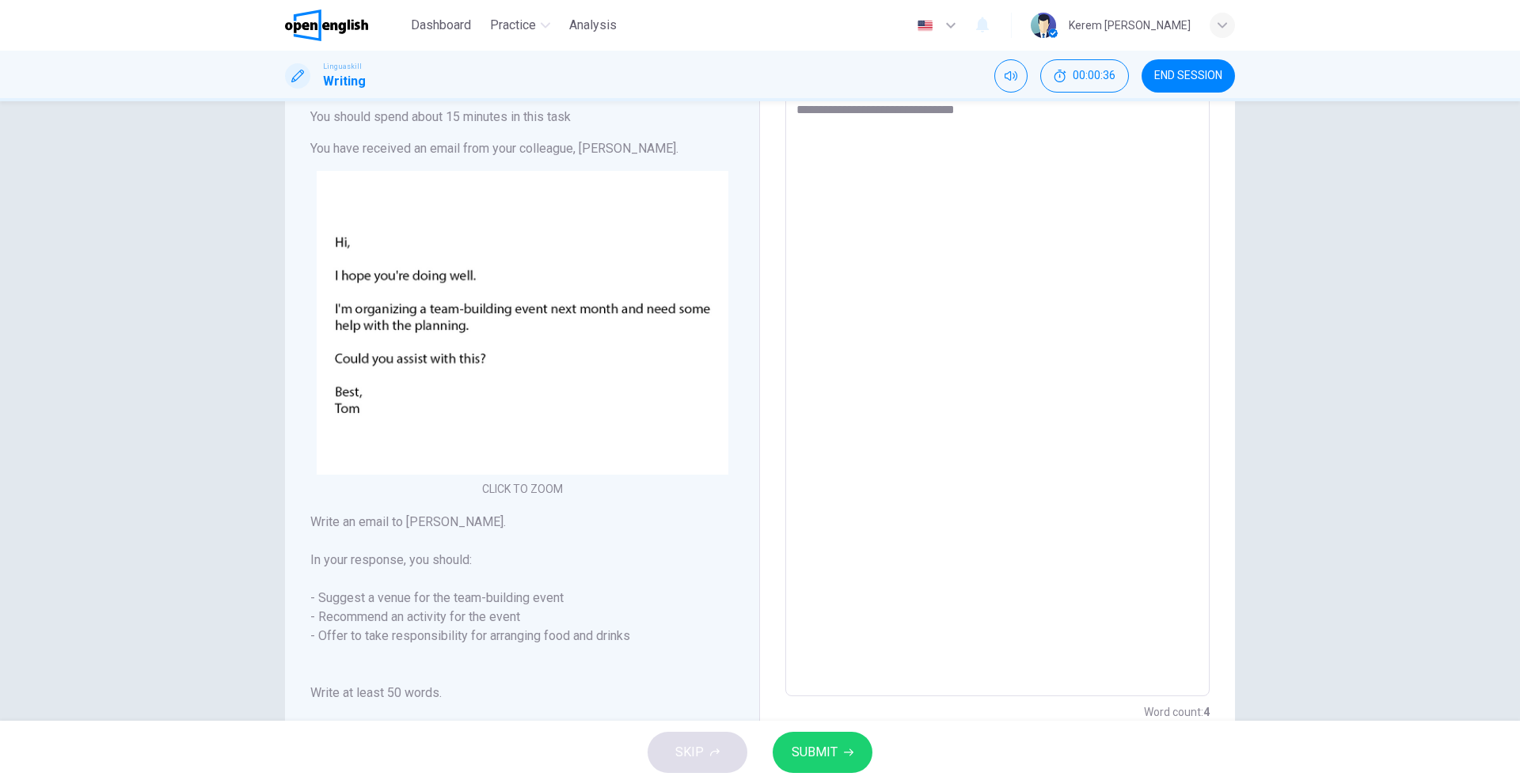
type textarea "*"
type textarea "**********"
type textarea "*"
type textarea "**********"
type textarea "*"
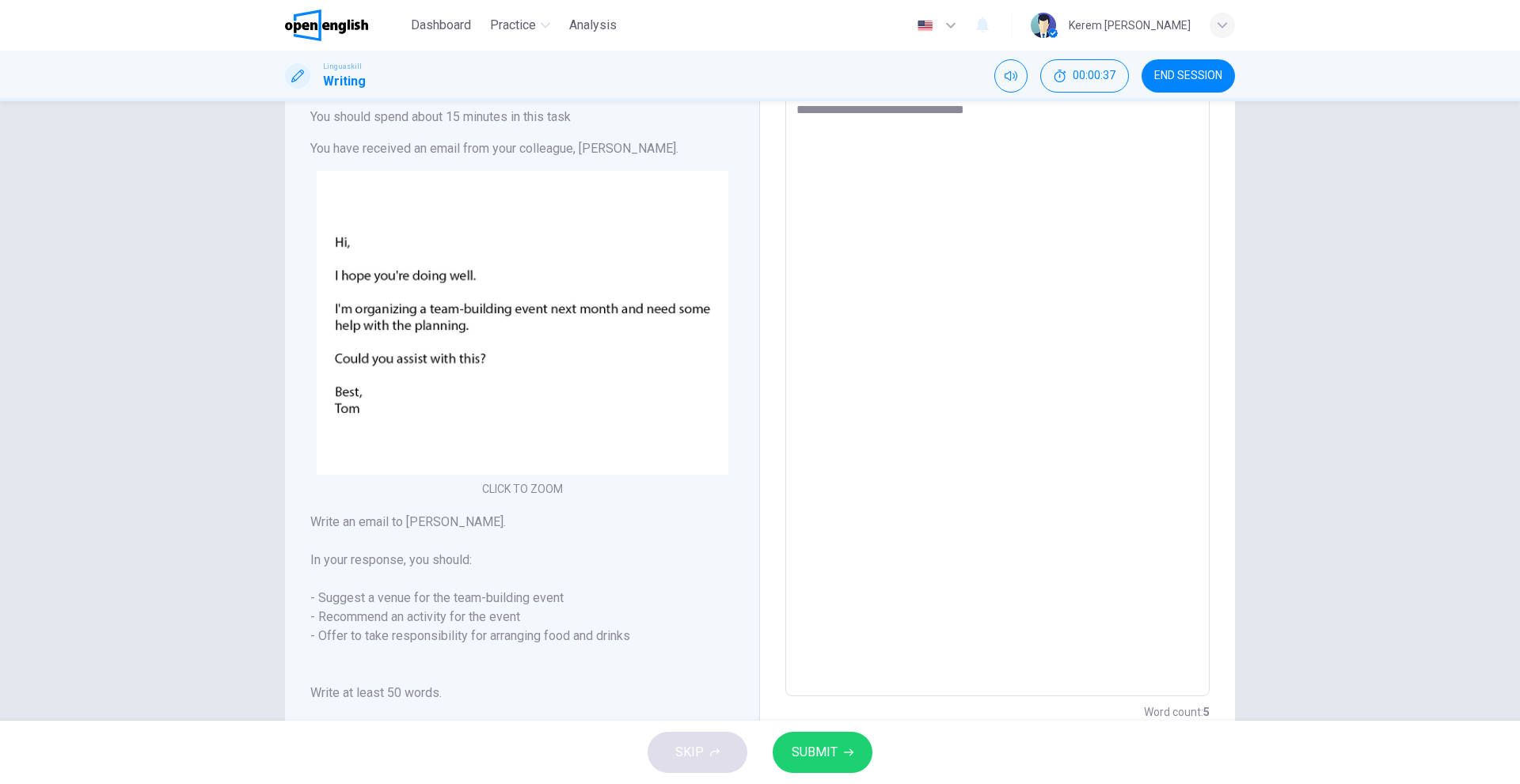
type textarea "**********"
type textarea "*"
type textarea "**********"
type textarea "*"
type textarea "**********"
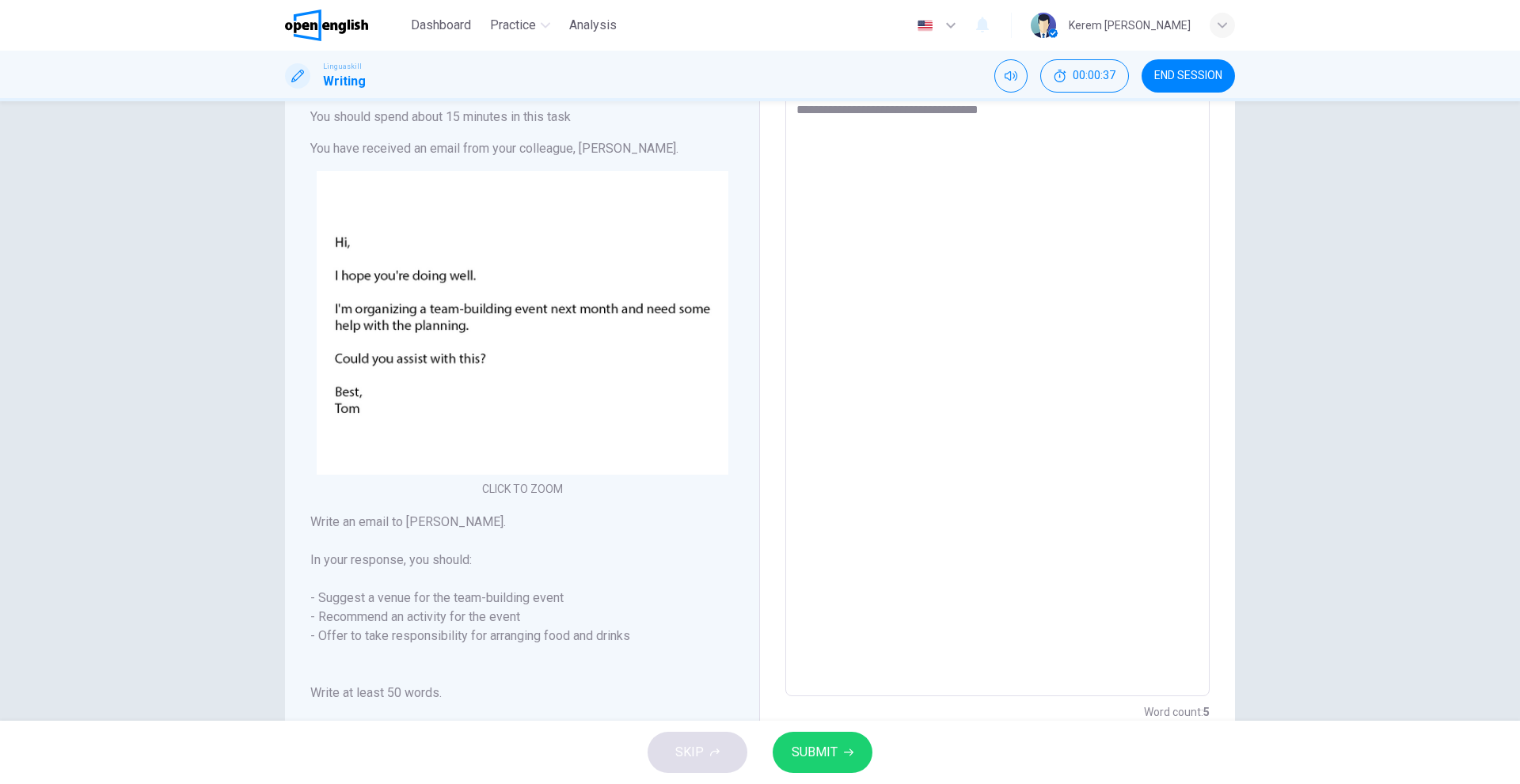
type textarea "*"
type textarea "**********"
type textarea "*"
type textarea "**********"
type textarea "*"
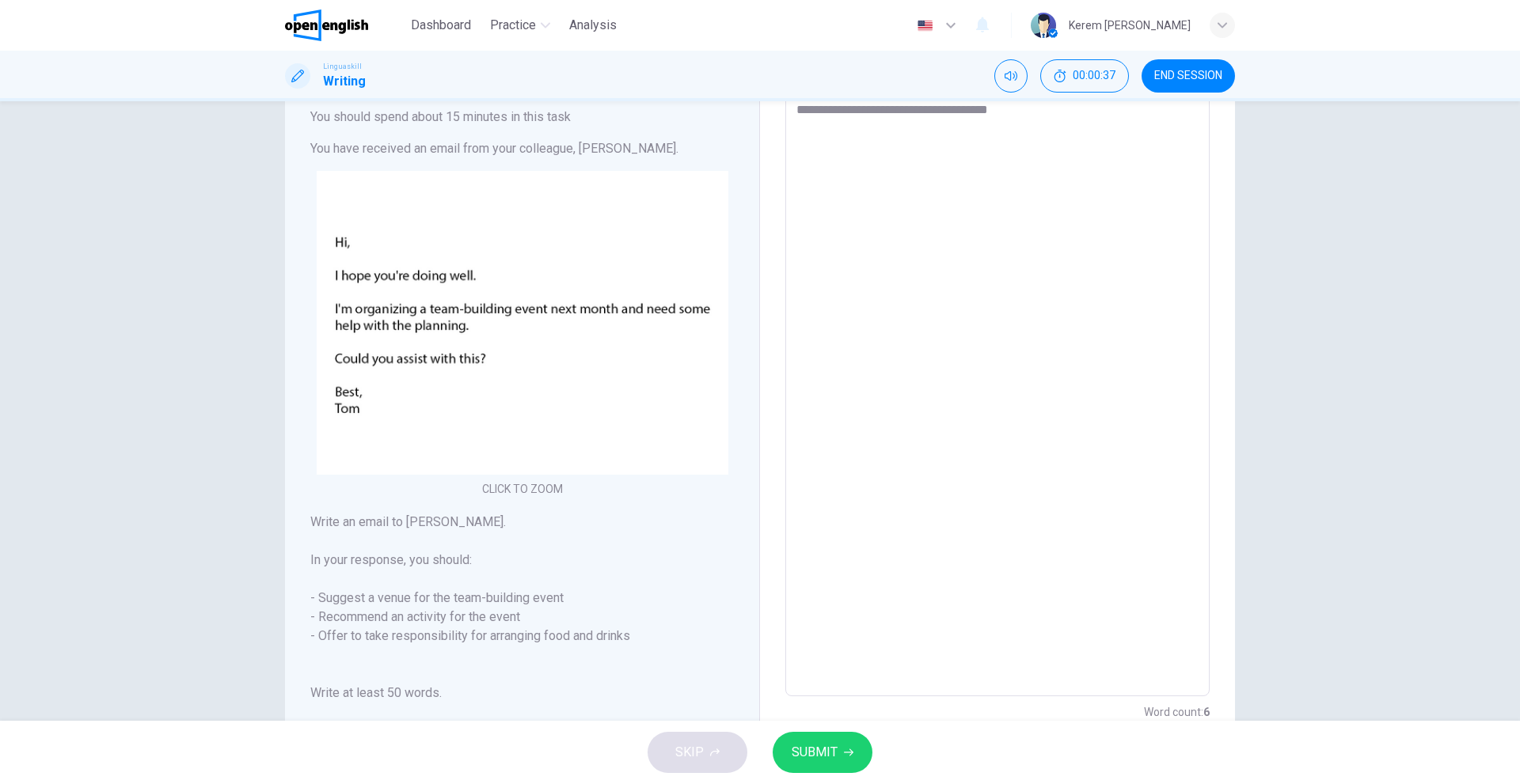
type textarea "**********"
type textarea "*"
type textarea "**********"
type textarea "*"
type textarea "**********"
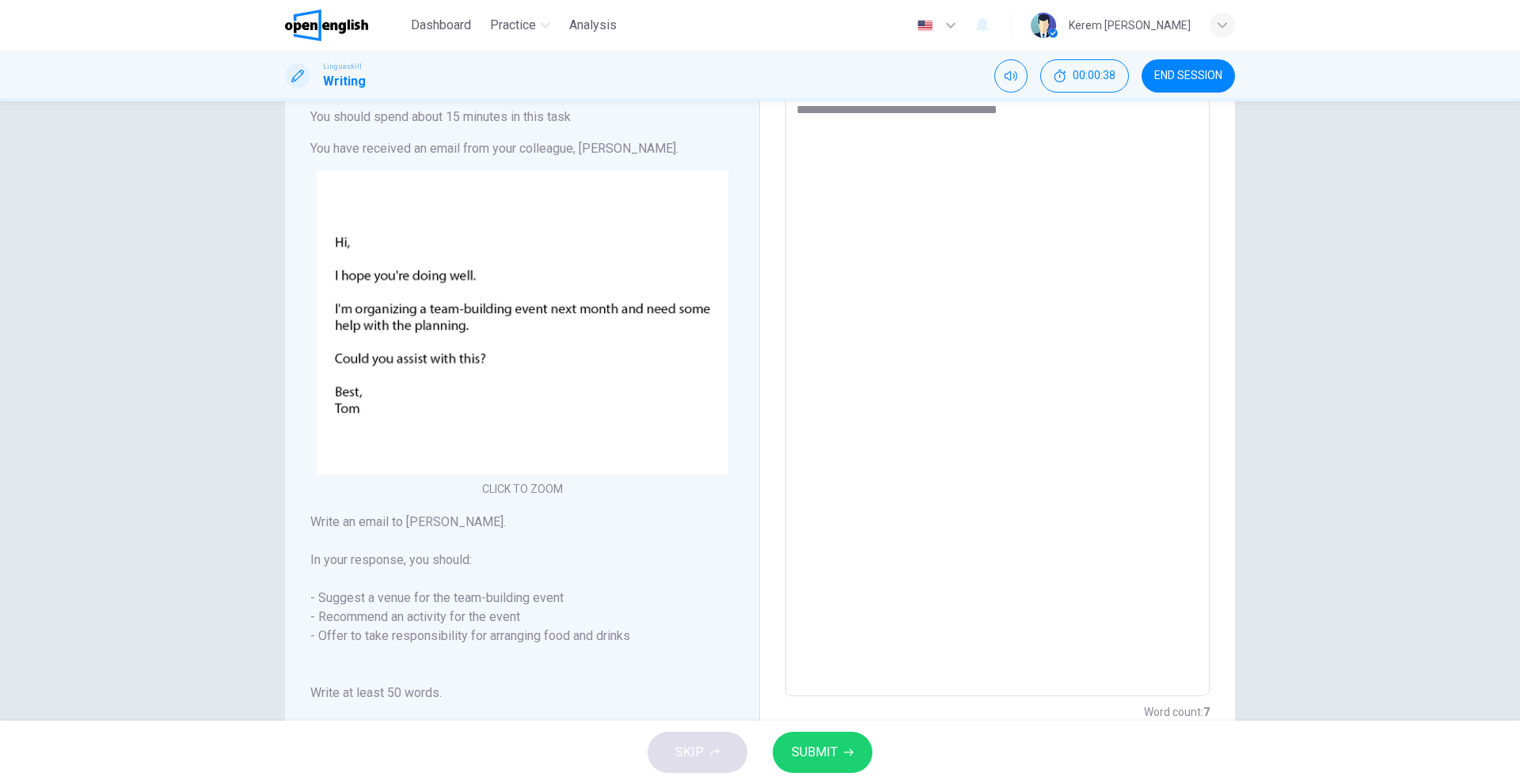
type textarea "*"
type textarea "**********"
type textarea "*"
type textarea "**********"
type textarea "*"
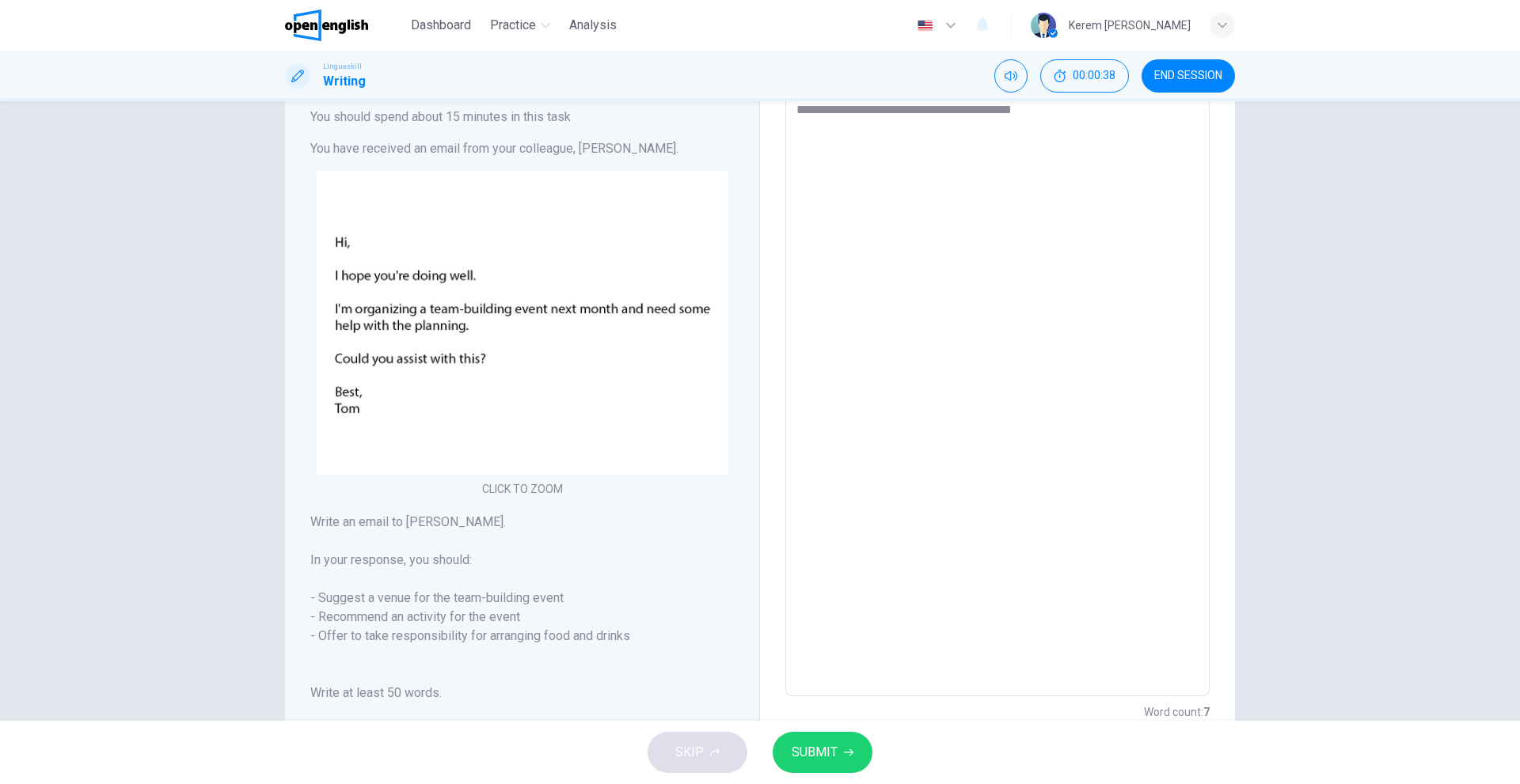
type textarea "**********"
type textarea "*"
type textarea "**********"
type textarea "*"
type textarea "**********"
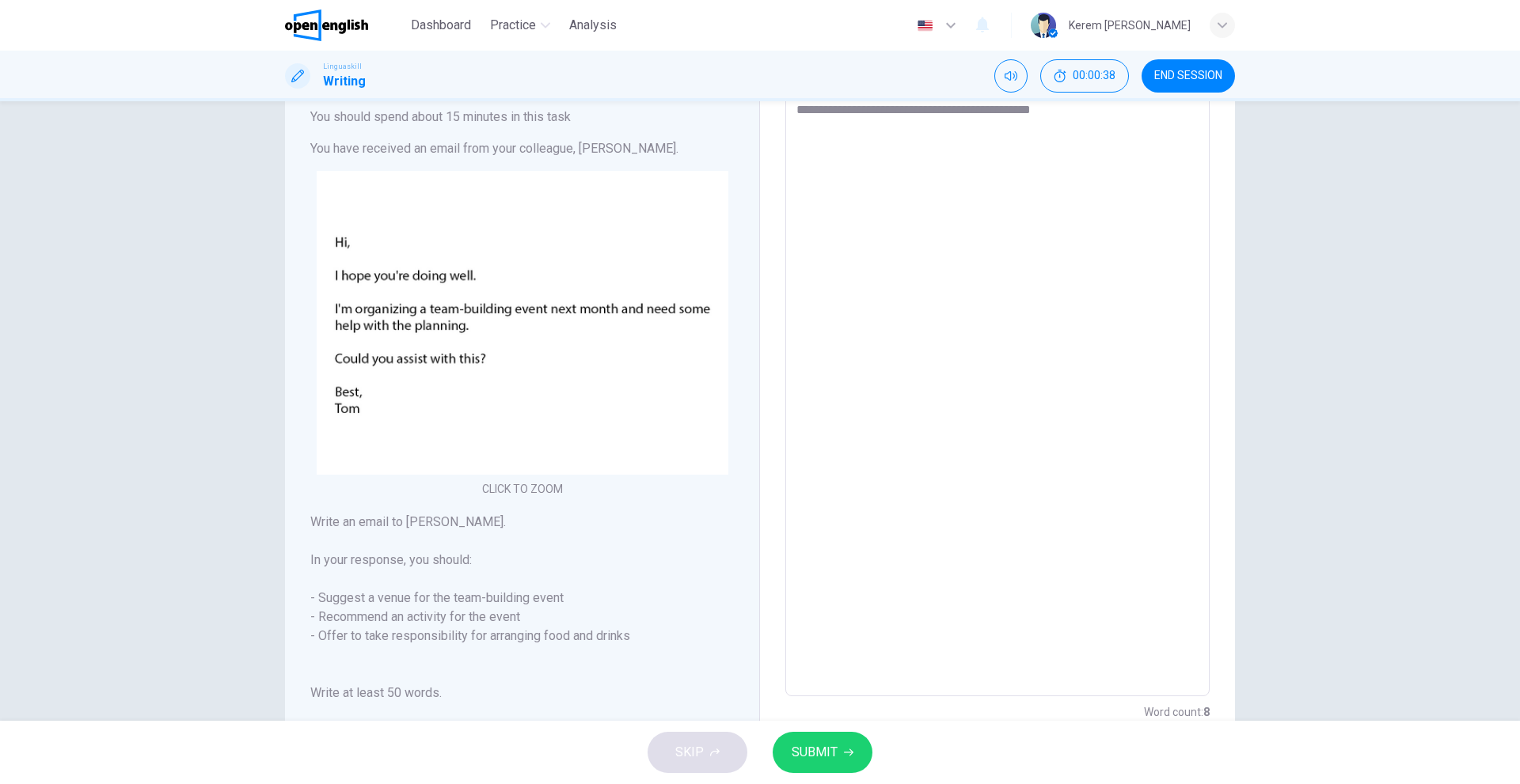
type textarea "*"
type textarea "**********"
type textarea "*"
type textarea "**********"
type textarea "*"
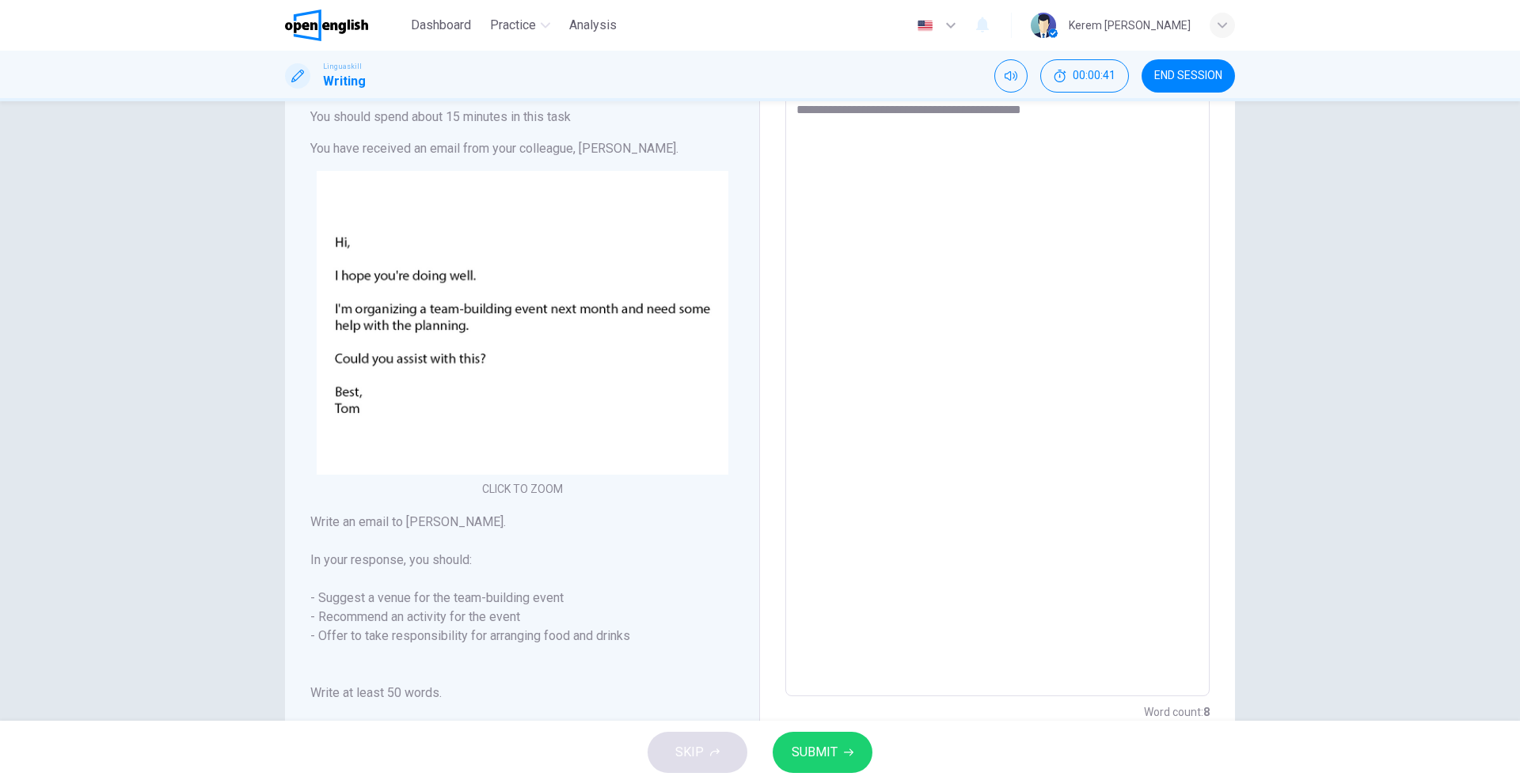
type textarea "**********"
type textarea "*"
type textarea "**********"
type textarea "*"
type textarea "**********"
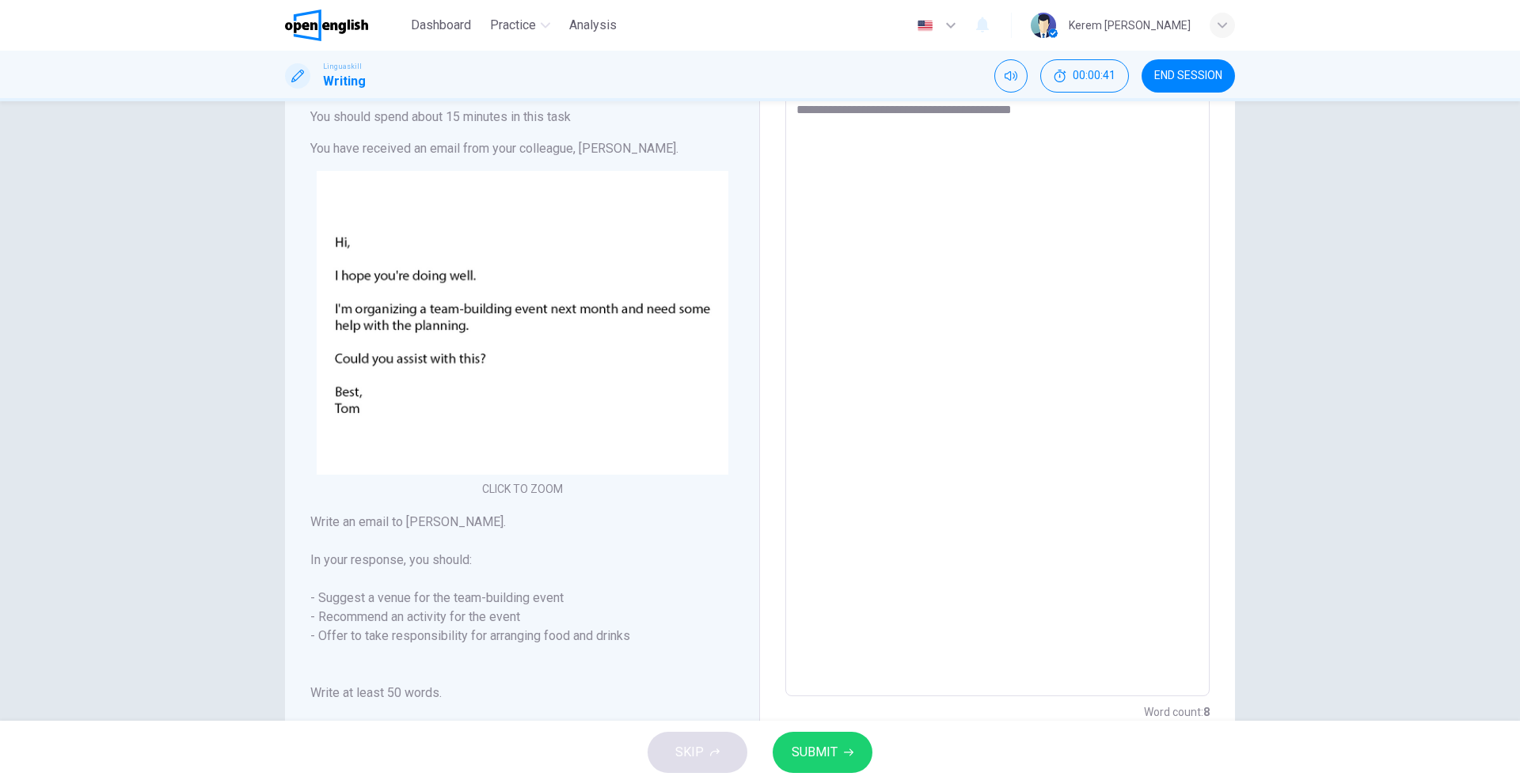
type textarea "*"
type textarea "**********"
type textarea "*"
type textarea "**********"
type textarea "*"
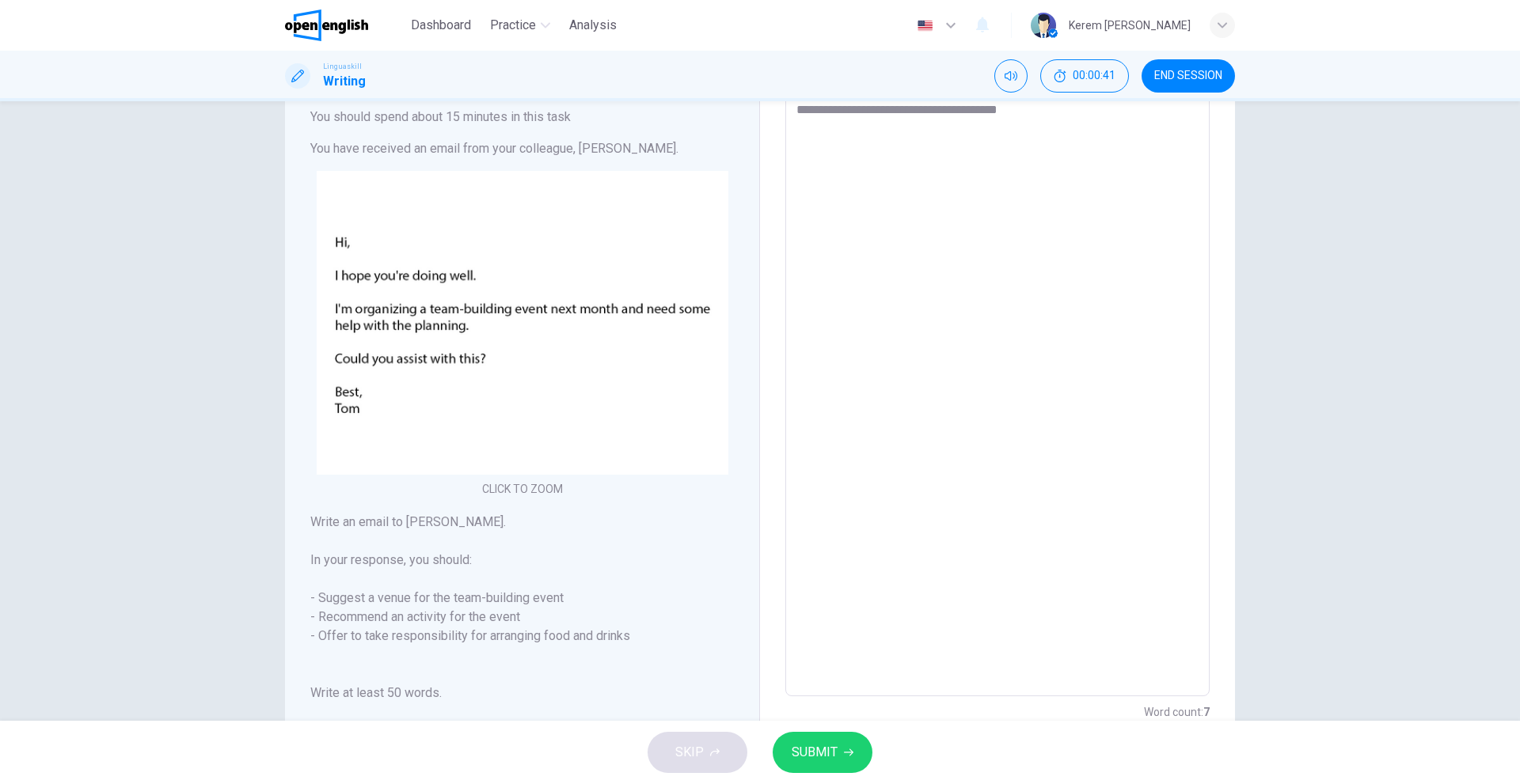
type textarea "**********"
type textarea "*"
type textarea "**********"
type textarea "*"
type textarea "**********"
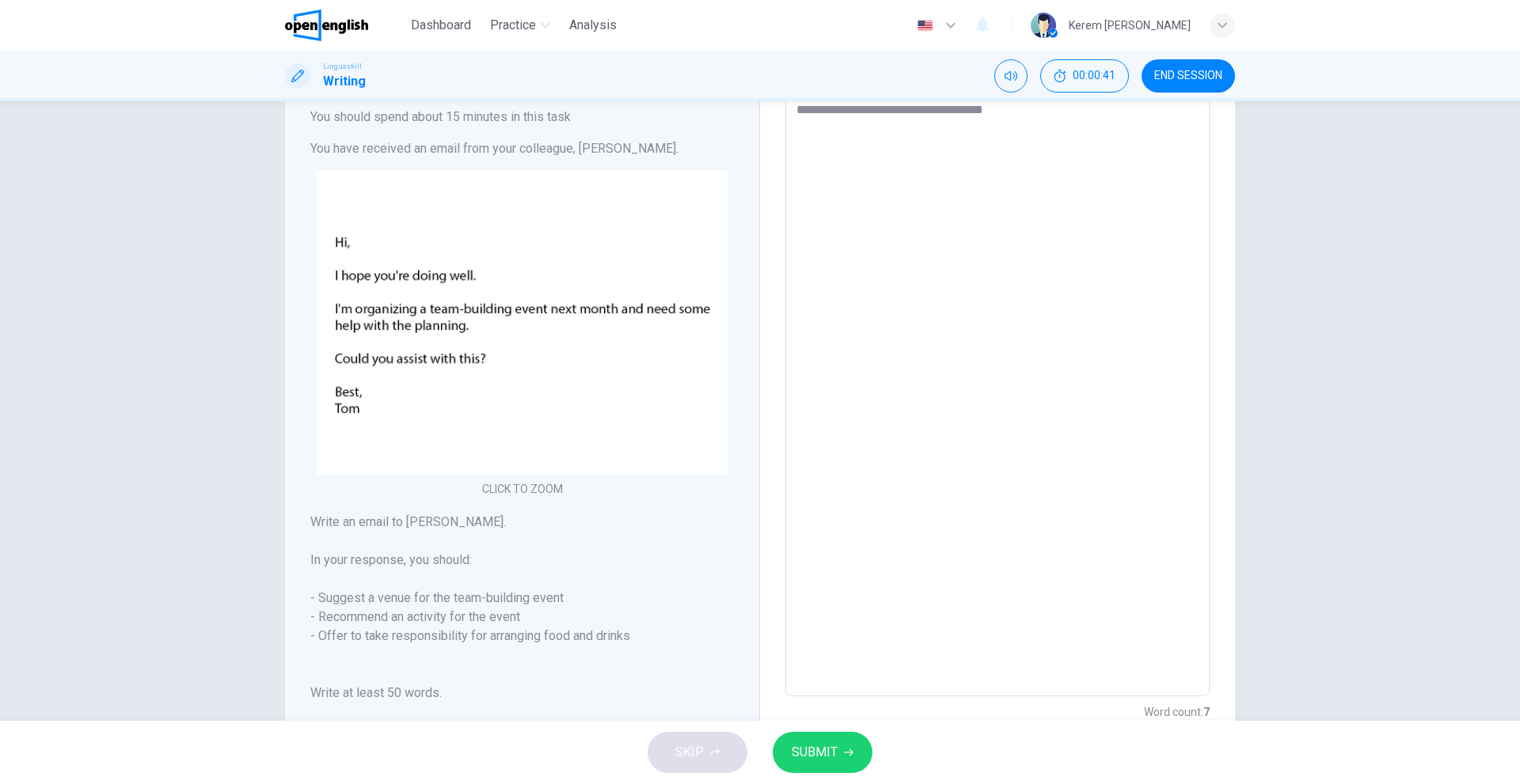
type textarea "*"
type textarea "**********"
type textarea "*"
type textarea "**********"
type textarea "*"
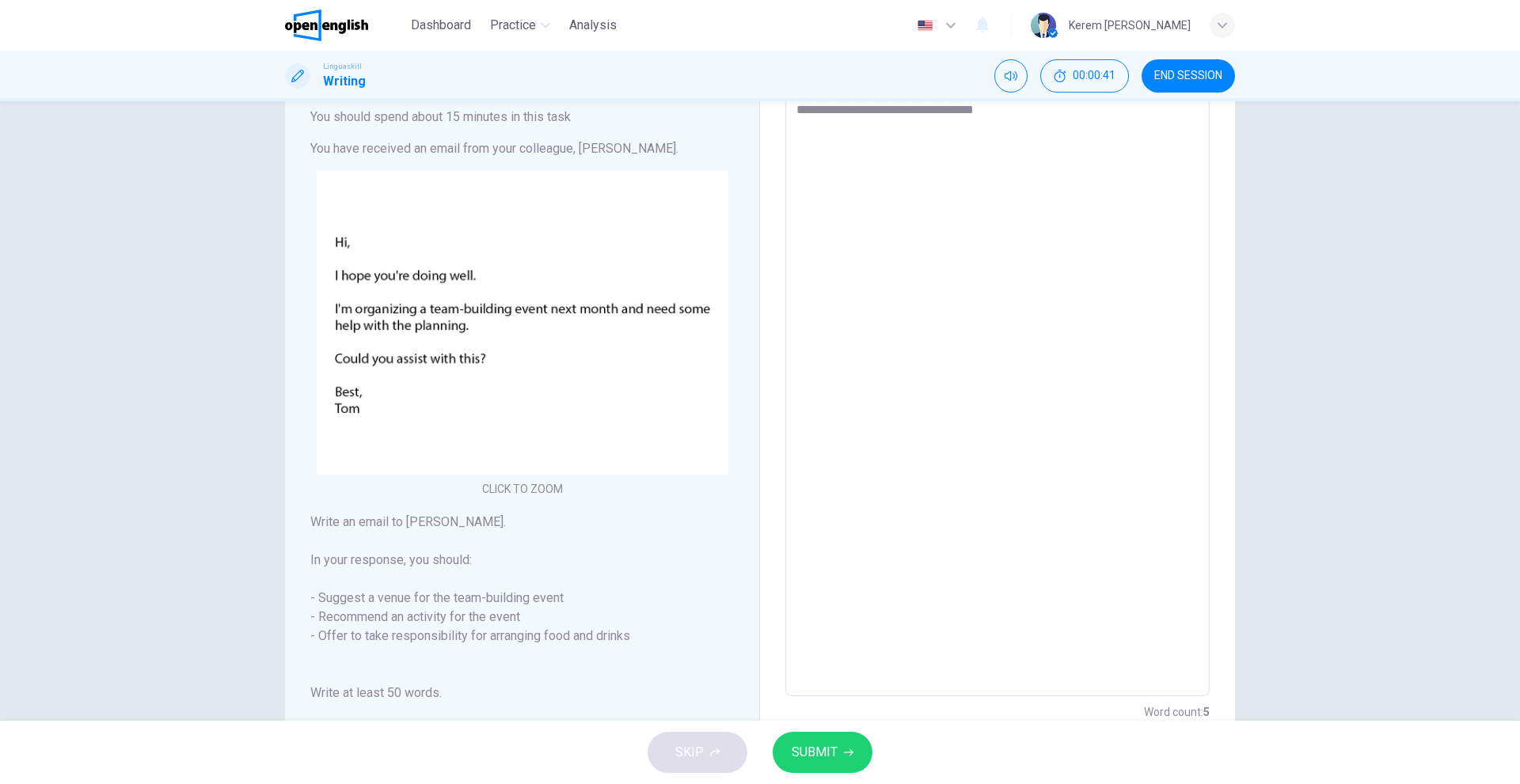
type textarea "**********"
type textarea "*"
type textarea "**********"
type textarea "*"
type textarea "**********"
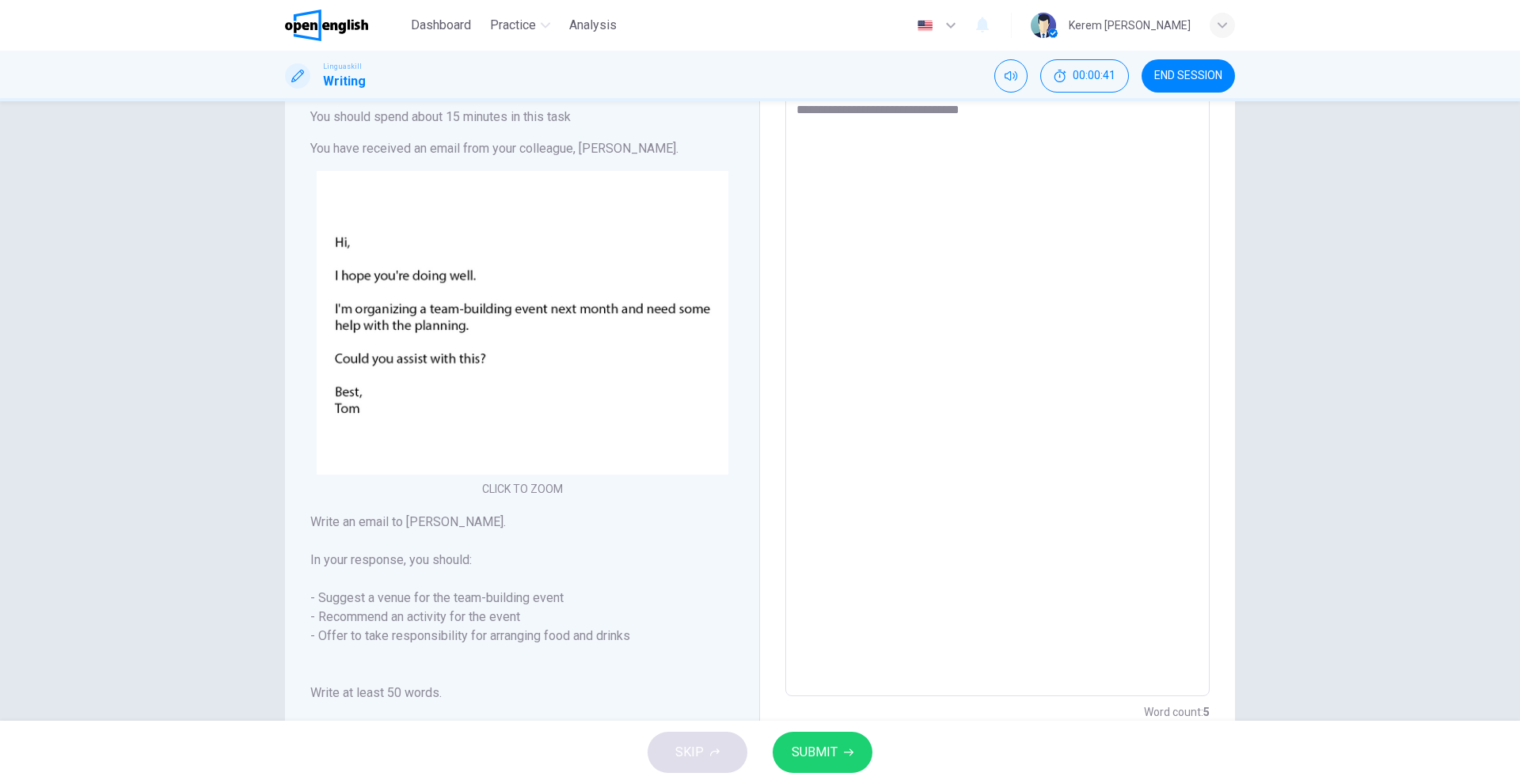
type textarea "*"
type textarea "**********"
type textarea "*"
type textarea "**********"
type textarea "*"
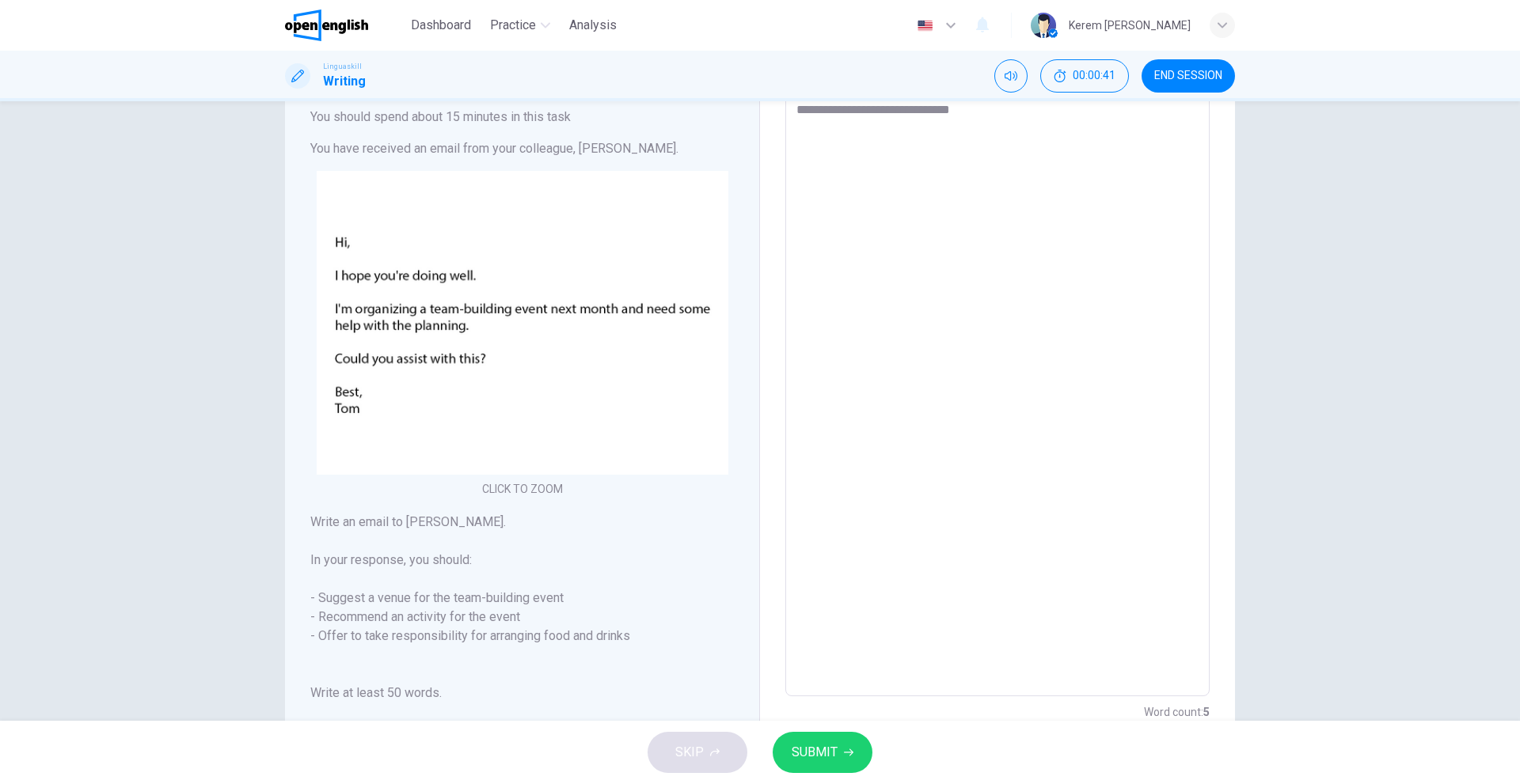
type textarea "**********"
type textarea "*"
type textarea "**********"
type textarea "*"
type textarea "**********"
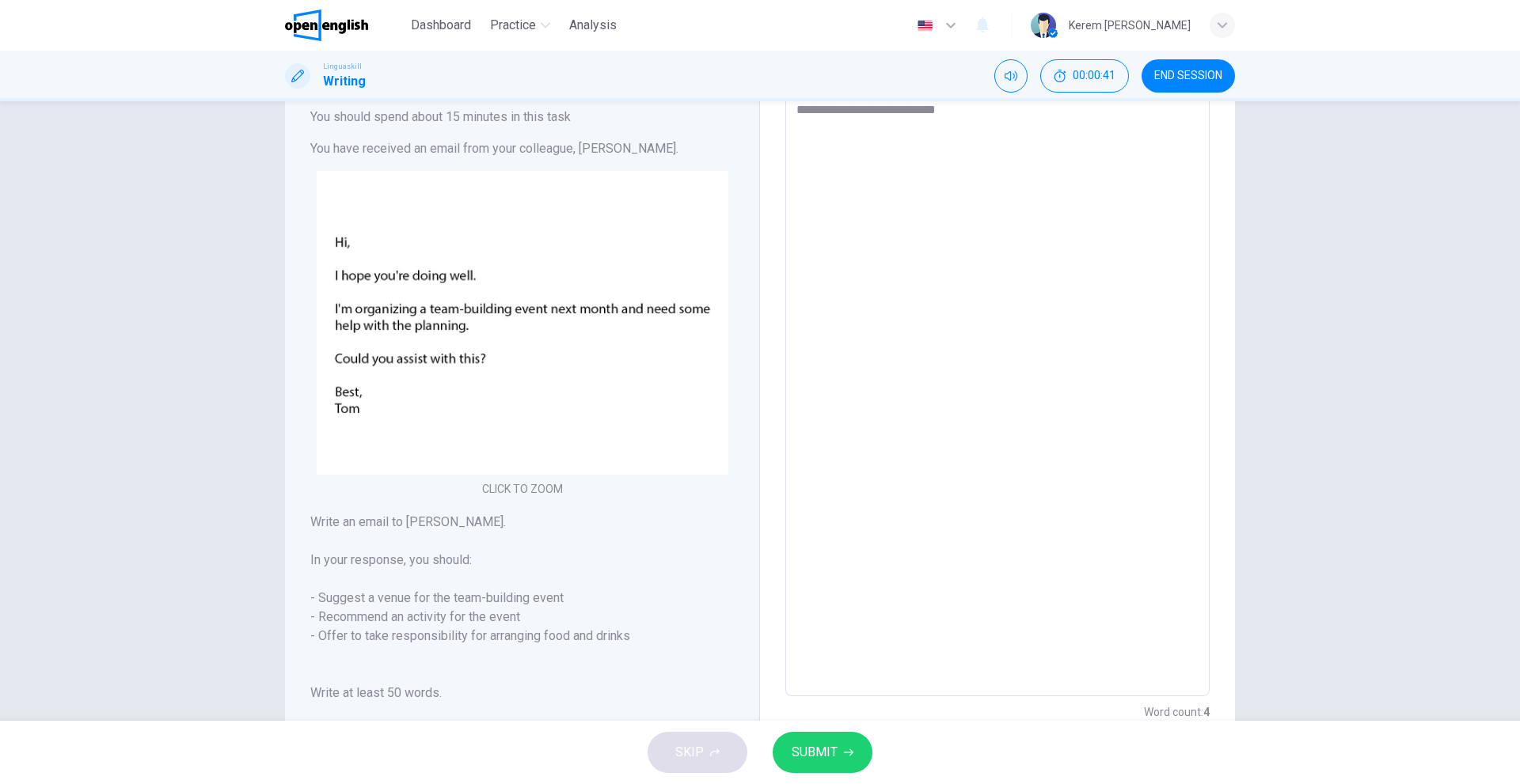
type textarea "*"
type textarea "**********"
type textarea "*"
type textarea "**********"
type textarea "*"
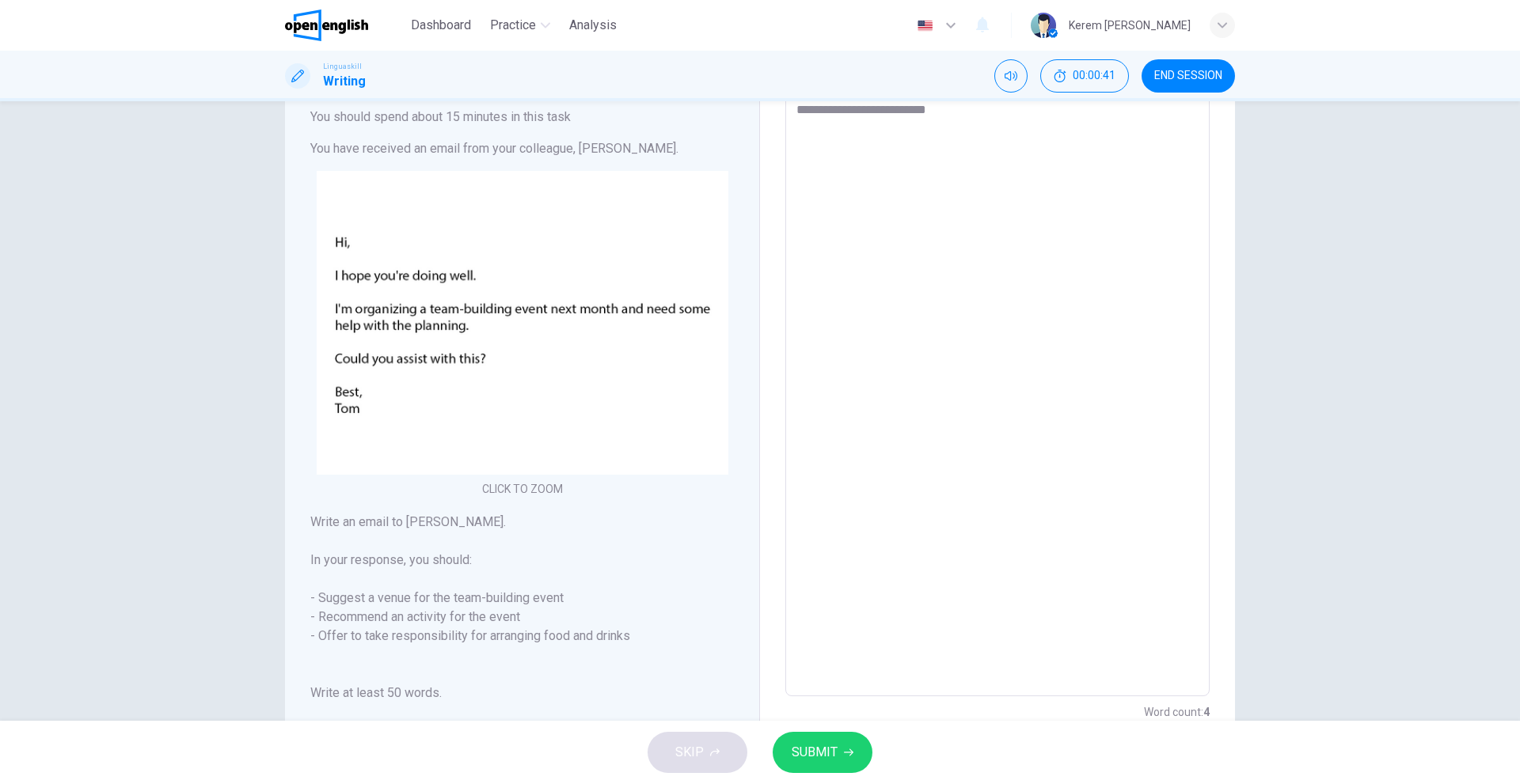
type textarea "**********"
type textarea "*"
type textarea "**********"
type textarea "*"
type textarea "**********"
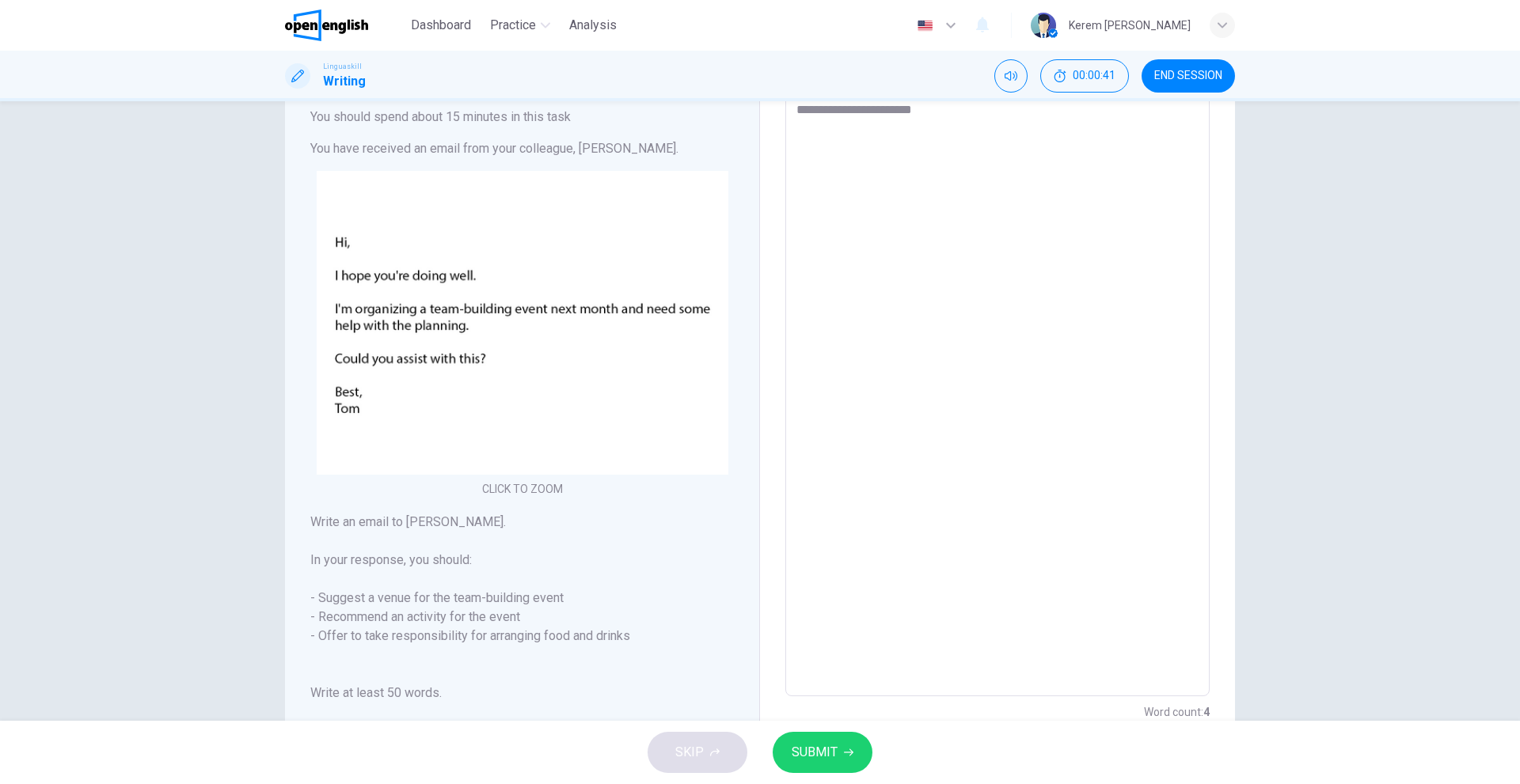
type textarea "*"
type textarea "**********"
type textarea "*"
type textarea "**********"
type textarea "*"
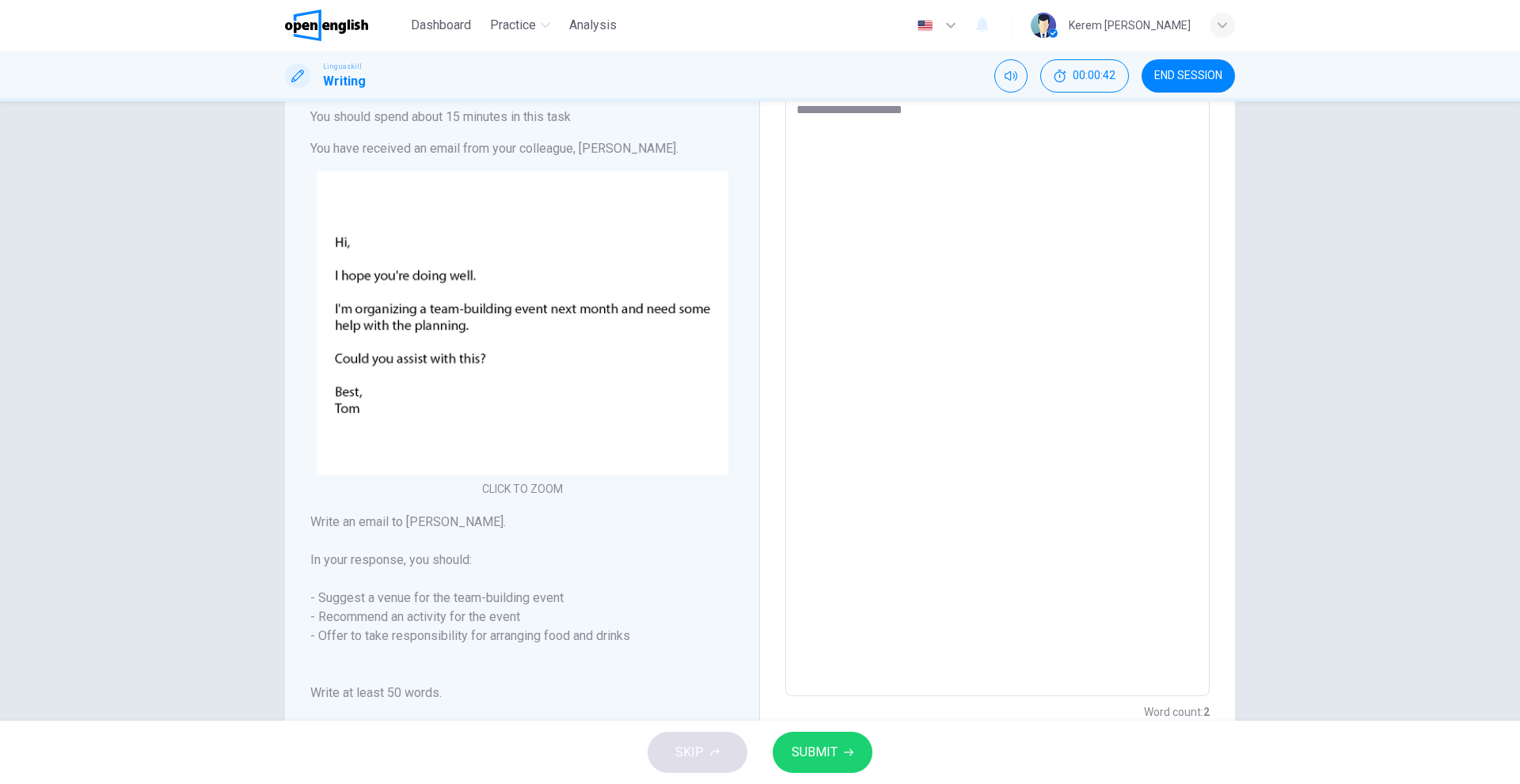
type textarea "**********"
type textarea "*"
type textarea "**********"
type textarea "*"
type textarea "**********"
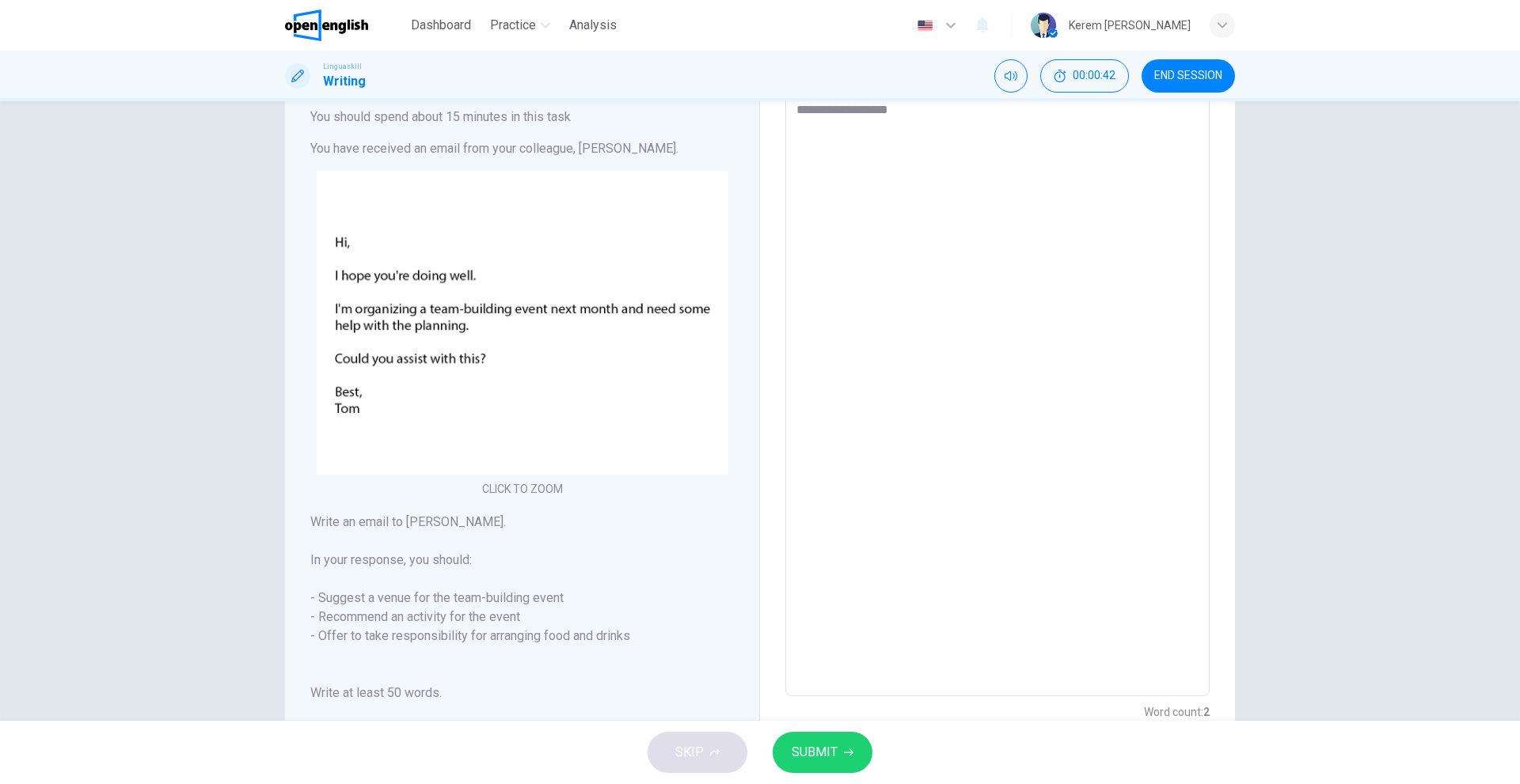
type textarea "*"
type textarea "**********"
type textarea "*"
type textarea "**********"
type textarea "*"
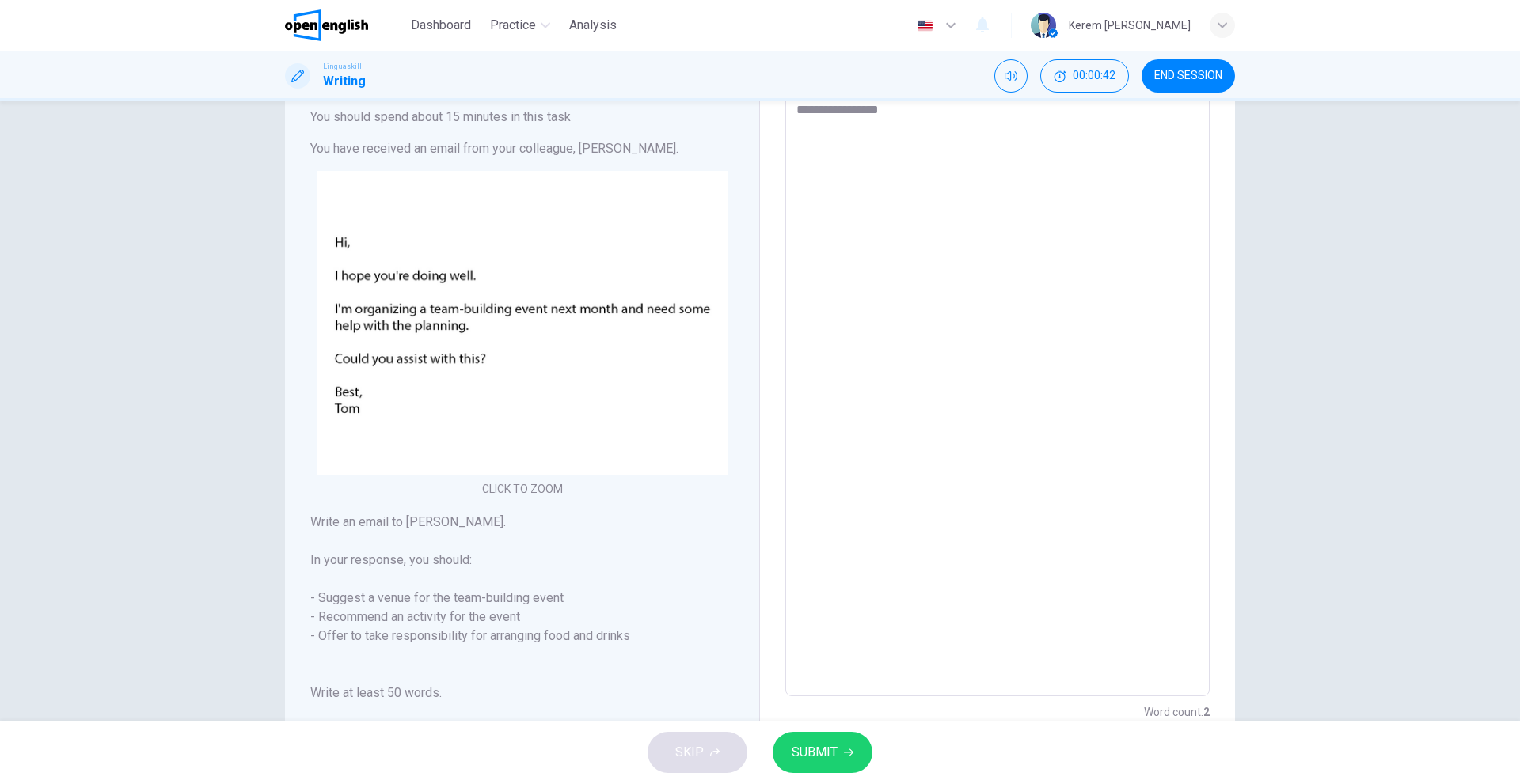
type textarea "**********"
type textarea "*"
type textarea "**********"
type textarea "*"
type textarea "**********"
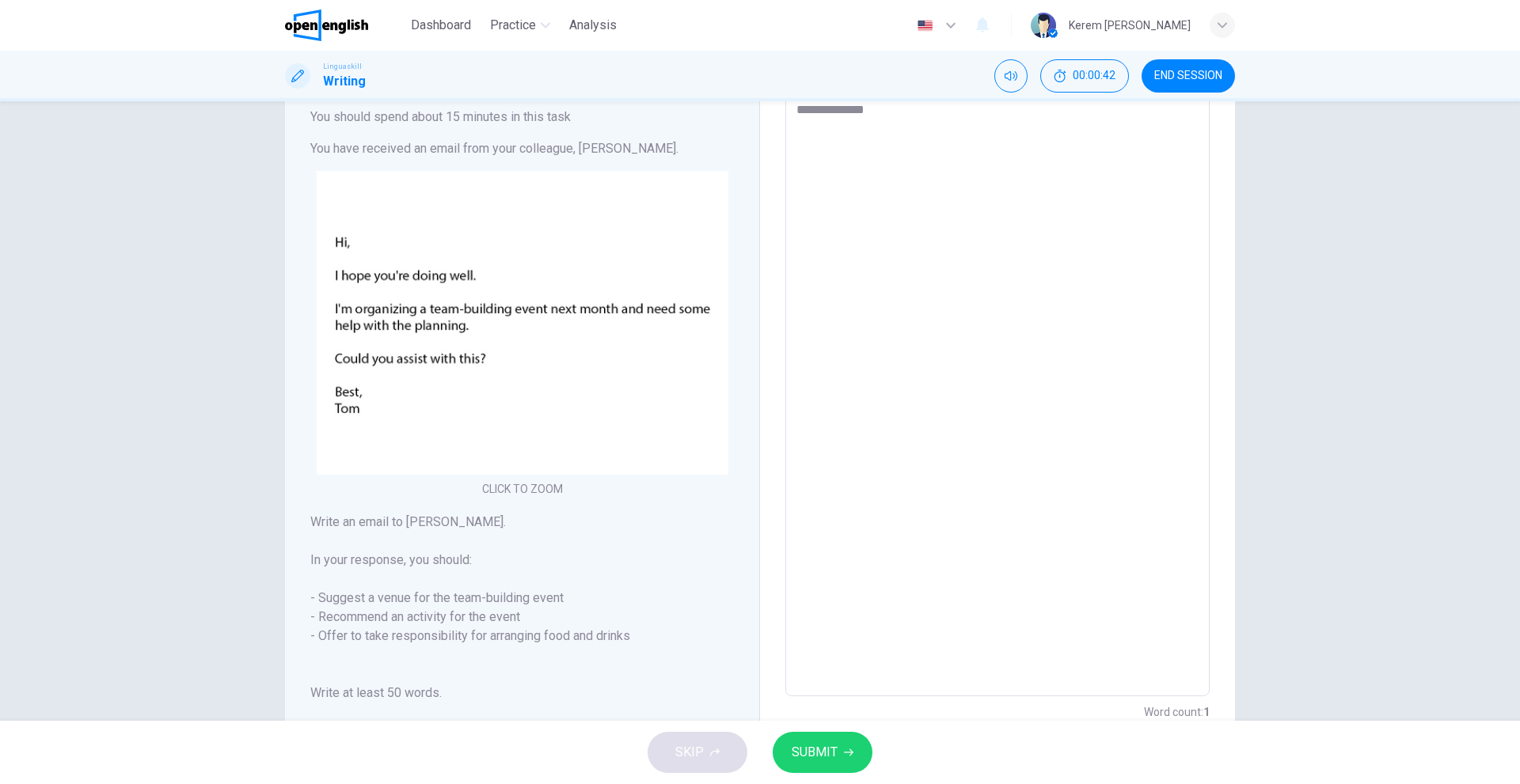
type textarea "*"
type textarea "**********"
type textarea "*"
type textarea "**********"
type textarea "*"
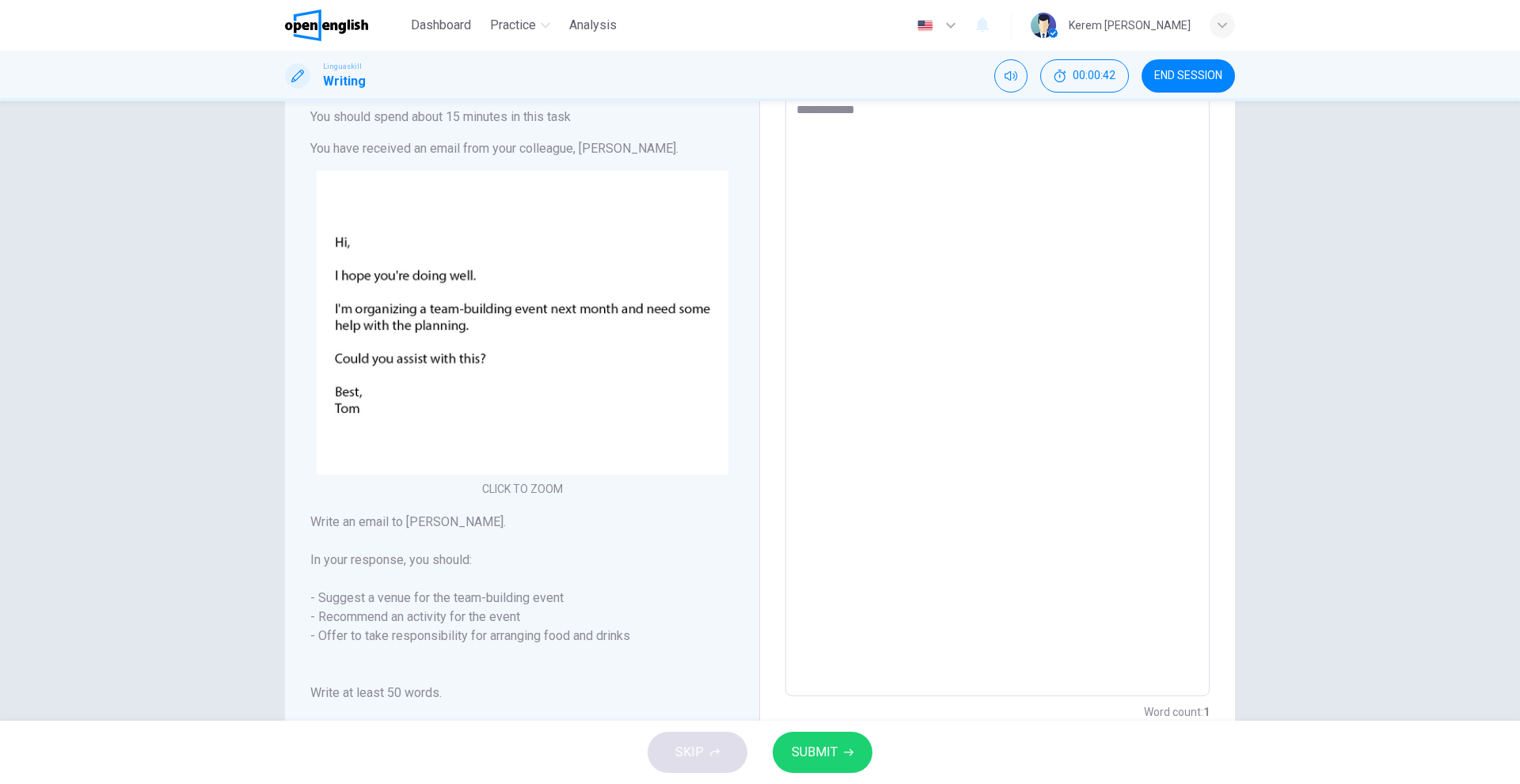
type textarea "**********"
type textarea "*"
type textarea "**********"
type textarea "*"
type textarea "*********"
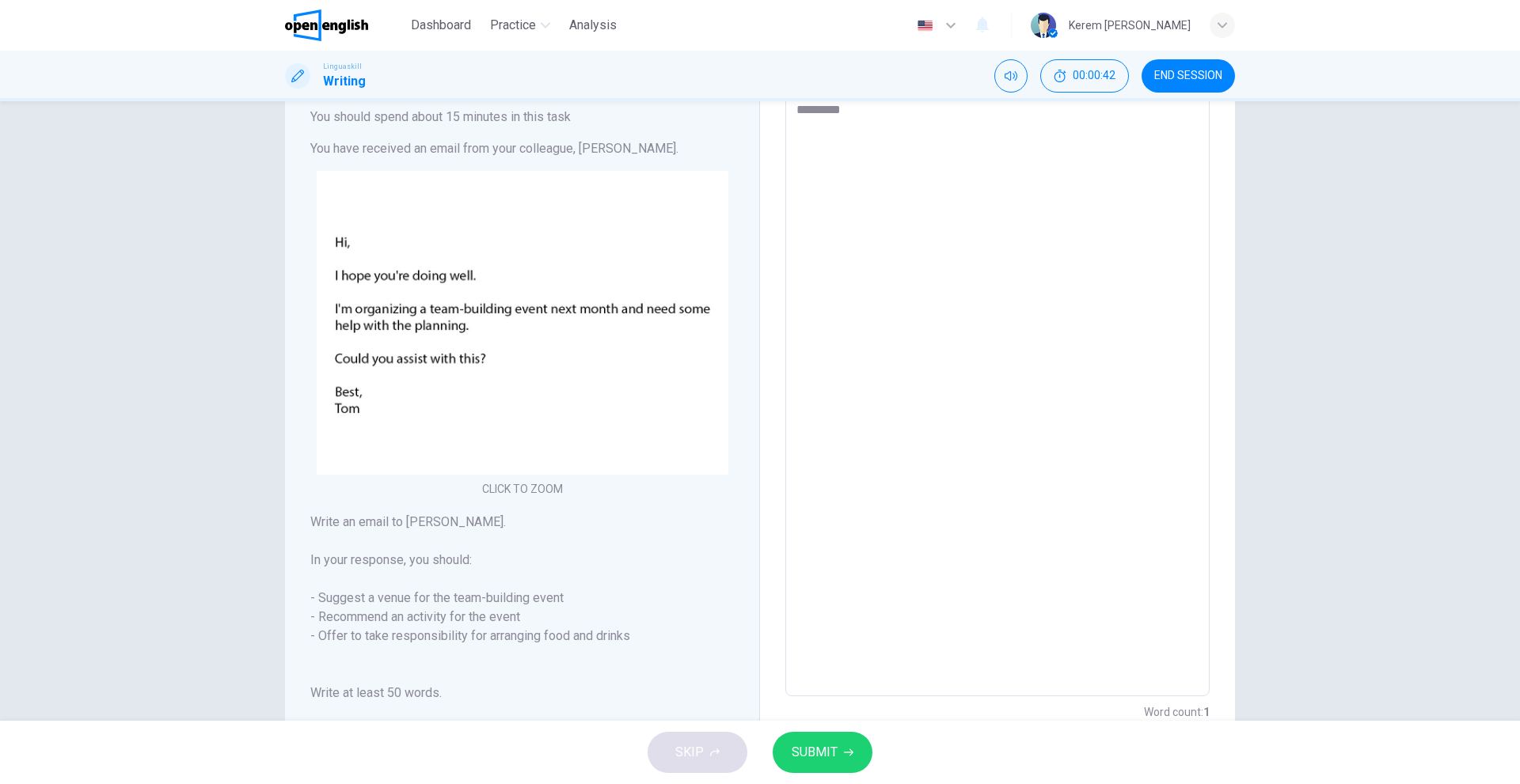
type textarea "*"
type textarea "********"
type textarea "*"
type textarea "*******"
type textarea "*"
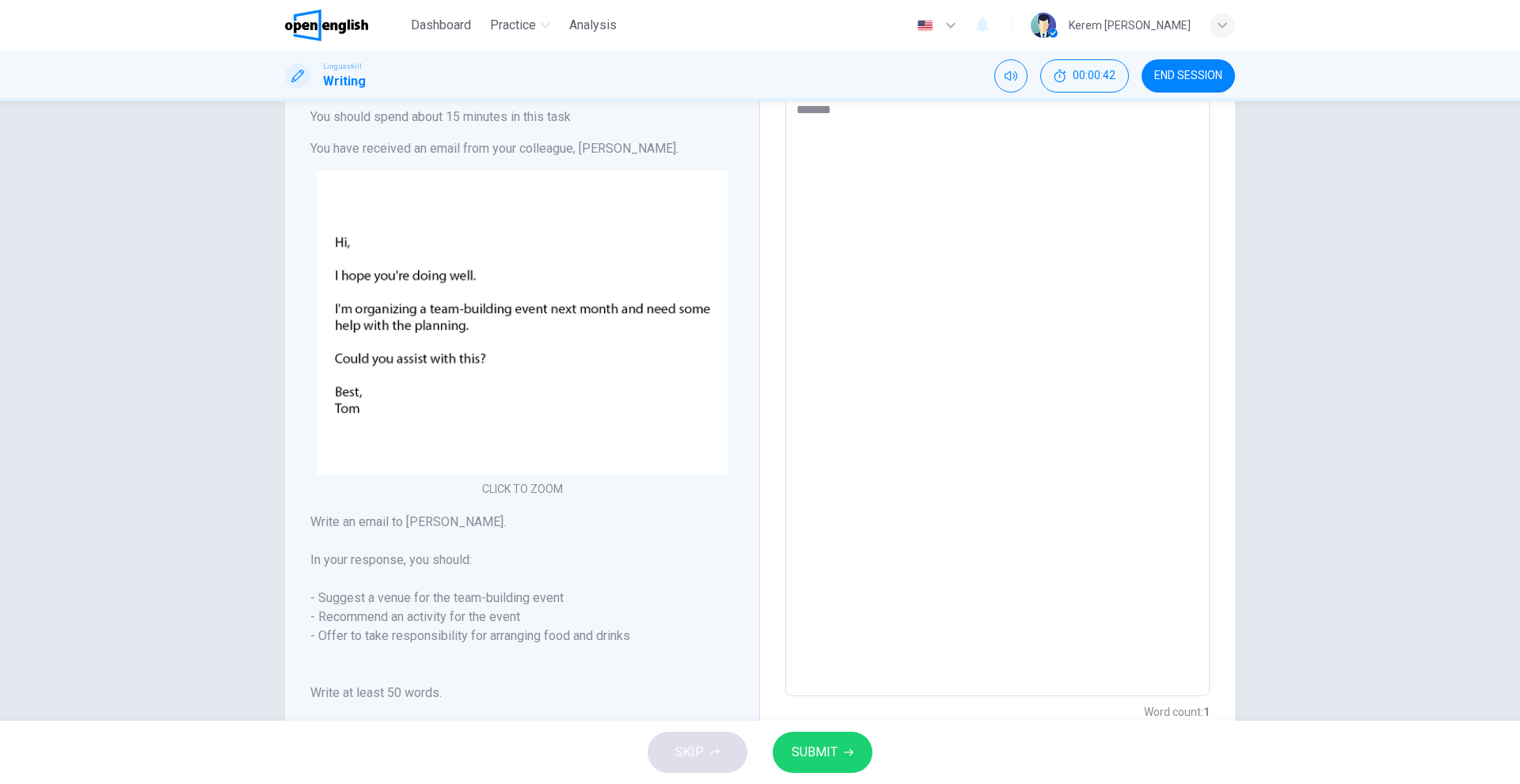
type textarea "******"
type textarea "*"
type textarea "*****"
type textarea "*"
type textarea "****"
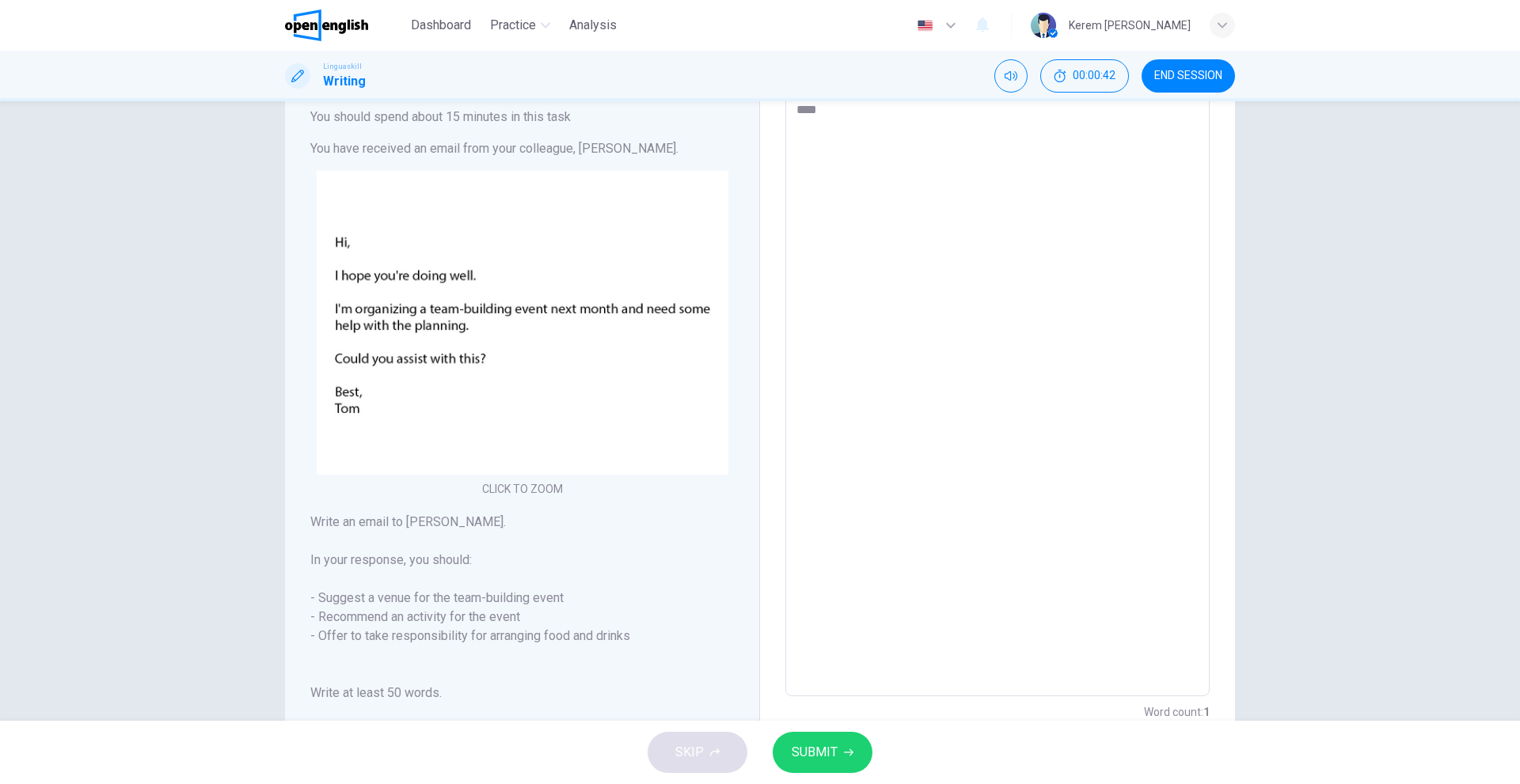
type textarea "*"
type textarea "***"
type textarea "*"
type textarea "**"
type textarea "*"
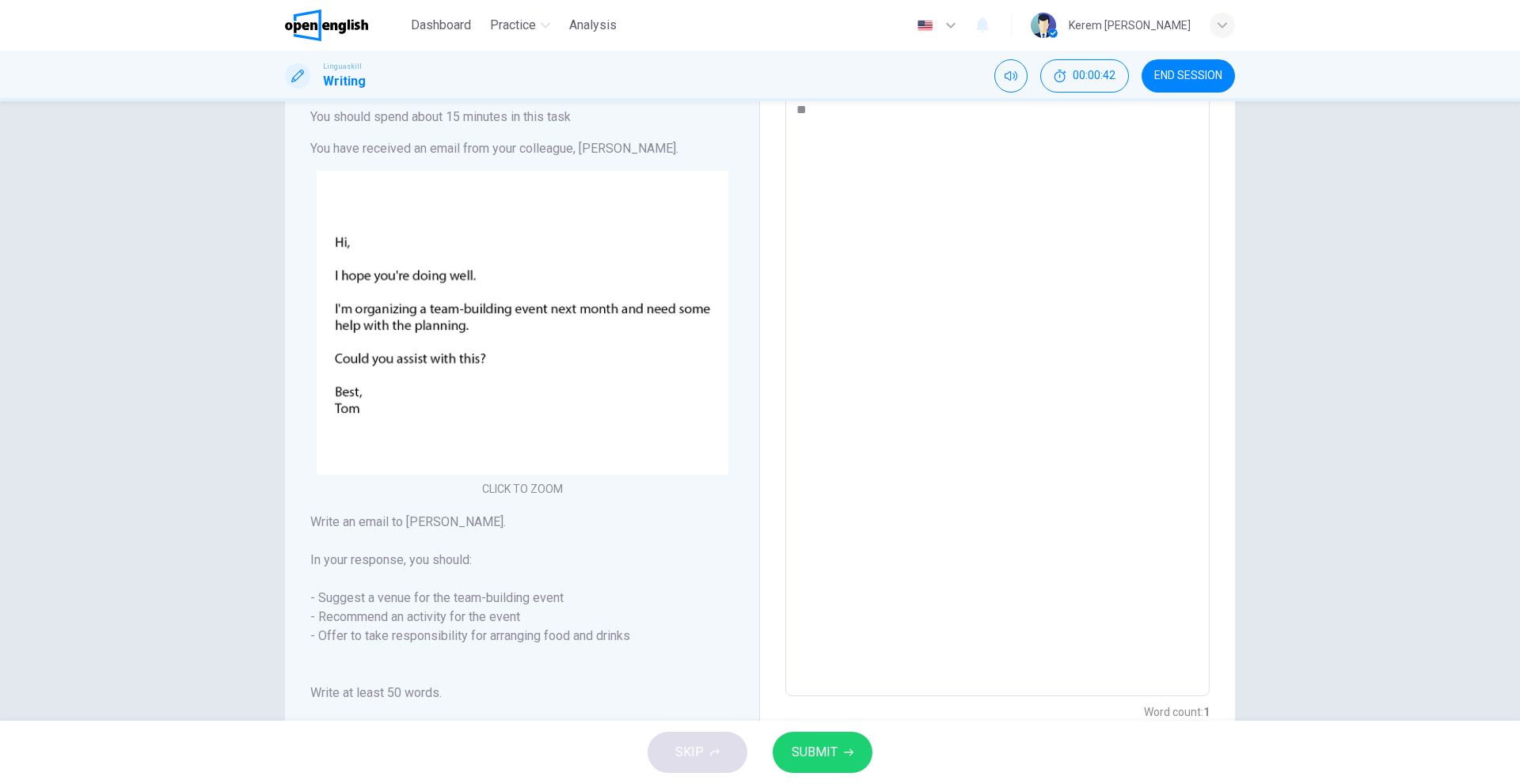
type textarea "*"
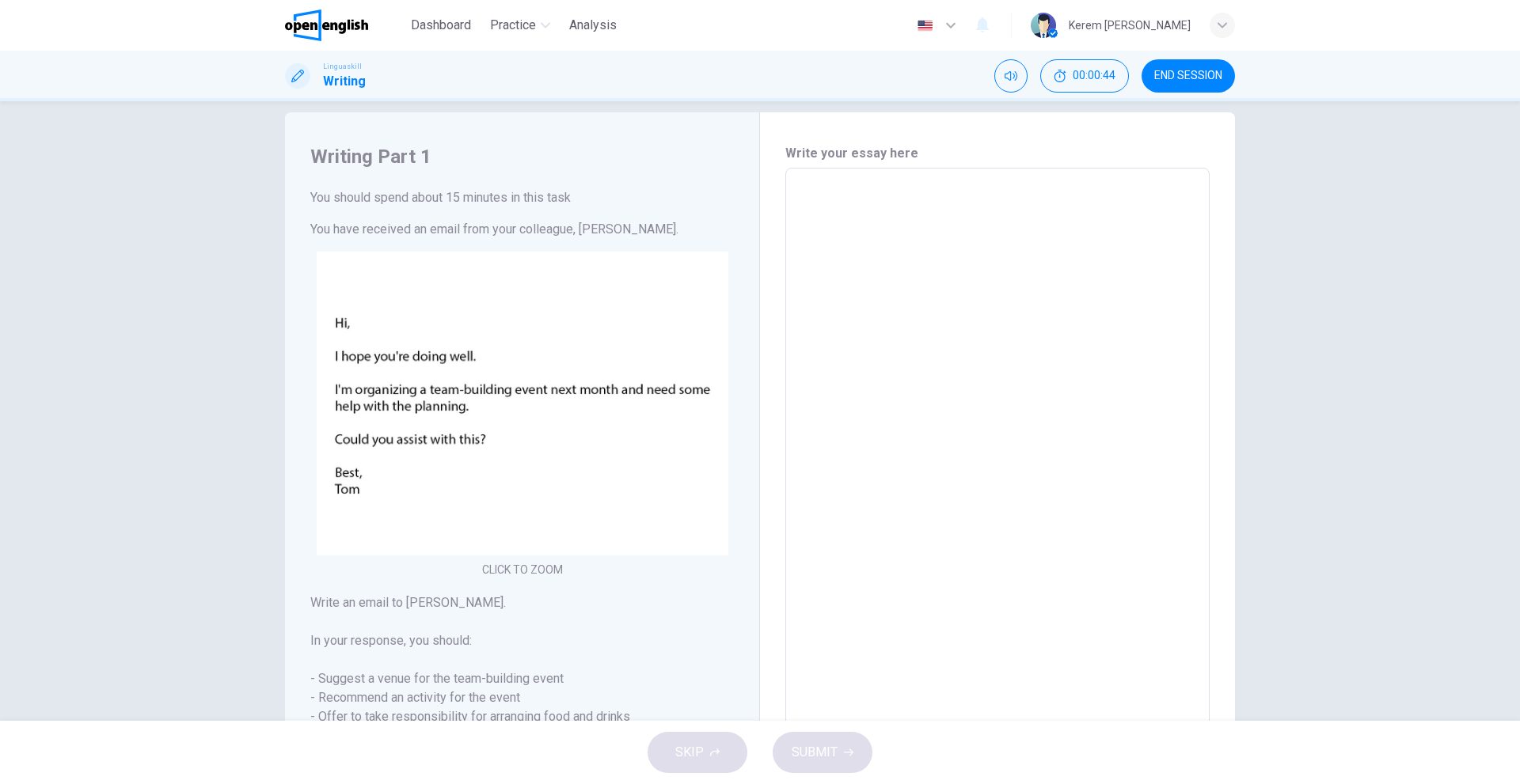
scroll to position [0, 0]
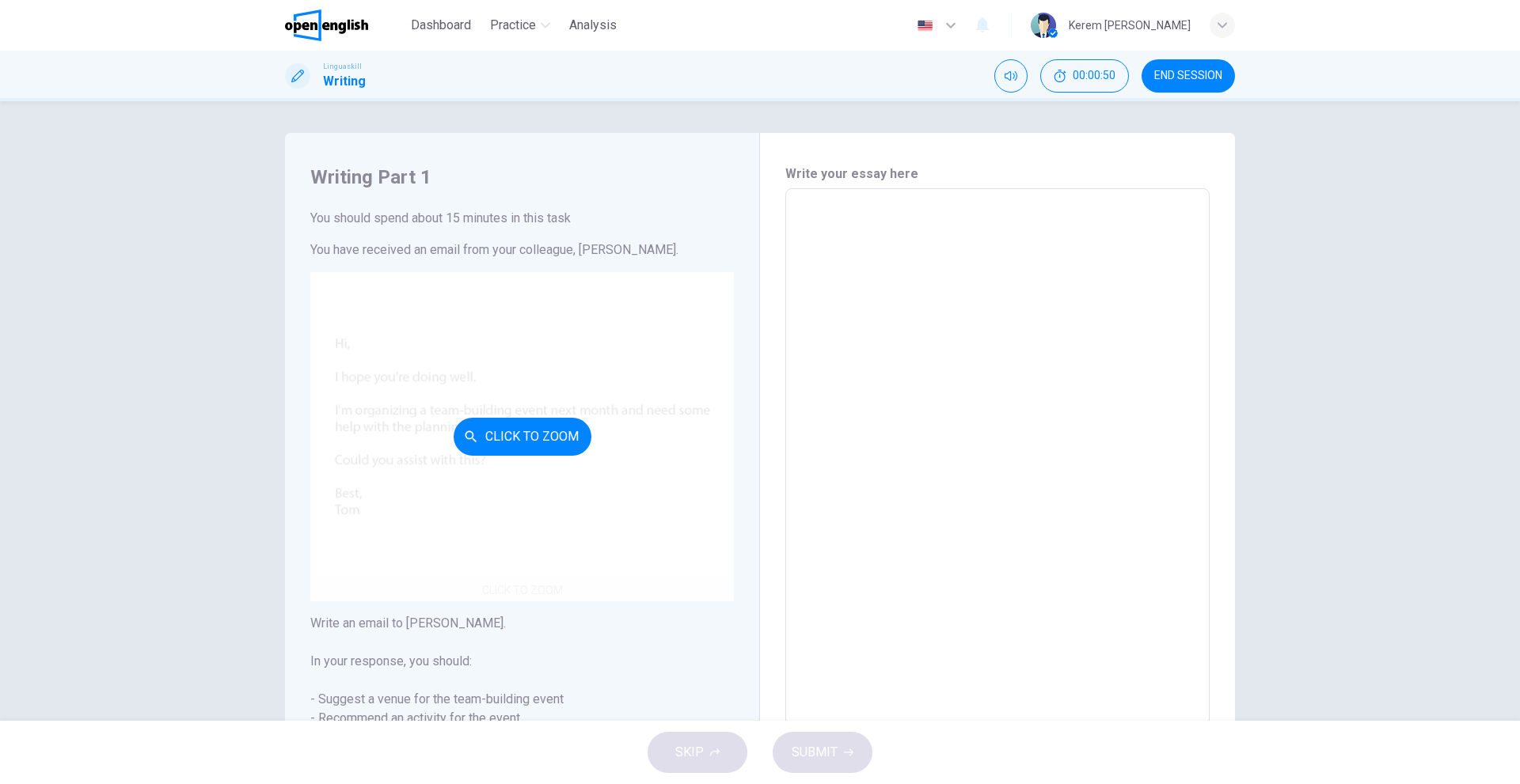
click at [503, 446] on button "Click to Zoom" at bounding box center [522, 436] width 137 height 38
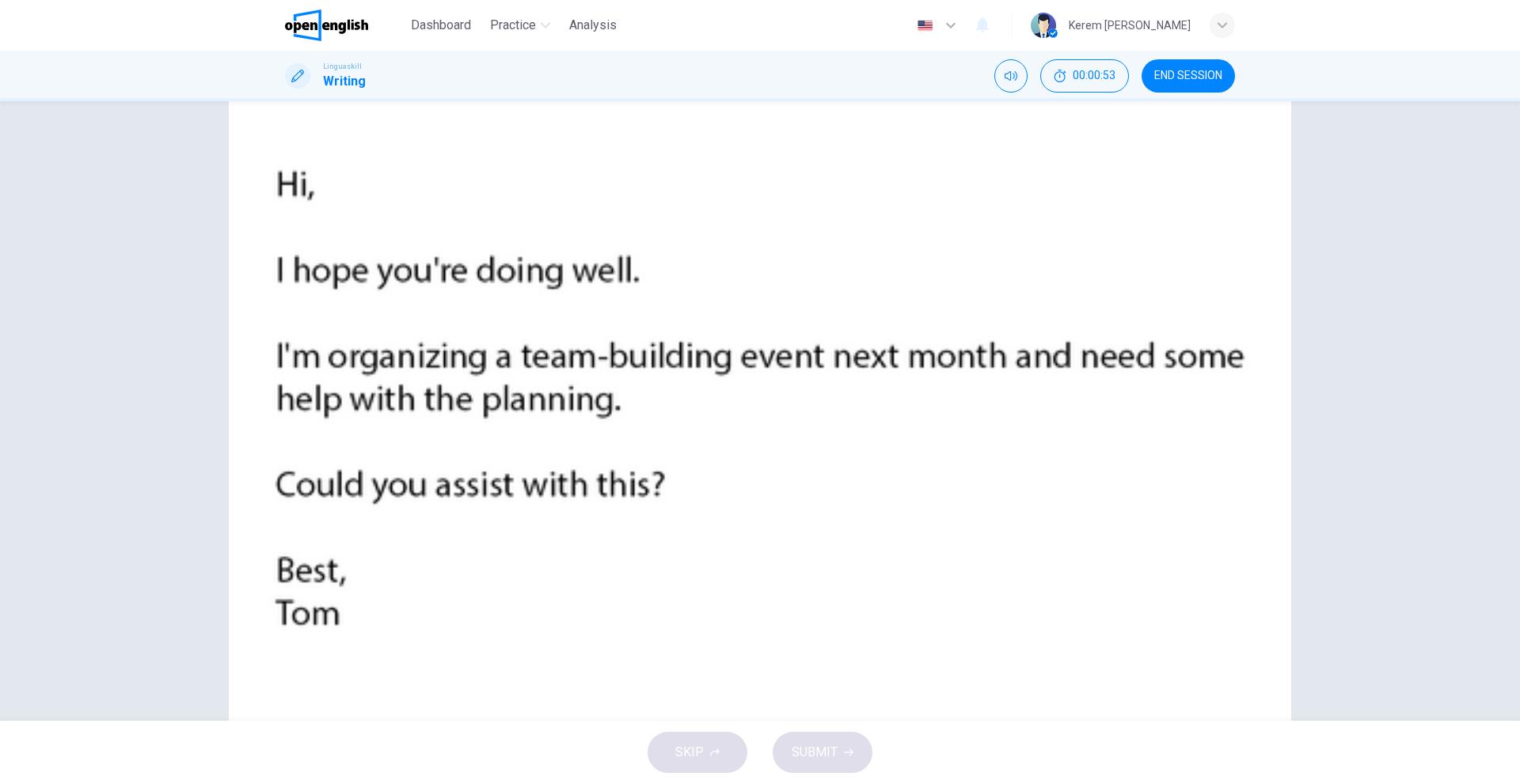
click at [1223, 783] on div at bounding box center [760, 784] width 1520 height 0
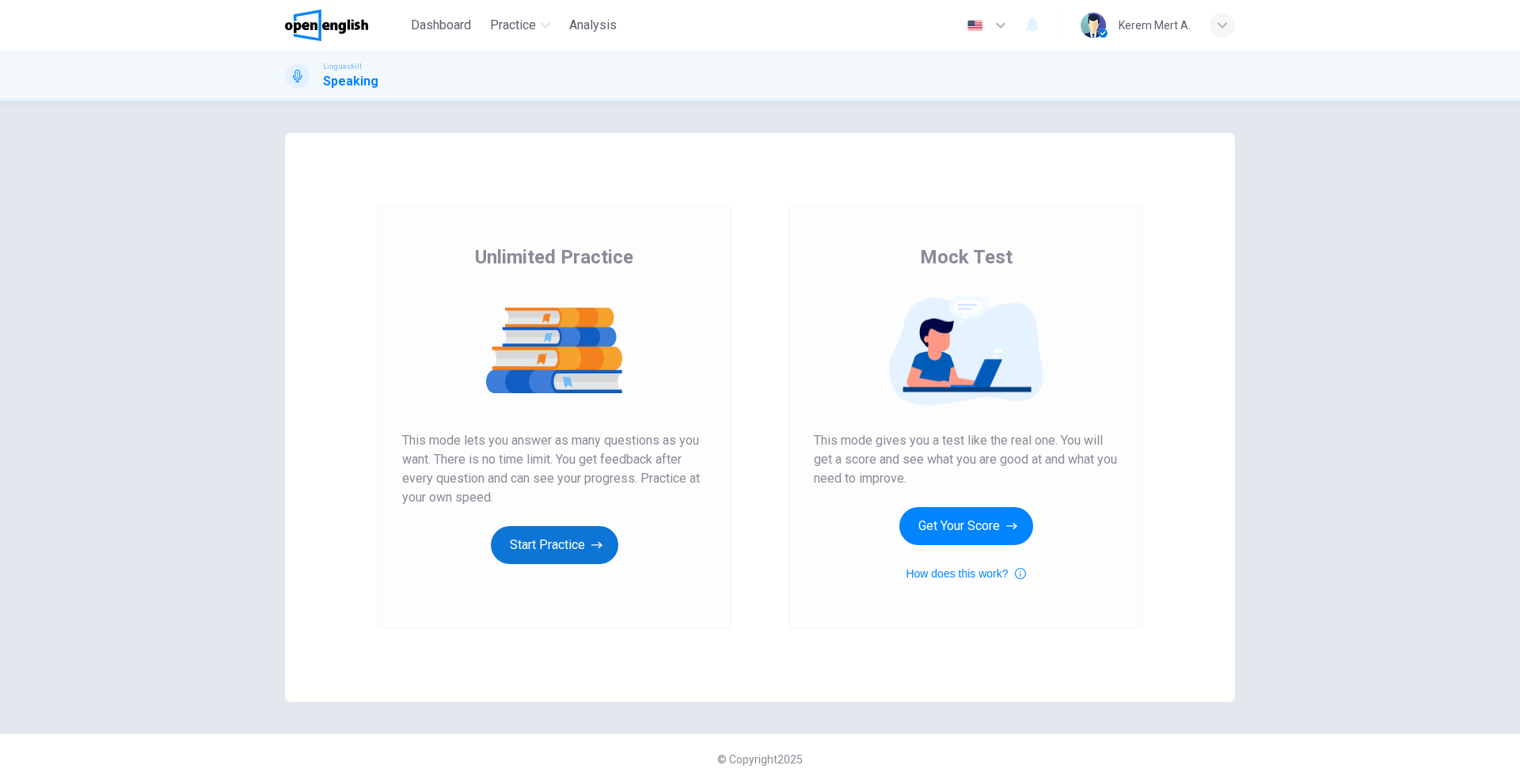
click at [585, 544] on button "Start Practice" at bounding box center [555, 544] width 127 height 38
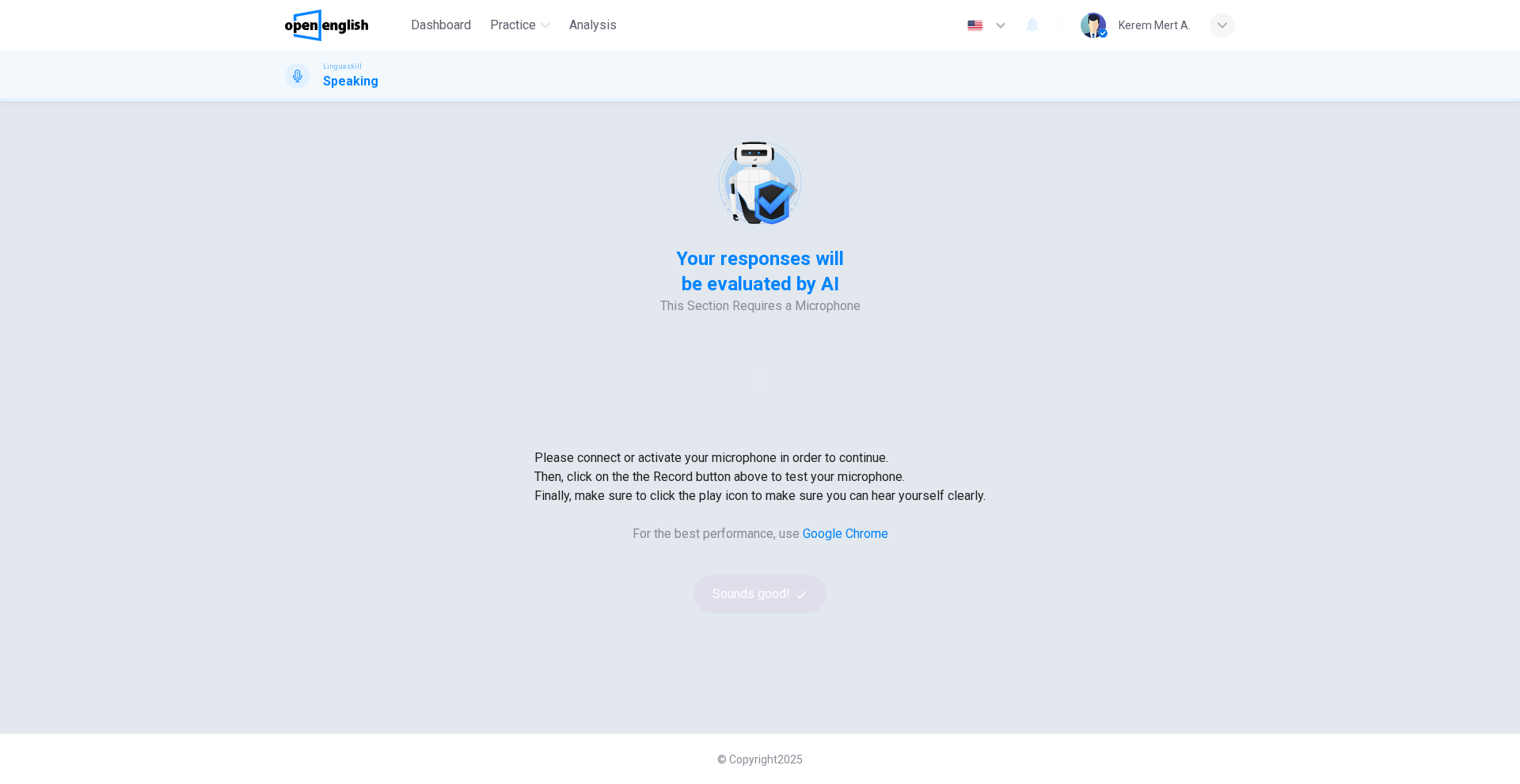
click at [709, 234] on img at bounding box center [759, 183] width 101 height 101
click at [762, 373] on div at bounding box center [760, 382] width 3 height 19
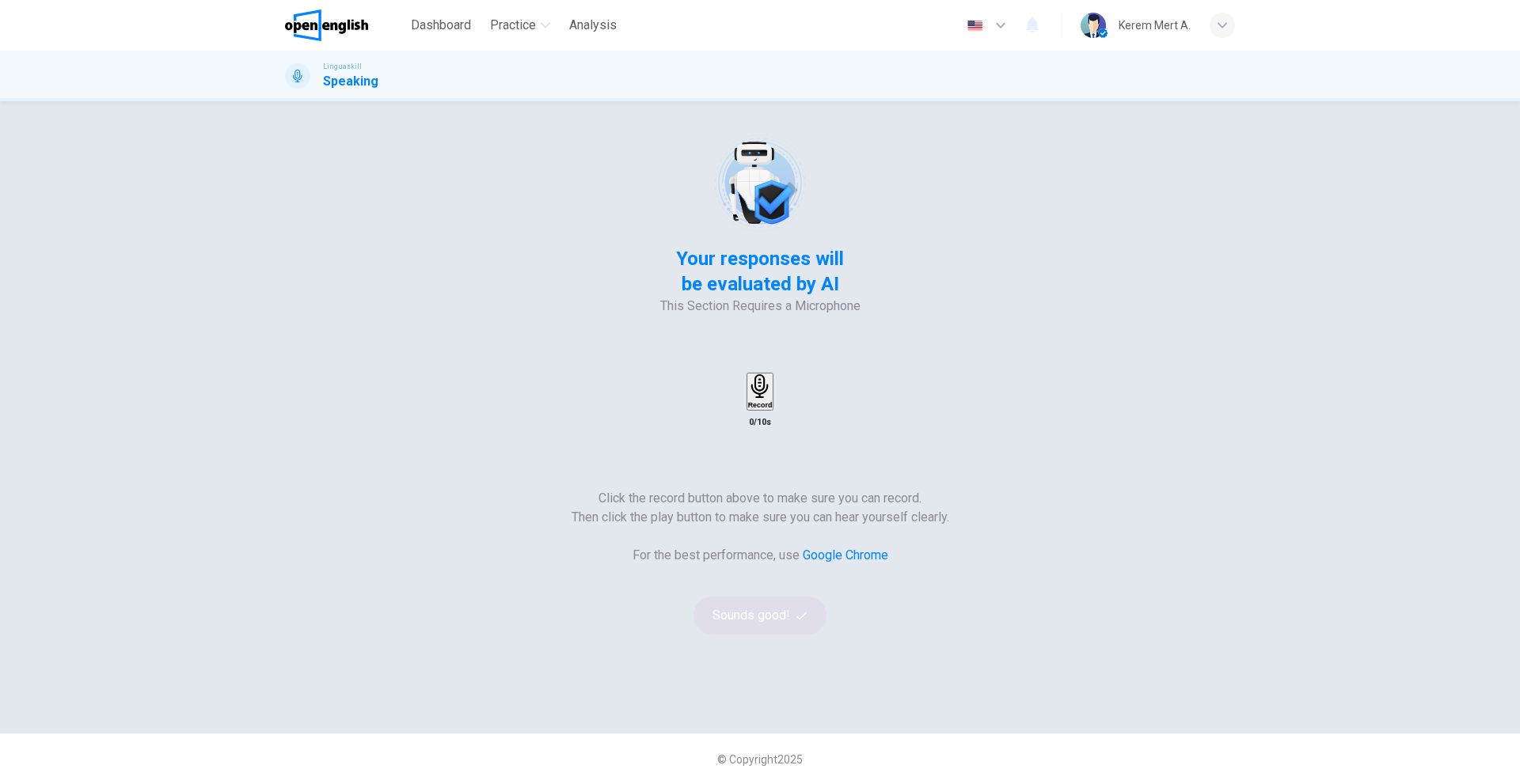
click at [773, 401] on h6 "Record" at bounding box center [760, 405] width 24 height 8
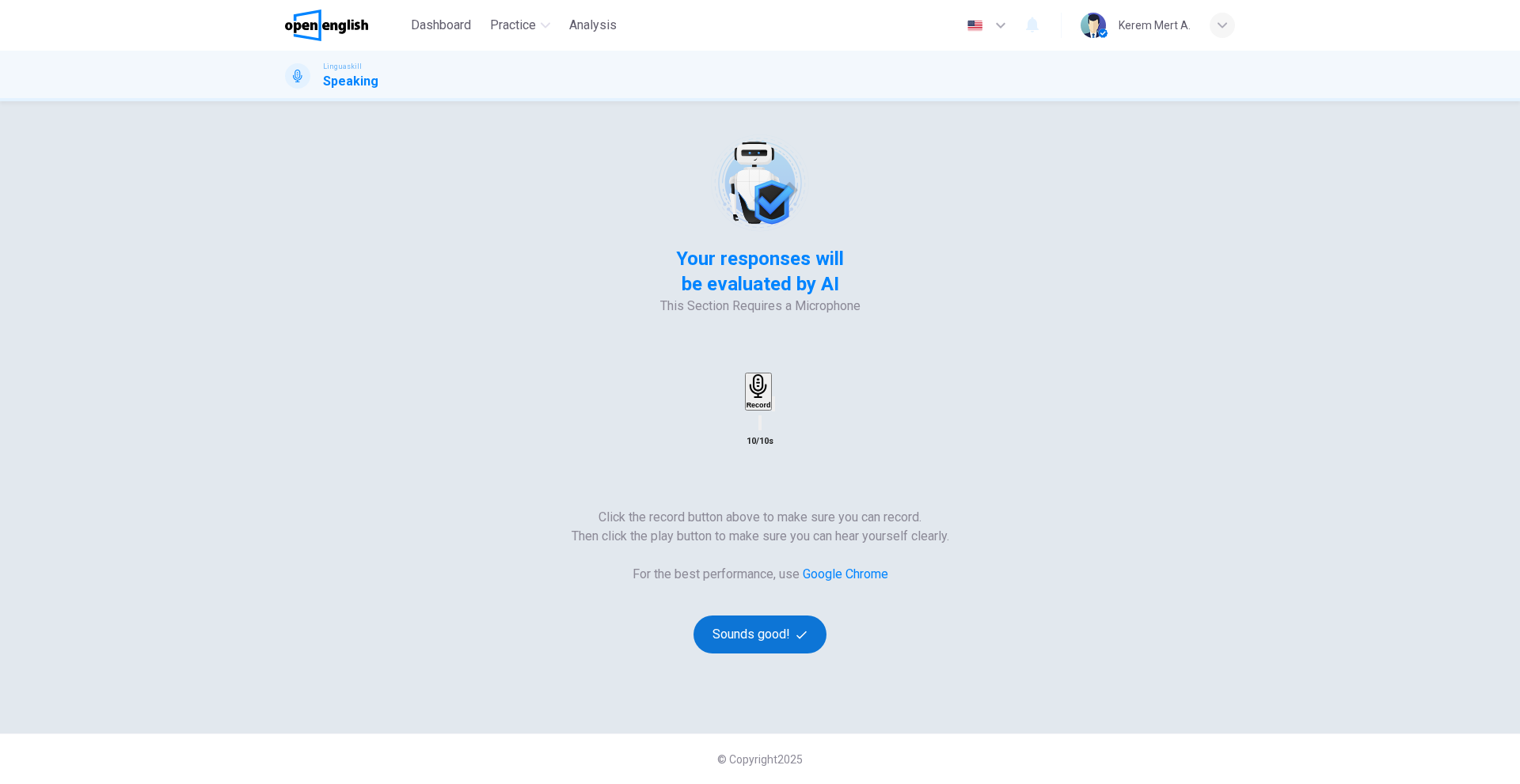
click at [826, 616] on button "Sounds good!" at bounding box center [759, 634] width 133 height 38
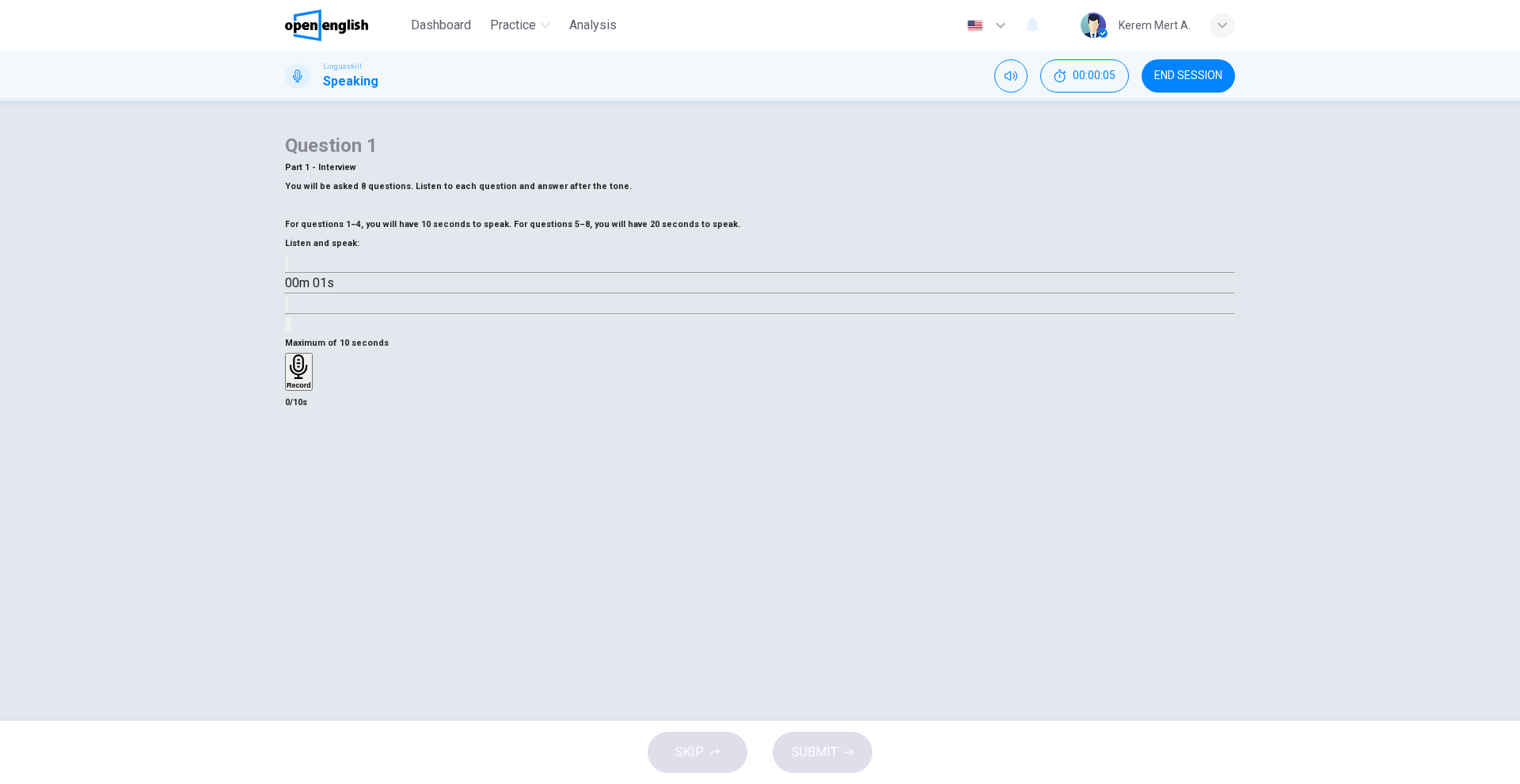
click at [287, 266] on icon "button" at bounding box center [287, 266] width 0 height 0
type input "*"
click at [311, 389] on h6 "Record" at bounding box center [298, 384] width 24 height 8
click at [302, 482] on h6 "Stop" at bounding box center [294, 477] width 16 height 8
click at [840, 758] on button "SUBMIT" at bounding box center [822, 752] width 100 height 41
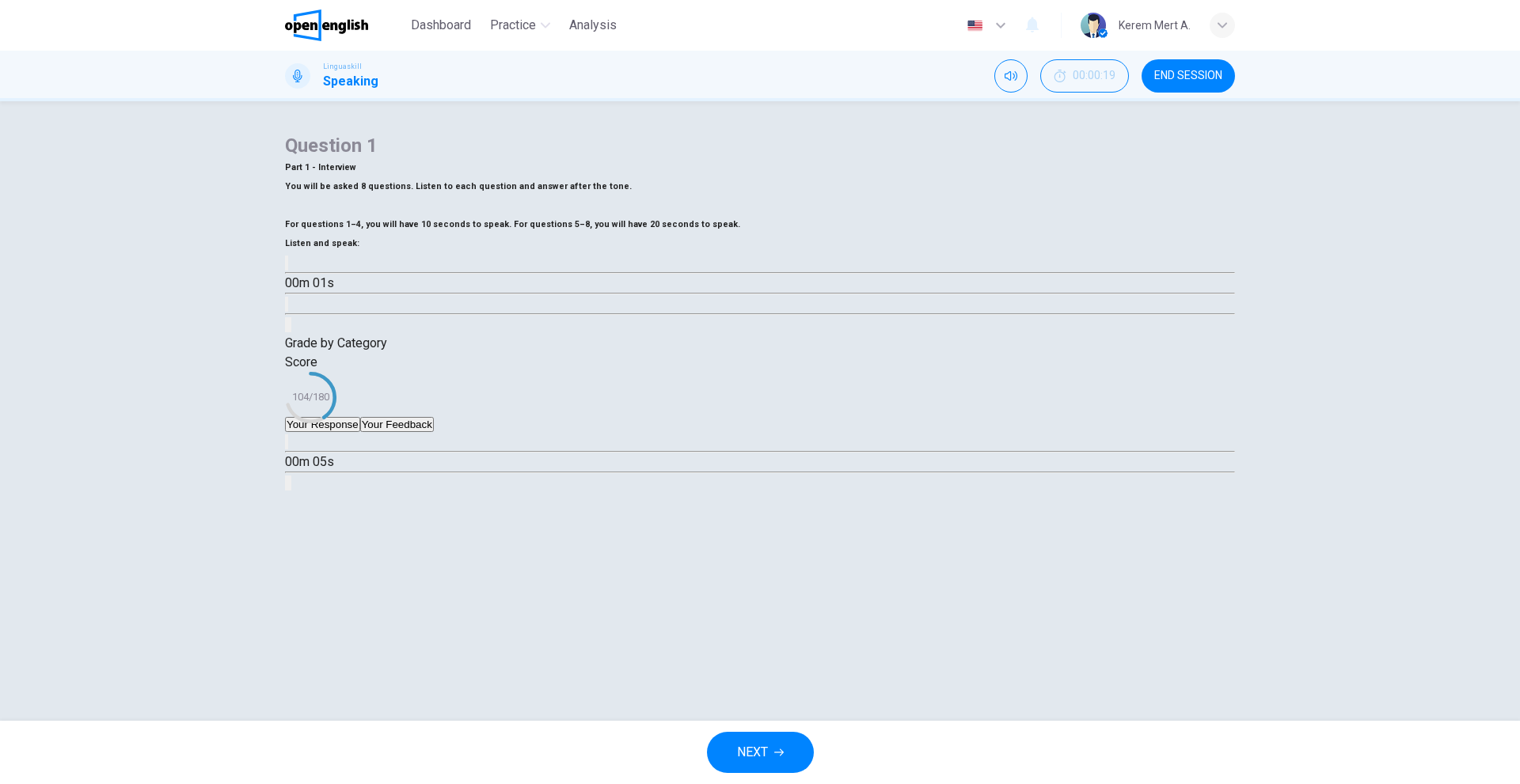
scroll to position [51, 0]
click at [360, 432] on button "Your Response" at bounding box center [323, 425] width 75 height 15
click at [287, 446] on icon "button" at bounding box center [287, 446] width 0 height 0
type input "**"
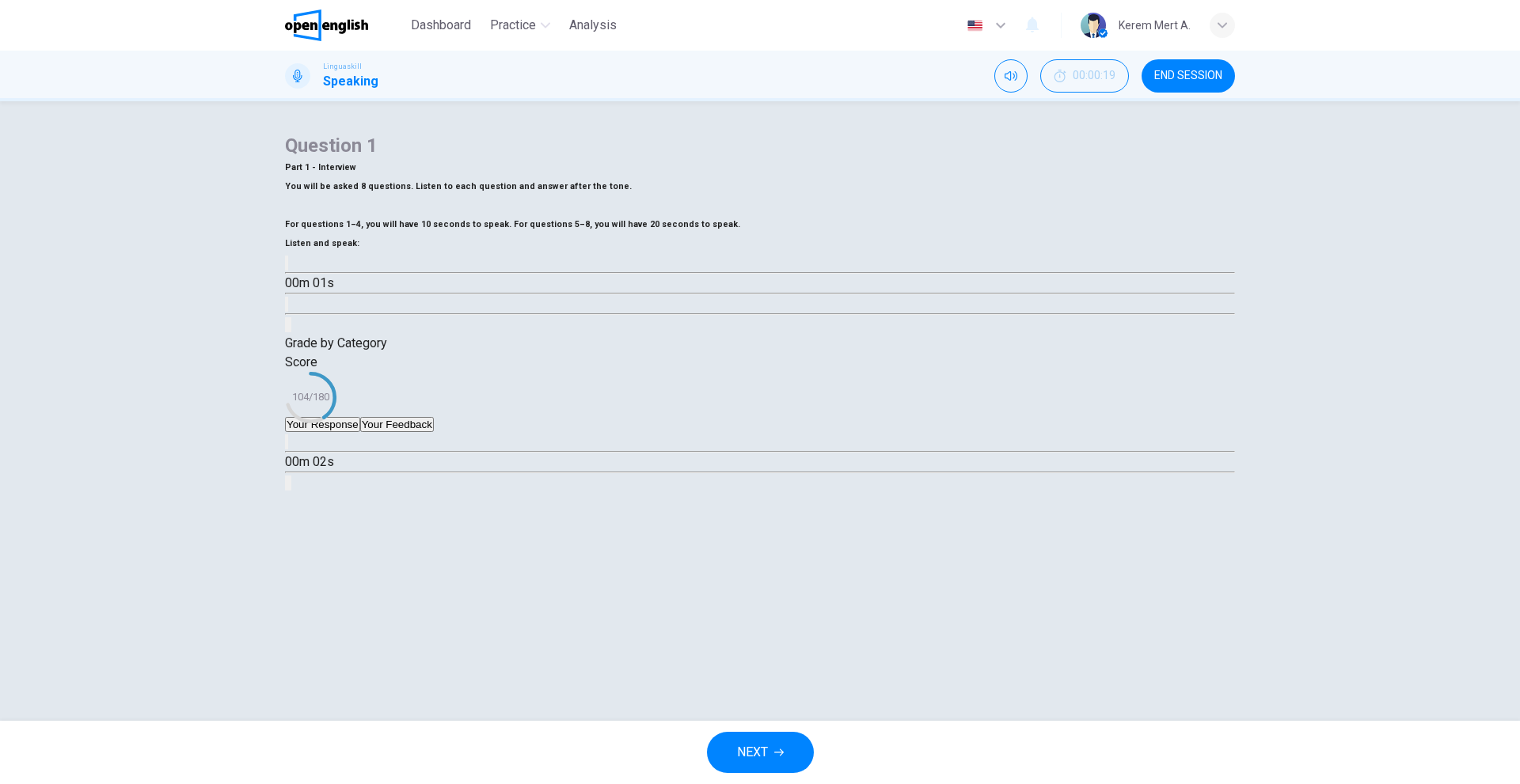
drag, startPoint x: 775, startPoint y: 493, endPoint x: 695, endPoint y: 493, distance: 80.0
click at [695, 417] on div "Score 104/180" at bounding box center [759, 384] width 949 height 64
click at [761, 735] on button "NEXT" at bounding box center [760, 752] width 107 height 41
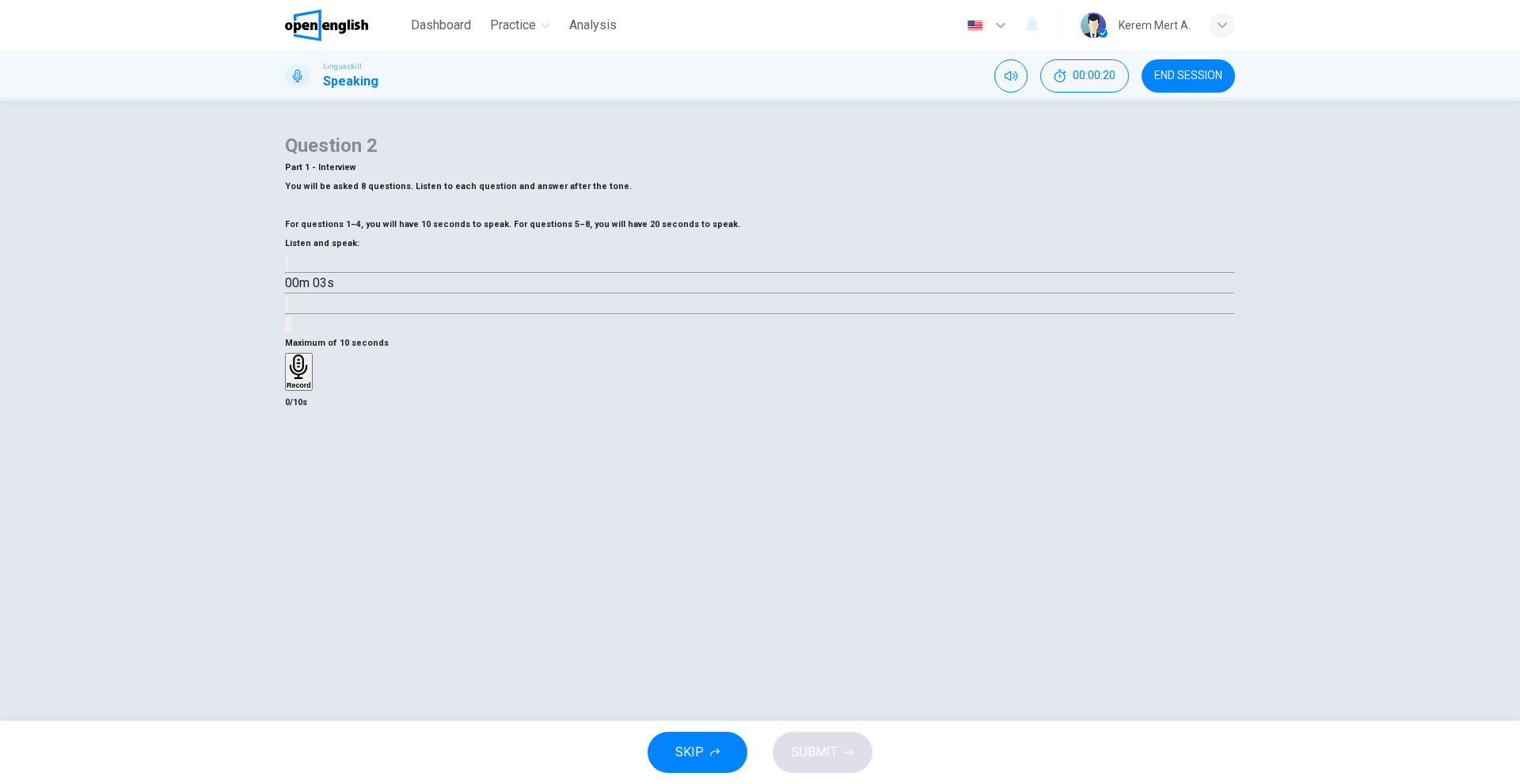
click at [288, 271] on button "button" at bounding box center [287, 263] width 3 height 15
click at [287, 266] on icon "button" at bounding box center [287, 266] width 0 height 0
type input "*"
click at [311, 389] on div "Record" at bounding box center [298, 372] width 24 height 35
click at [302, 482] on h6 "Stop" at bounding box center [294, 477] width 16 height 8
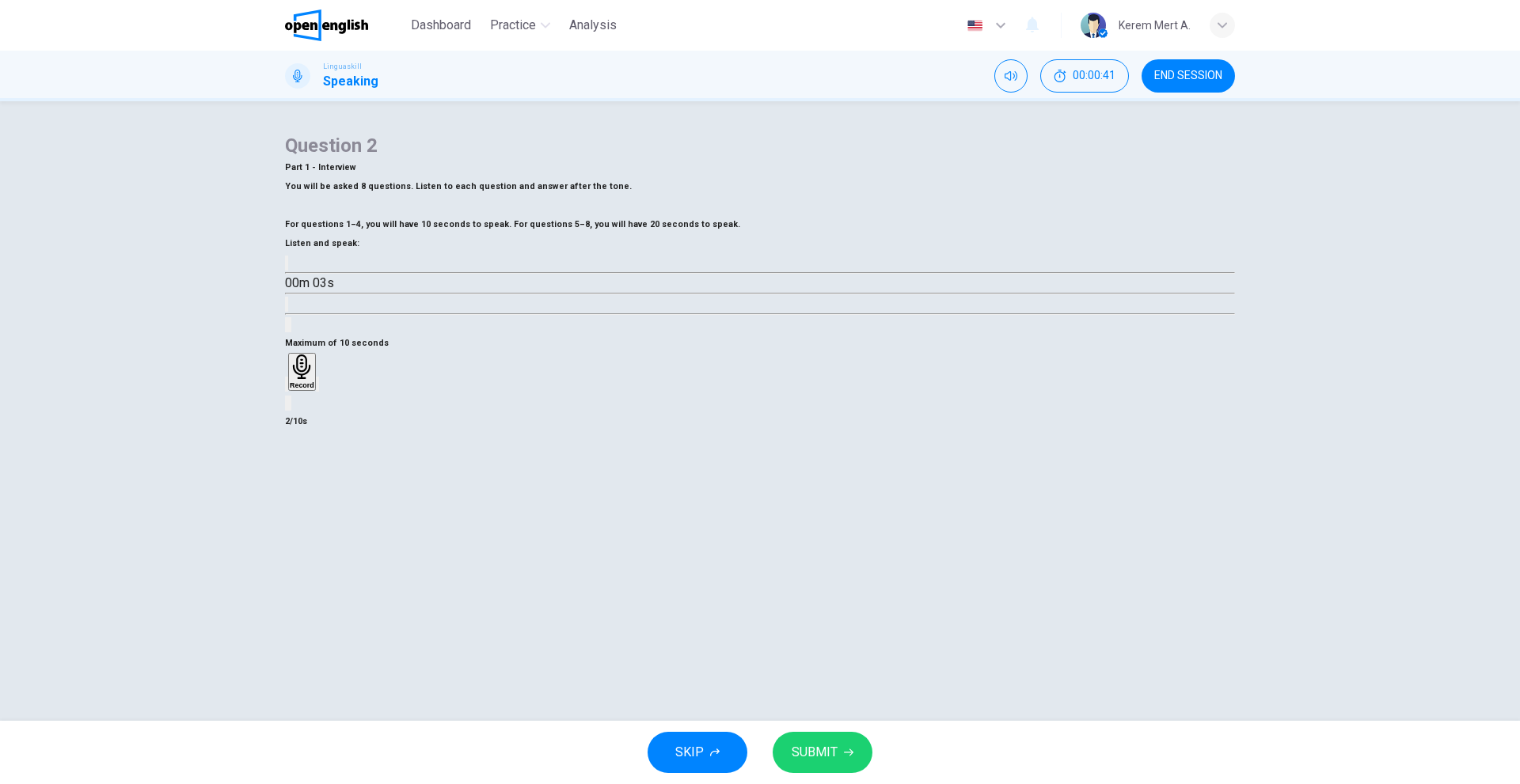
click at [828, 752] on span "SUBMIT" at bounding box center [814, 752] width 46 height 22
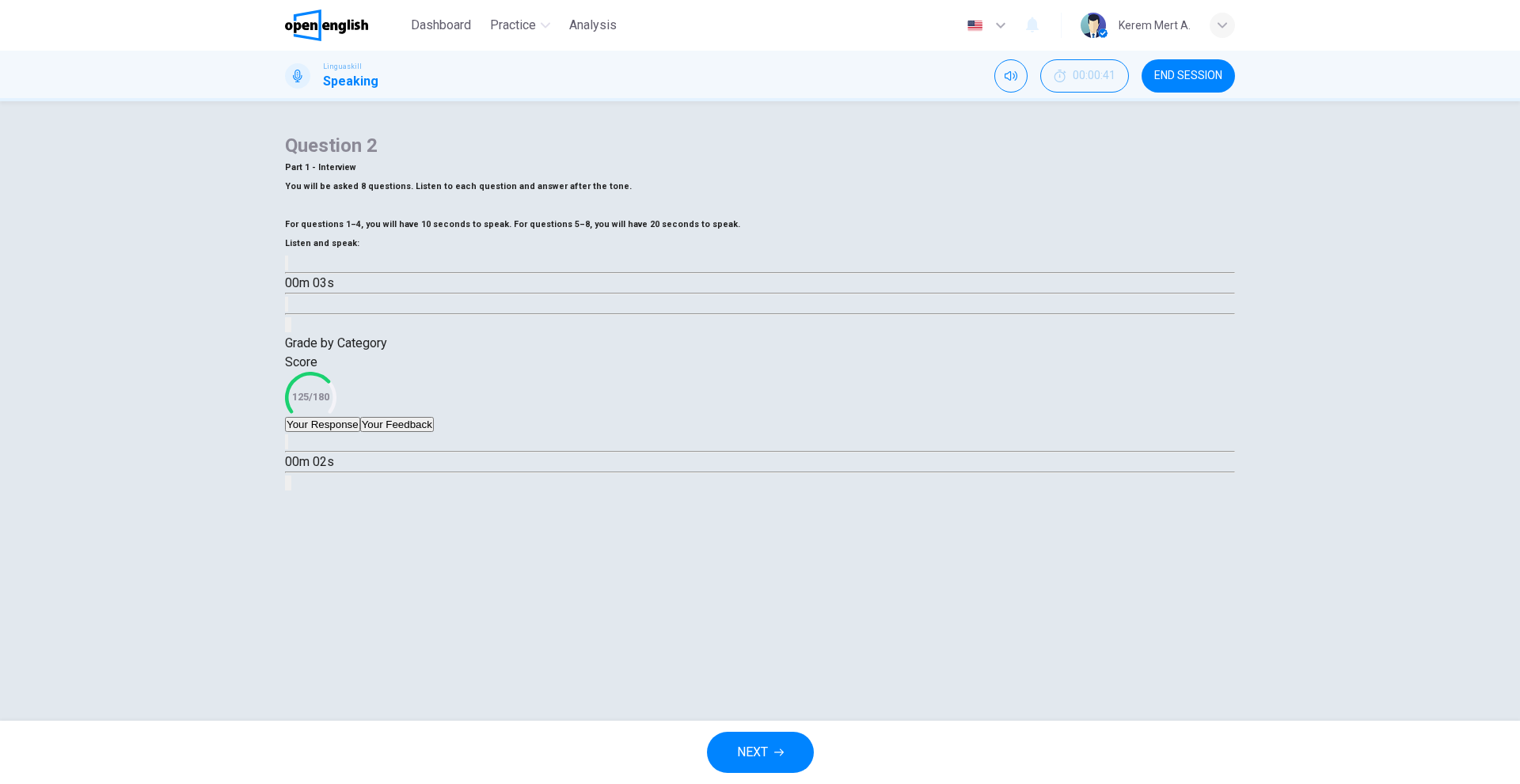
scroll to position [51, 0]
click at [1016, 493] on div "Grade by Category Score 125/180 Your Response Your Feedback 00m 02s Translate ​…" at bounding box center [759, 413] width 949 height 158
click at [305, 464] on icon "button" at bounding box center [297, 455] width 17 height 19
type input "*"
click at [763, 747] on span "NEXT" at bounding box center [752, 752] width 31 height 22
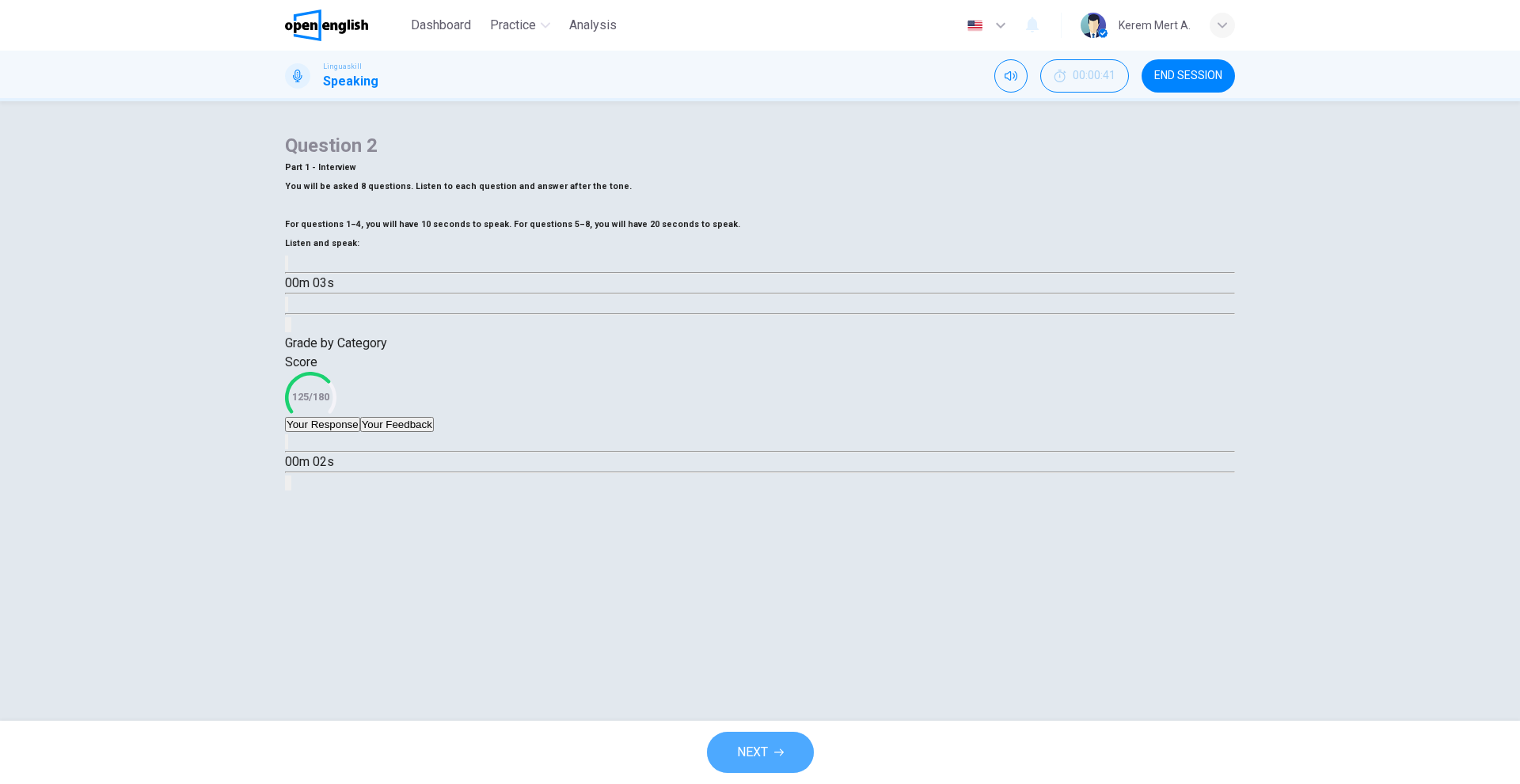
scroll to position [0, 0]
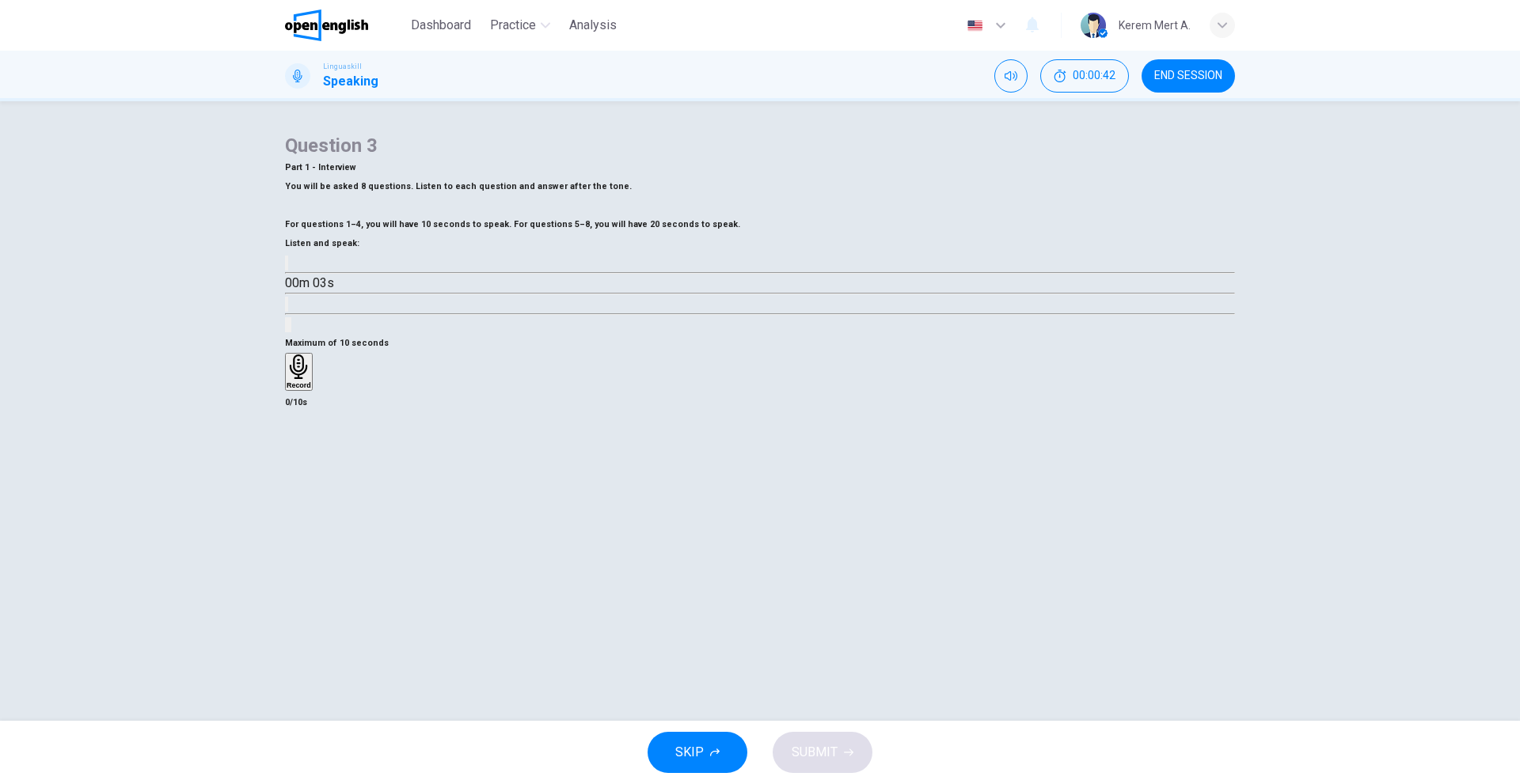
click at [288, 271] on button "button" at bounding box center [287, 263] width 3 height 15
type input "*"
click at [311, 379] on icon "button" at bounding box center [298, 366] width 24 height 24
click at [302, 472] on icon "button" at bounding box center [294, 463] width 16 height 16
click at [824, 740] on button "SUBMIT" at bounding box center [822, 752] width 100 height 41
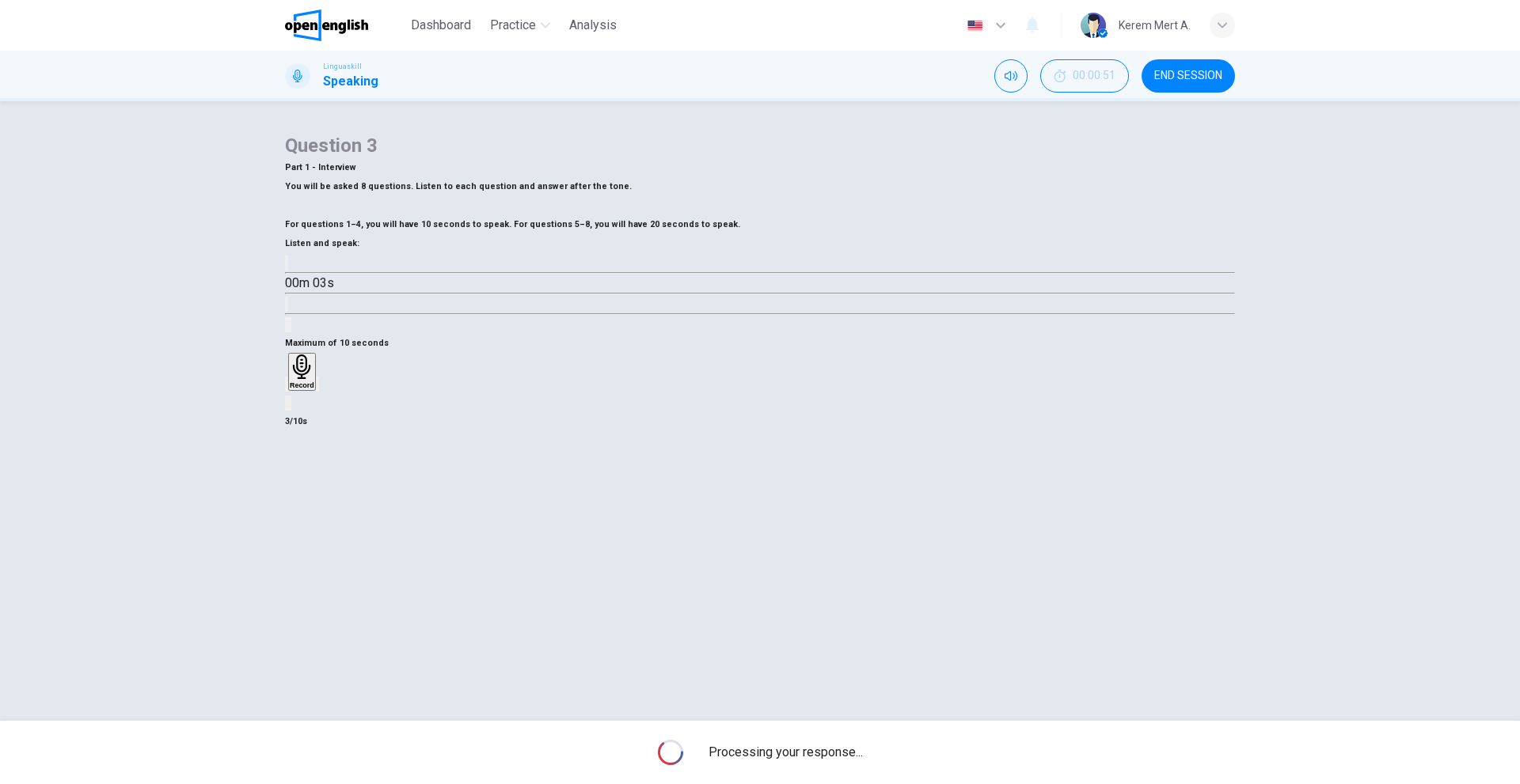
drag, startPoint x: 745, startPoint y: 623, endPoint x: 783, endPoint y: 617, distance: 38.5
click at [778, 431] on div "Maximum of 10 seconds Record 3/10s" at bounding box center [759, 383] width 949 height 97
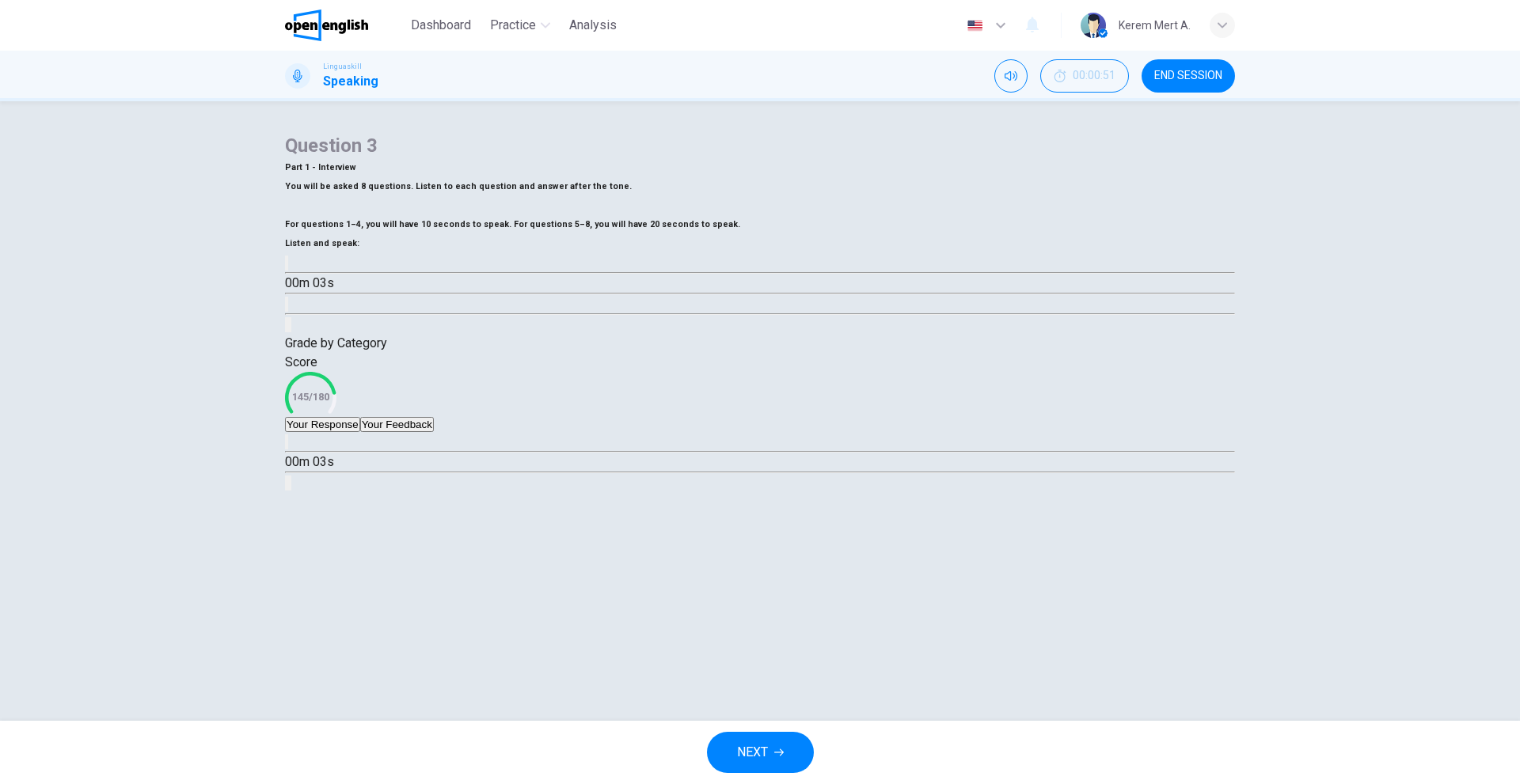
scroll to position [51, 0]
click at [328, 493] on div "00m 03s" at bounding box center [759, 462] width 949 height 60
click at [287, 446] on icon "button" at bounding box center [287, 446] width 0 height 0
click at [380, 452] on div at bounding box center [759, 452] width 949 height 0
click at [367, 452] on div at bounding box center [759, 452] width 949 height 0
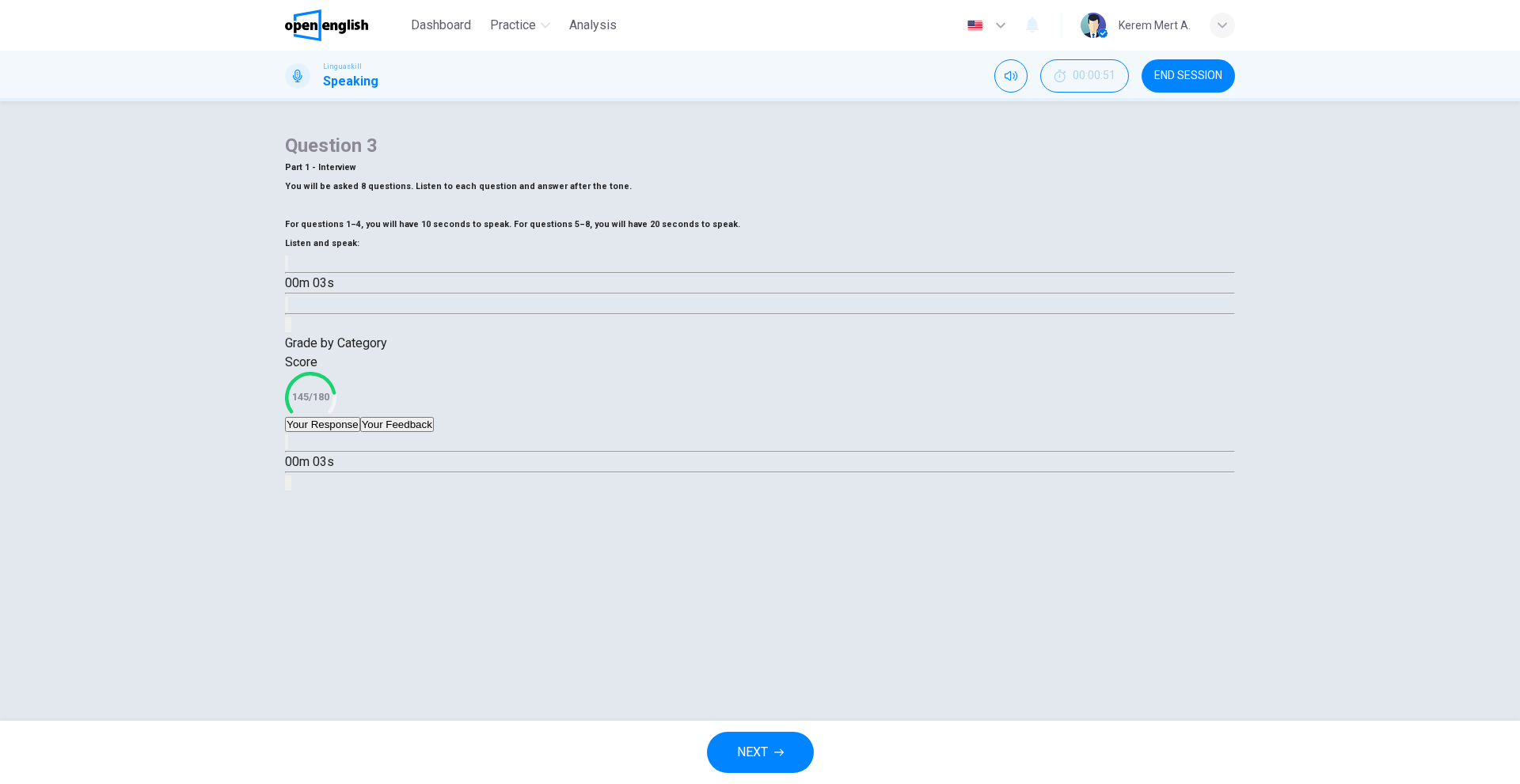
click at [434, 432] on button "Your Feedback" at bounding box center [397, 425] width 74 height 15
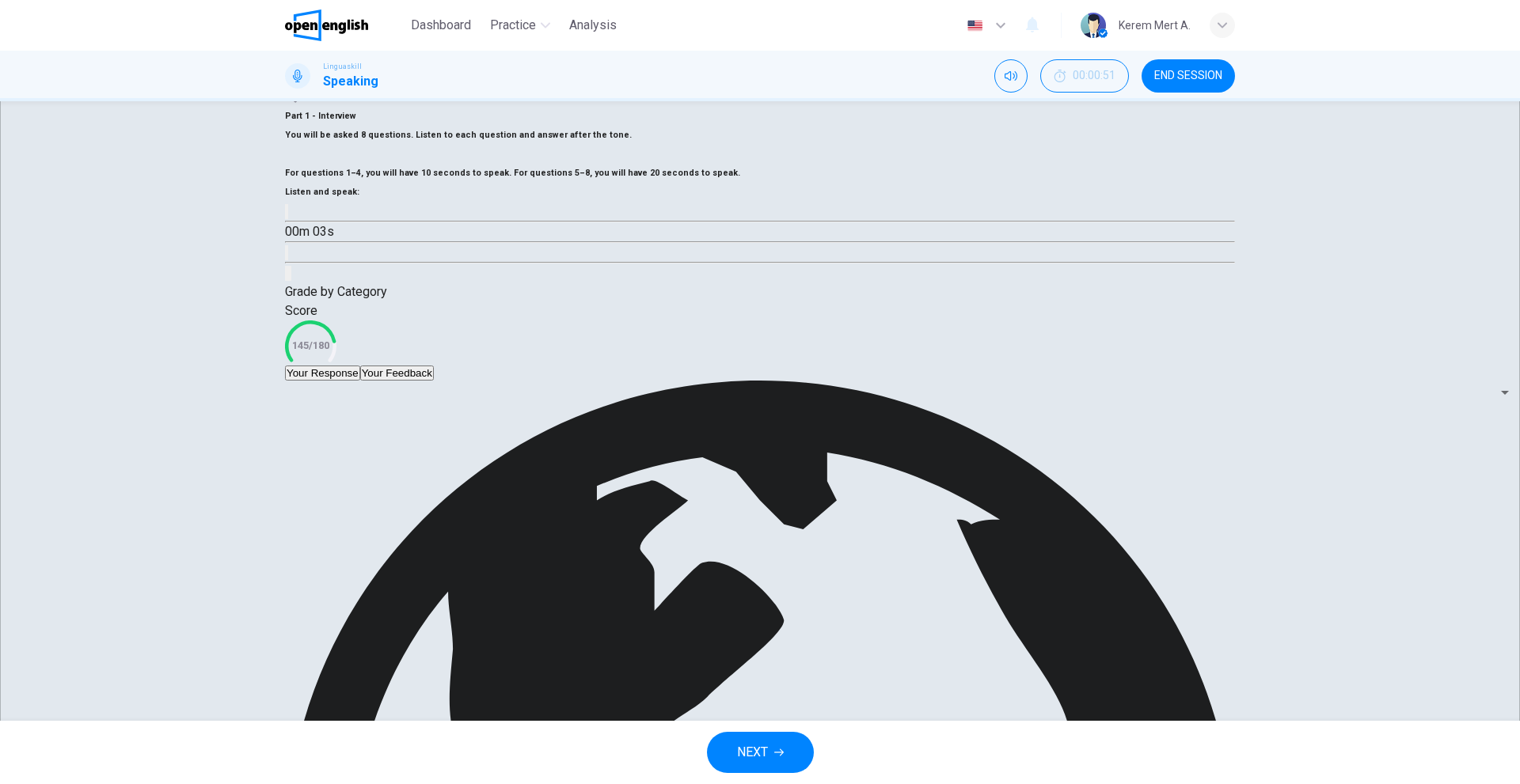
scroll to position [109, 0]
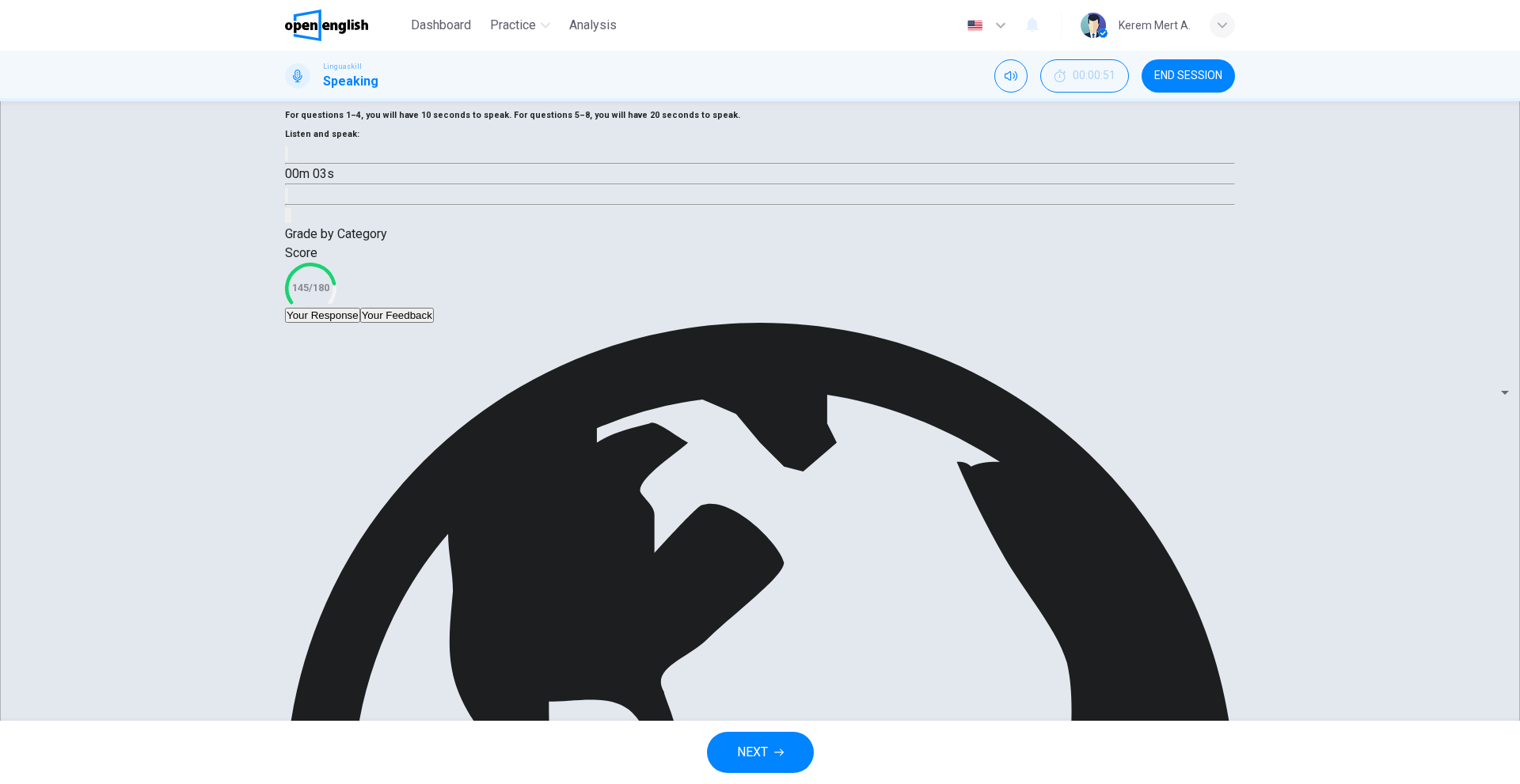
drag, startPoint x: 1106, startPoint y: 597, endPoint x: 1131, endPoint y: 597, distance: 25.0
drag, startPoint x: 1145, startPoint y: 589, endPoint x: 1133, endPoint y: 590, distance: 12.0
drag, startPoint x: 385, startPoint y: 641, endPoint x: 667, endPoint y: 632, distance: 282.1
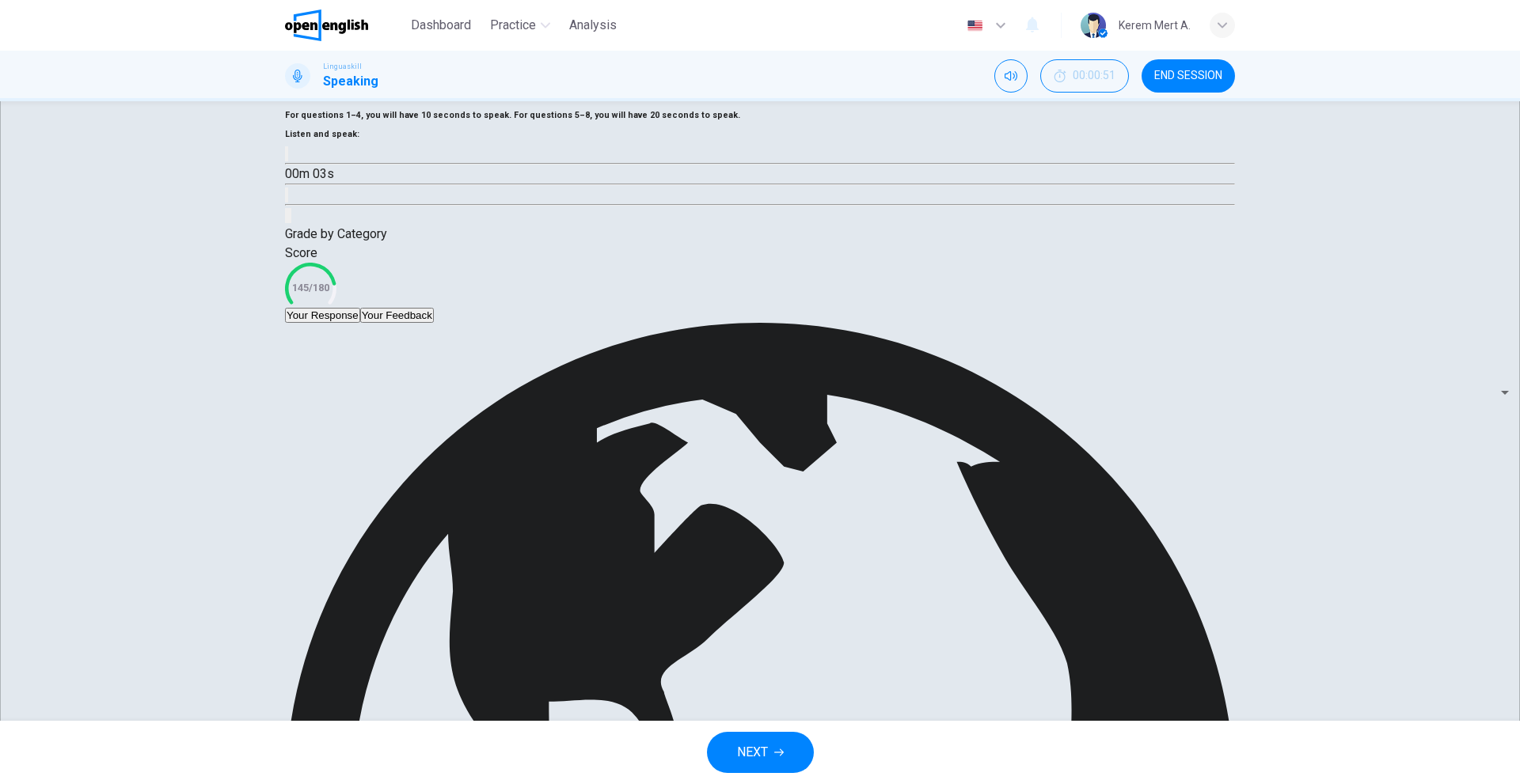
click at [360, 322] on button "Your Response" at bounding box center [323, 315] width 75 height 15
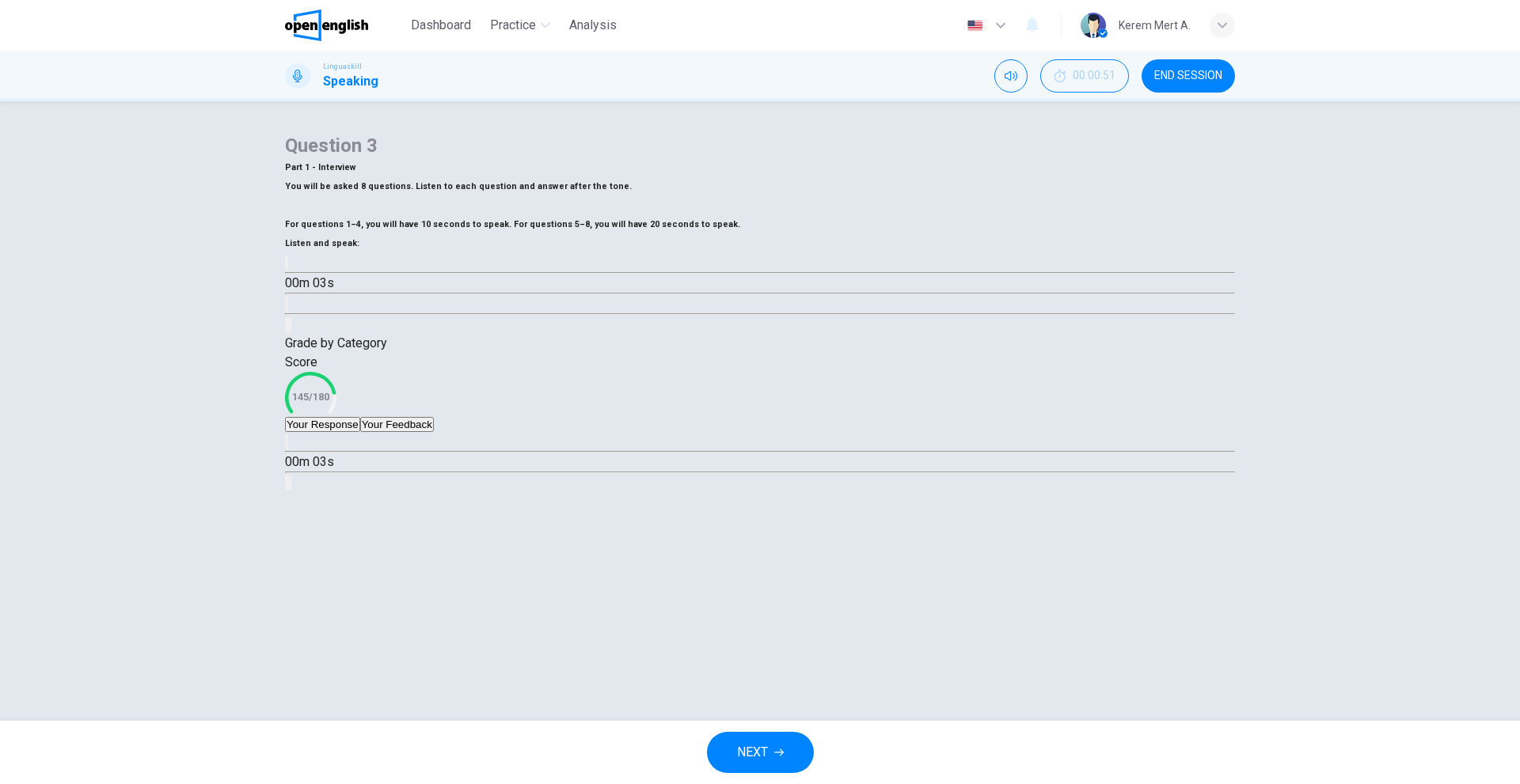
click at [288, 450] on button "button" at bounding box center [287, 442] width 3 height 15
type input "**"
click at [434, 432] on button "Your Feedback" at bounding box center [397, 425] width 74 height 15
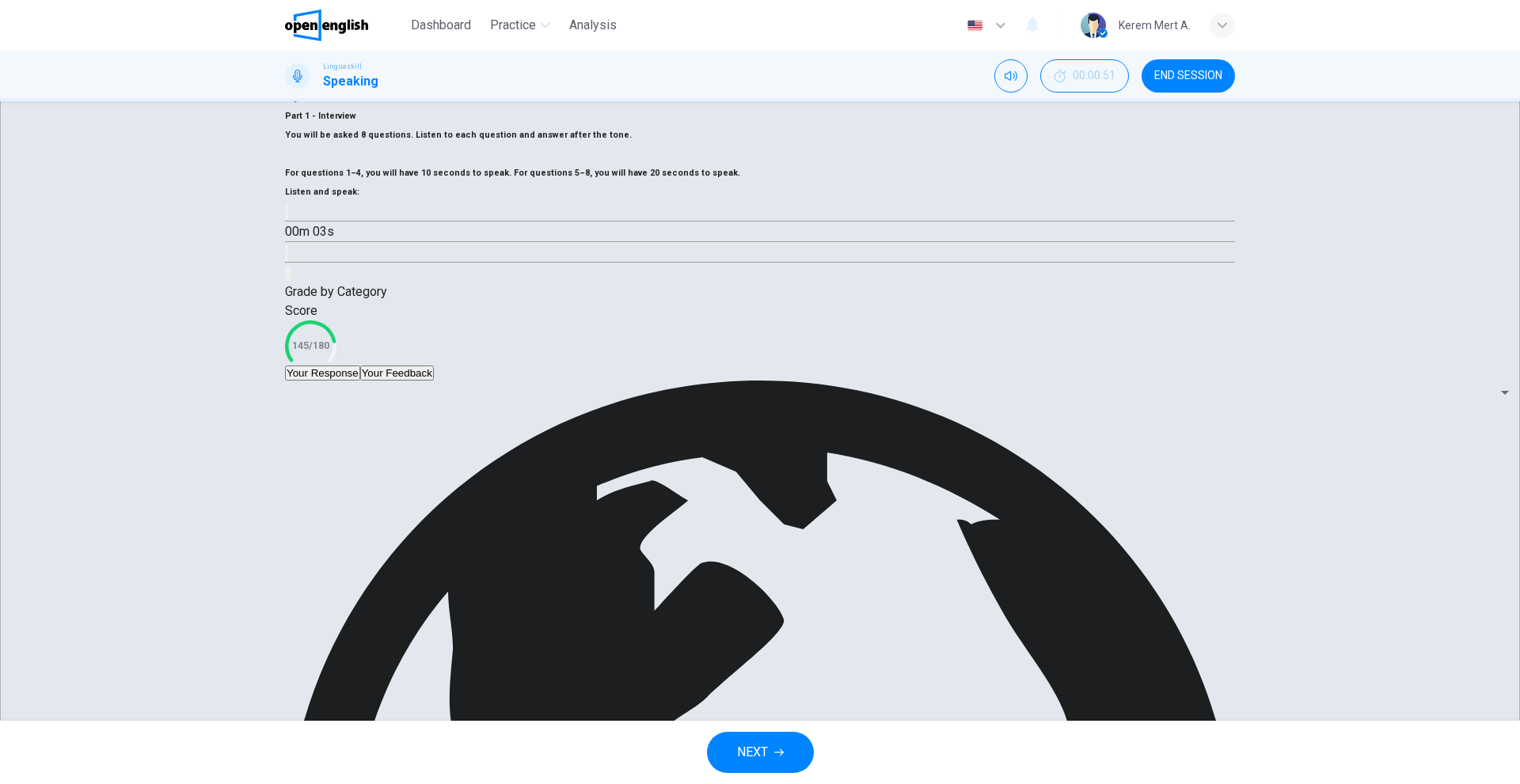
drag, startPoint x: 1038, startPoint y: 642, endPoint x: 1122, endPoint y: 640, distance: 84.0
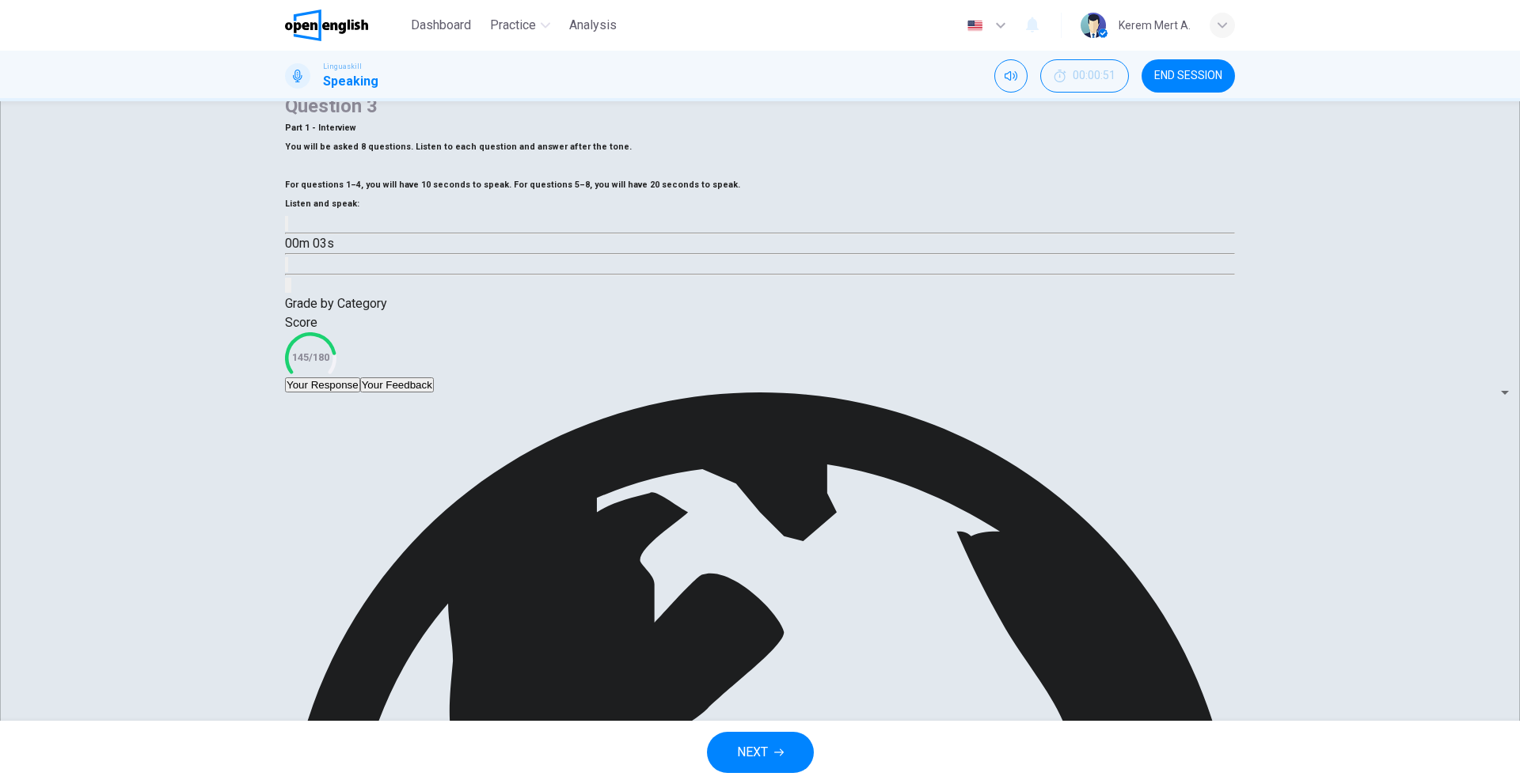
scroll to position [30, 0]
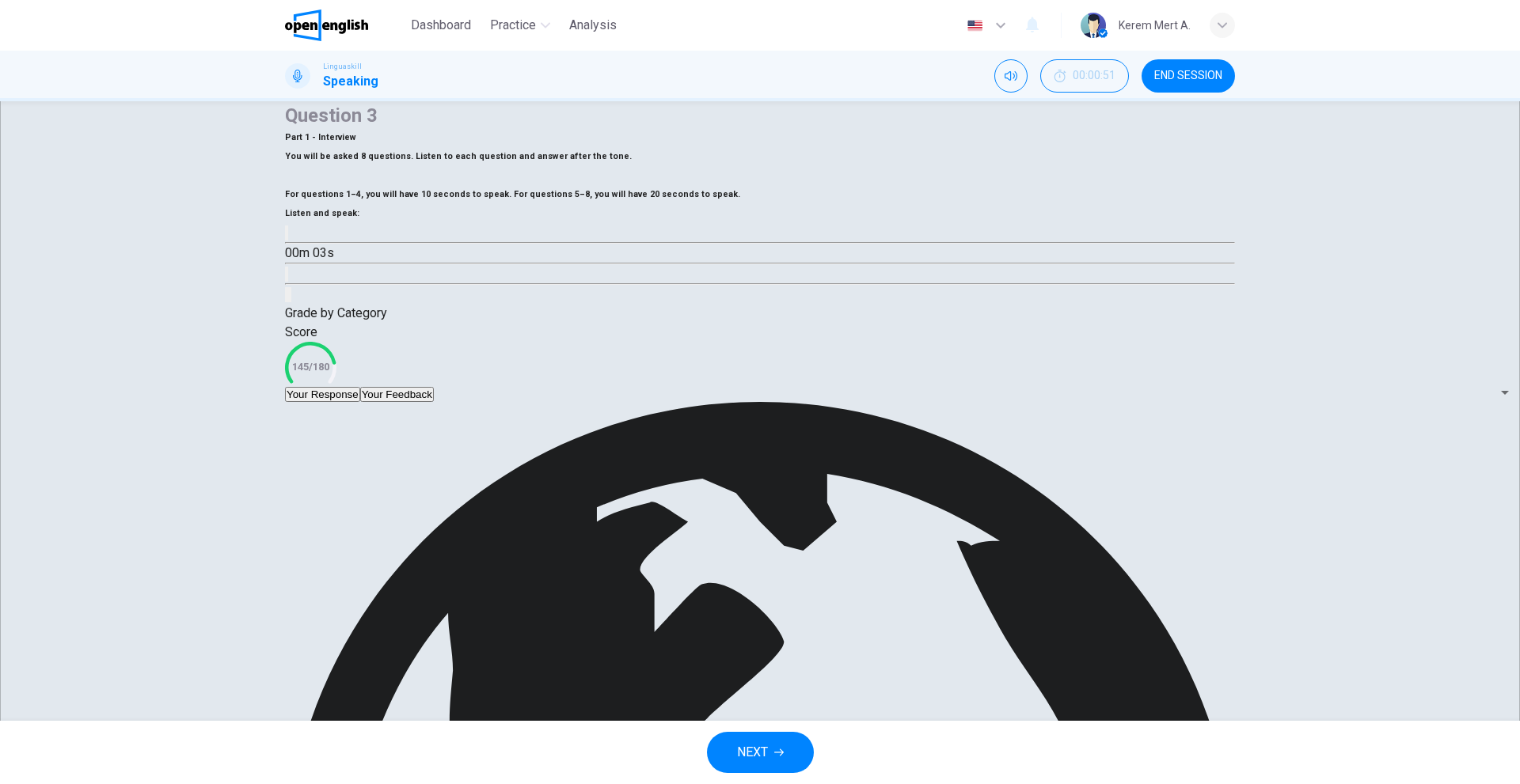
click at [1211, 63] on button "END SESSION" at bounding box center [1187, 76] width 93 height 34
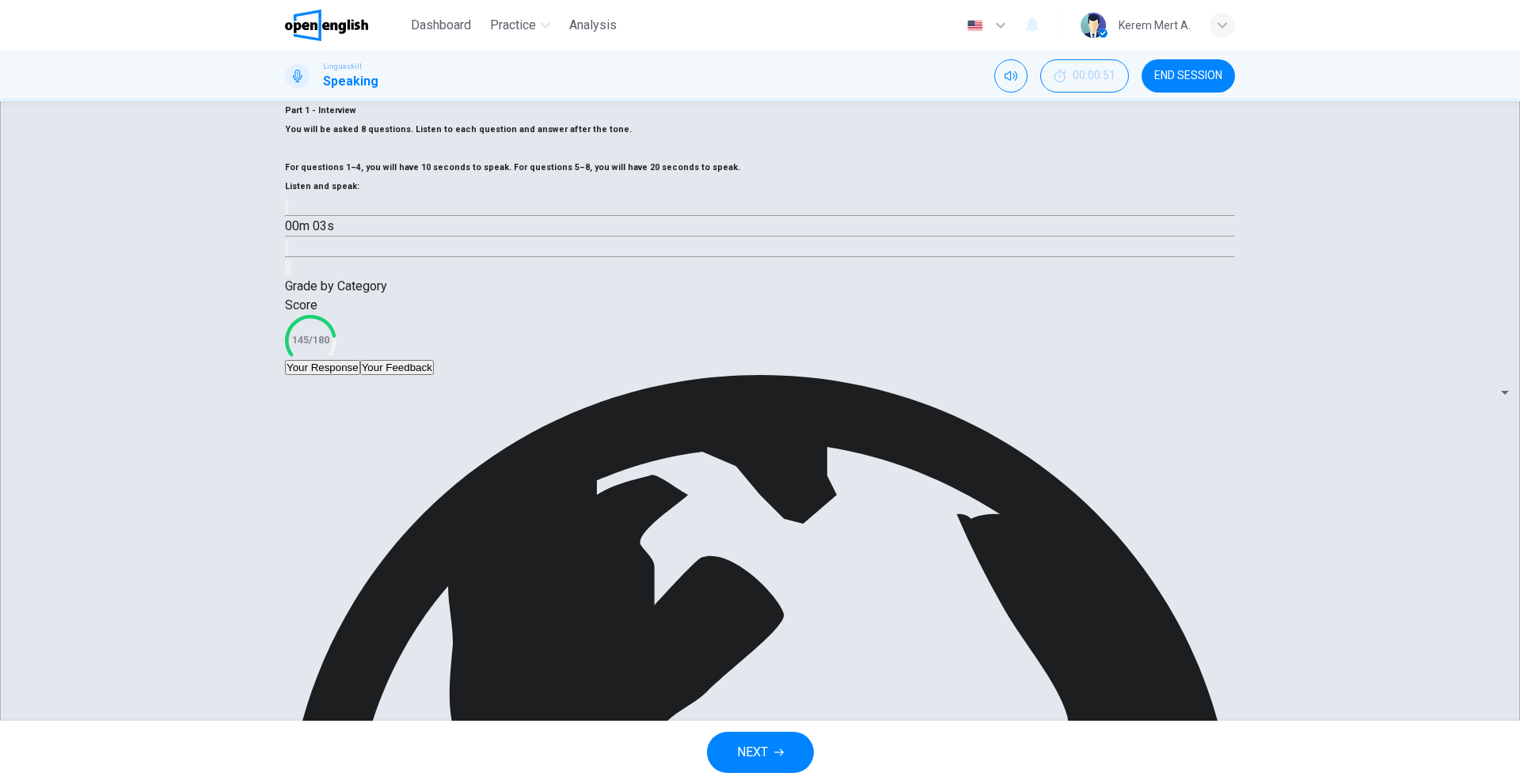
scroll to position [109, 0]
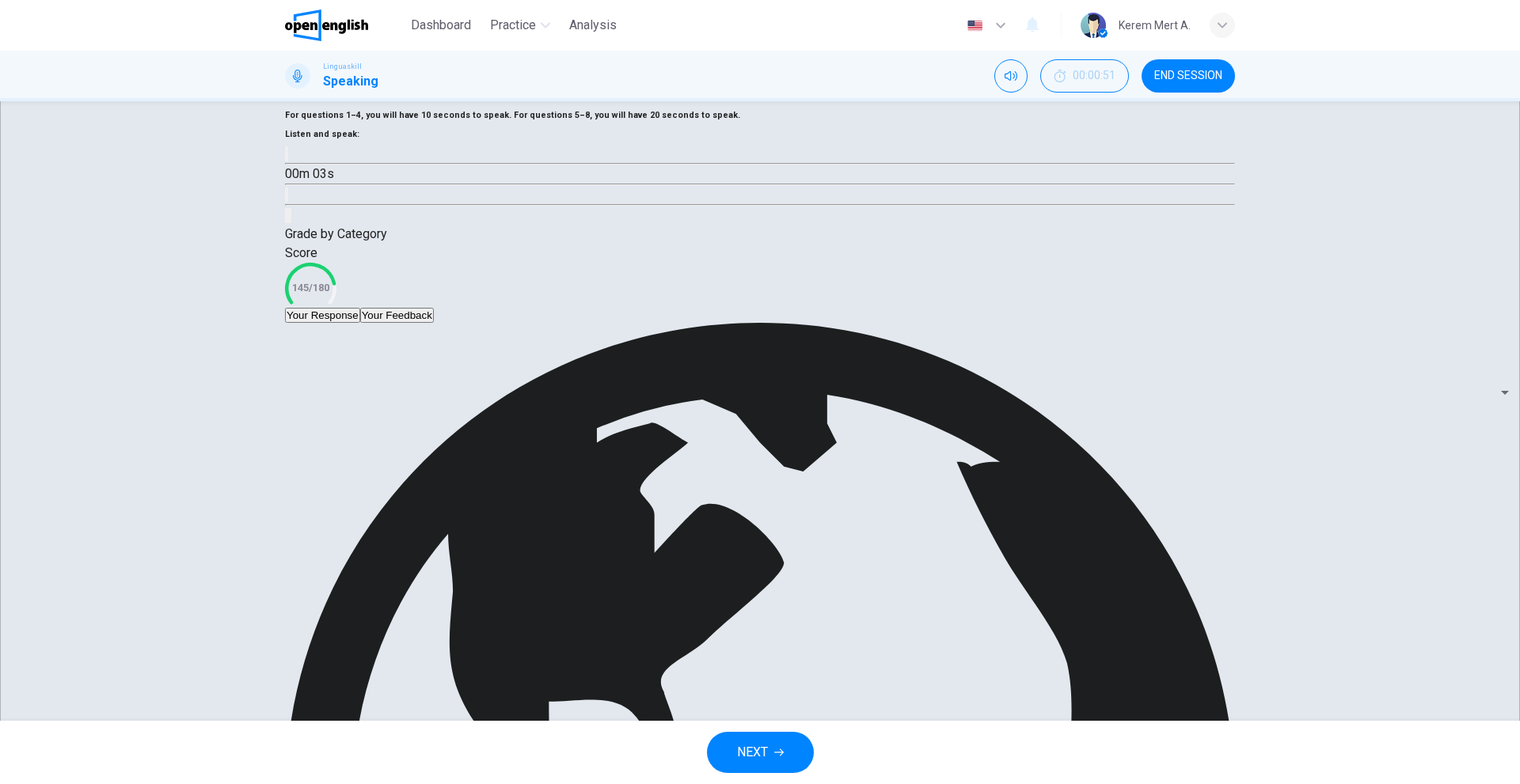
click at [778, 735] on button "NEXT" at bounding box center [760, 752] width 107 height 41
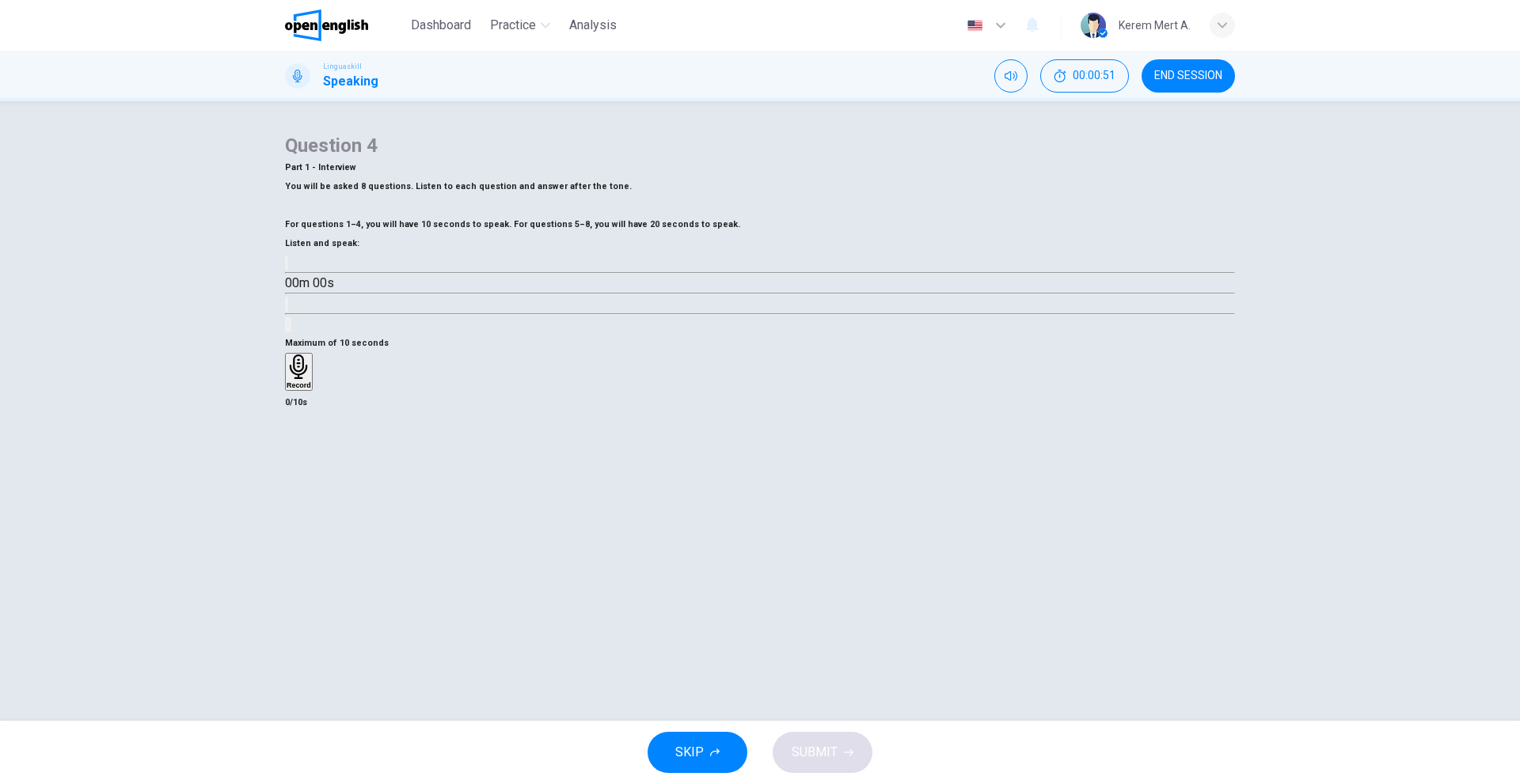
scroll to position [0, 0]
click at [288, 271] on button "button" at bounding box center [287, 263] width 3 height 15
type input "*"
click at [311, 389] on h6 "Record" at bounding box center [298, 384] width 24 height 8
click at [302, 482] on div "Stop" at bounding box center [294, 418] width 16 height 127
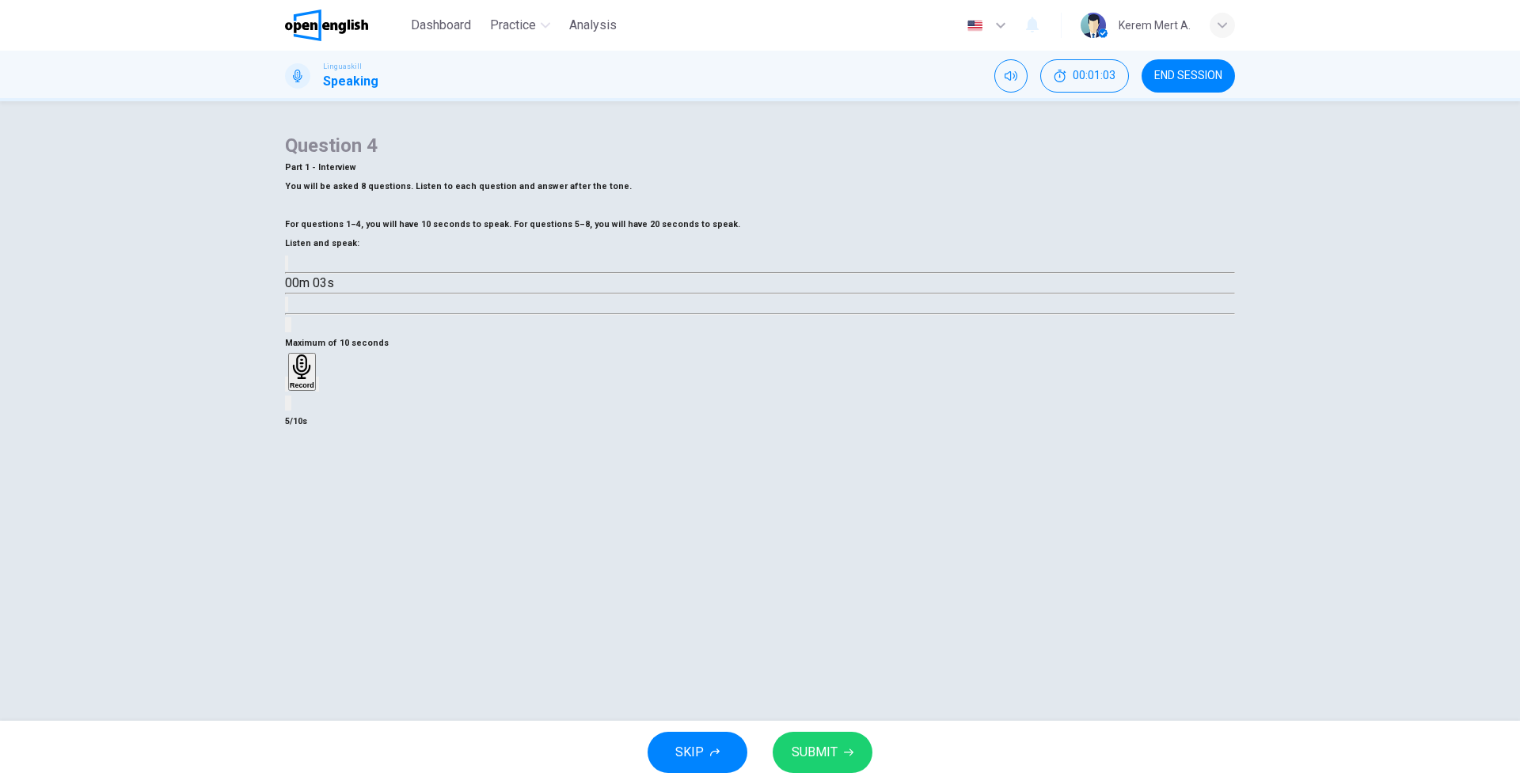
click at [819, 733] on button "SUBMIT" at bounding box center [822, 752] width 100 height 41
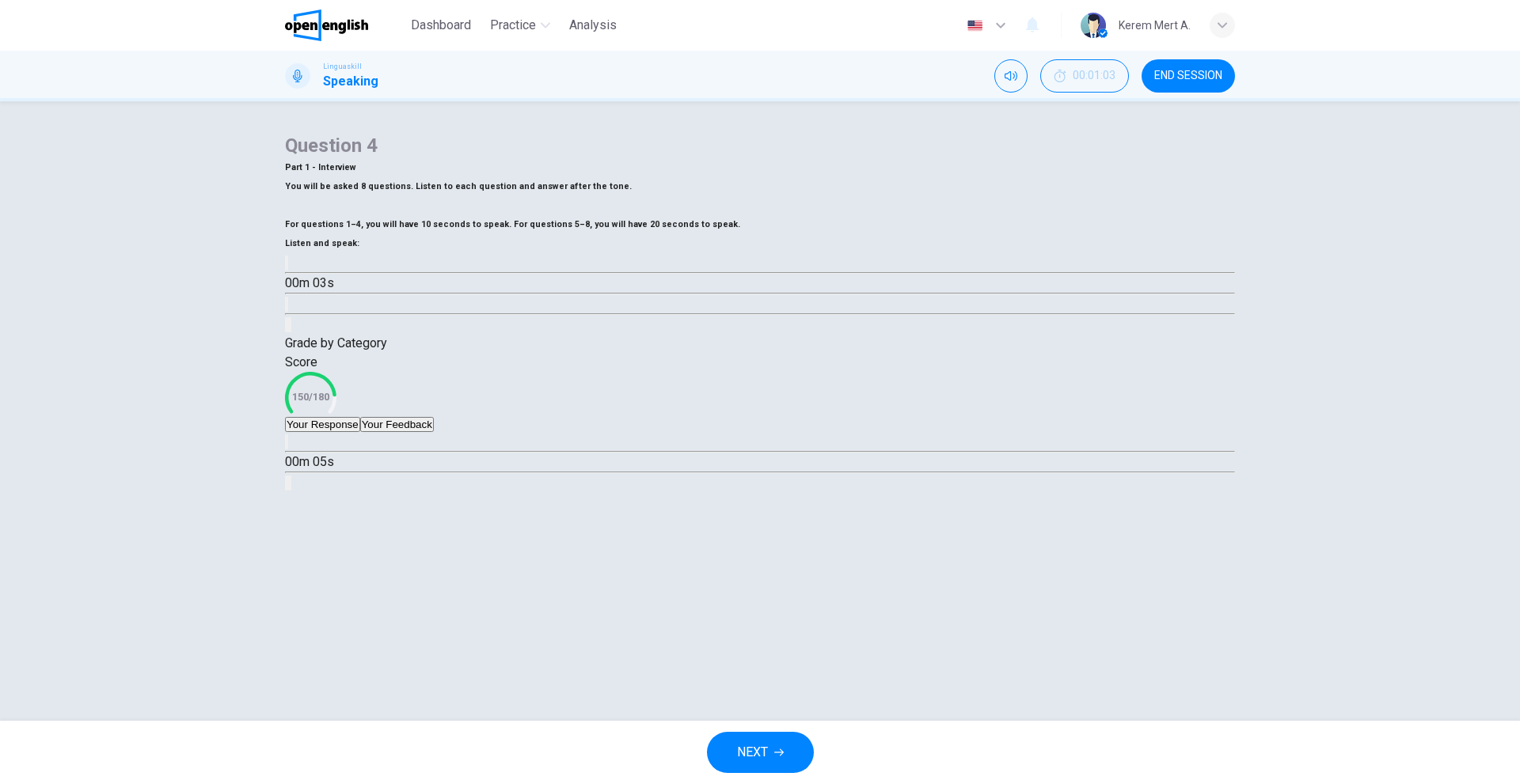
scroll to position [51, 0]
click at [288, 450] on button "button" at bounding box center [287, 442] width 3 height 15
click at [448, 493] on div "Grade by Category Score 150/180 Your Response Your Feedback 00m 05s Translate ​…" at bounding box center [759, 413] width 949 height 158
click at [434, 432] on button "Your Feedback" at bounding box center [397, 425] width 74 height 15
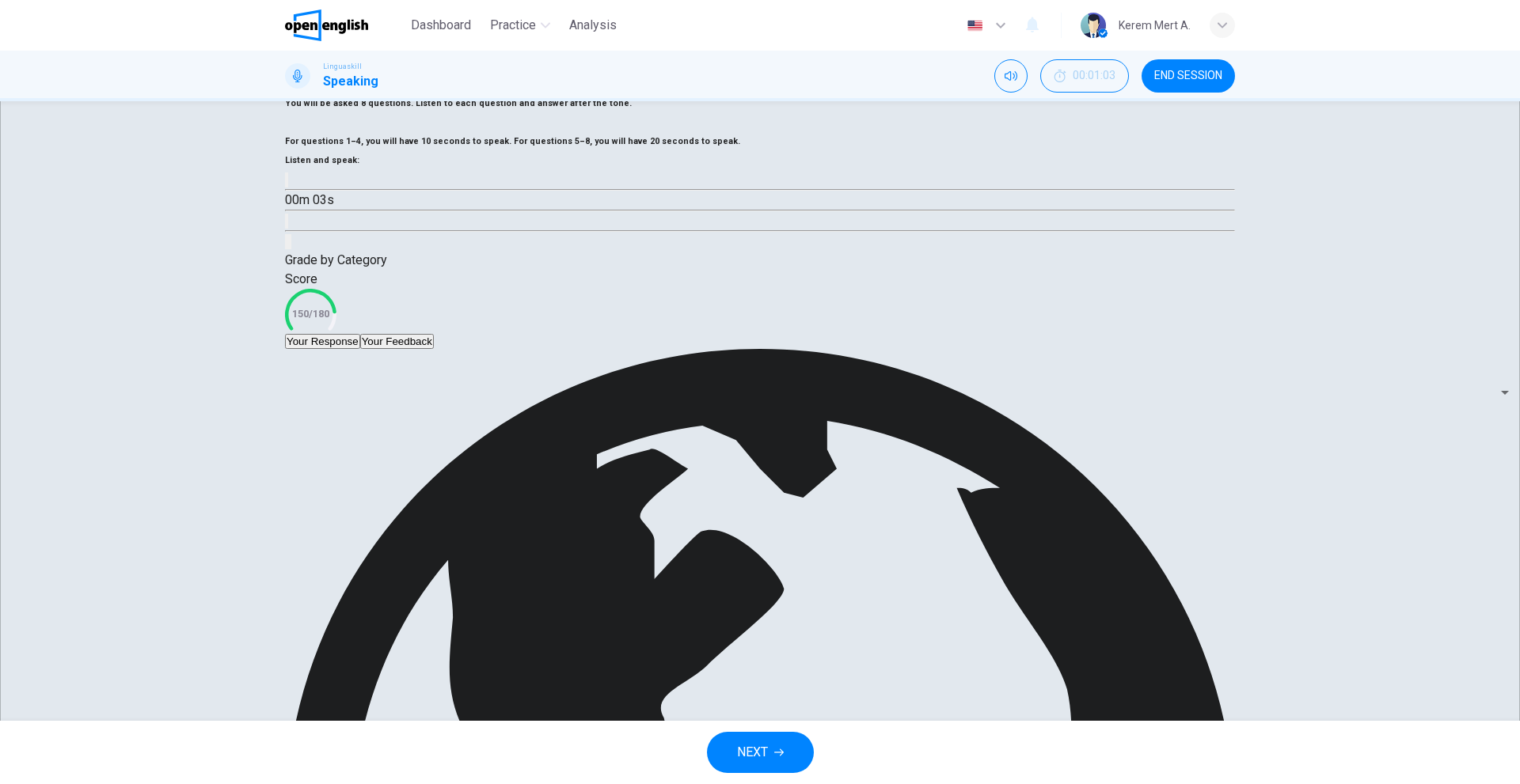
scroll to position [90, 0]
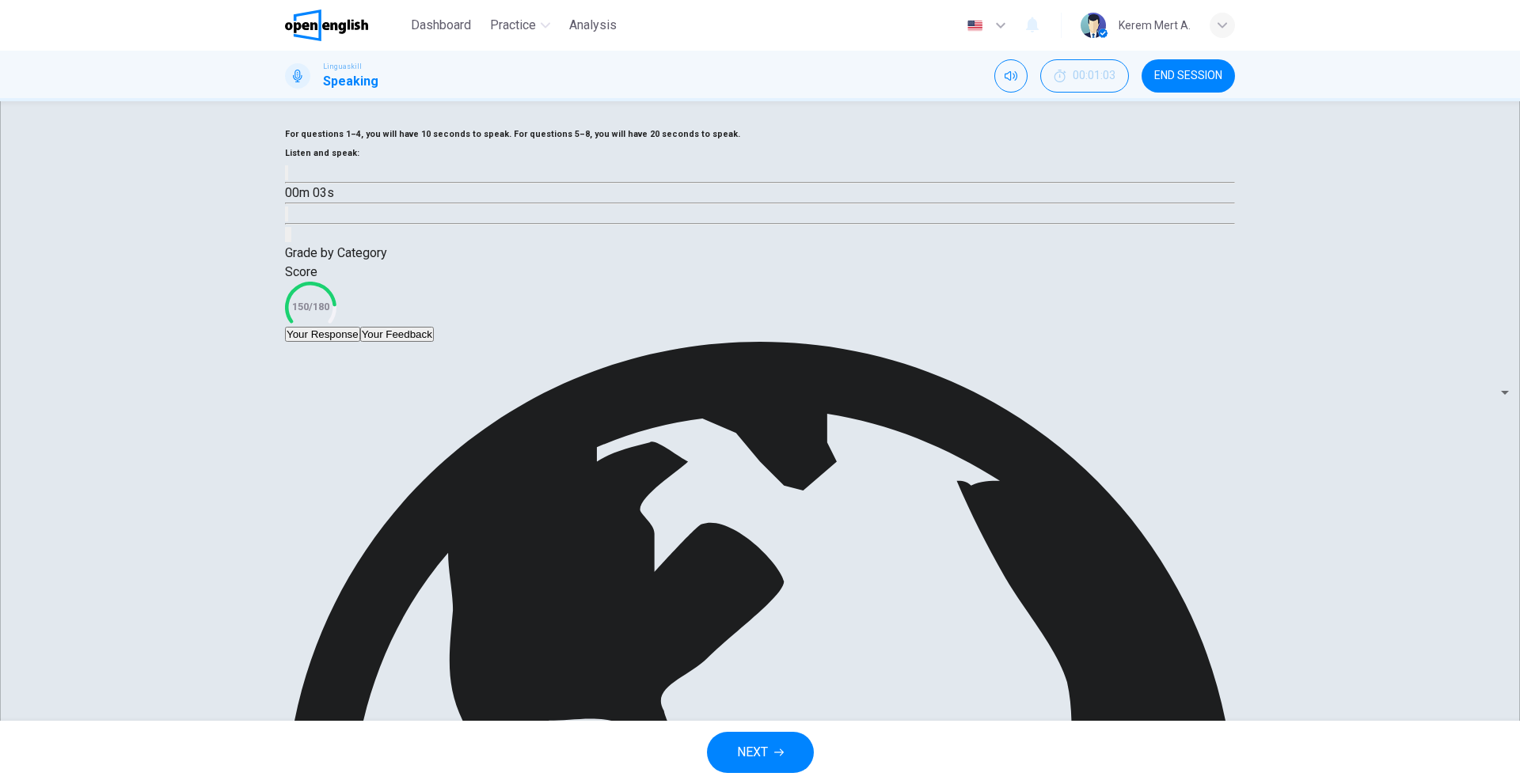
drag, startPoint x: 888, startPoint y: 610, endPoint x: 1114, endPoint y: 609, distance: 226.0
click at [1105, 601] on body "This site uses cookies, as explained in our Privacy Policy . If you agree to th…" at bounding box center [760, 392] width 1520 height 784
click at [1094, 783] on li "Afrikaans" at bounding box center [760, 793] width 1520 height 19
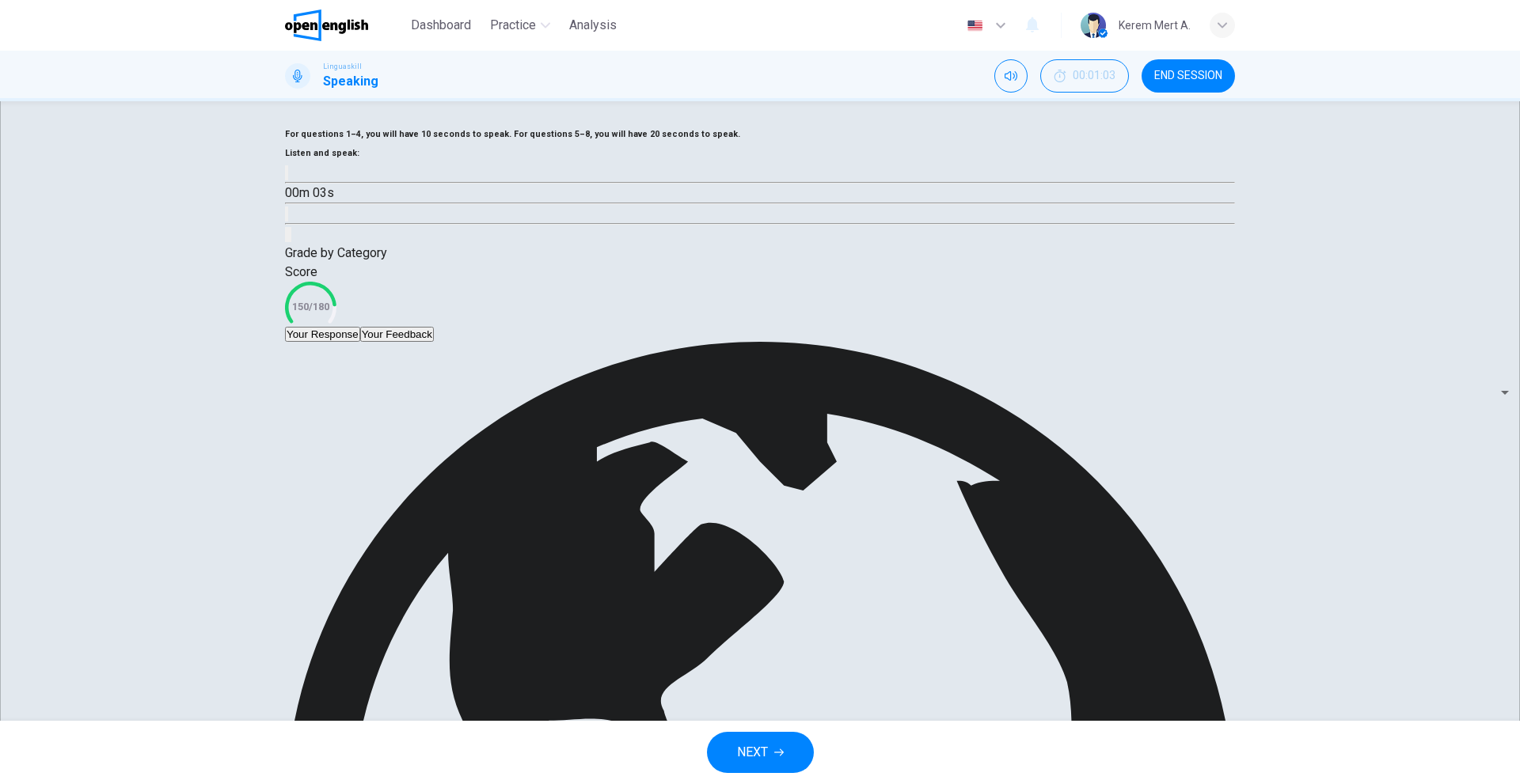
drag, startPoint x: 701, startPoint y: 608, endPoint x: 892, endPoint y: 608, distance: 191.0
drag, startPoint x: 1215, startPoint y: 549, endPoint x: 1164, endPoint y: 570, distance: 55.2
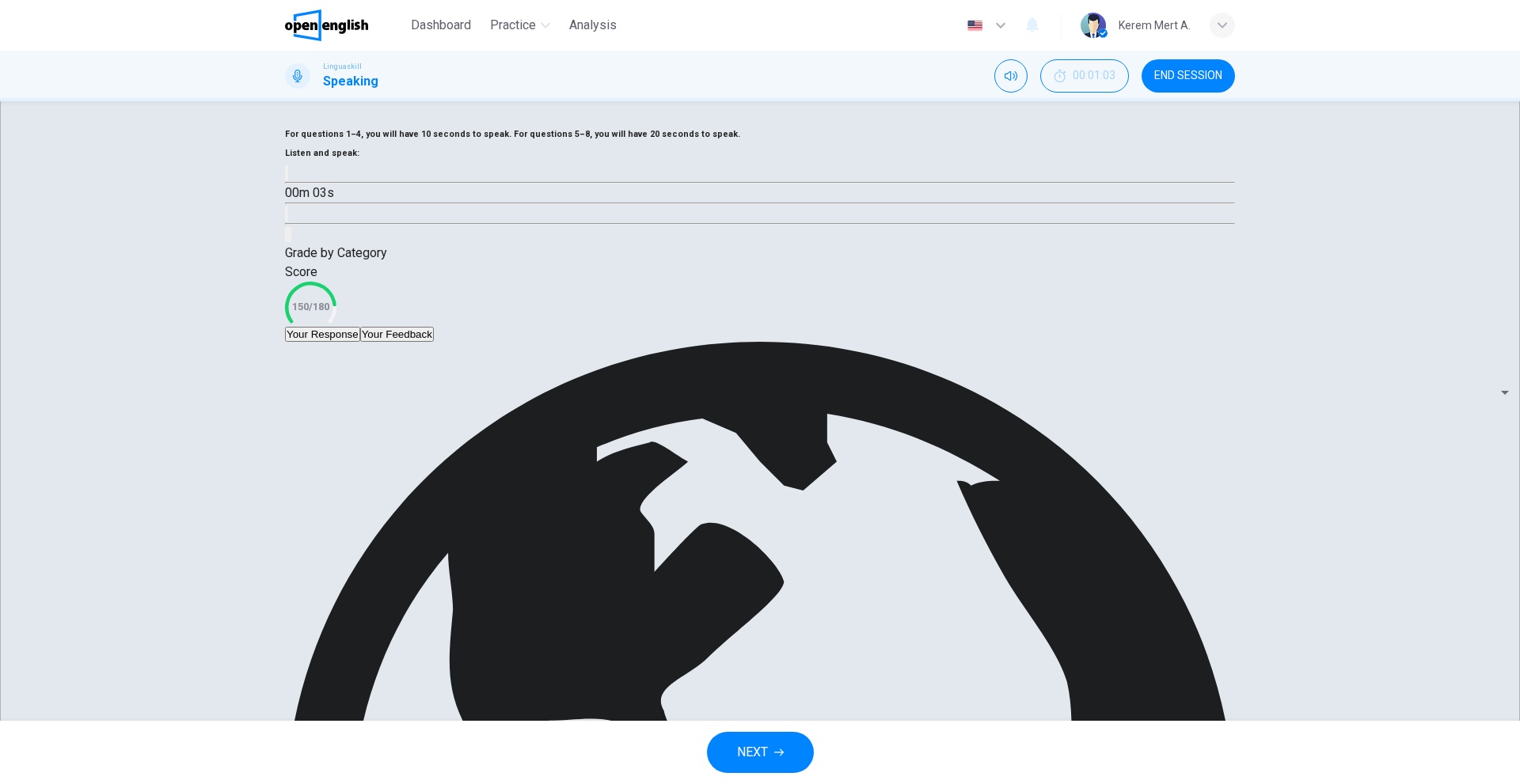
click at [1152, 591] on body "This site uses cookies, as explained in our Privacy Policy . If you agree to th…" at bounding box center [760, 392] width 1520 height 784
click at [1165, 608] on body "This site uses cookies, as explained in our Privacy Policy . If you agree to th…" at bounding box center [760, 392] width 1520 height 784
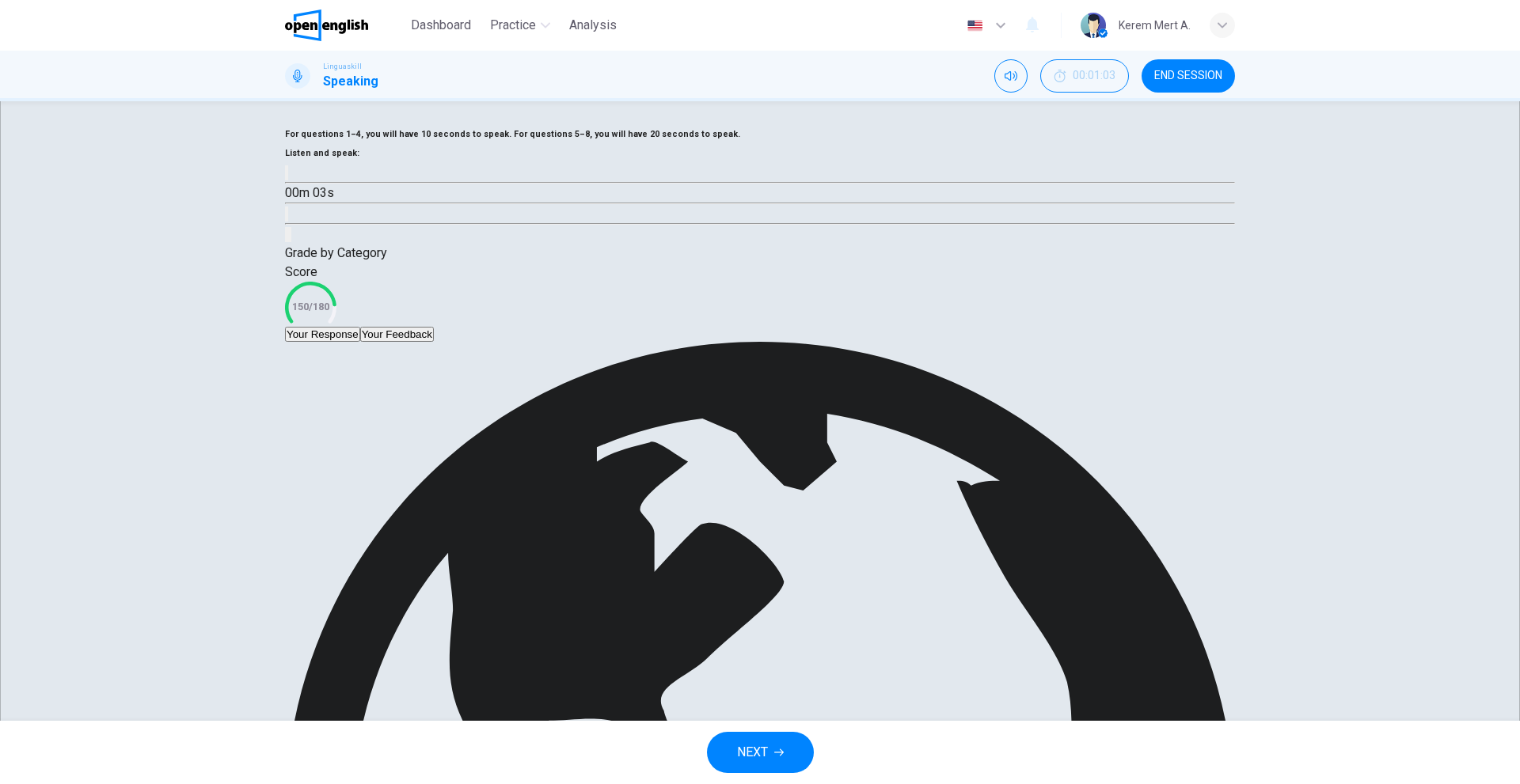
scroll to position [317, 0]
click at [1124, 614] on body "This site uses cookies, as explained in our Privacy Policy . If you agree to th…" at bounding box center [760, 392] width 1520 height 784
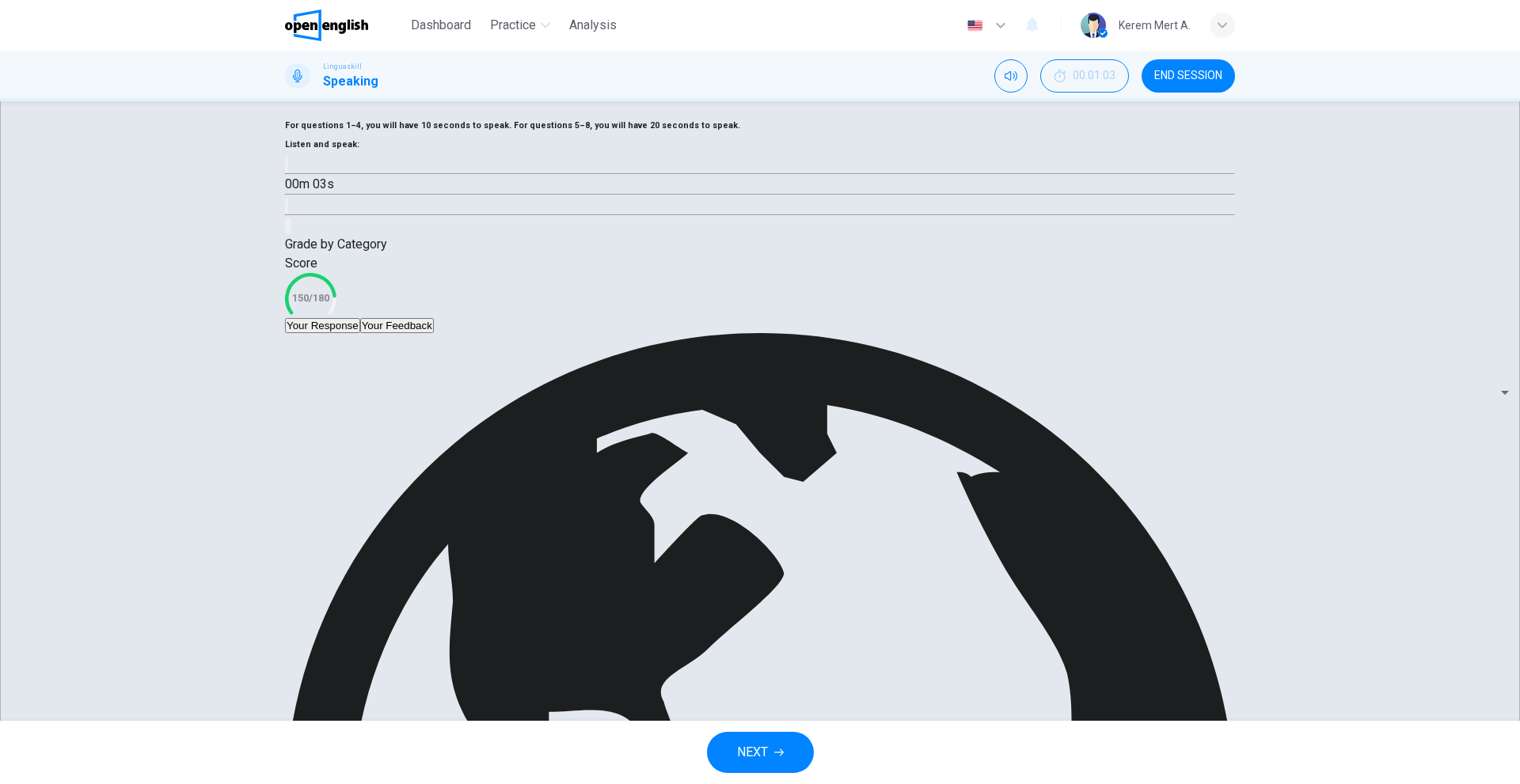
scroll to position [109, 0]
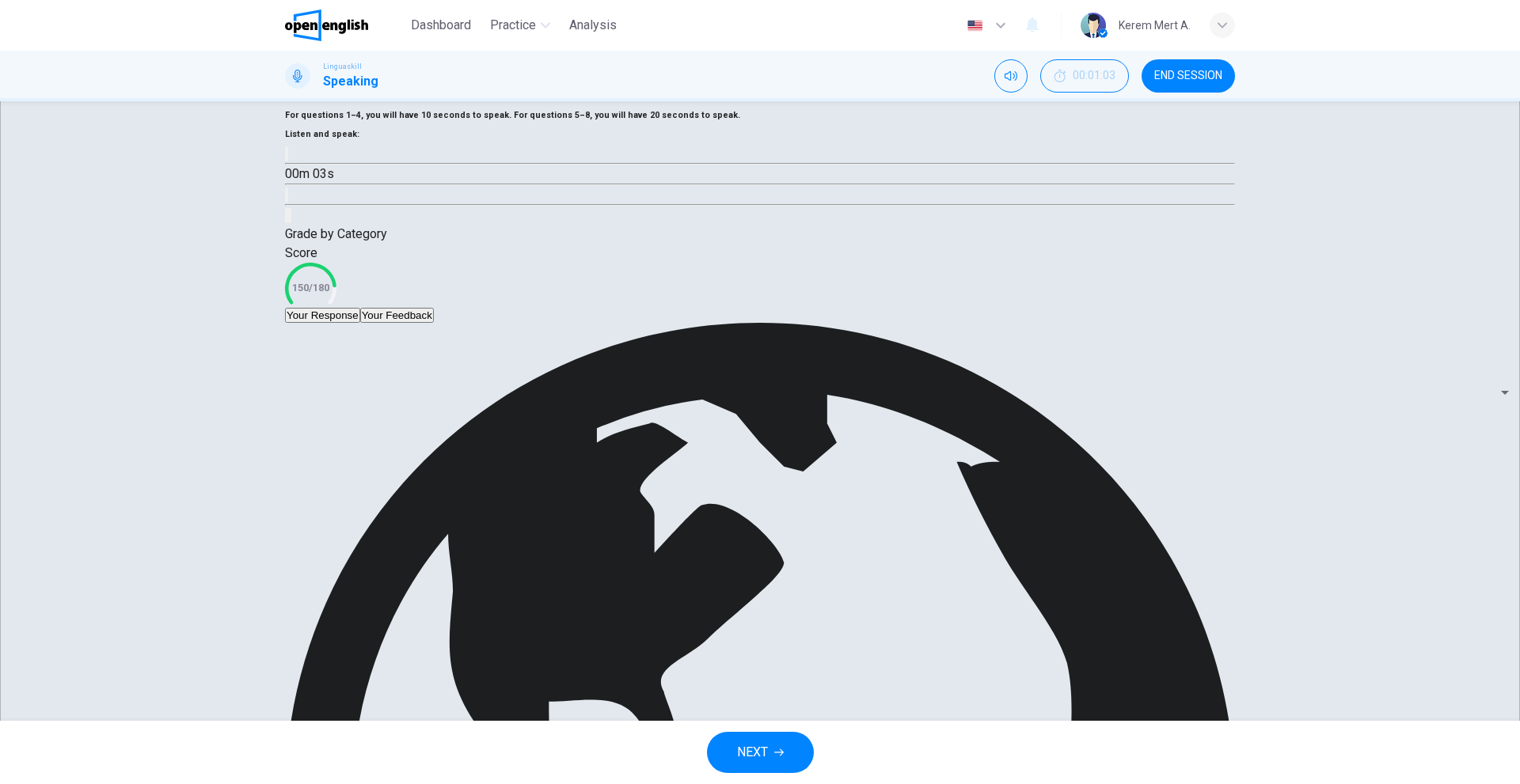
click at [1106, 566] on body "This site uses cookies, as explained in our Privacy Policy . If you agree to th…" at bounding box center [760, 392] width 1520 height 784
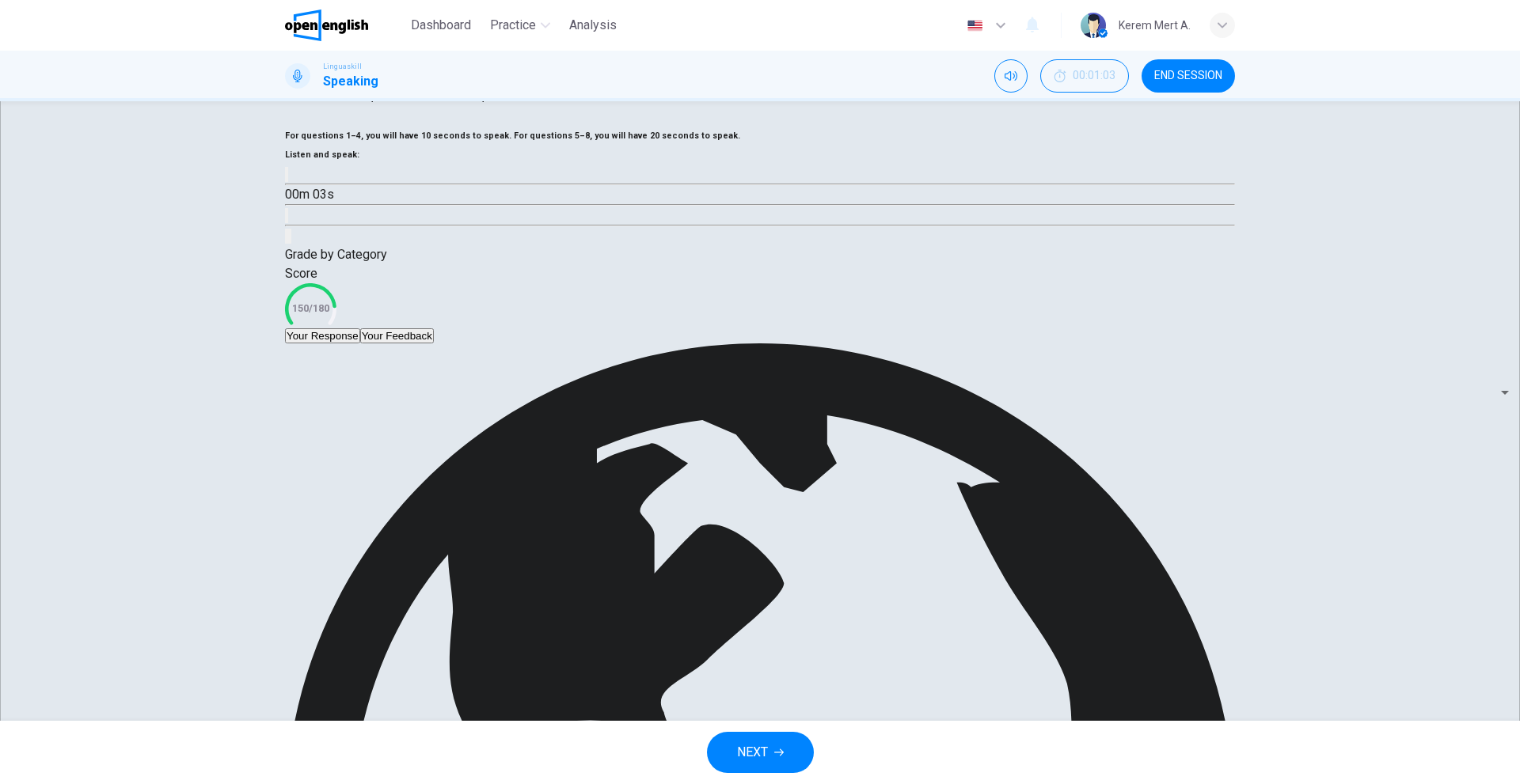
scroll to position [90, 0]
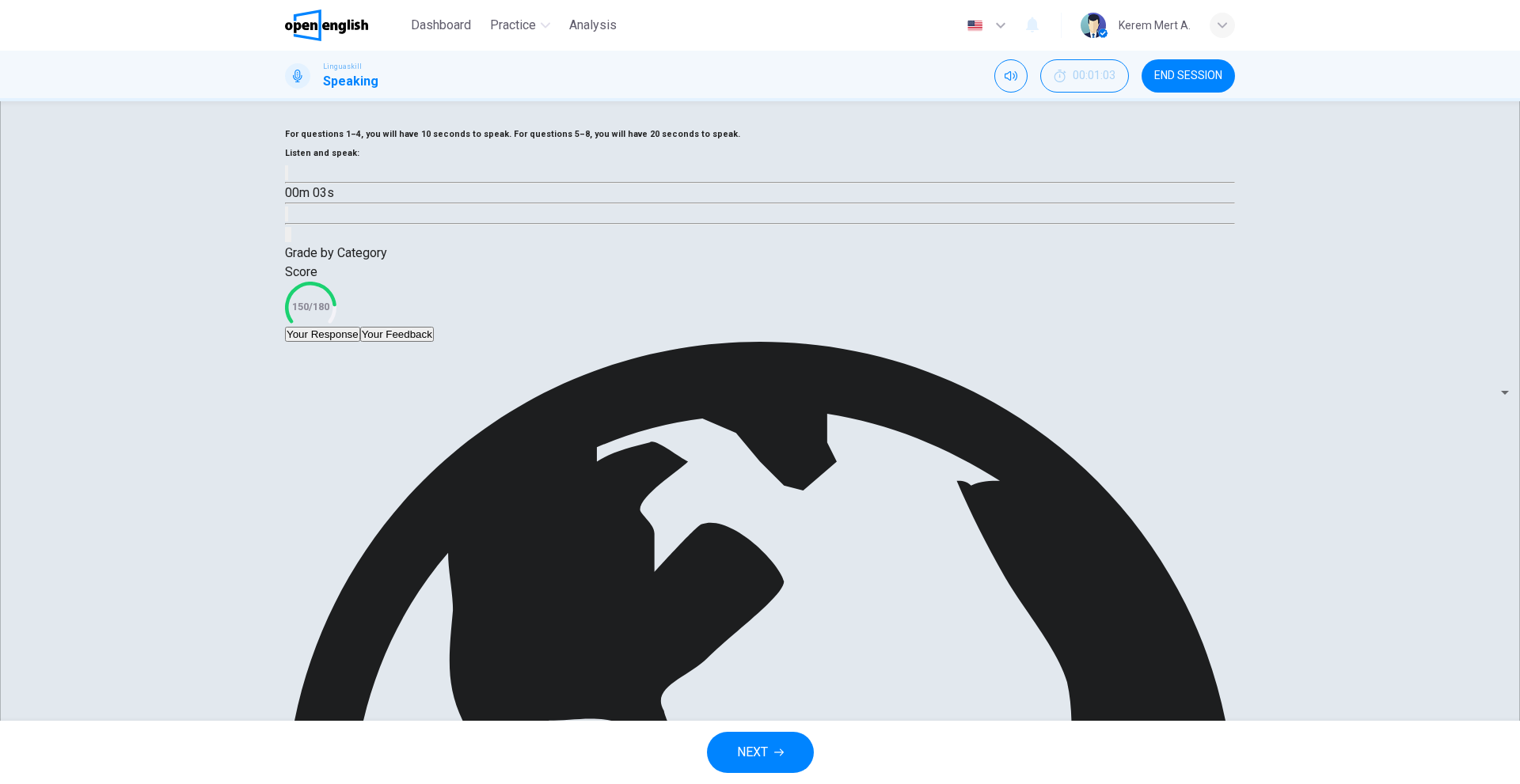
click at [1099, 342] on div "Your Response Your Feedback" at bounding box center [759, 334] width 949 height 15
click at [1094, 342] on div "Your Response Your Feedback" at bounding box center [759, 334] width 949 height 15
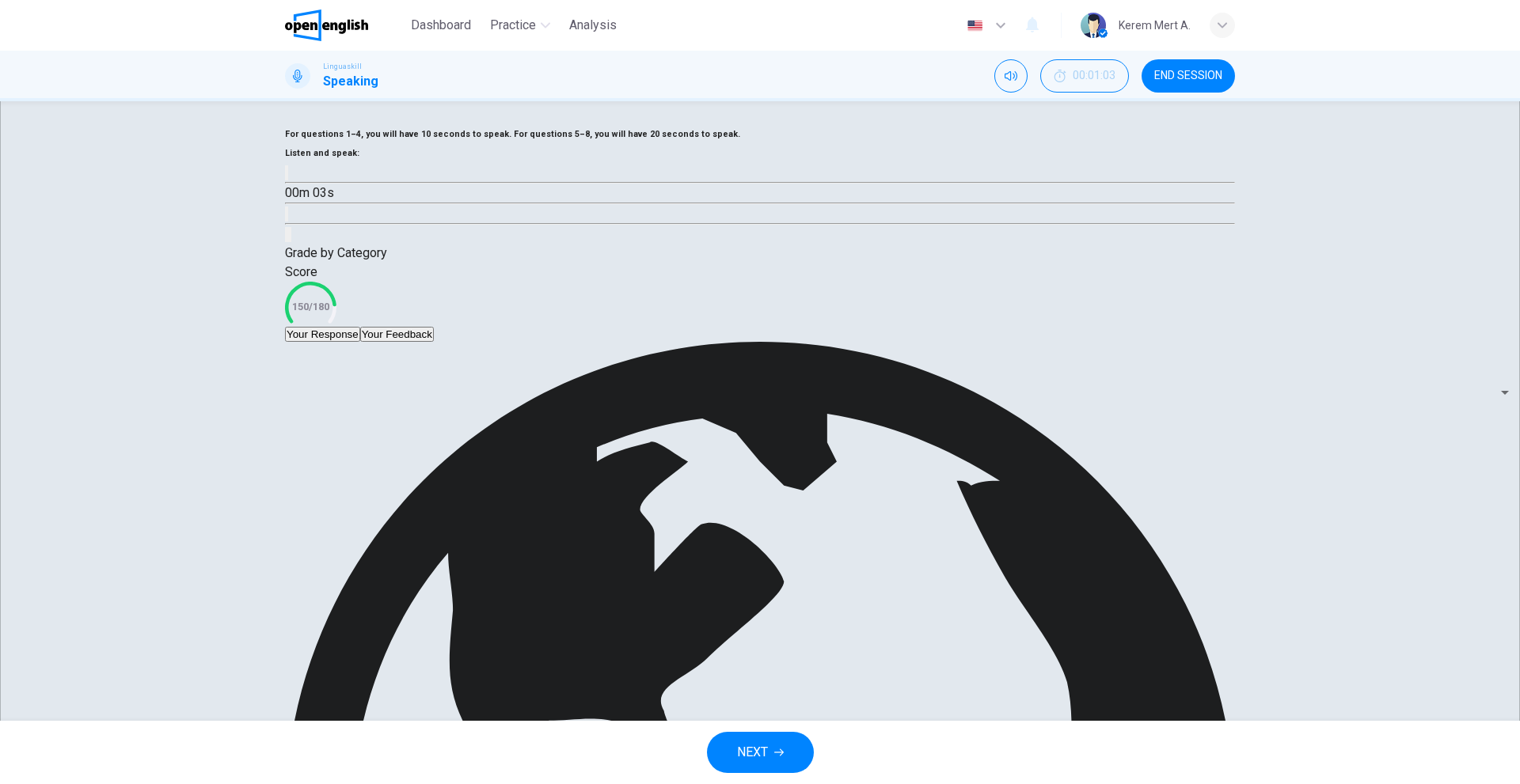
click at [1130, 596] on body "This site uses cookies, as explained in our Privacy Policy . If you agree to th…" at bounding box center [760, 392] width 1520 height 784
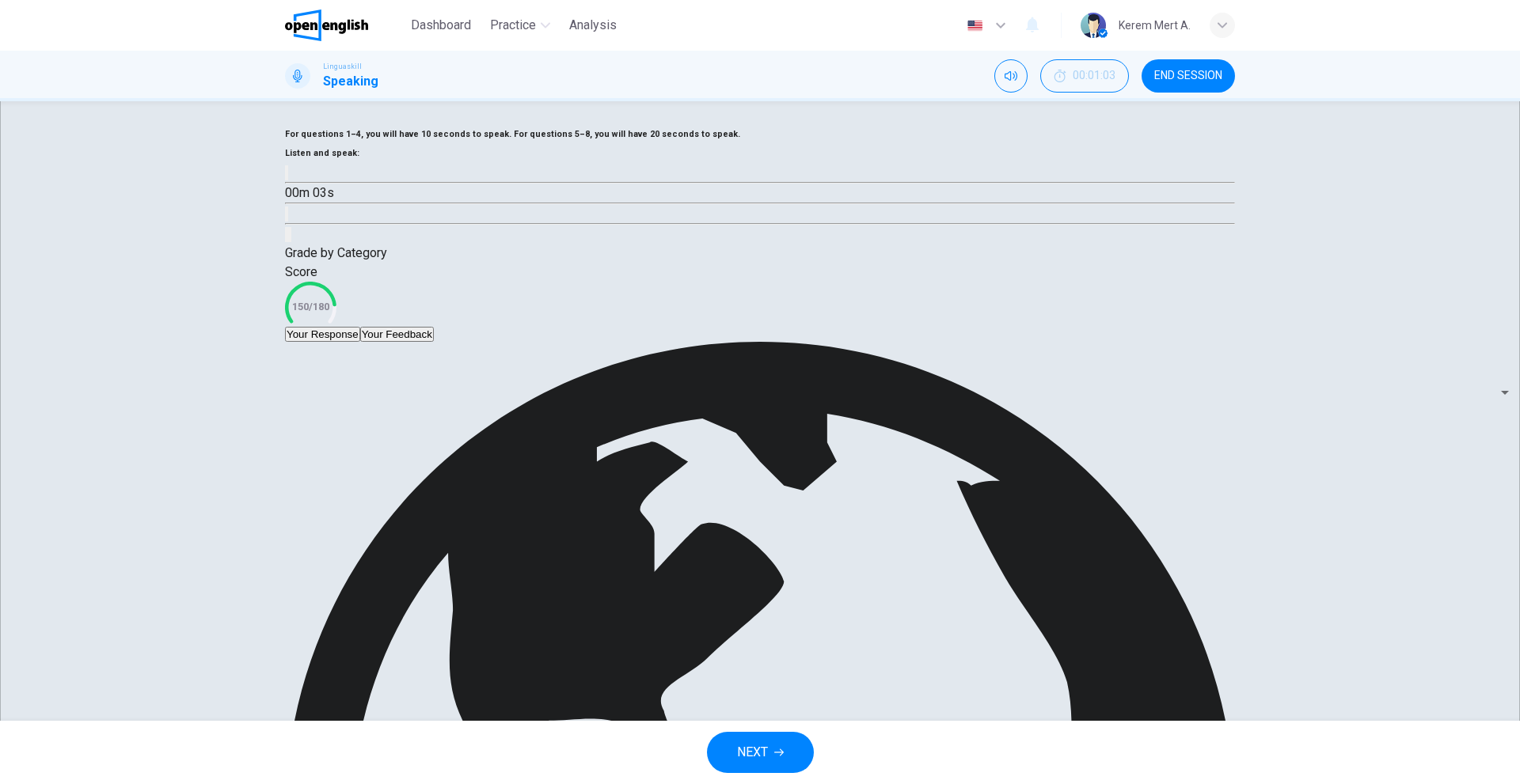
click at [1115, 609] on body "This site uses cookies, as explained in our Privacy Policy . If you agree to th…" at bounding box center [760, 392] width 1520 height 784
type input "**"
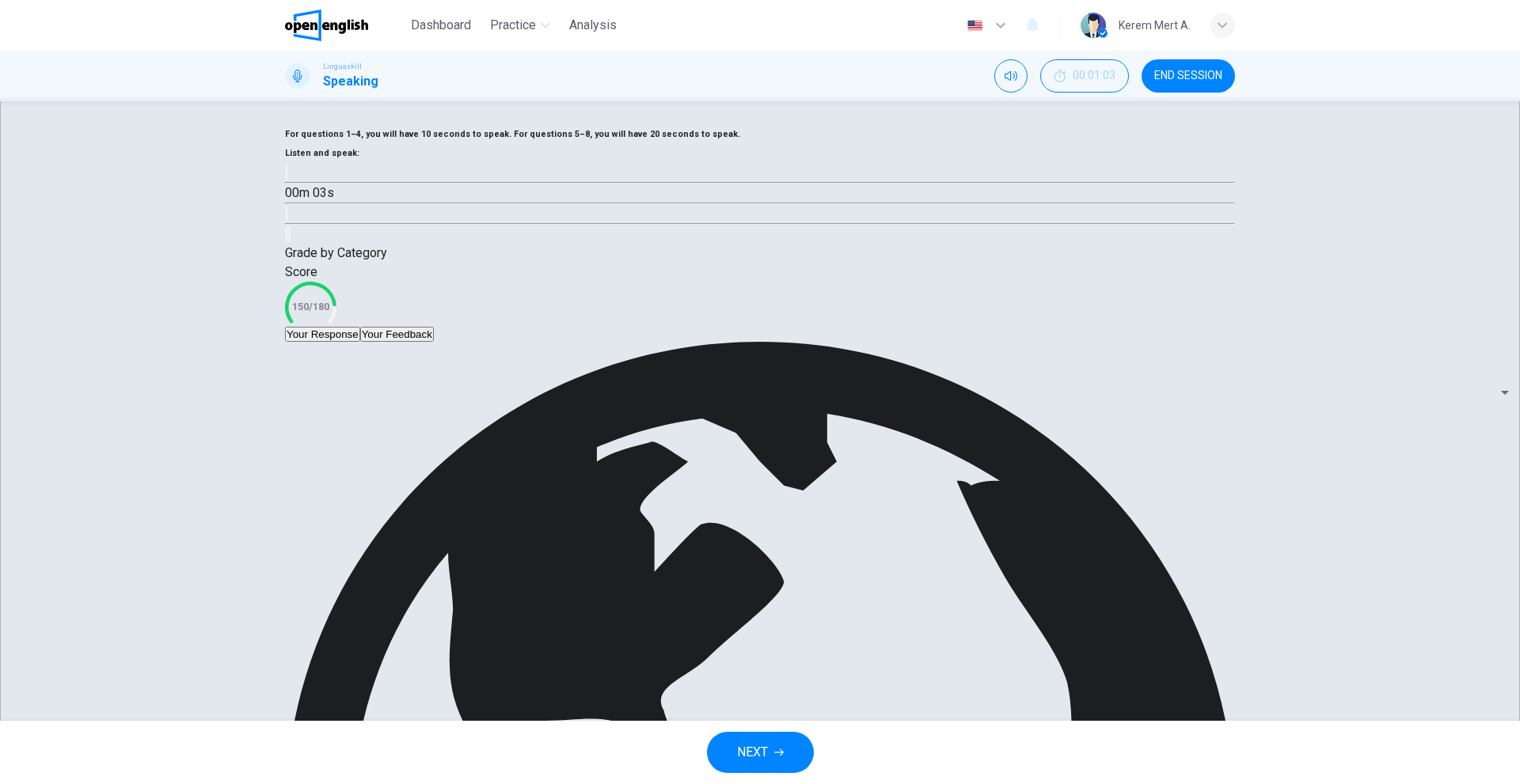
drag, startPoint x: 982, startPoint y: 615, endPoint x: 931, endPoint y: 616, distance: 51.0
drag, startPoint x: 989, startPoint y: 613, endPoint x: 935, endPoint y: 618, distance: 54.2
drag, startPoint x: 995, startPoint y: 607, endPoint x: 675, endPoint y: 624, distance: 320.5
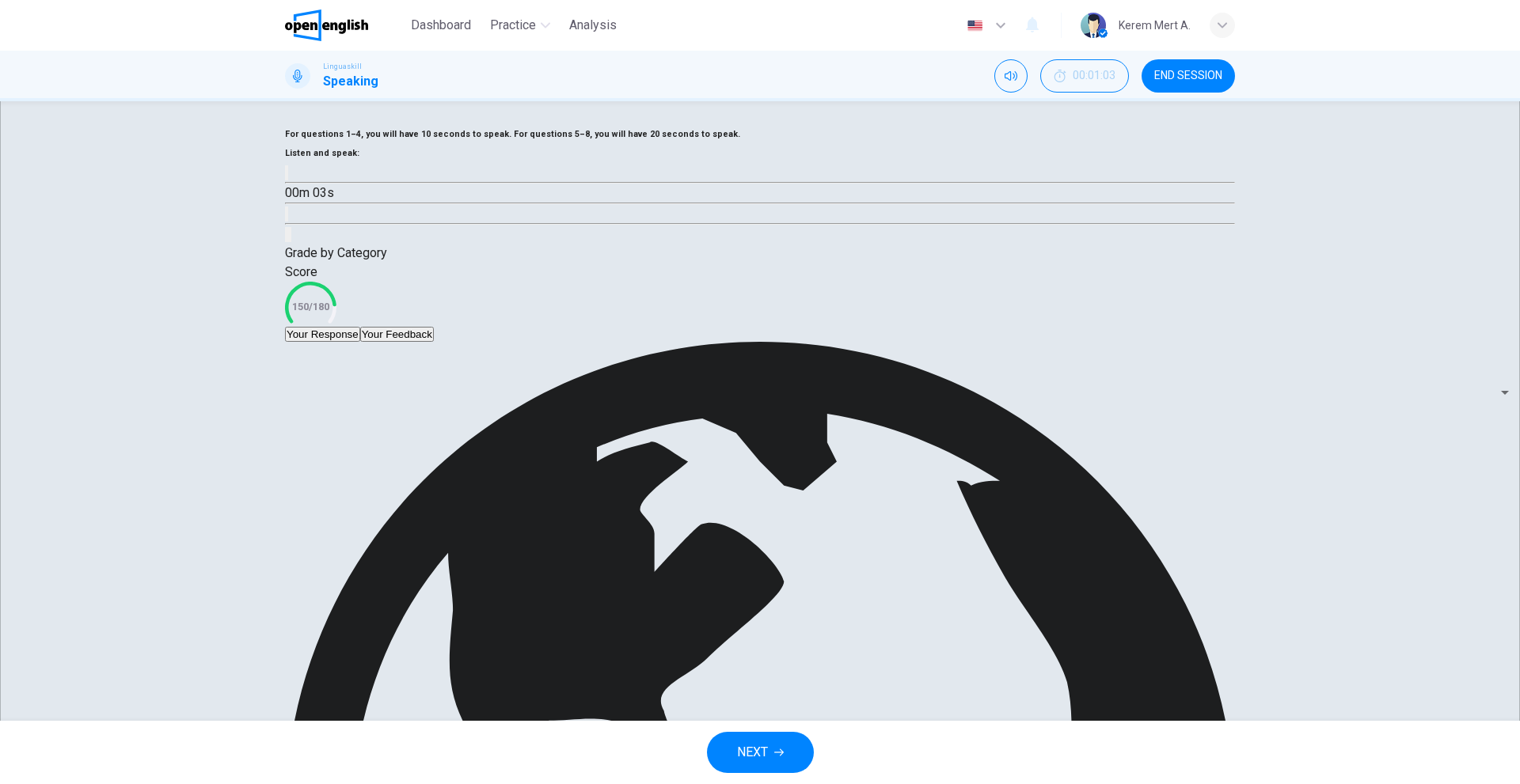
click at [778, 753] on icon "button" at bounding box center [778, 752] width 9 height 9
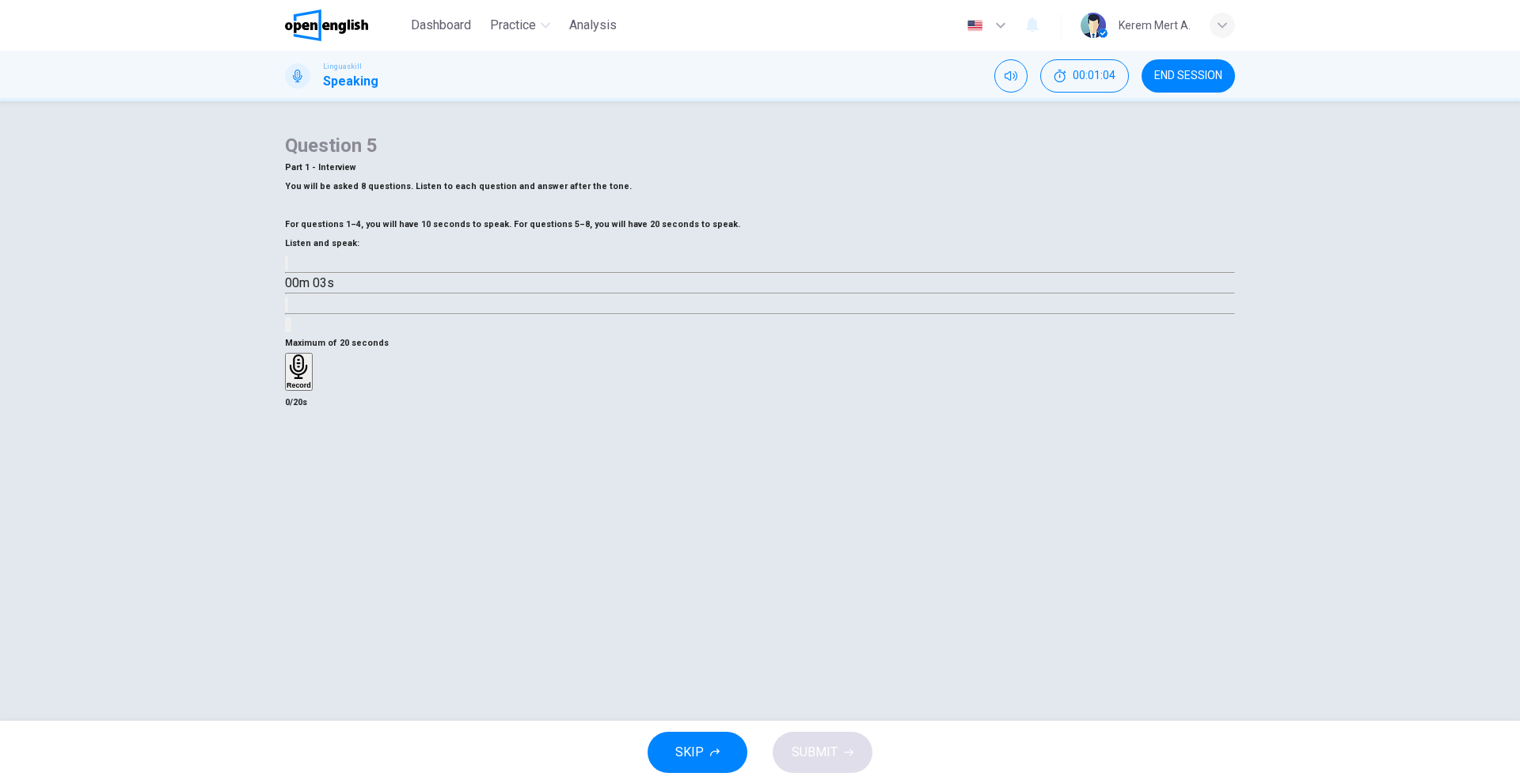
click at [287, 266] on icon "button" at bounding box center [287, 266] width 0 height 0
type input "*"
click at [311, 389] on div "Record" at bounding box center [298, 372] width 24 height 35
click at [302, 482] on div "Stop" at bounding box center [294, 418] width 16 height 127
click at [821, 742] on span "SUBMIT" at bounding box center [814, 752] width 46 height 22
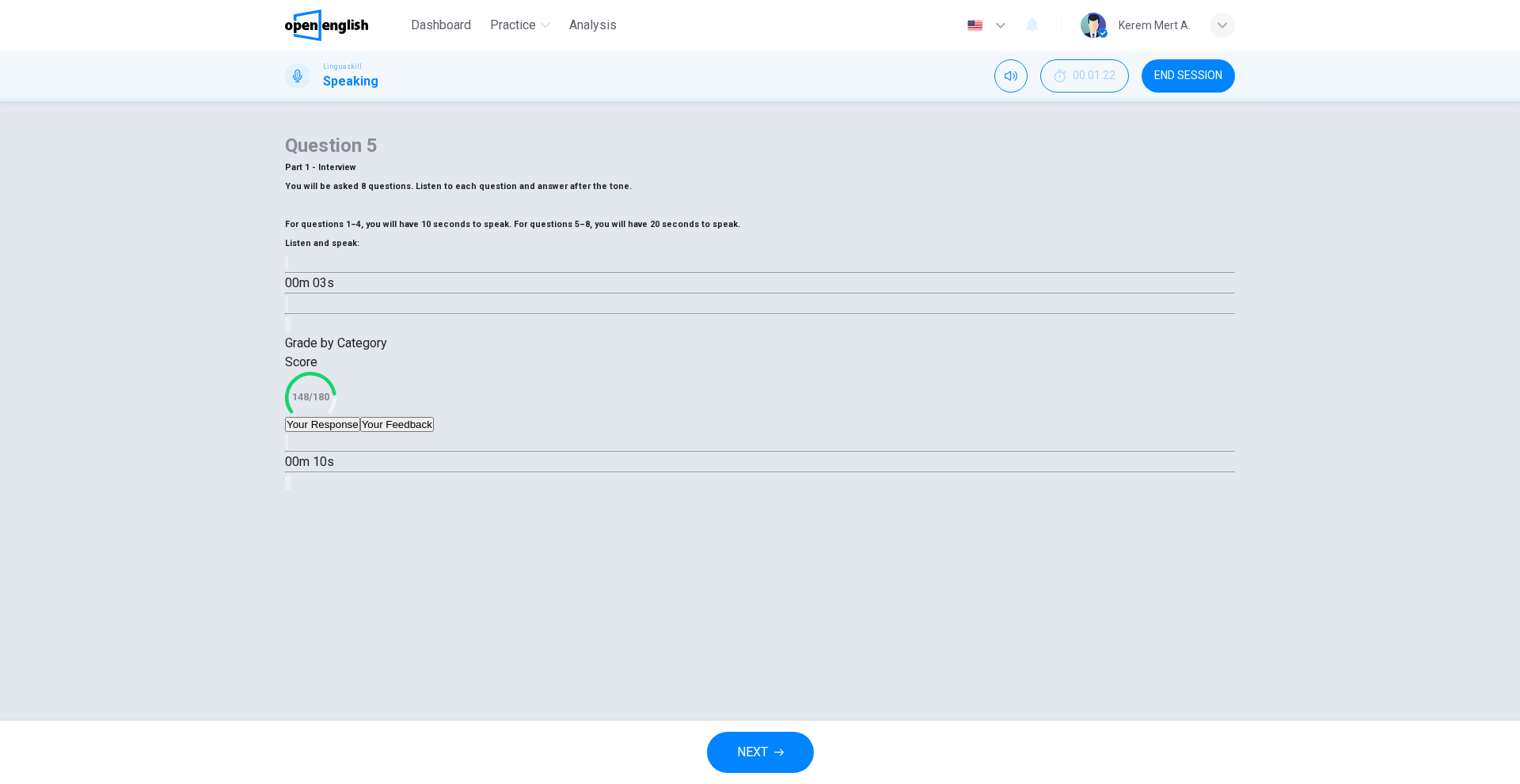
scroll to position [51, 0]
click at [333, 493] on div "00m 10s" at bounding box center [759, 462] width 949 height 60
click at [434, 432] on button "Your Feedback" at bounding box center [397, 425] width 74 height 15
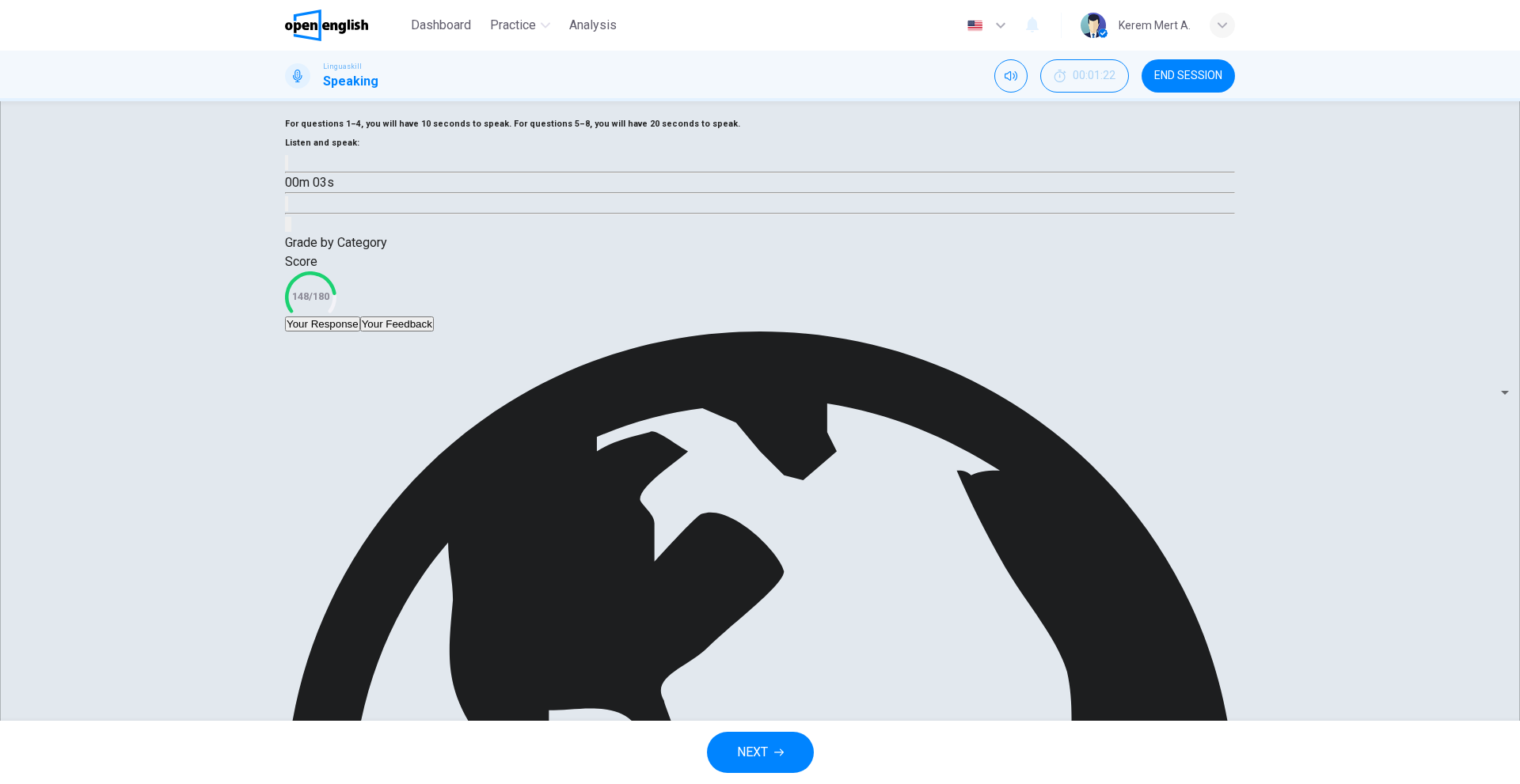
scroll to position [109, 0]
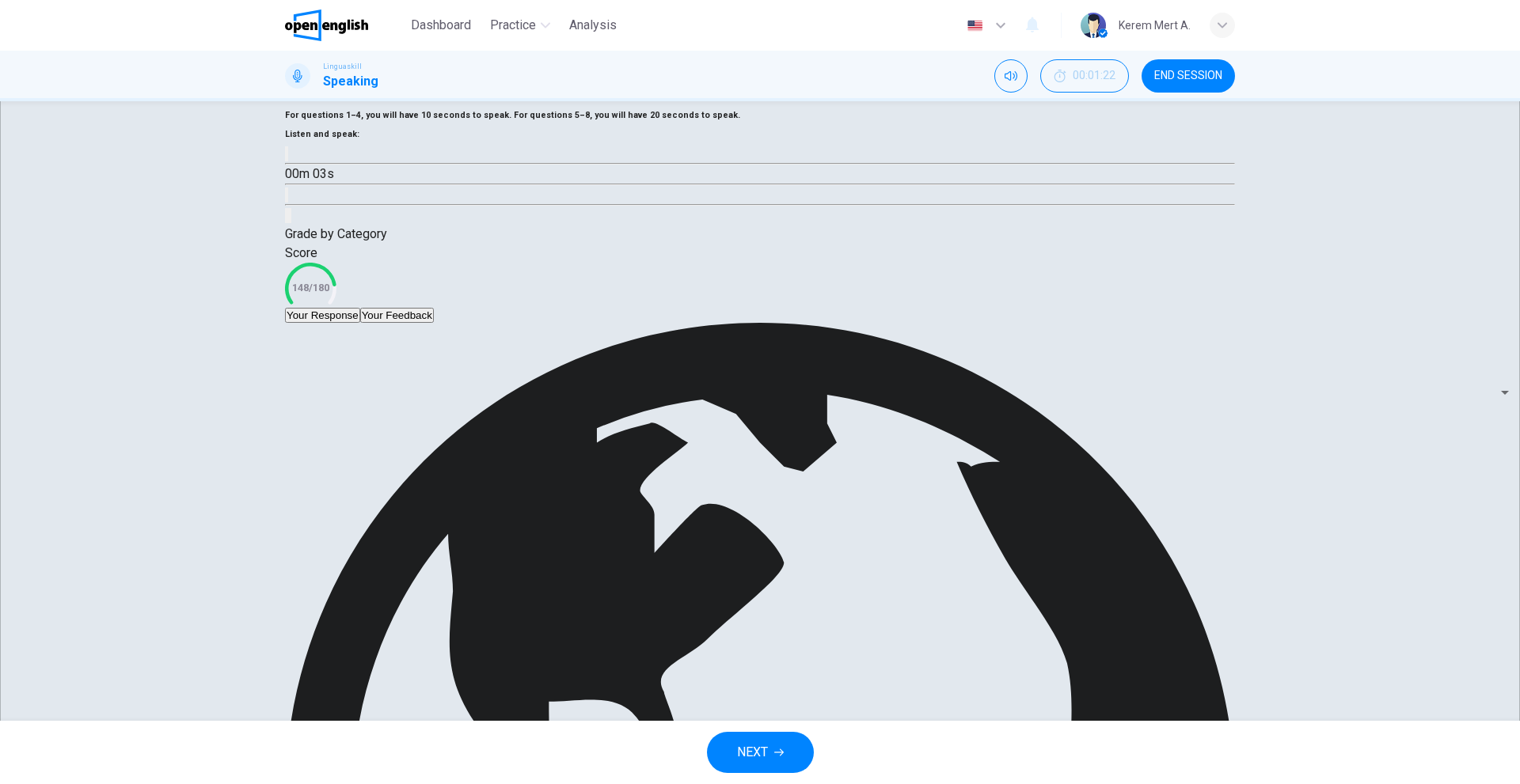
click at [1128, 576] on body "This site uses cookies, as explained in our Privacy Policy . If you agree to th…" at bounding box center [760, 392] width 1520 height 784
type input "**"
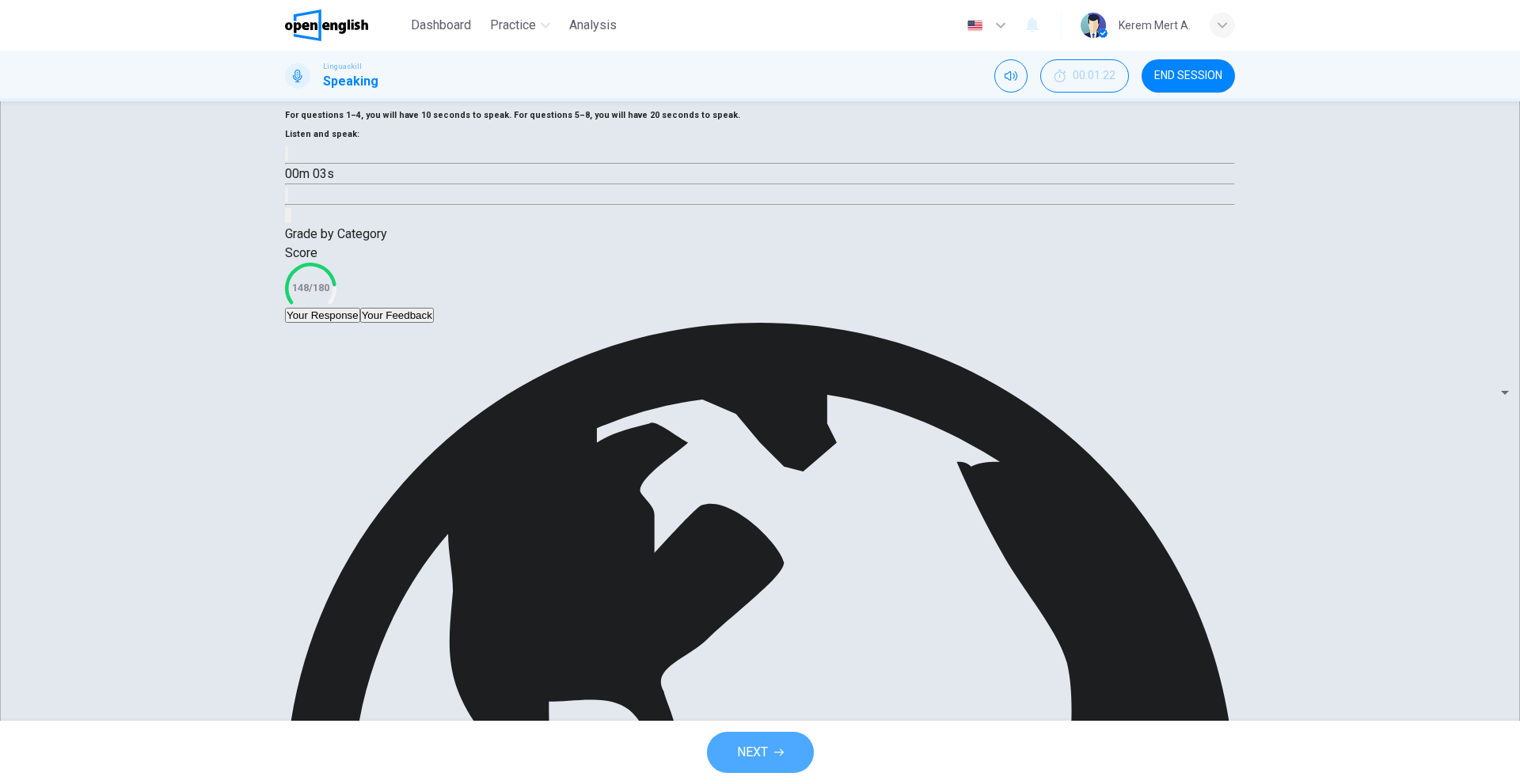
click at [778, 752] on icon "button" at bounding box center [778, 753] width 9 height 8
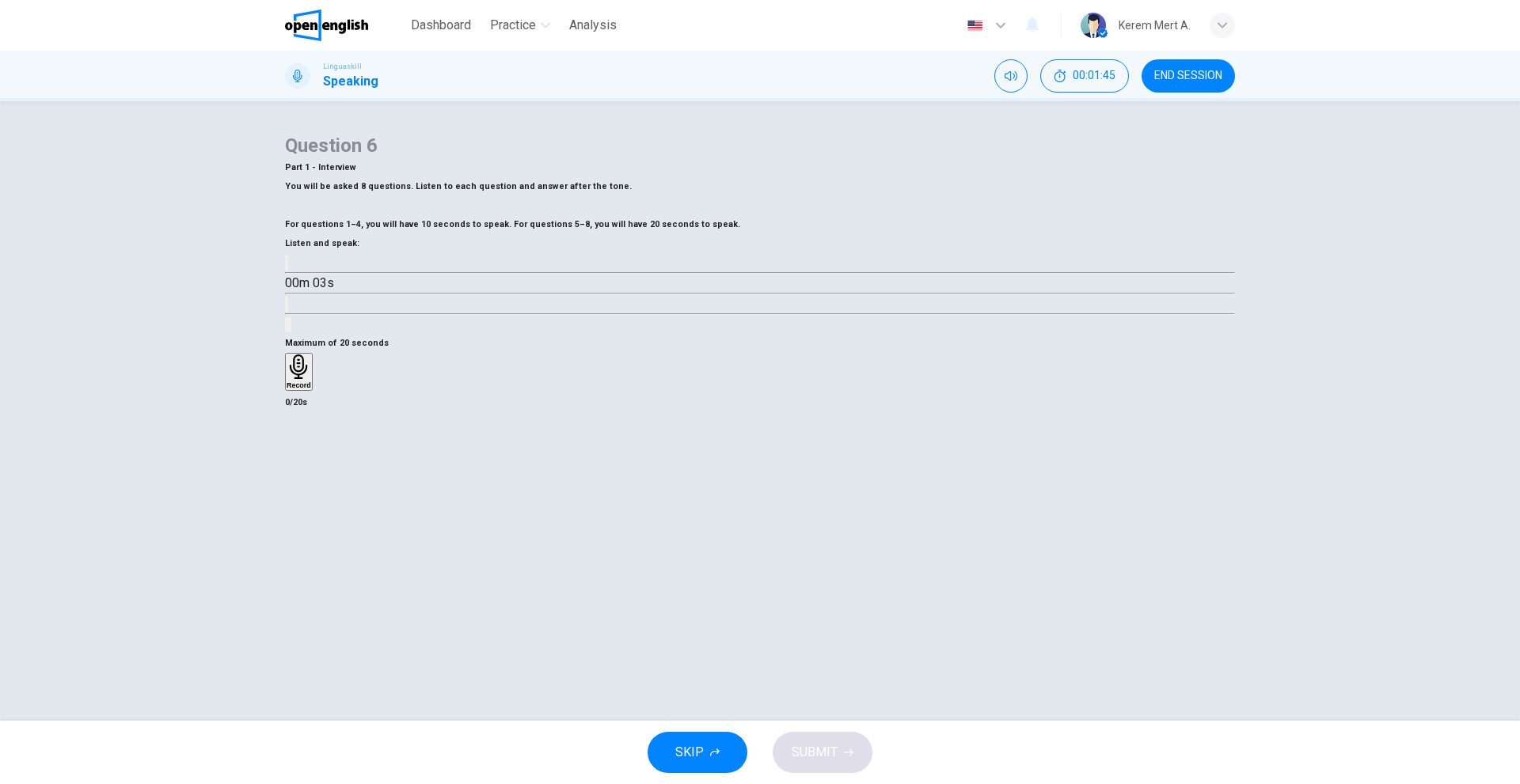
click at [287, 266] on icon "button" at bounding box center [287, 266] width 0 height 0
type input "*"
click at [311, 389] on div "Record" at bounding box center [298, 372] width 24 height 35
click at [302, 482] on div "Stop" at bounding box center [294, 418] width 16 height 127
click at [333, 403] on icon "button" at bounding box center [328, 397] width 8 height 11
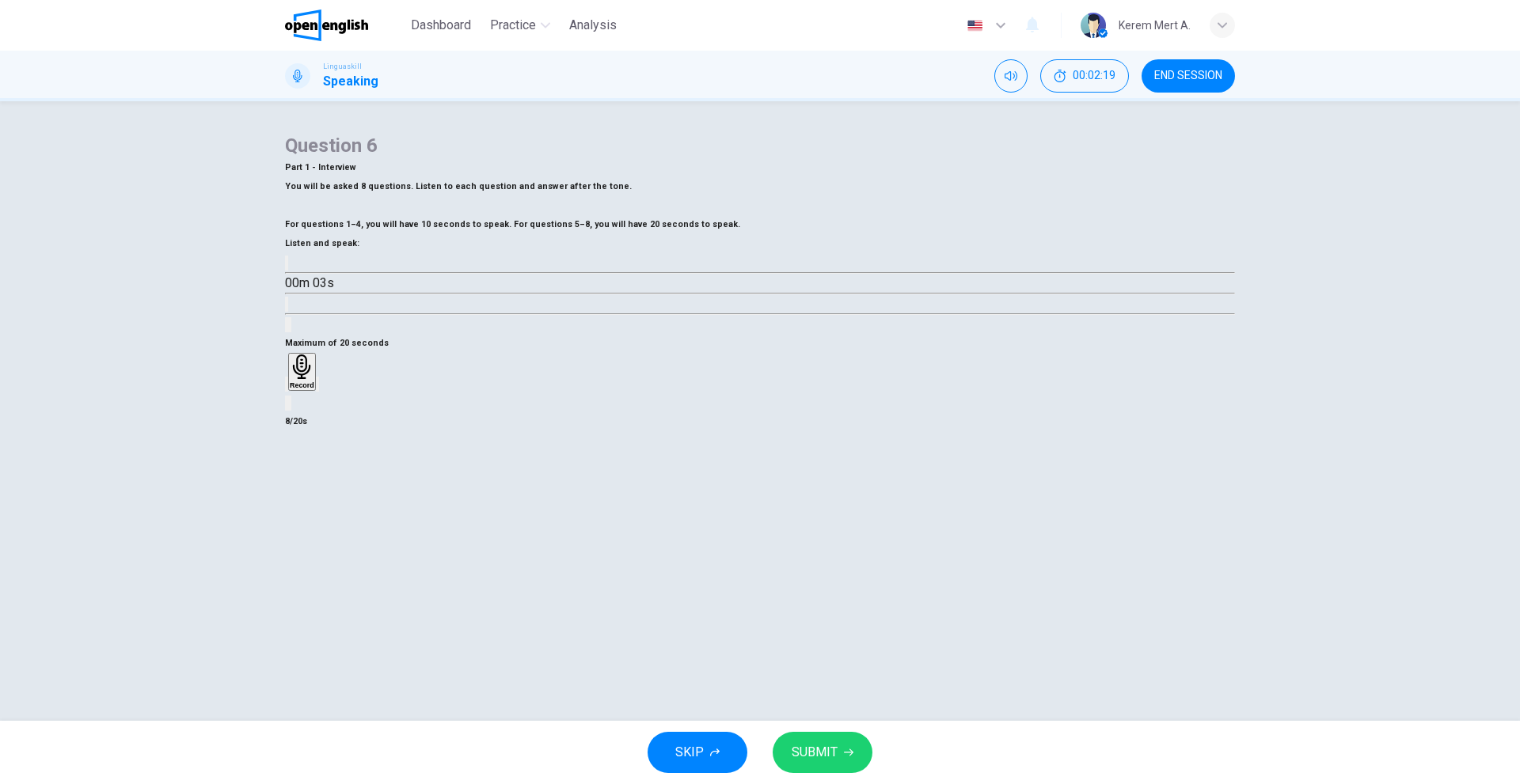
click at [816, 717] on div "Question 6 Part 1 - Interview You will be asked 8 questions. Listen to each que…" at bounding box center [760, 411] width 1520 height 620
click at [816, 748] on span "SUBMIT" at bounding box center [814, 752] width 46 height 22
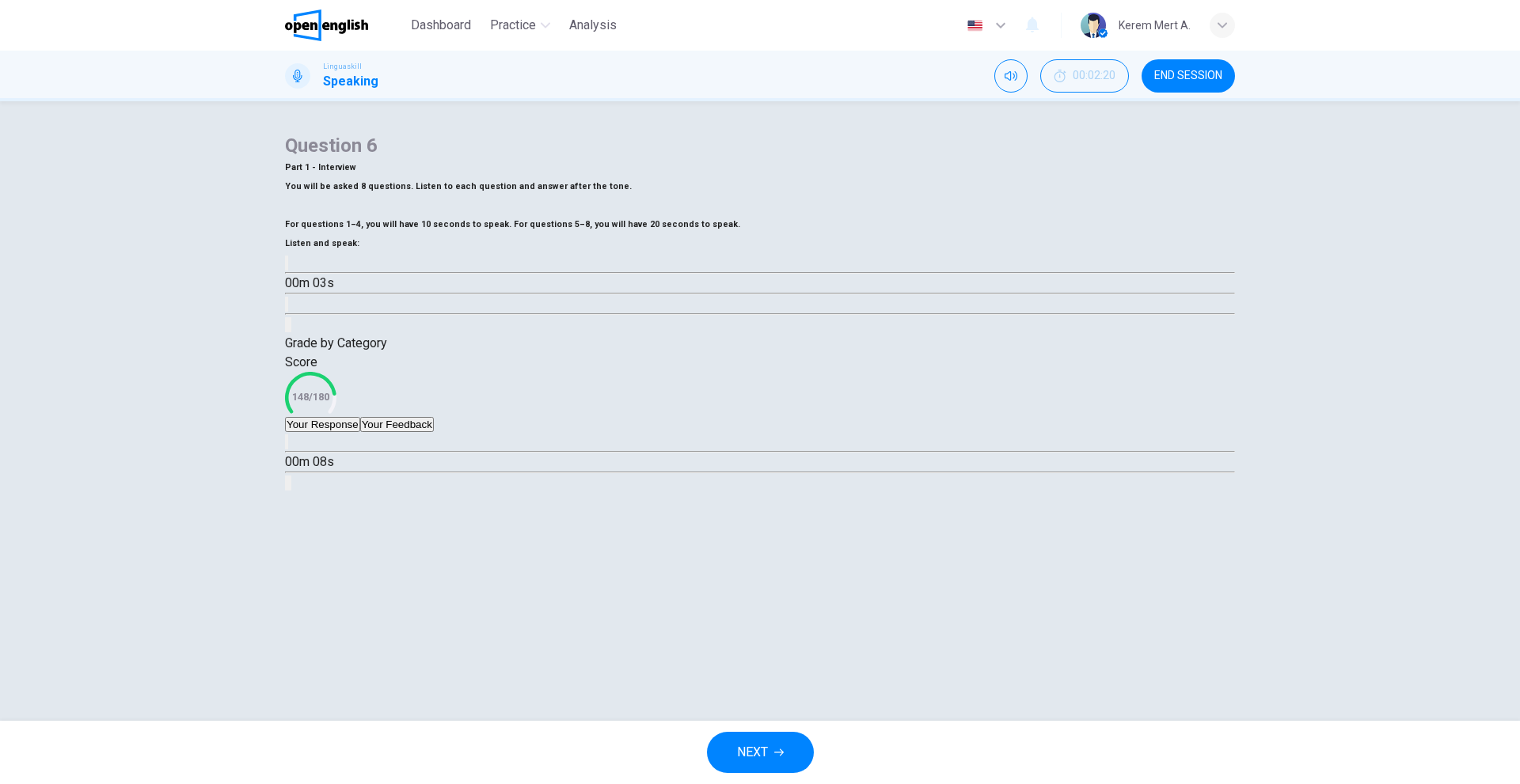
scroll to position [51, 0]
click at [434, 432] on button "Your Feedback" at bounding box center [397, 425] width 74 height 15
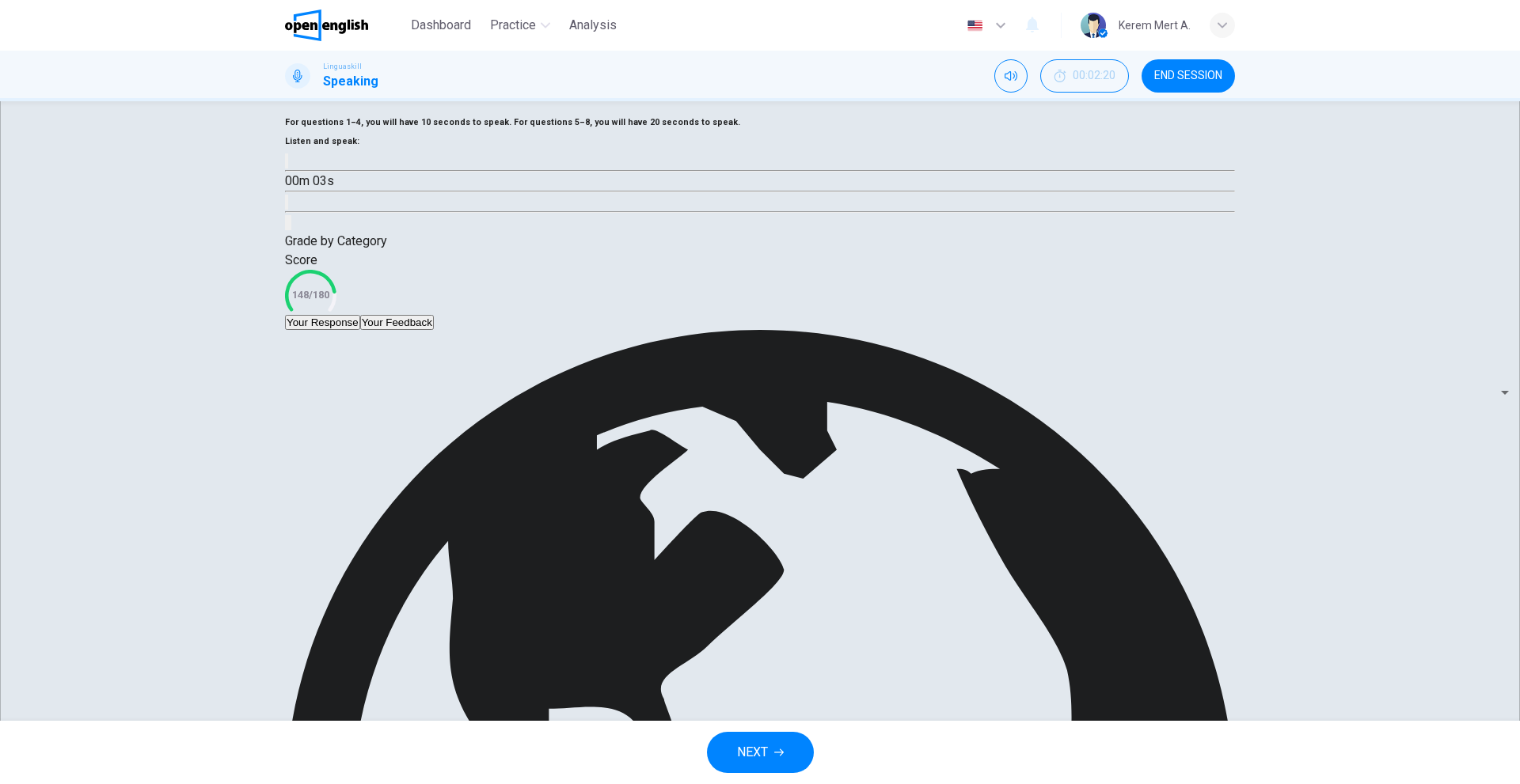
scroll to position [109, 0]
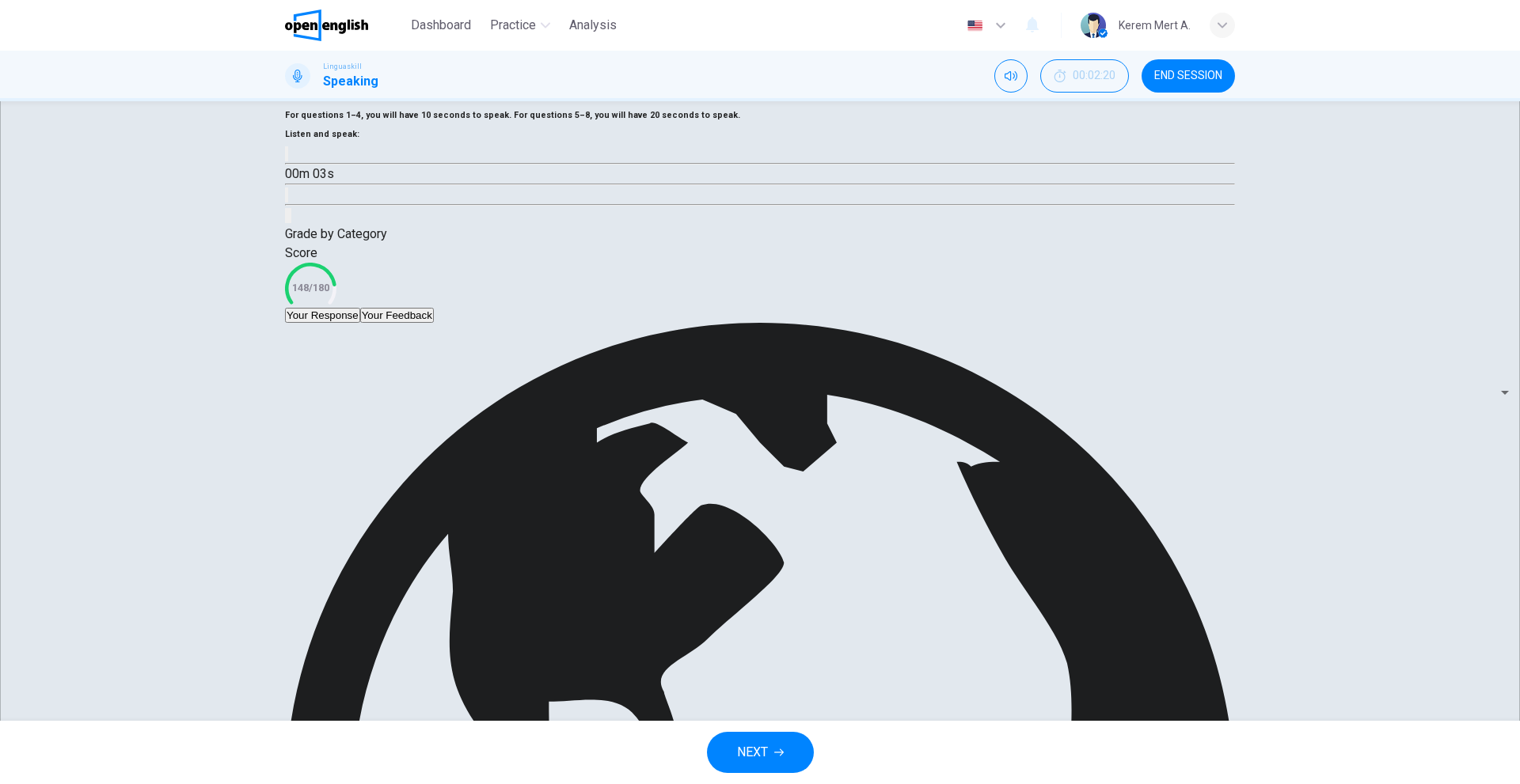
click at [1094, 585] on body "This site uses cookies, as explained in our Privacy Policy . If you agree to th…" at bounding box center [760, 392] width 1520 height 784
type input "**"
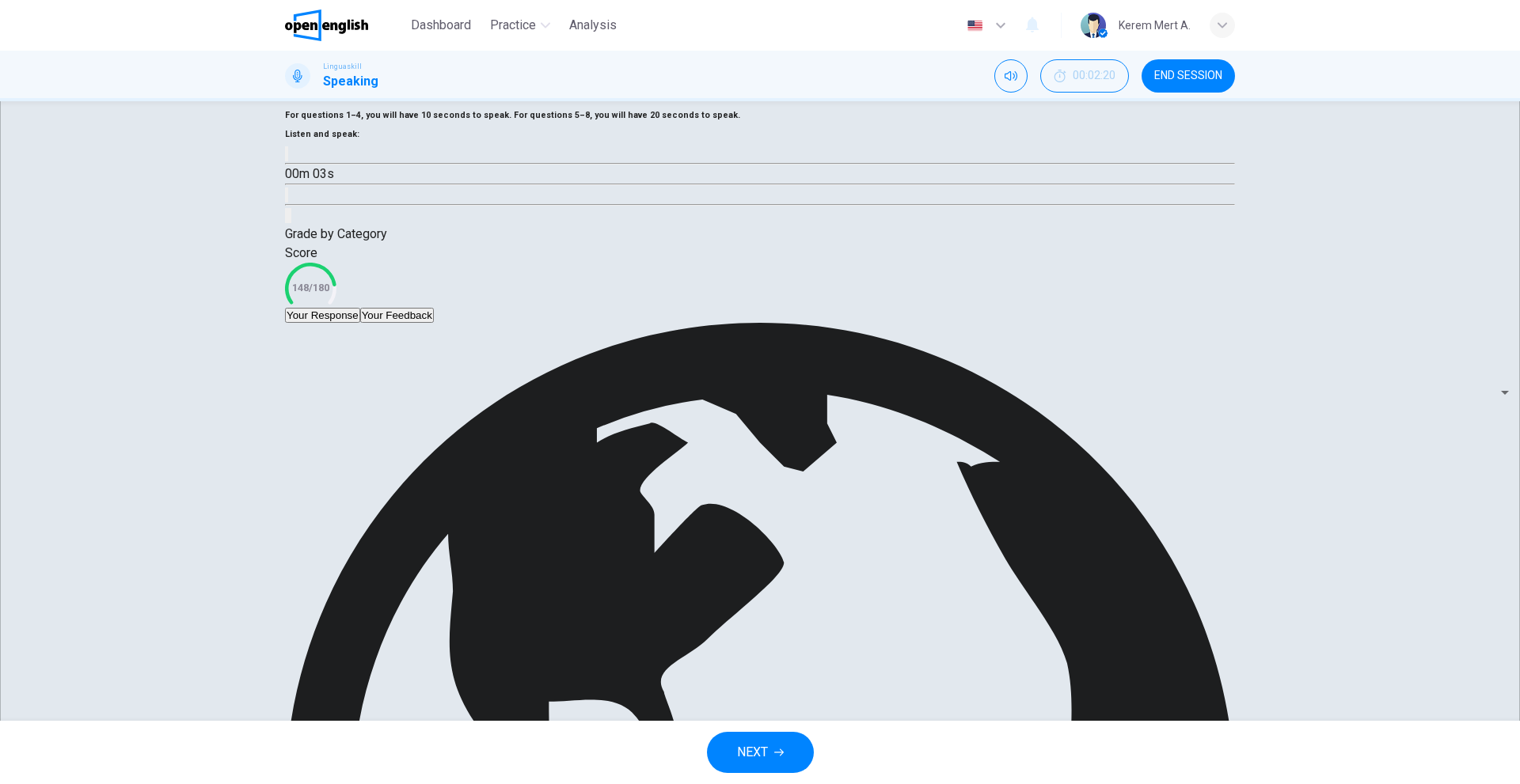
click at [339, 322] on button "Your Response" at bounding box center [323, 315] width 75 height 15
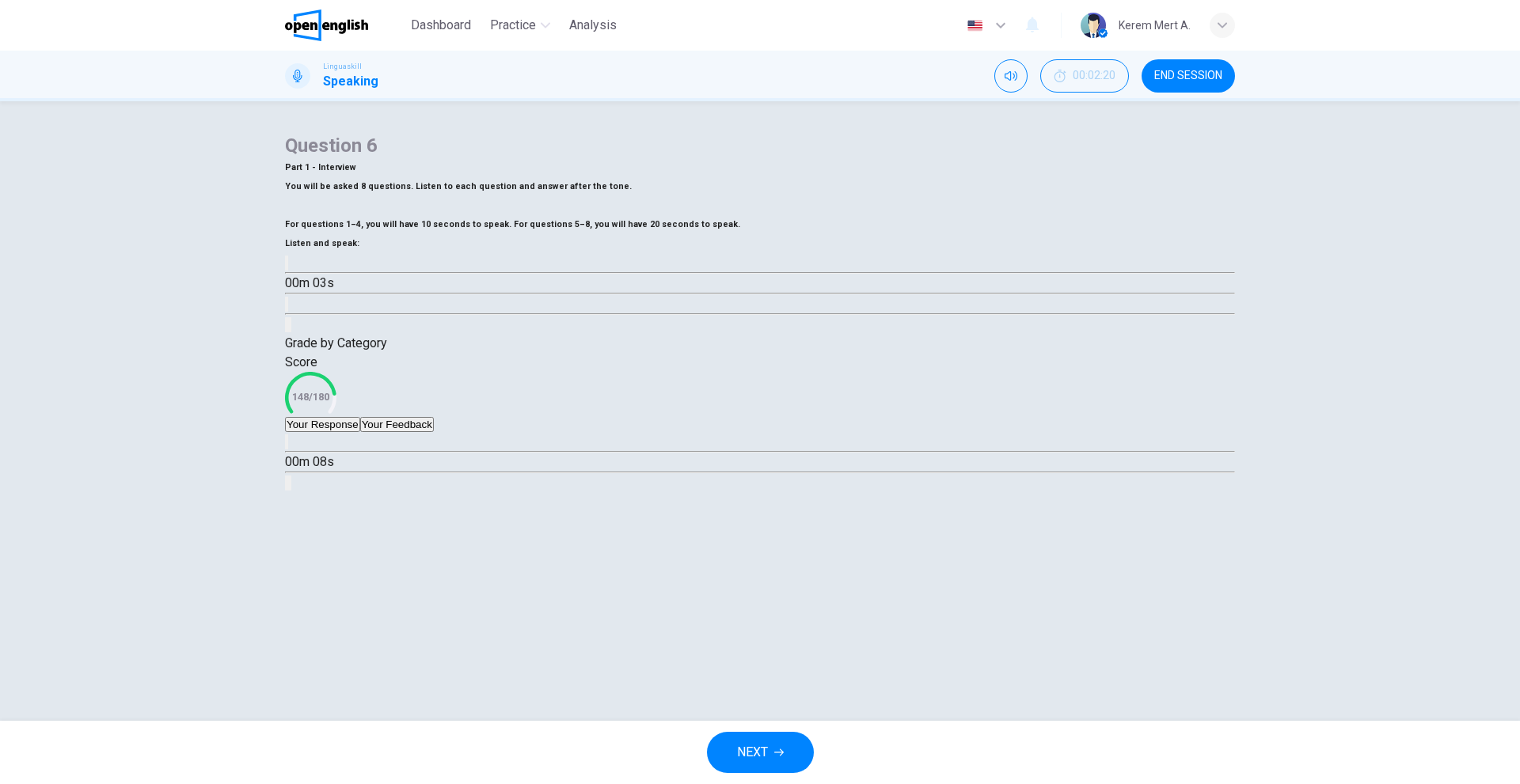
click at [305, 464] on icon "button" at bounding box center [297, 455] width 17 height 19
click at [288, 450] on button "button" at bounding box center [287, 442] width 3 height 15
drag, startPoint x: 514, startPoint y: 626, endPoint x: 364, endPoint y: 652, distance: 152.2
click at [364, 493] on div "00m 03s" at bounding box center [759, 462] width 949 height 60
click at [335, 493] on div "00m 08s" at bounding box center [759, 462] width 949 height 60
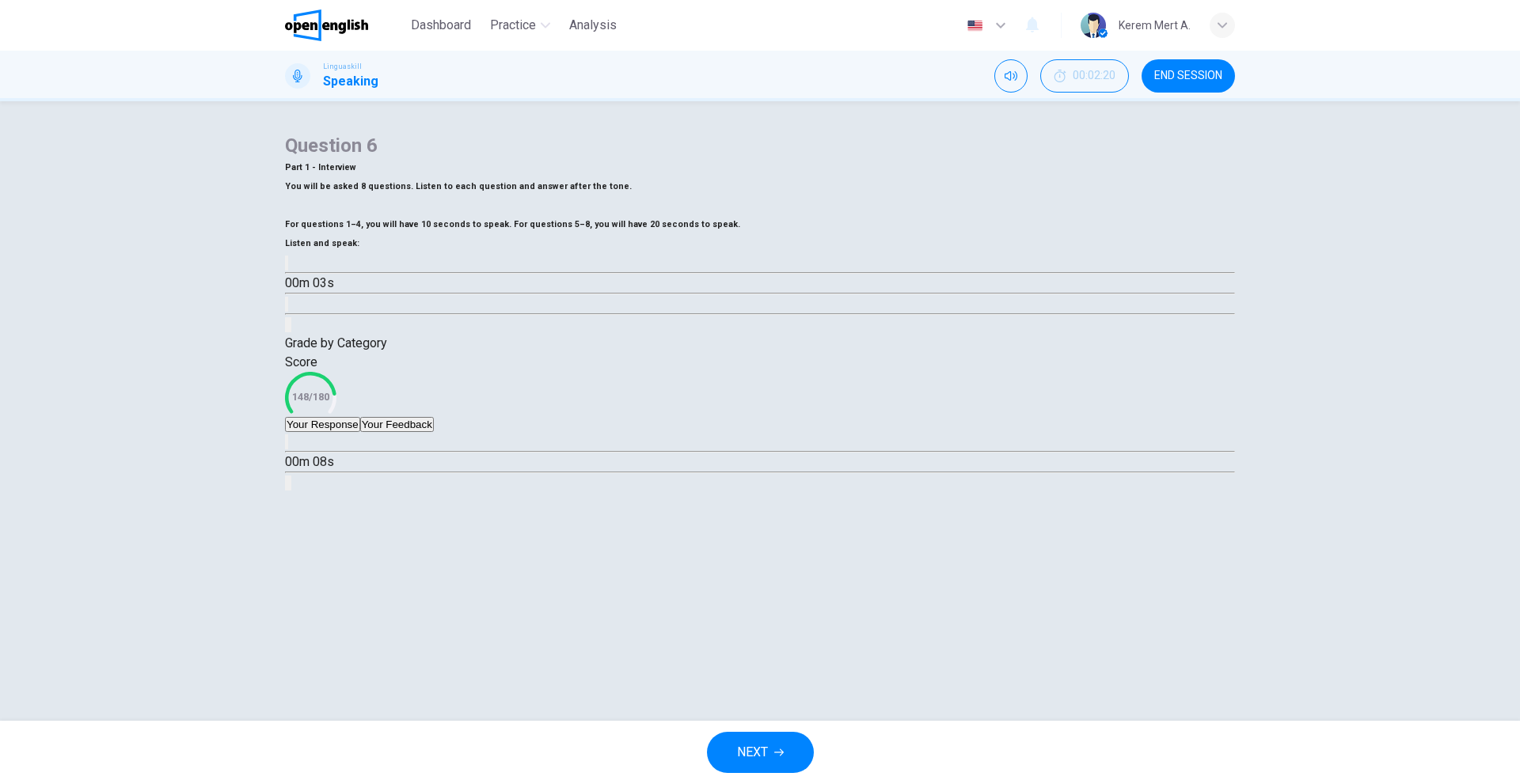
click at [288, 450] on button "button" at bounding box center [287, 442] width 3 height 15
type input "*"
click at [434, 432] on button "Your Feedback" at bounding box center [397, 425] width 74 height 15
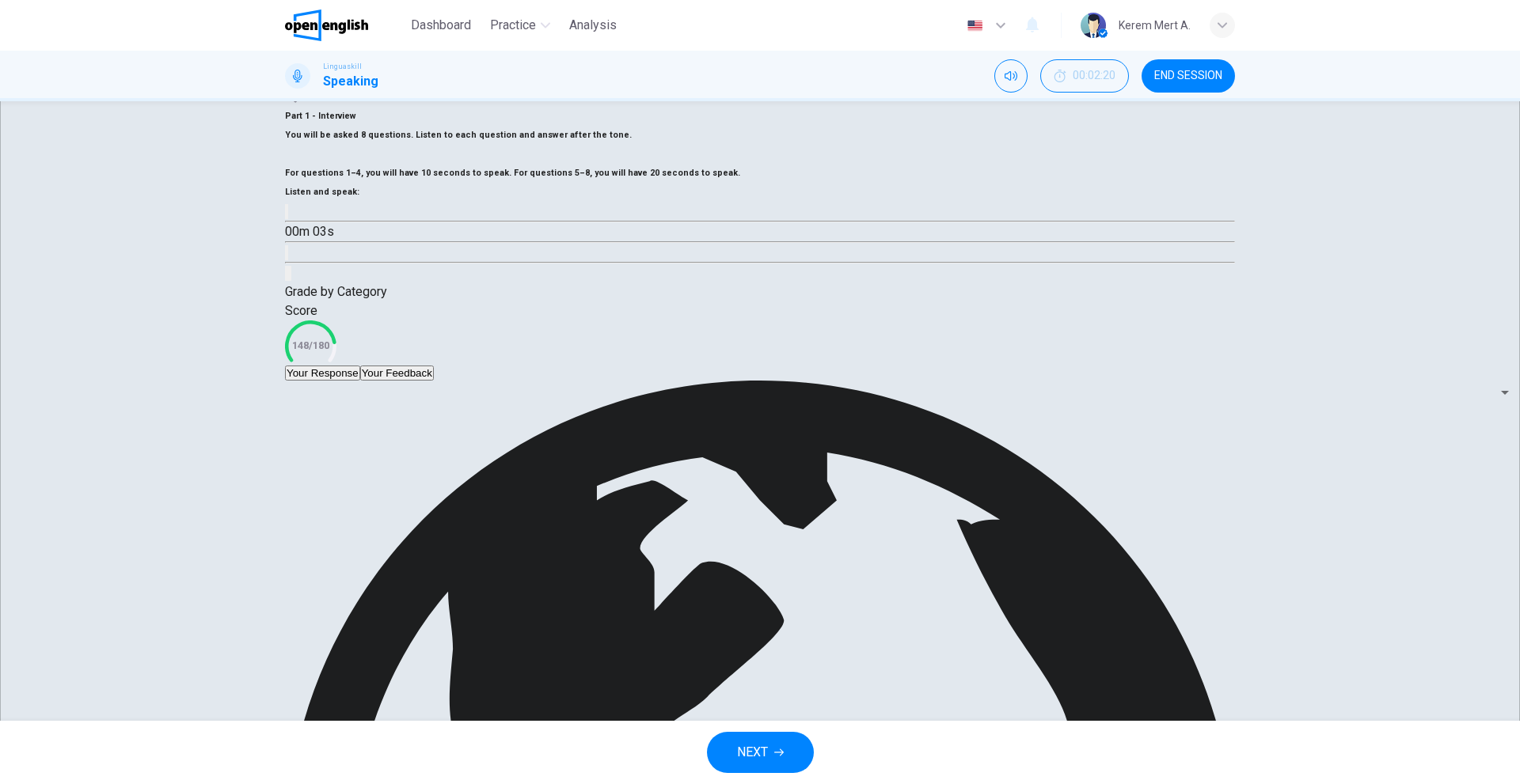
drag, startPoint x: 758, startPoint y: 487, endPoint x: 779, endPoint y: 487, distance: 21.0
click at [344, 379] on icon at bounding box center [310, 345] width 66 height 66
drag, startPoint x: 783, startPoint y: 483, endPoint x: 716, endPoint y: 493, distance: 67.7
click at [716, 365] on div "Score 148/180" at bounding box center [759, 333] width 949 height 64
click at [721, 365] on div "Score 148/180" at bounding box center [759, 333] width 949 height 64
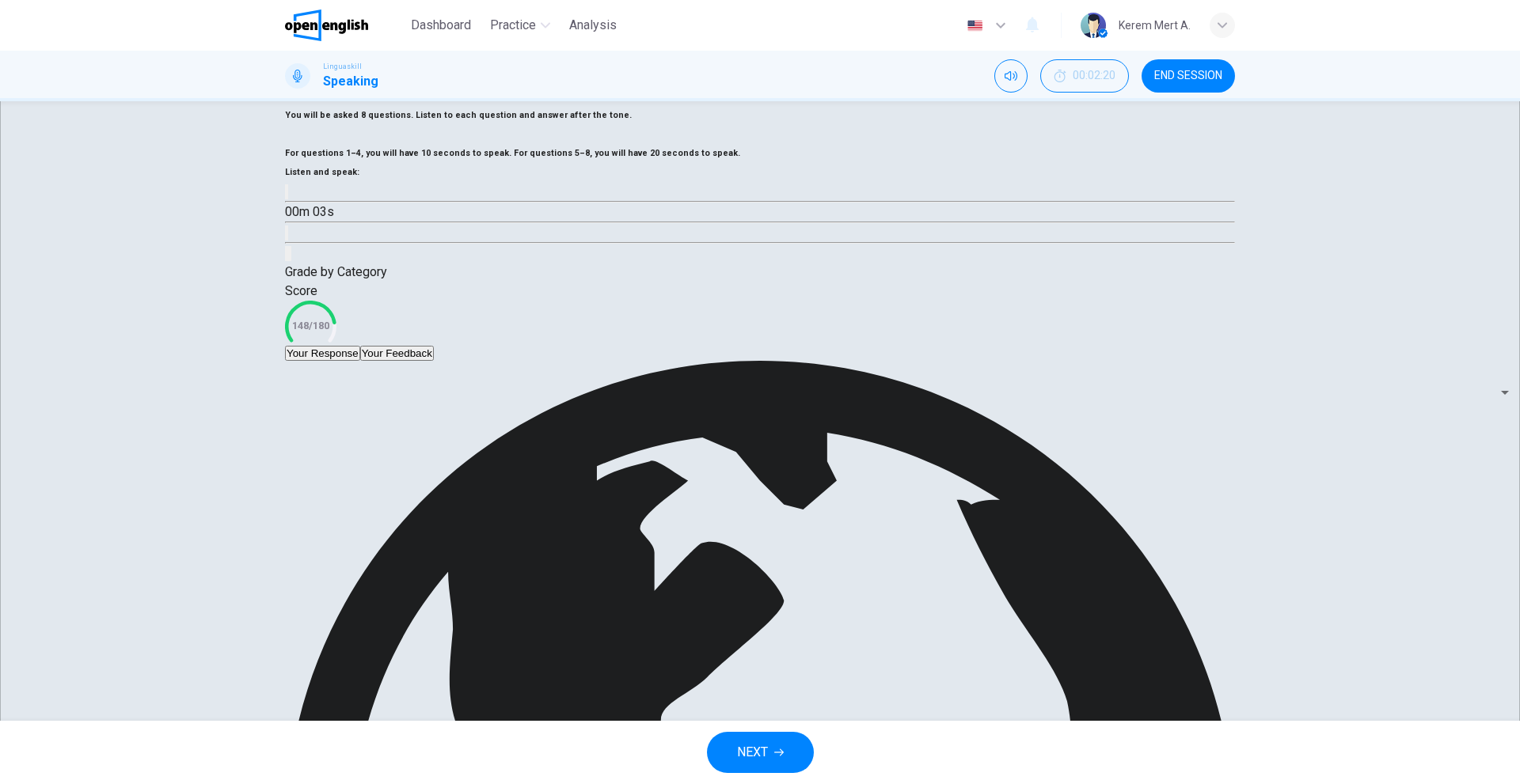
scroll to position [109, 0]
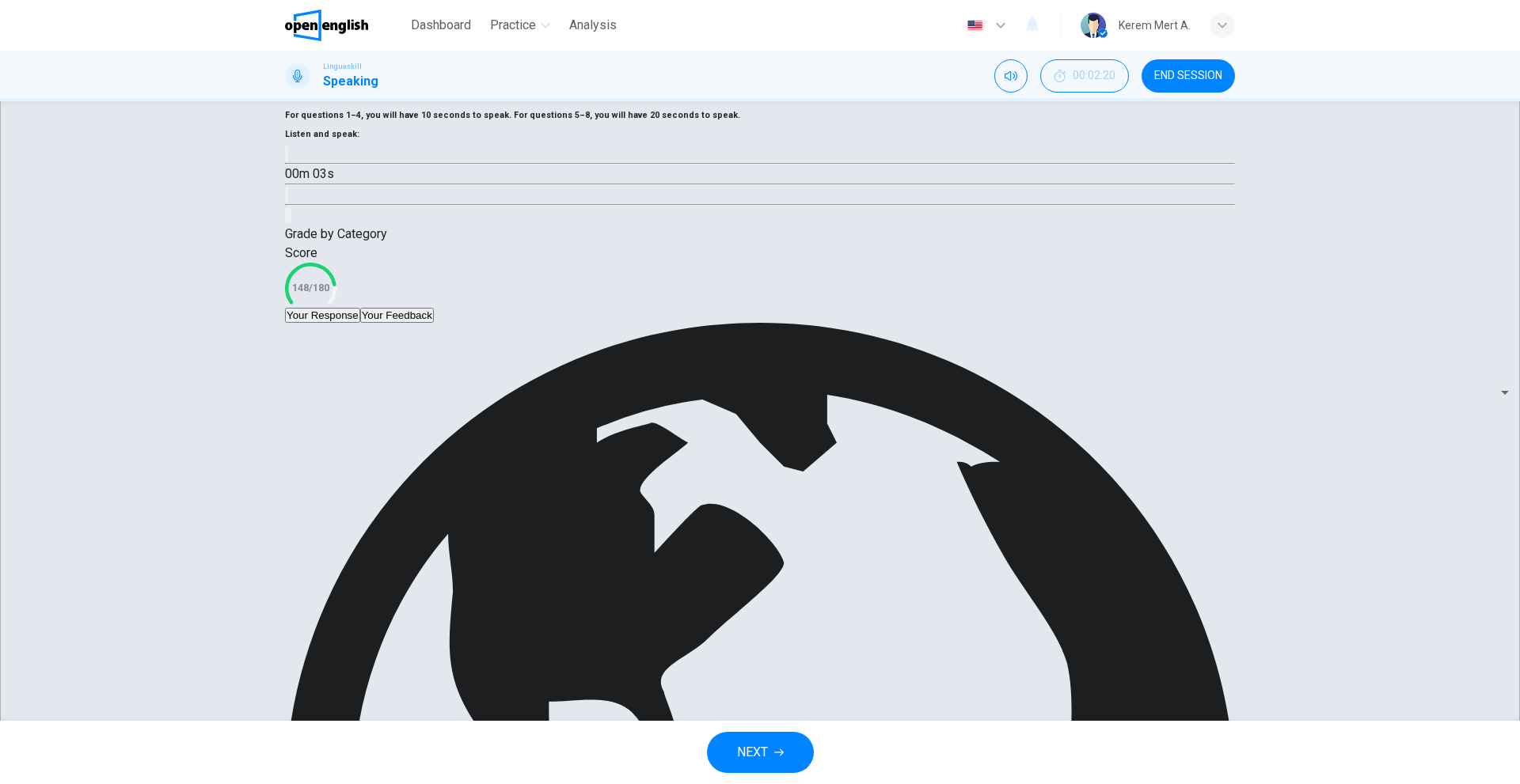
click at [1404, 602] on div "Question 6 Part 1 - Interview You will be asked 8 questions. Listen to each que…" at bounding box center [760, 411] width 1520 height 620
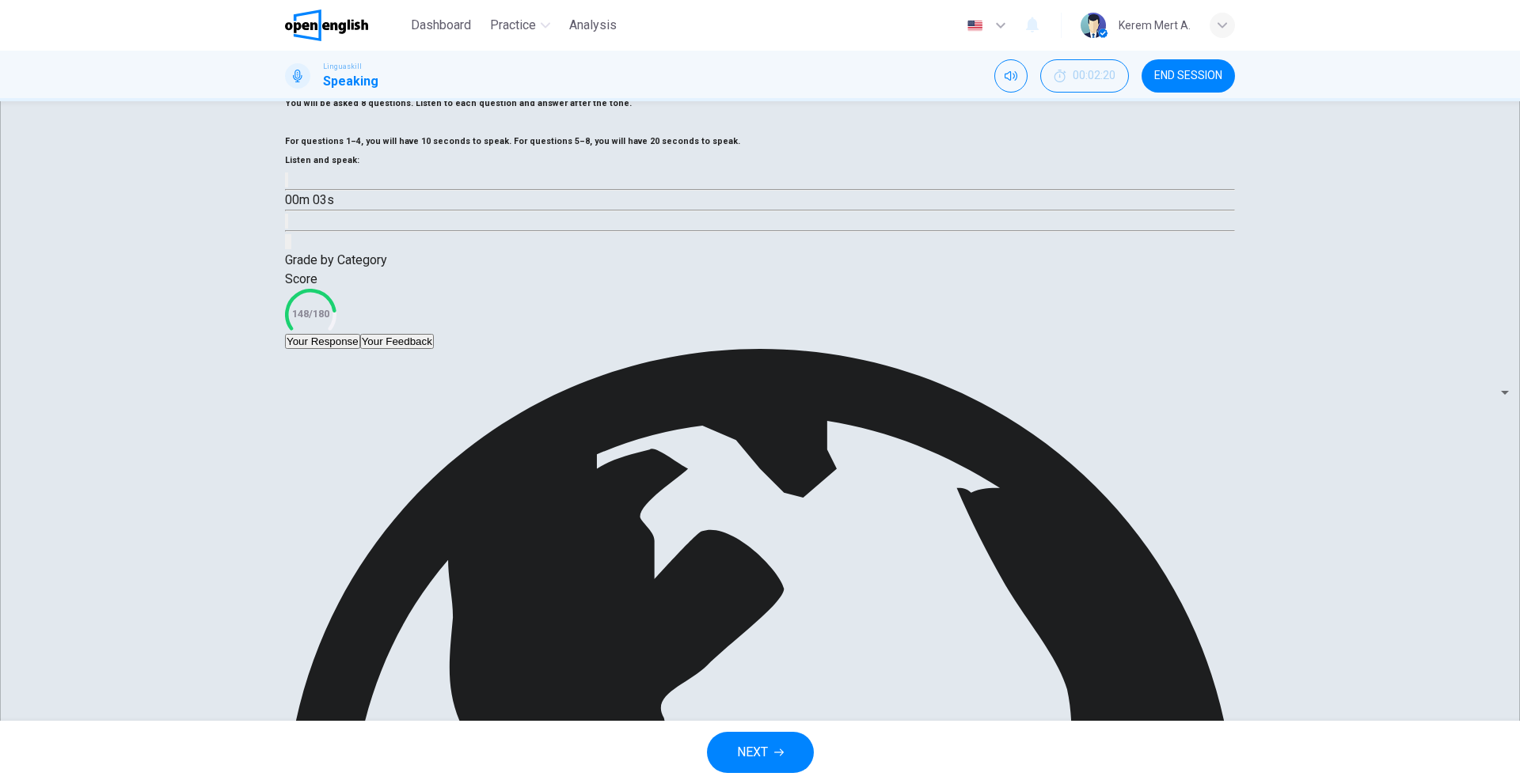
scroll to position [0, 0]
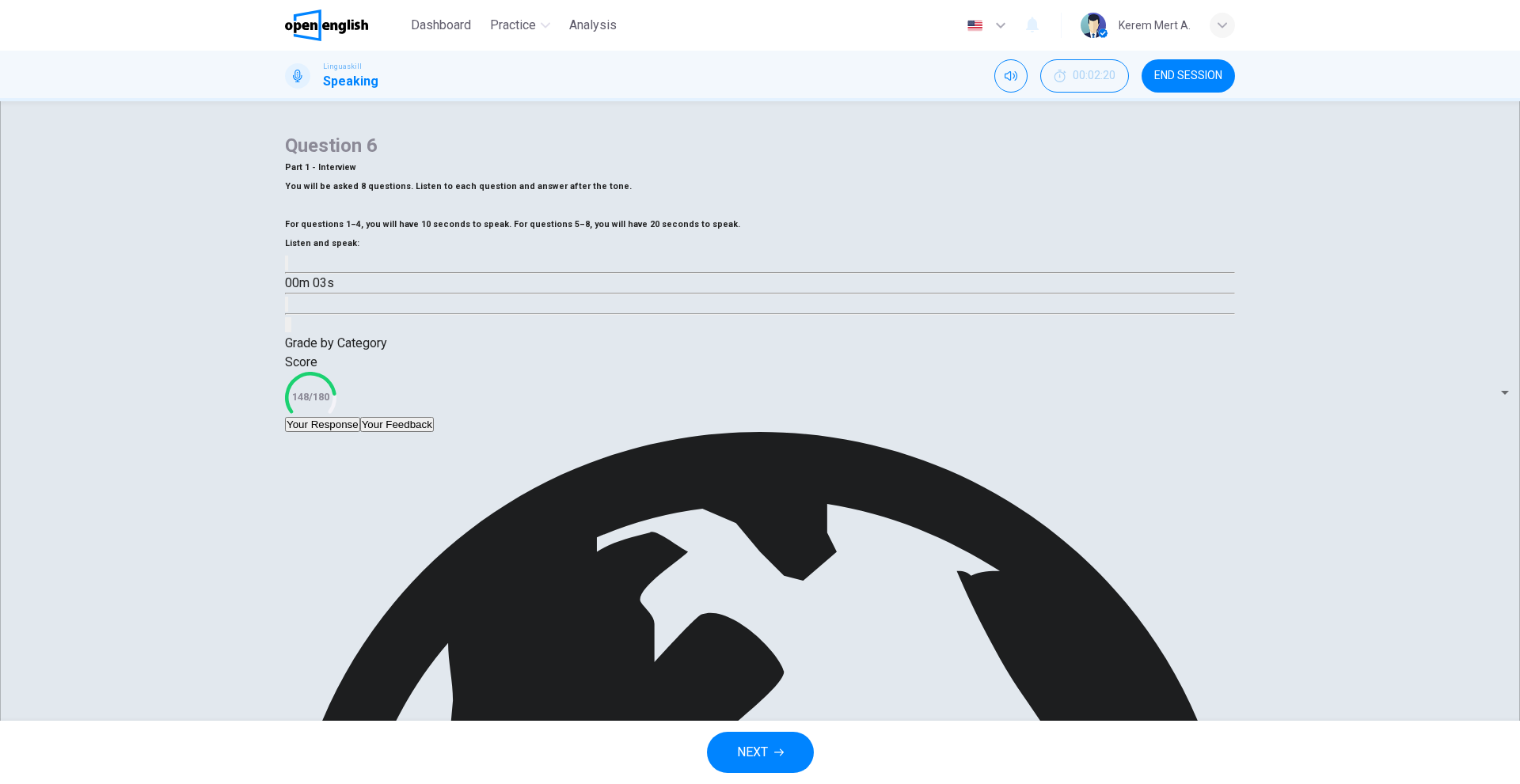
click at [1172, 70] on span "END SESSION" at bounding box center [1187, 75] width 68 height 13
